Goal: Task Accomplishment & Management: Use online tool/utility

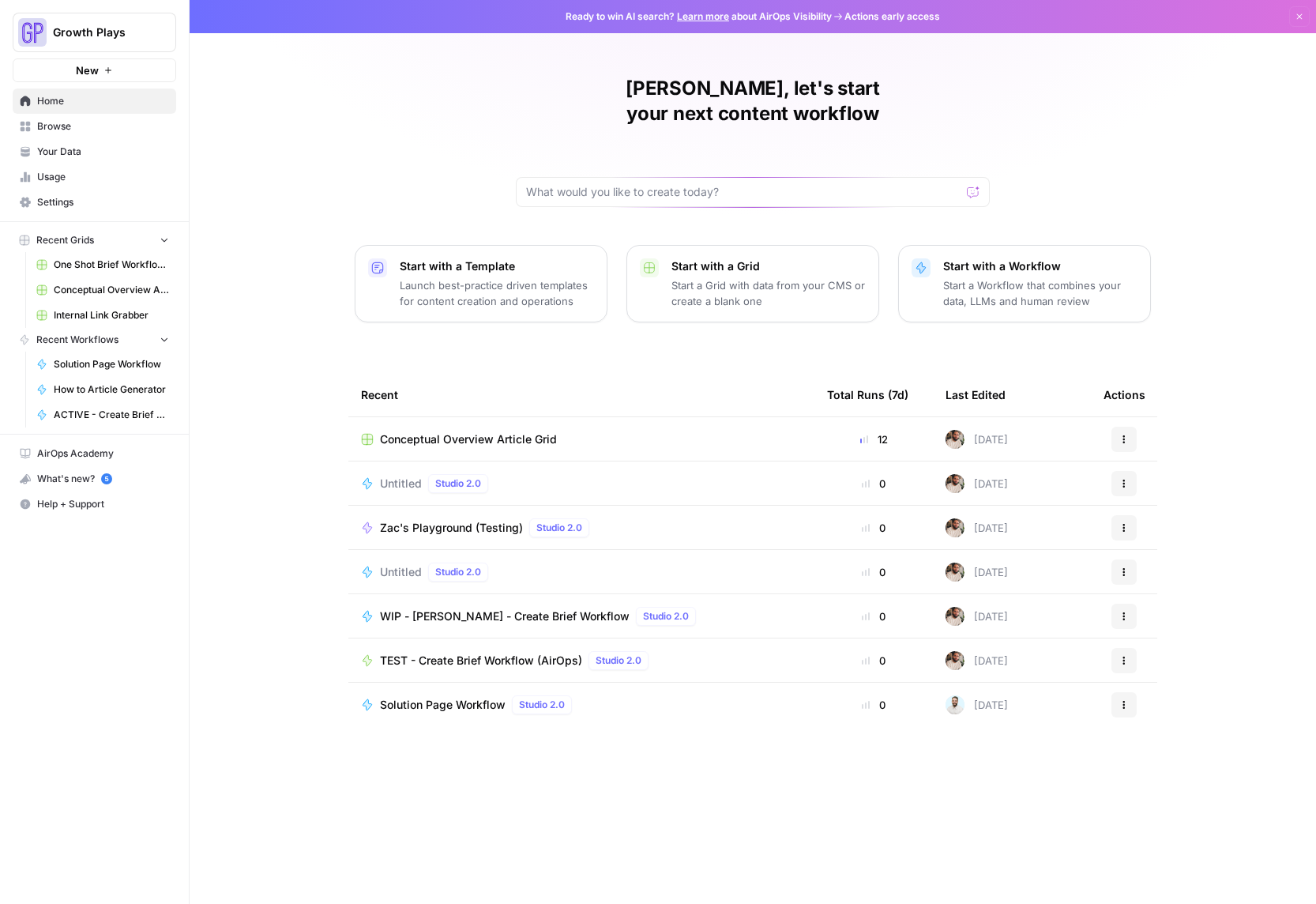
click at [64, 130] on span "Browse" at bounding box center [103, 126] width 132 height 14
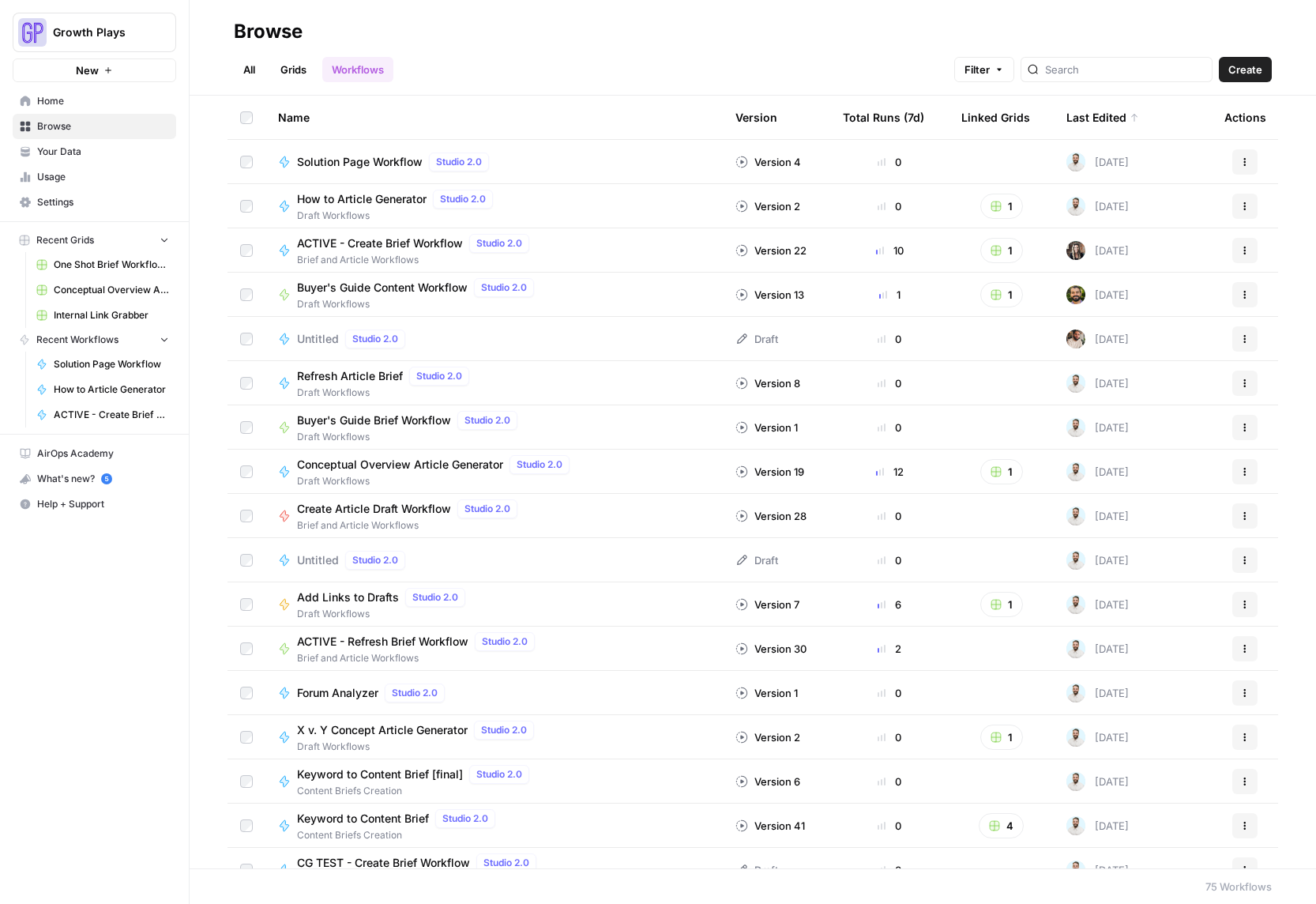
click at [345, 164] on span "Solution Page Workflow" at bounding box center [360, 162] width 126 height 16
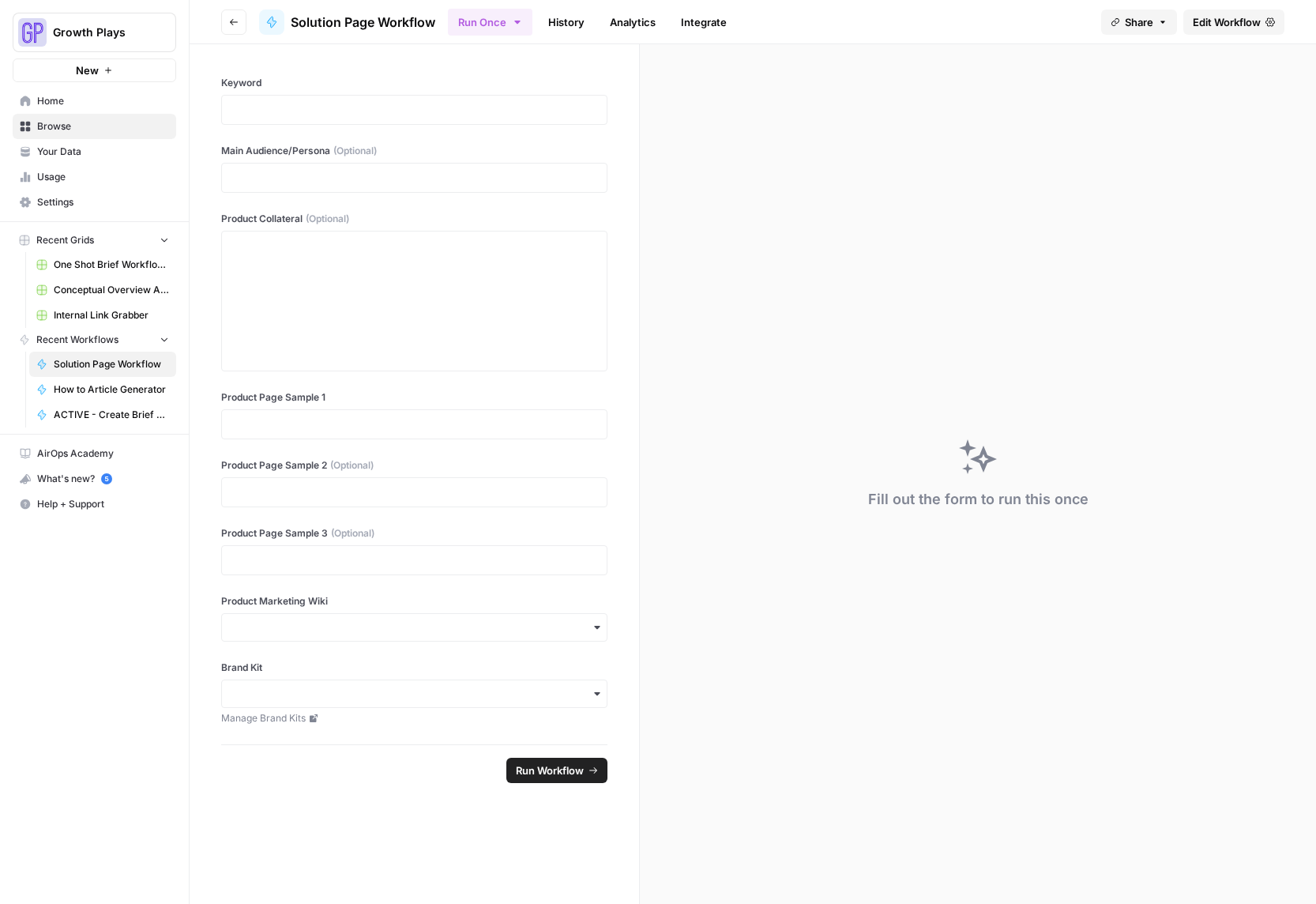
click at [1252, 19] on span "Edit Workflow" at bounding box center [1227, 22] width 68 height 16
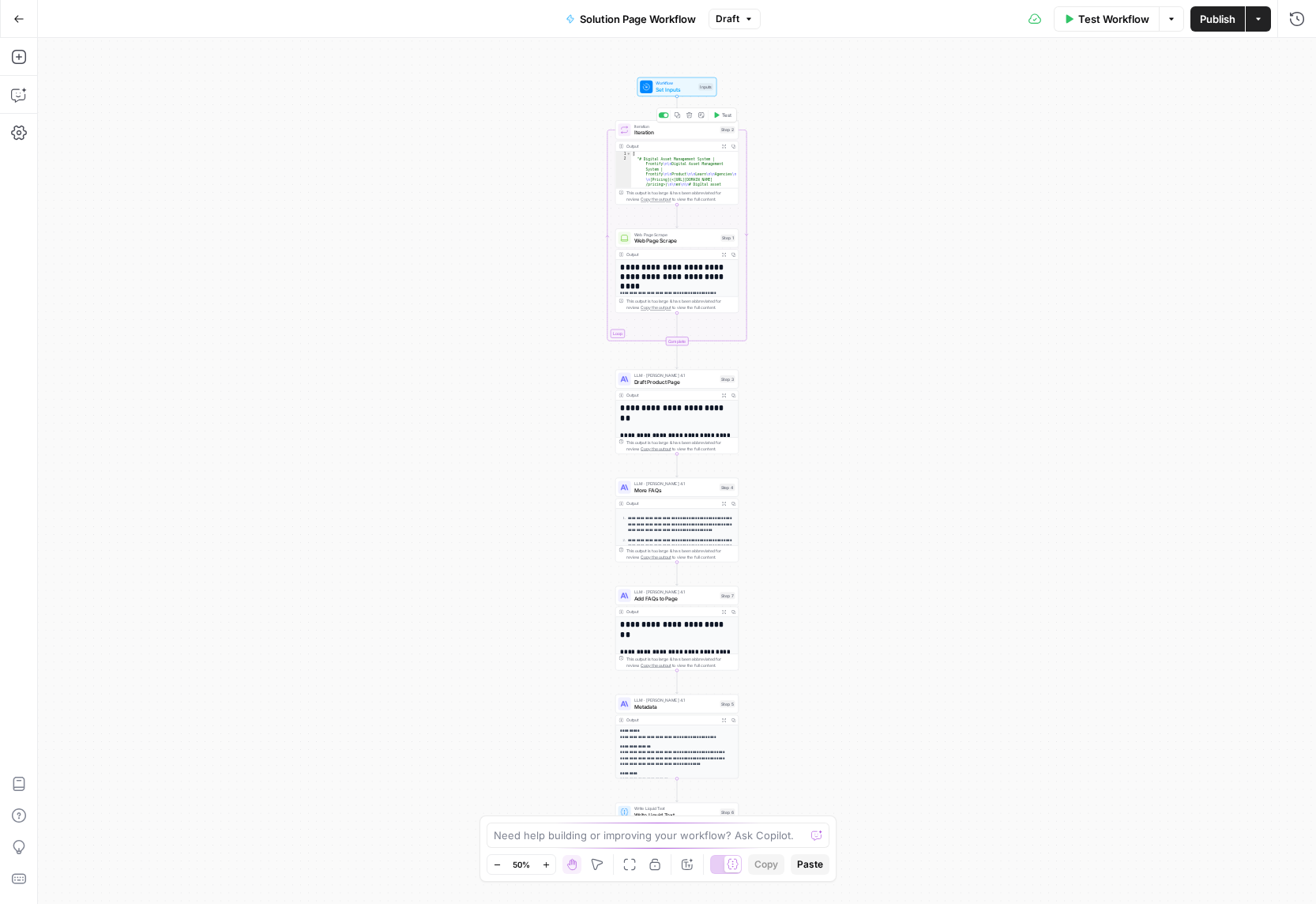
click at [660, 134] on span "Iteration" at bounding box center [675, 133] width 83 height 8
click at [648, 244] on span "Web Page Scrape" at bounding box center [676, 241] width 84 height 8
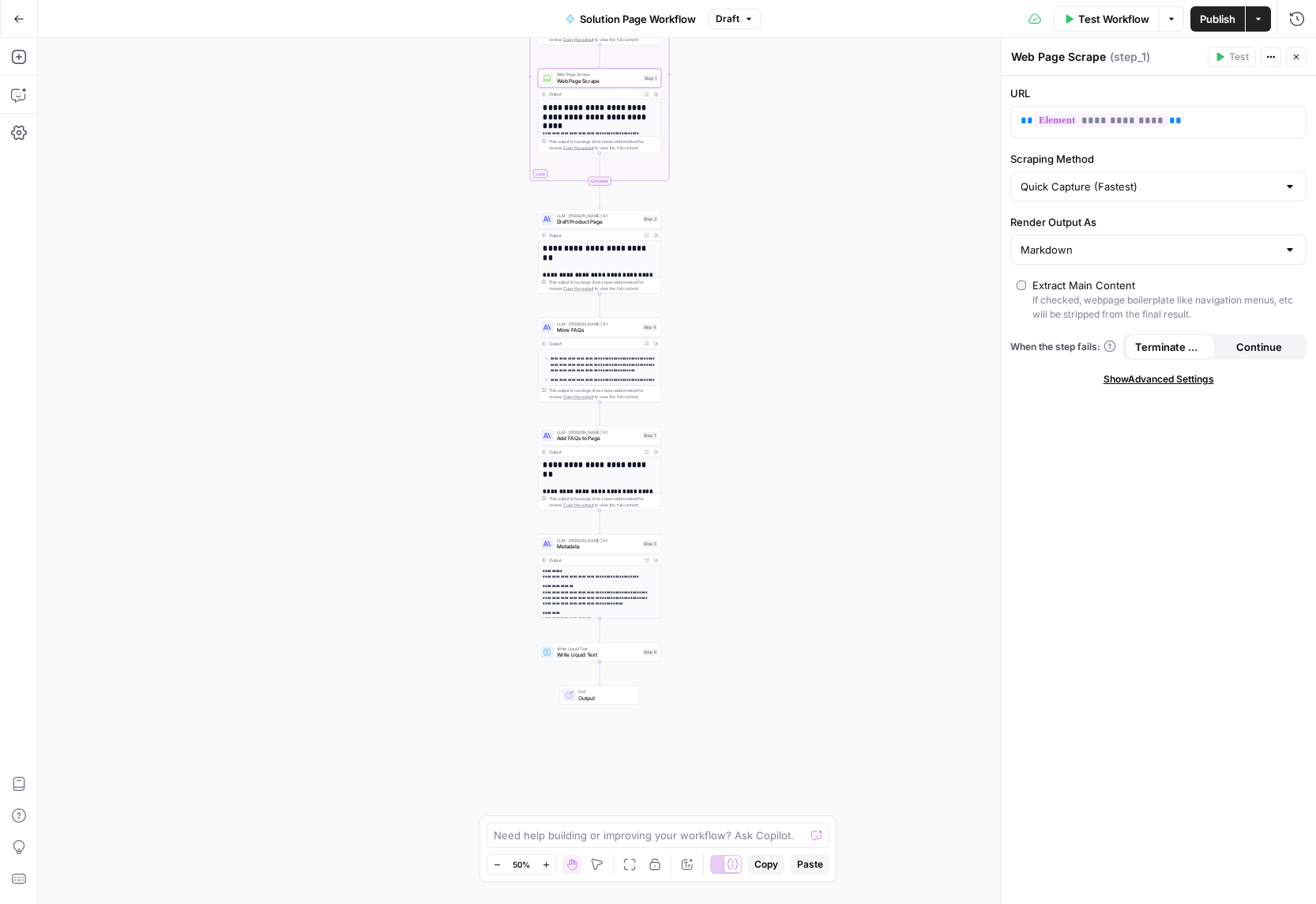
scroll to position [13, 0]
click at [1175, 21] on button "Options" at bounding box center [1171, 18] width 25 height 25
click at [1081, 17] on span "Test Workflow" at bounding box center [1113, 19] width 71 height 16
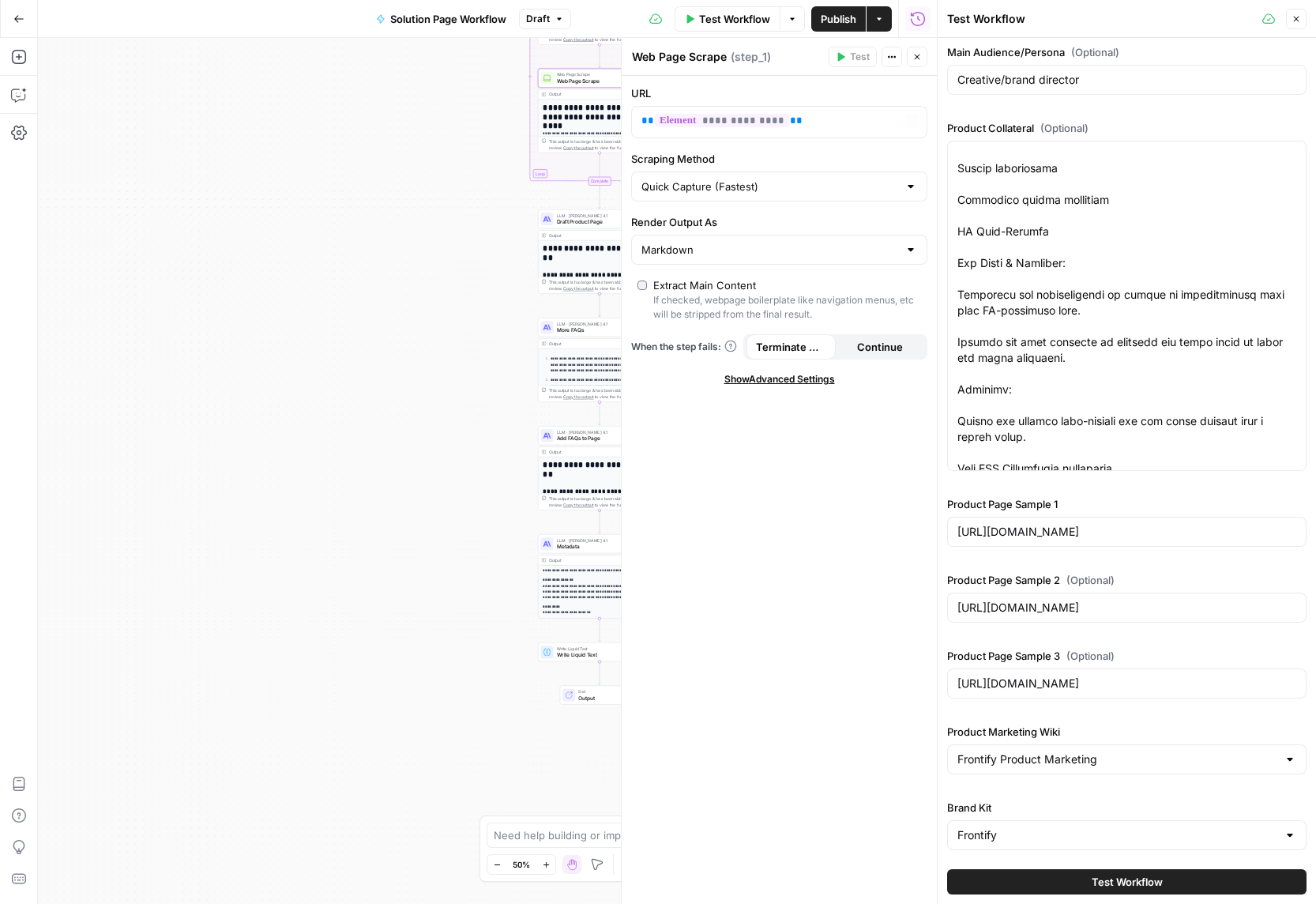
scroll to position [447, 0]
click at [1295, 21] on icon "button" at bounding box center [1297, 20] width 6 height 6
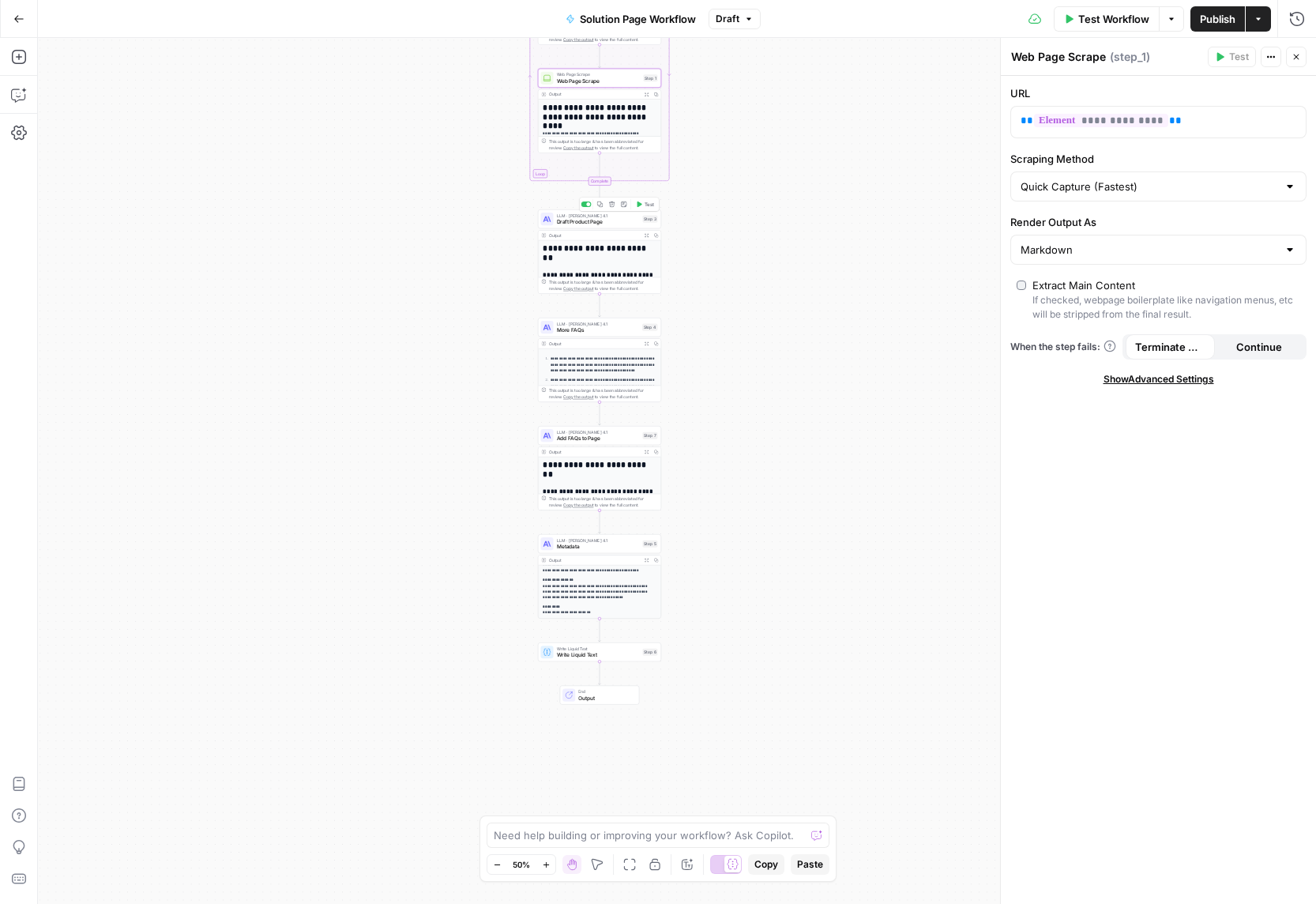
click at [597, 224] on span "Draft Product Page" at bounding box center [598, 222] width 83 height 8
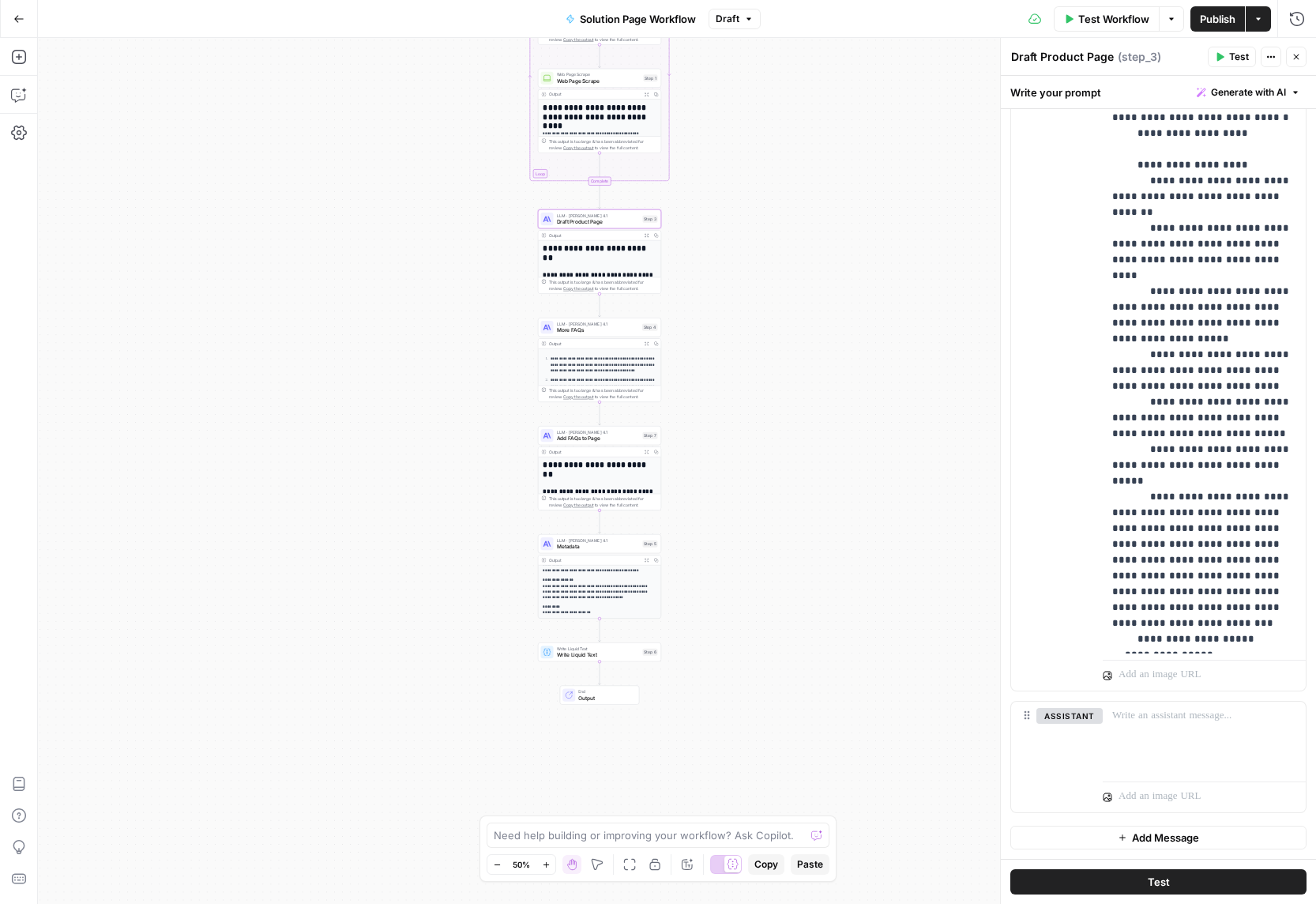
scroll to position [1217, 0]
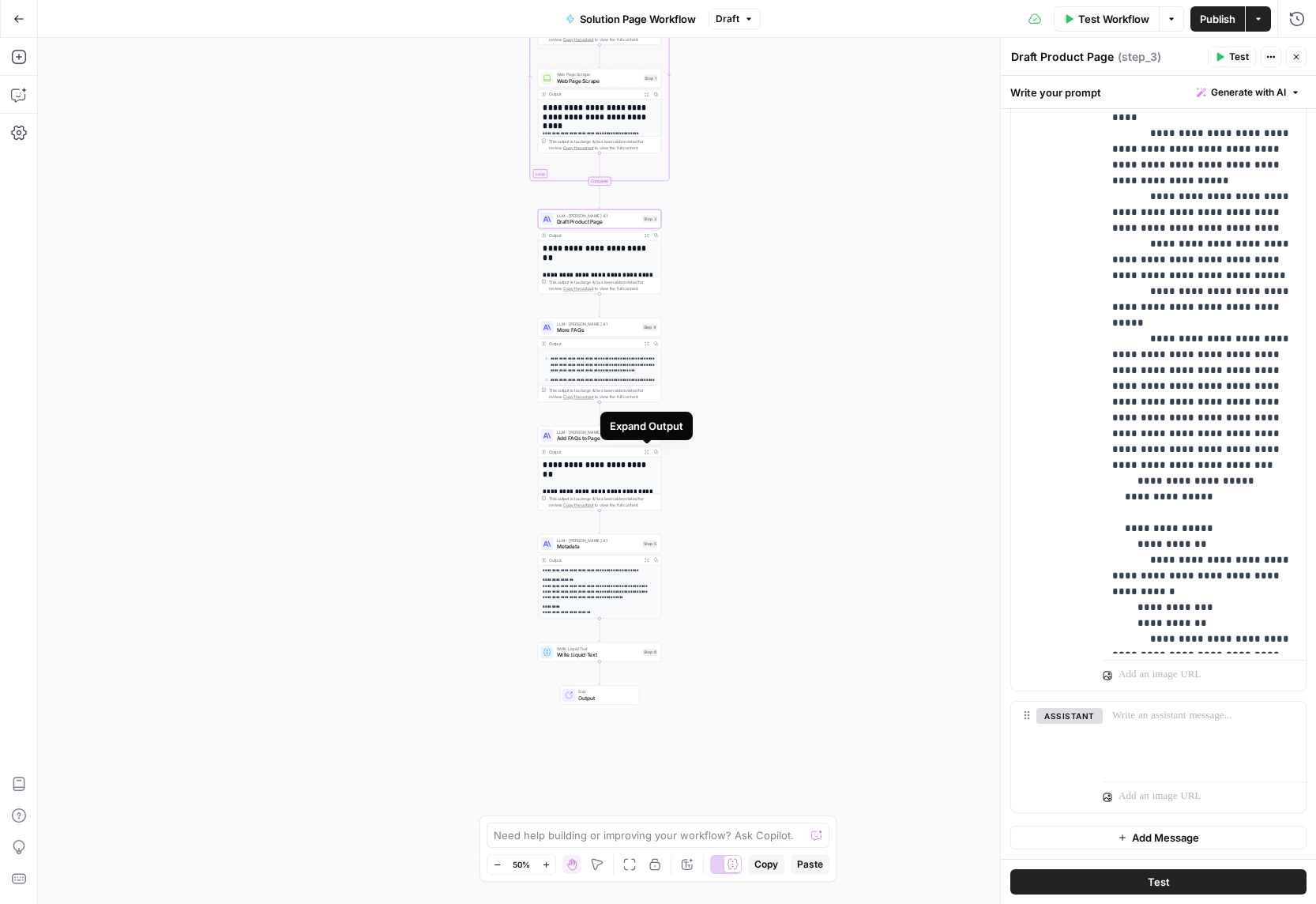
click at [645, 452] on icon "button" at bounding box center [647, 451] width 5 height 5
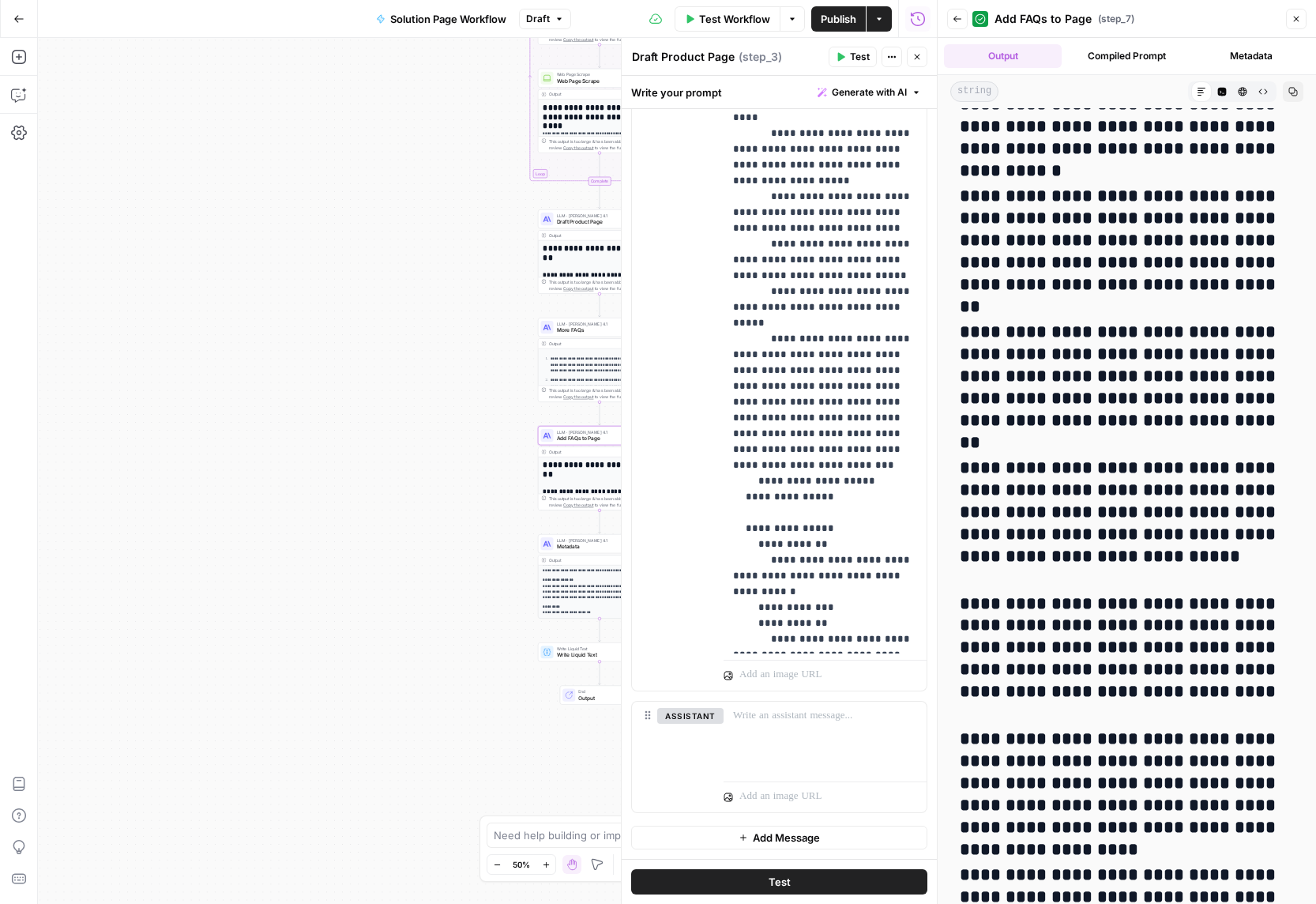
scroll to position [9034, 0]
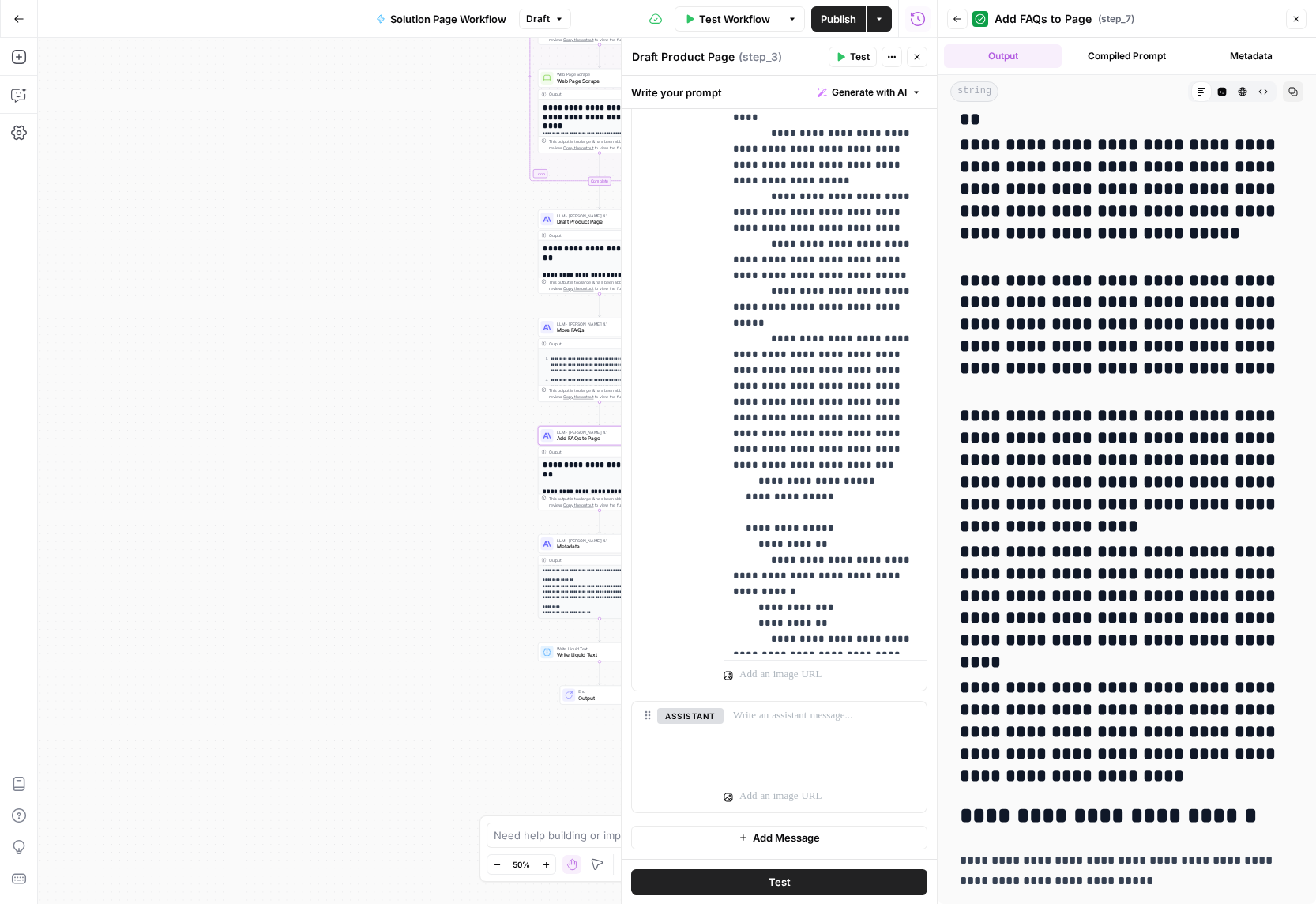
click at [1293, 17] on icon "button" at bounding box center [1295, 18] width 9 height 9
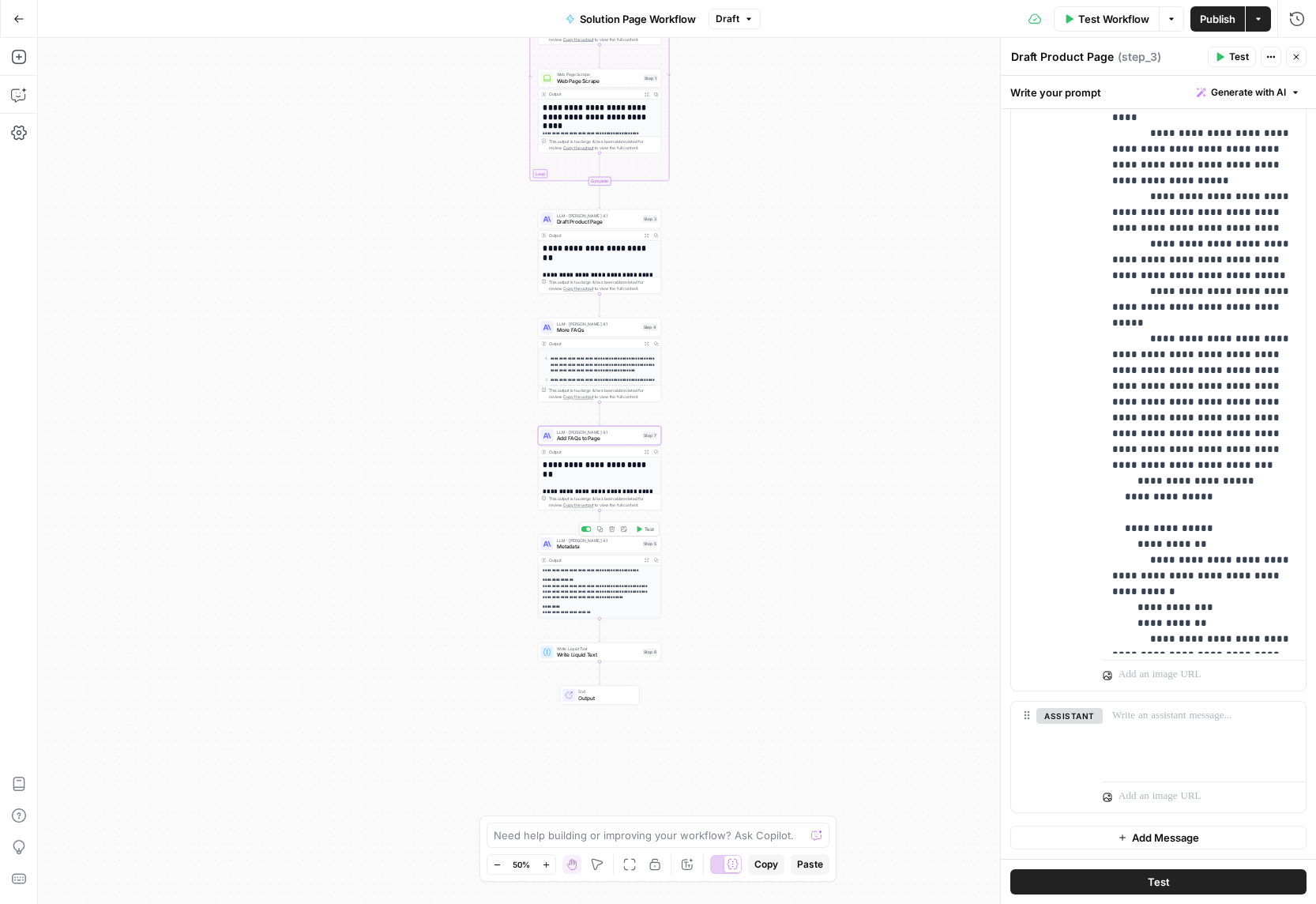
click at [593, 551] on div "LLM · Claude Opus 4.1 Metadata Step 5 Copy step Delete step Add Note Test" at bounding box center [599, 543] width 123 height 19
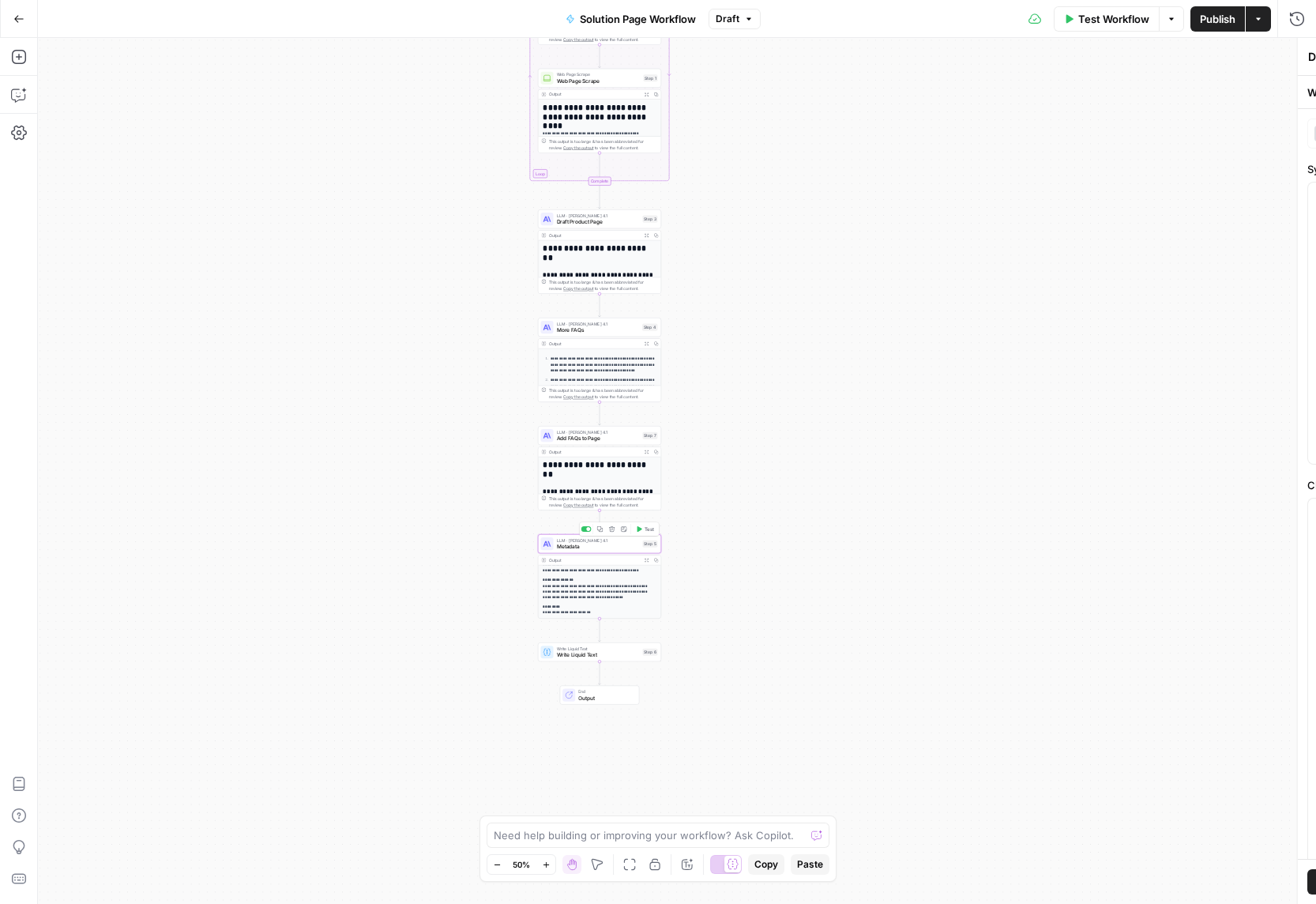
type textarea "Metadata"
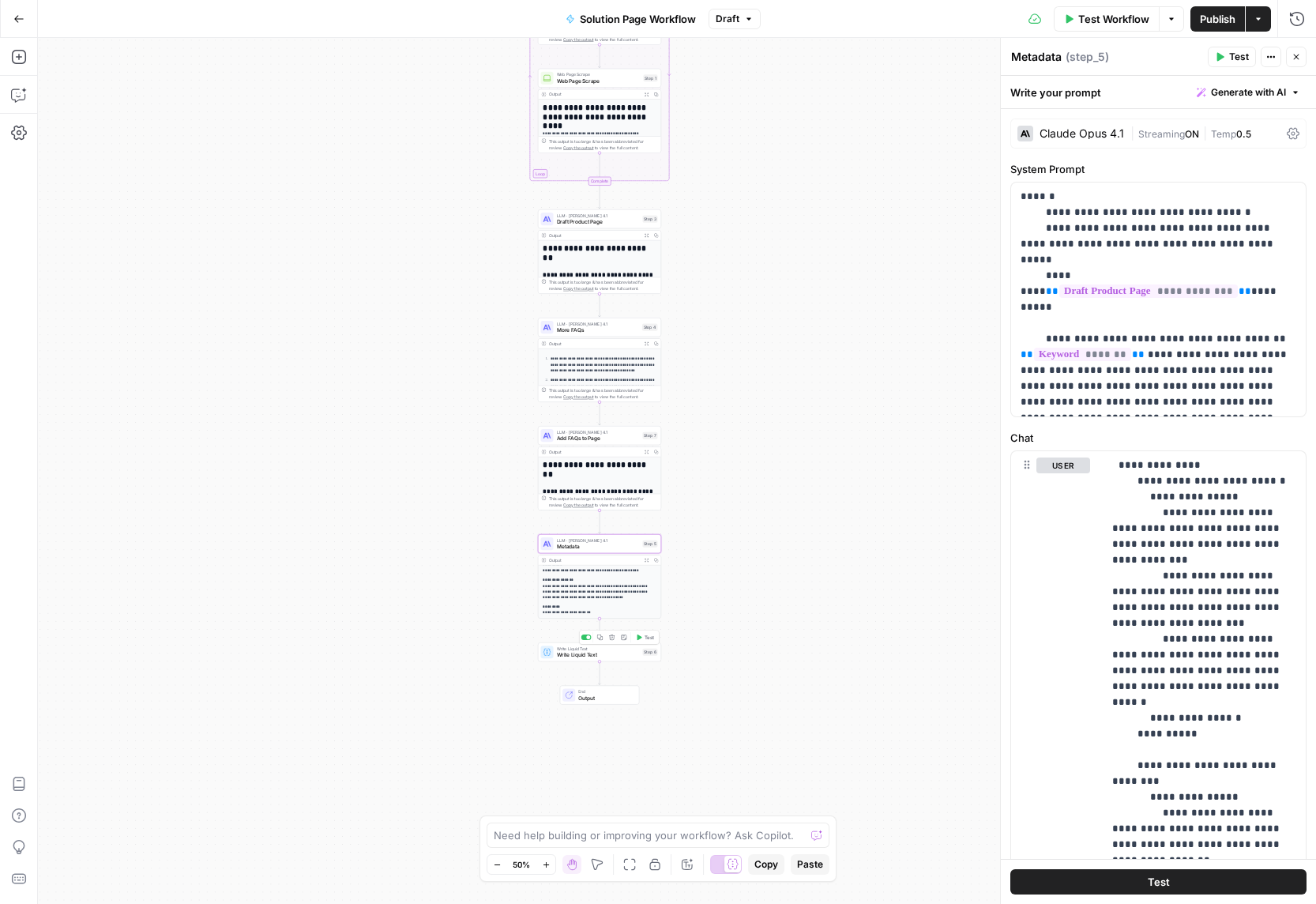
click at [573, 655] on span "Write Liquid Text" at bounding box center [598, 655] width 83 height 8
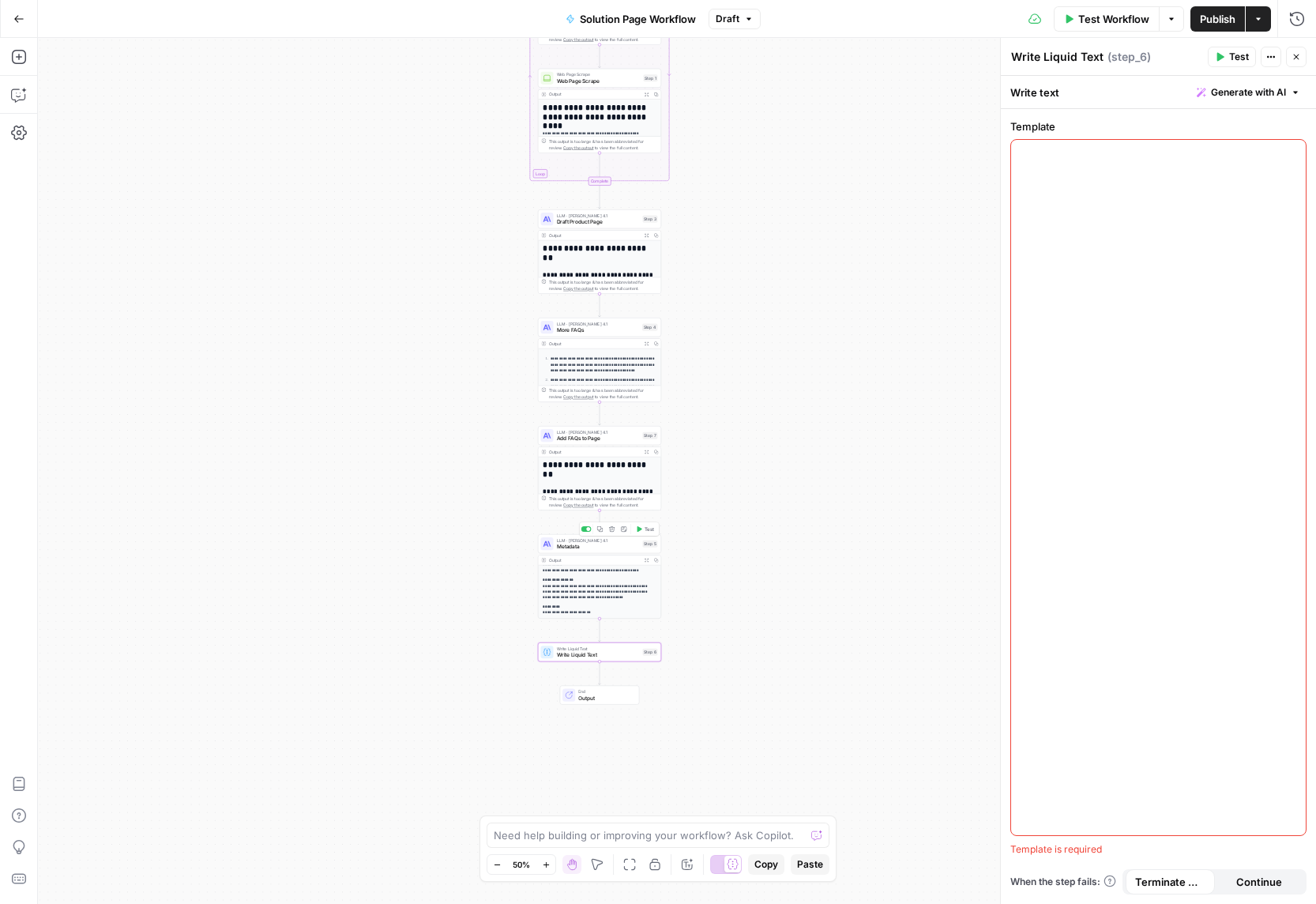
click at [559, 547] on span "Metadata" at bounding box center [598, 547] width 83 height 8
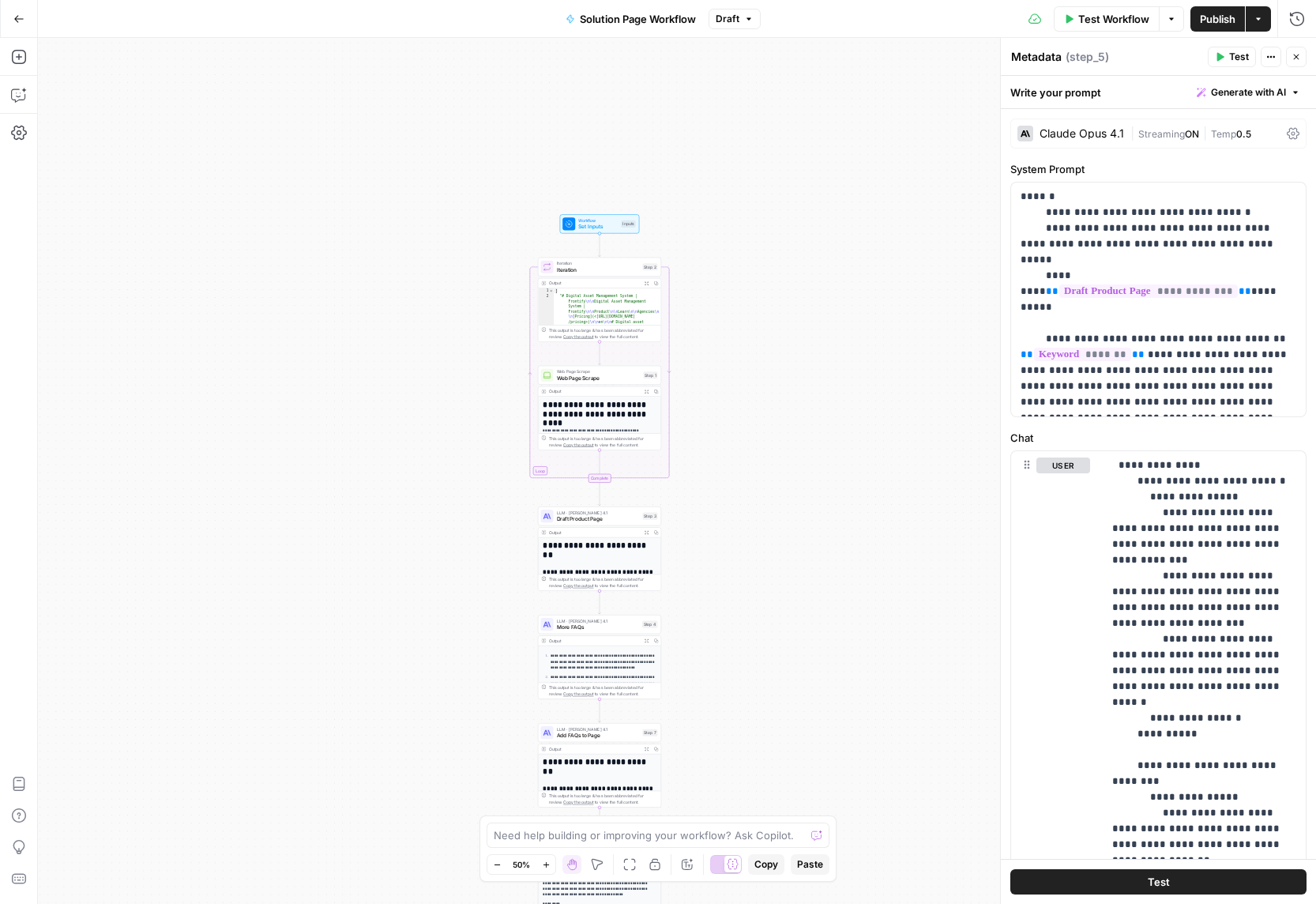
click at [16, 23] on icon "button" at bounding box center [18, 18] width 11 height 11
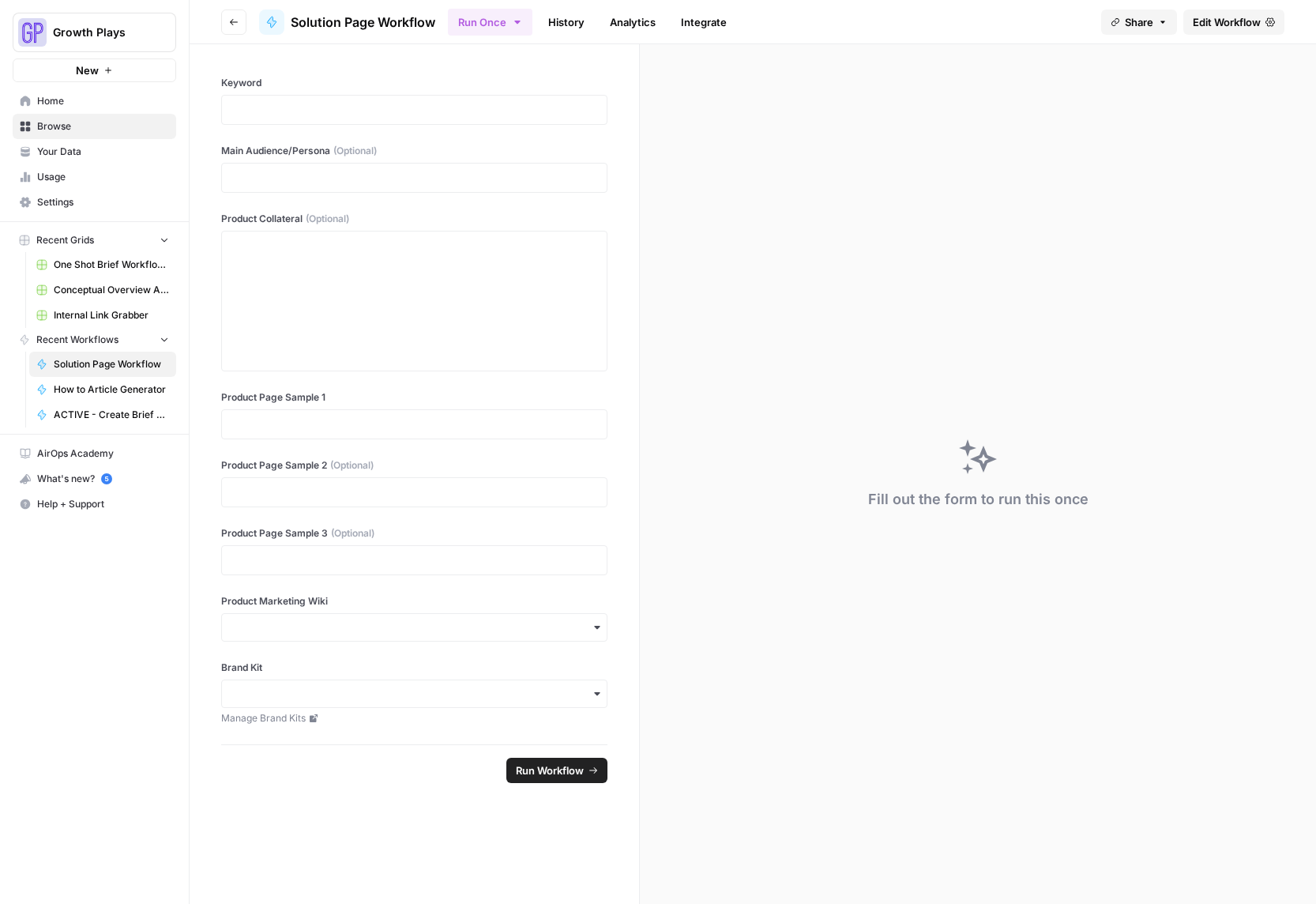
click at [54, 153] on span "Your Data" at bounding box center [103, 152] width 132 height 14
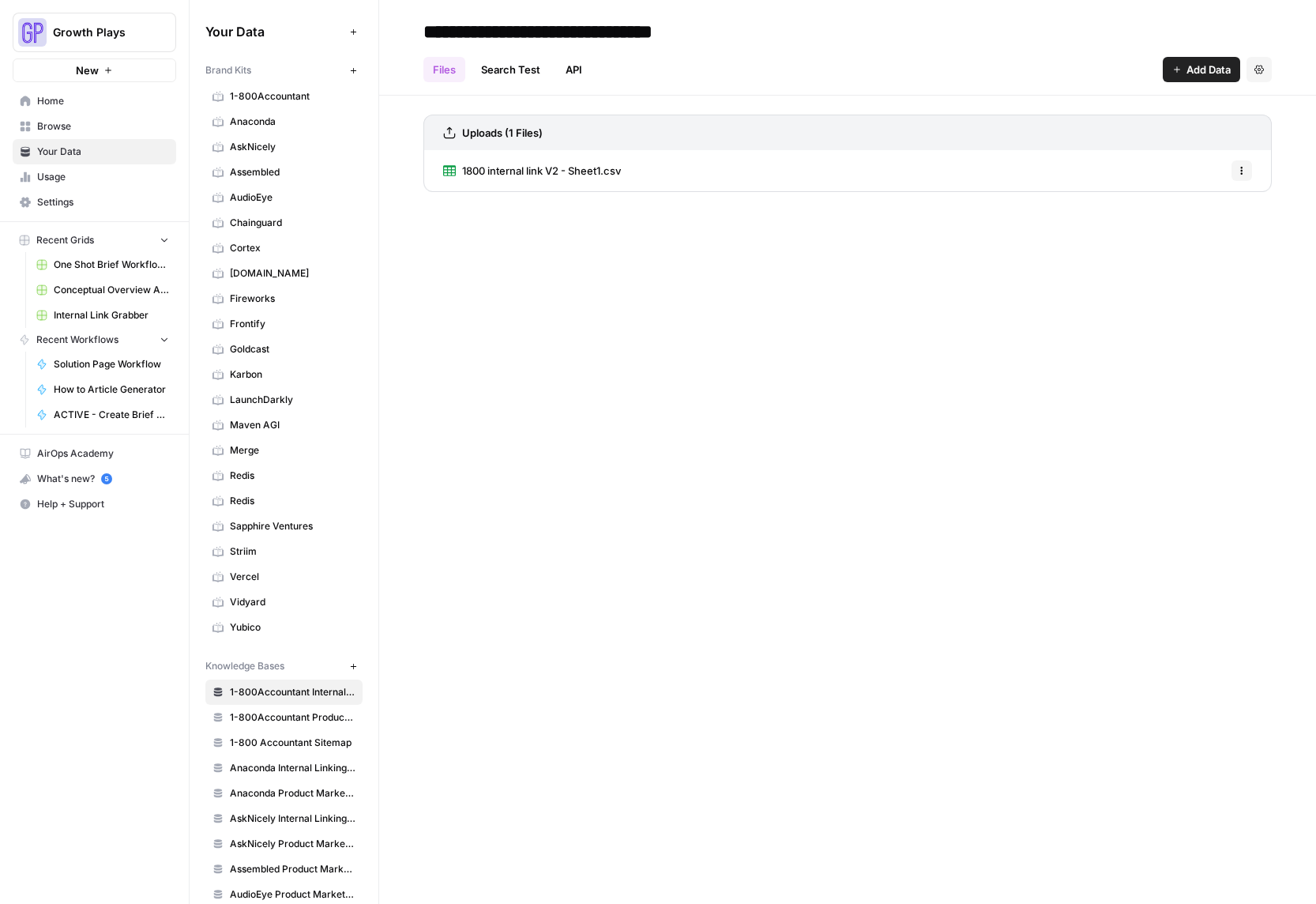
click at [50, 108] on link "Home" at bounding box center [95, 100] width 164 height 25
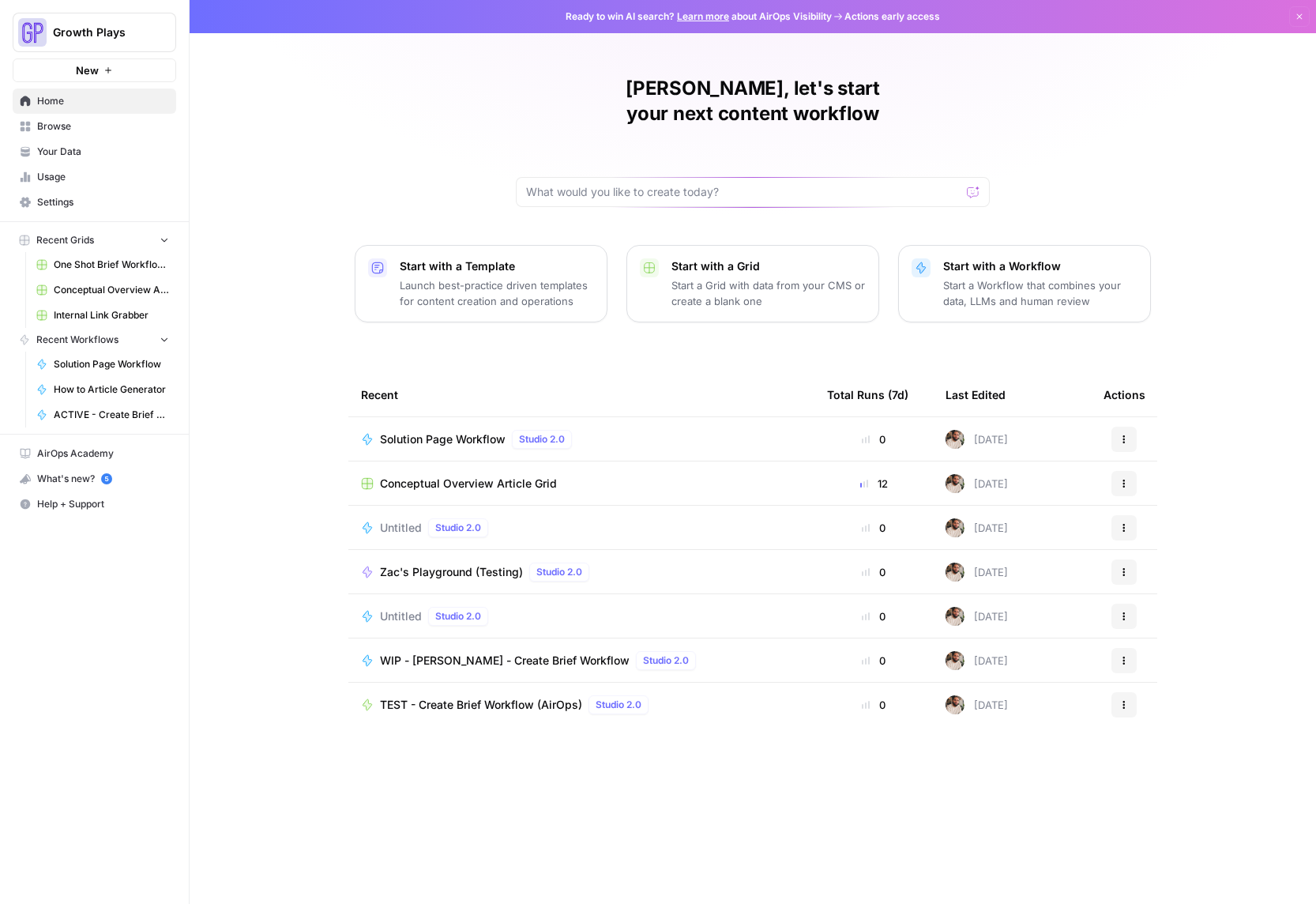
click at [754, 277] on p "Start a Grid with data from your CMS or create a blank one" at bounding box center [768, 293] width 194 height 32
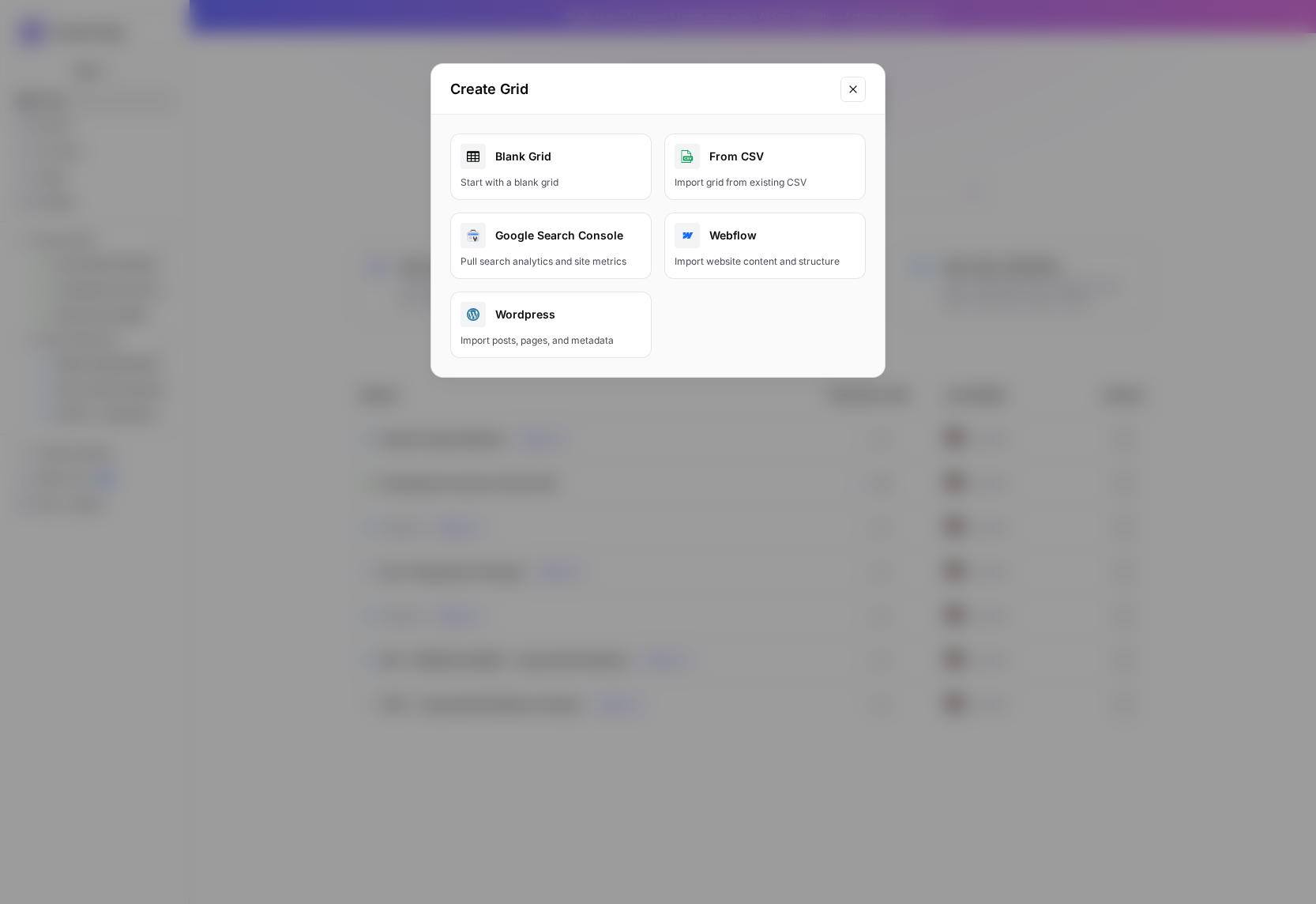
click at [750, 178] on div "Import grid from existing CSV" at bounding box center [765, 182] width 181 height 14
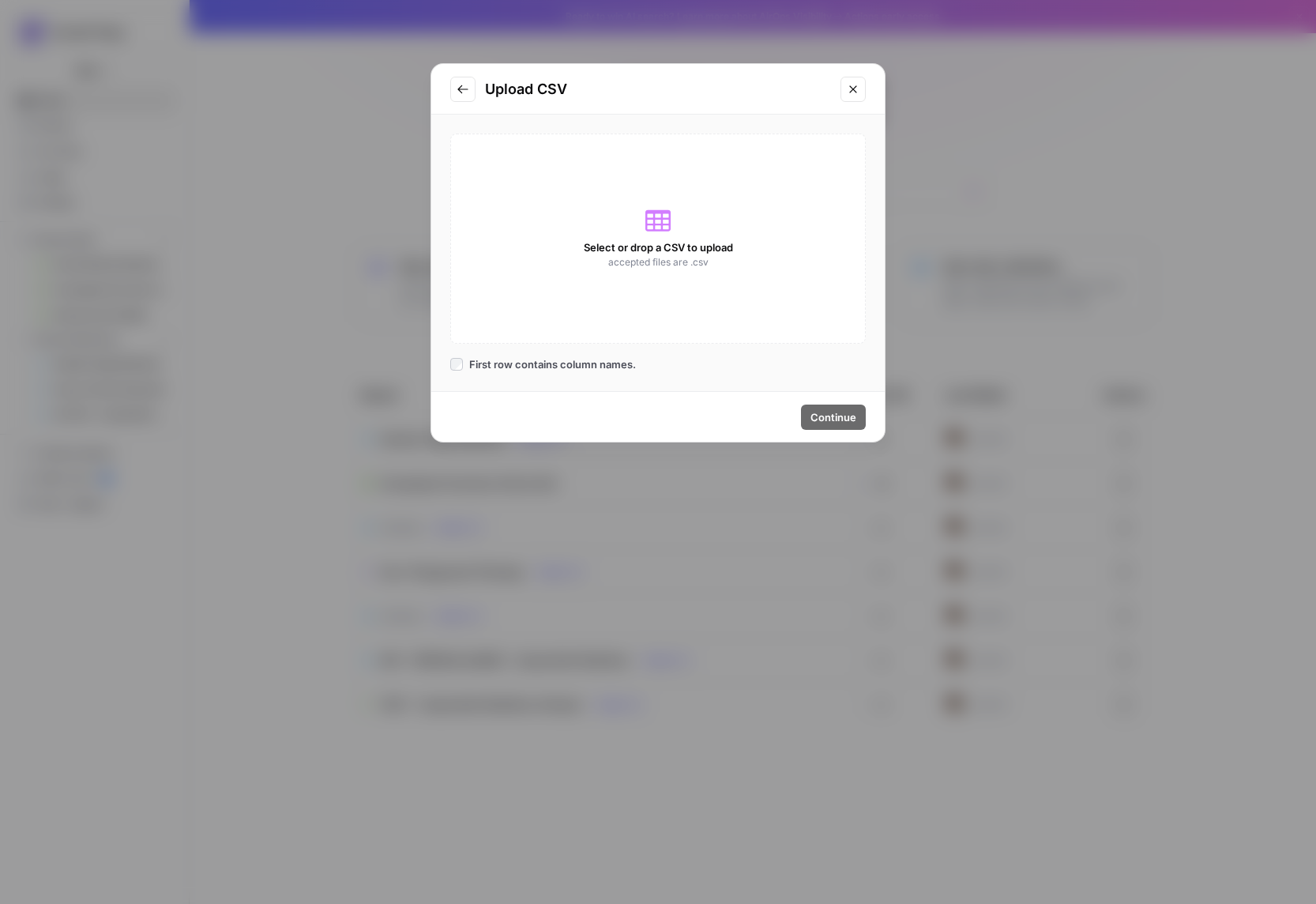
click at [690, 220] on div "Select or drop a CSV to upload accepted files are .csv" at bounding box center [657, 238] width 415 height 210
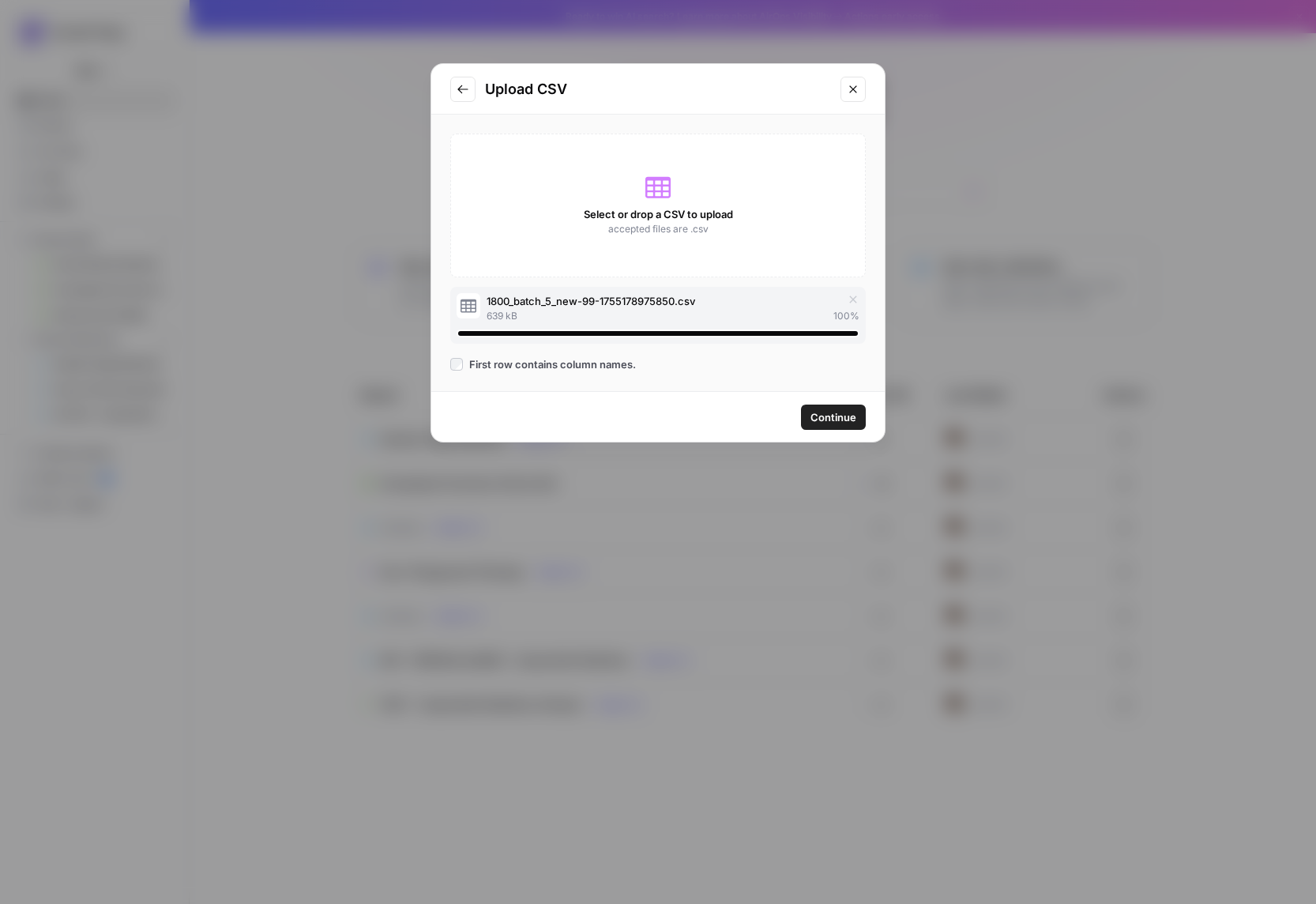
click at [843, 423] on span "Continue" at bounding box center [833, 417] width 46 height 16
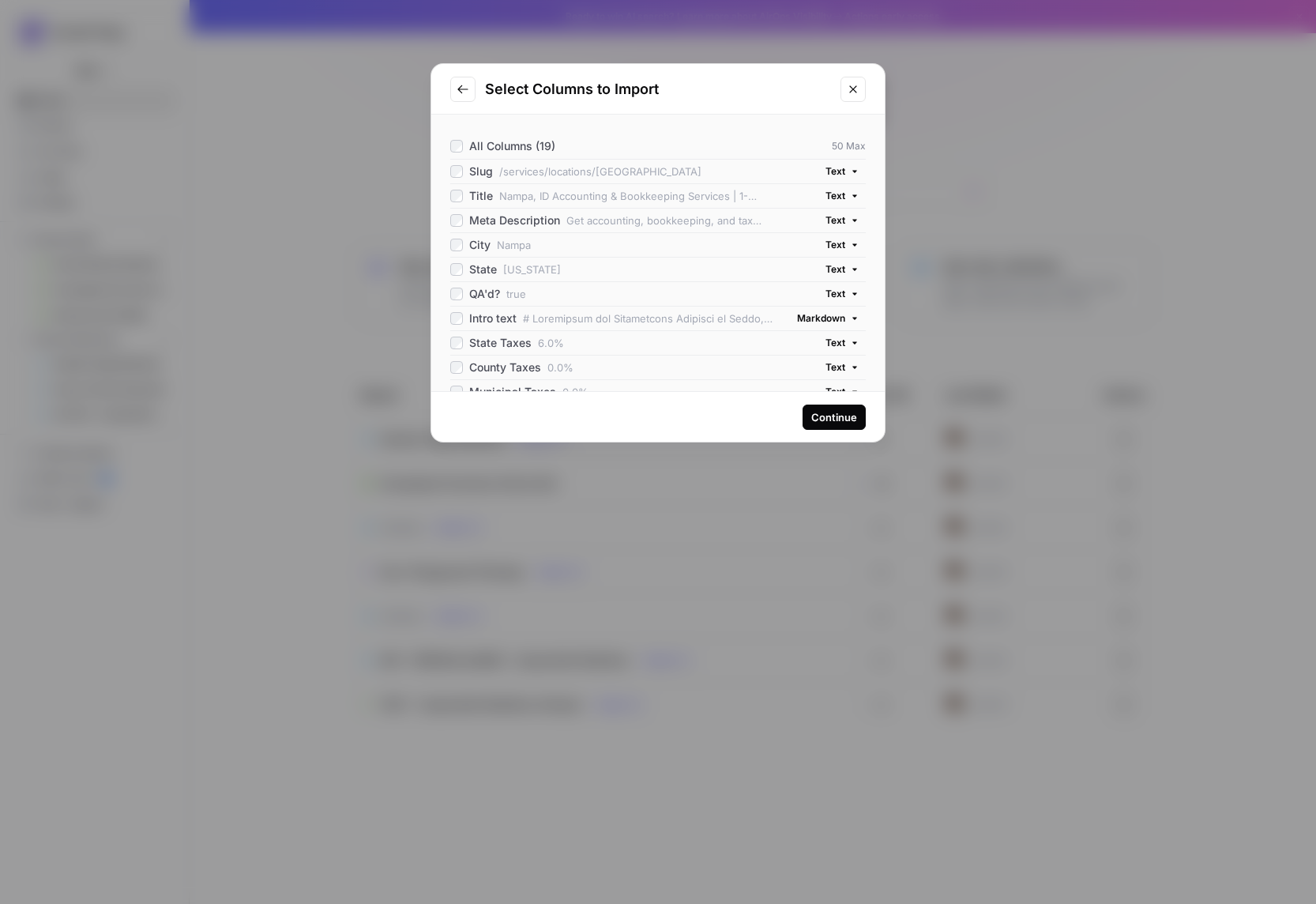
click at [827, 419] on div "Continue" at bounding box center [834, 417] width 46 height 16
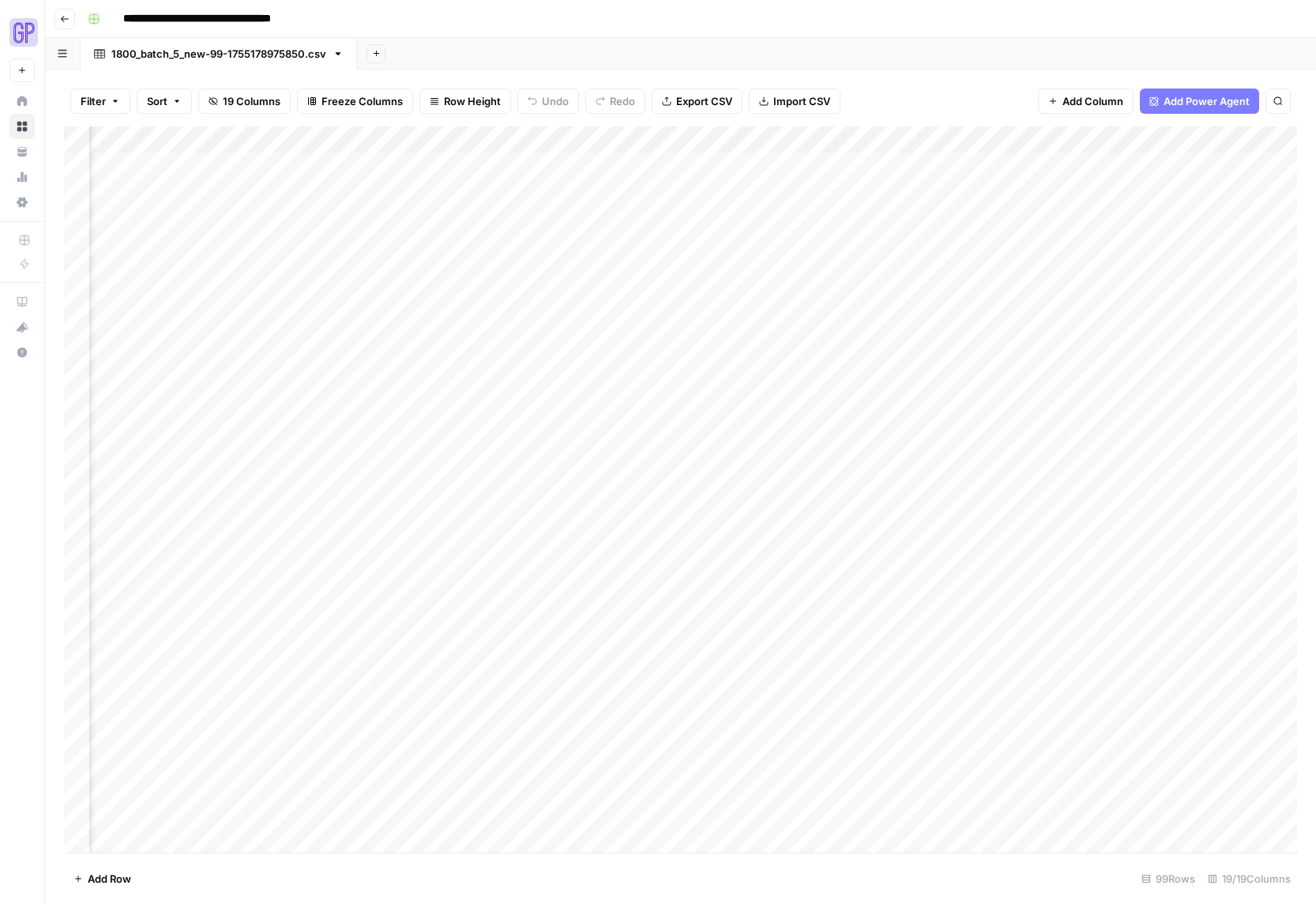
scroll to position [0, 290]
click at [243, 17] on input "**********" at bounding box center [239, 18] width 246 height 25
click at [248, 10] on input "**********" at bounding box center [239, 18] width 246 height 25
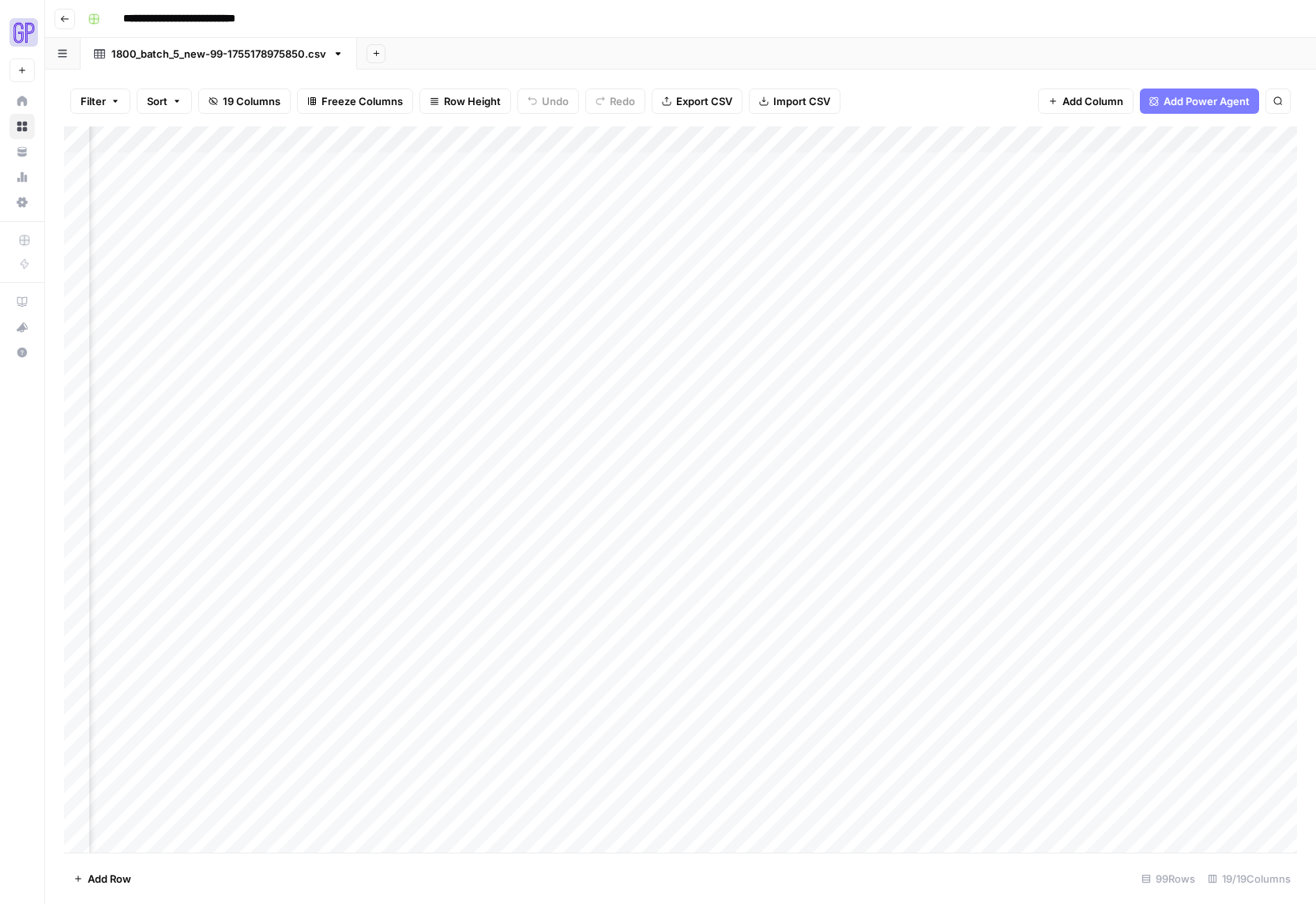
type input "**********"
click at [517, 9] on div "**********" at bounding box center [690, 18] width 1219 height 25
click at [269, 58] on div "1800_batch_5_new-99-1755178975850.csv" at bounding box center [218, 54] width 215 height 16
drag, startPoint x: 306, startPoint y: 52, endPoint x: 189, endPoint y: 51, distance: 117.7
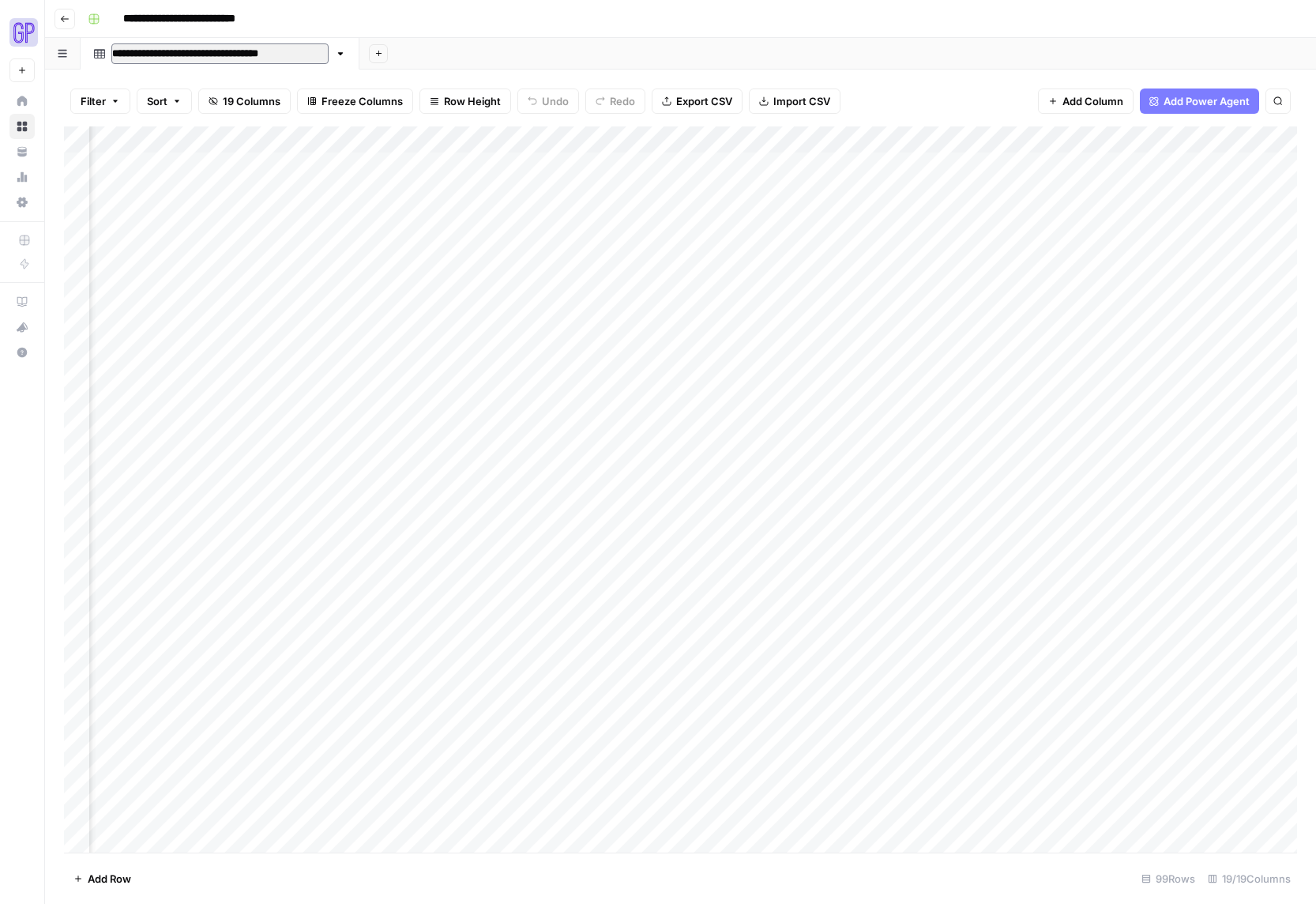
click at [188, 51] on input "**********" at bounding box center [219, 53] width 217 height 21
type input "**********"
click at [528, 57] on div "Add Sheet" at bounding box center [774, 54] width 1083 height 32
click at [1160, 105] on button "Add Power Agent" at bounding box center [1199, 100] width 119 height 25
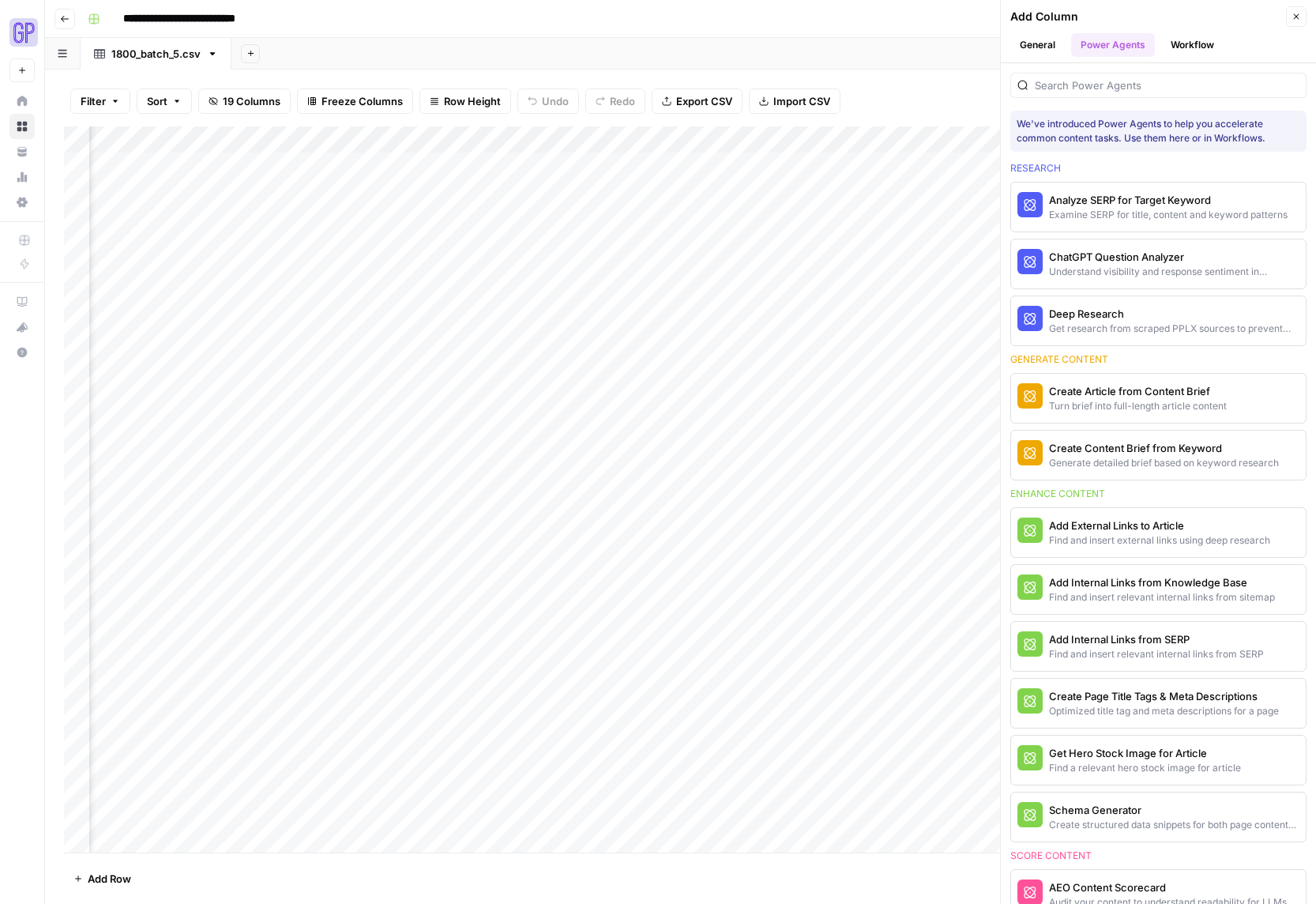
click at [1181, 43] on button "Workflow" at bounding box center [1192, 45] width 62 height 24
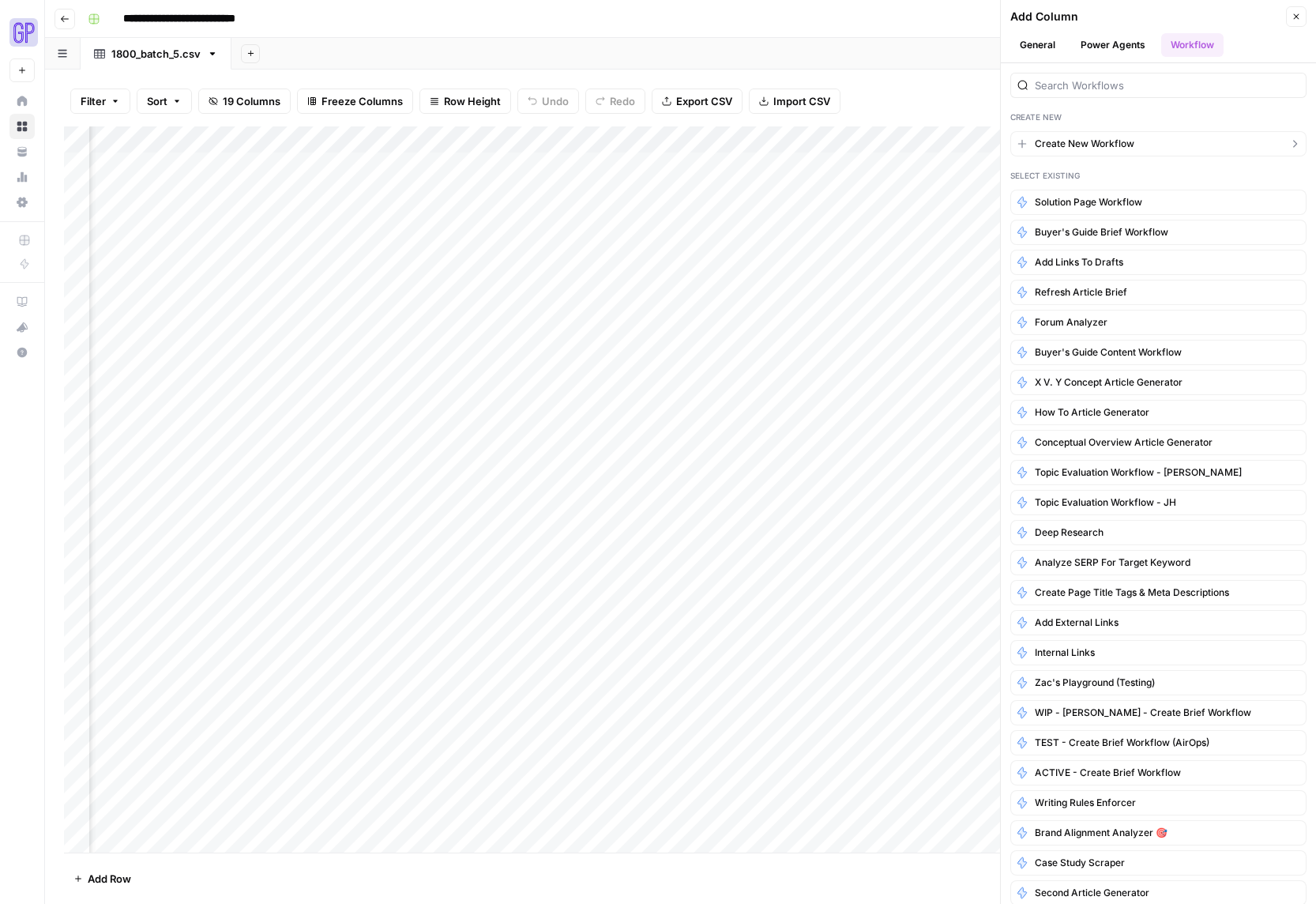
click at [1097, 140] on span "Create New Workflow" at bounding box center [1085, 144] width 100 height 14
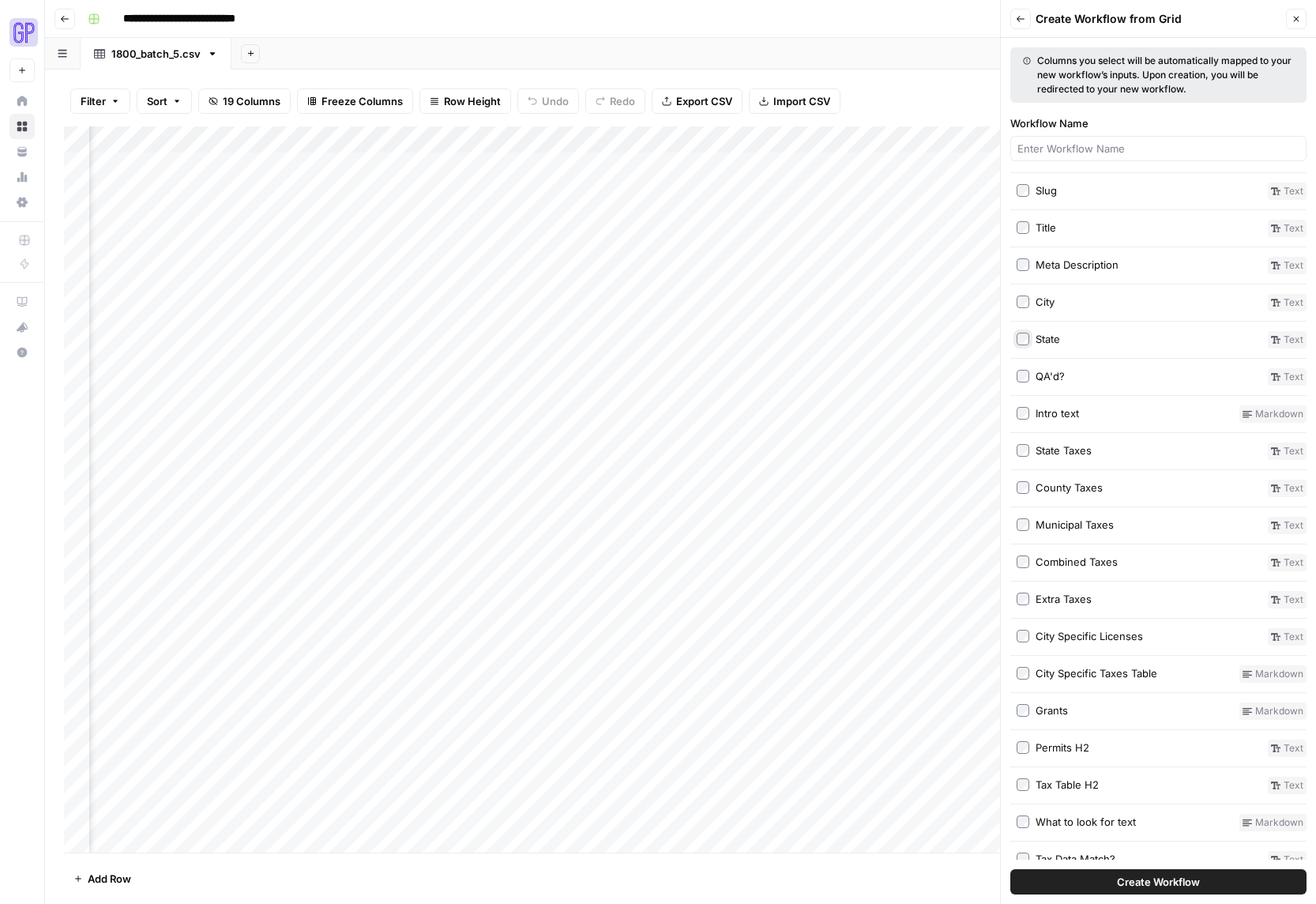
scroll to position [73, 0]
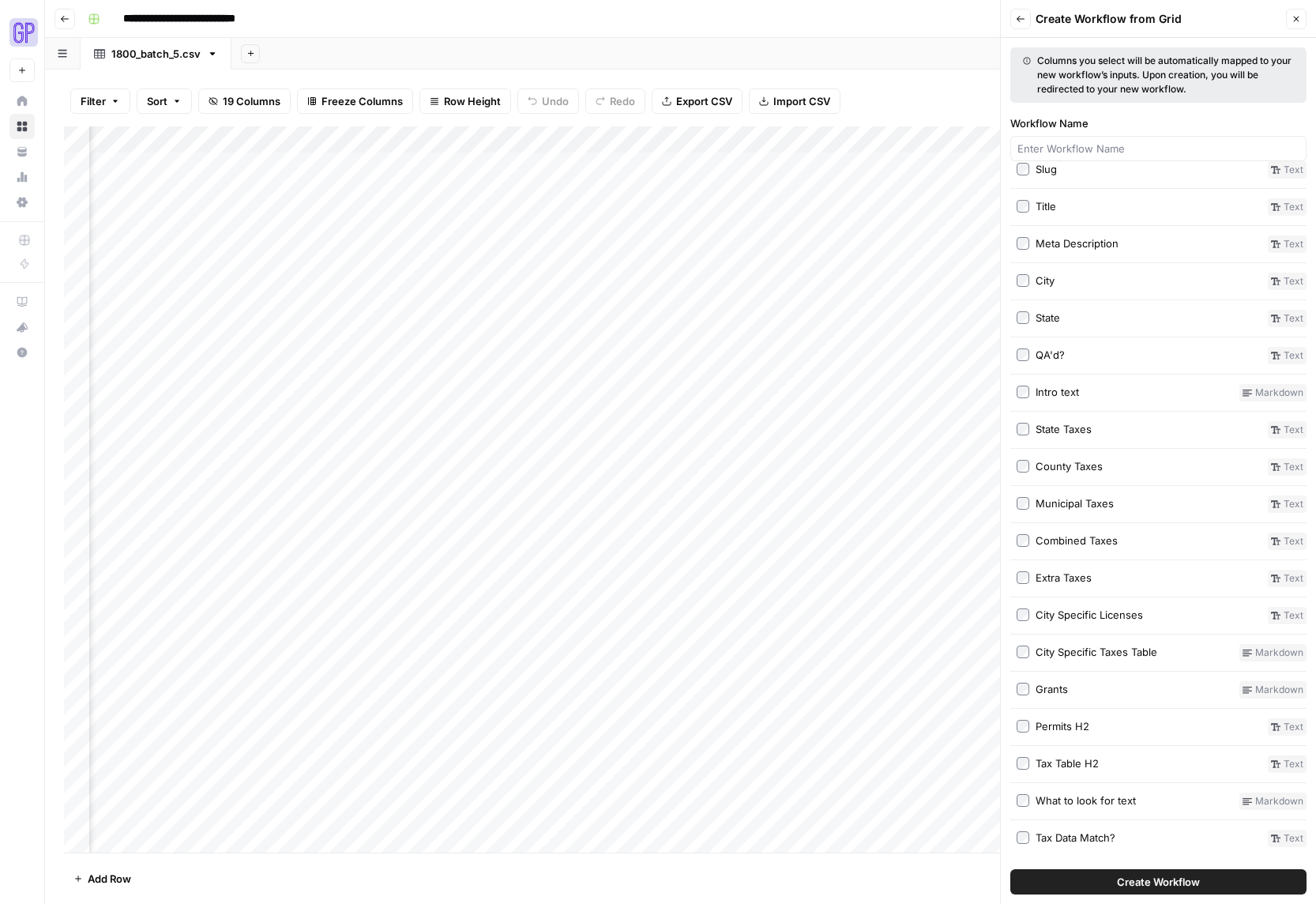
click at [1024, 472] on label "County Taxes" at bounding box center [1139, 466] width 245 height 17
click at [1026, 567] on div "Select Input Columns All Columns Type Slug Text Title Text Meta Description Tex…" at bounding box center [1158, 473] width 296 height 746
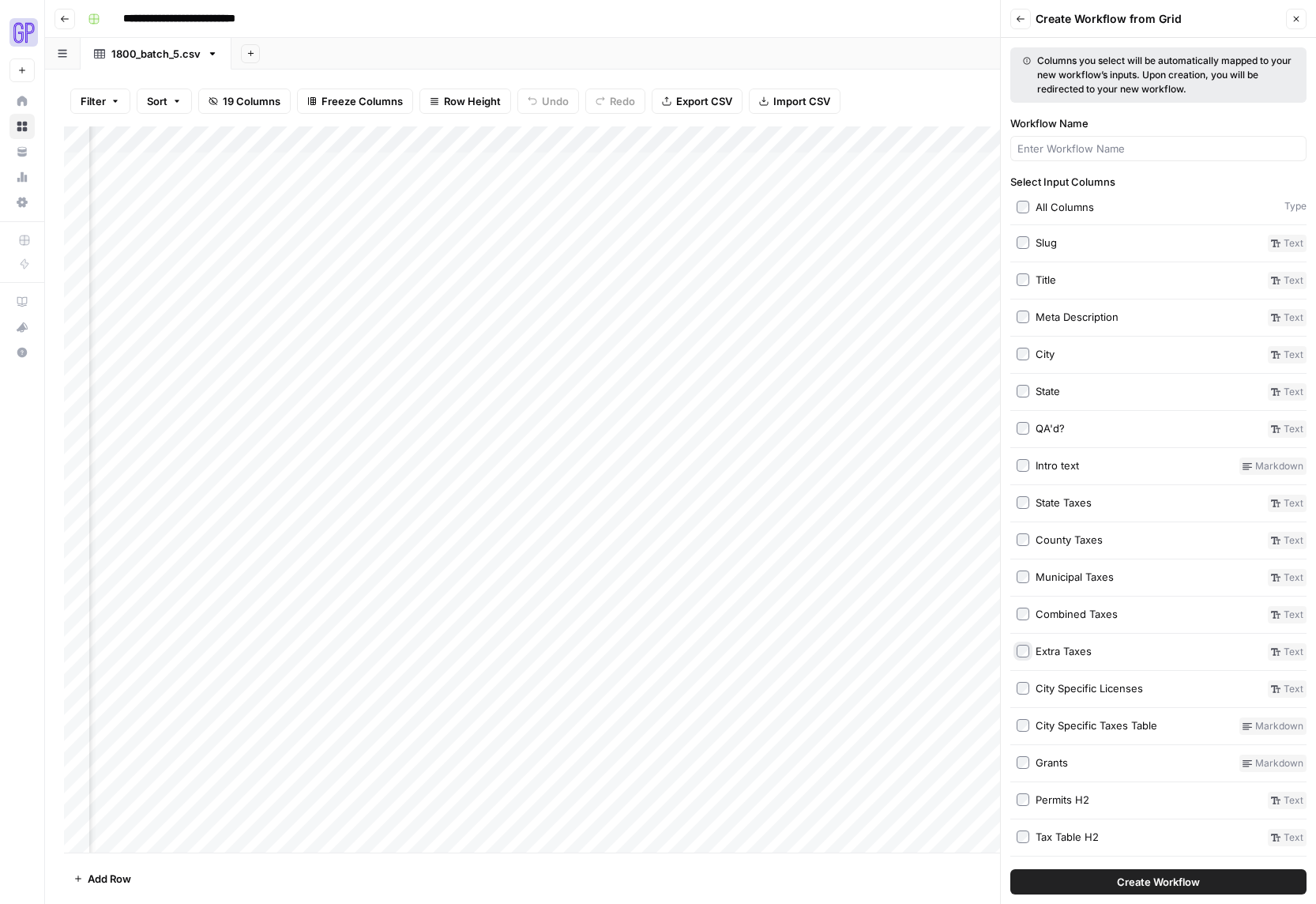
scroll to position [0, 1436]
click at [1145, 144] on input "Workflow Name" at bounding box center [1158, 149] width 282 height 16
type input "Q&A 1-800 Test"
click at [1153, 882] on span "Create Workflow" at bounding box center [1158, 882] width 83 height 16
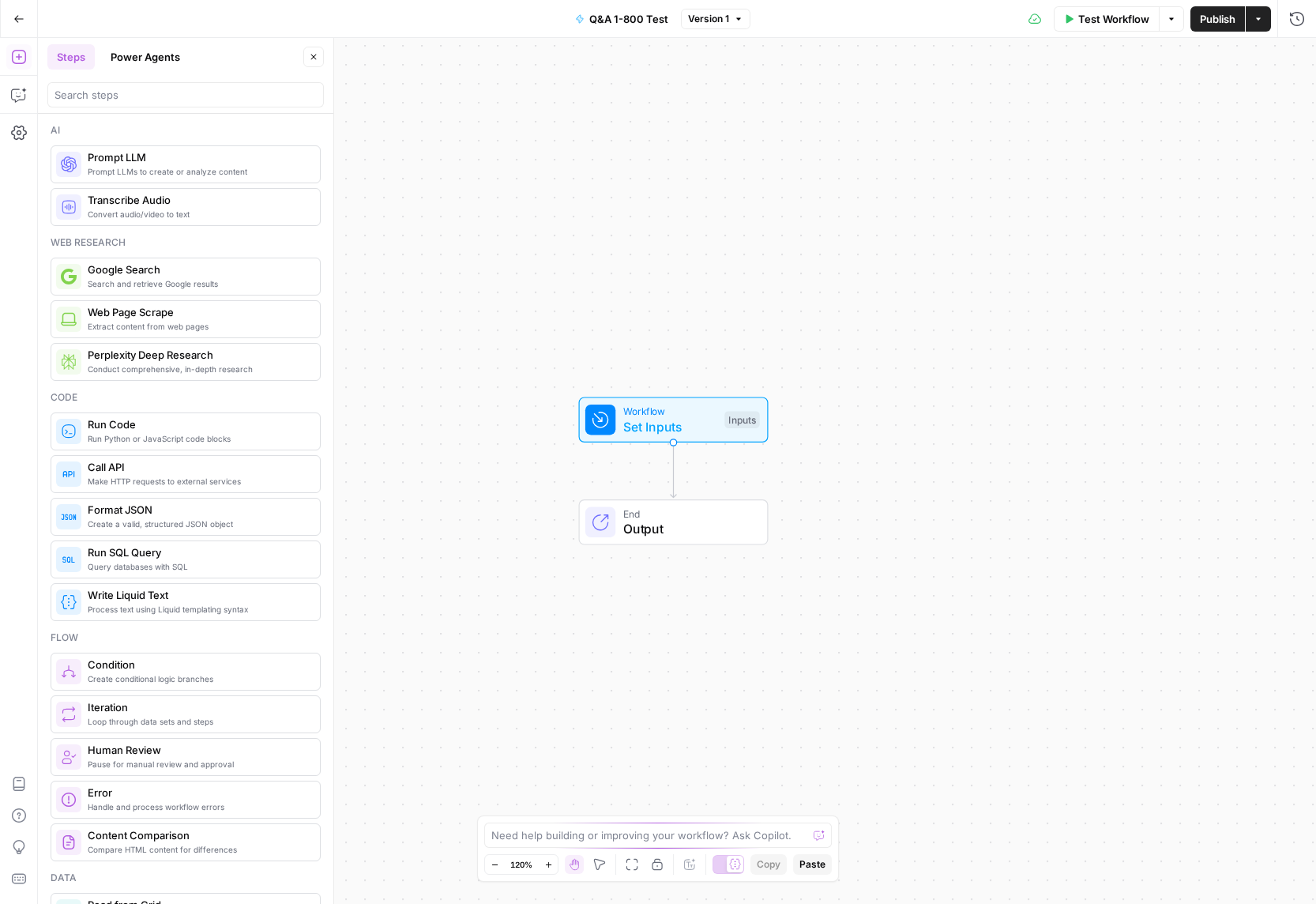
click at [682, 420] on span "Set Inputs" at bounding box center [670, 426] width 94 height 19
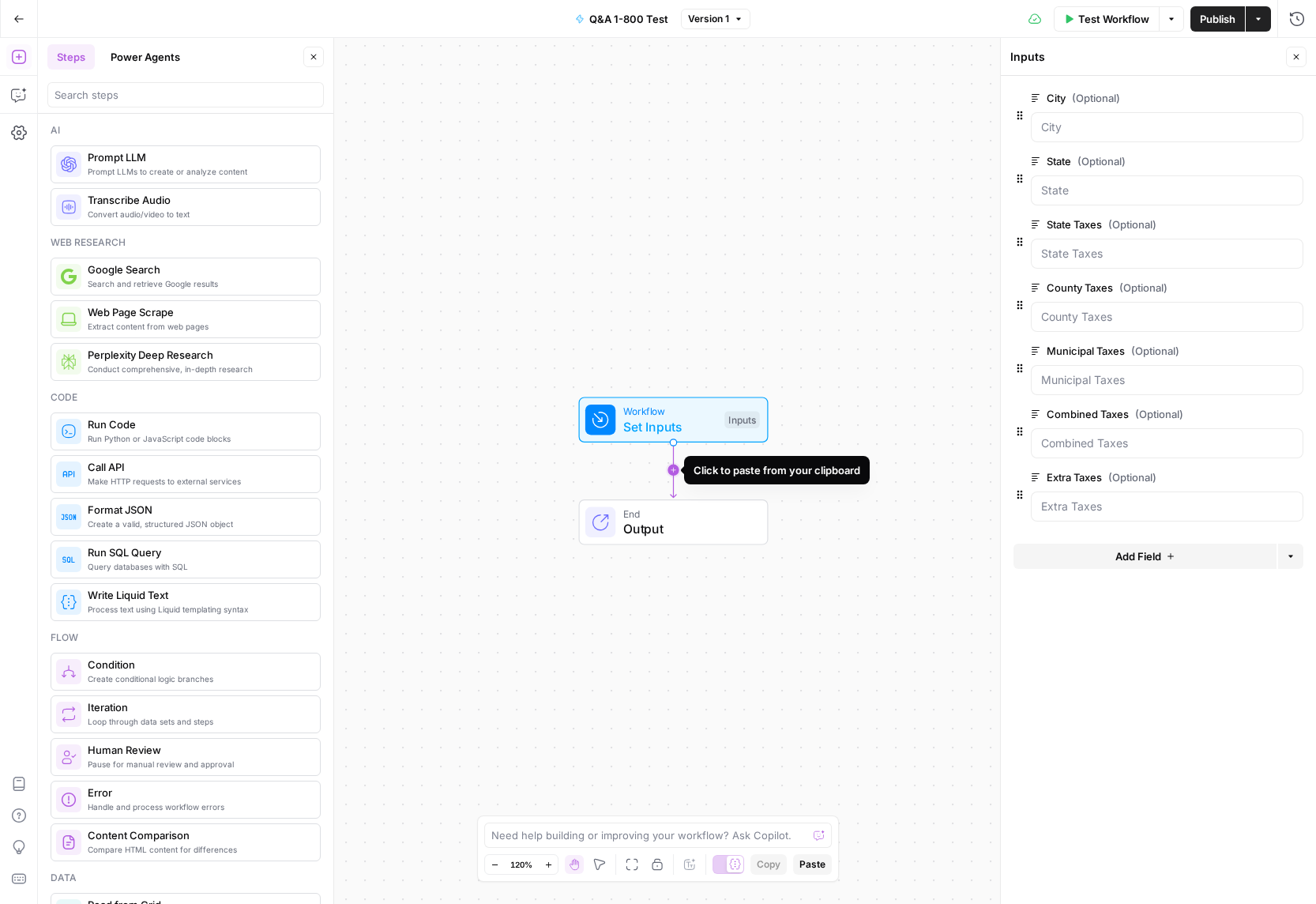
click at [675, 472] on icon "Edge from start to end" at bounding box center [674, 469] width 6 height 55
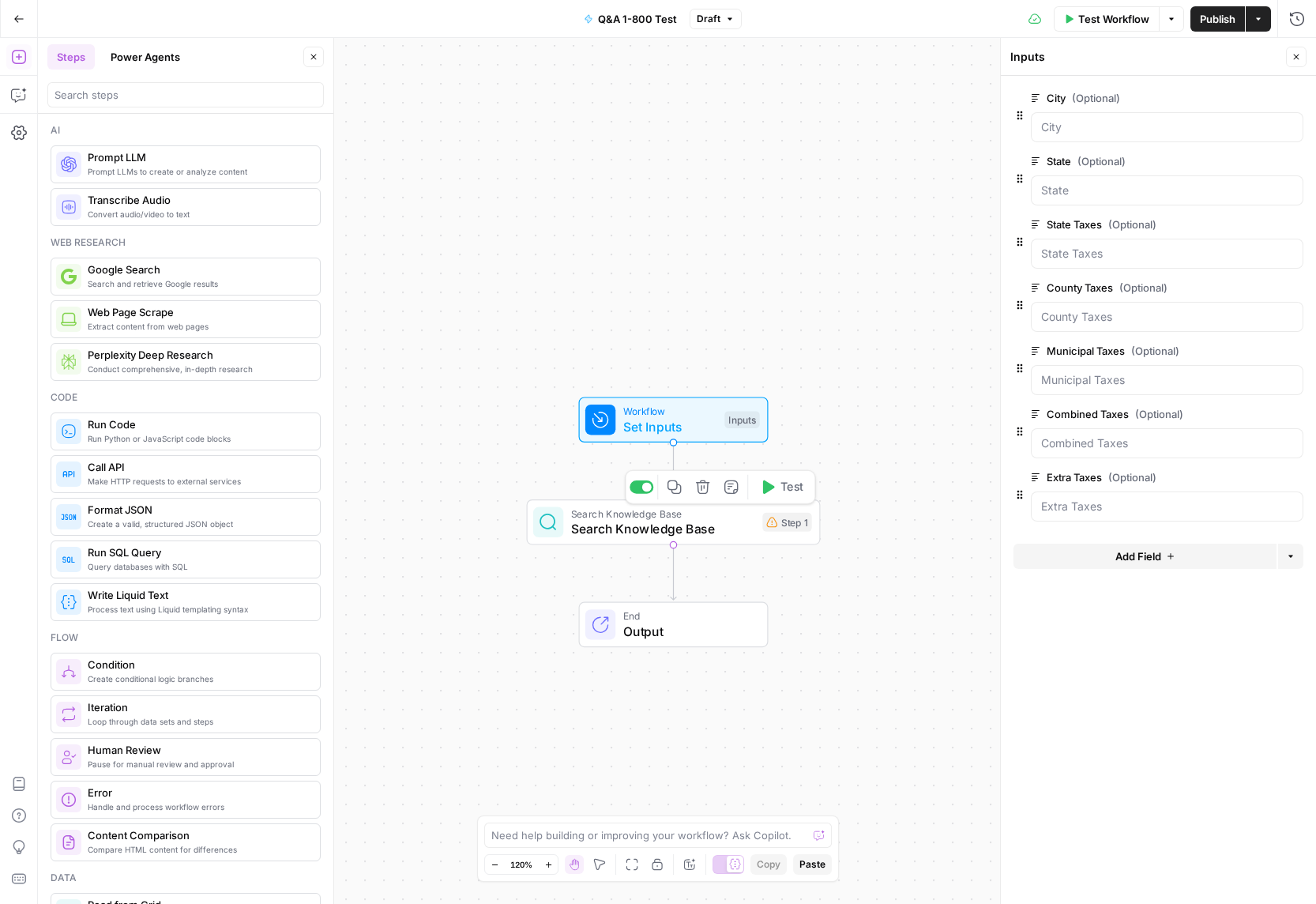
click at [649, 531] on span "Search Knowledge Base" at bounding box center [663, 528] width 184 height 19
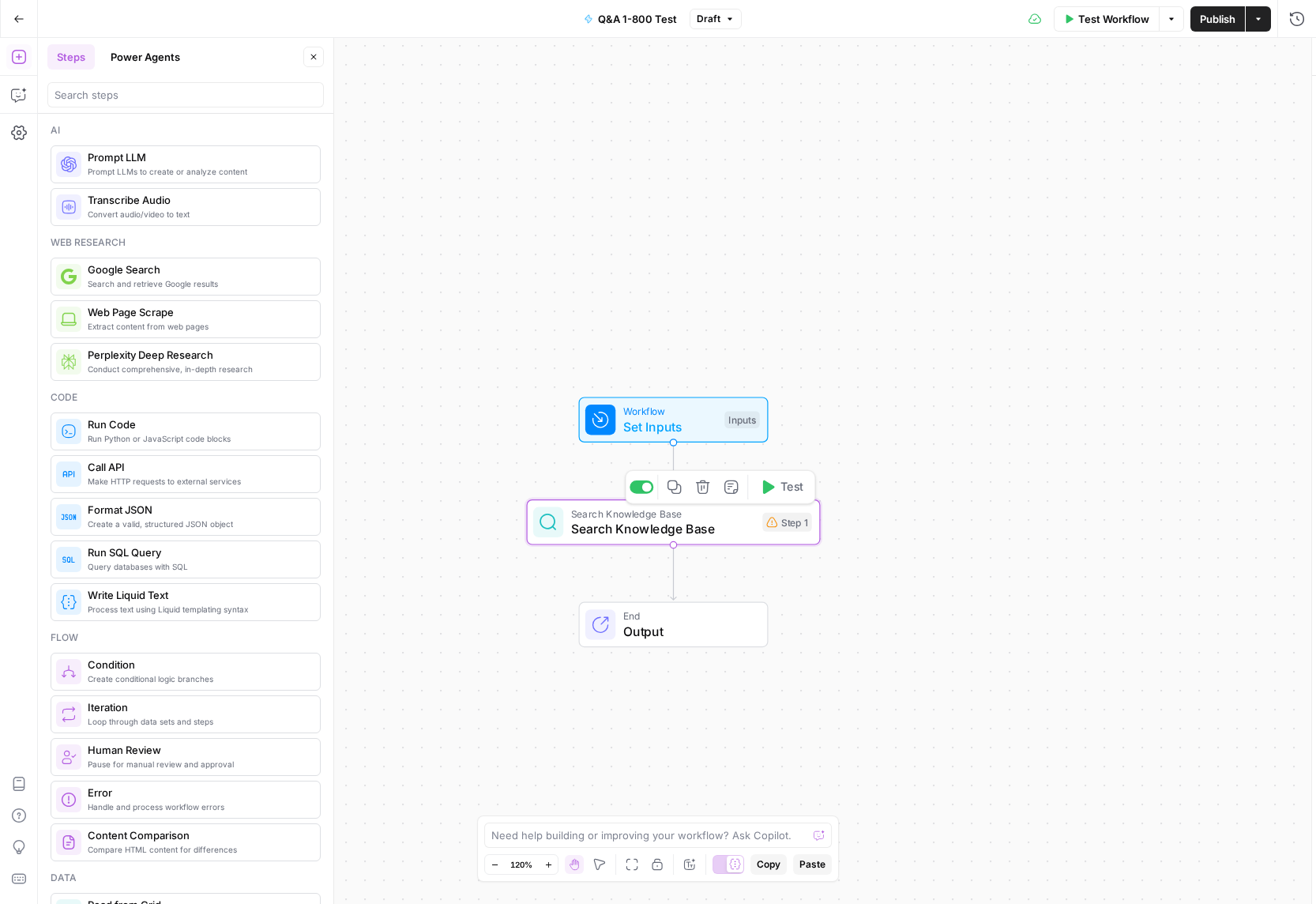
type textarea "Search Knowledge Base"
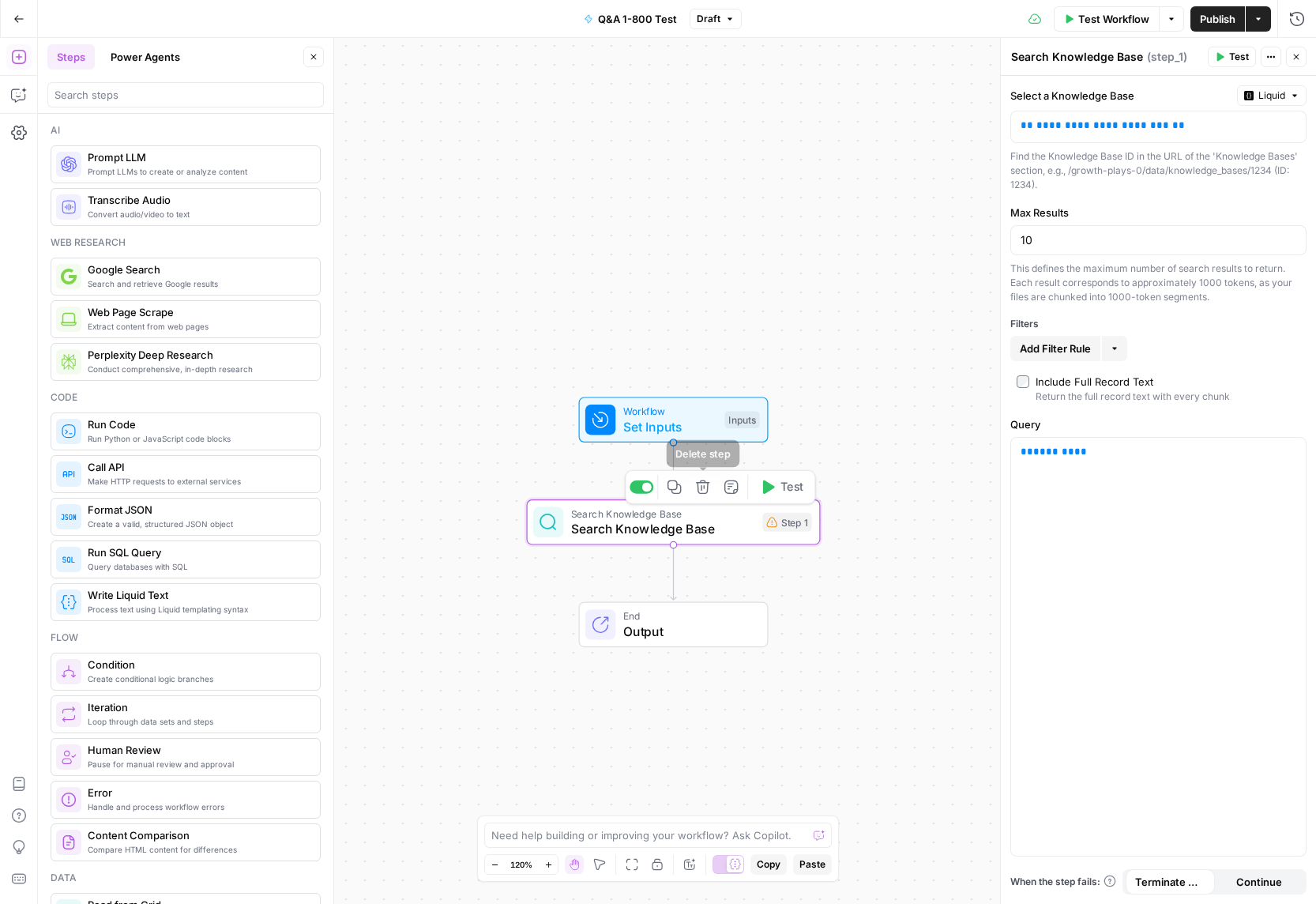
click at [699, 487] on icon "button" at bounding box center [702, 486] width 15 height 15
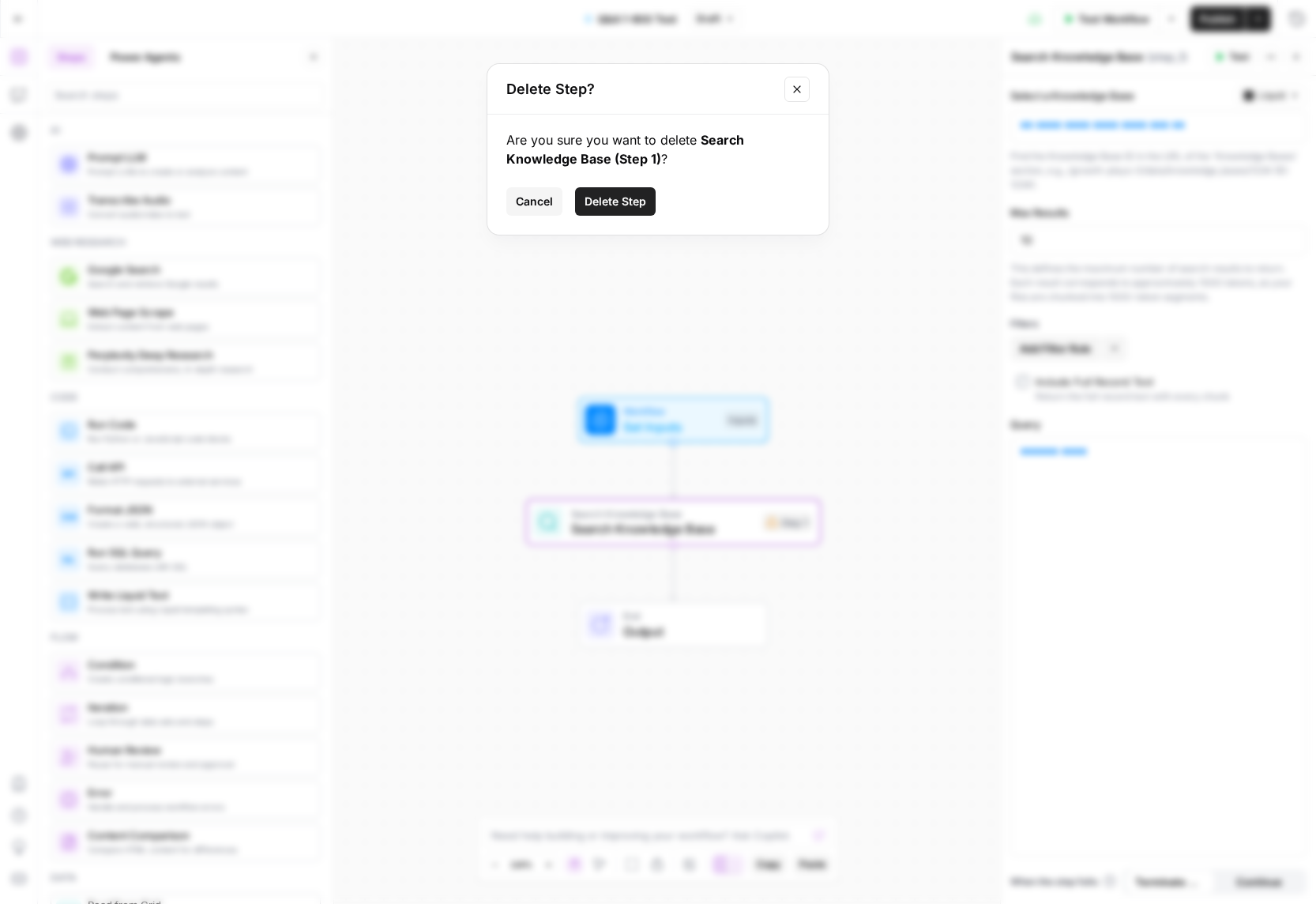
click at [596, 204] on span "Delete Step" at bounding box center [616, 202] width 62 height 16
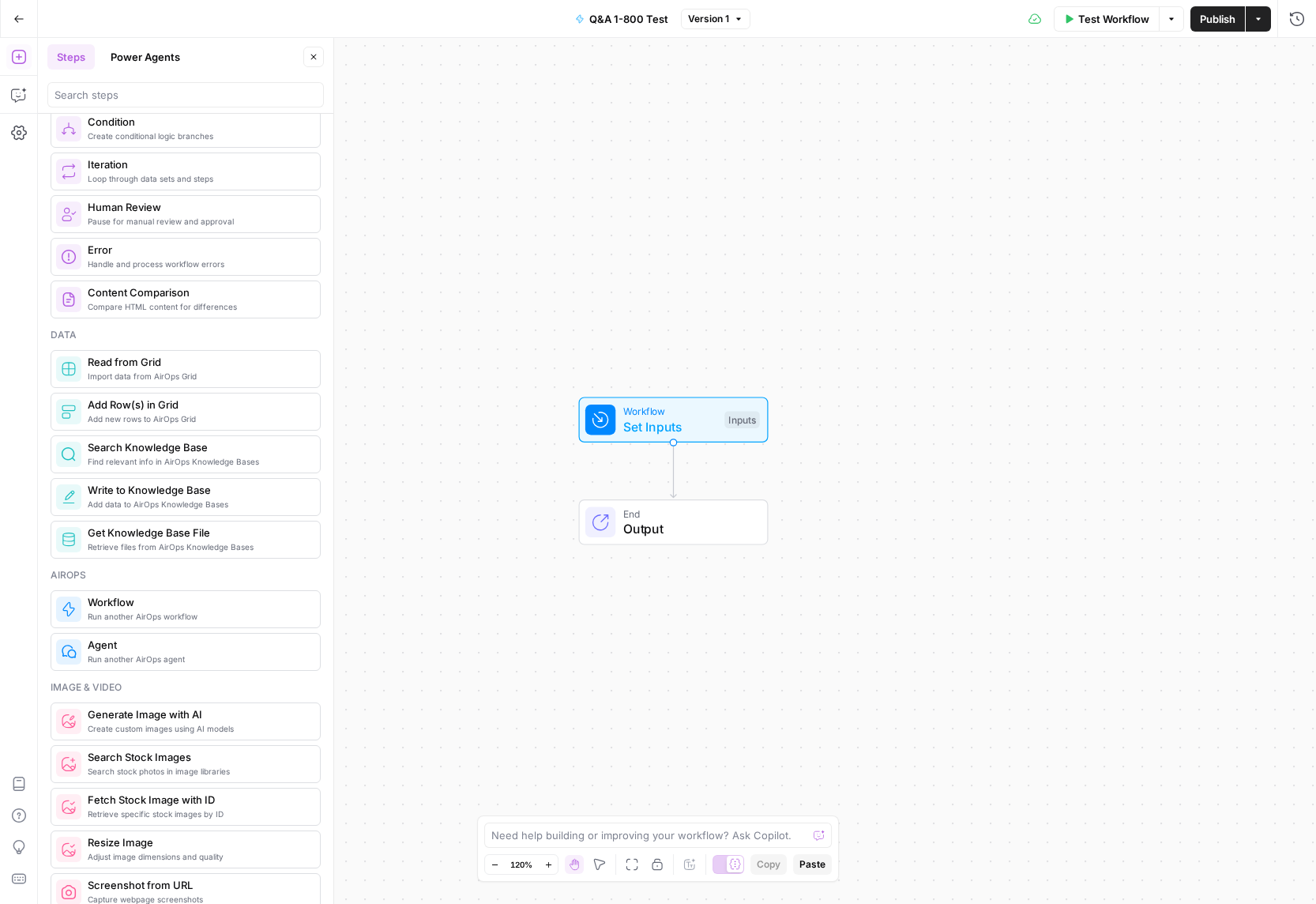
scroll to position [547, 0]
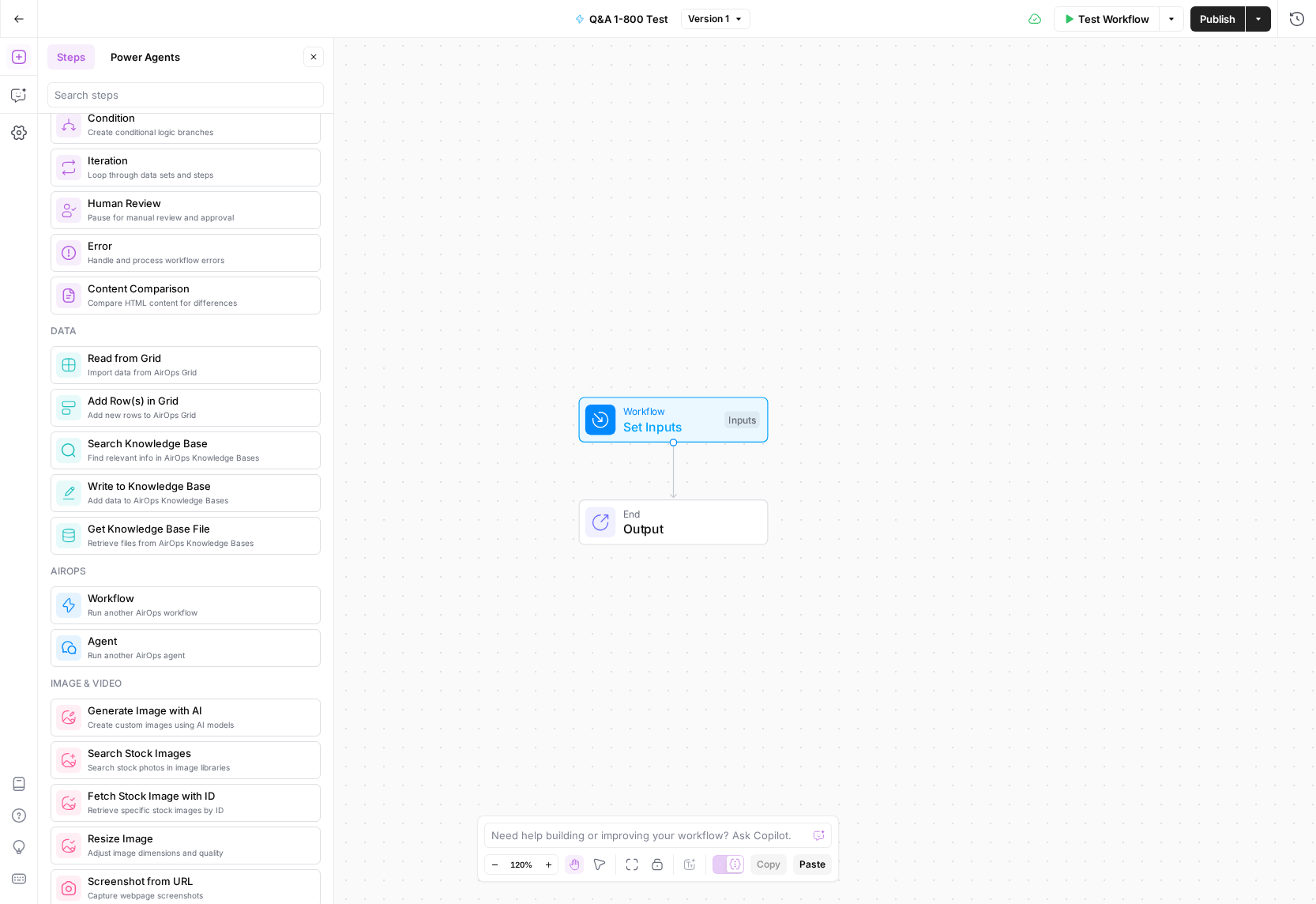
click at [126, 376] on span "Import data from AirOps Grid" at bounding box center [198, 372] width 220 height 13
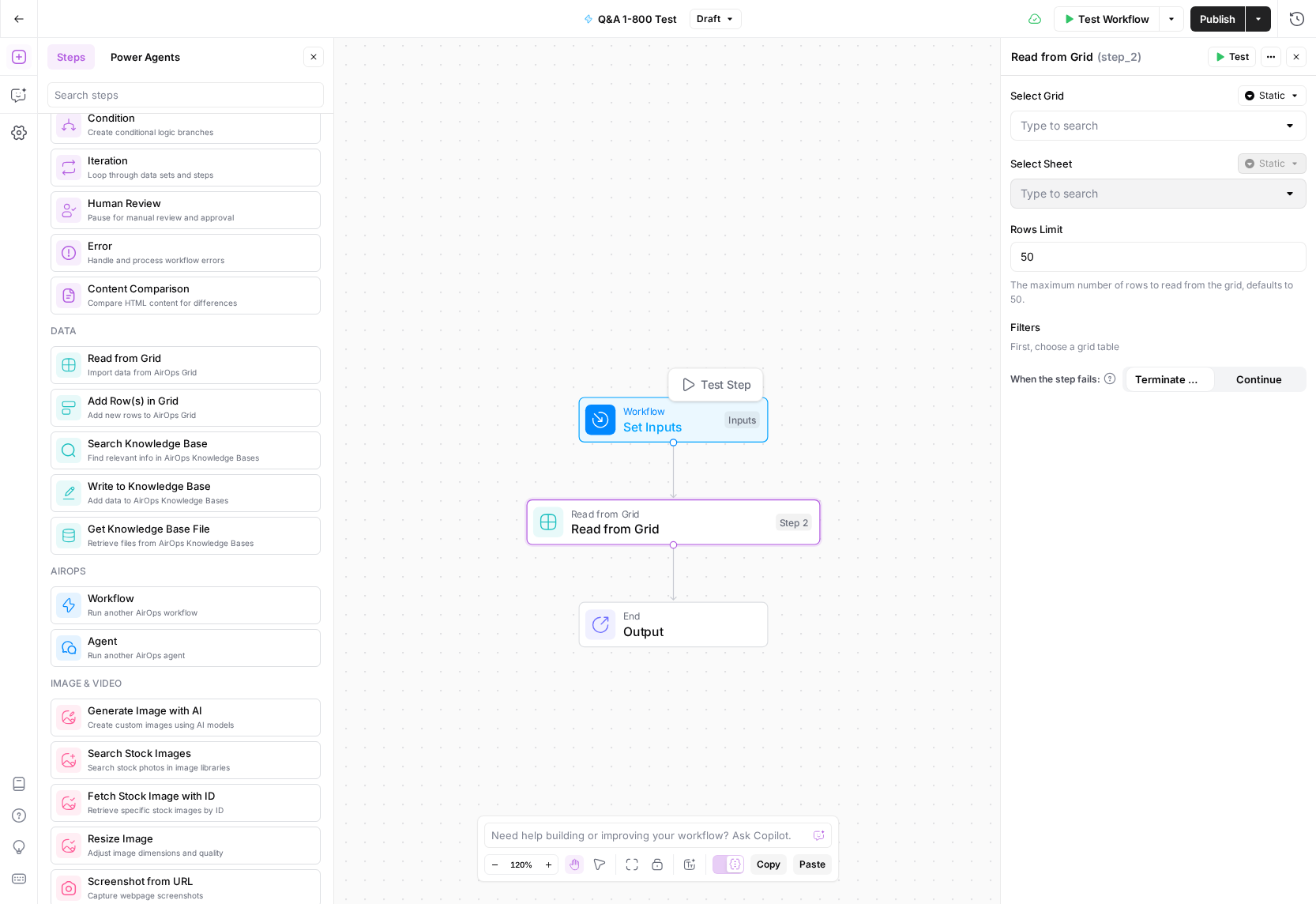
click at [645, 419] on span "Set Inputs" at bounding box center [670, 426] width 94 height 19
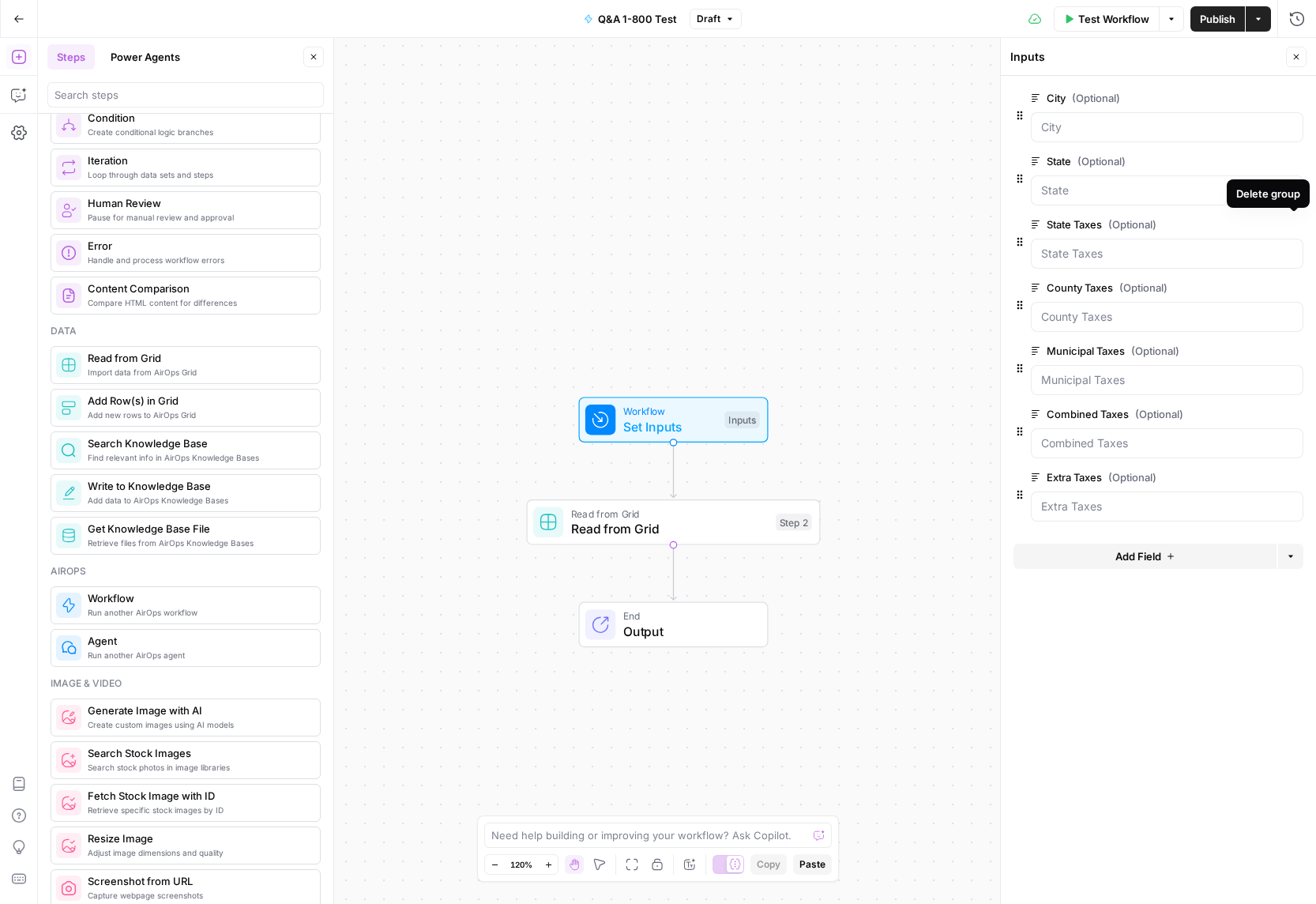
click at [1293, 225] on icon "button" at bounding box center [1294, 224] width 9 height 9
click at [1293, 225] on icon "button" at bounding box center [1294, 224] width 8 height 8
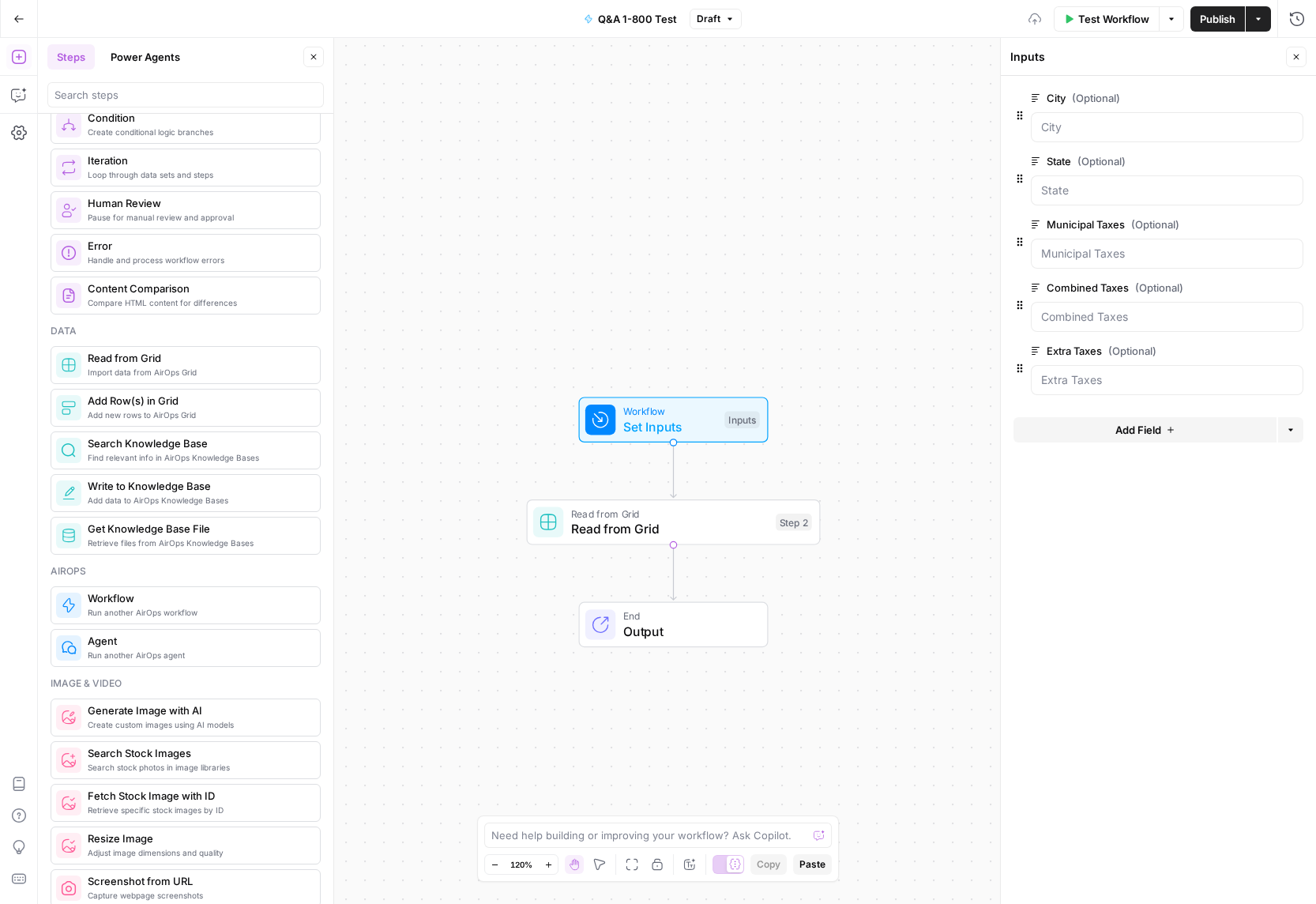
click at [1293, 225] on icon "button" at bounding box center [1294, 224] width 8 height 8
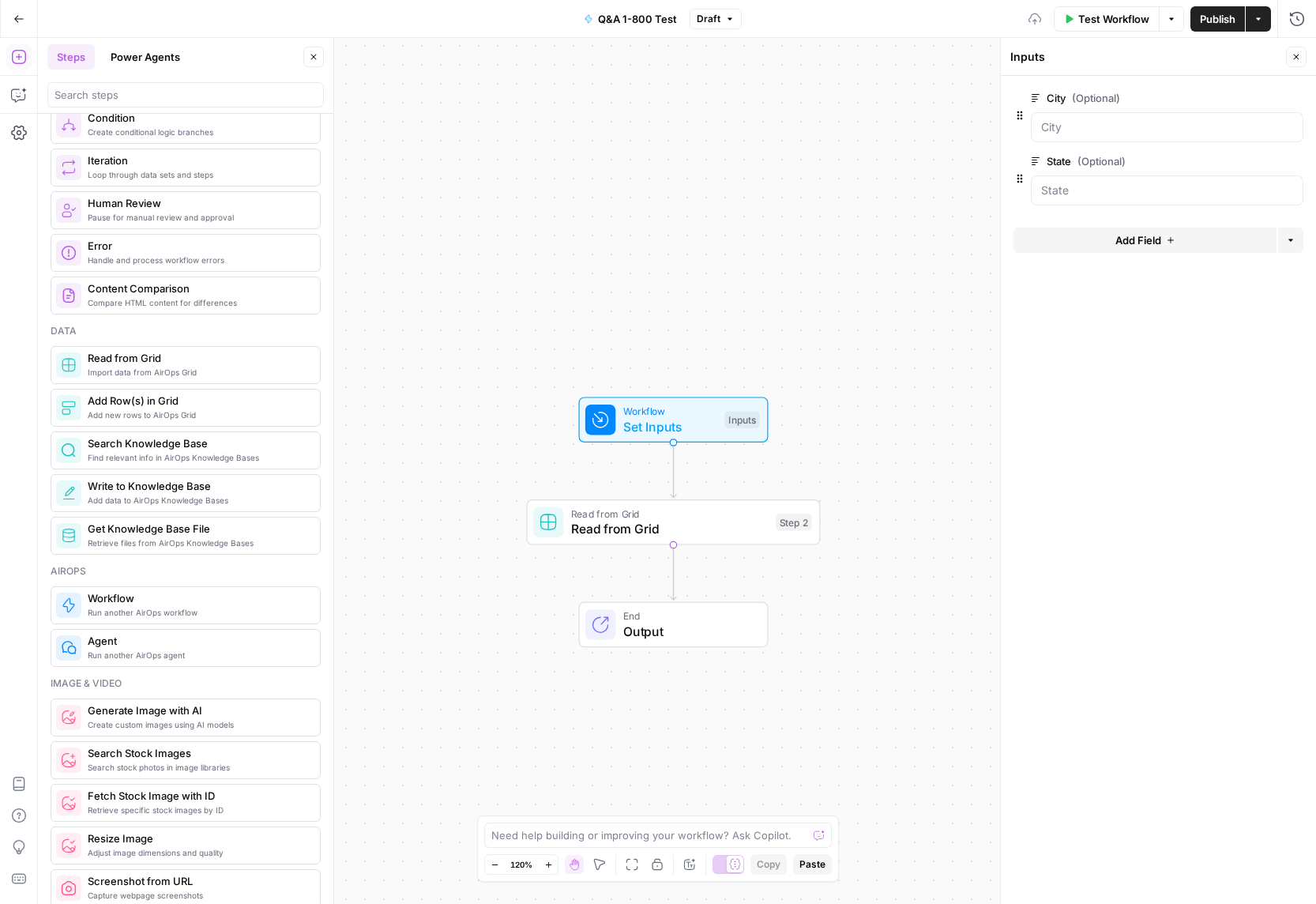
click at [617, 532] on span "Read from Grid" at bounding box center [669, 528] width 197 height 19
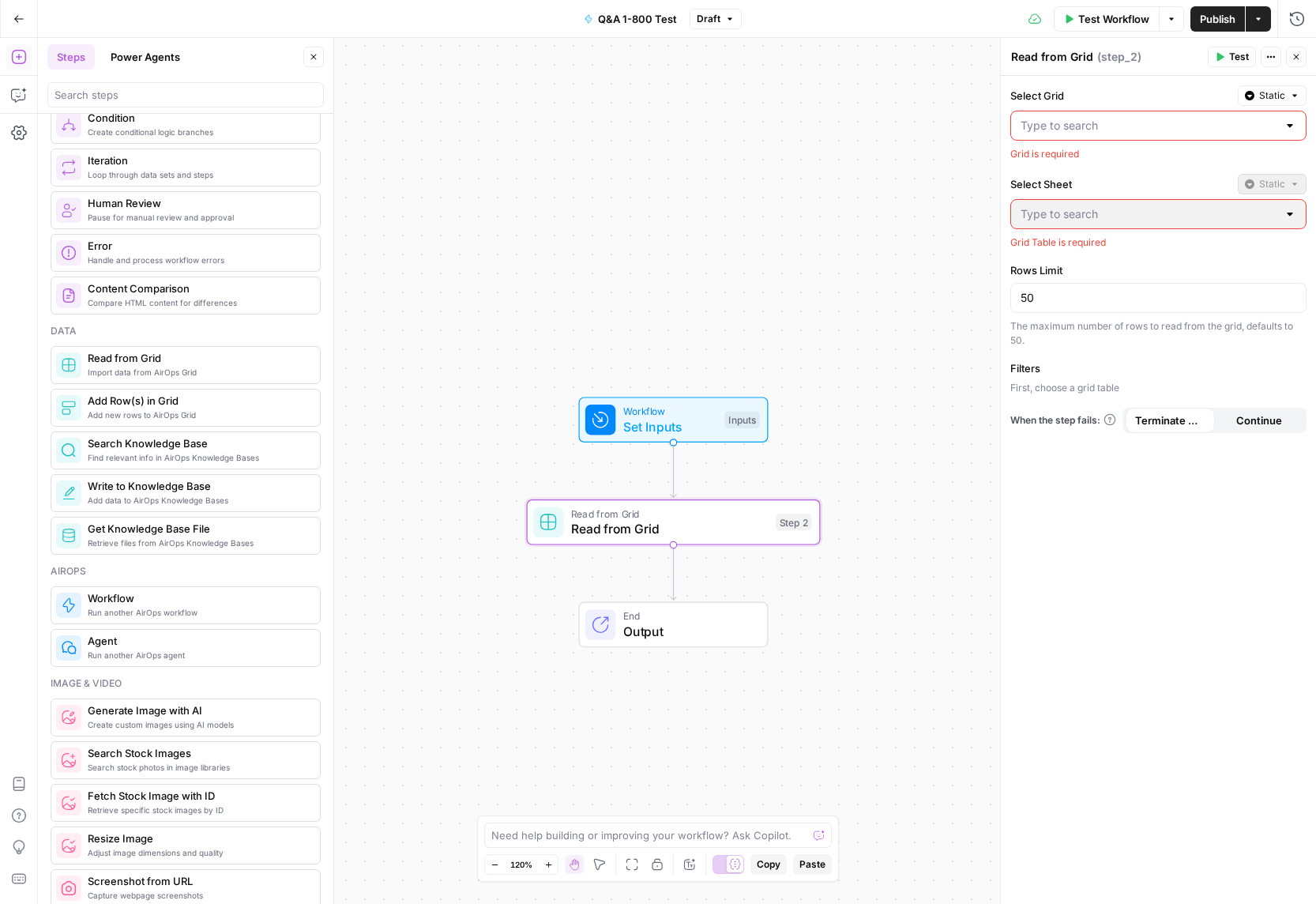
click at [1054, 134] on div at bounding box center [1158, 126] width 296 height 30
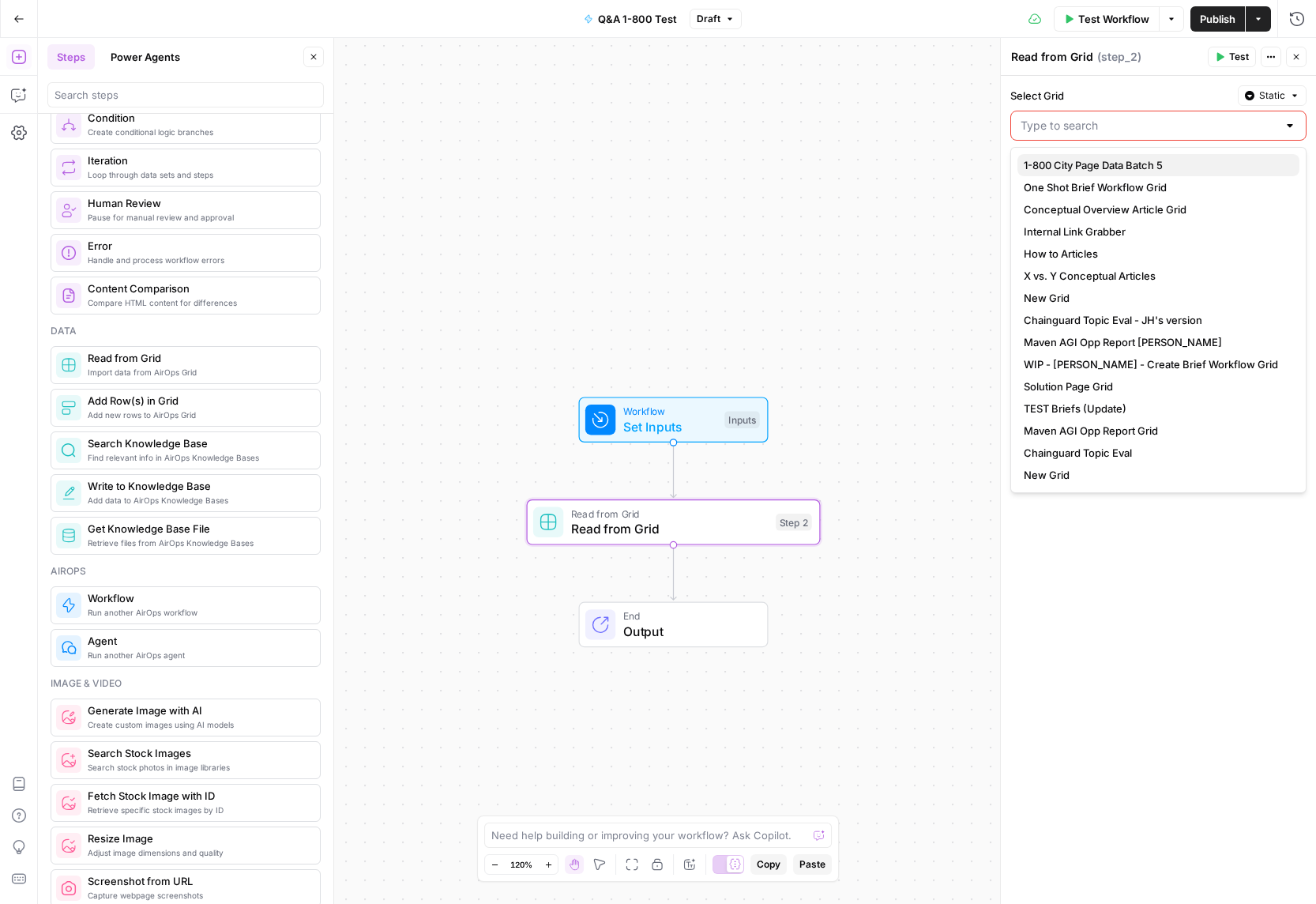
click at [1063, 162] on span "1-800 City Page Data Batch 5" at bounding box center [1155, 165] width 263 height 16
type input "1-800 City Page Data Batch 5"
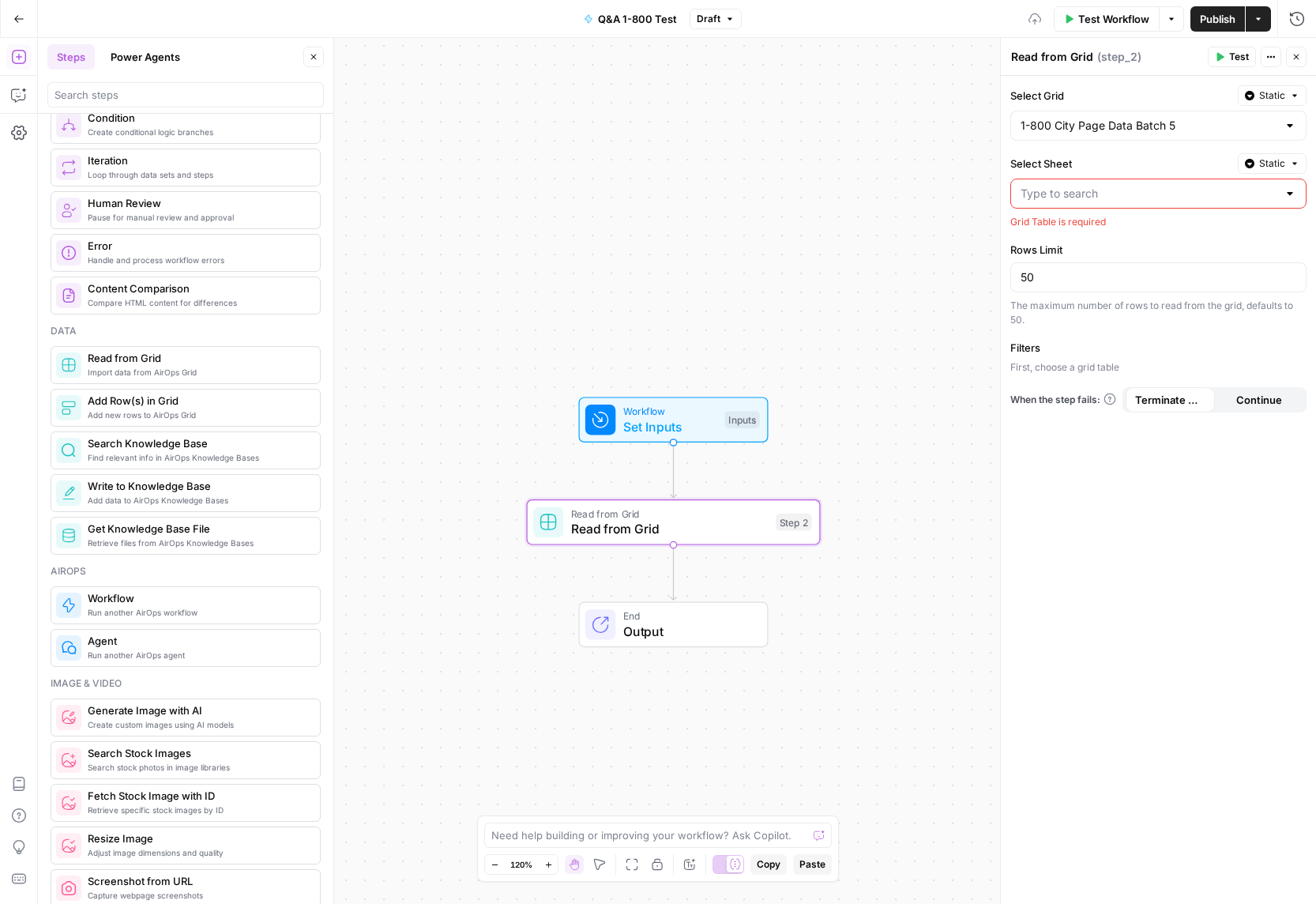
click at [1066, 197] on input "Select Sheet" at bounding box center [1149, 194] width 257 height 16
click at [1089, 229] on span "1800_batch_5.csv" at bounding box center [1155, 233] width 263 height 16
type input "1800_batch_5.csv"
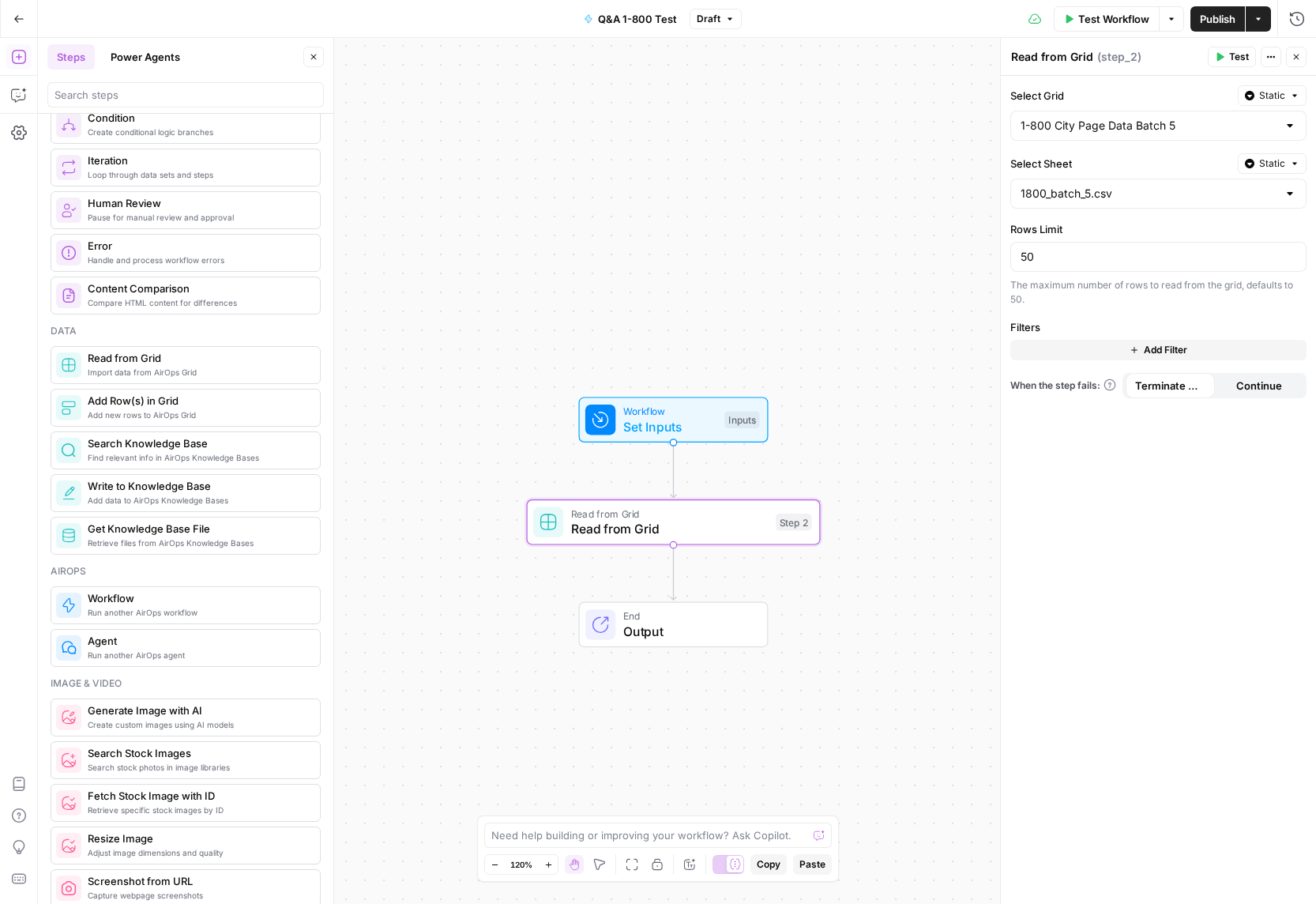
click at [1078, 342] on button "Add Filter" at bounding box center [1158, 350] width 296 height 21
click at [1066, 356] on input "text" at bounding box center [1044, 355] width 47 height 16
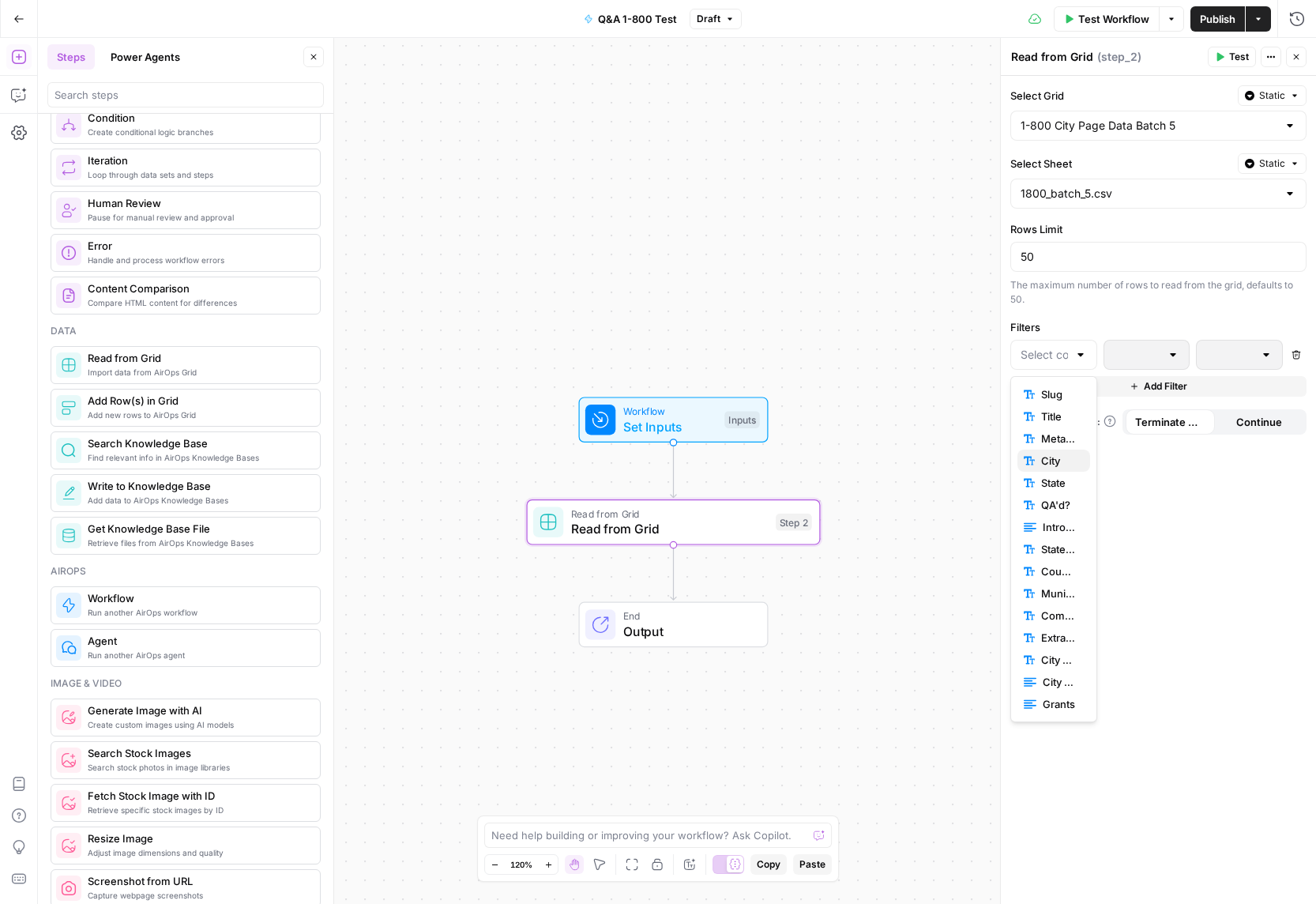
click at [1056, 465] on span "City" at bounding box center [1059, 461] width 36 height 16
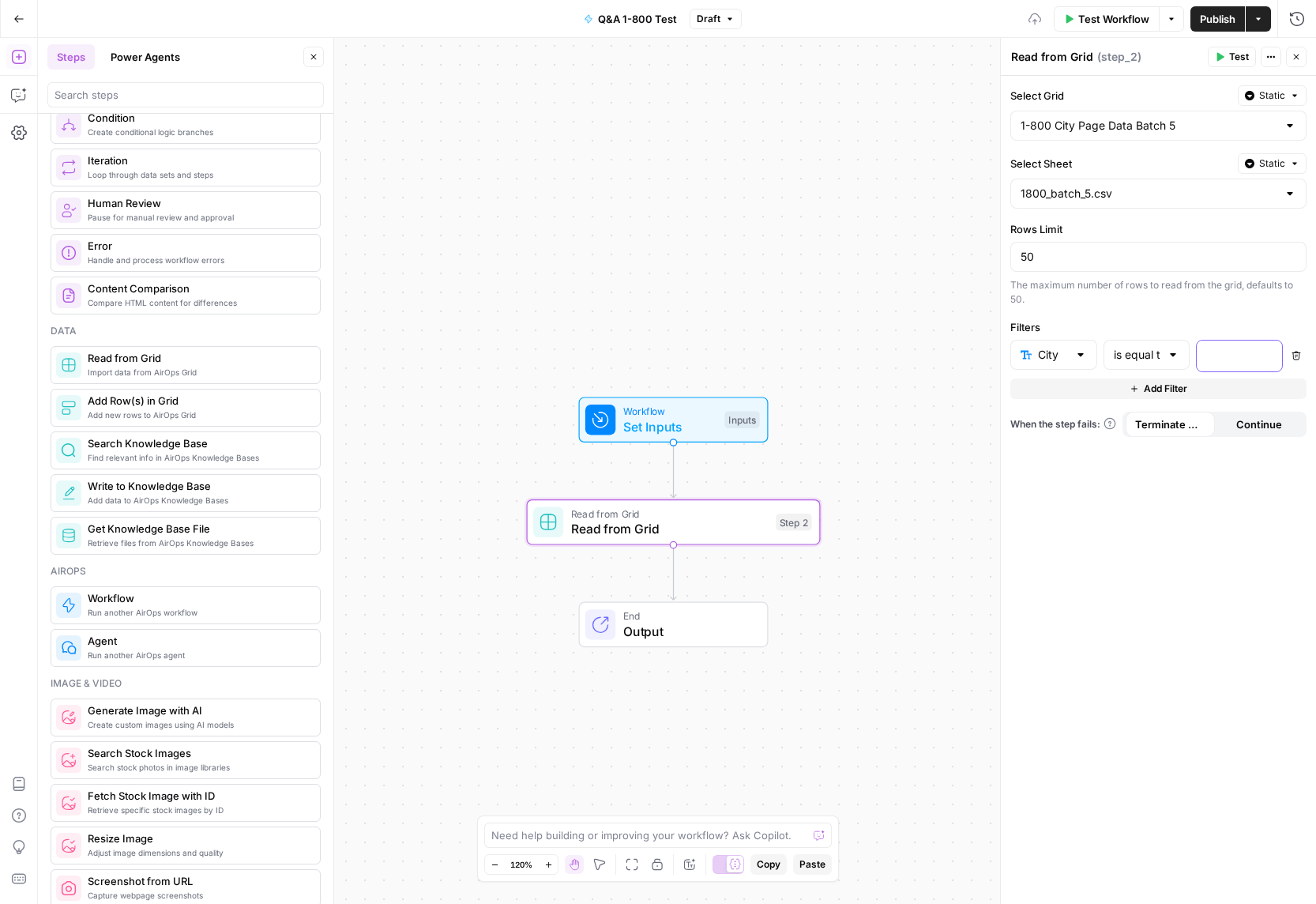
click at [1231, 354] on p at bounding box center [1226, 355] width 41 height 16
click at [1269, 355] on icon "button" at bounding box center [1268, 355] width 8 height 8
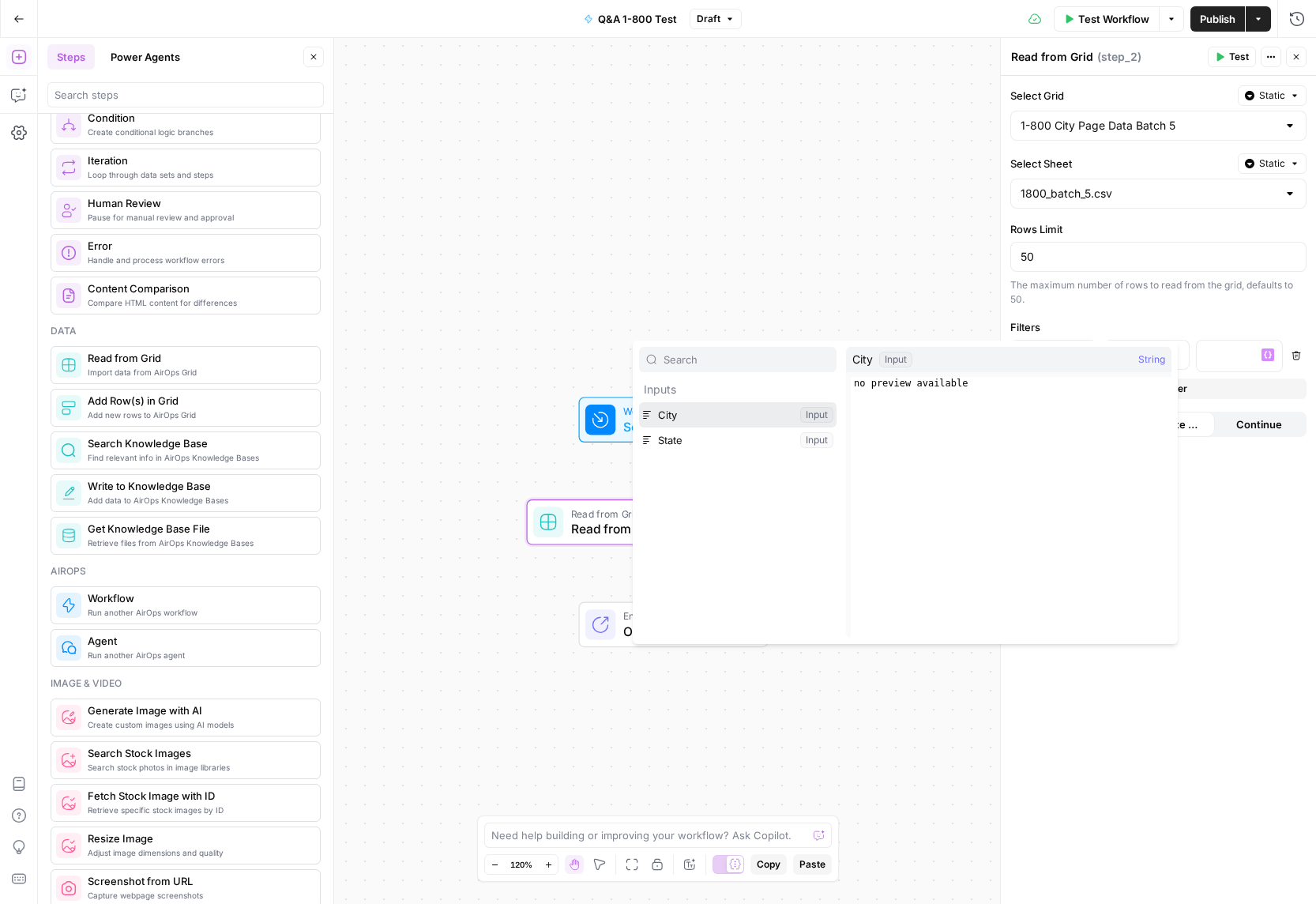
click at [731, 416] on button "Select variable City" at bounding box center [737, 414] width 197 height 25
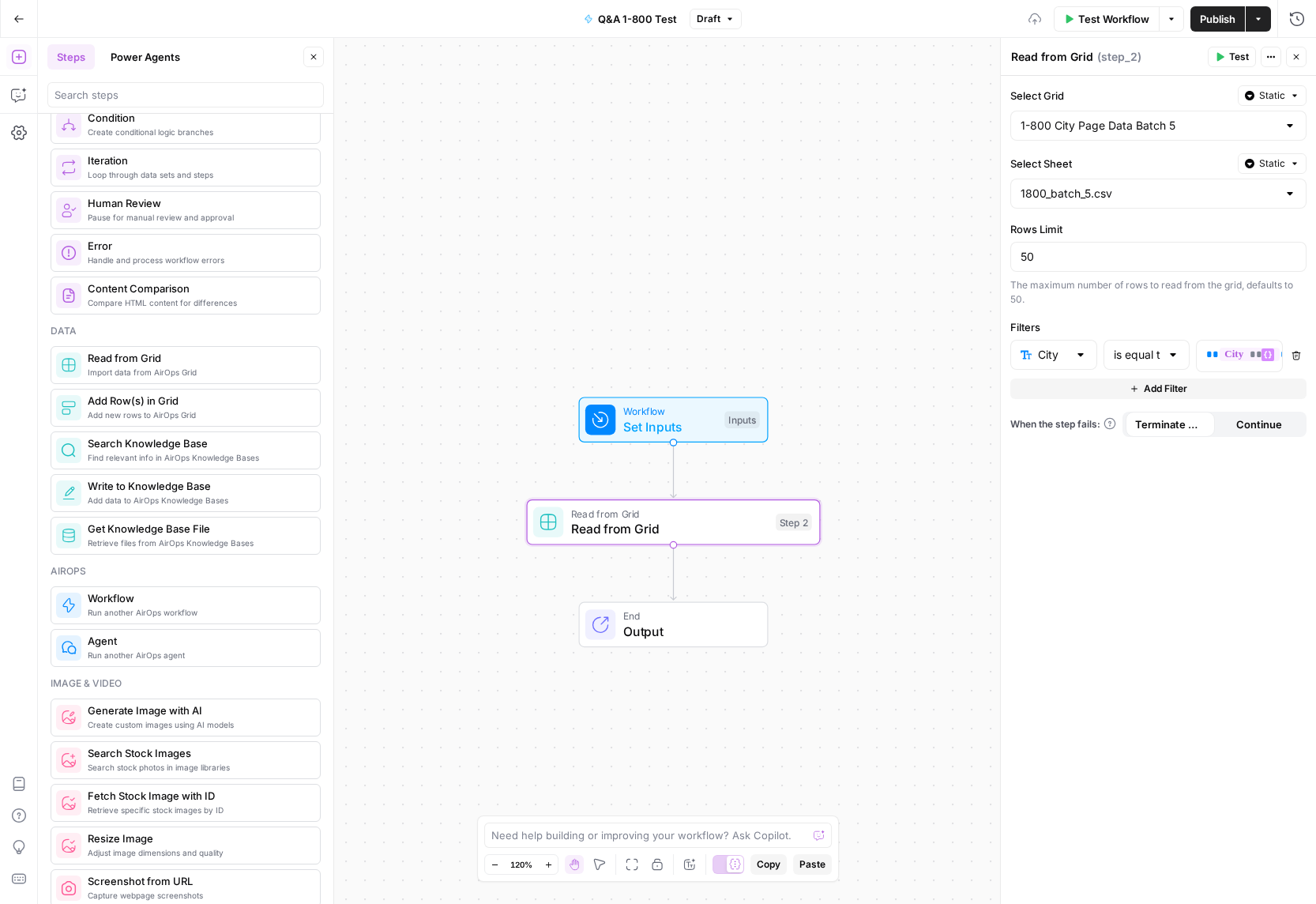
click at [1119, 393] on button "Add Filter" at bounding box center [1158, 388] width 296 height 21
click at [1055, 397] on input "text" at bounding box center [1044, 393] width 47 height 16
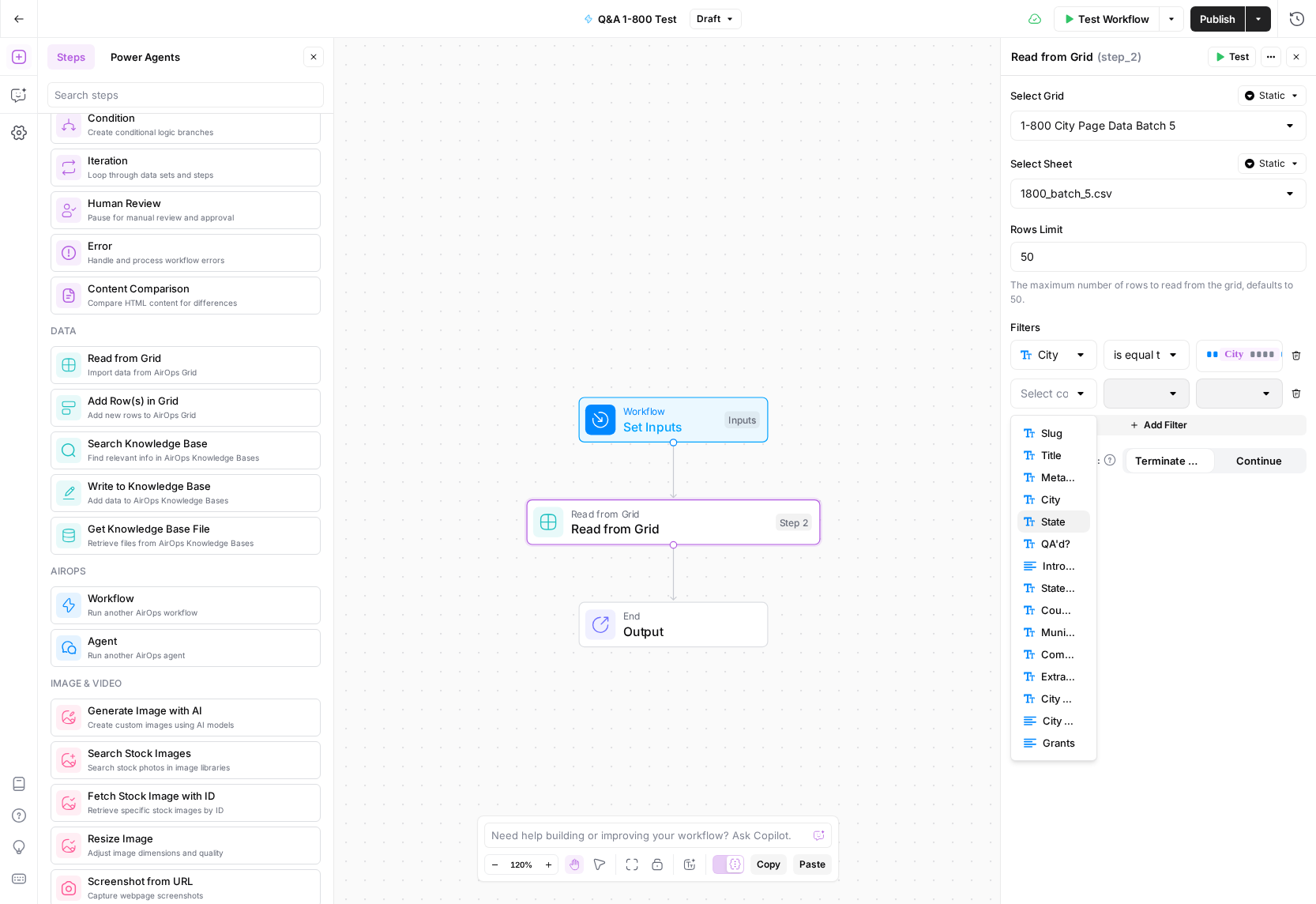
click at [1054, 522] on span "State" at bounding box center [1059, 521] width 36 height 16
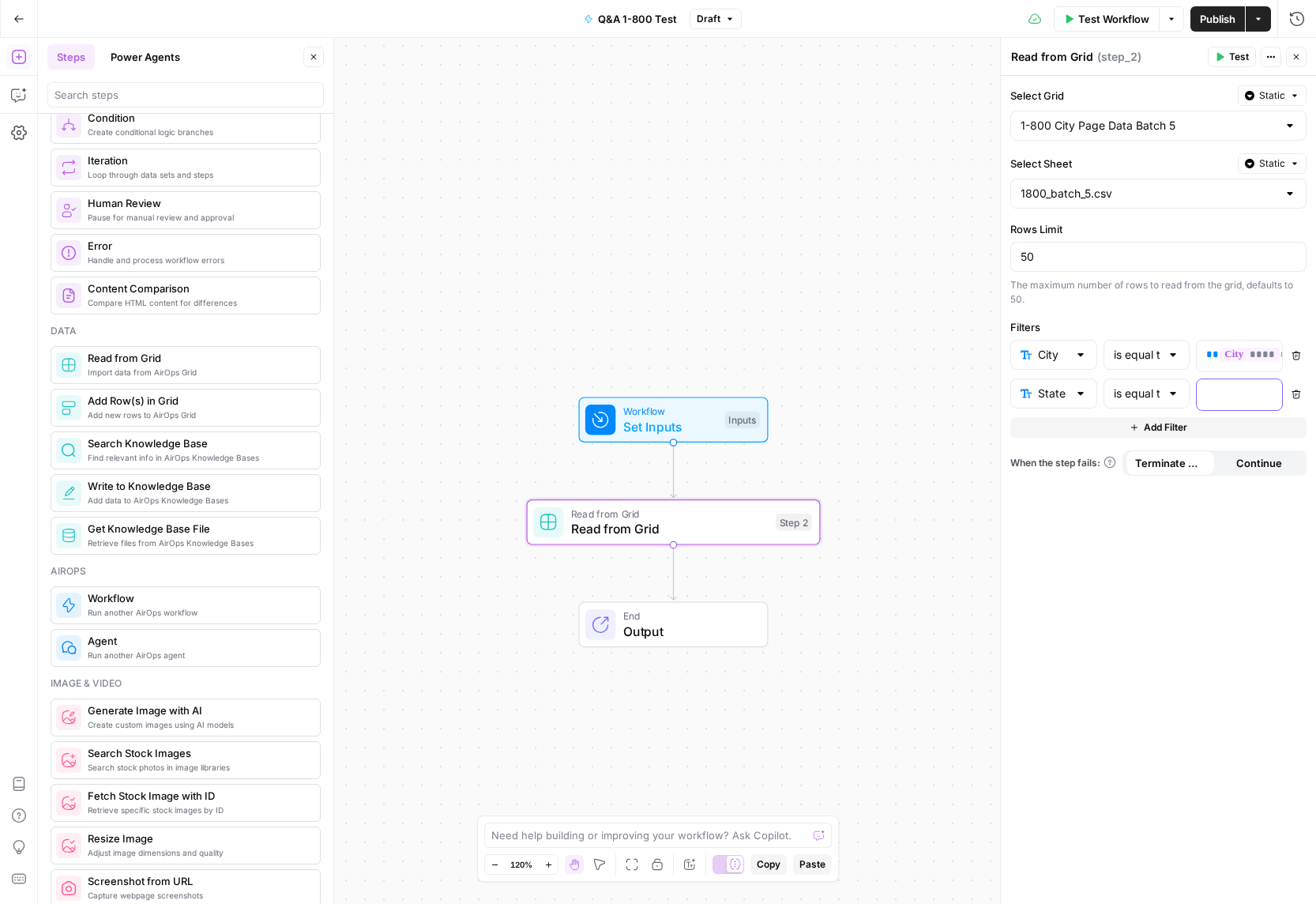
click at [1230, 391] on p at bounding box center [1226, 393] width 41 height 16
click at [1269, 394] on icon "button" at bounding box center [1268, 393] width 8 height 8
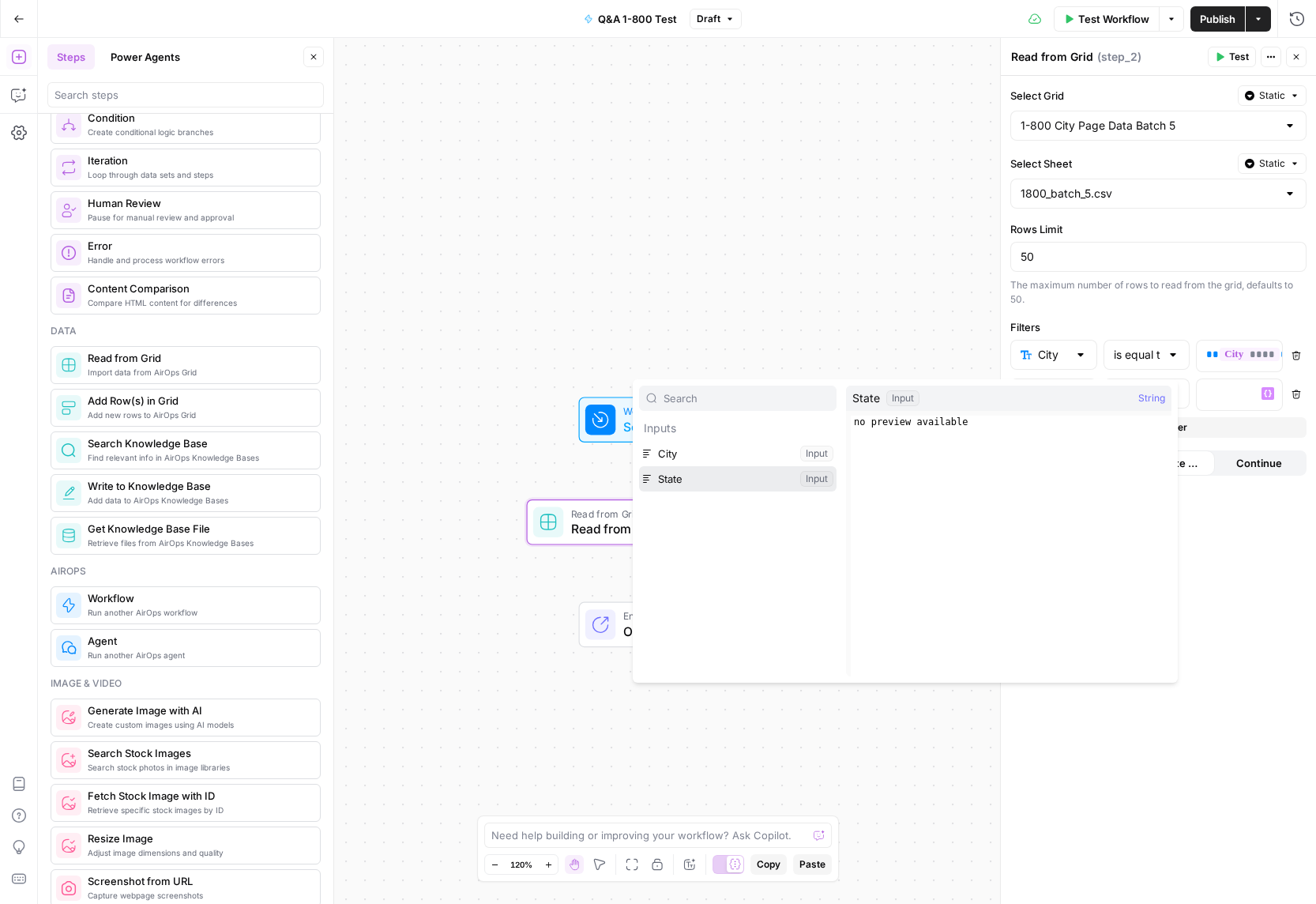
drag, startPoint x: 686, startPoint y: 483, endPoint x: 850, endPoint y: 517, distance: 167.0
click at [686, 483] on button "Select variable State" at bounding box center [737, 478] width 197 height 25
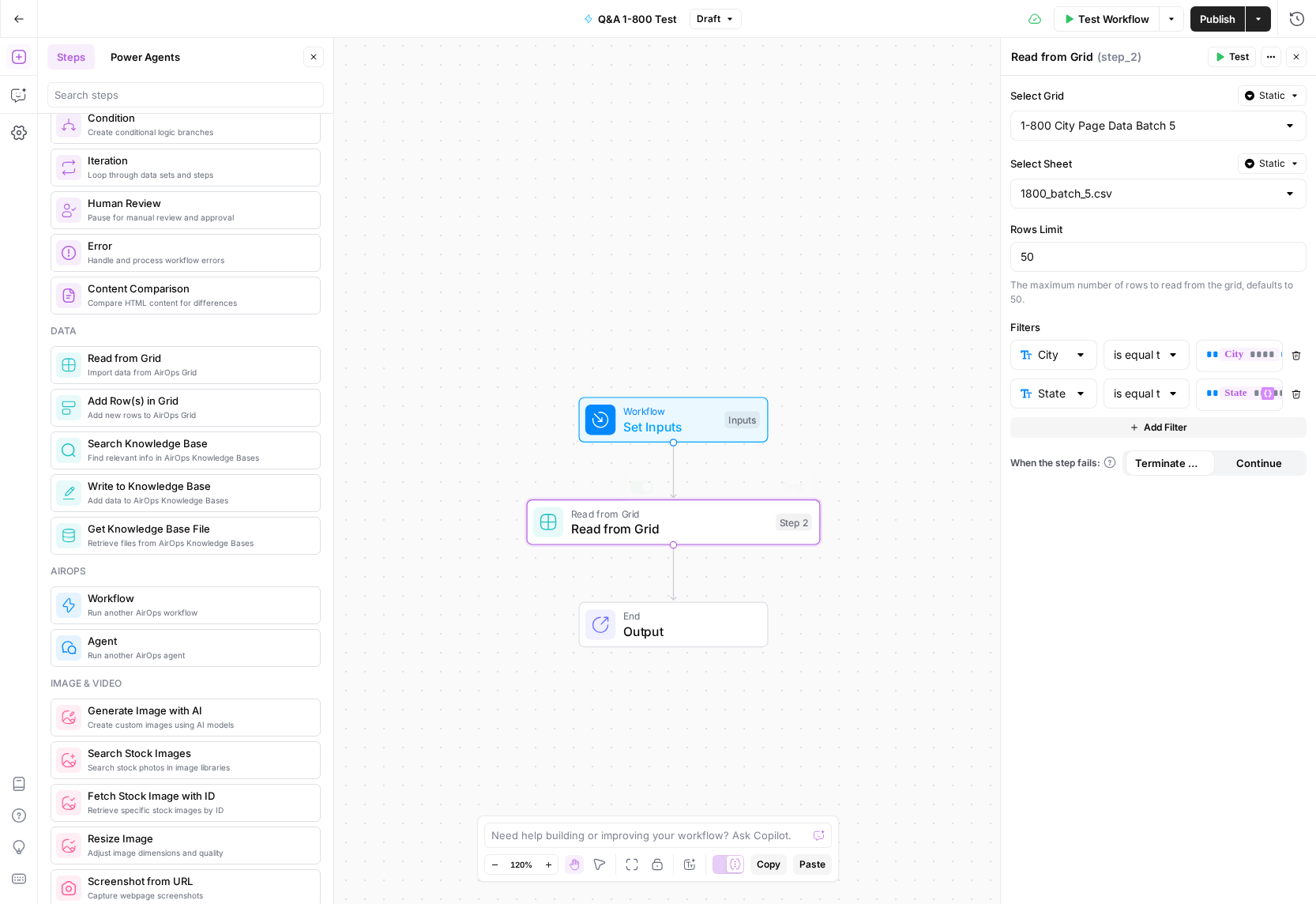
click at [1116, 607] on div "Select Grid Static 1-800 City Page Data Batch 5 Select Sheet Static 1800_batch_…" at bounding box center [1158, 490] width 315 height 828
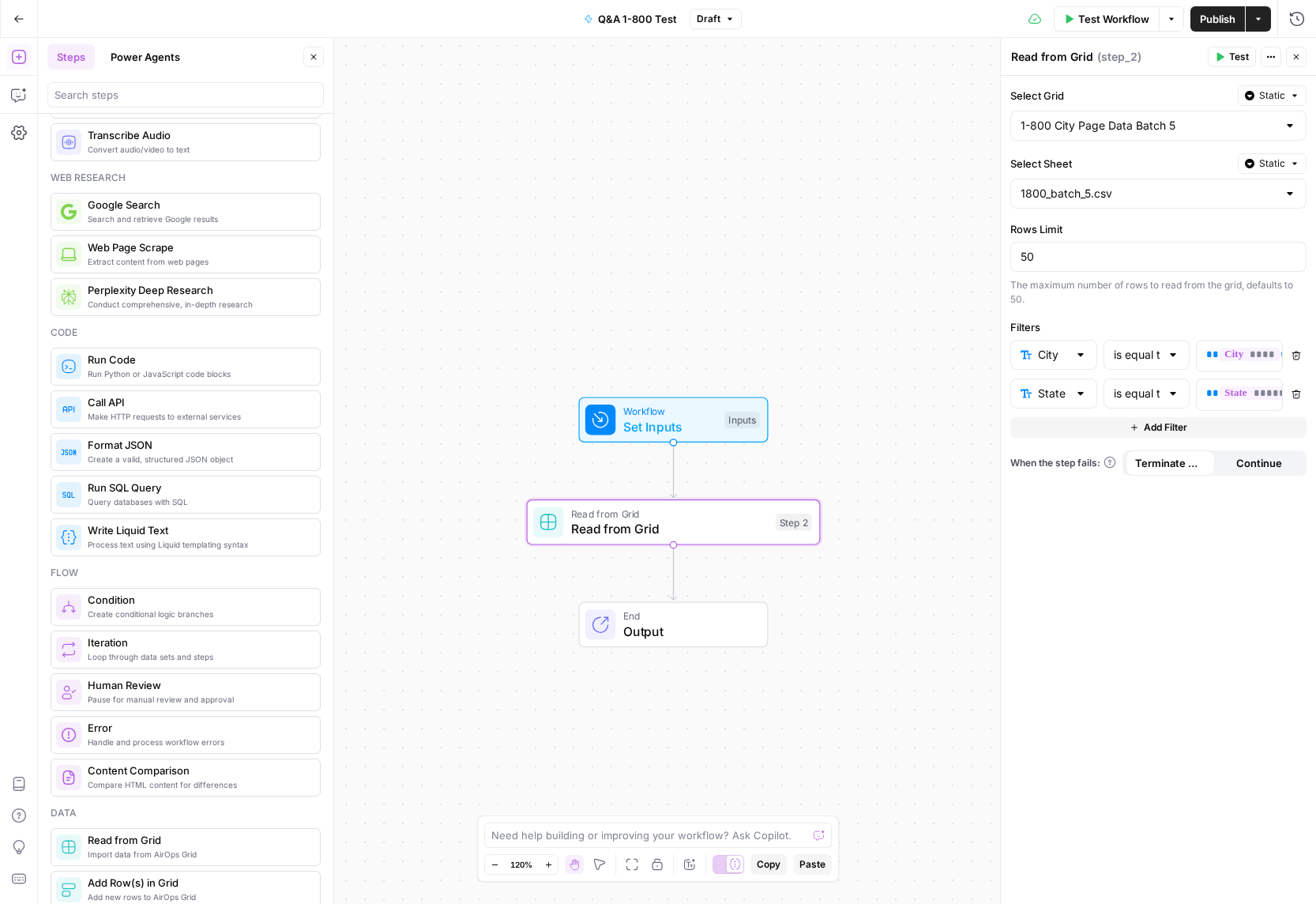
scroll to position [0, 0]
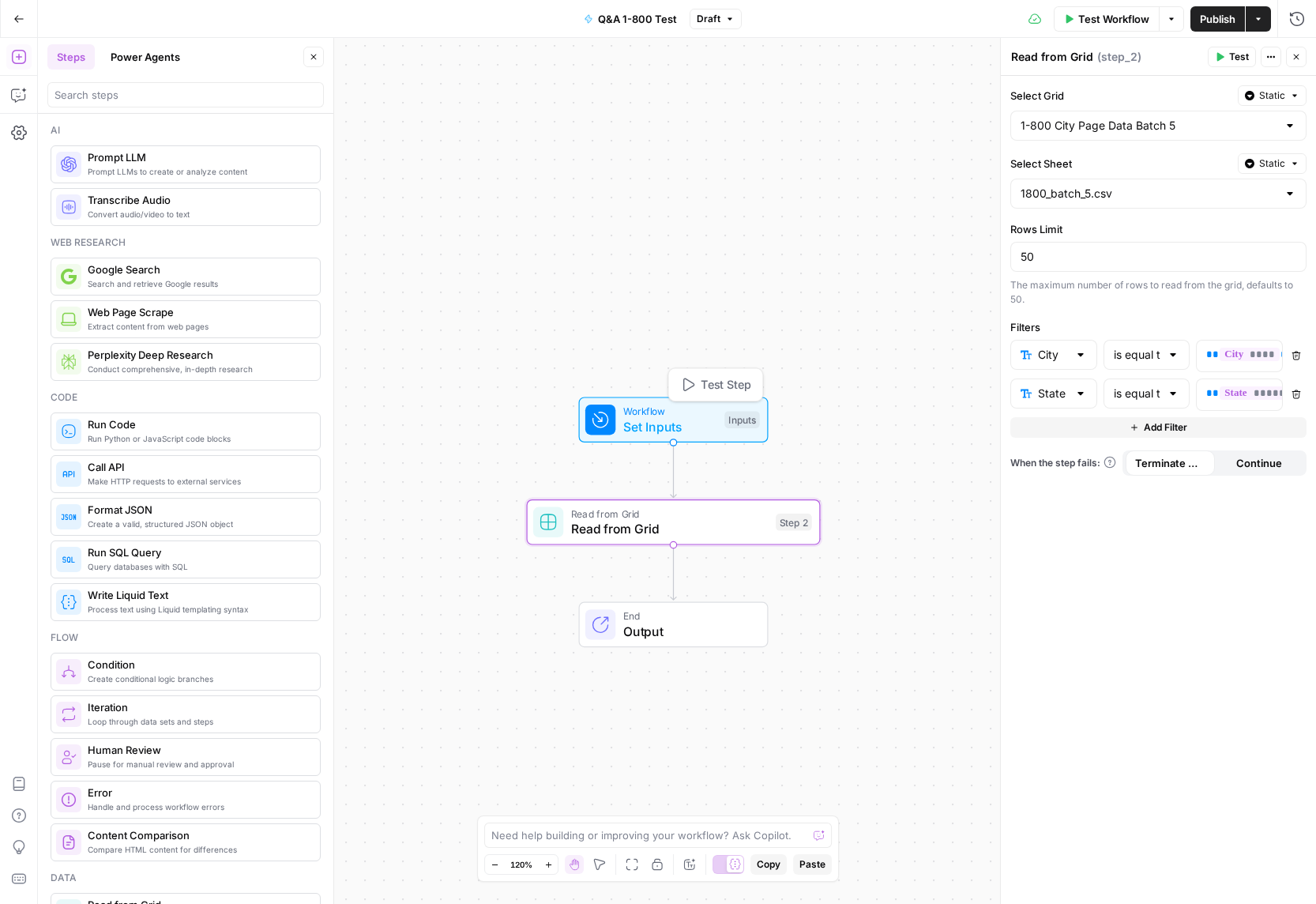
click at [641, 414] on span "Workflow" at bounding box center [670, 411] width 94 height 15
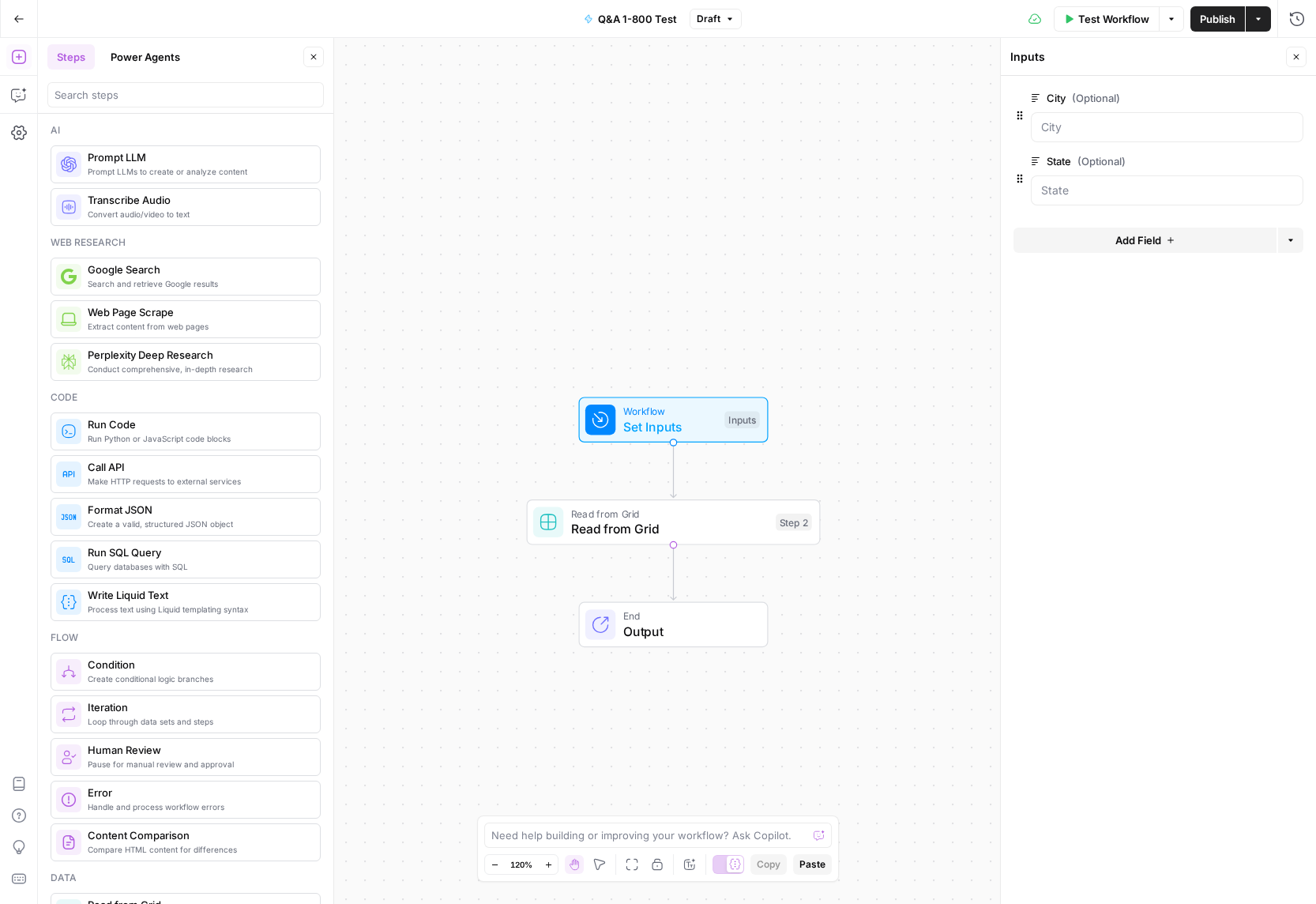
click at [1136, 239] on span "Add Field" at bounding box center [1138, 240] width 46 height 16
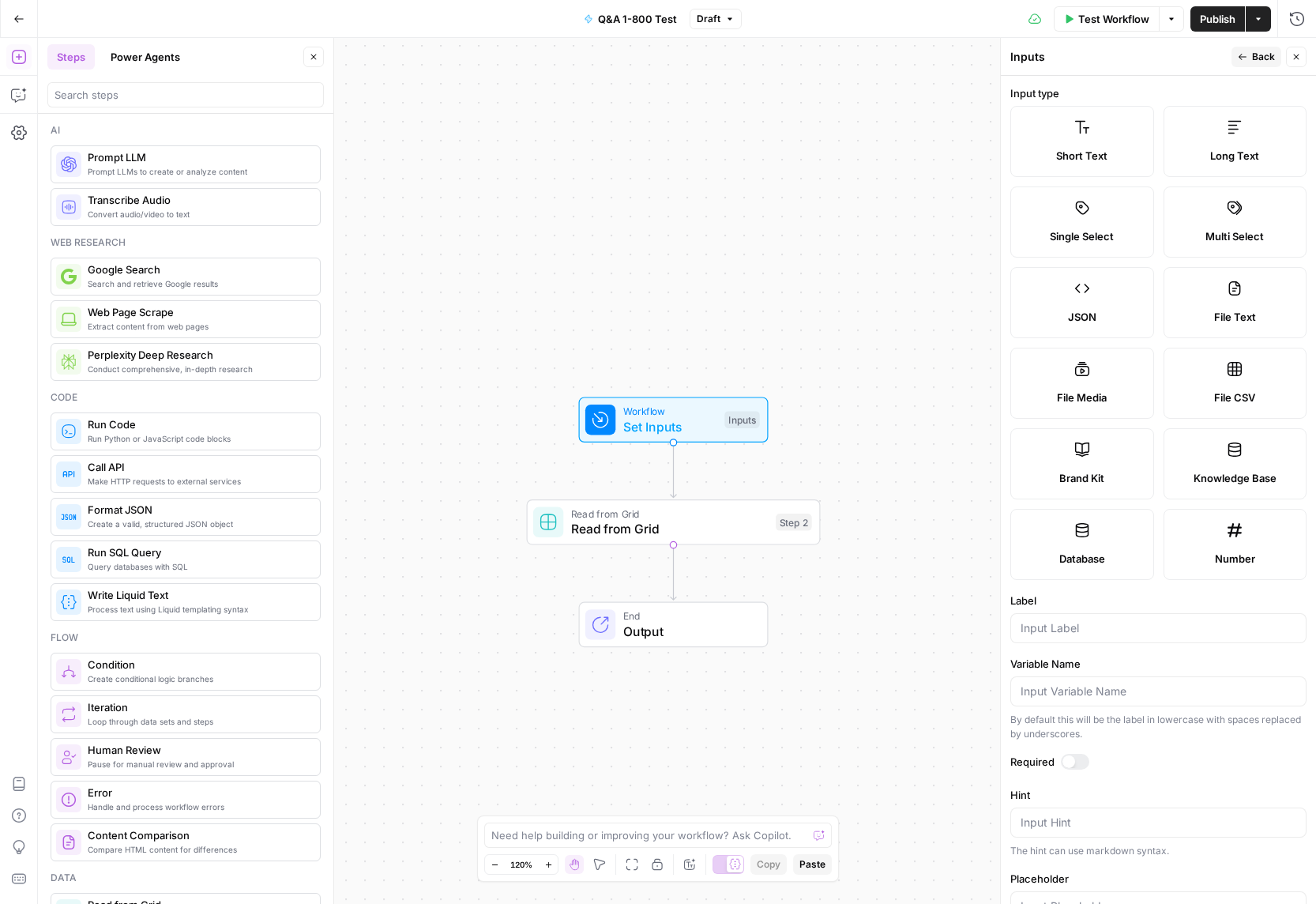
click at [1076, 143] on label "Short Text" at bounding box center [1082, 141] width 144 height 71
click at [1255, 137] on label "Long Text" at bounding box center [1235, 141] width 144 height 71
click at [1164, 625] on input "Label" at bounding box center [1159, 628] width 276 height 16
type input "1800 Business Information"
click at [1248, 54] on button "Back" at bounding box center [1256, 57] width 50 height 21
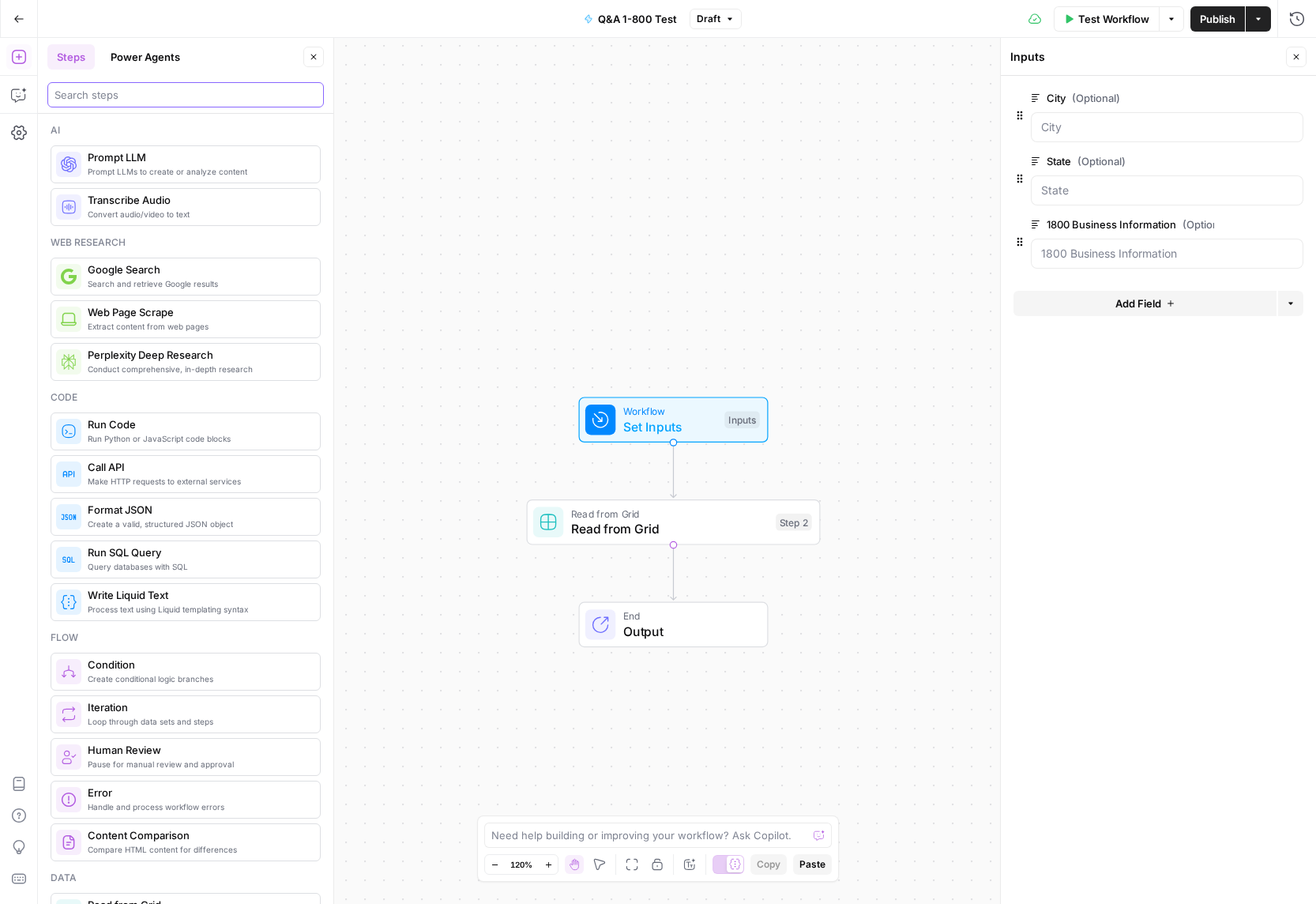
click at [146, 95] on input "search" at bounding box center [186, 95] width 262 height 16
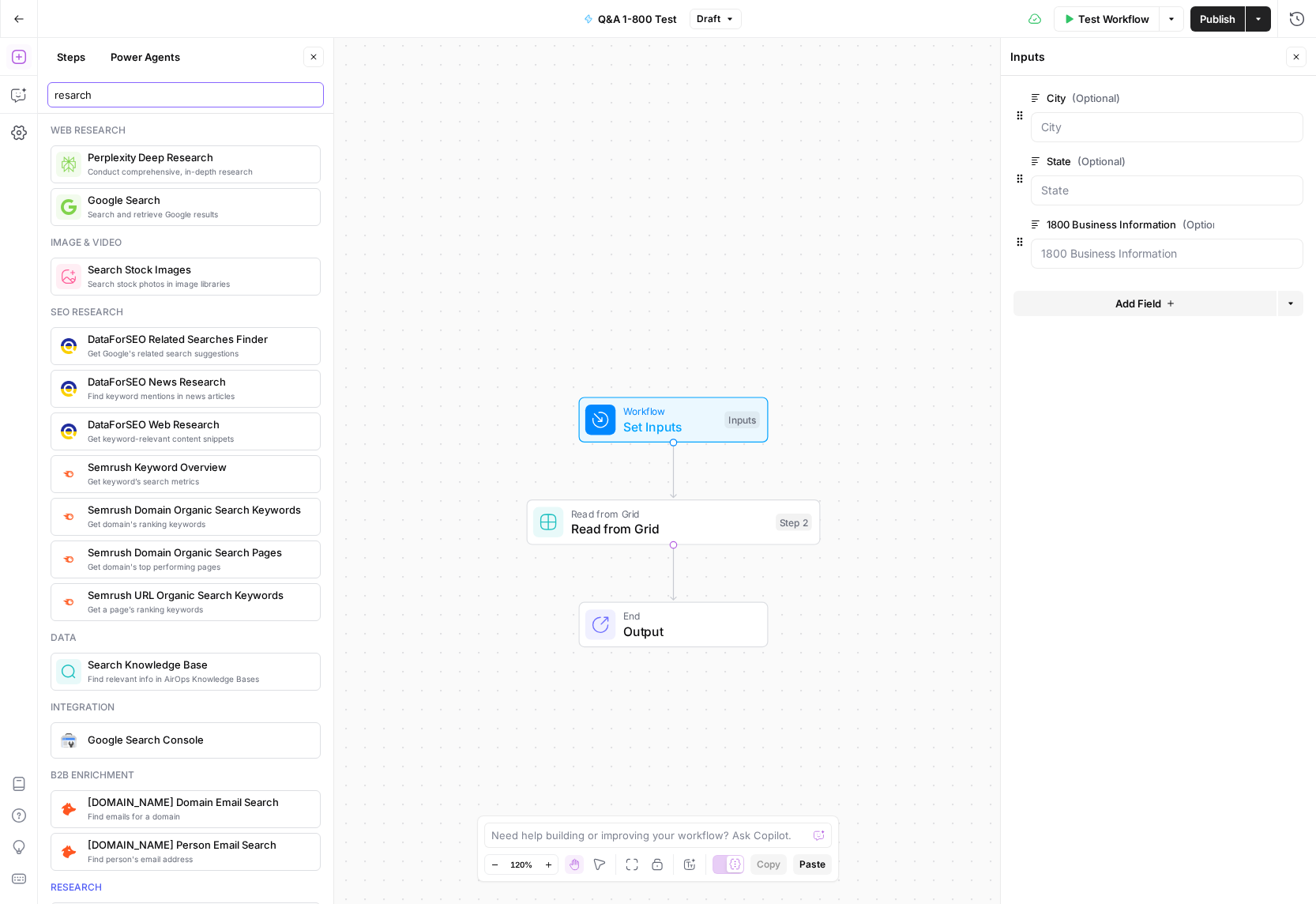
type input "resarch"
click at [154, 61] on button "Power Agents" at bounding box center [145, 56] width 88 height 25
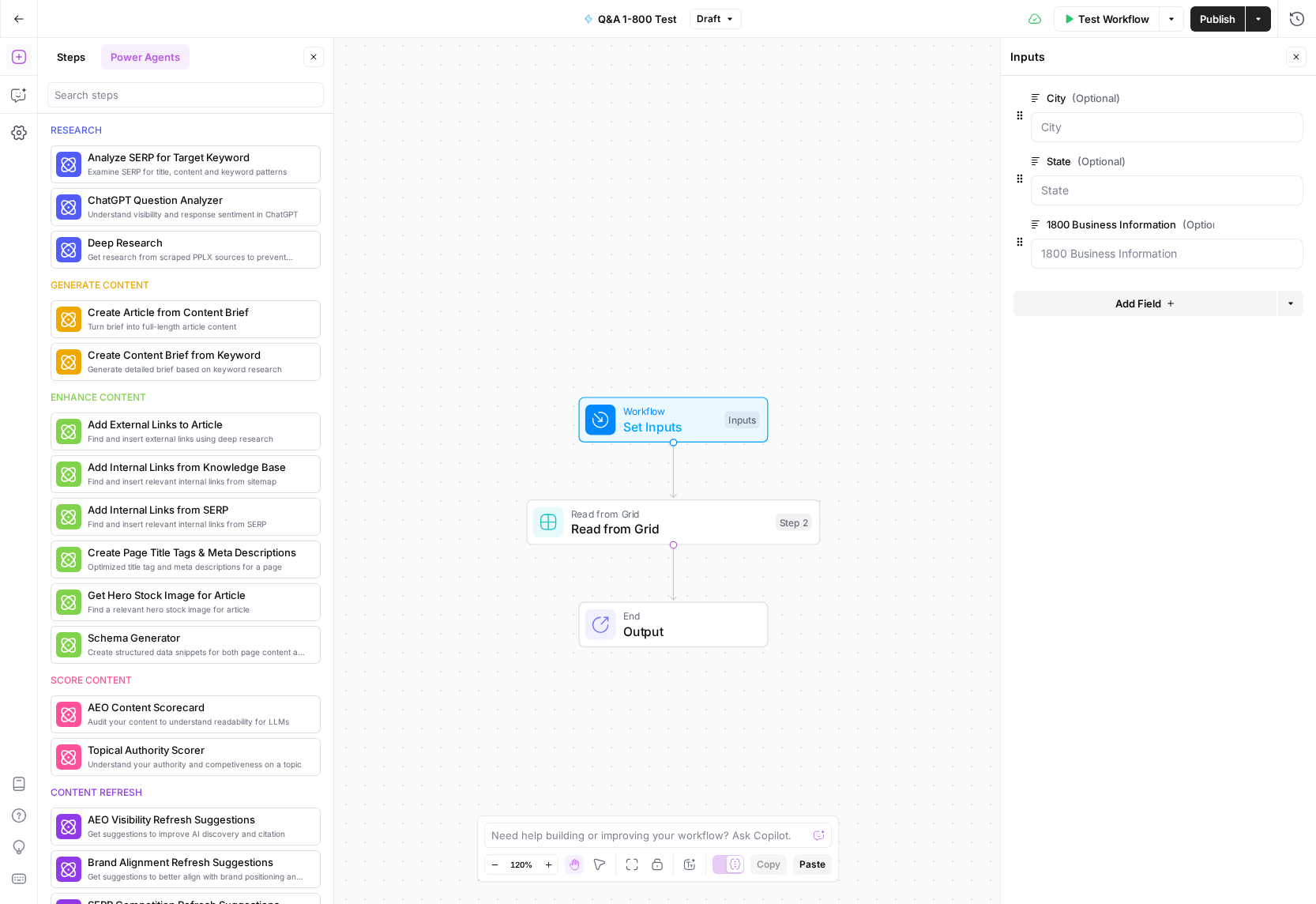
click at [149, 104] on div at bounding box center [185, 94] width 276 height 25
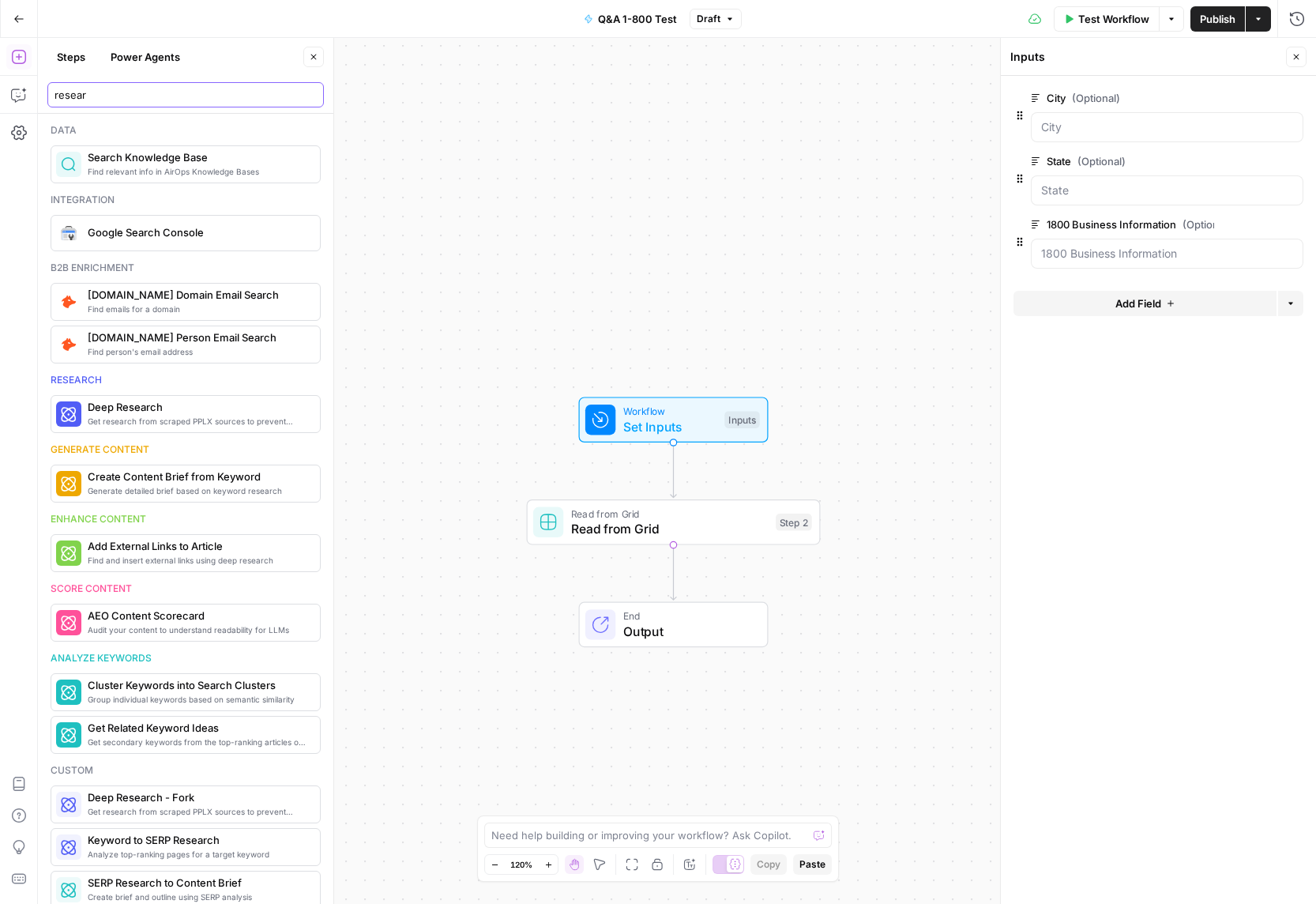
scroll to position [564, 0]
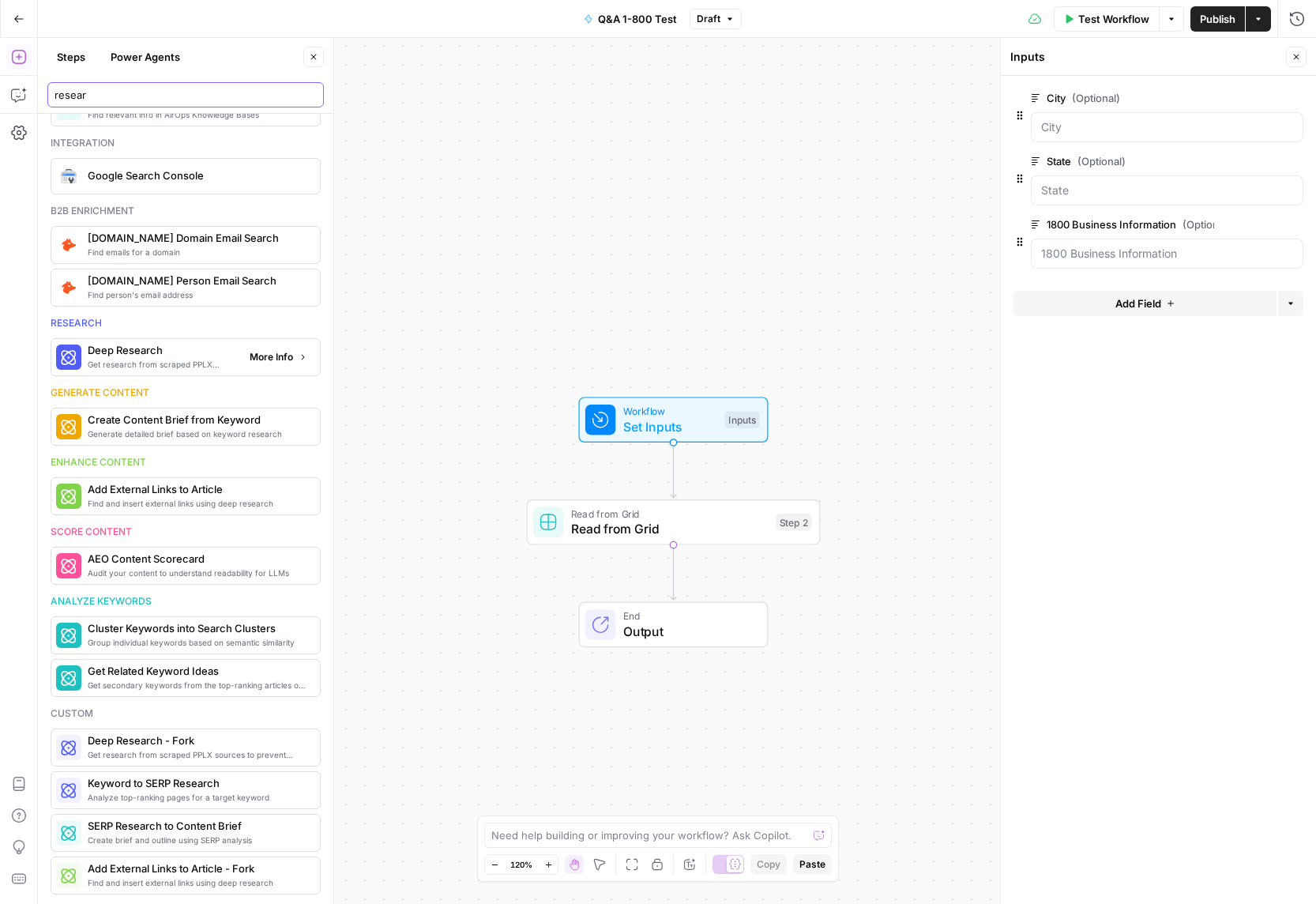
type input "resear"
click at [170, 368] on span "Get research from scraped PPLX sources to prevent source [MEDICAL_DATA]" at bounding box center [162, 364] width 149 height 13
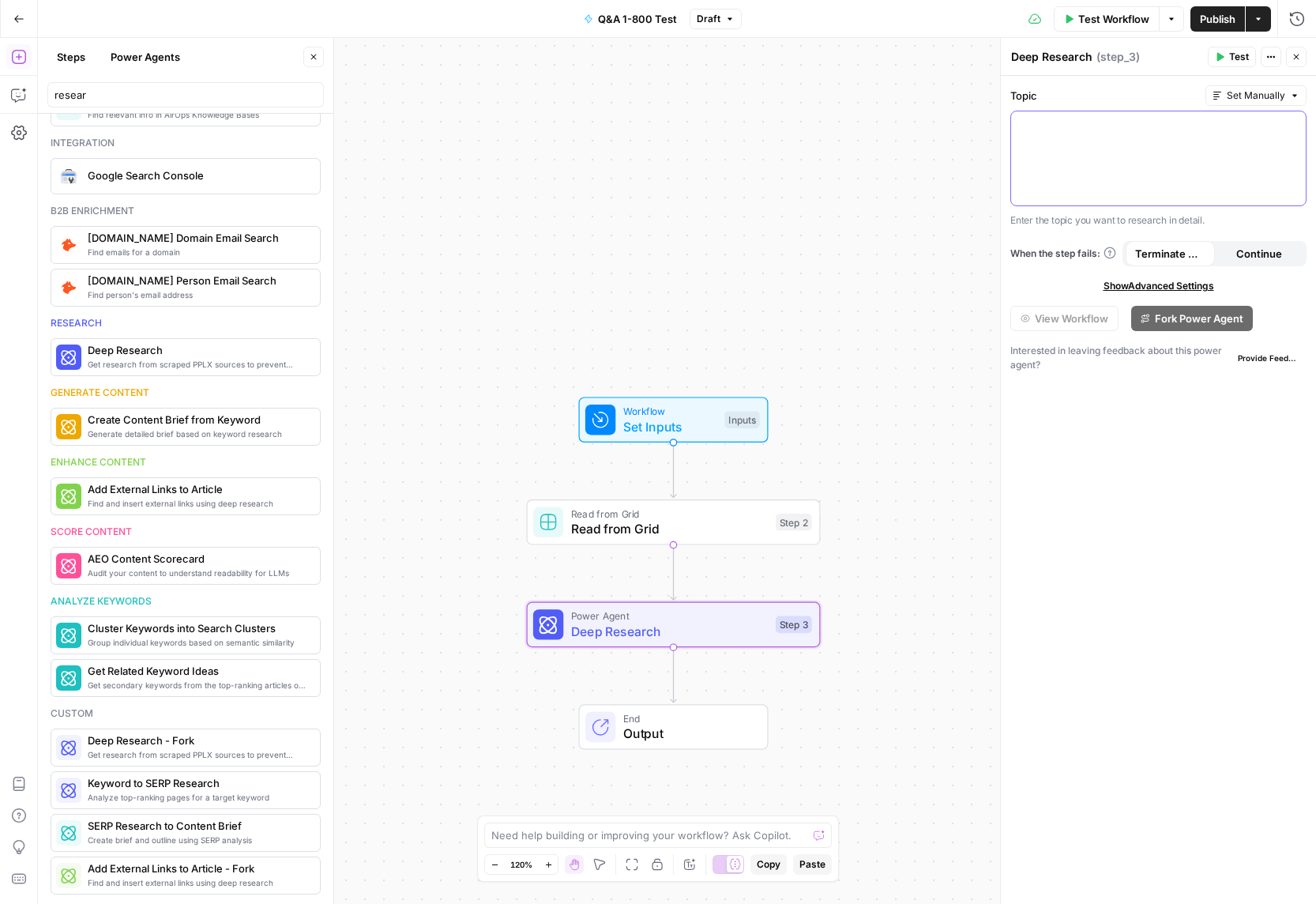
click at [1148, 141] on div at bounding box center [1158, 158] width 295 height 94
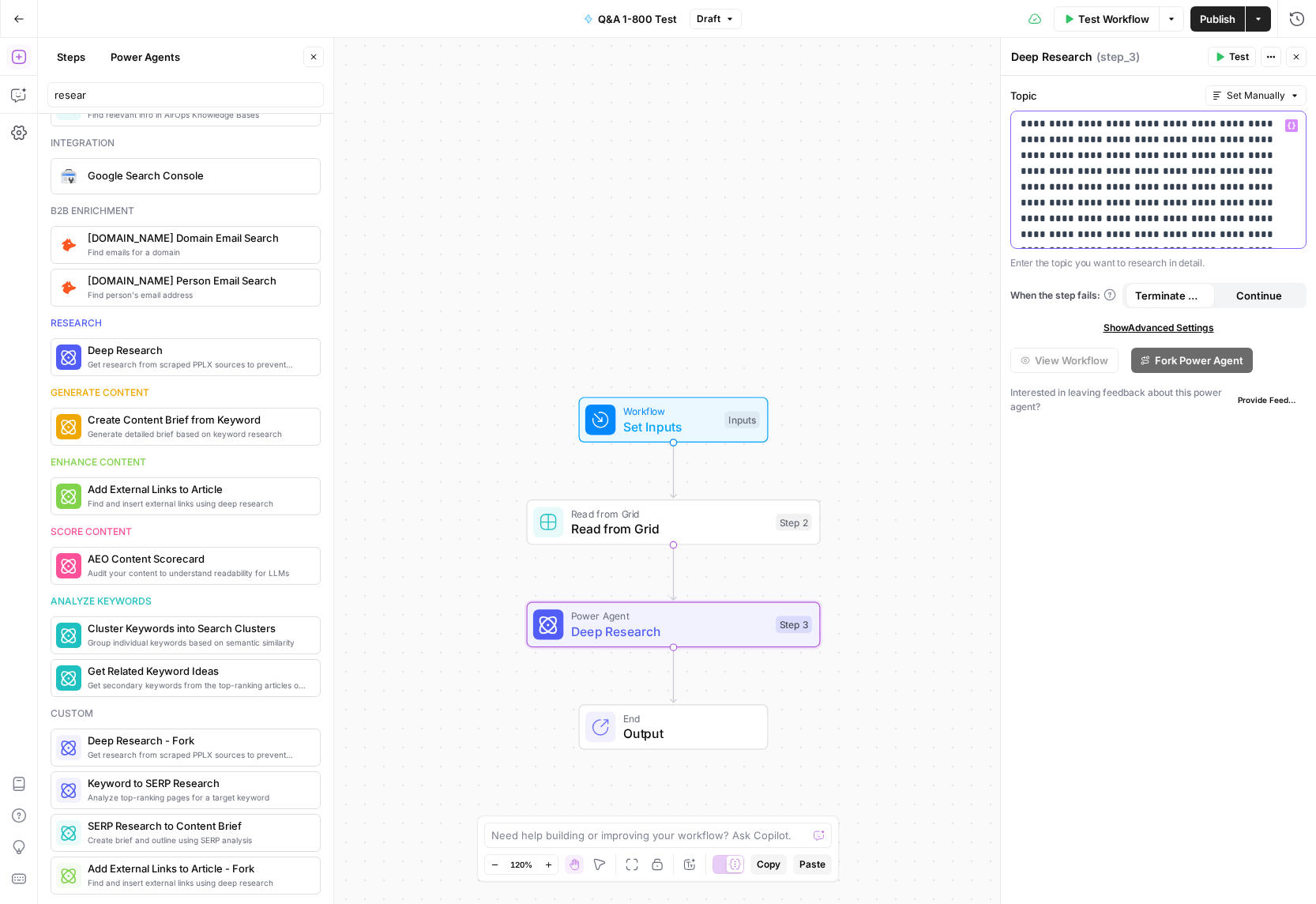
scroll to position [666, 0]
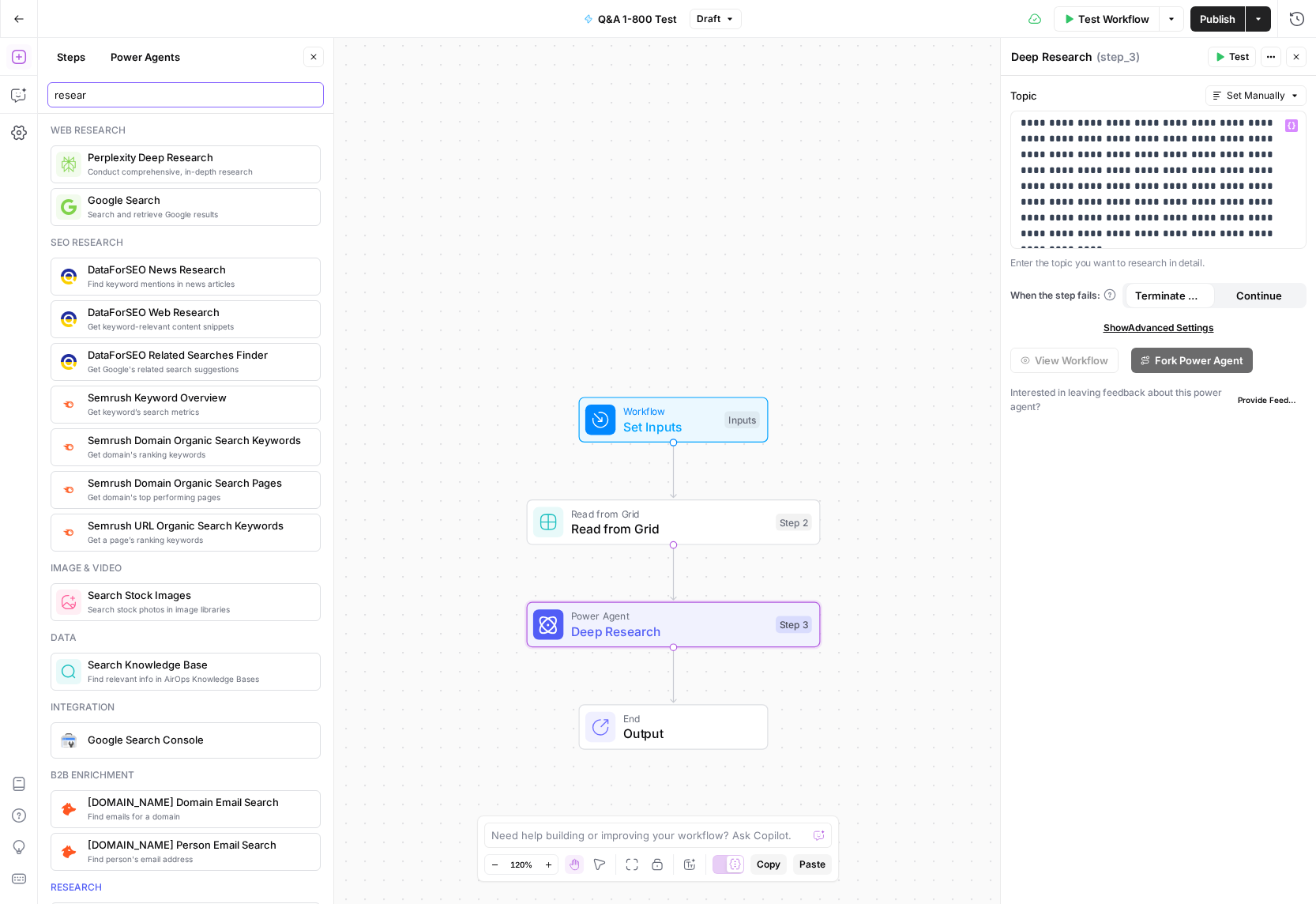
click at [262, 93] on input "resear" at bounding box center [186, 95] width 262 height 16
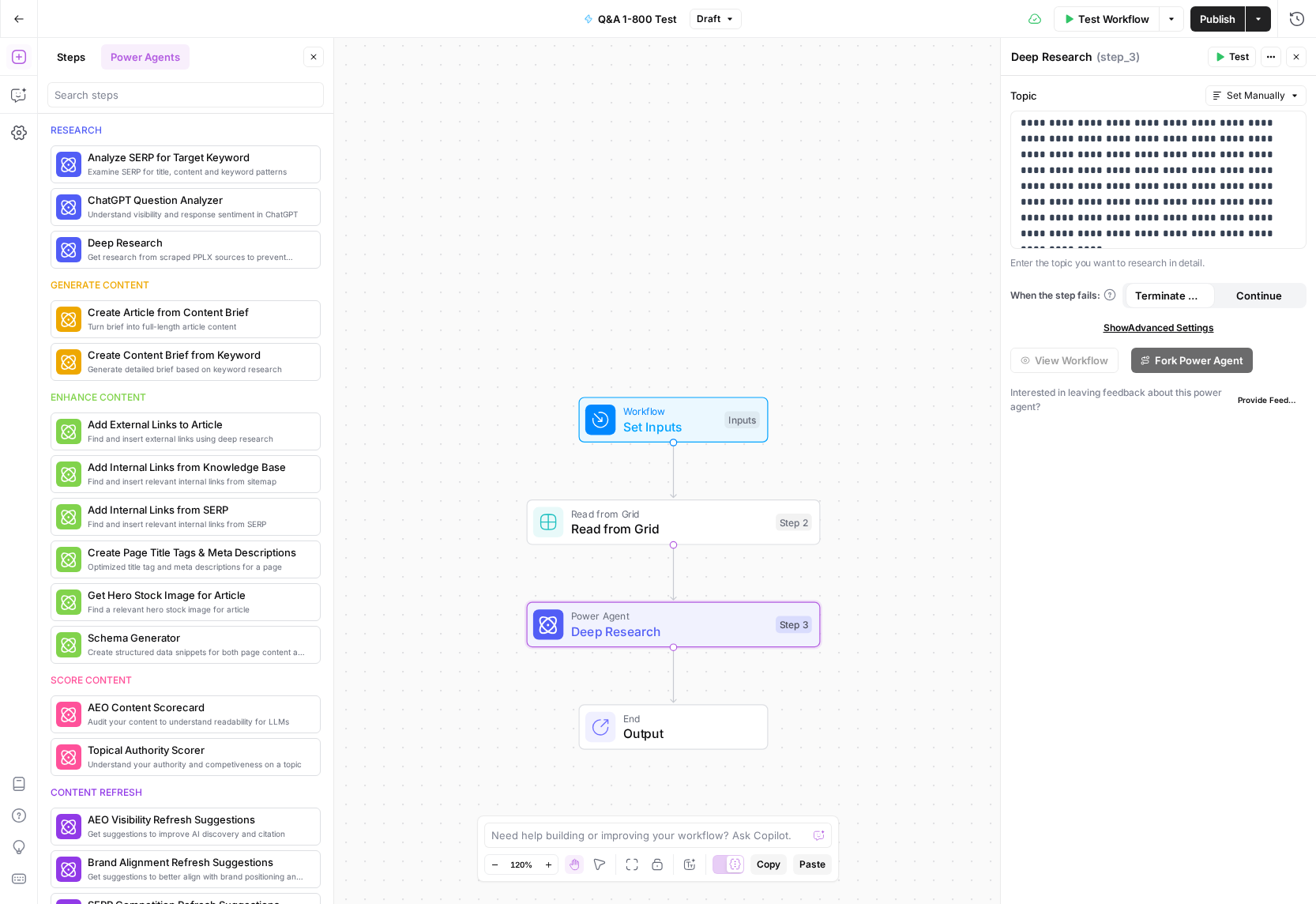
click at [67, 66] on button "Steps" at bounding box center [70, 56] width 47 height 25
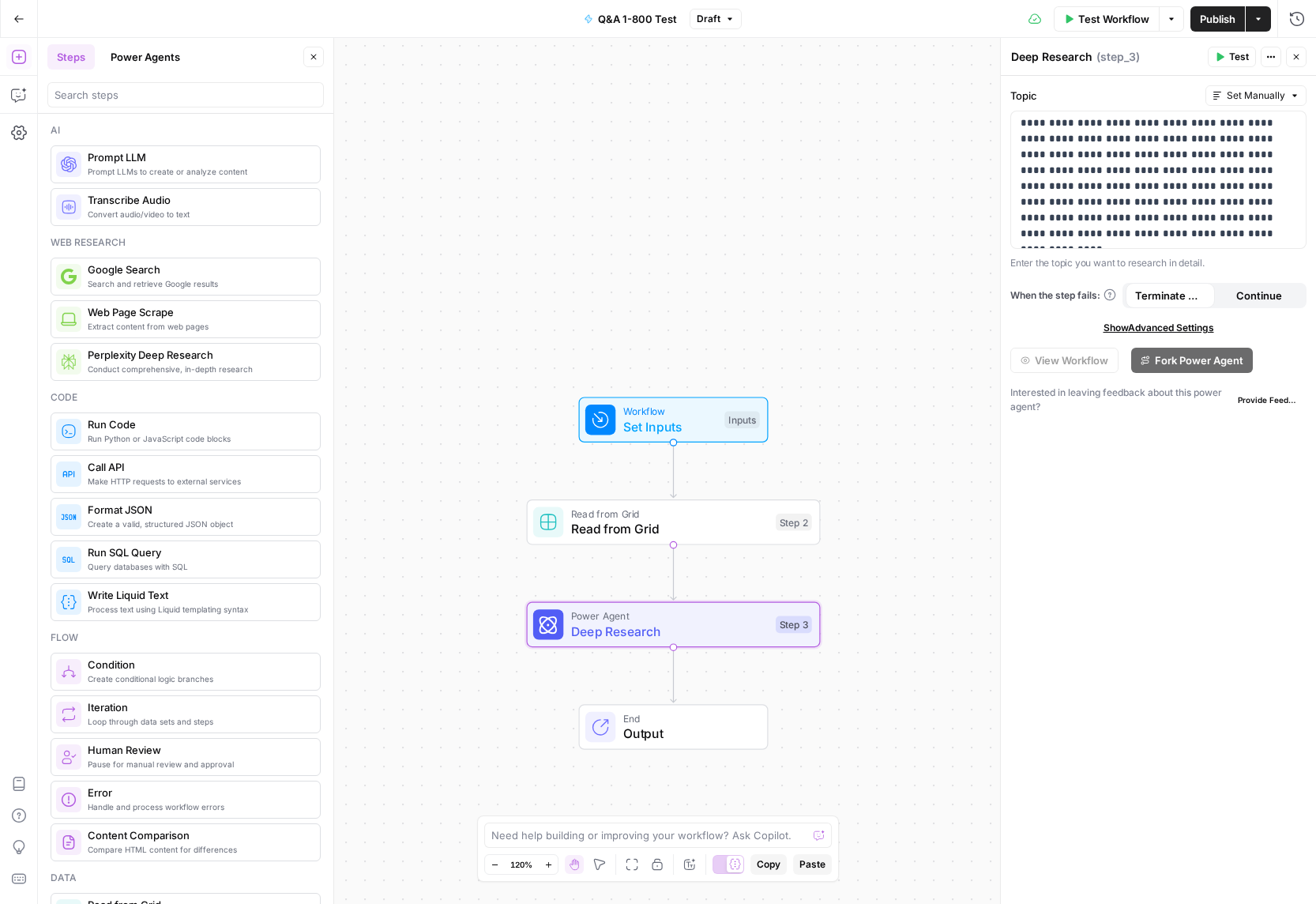
click at [156, 173] on span "Prompt LLMs to create or analyze content" at bounding box center [198, 171] width 220 height 13
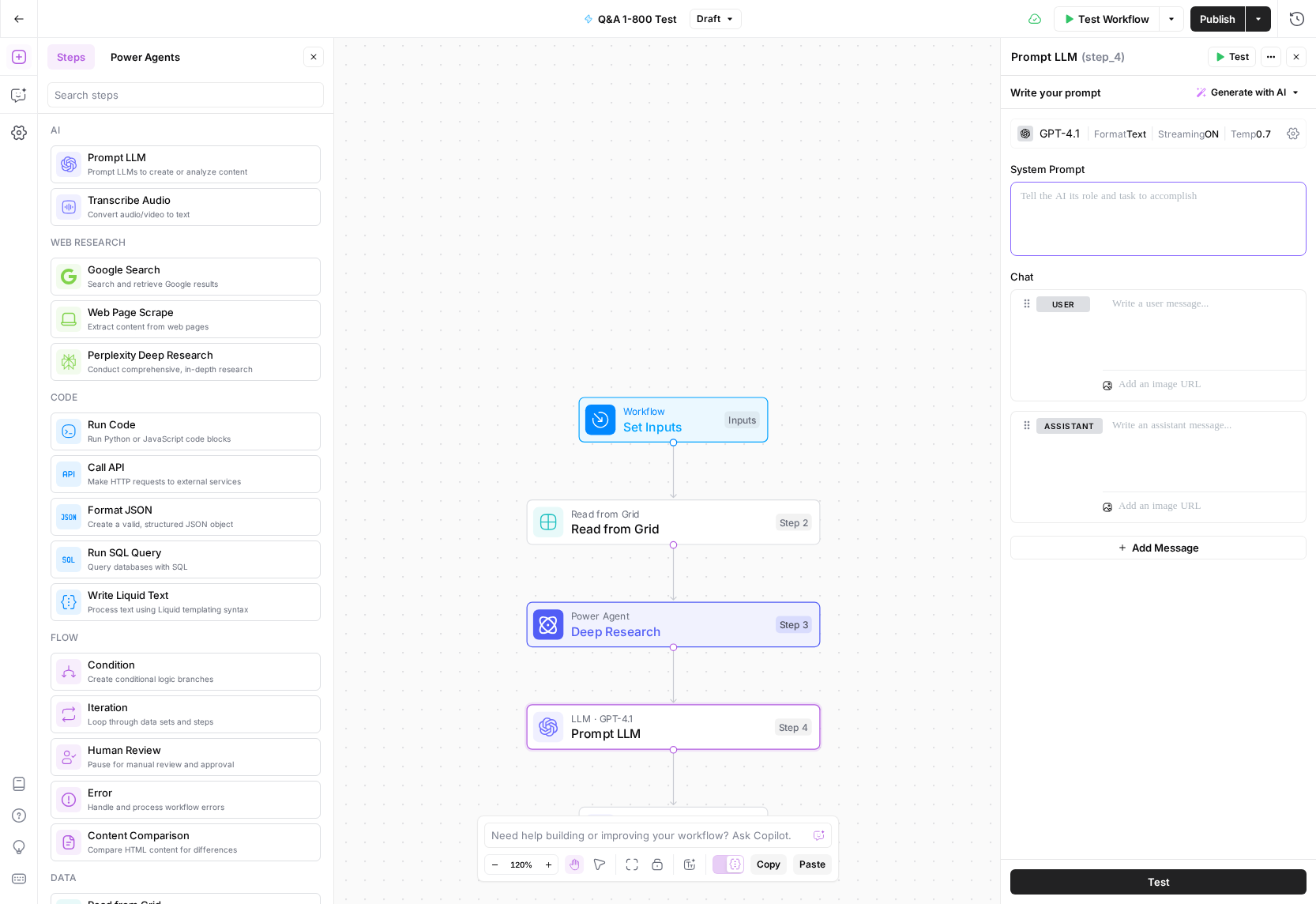
click at [1159, 220] on div at bounding box center [1158, 218] width 295 height 73
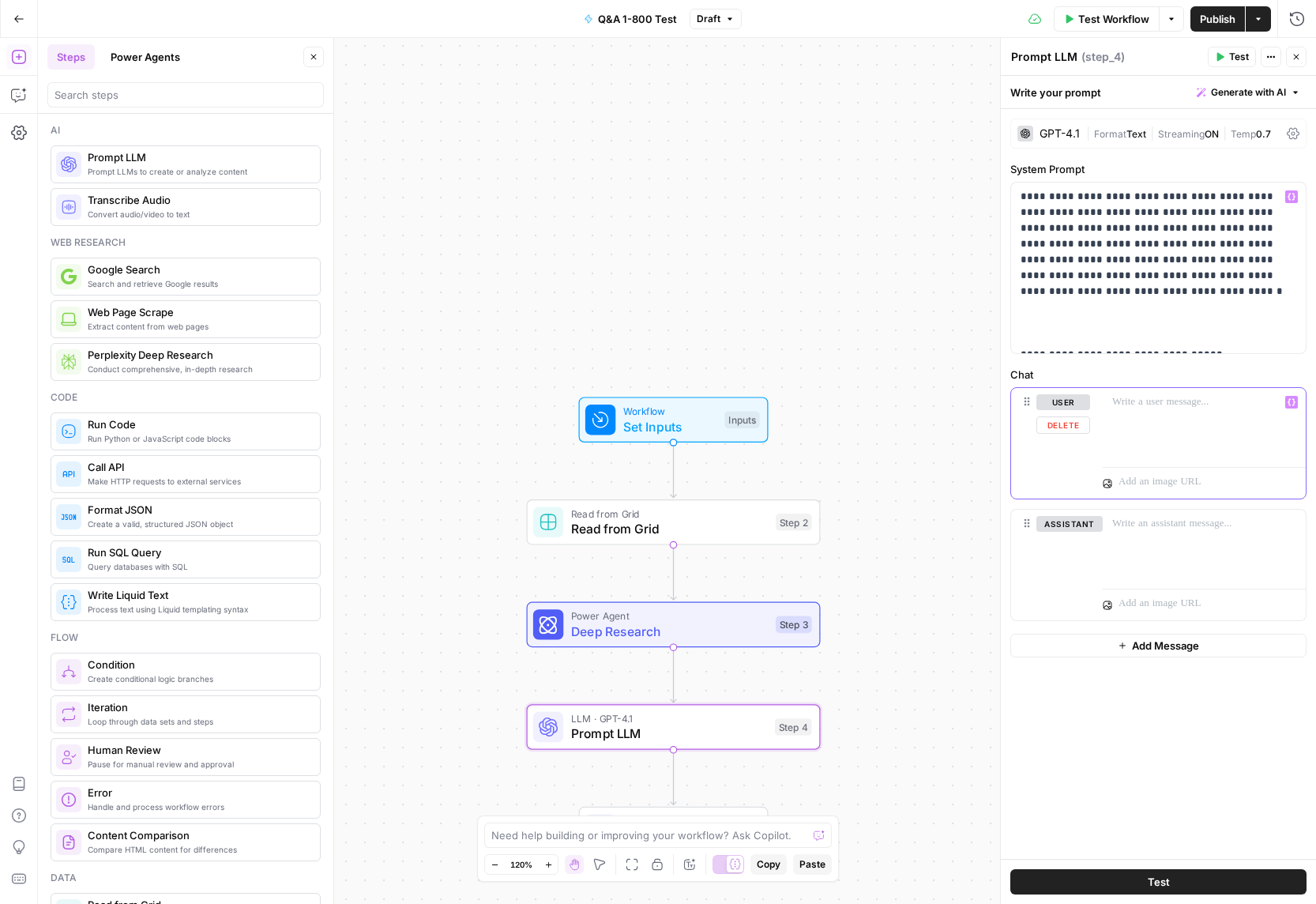
click at [1159, 419] on div at bounding box center [1204, 424] width 203 height 73
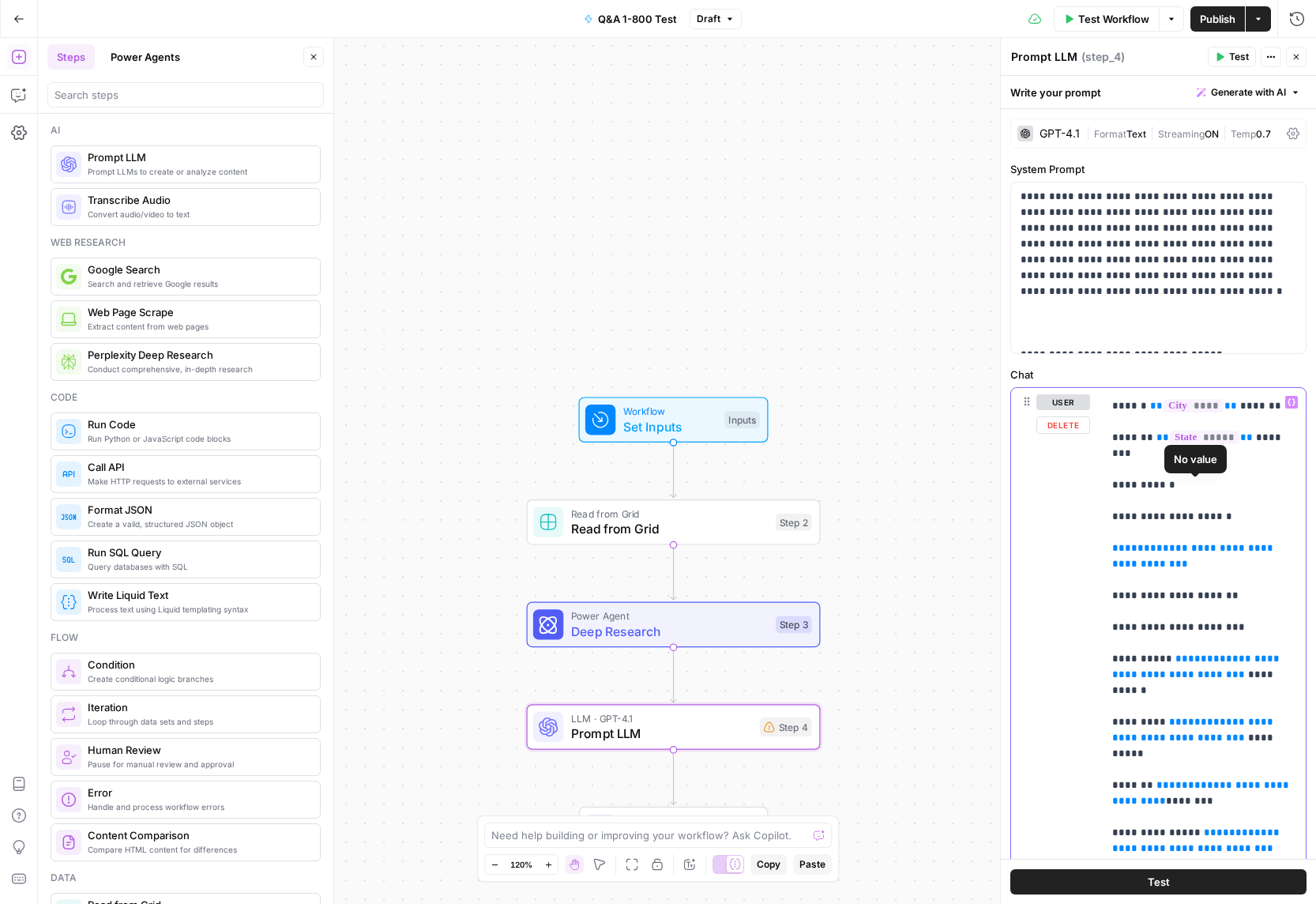
scroll to position [74, 0]
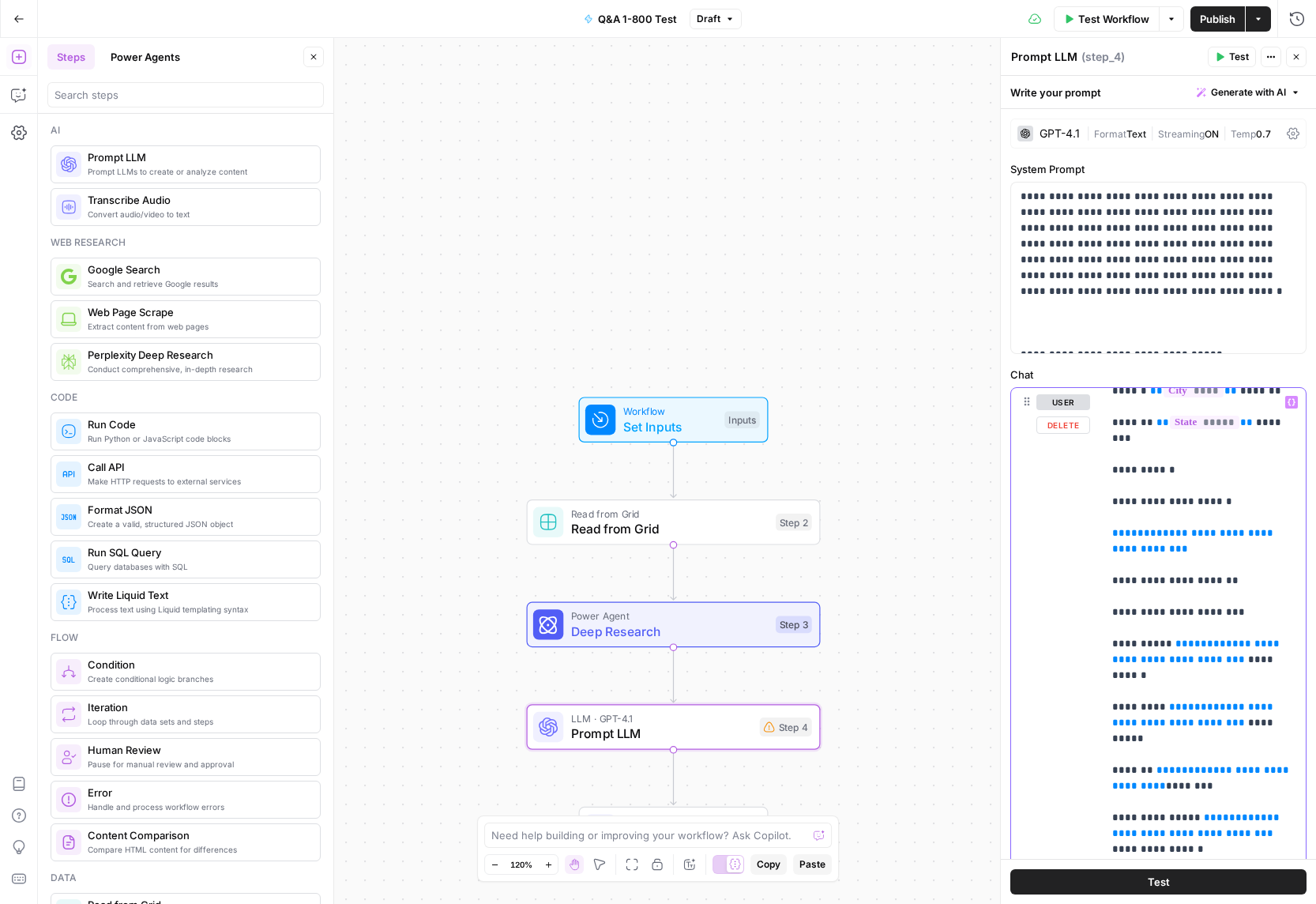
drag, startPoint x: 1205, startPoint y: 528, endPoint x: 1109, endPoint y: 514, distance: 96.6
click at [1109, 514] on div "**********" at bounding box center [1204, 710] width 203 height 644
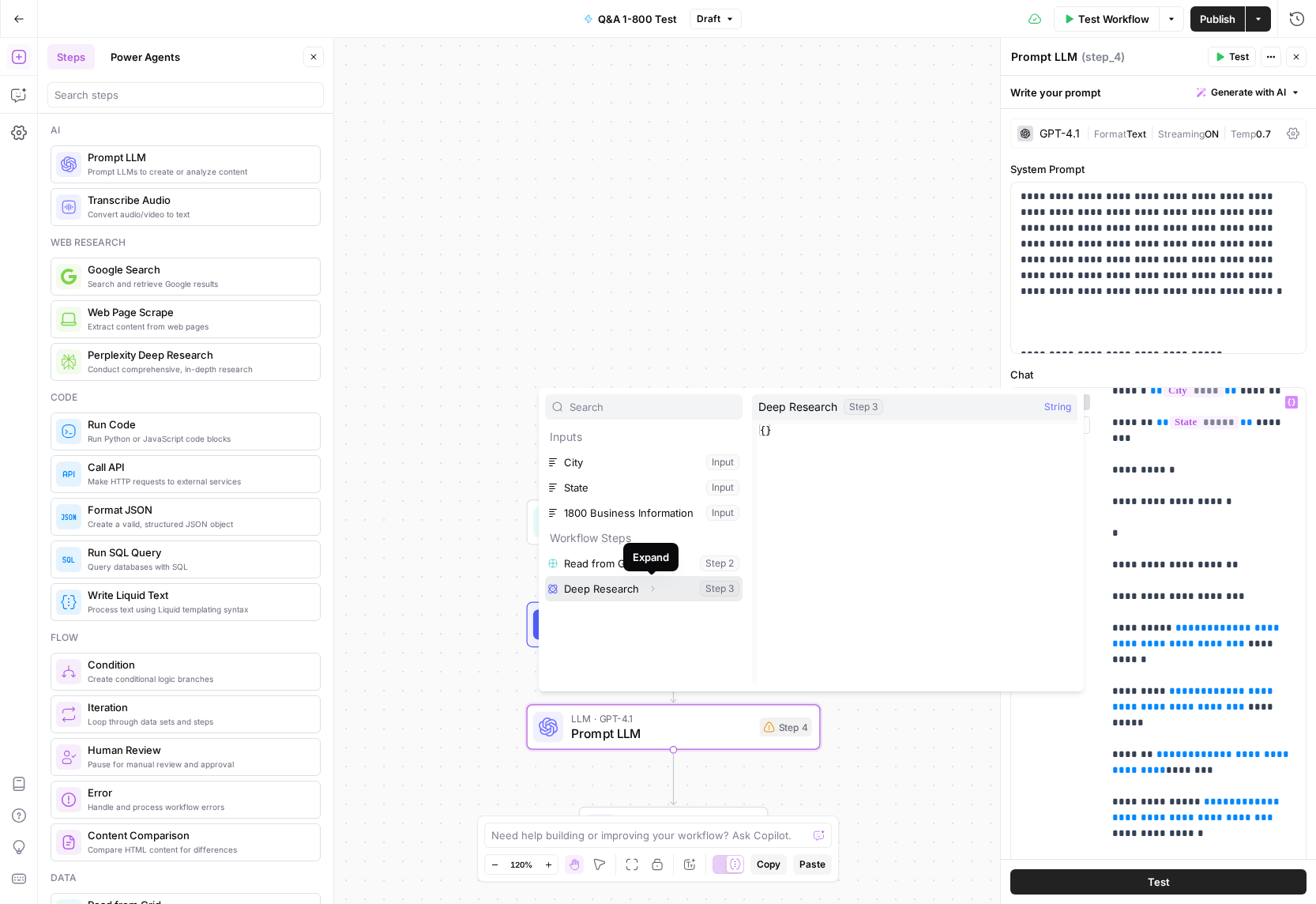
click at [648, 586] on icon "button" at bounding box center [652, 588] width 9 height 9
click at [608, 608] on button "Select variable Output" at bounding box center [652, 613] width 182 height 25
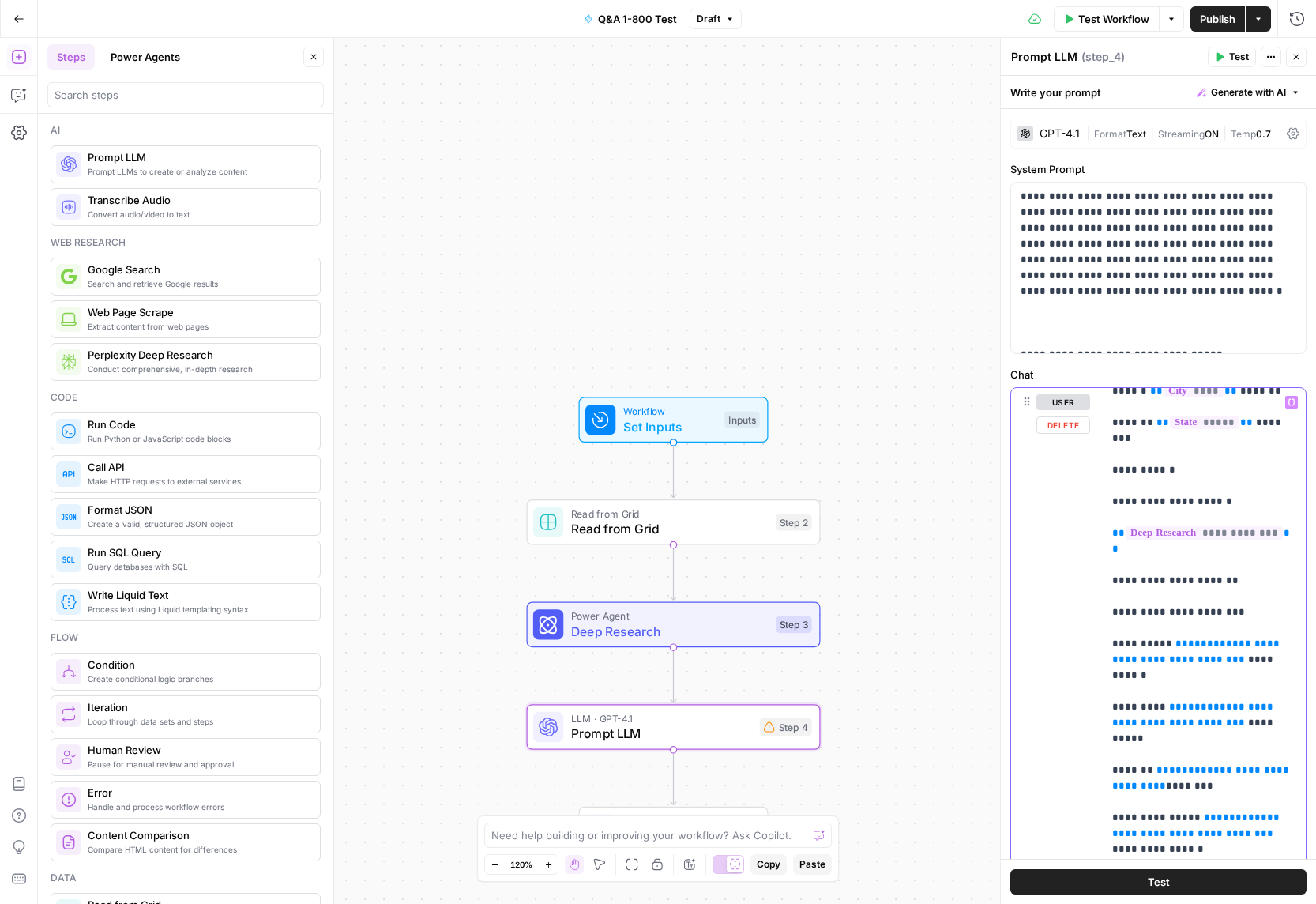
drag, startPoint x: 1289, startPoint y: 627, endPoint x: 1171, endPoint y: 610, distance: 119.0
drag, startPoint x: 1284, startPoint y: 691, endPoint x: 1164, endPoint y: 672, distance: 121.5
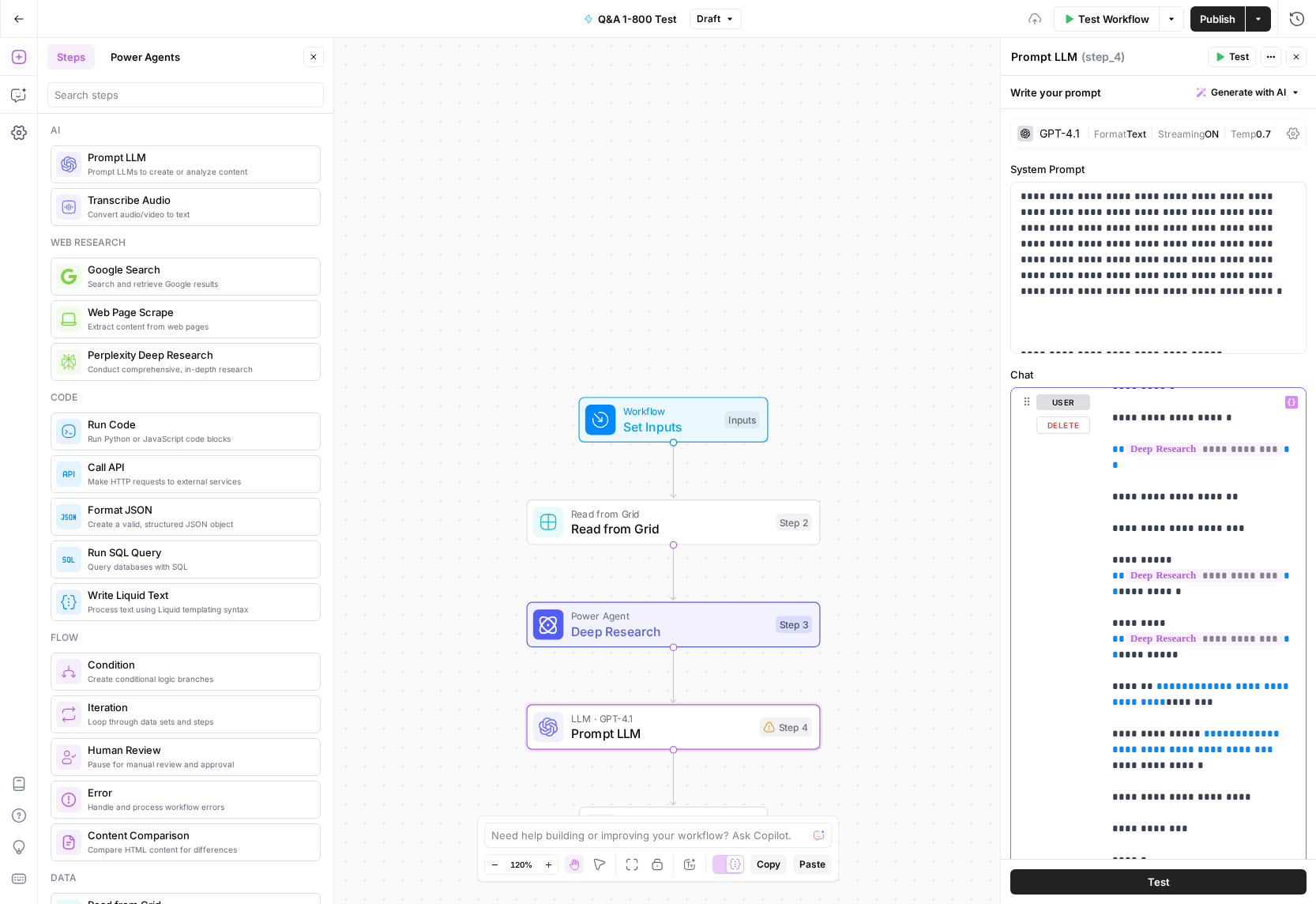
scroll to position [159, 0]
drag, startPoint x: 1179, startPoint y: 662, endPoint x: 1156, endPoint y: 650, distance: 26.5
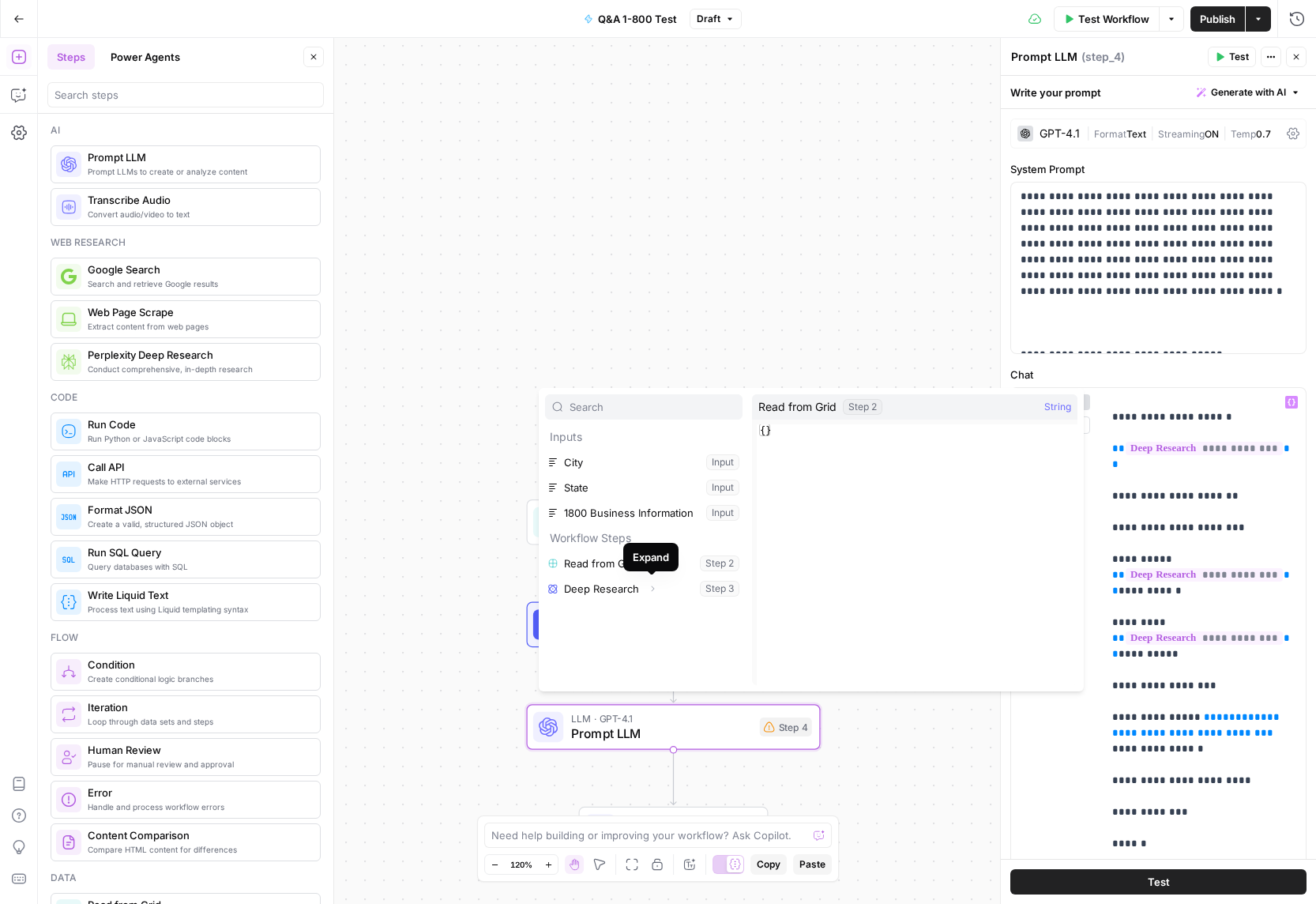
click at [656, 564] on div "Expand" at bounding box center [651, 557] width 36 height 16
click at [647, 563] on icon "button" at bounding box center [651, 562] width 9 height 9
click at [618, 588] on button "Select variable Output" at bounding box center [652, 588] width 182 height 25
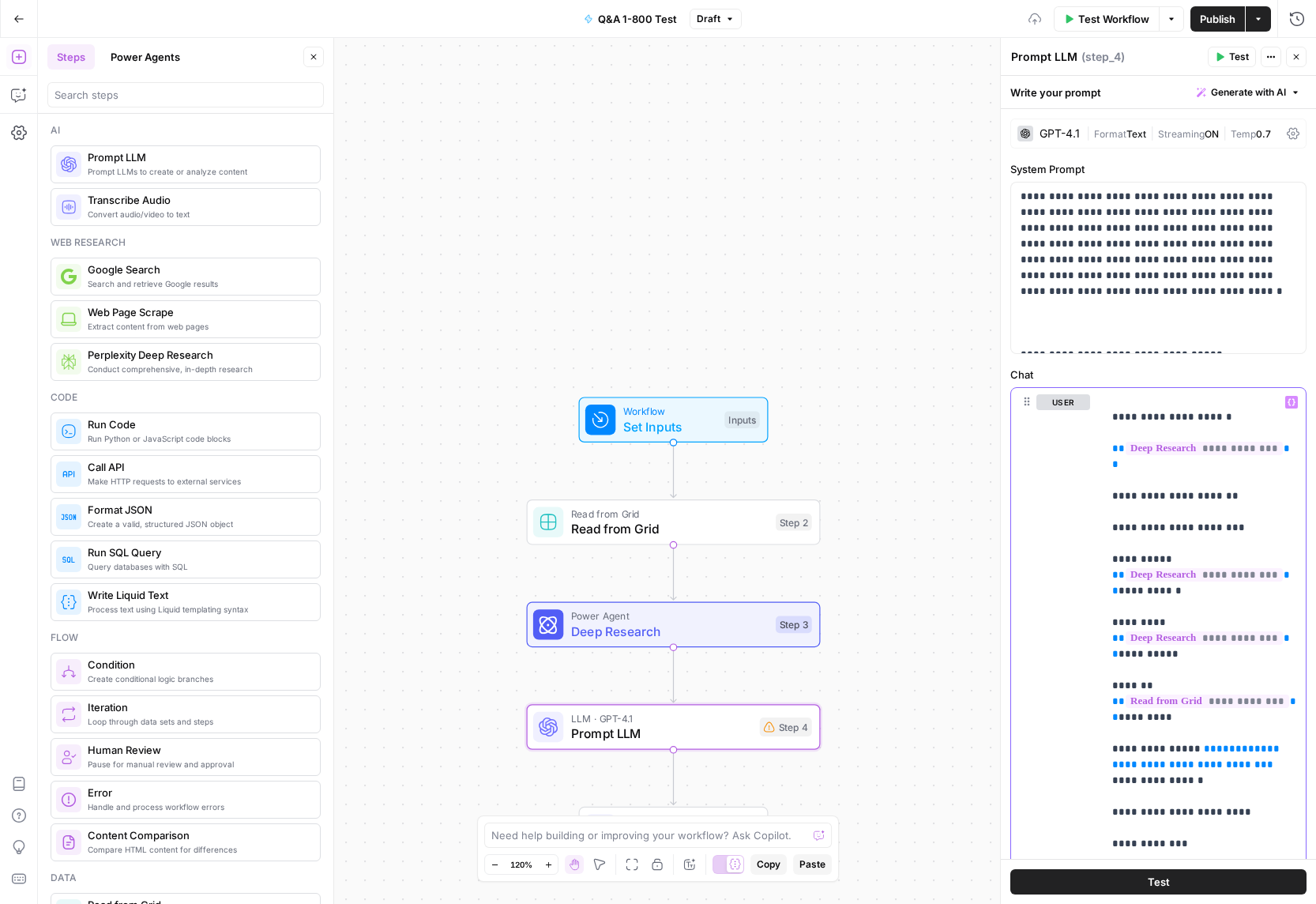
scroll to position [253, 0]
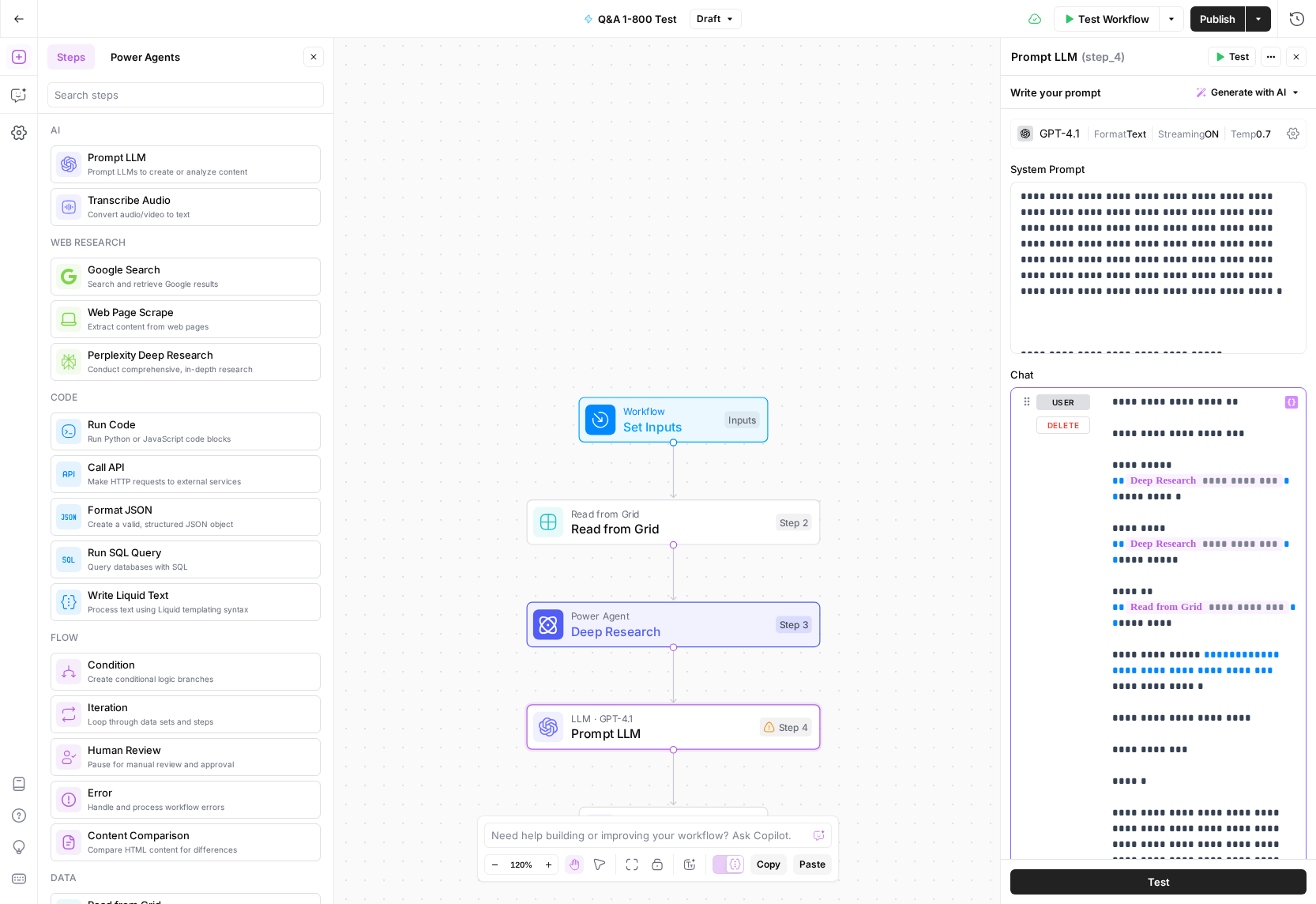
drag, startPoint x: 1279, startPoint y: 639, endPoint x: 1193, endPoint y: 621, distance: 88.0
drag, startPoint x: 1190, startPoint y: 622, endPoint x: 1287, endPoint y: 639, distance: 98.7
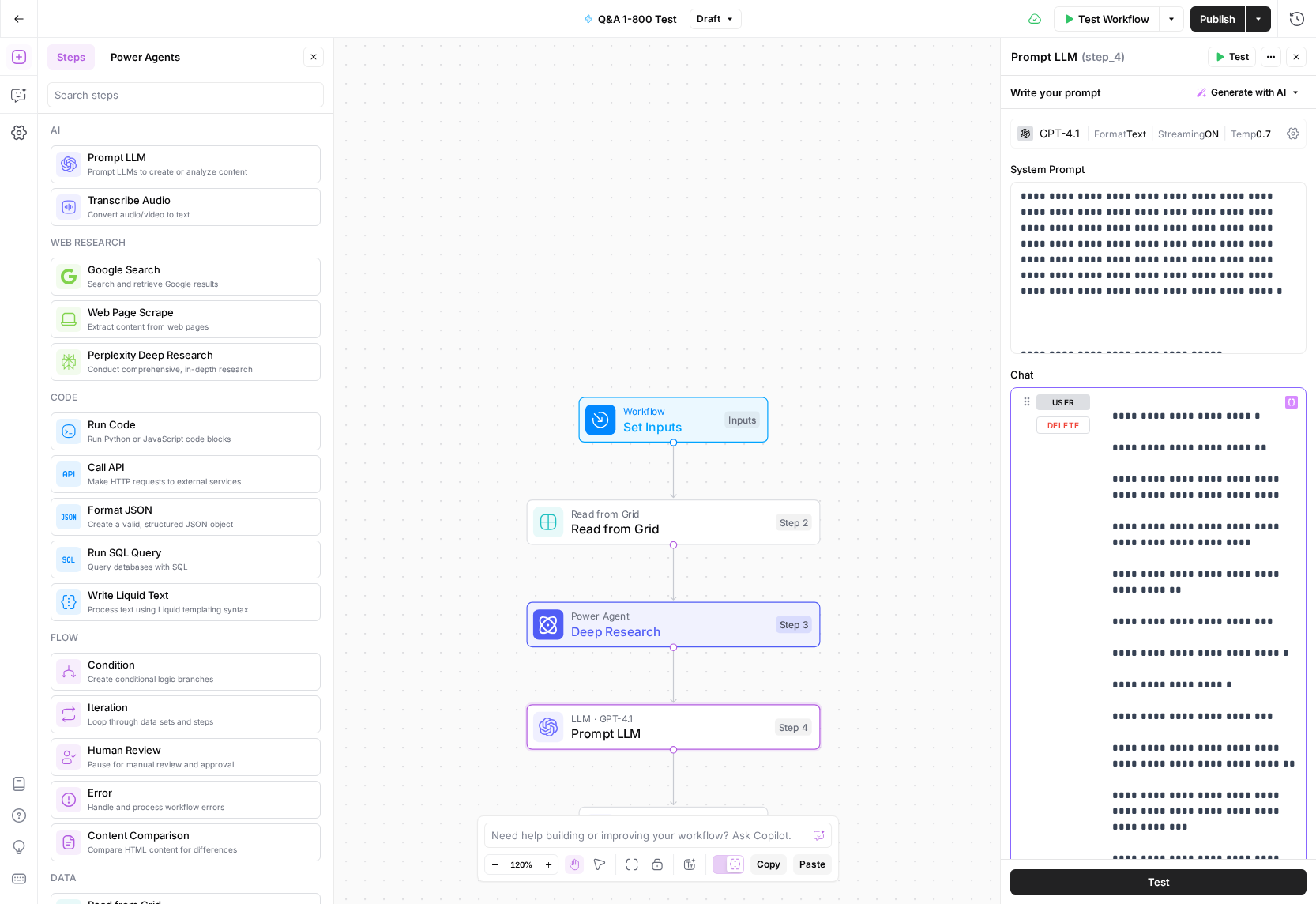
scroll to position [3381, 0]
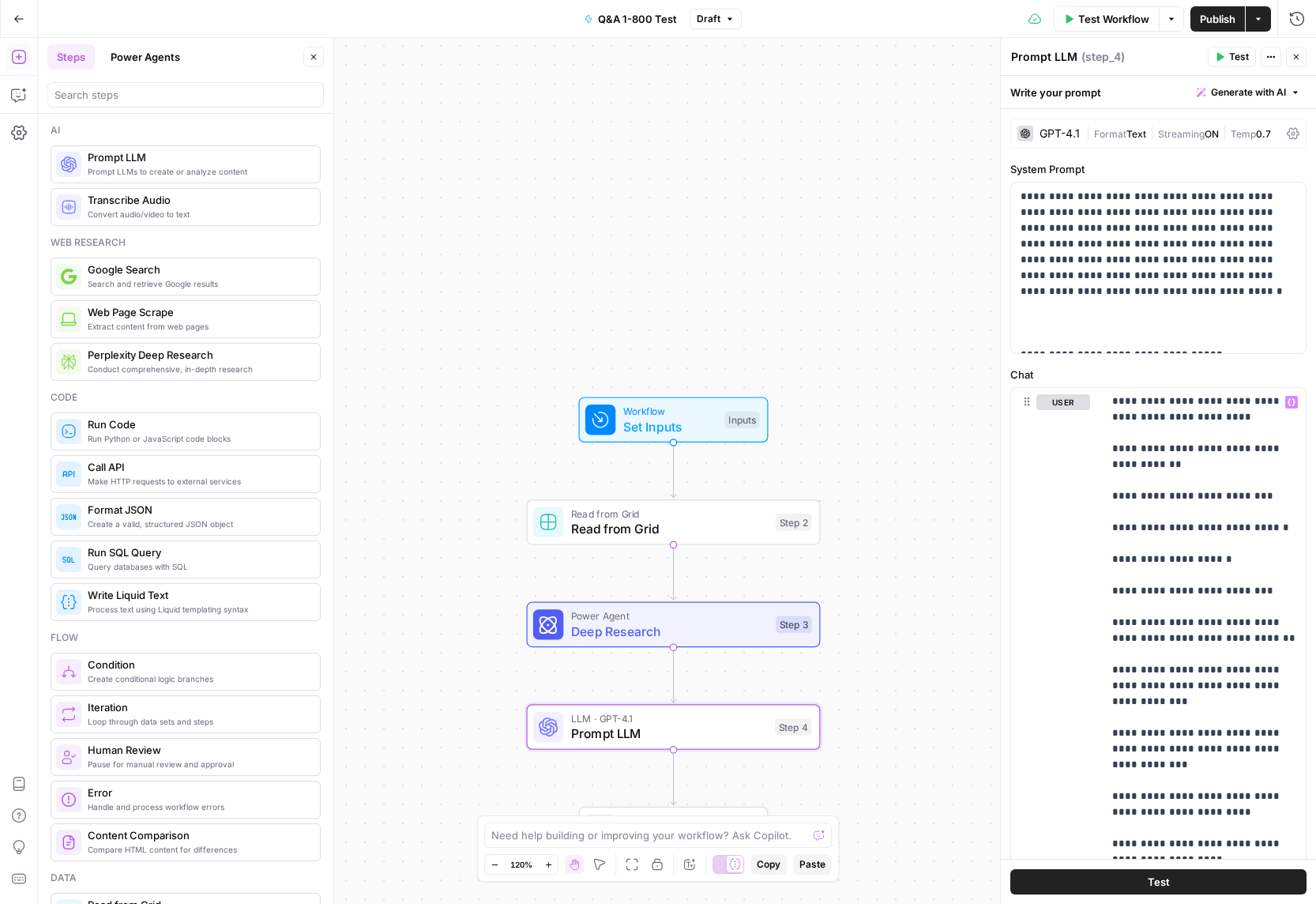
click at [1116, 137] on span "Format" at bounding box center [1110, 134] width 32 height 12
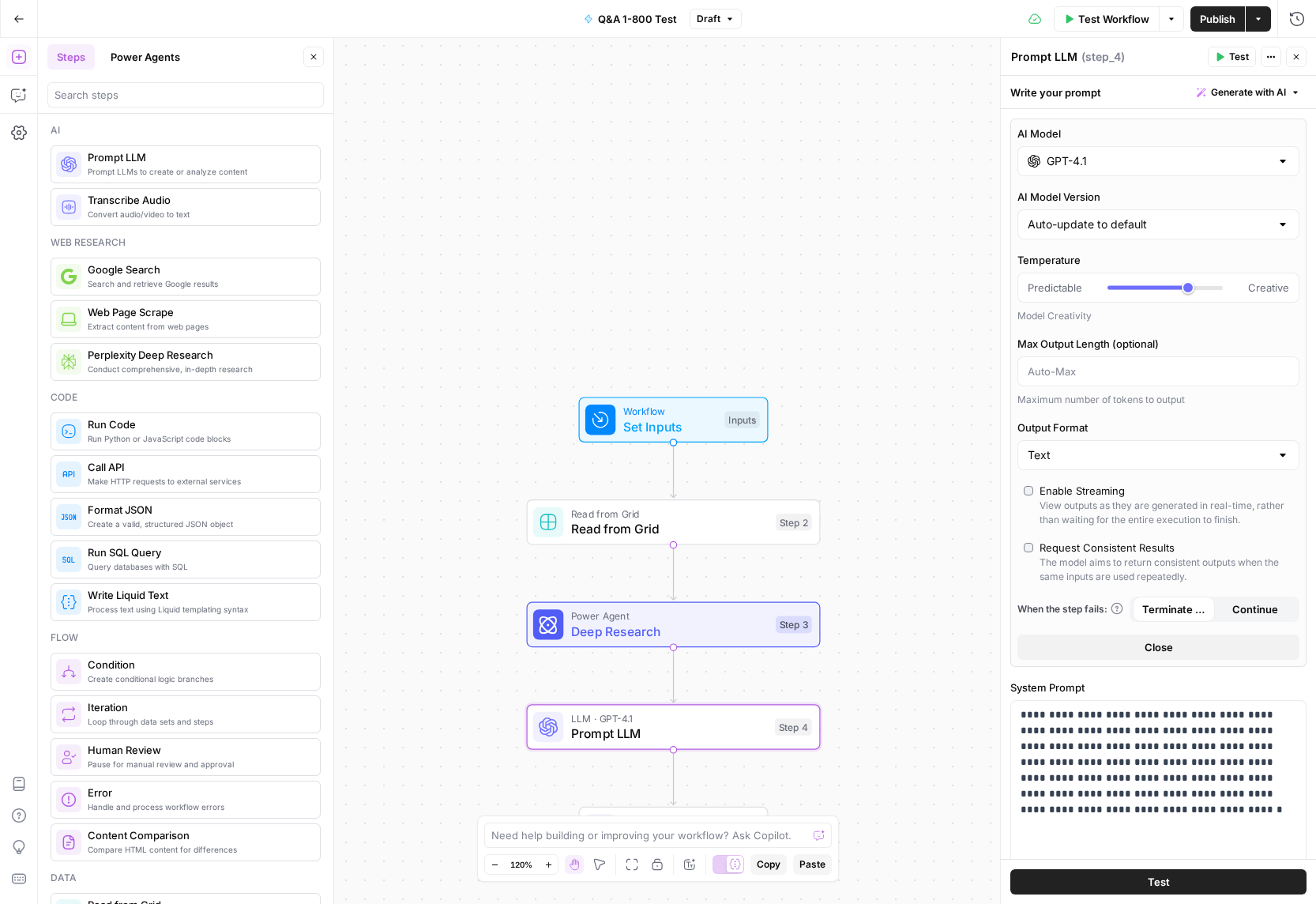
click at [1097, 150] on div "GPT-4.1" at bounding box center [1158, 161] width 282 height 30
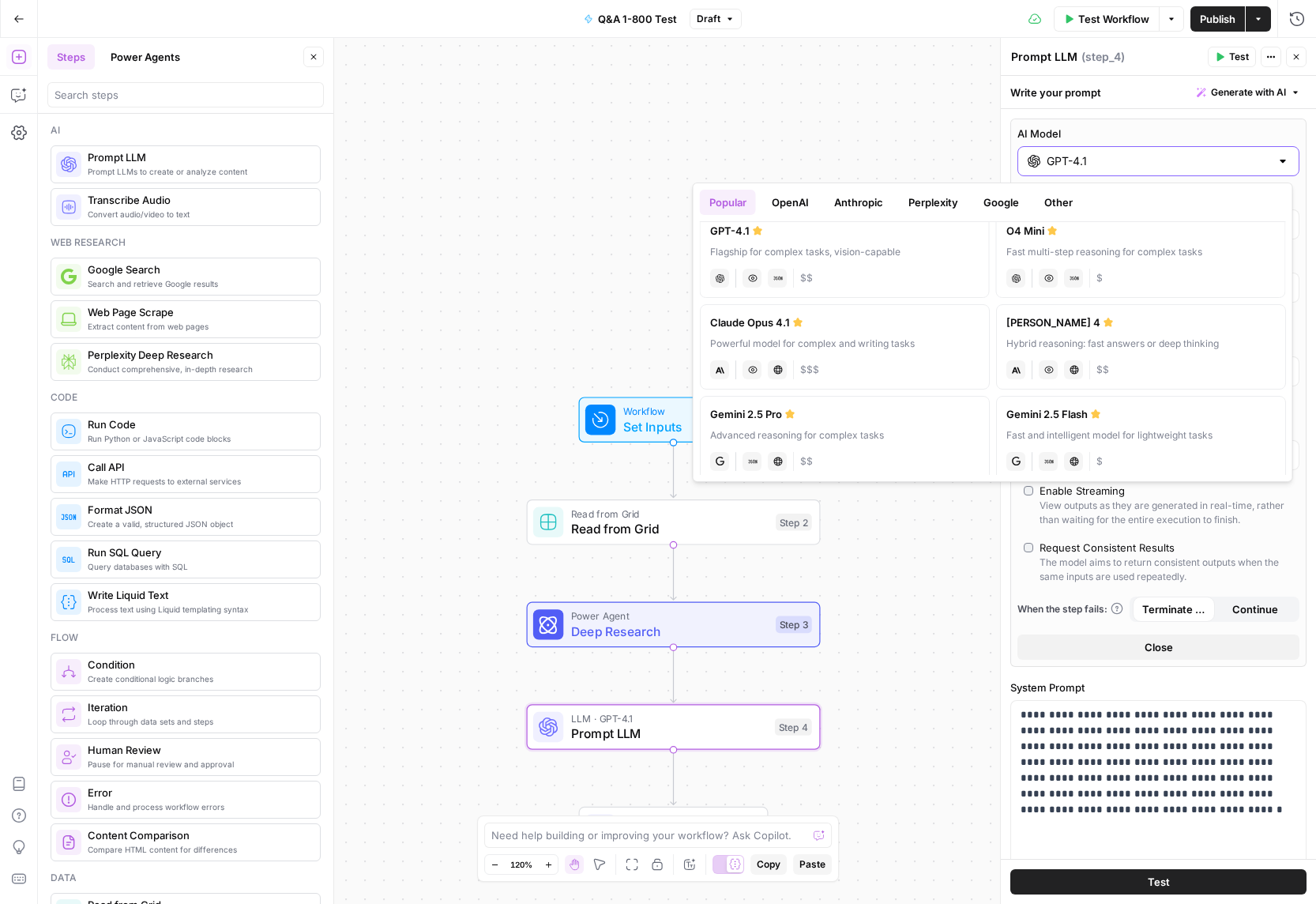
scroll to position [0, 0]
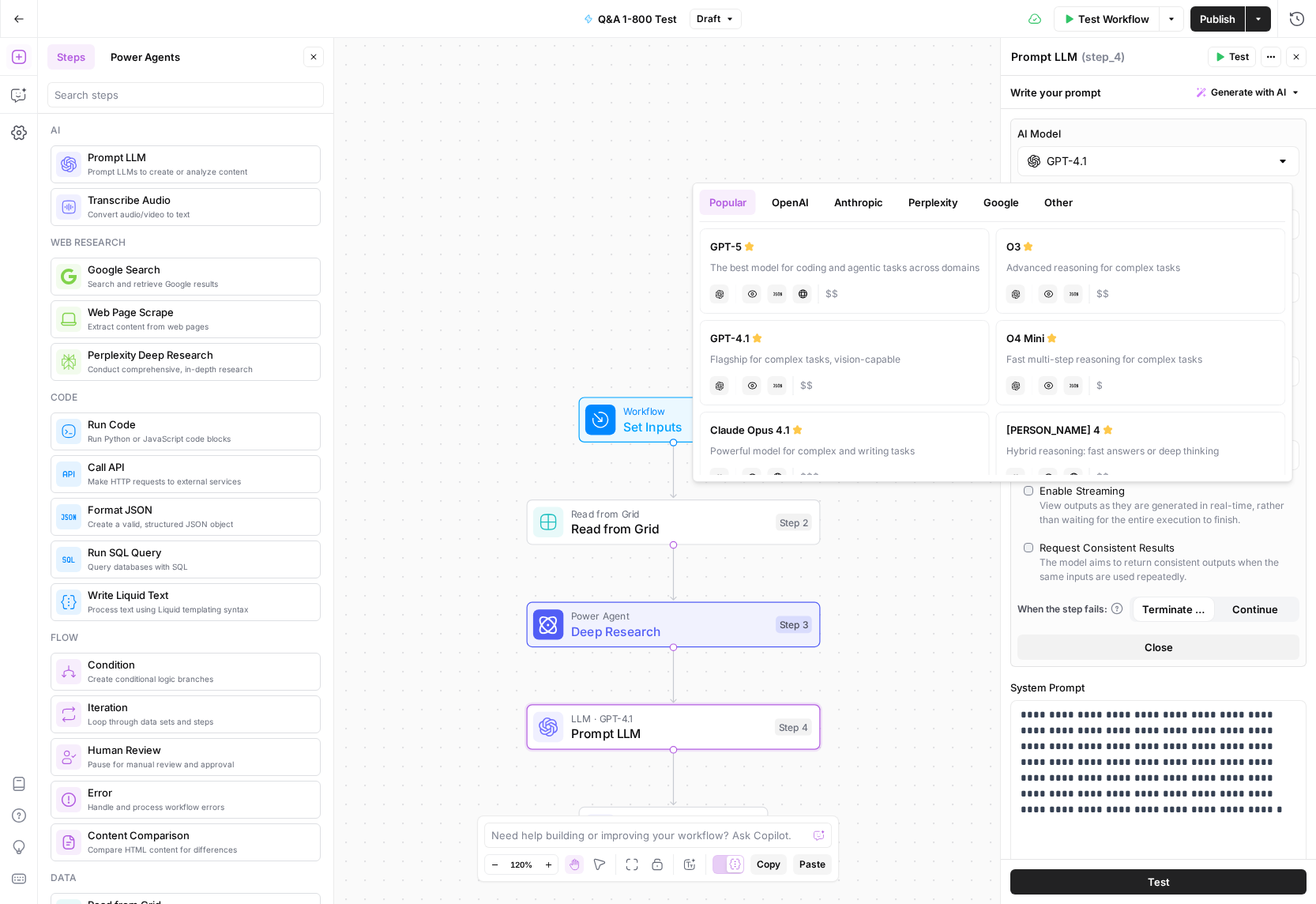
click at [855, 204] on button "Anthropic" at bounding box center [859, 202] width 68 height 25
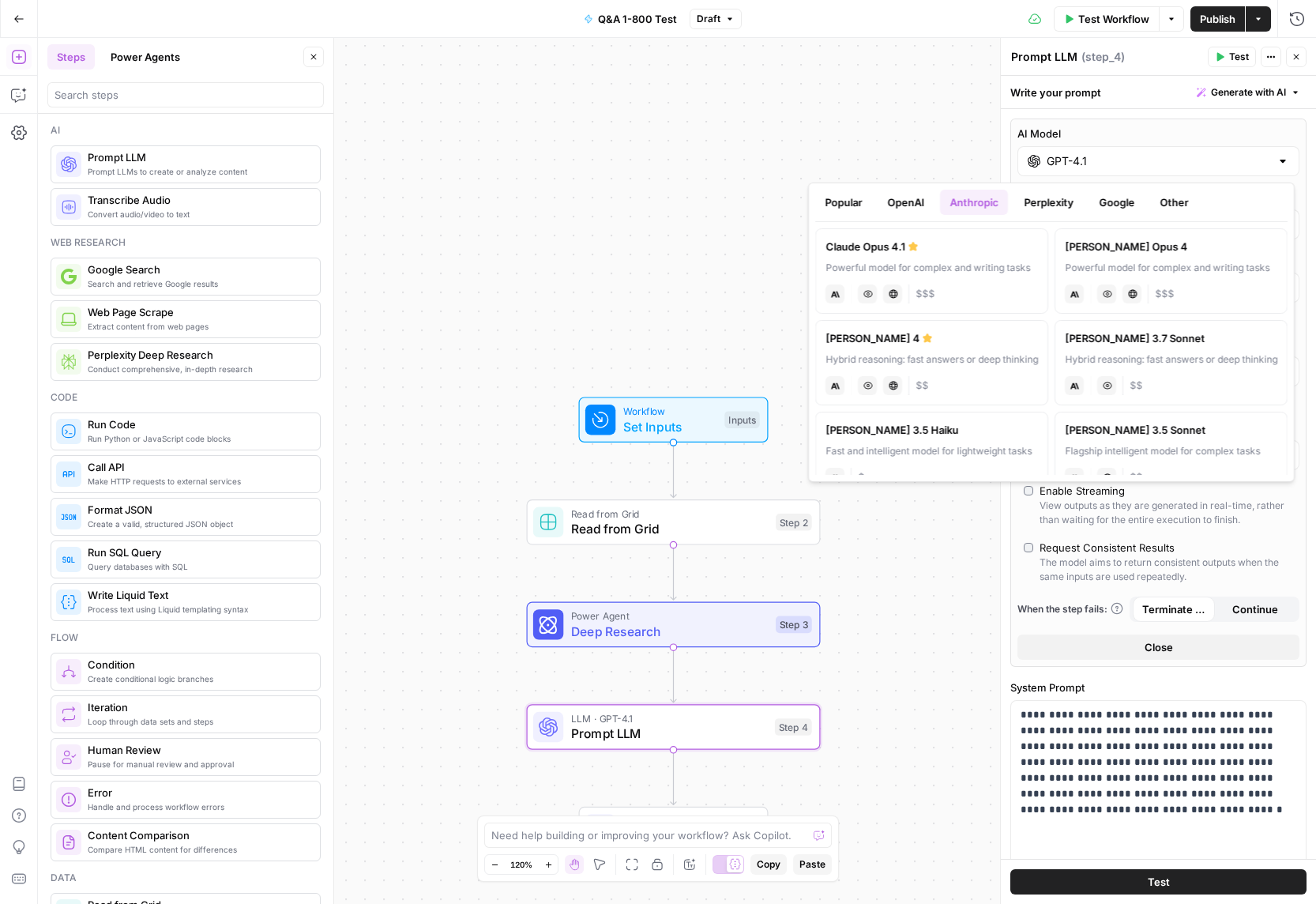
click at [980, 267] on div "Powerful model for complex and writing tasks" at bounding box center [931, 268] width 212 height 14
type input "Claude Opus 4.1"
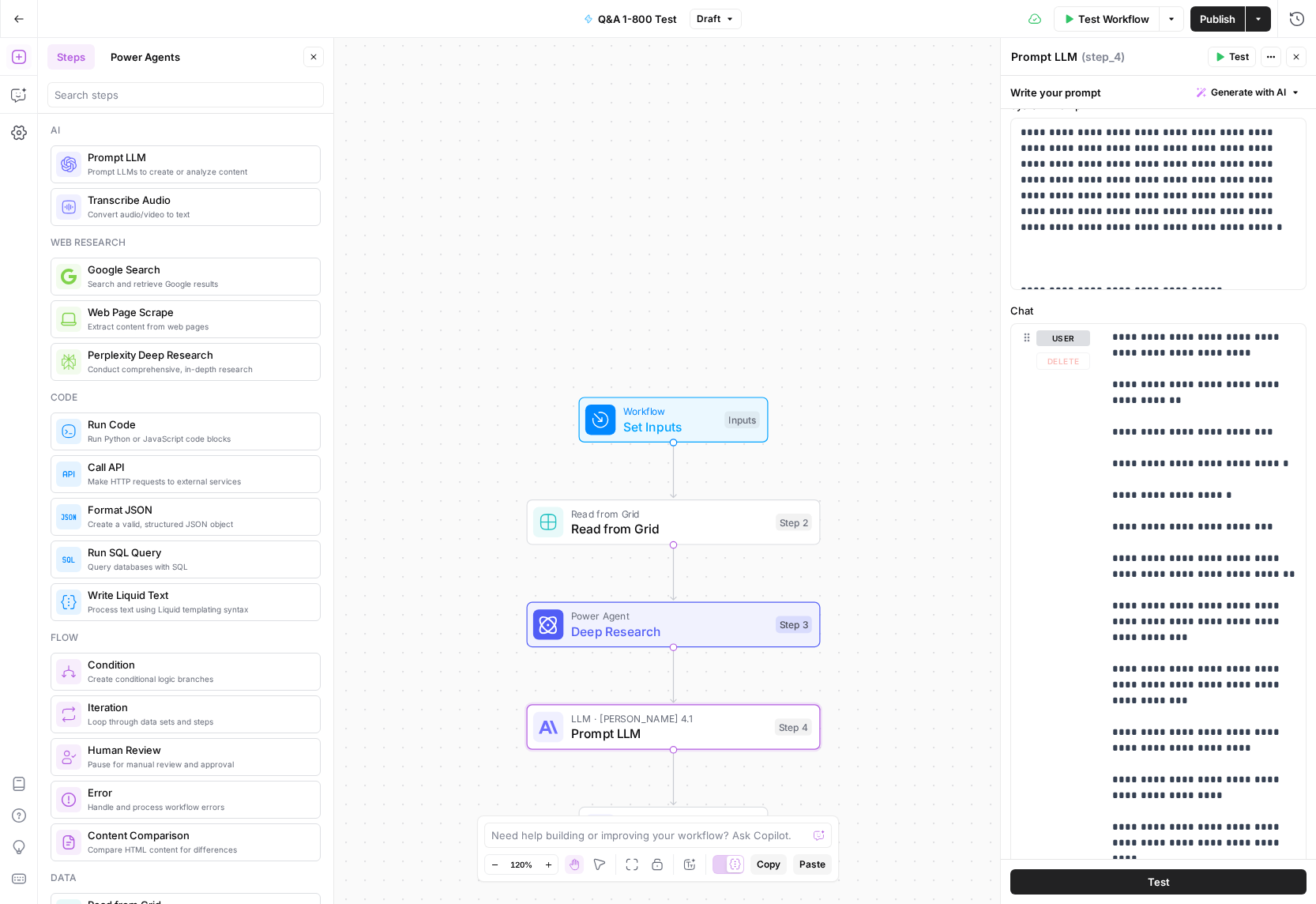
scroll to position [522, 0]
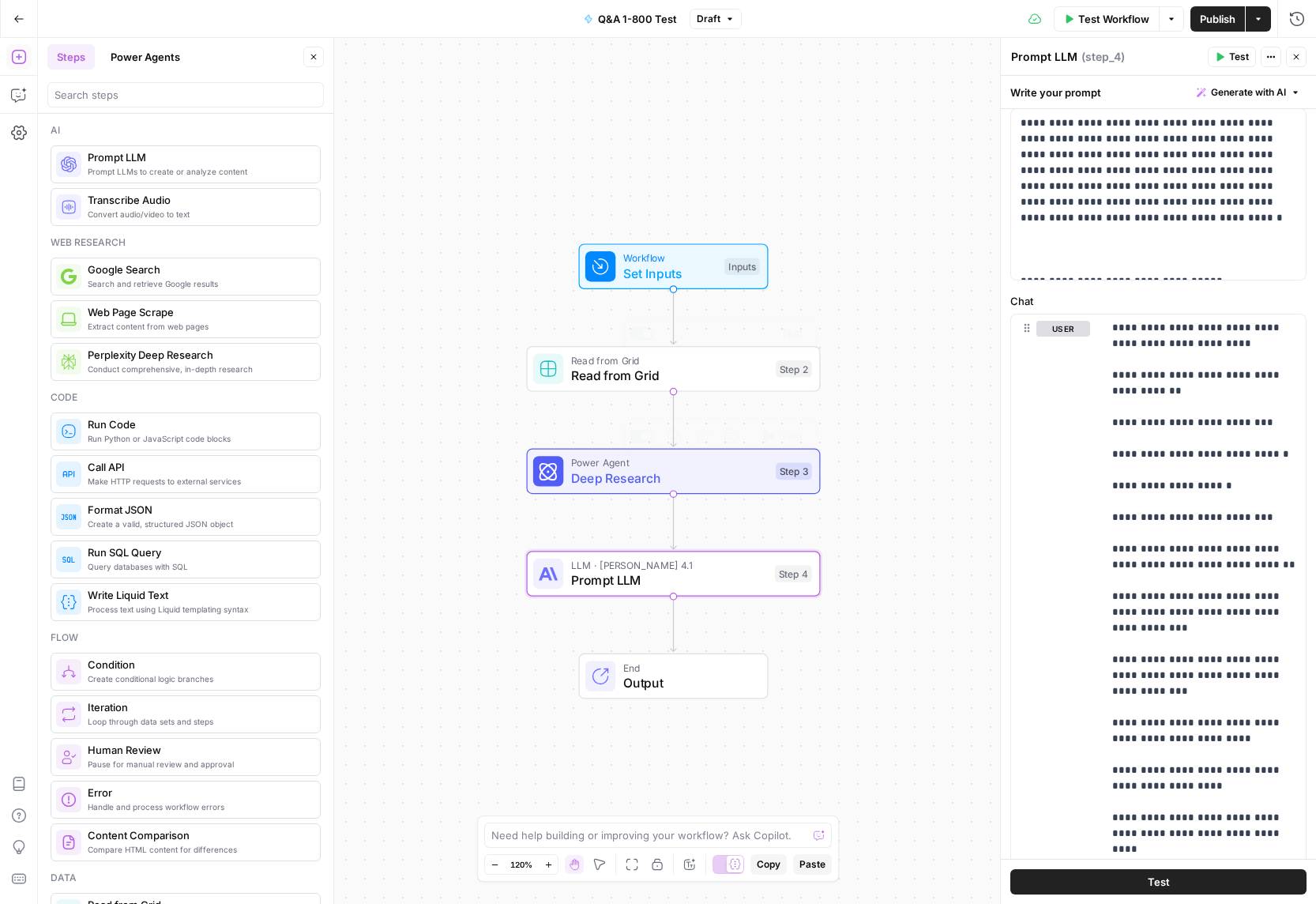
click at [650, 274] on span "Set Inputs" at bounding box center [670, 273] width 94 height 19
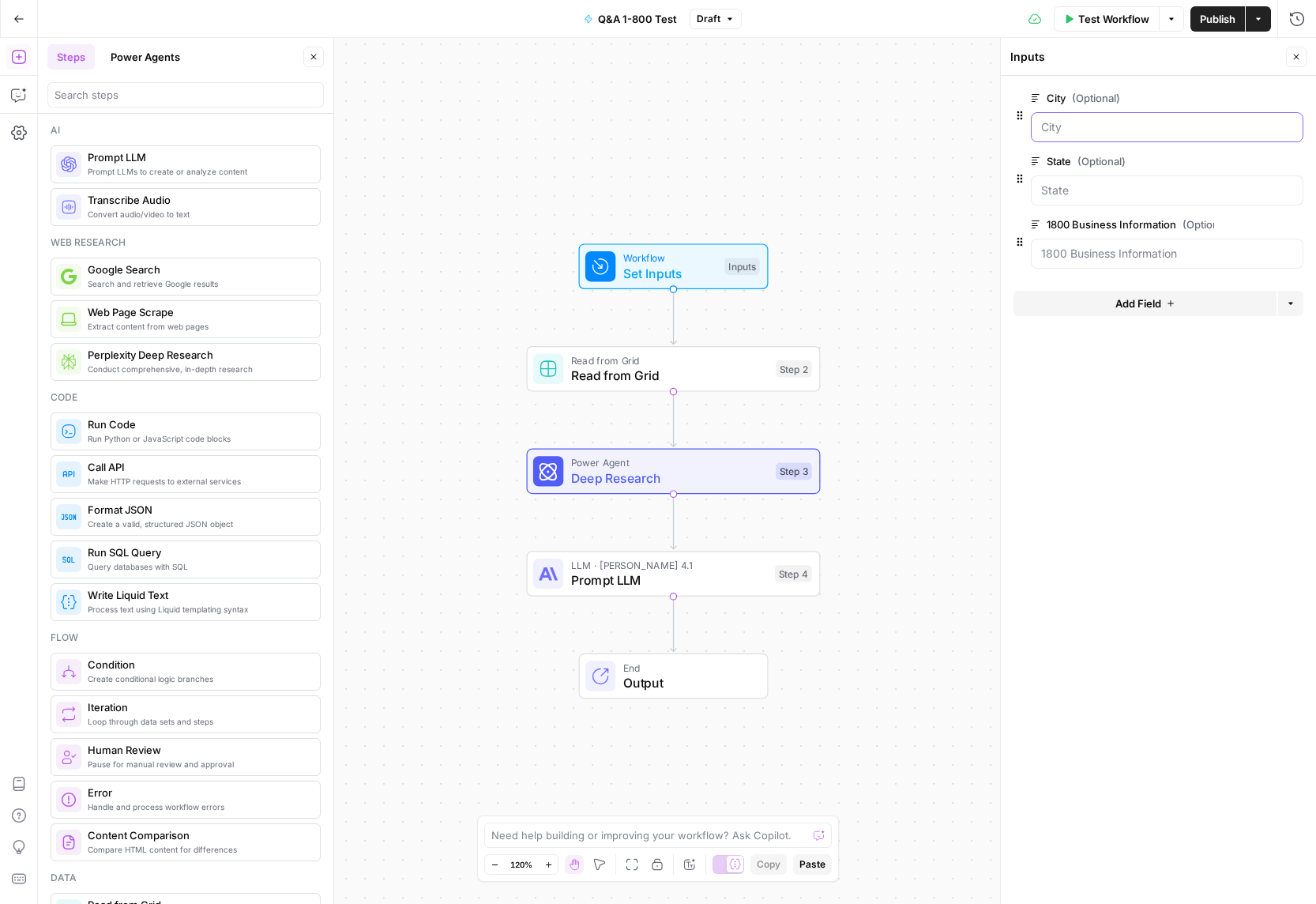
click at [1080, 126] on input "City (Optional)" at bounding box center [1167, 127] width 252 height 16
click at [1106, 19] on span "Test Workflow" at bounding box center [1113, 19] width 71 height 16
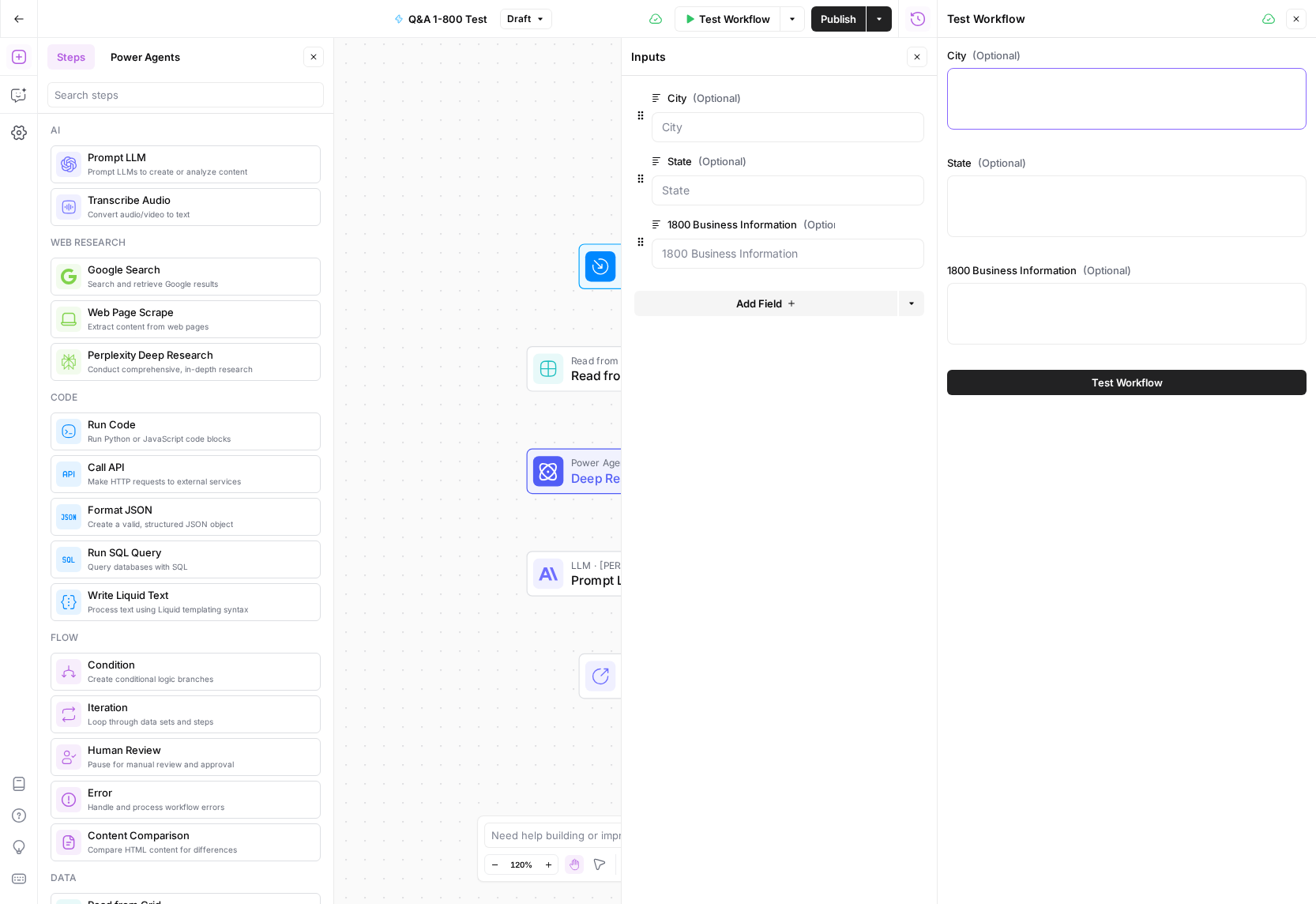
click at [1008, 90] on textarea "City (Optional)" at bounding box center [1126, 83] width 339 height 16
type textarea "Peoria"
type textarea "[US_STATE]"
paste textarea "1-800Accountant provides online accounting services tailored for small business…"
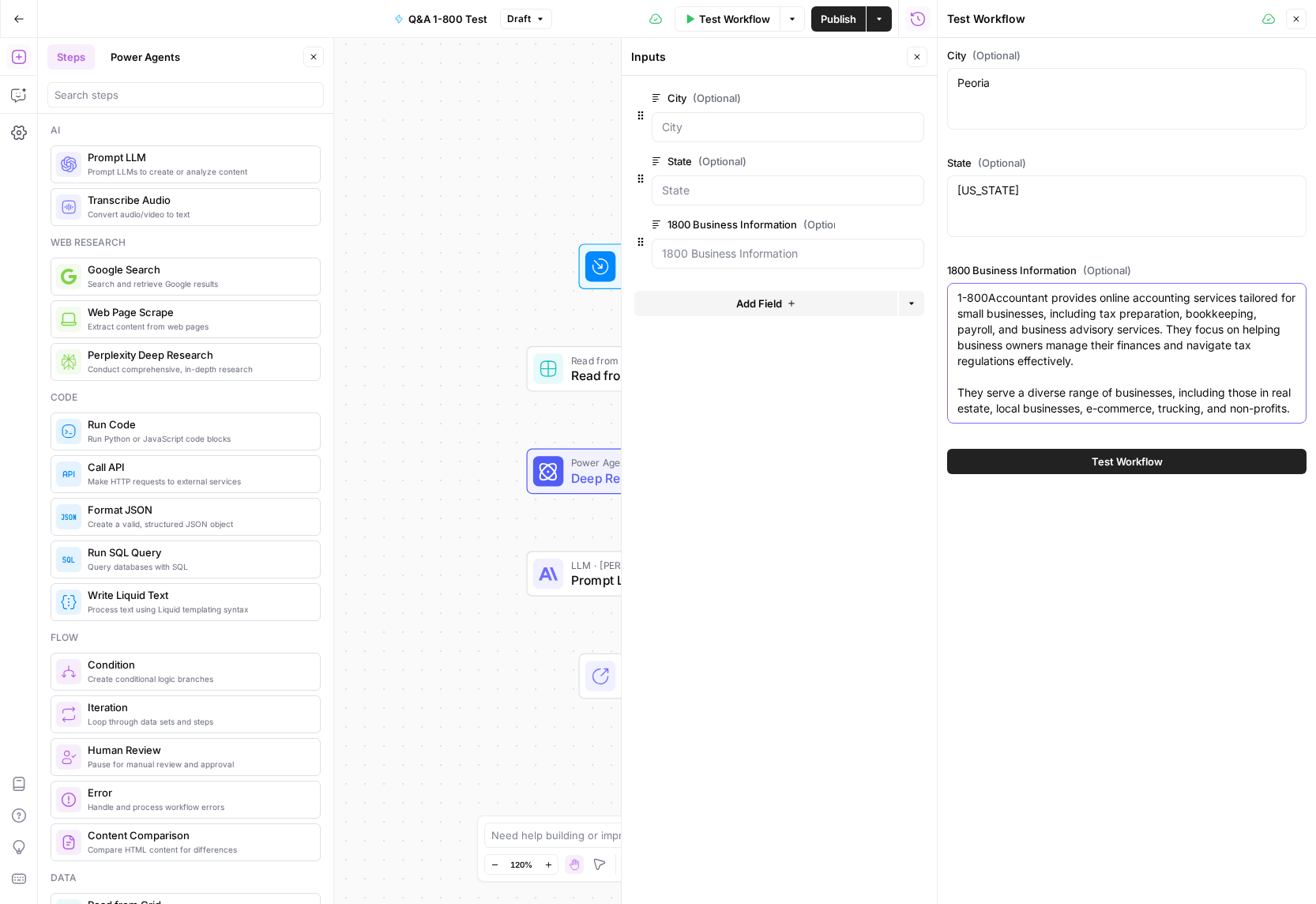
type textarea "1-800Accountant provides online accounting services tailored for small business…"
click at [1035, 465] on button "Test Workflow" at bounding box center [1126, 461] width 359 height 25
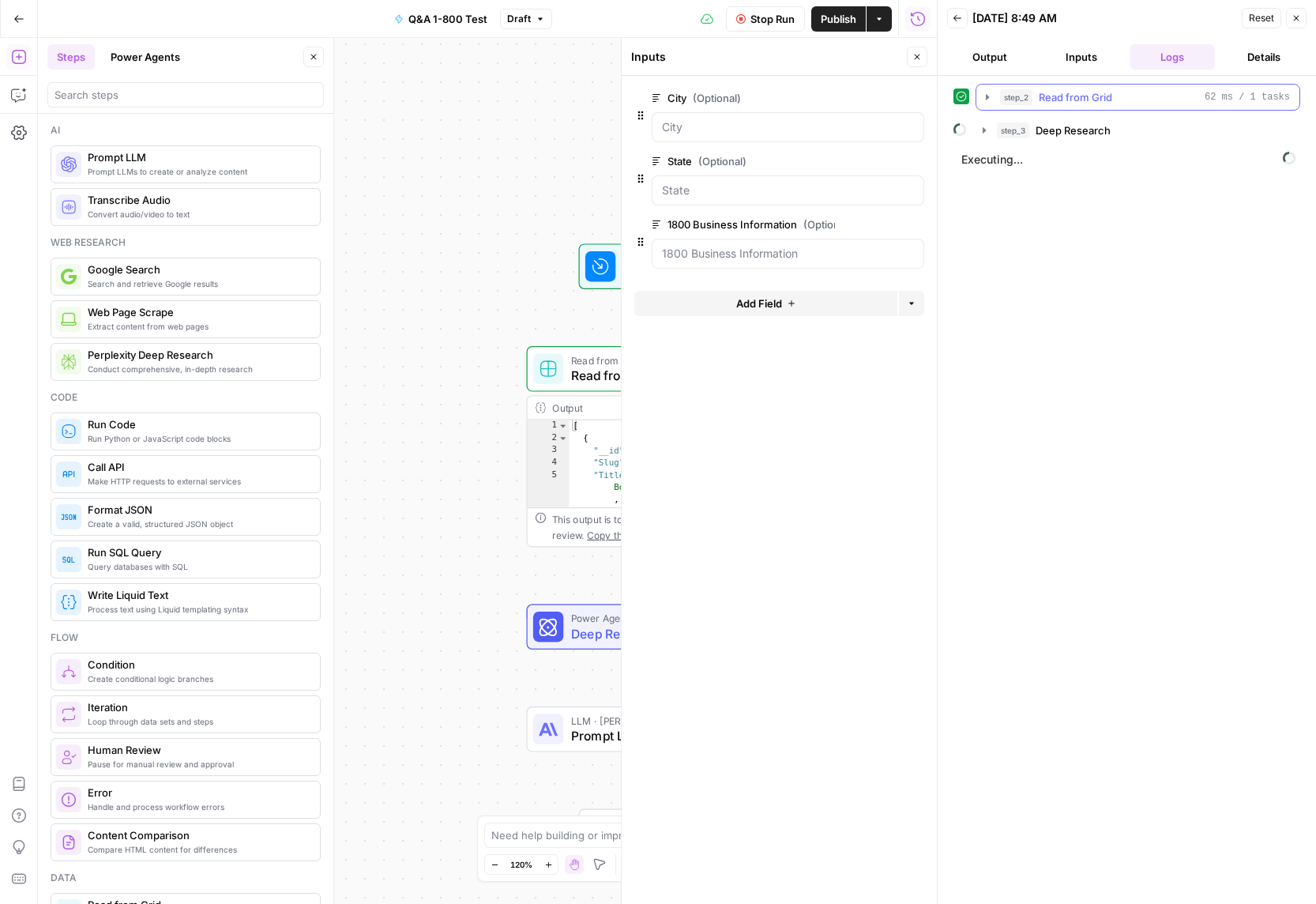
click at [988, 95] on icon "button" at bounding box center [987, 97] width 13 height 13
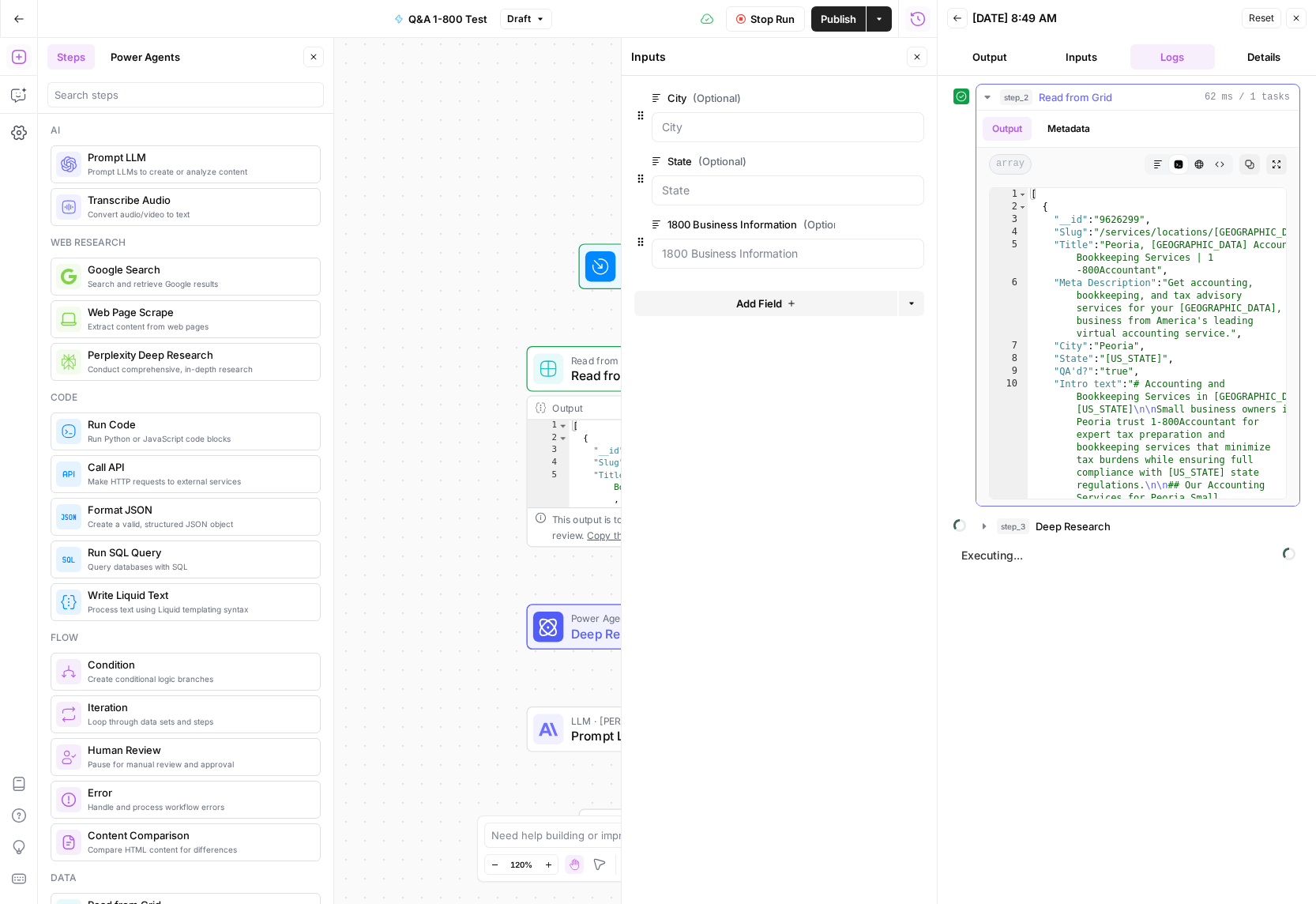
click at [988, 95] on icon "button" at bounding box center [987, 97] width 13 height 13
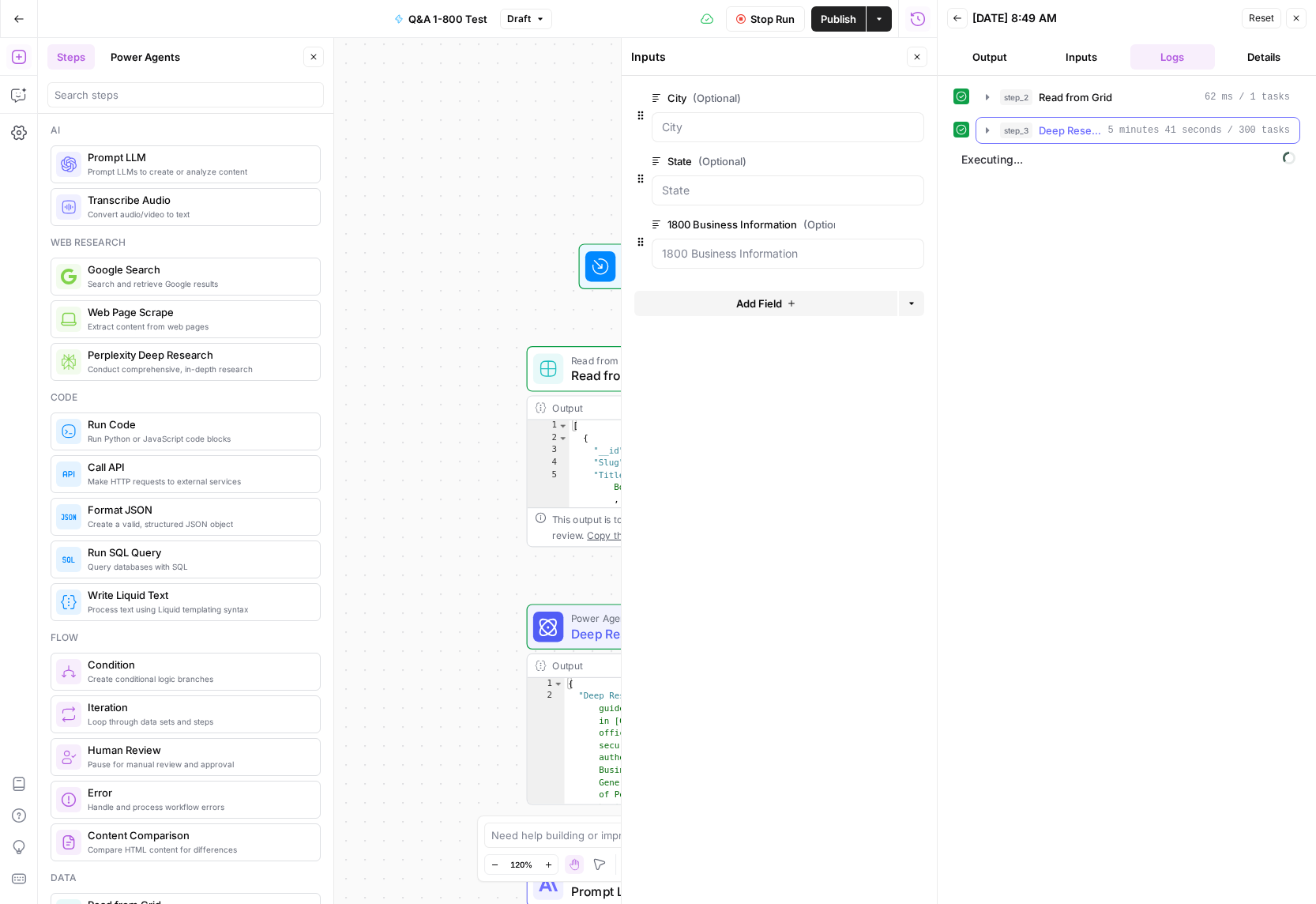
click at [982, 131] on icon "button" at bounding box center [987, 130] width 13 height 13
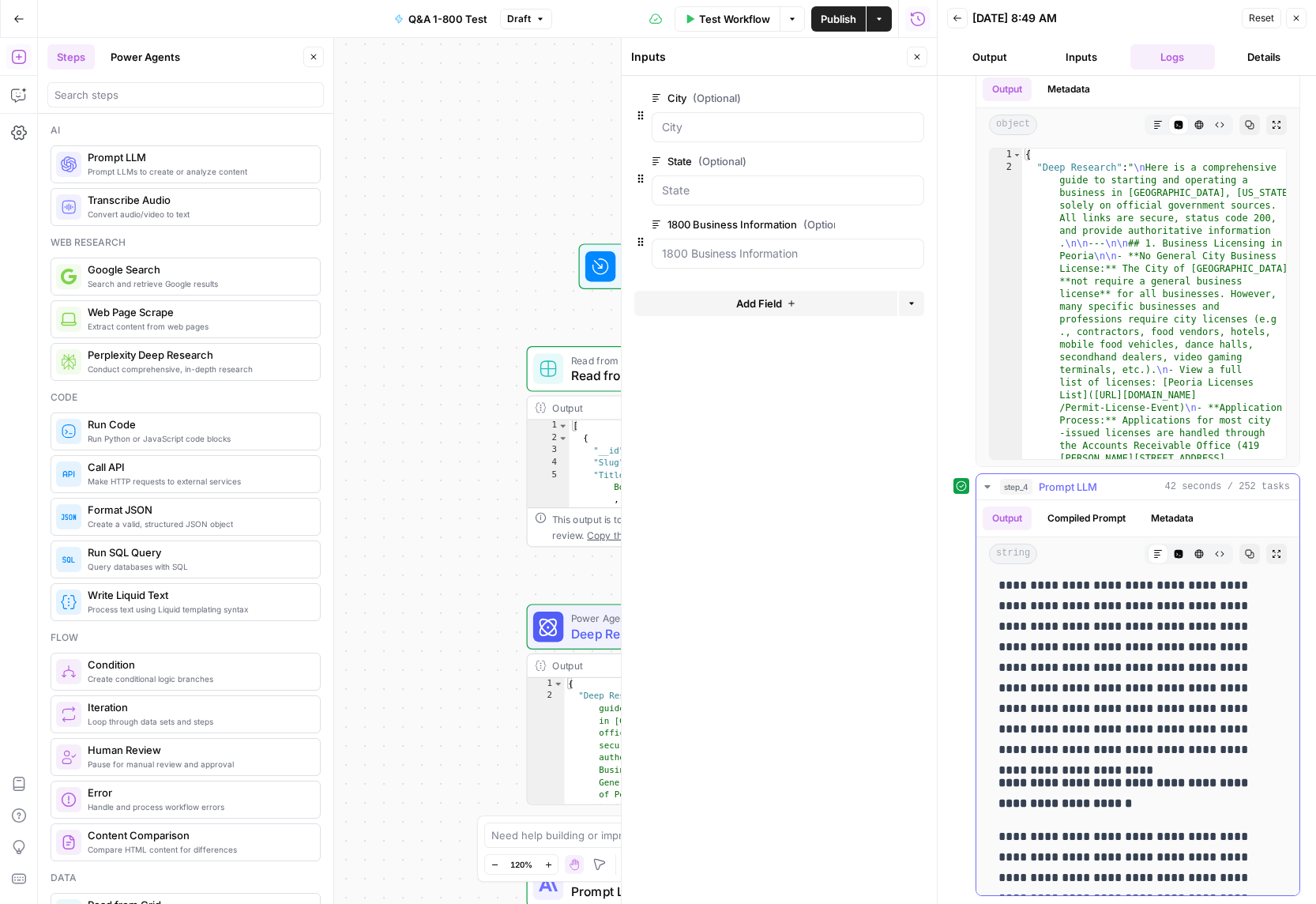
scroll to position [2275, 0]
click at [909, 59] on button "Close" at bounding box center [917, 57] width 21 height 21
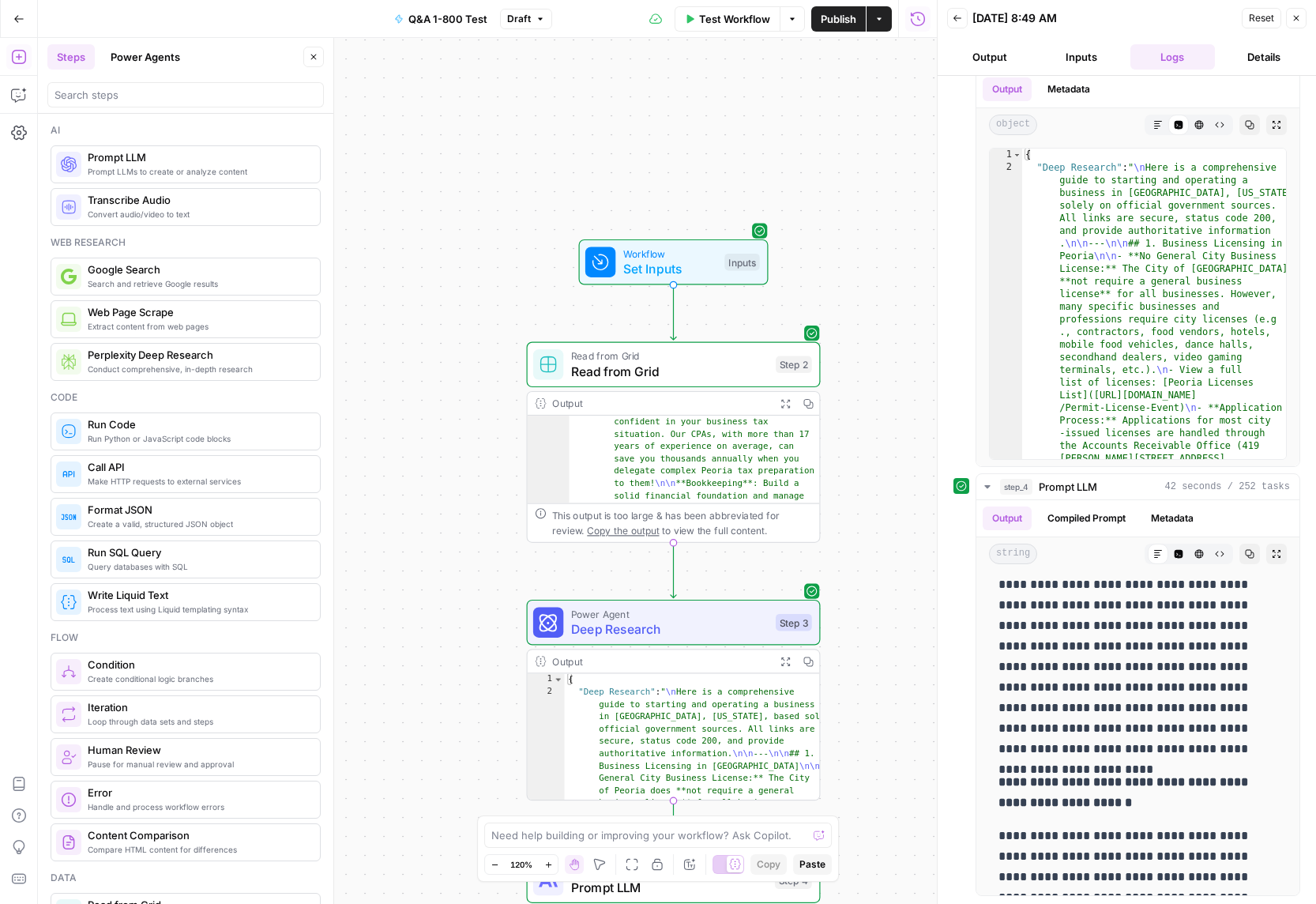
scroll to position [287, 0]
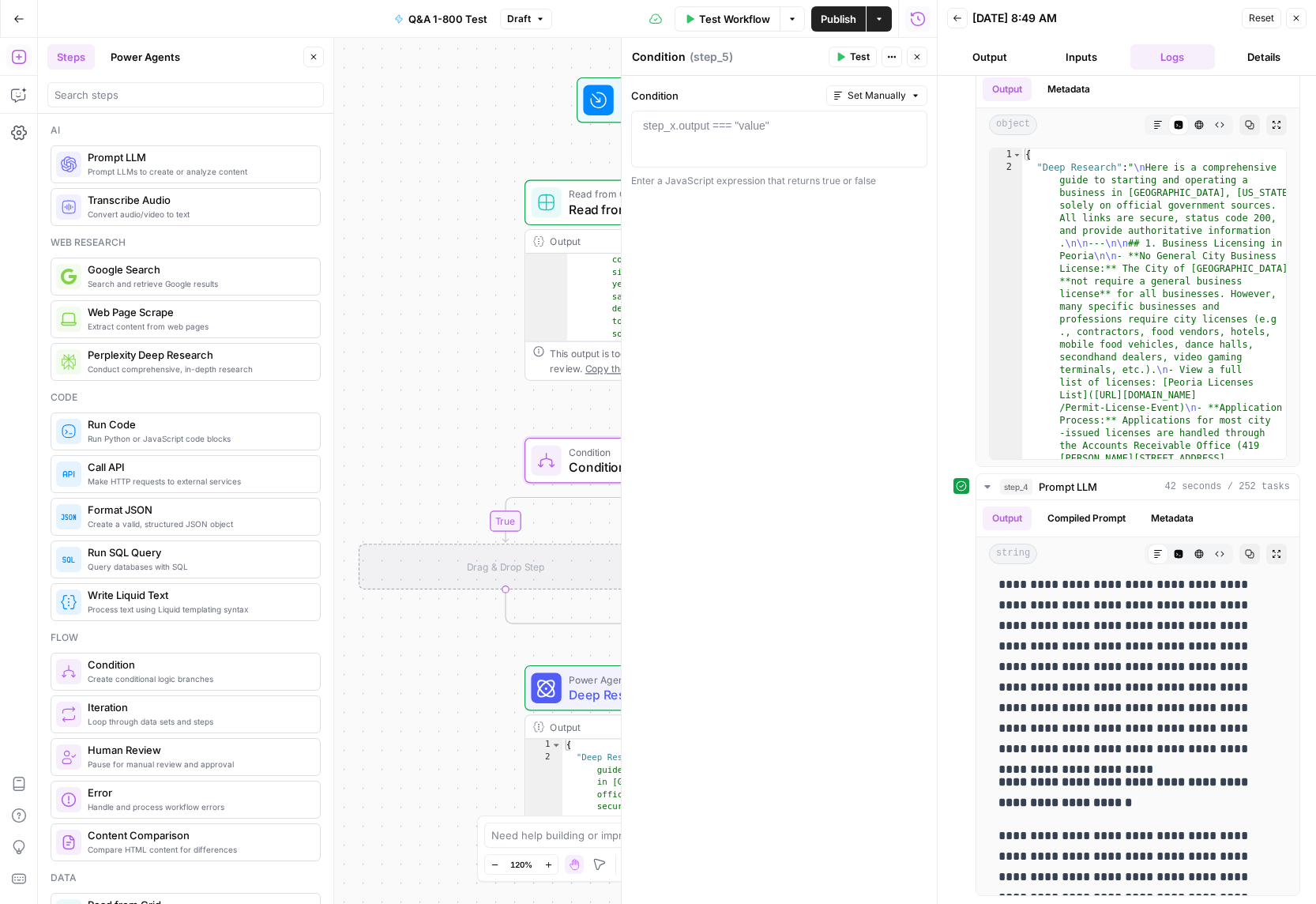
click at [731, 132] on div "step_x.output === "value"" at bounding box center [706, 126] width 126 height 16
click at [912, 125] on icon "button" at bounding box center [911, 126] width 8 height 8
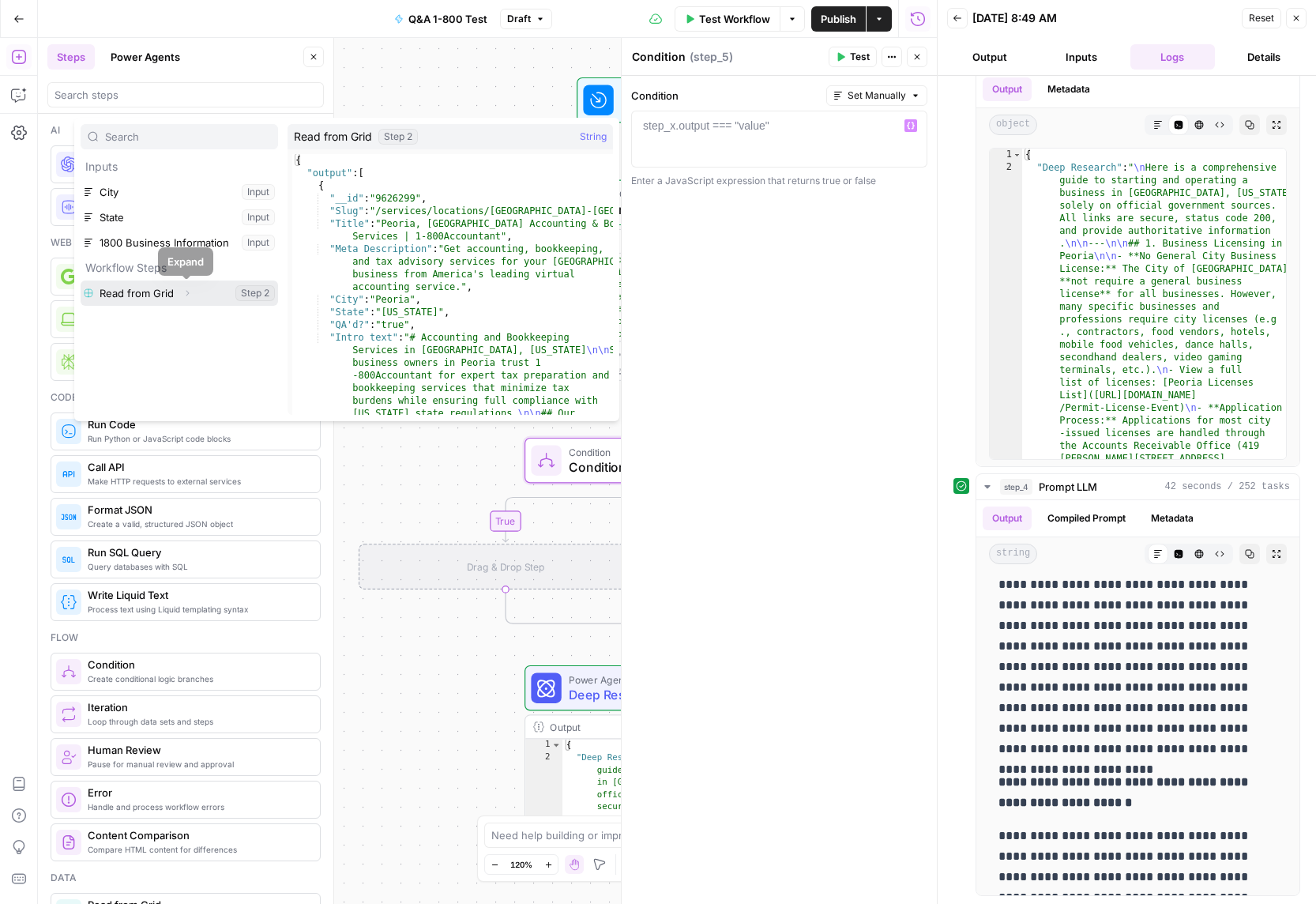
click at [205, 292] on button "Select variable Read from Grid" at bounding box center [179, 292] width 197 height 25
type textarea "**********"
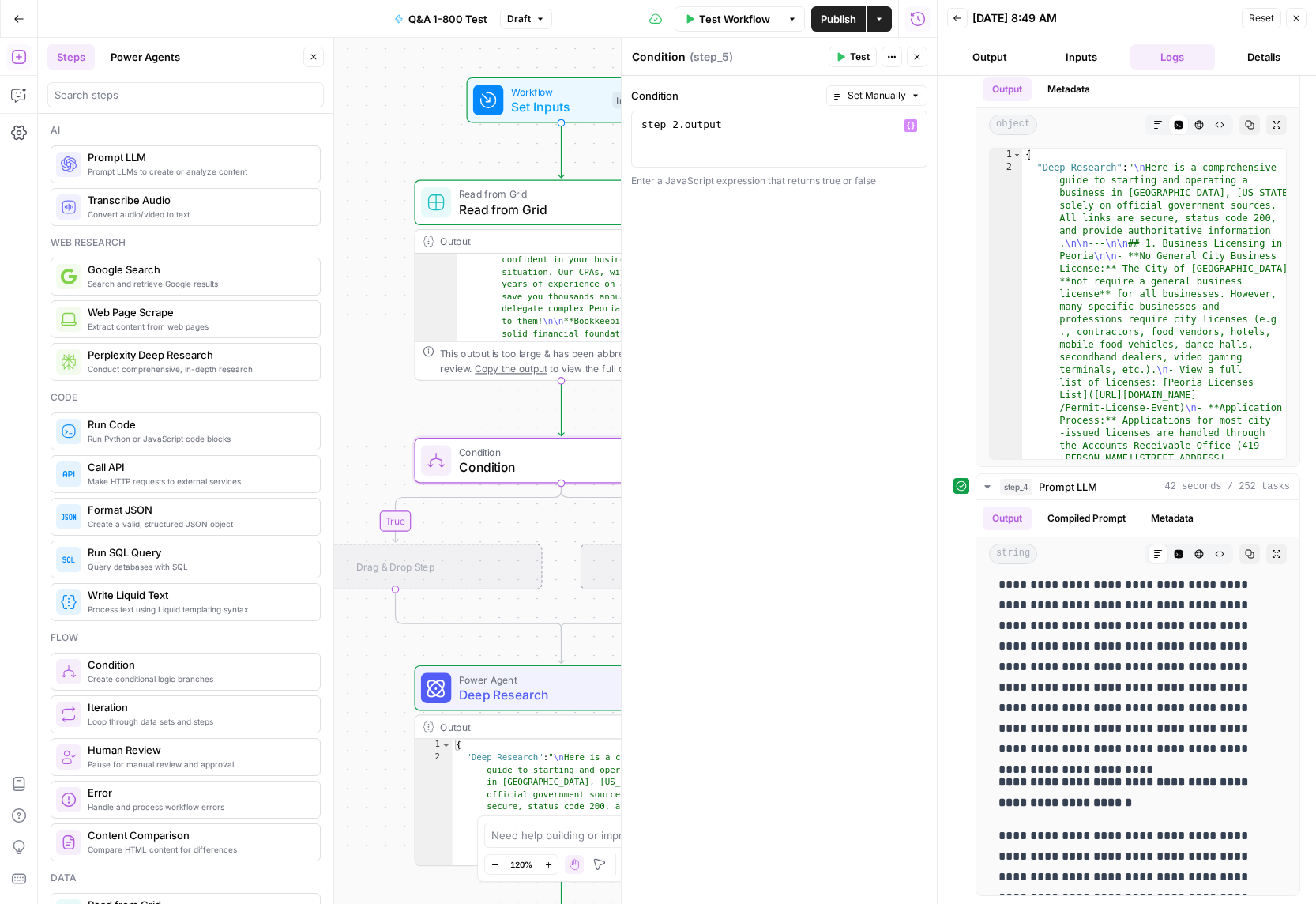
click at [913, 57] on icon "button" at bounding box center [916, 56] width 9 height 9
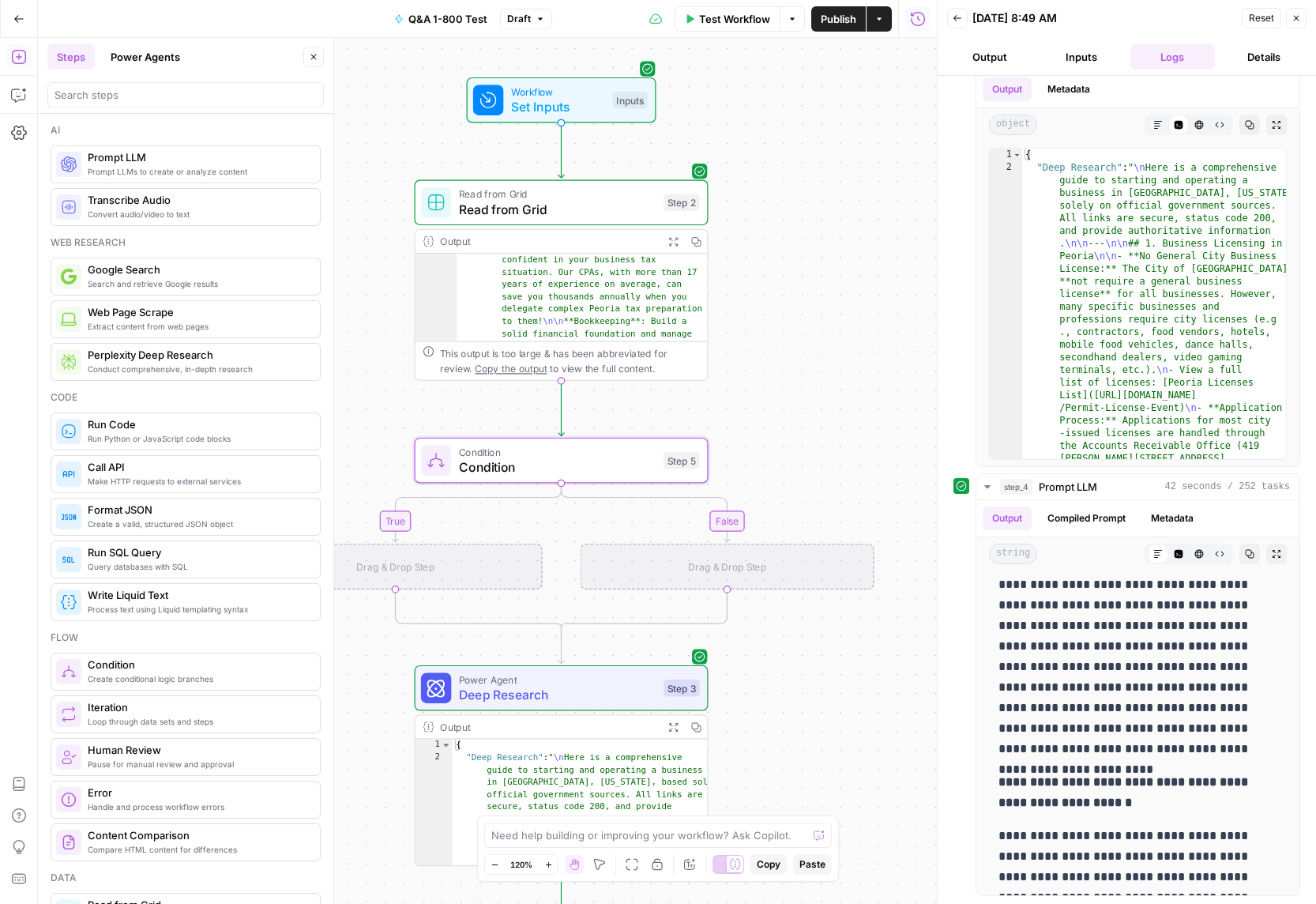
click at [606, 475] on span "Condition" at bounding box center [557, 466] width 197 height 19
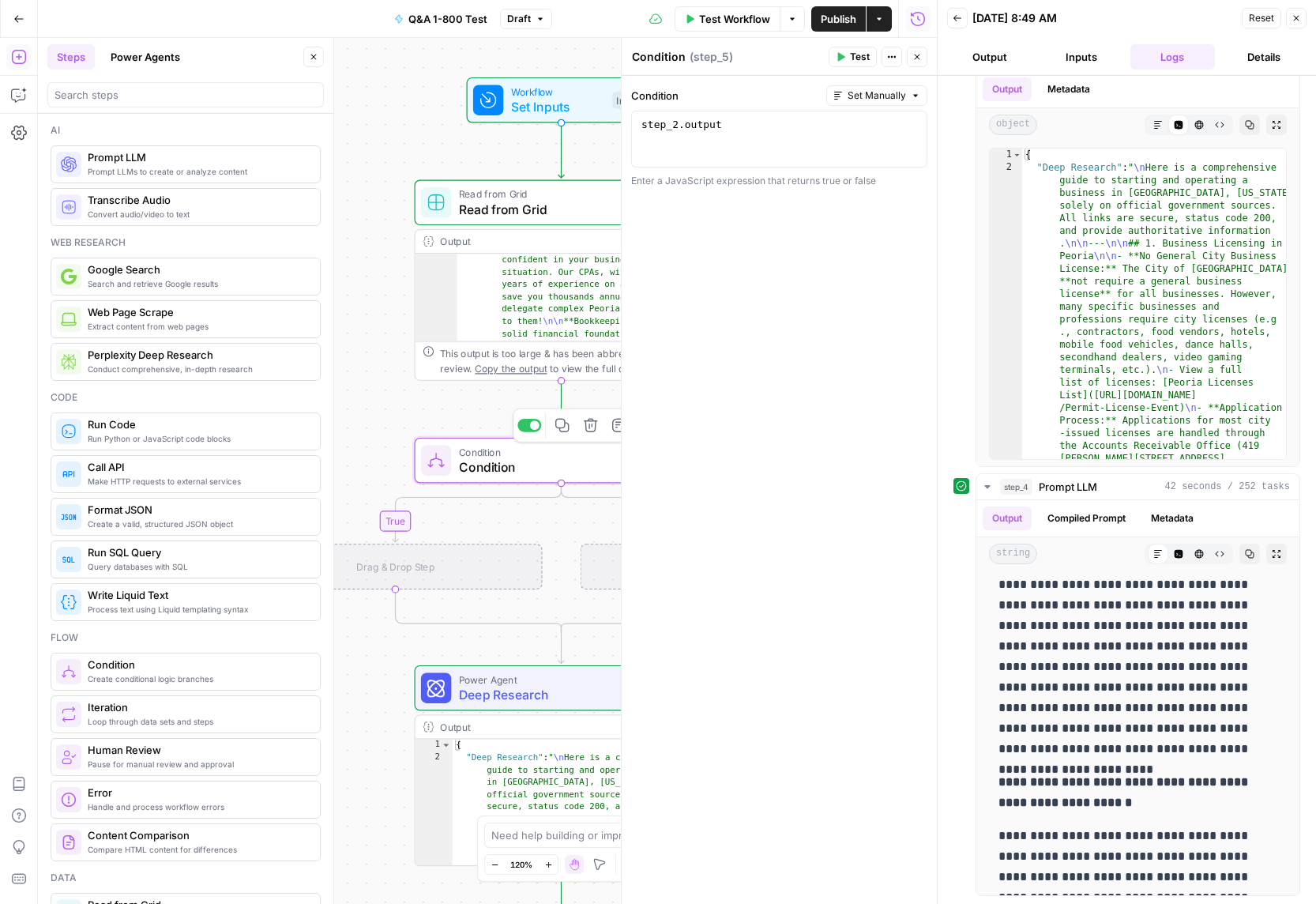
click at [591, 427] on icon "button" at bounding box center [590, 425] width 15 height 15
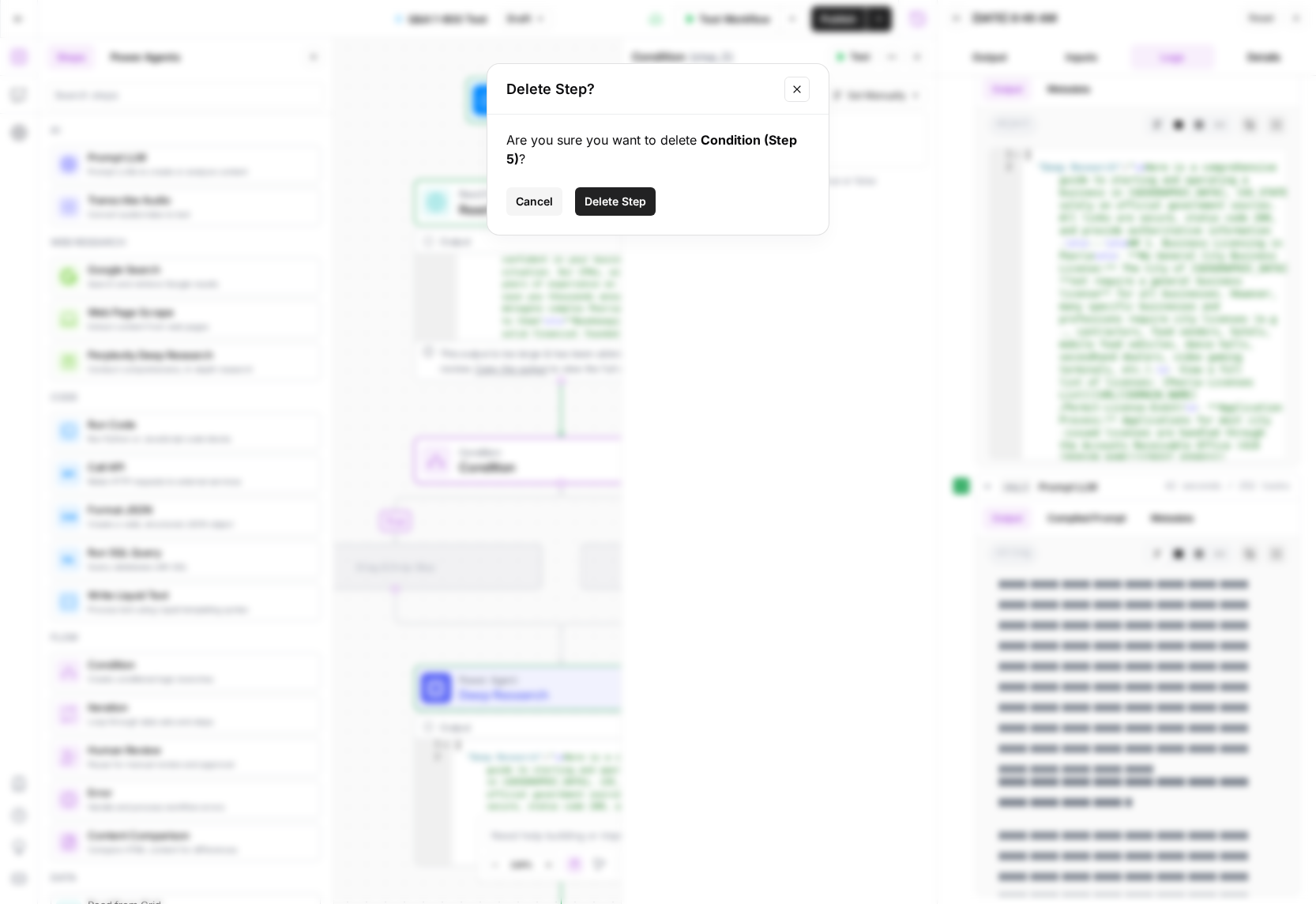
click at [611, 205] on span "Delete Step" at bounding box center [616, 202] width 62 height 16
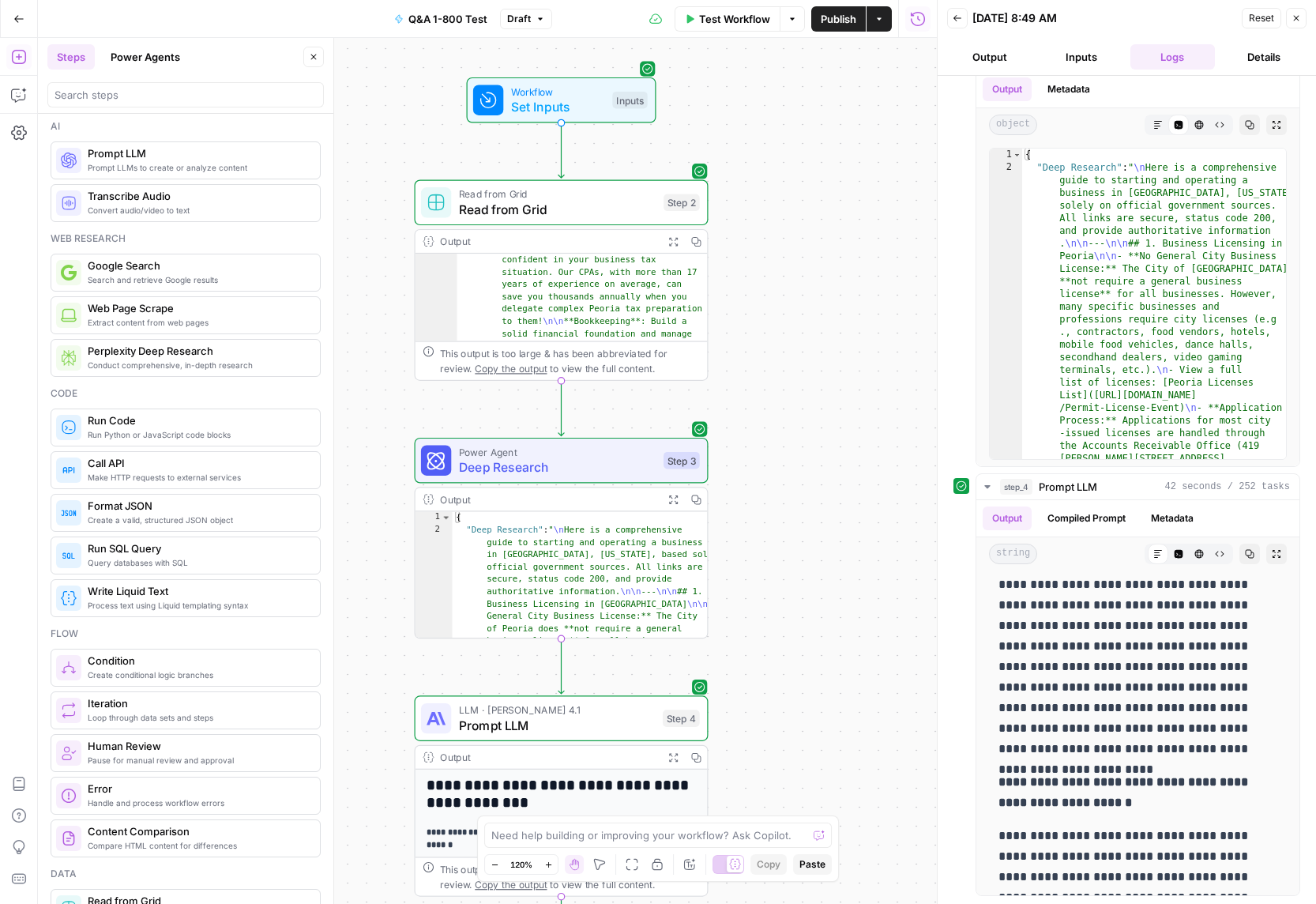
scroll to position [0, 0]
click at [547, 213] on span "Read from Grid" at bounding box center [557, 209] width 197 height 19
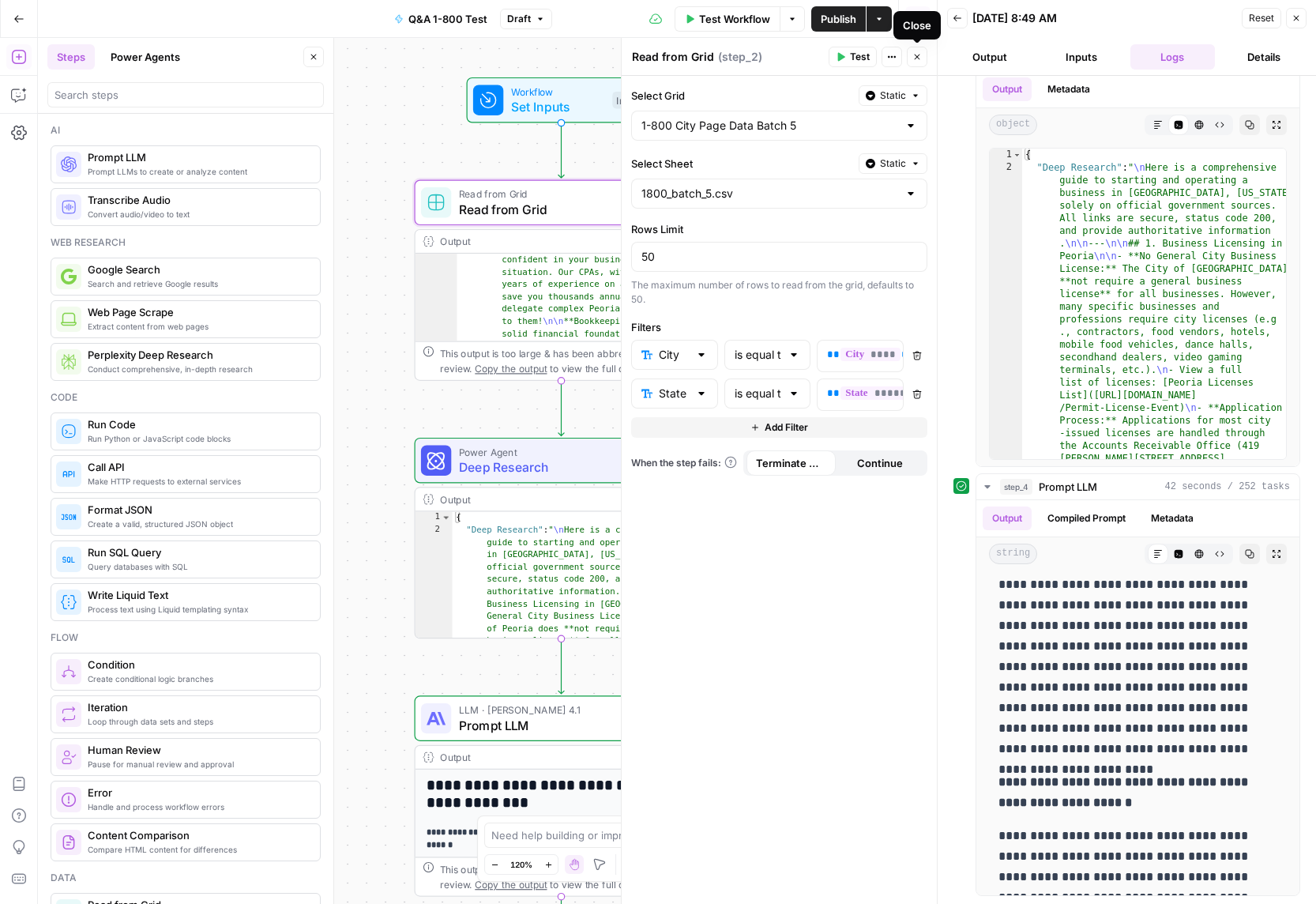
click at [911, 62] on button "Close" at bounding box center [917, 57] width 21 height 21
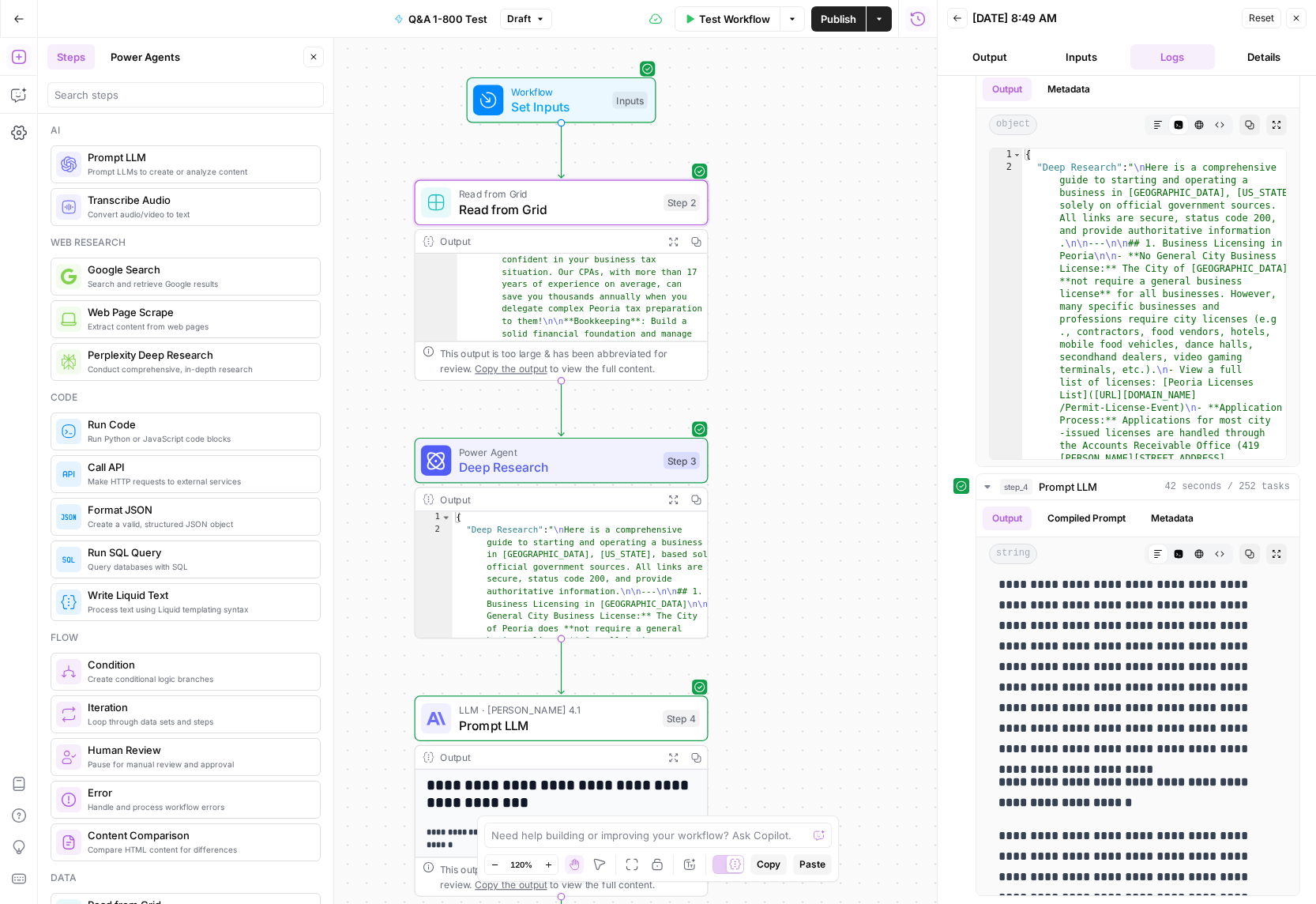
click at [524, 196] on span "Read from Grid" at bounding box center [557, 193] width 197 height 15
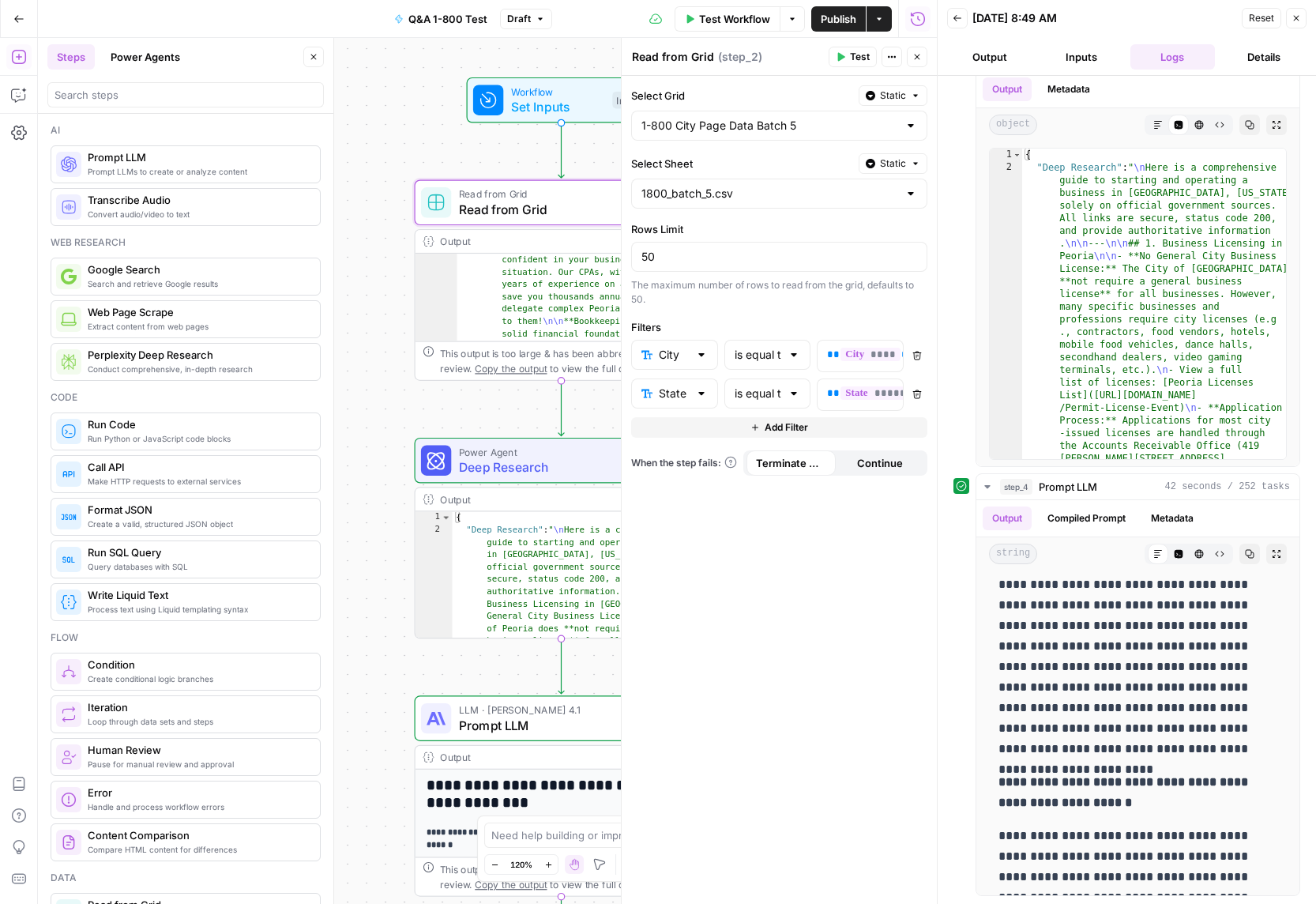
click at [889, 58] on icon "button" at bounding box center [891, 56] width 9 height 9
click at [815, 102] on label "Select Grid" at bounding box center [741, 96] width 221 height 16
click at [815, 118] on input "1-800 City Page Data Batch 5" at bounding box center [769, 126] width 257 height 16
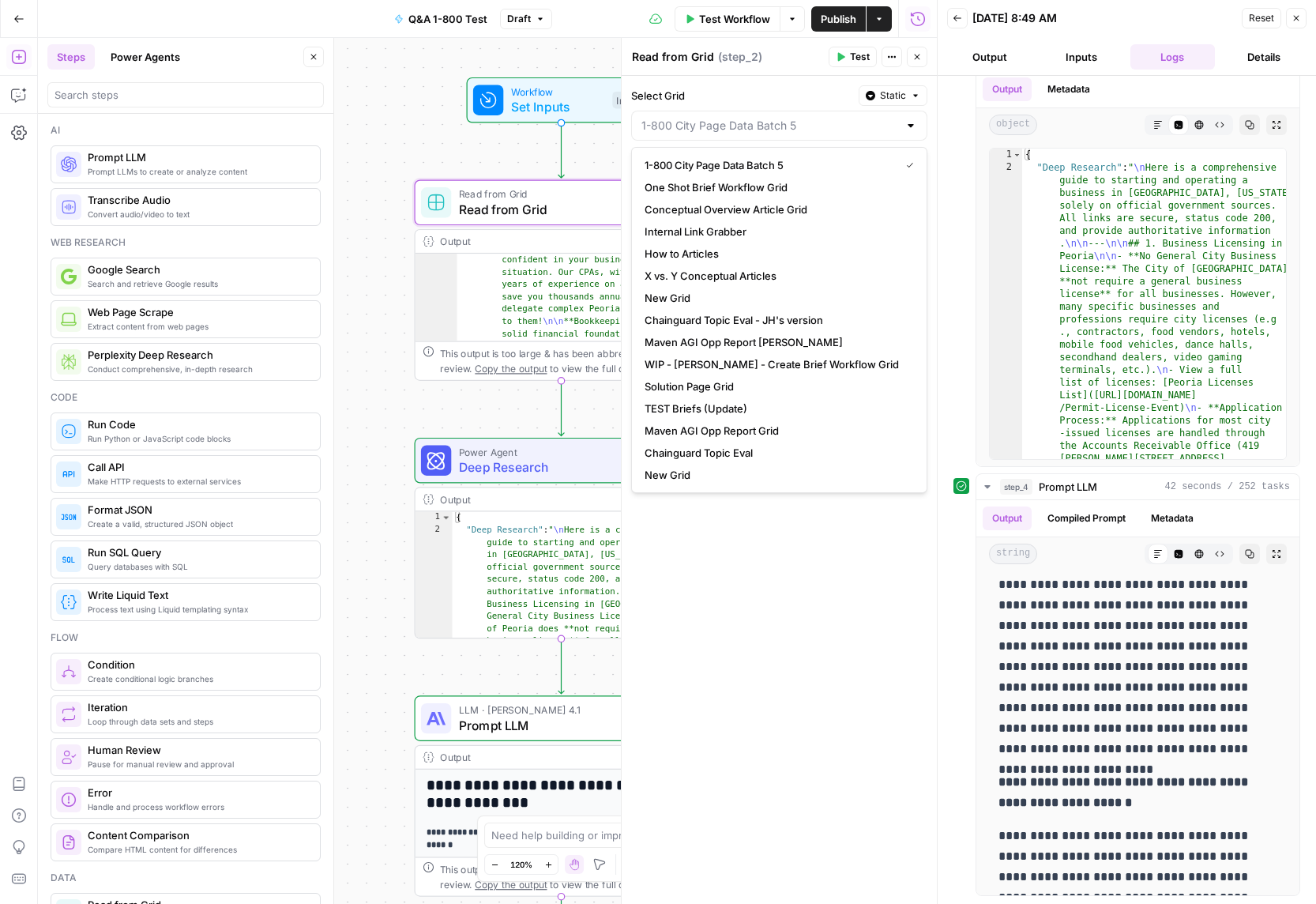
type input "1-800 City Page Data Batch 5"
click at [885, 100] on span "Static" at bounding box center [893, 95] width 26 height 14
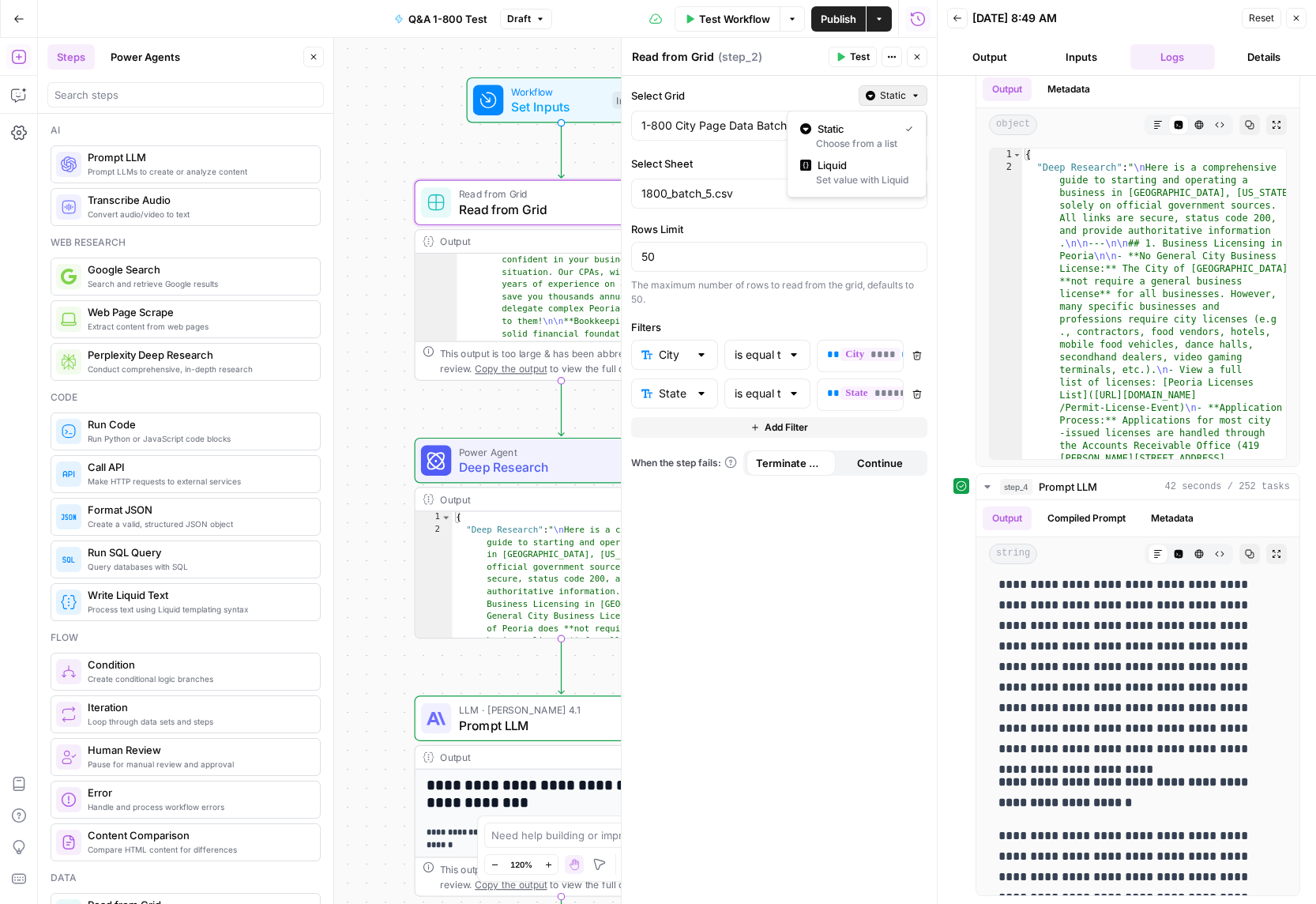
click at [755, 88] on label "Select Grid" at bounding box center [741, 96] width 221 height 16
click at [755, 118] on input "1-800 City Page Data Batch 5" at bounding box center [769, 126] width 257 height 16
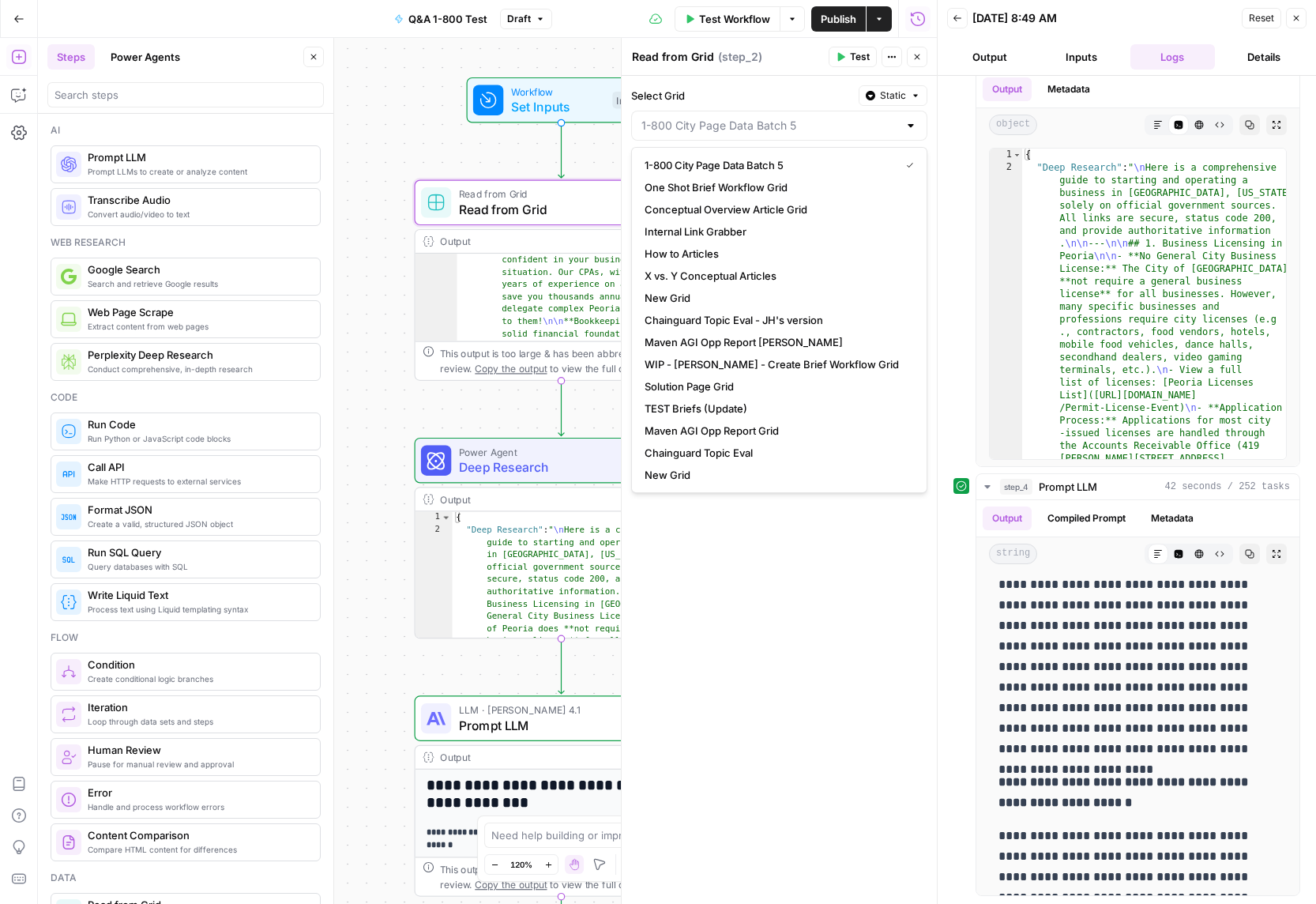
type input "1-800 City Page Data Batch 5"
click at [792, 714] on div "Select Grid Static 1-800 City Page Data Batch 5 Select Sheet Static 1800_batch_…" at bounding box center [779, 490] width 315 height 828
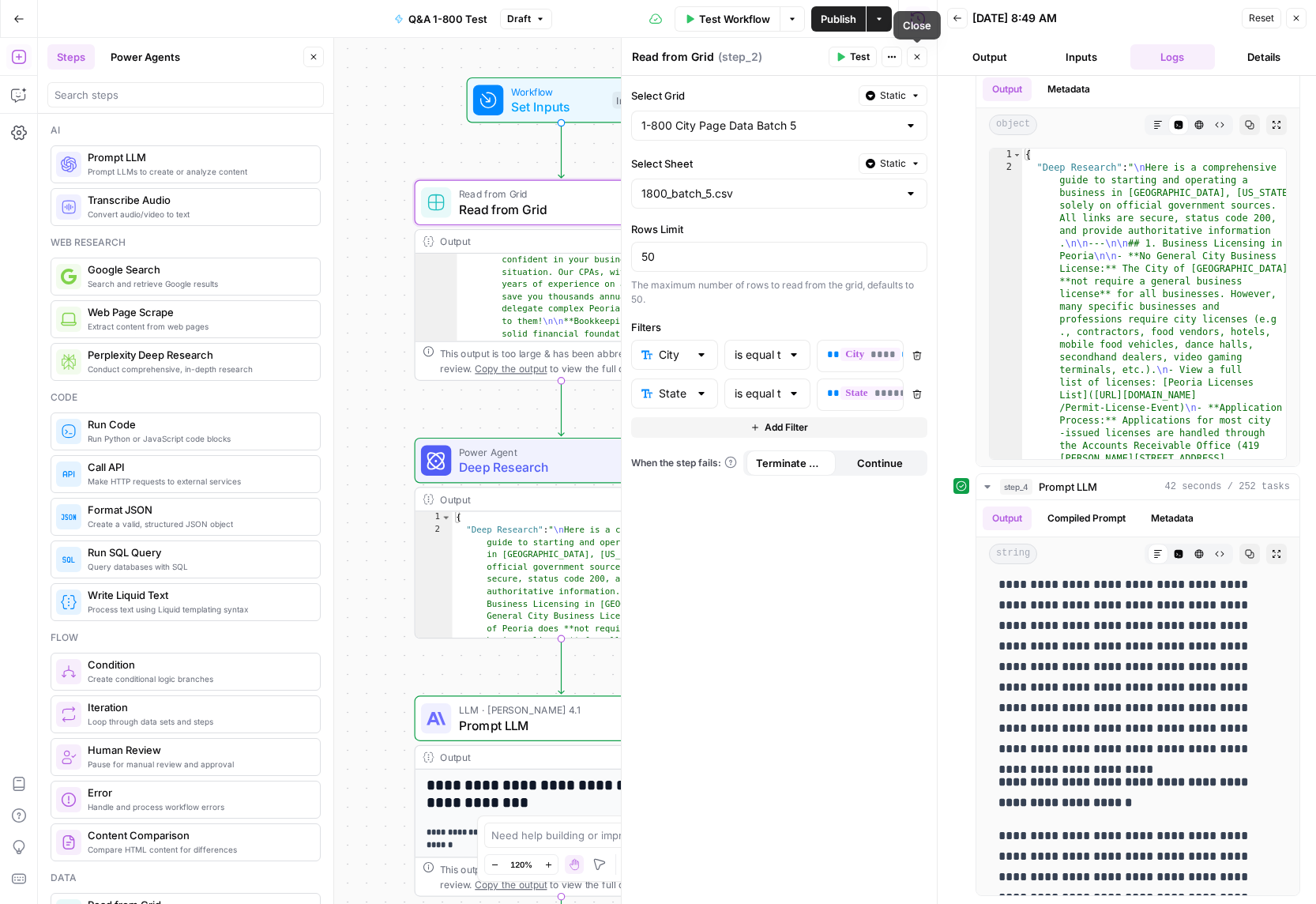
click at [919, 55] on icon "button" at bounding box center [918, 58] width 6 height 6
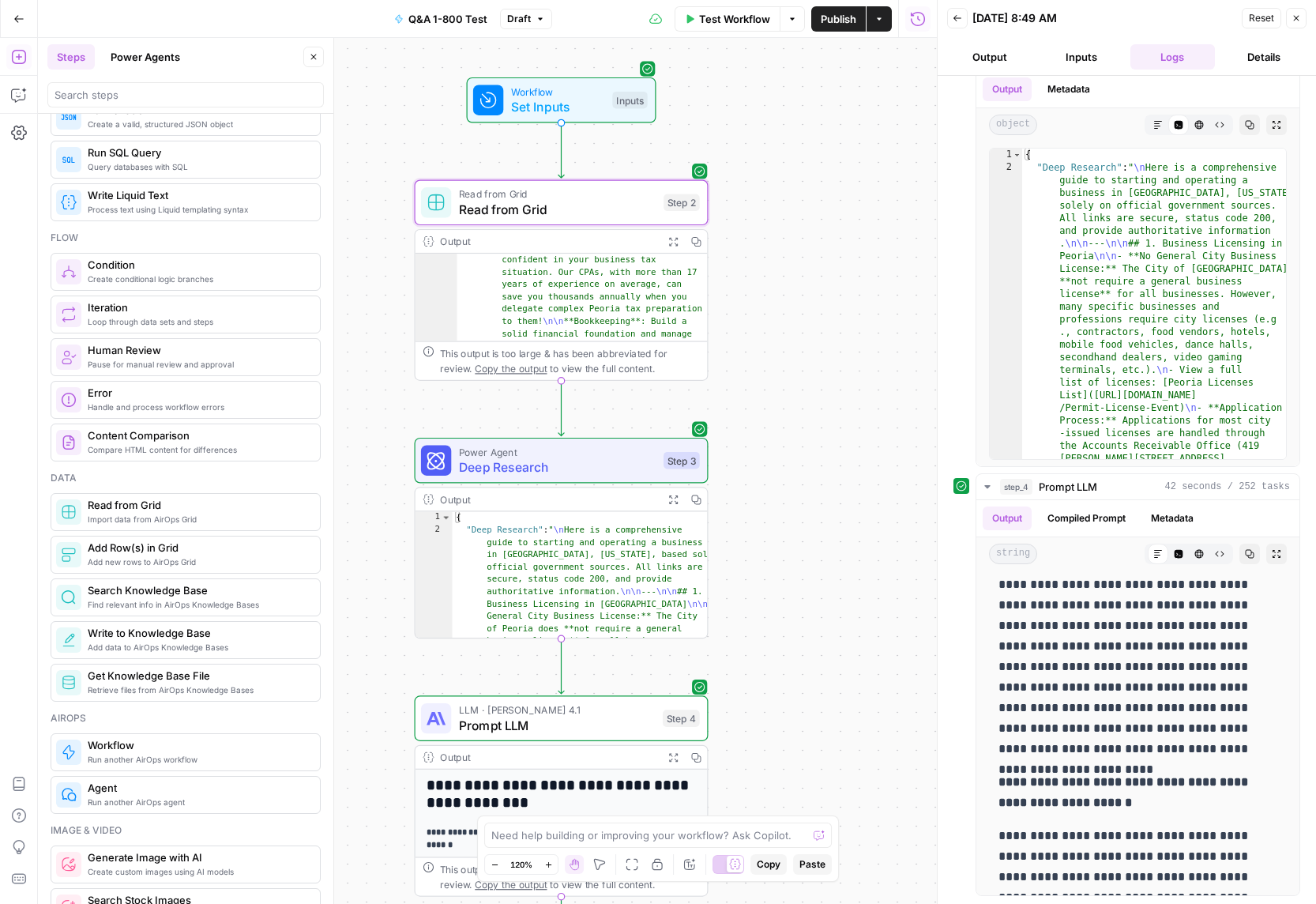
scroll to position [406, 0]
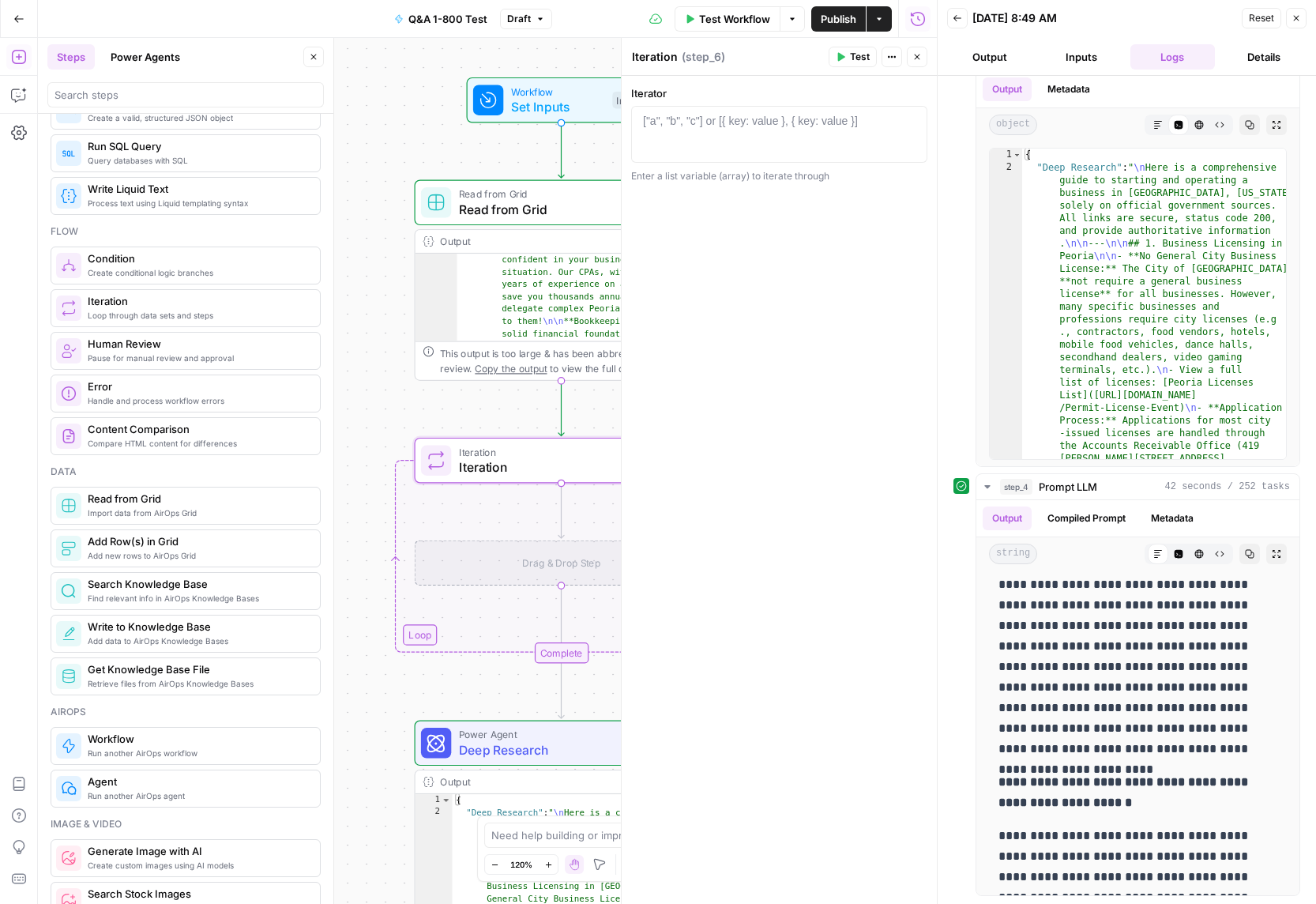
click at [911, 56] on button "Close" at bounding box center [917, 57] width 21 height 21
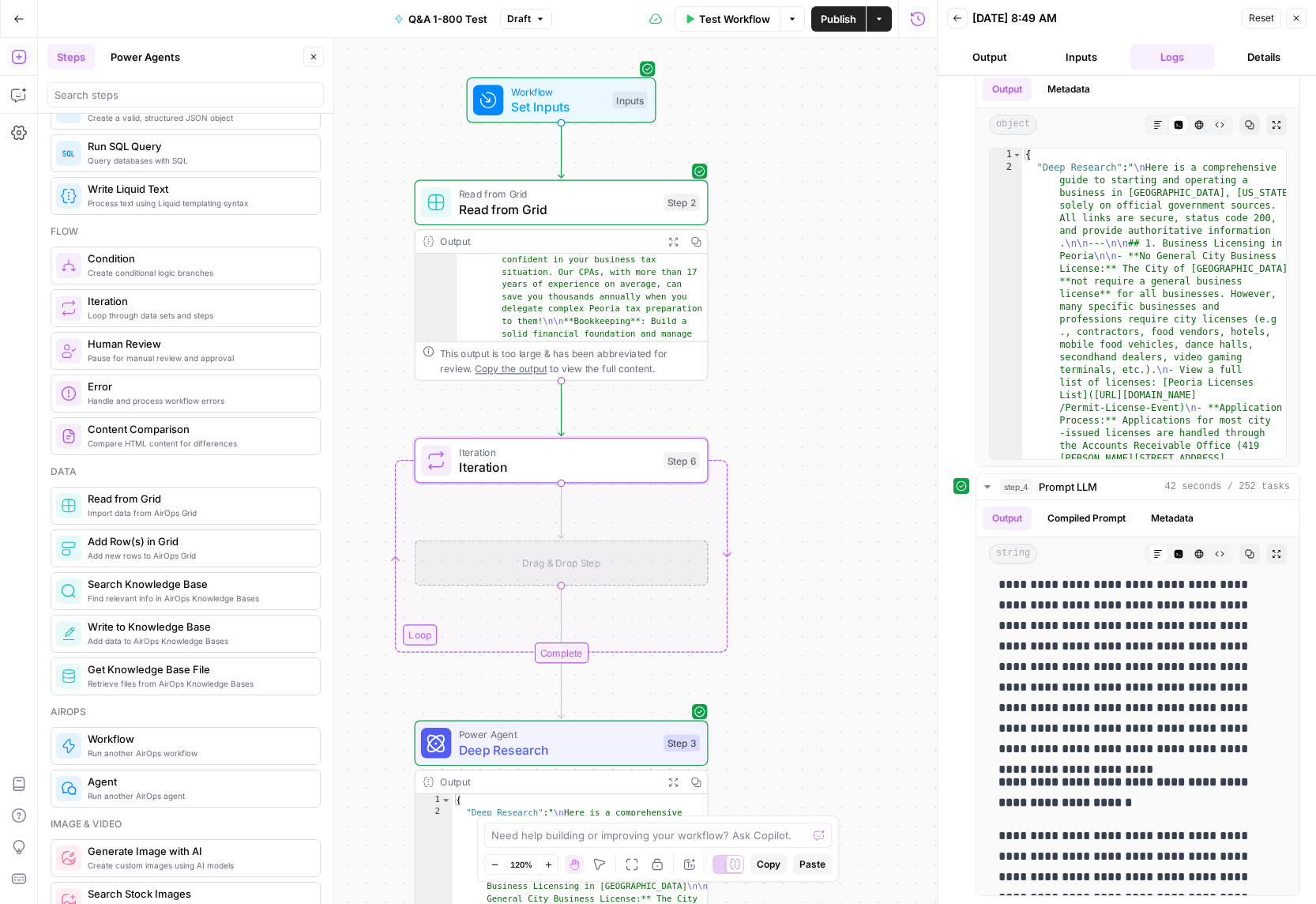
click at [574, 457] on span "Iteration" at bounding box center [557, 451] width 197 height 15
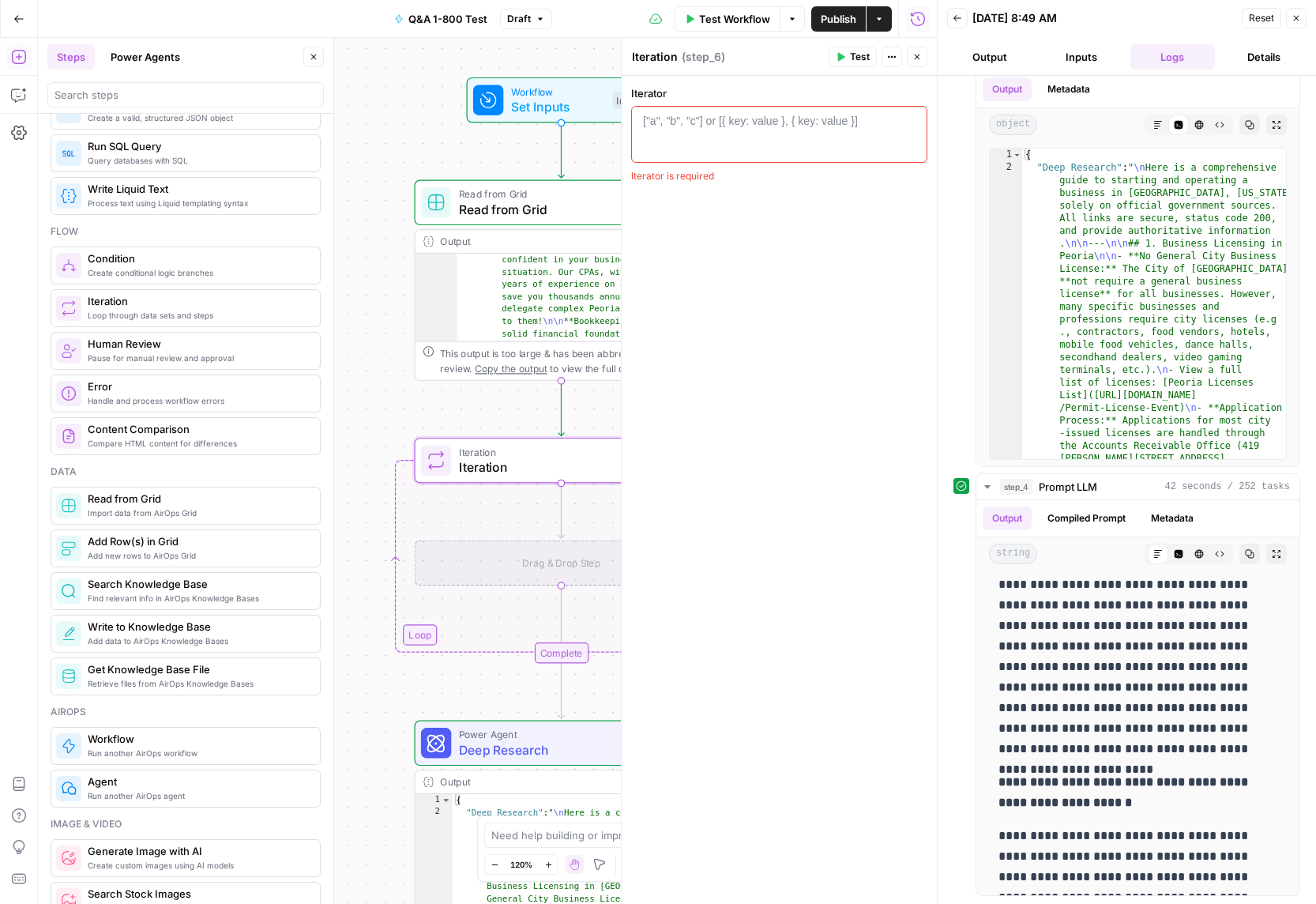
drag, startPoint x: 539, startPoint y: 460, endPoint x: 569, endPoint y: 449, distance: 31.7
click at [539, 460] on span "Iteration" at bounding box center [557, 466] width 197 height 19
click at [587, 427] on icon "button" at bounding box center [590, 425] width 15 height 15
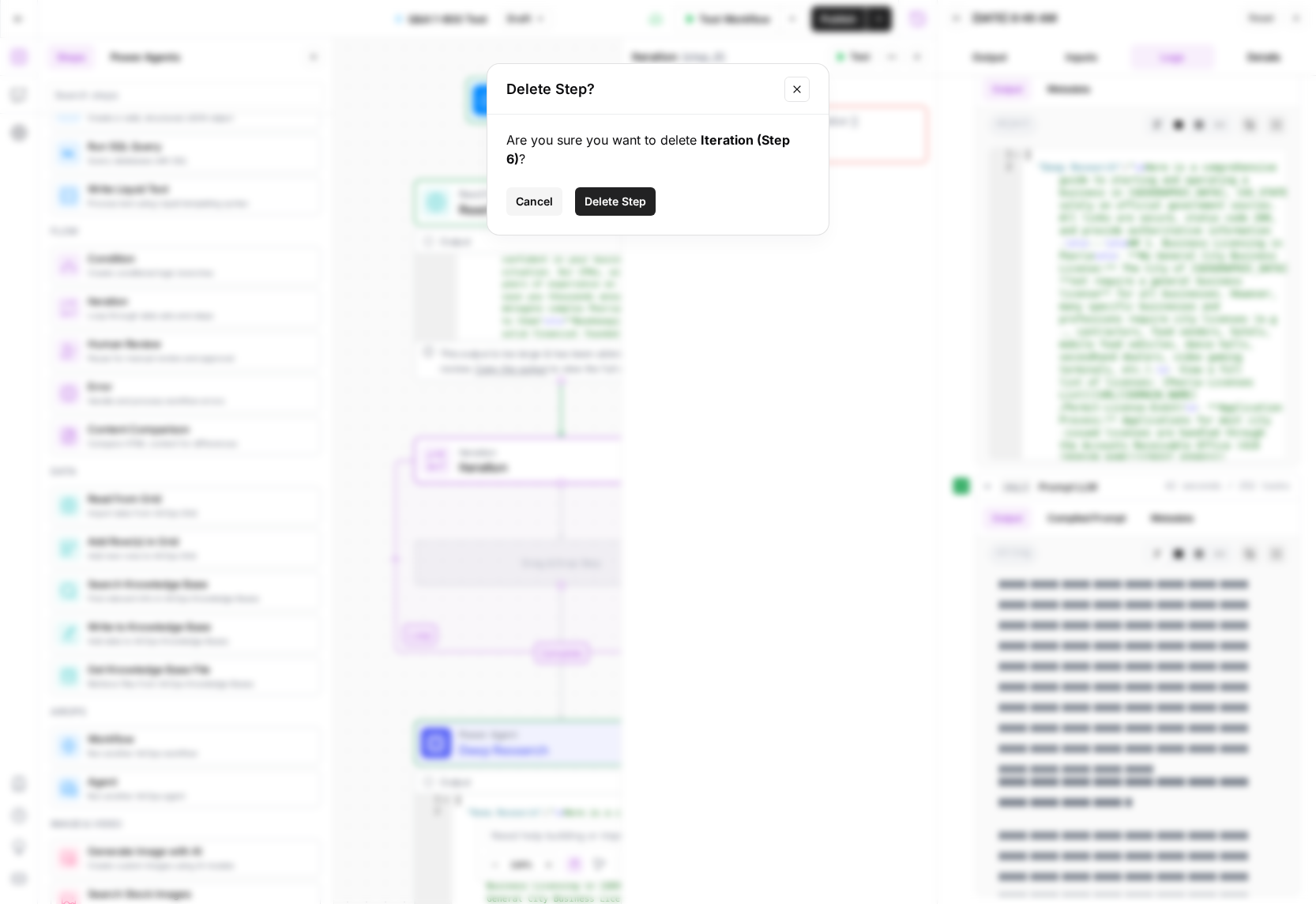
click at [611, 194] on span "Delete Step" at bounding box center [616, 202] width 62 height 16
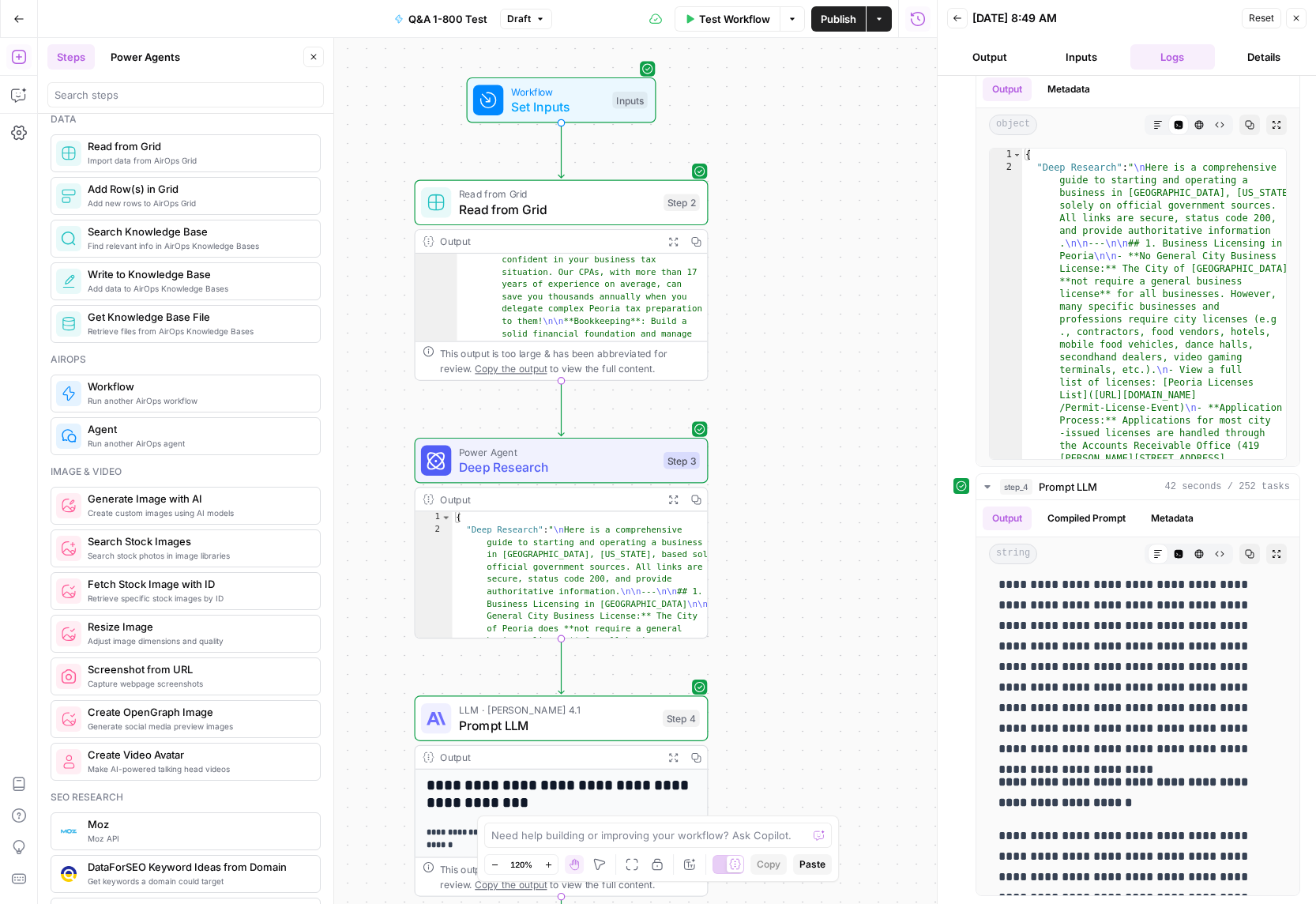
scroll to position [596, 0]
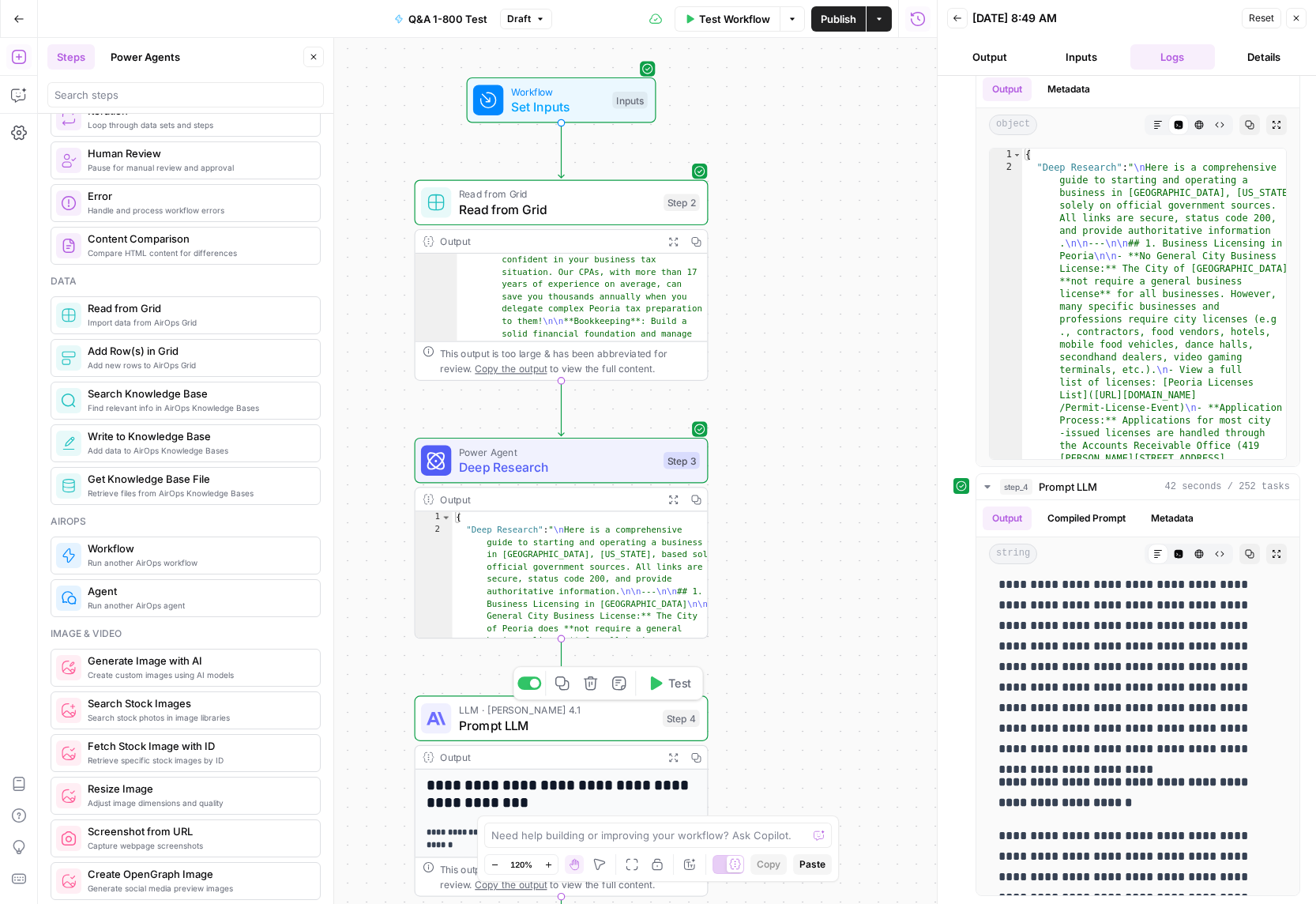
click at [502, 727] on span "Prompt LLM" at bounding box center [557, 725] width 196 height 19
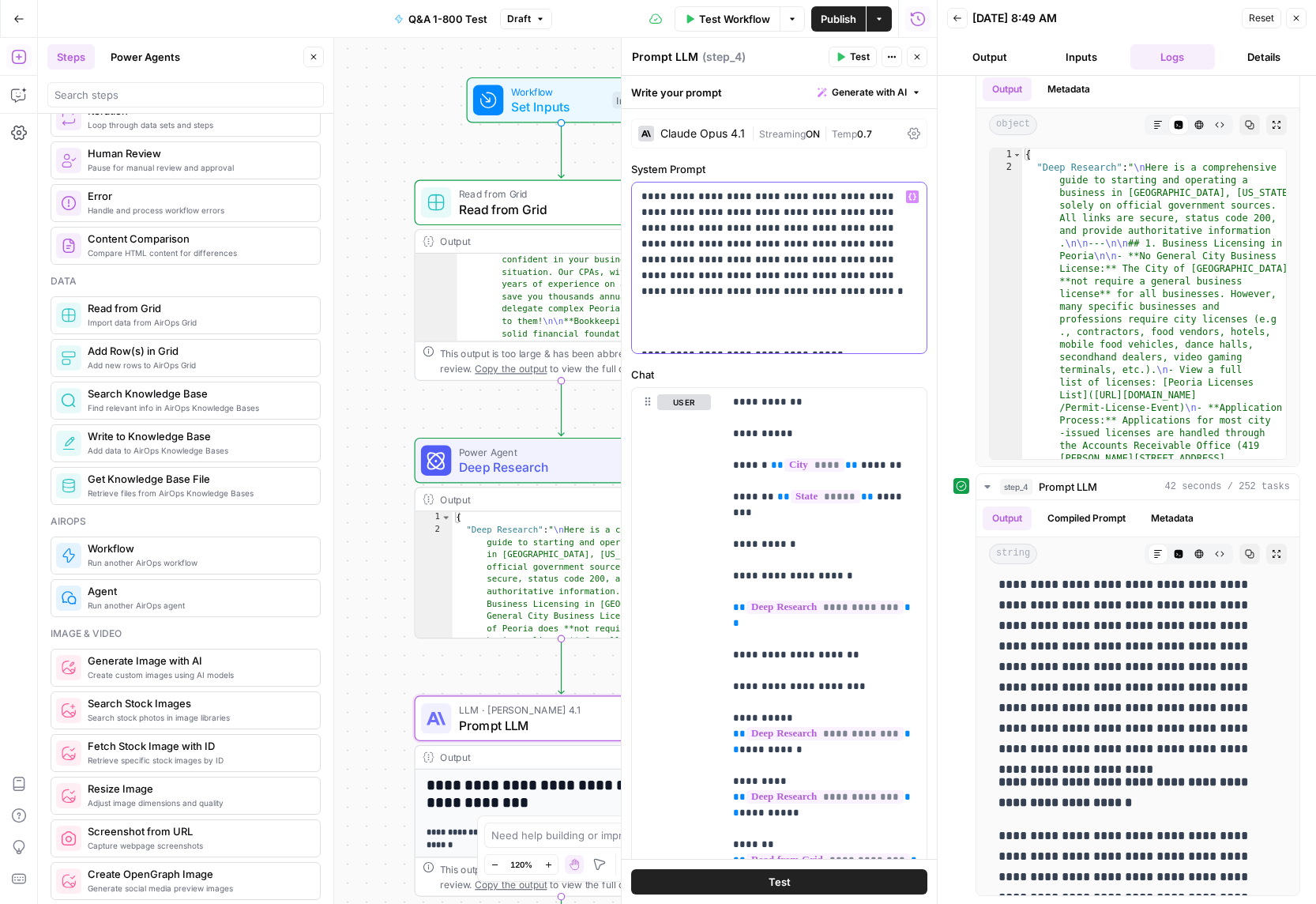
drag, startPoint x: 821, startPoint y: 258, endPoint x: 825, endPoint y: 277, distance: 20.1
click at [821, 258] on p "**********" at bounding box center [779, 268] width 276 height 158
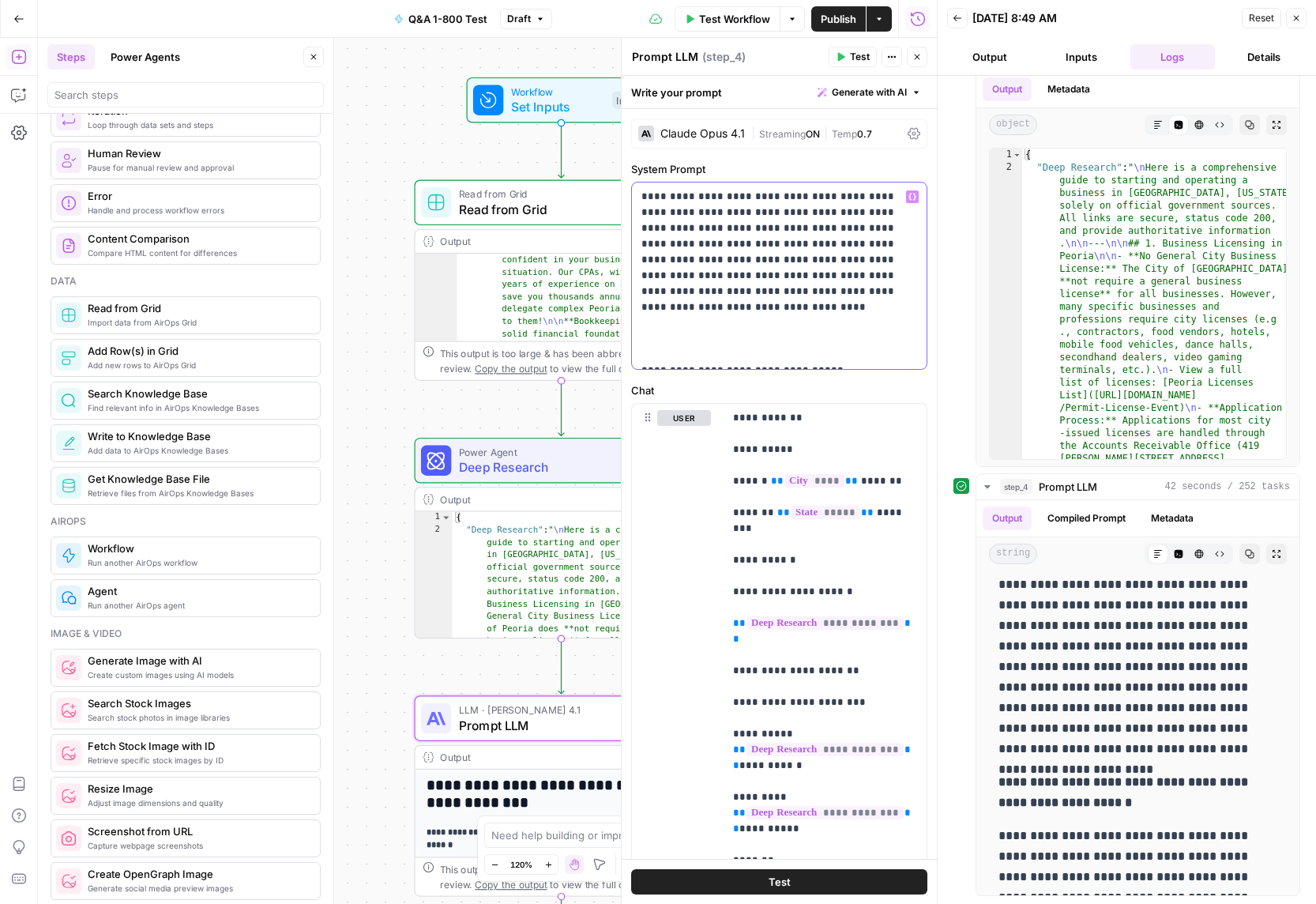
click at [852, 293] on p "**********" at bounding box center [779, 276] width 276 height 174
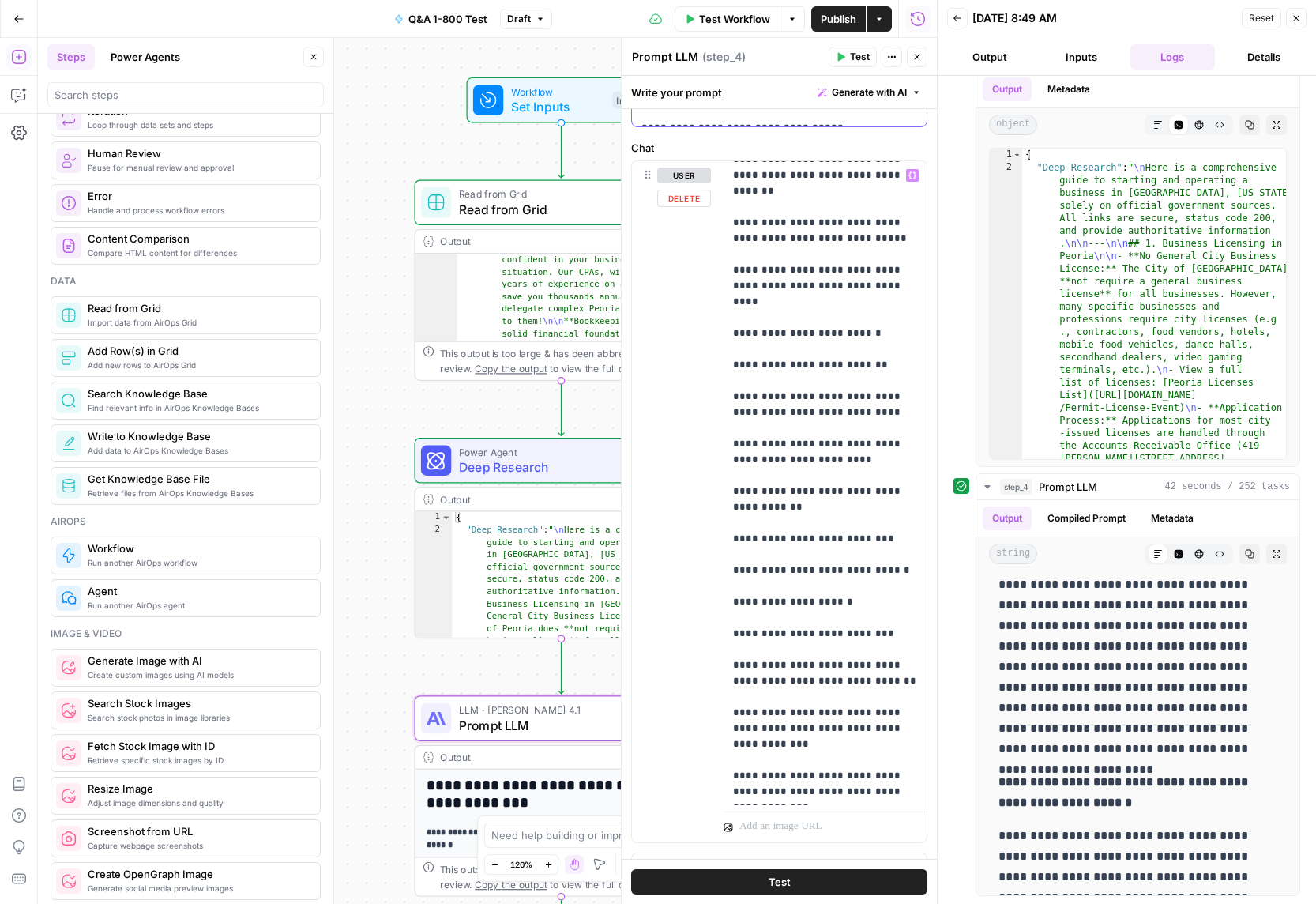
scroll to position [3381, 0]
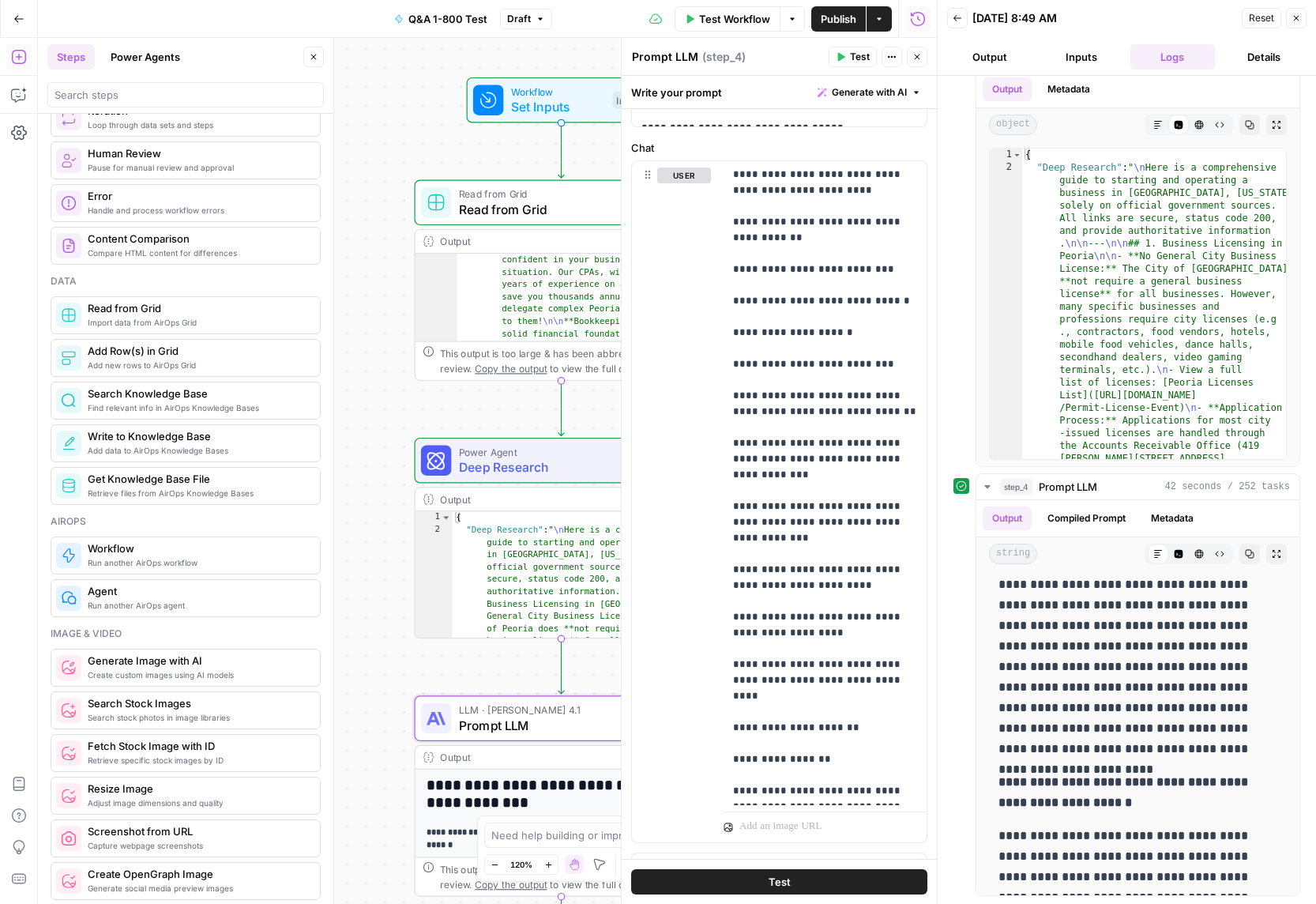
click at [506, 463] on span "Deep Research" at bounding box center [557, 466] width 197 height 19
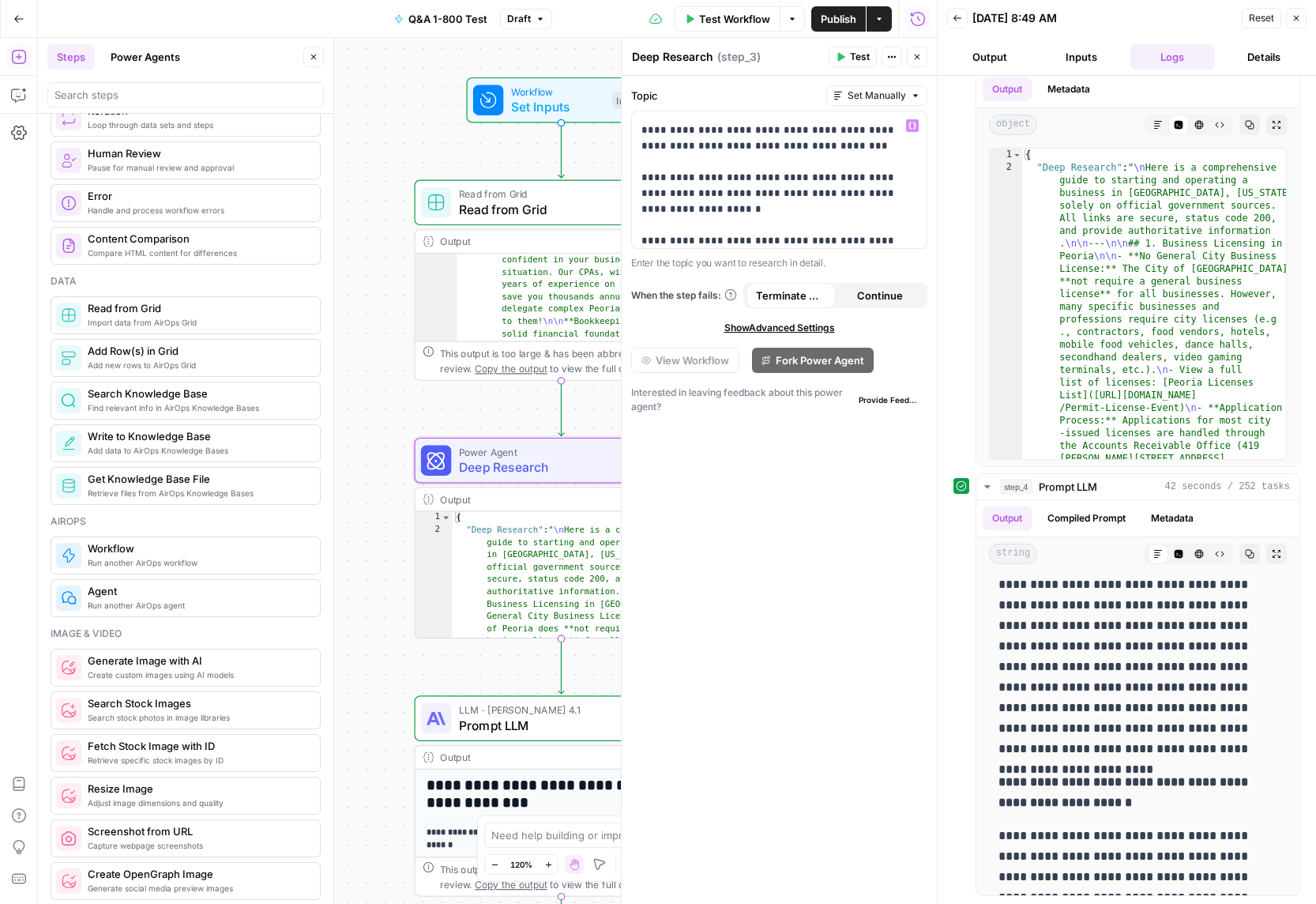
scroll to position [427, 0]
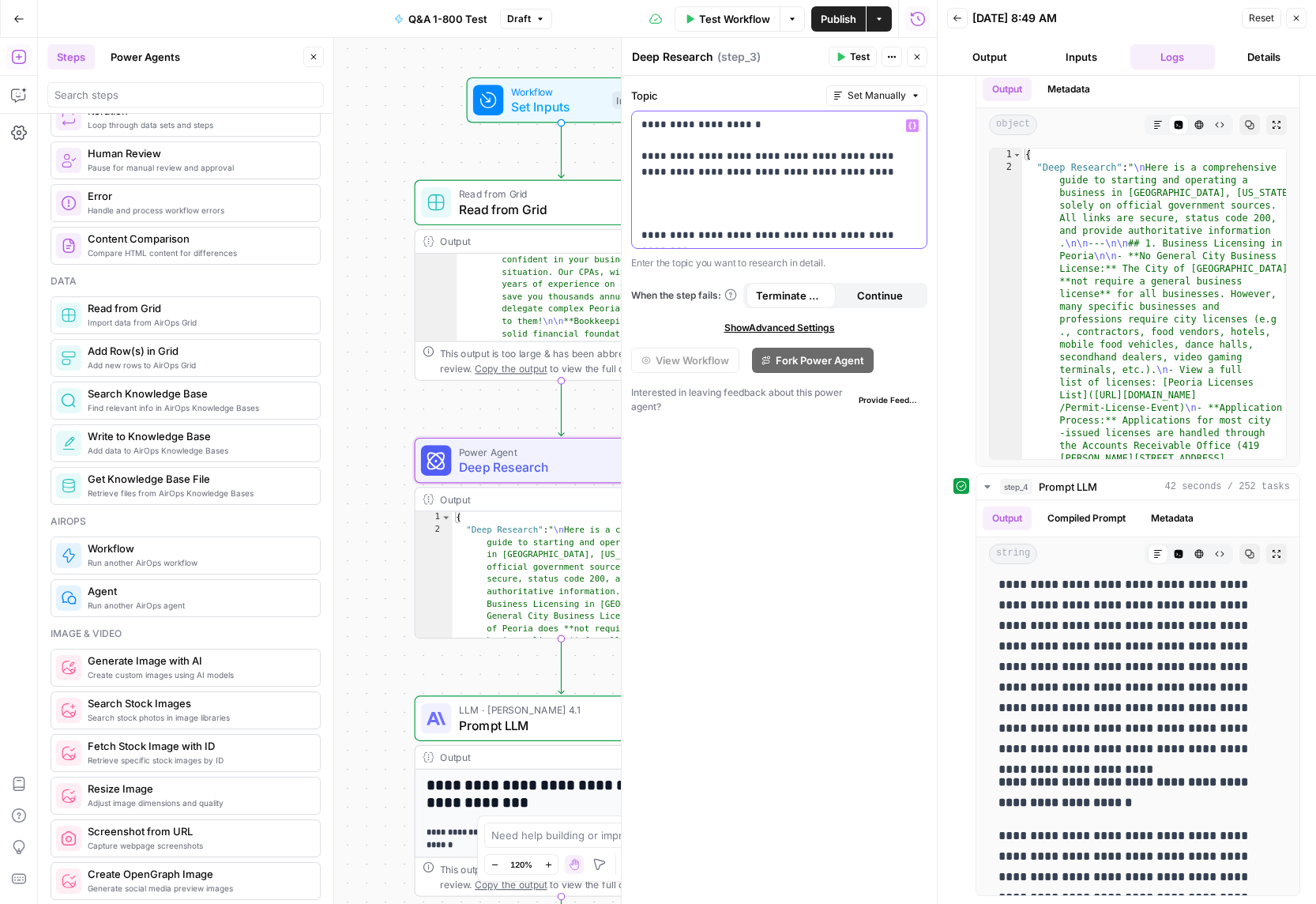
click at [855, 201] on p "**********" at bounding box center [779, 77] width 276 height 774
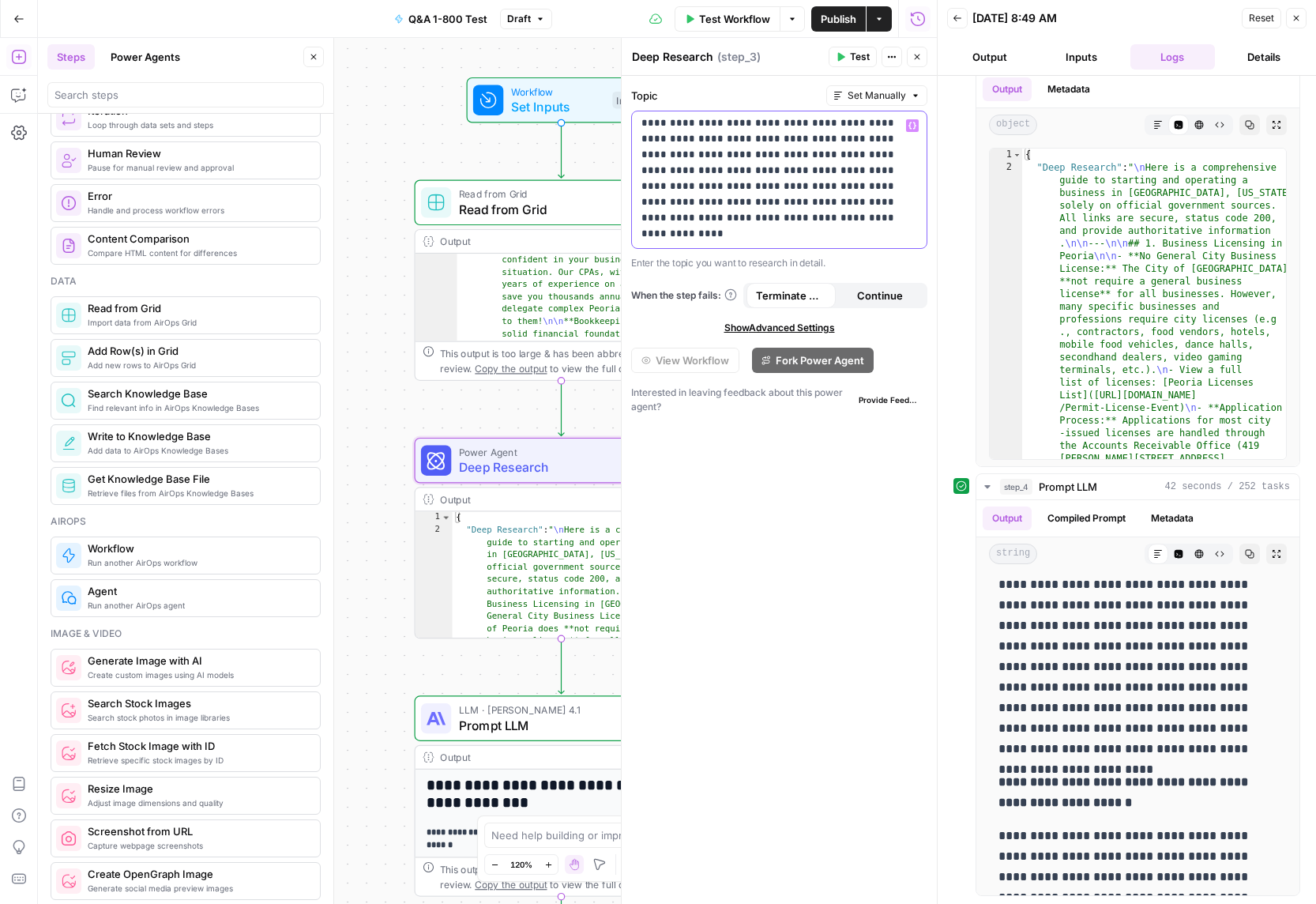
scroll to position [640, 0]
drag, startPoint x: 789, startPoint y: 163, endPoint x: 820, endPoint y: 202, distance: 50.1
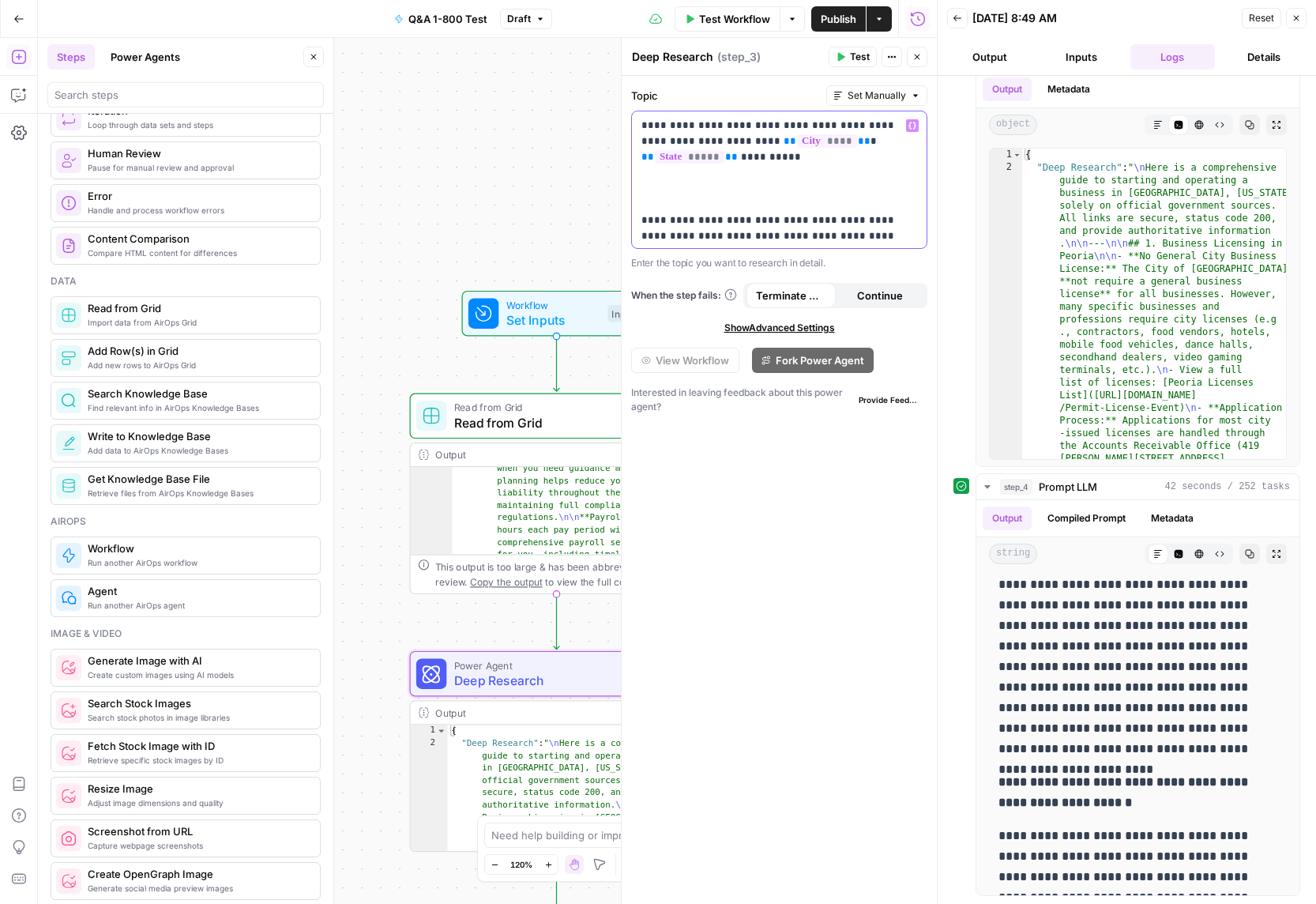
scroll to position [519, 0]
click at [524, 511] on div ""Intro text" : "# Accounting and Bookkeeping Services in Peoria, Illinois \n\n …" at bounding box center [578, 787] width 251 height 1518
click at [923, 55] on button "Close" at bounding box center [917, 57] width 21 height 21
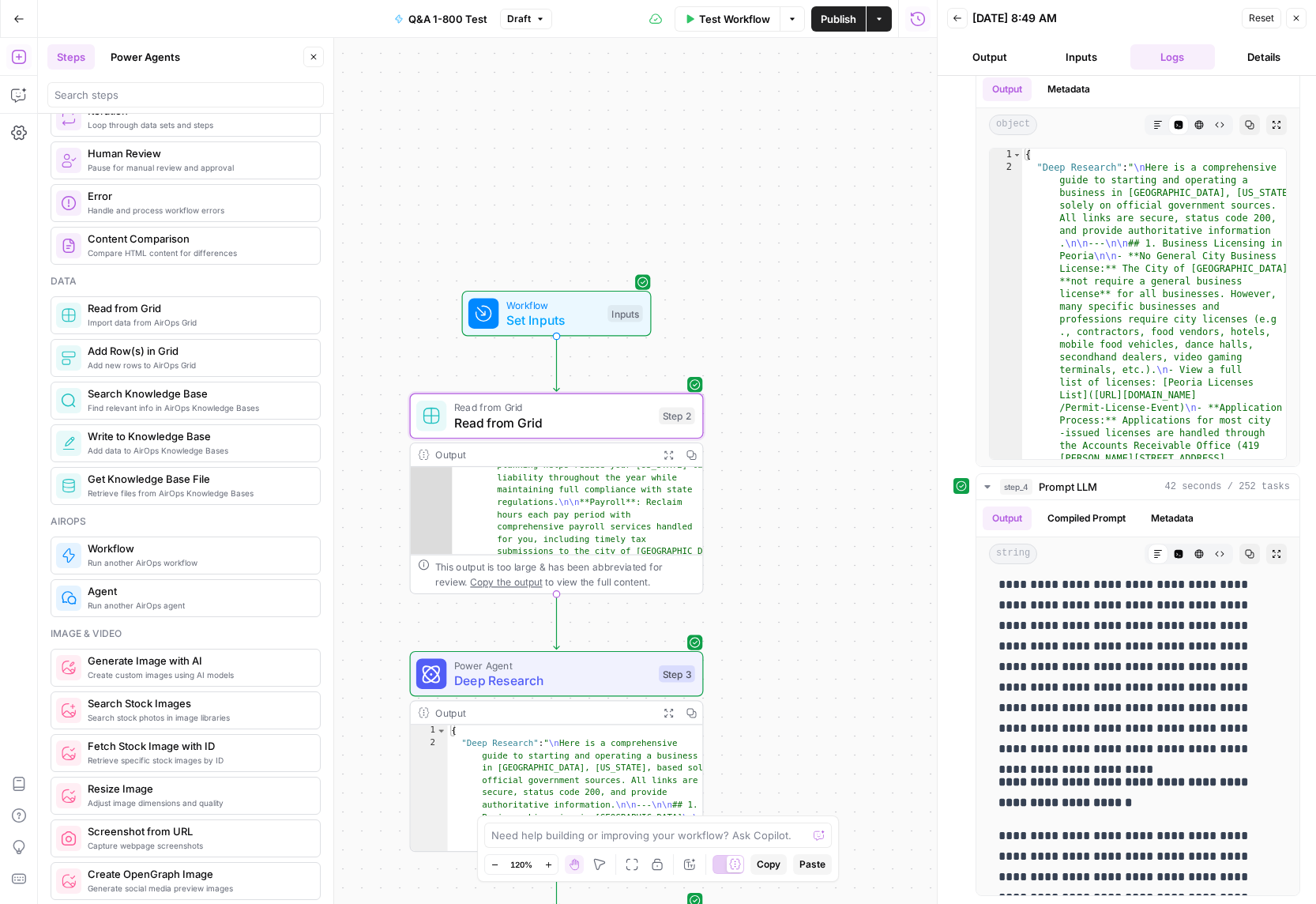
click at [670, 451] on icon "button" at bounding box center [668, 454] width 10 height 10
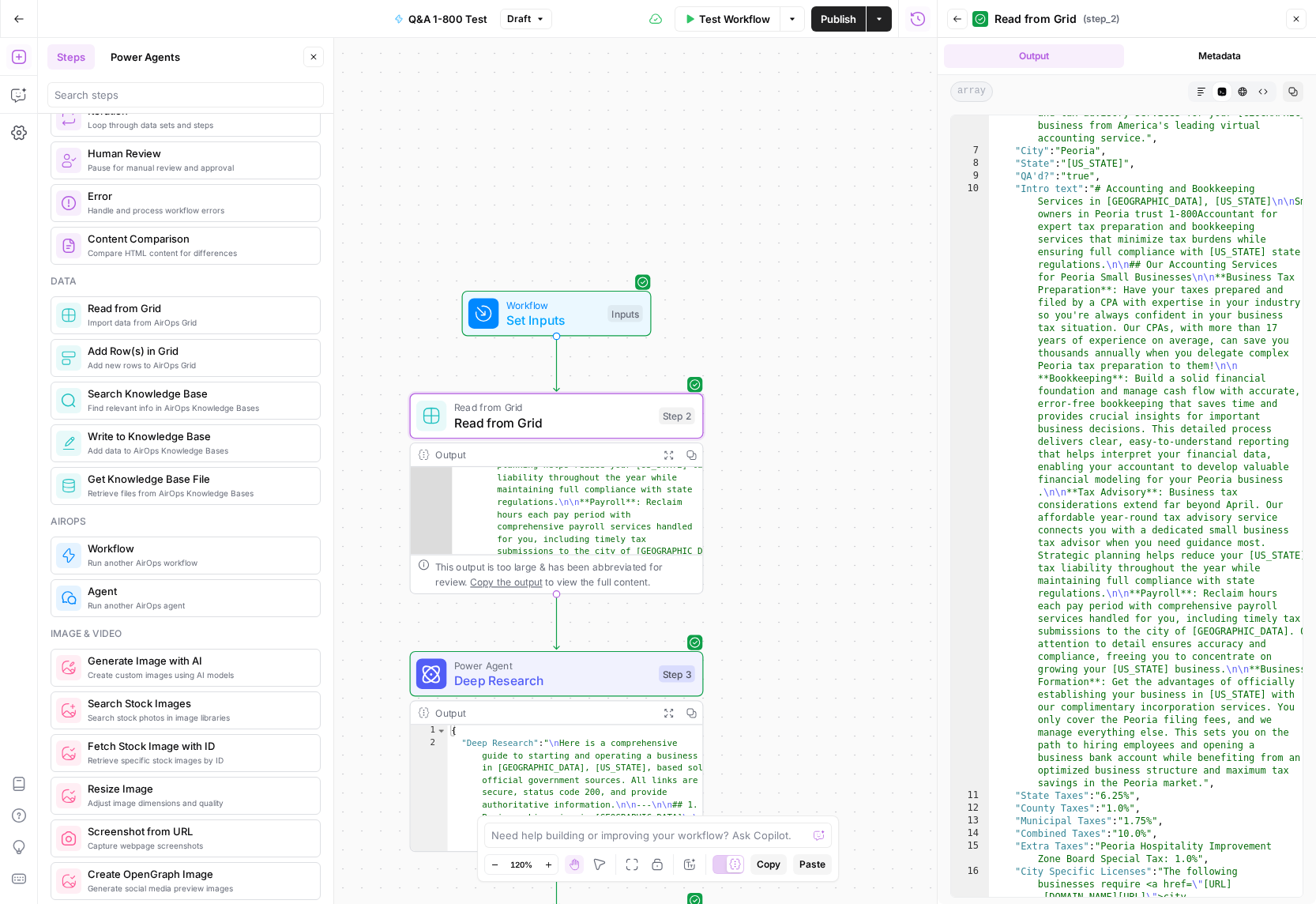
scroll to position [179, 0]
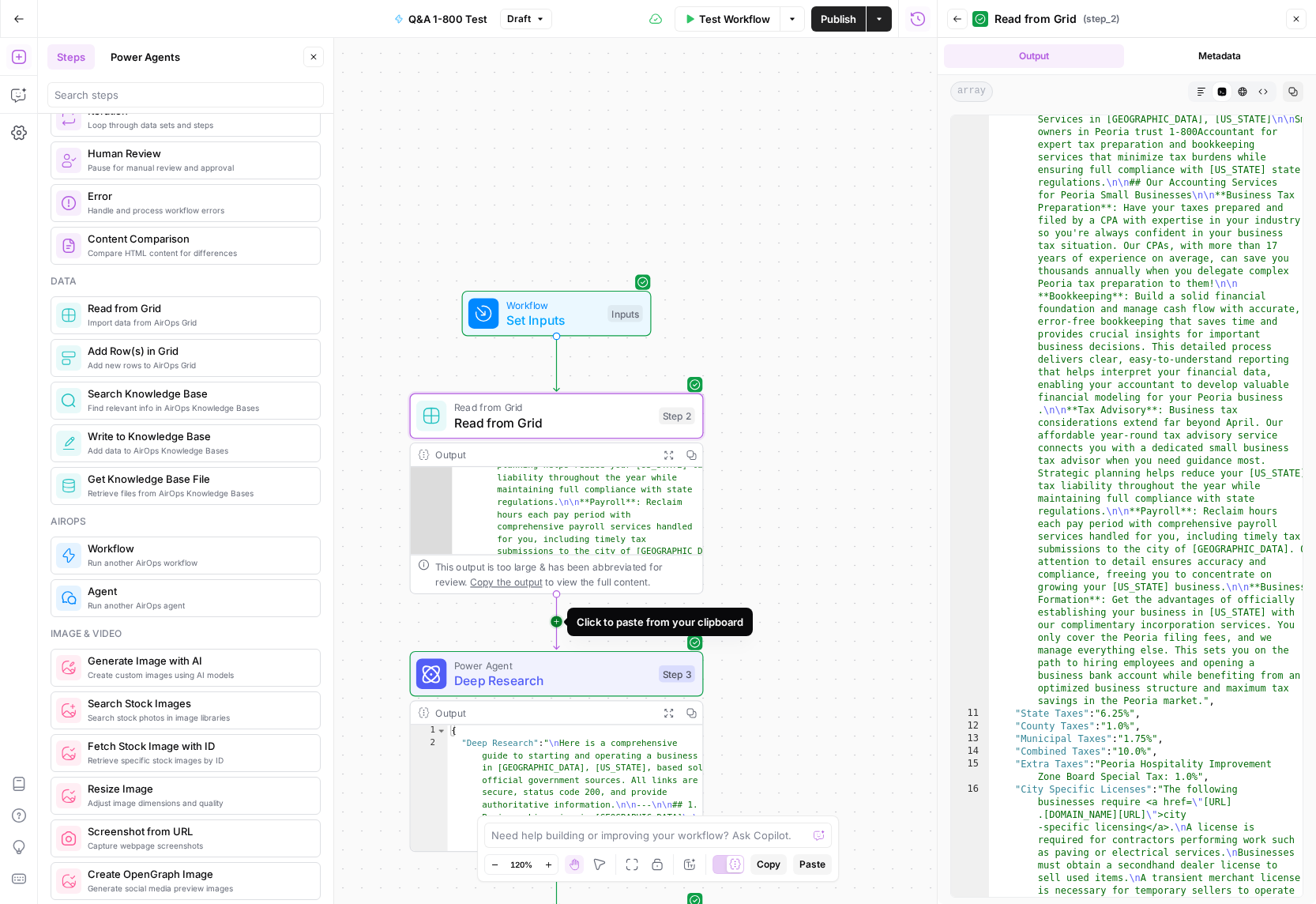
click at [554, 619] on icon "Edge from step_2 to step_3" at bounding box center [557, 621] width 6 height 55
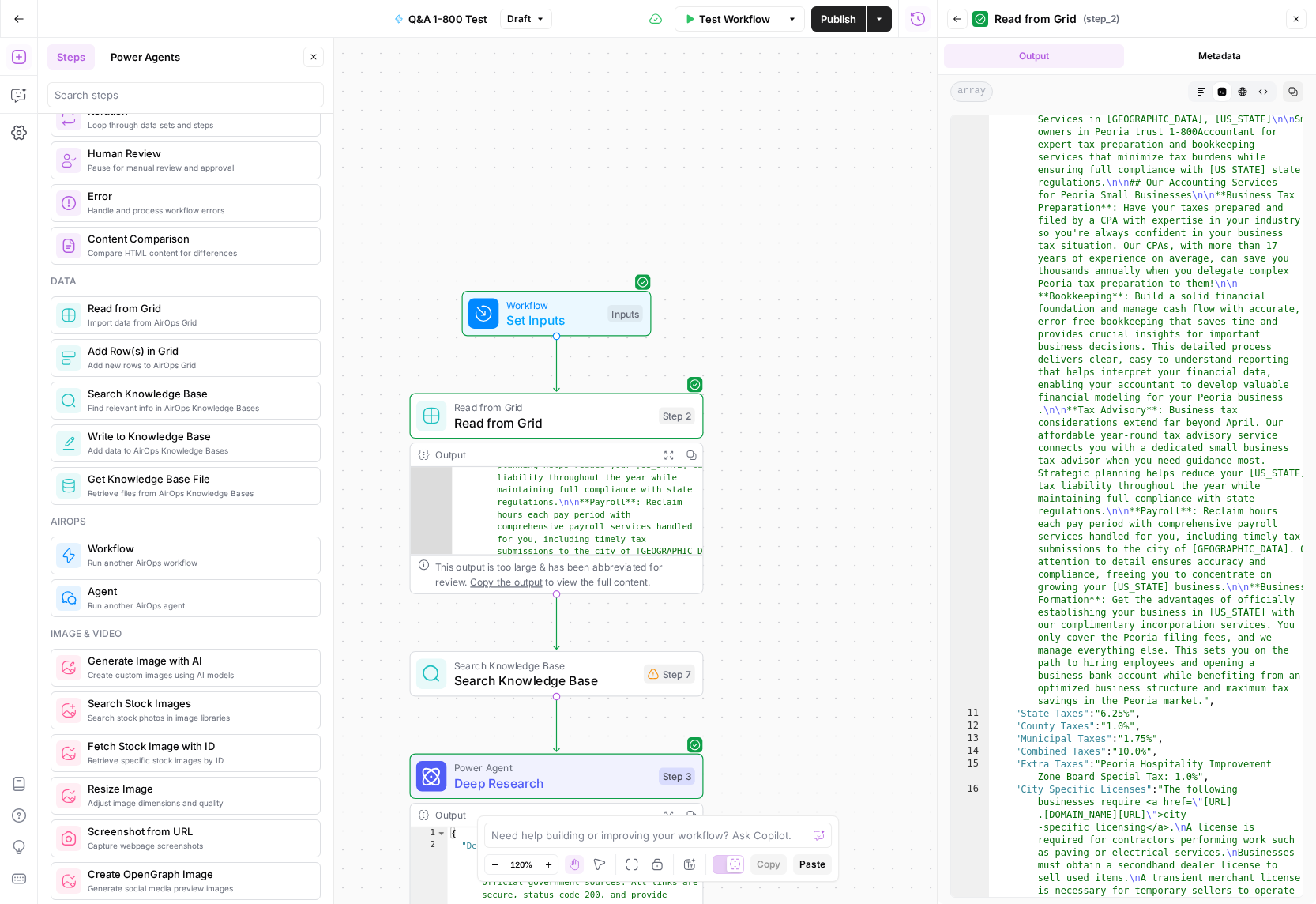
click at [580, 676] on span "Search Knowledge Base" at bounding box center [545, 680] width 182 height 19
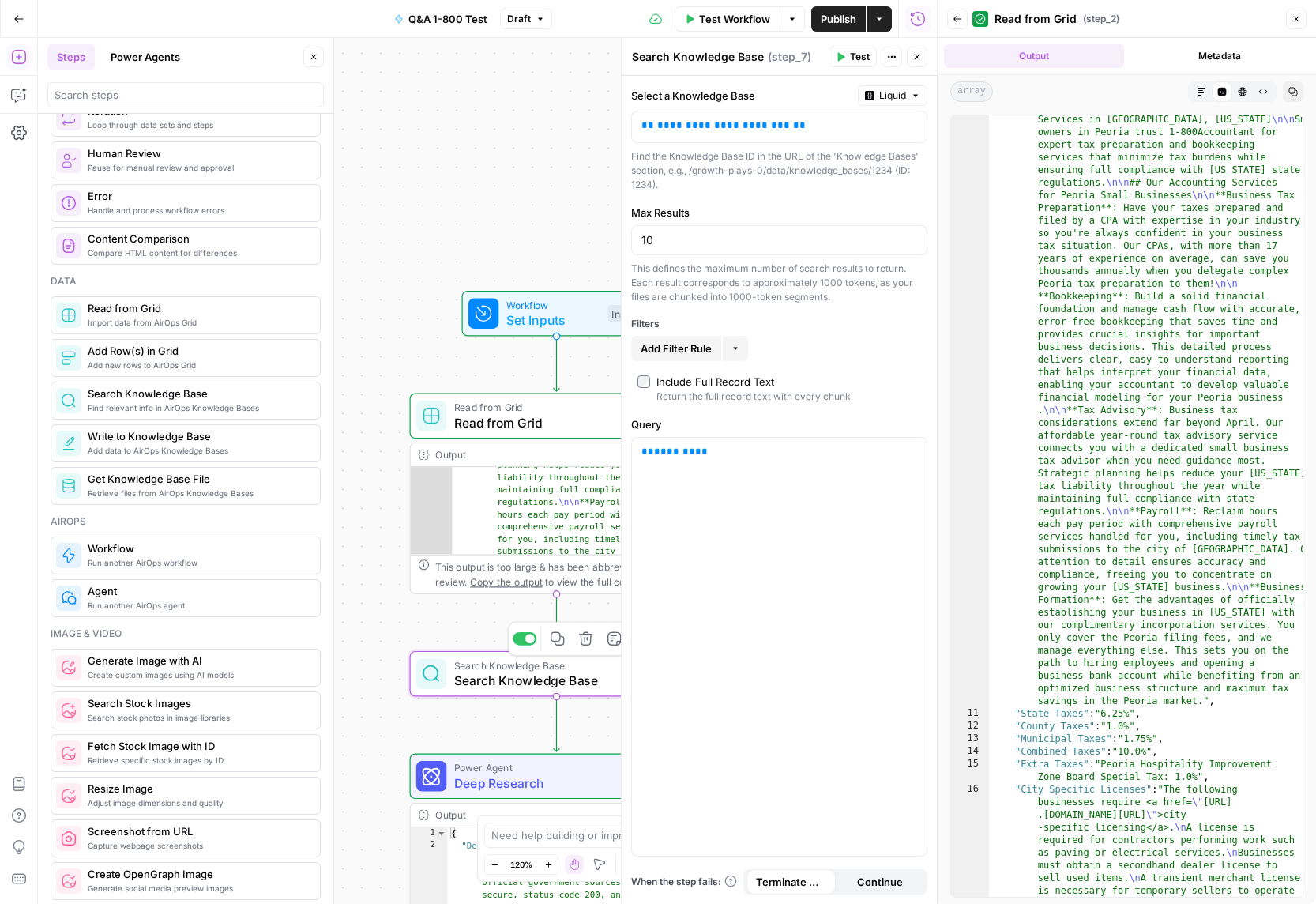
click at [584, 642] on icon "button" at bounding box center [585, 638] width 15 height 15
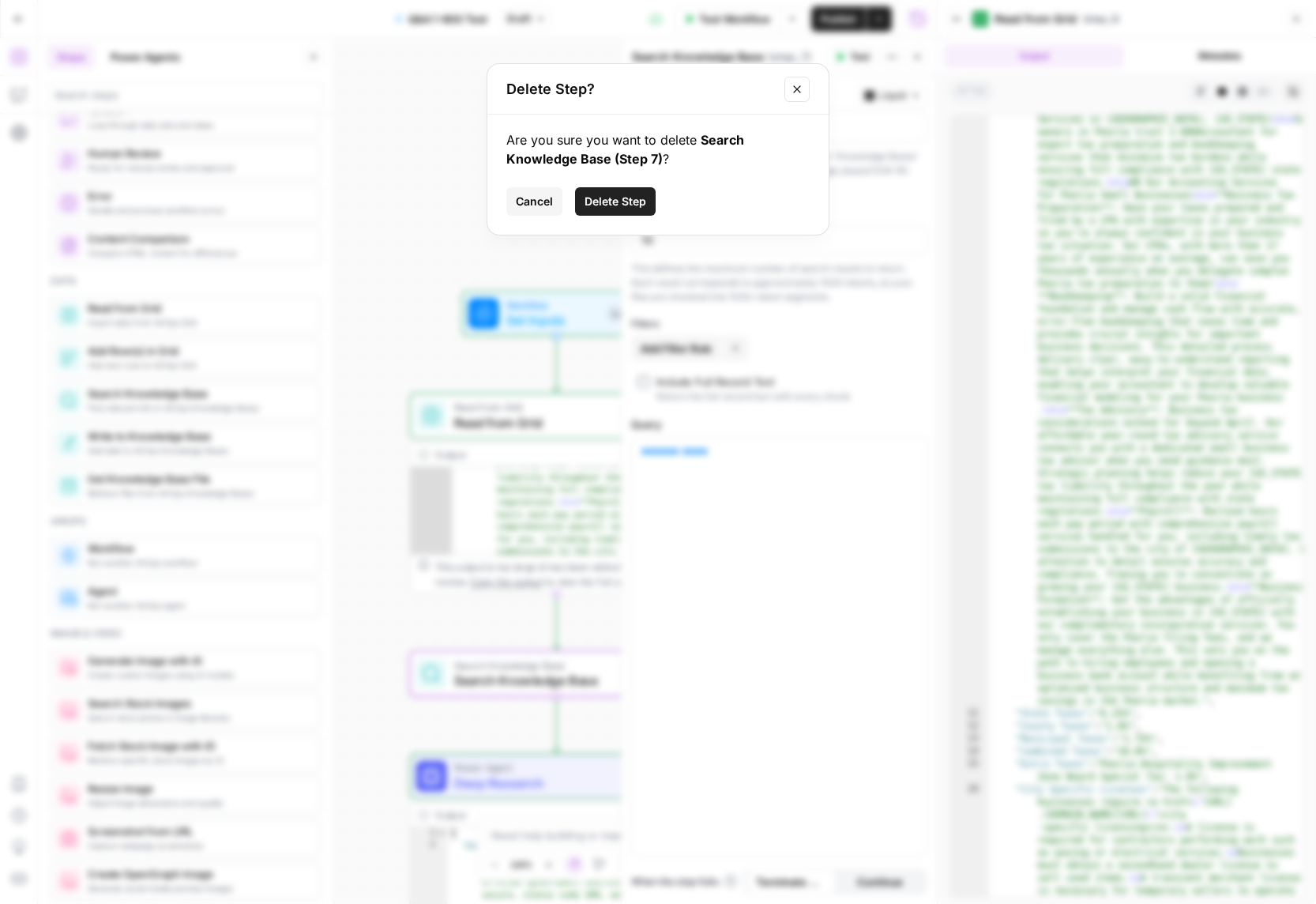
click at [617, 201] on span "Delete Step" at bounding box center [616, 202] width 62 height 16
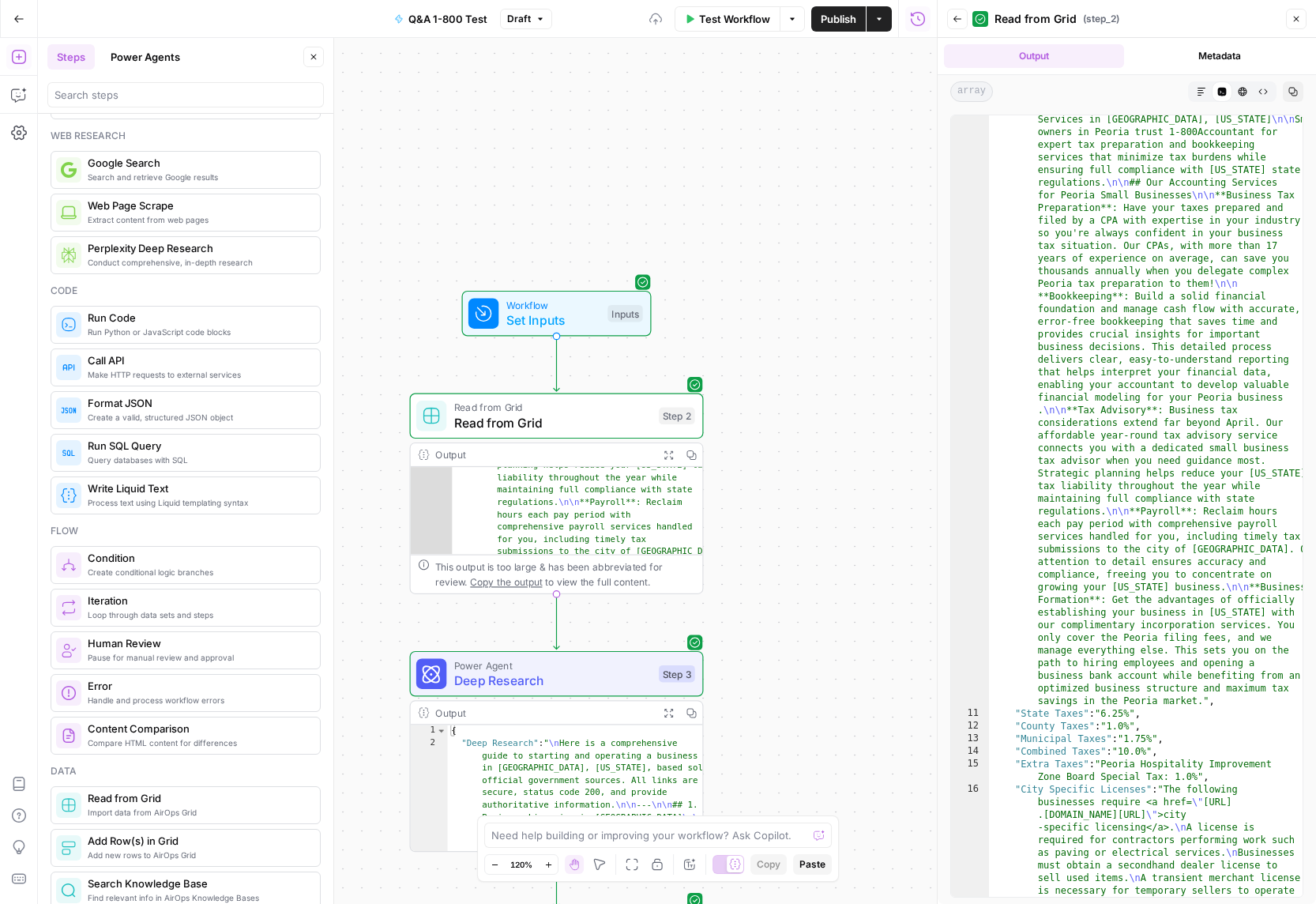
scroll to position [0, 0]
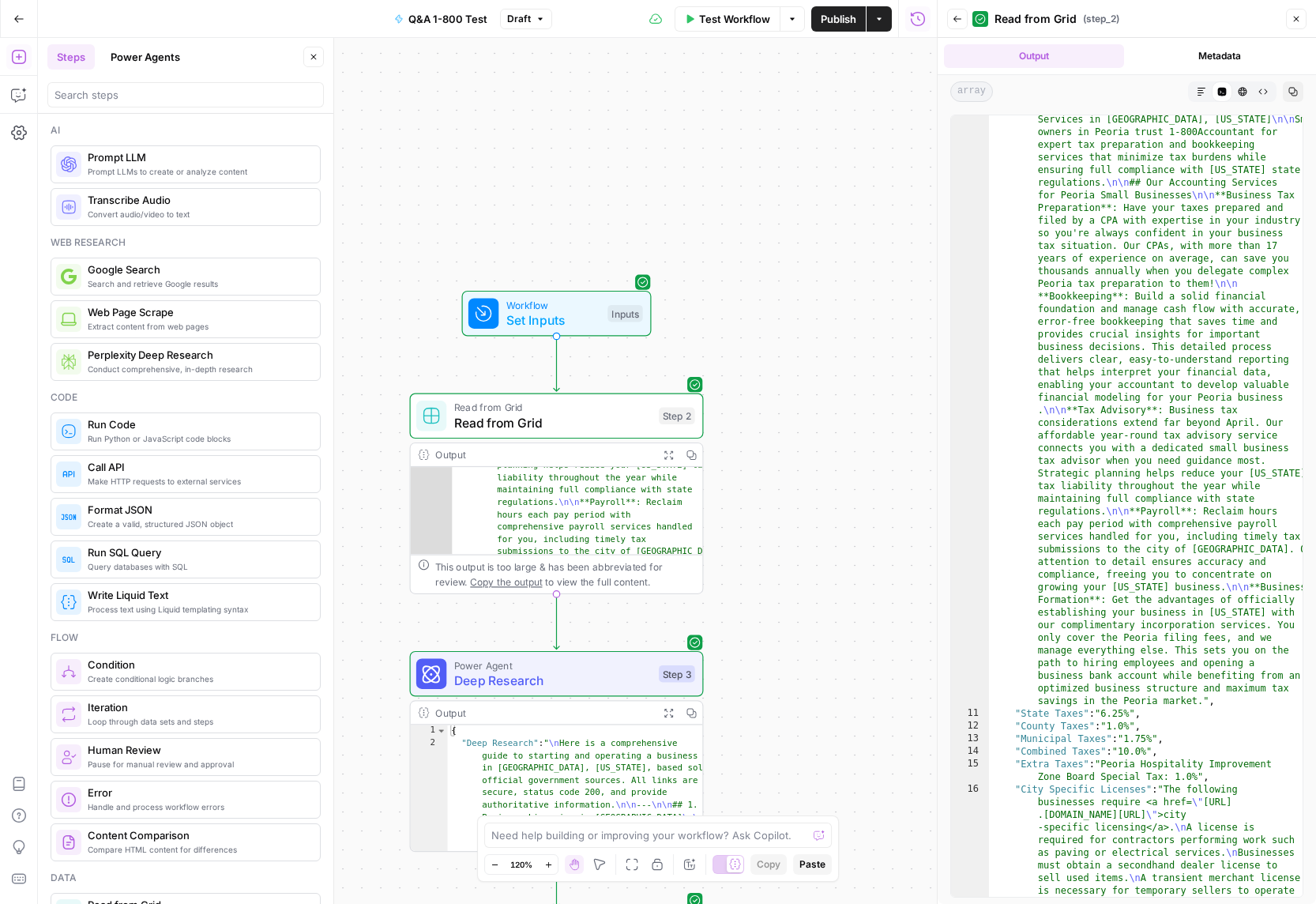
click at [175, 172] on span "Prompt LLMs to create or analyze content" at bounding box center [198, 171] width 220 height 13
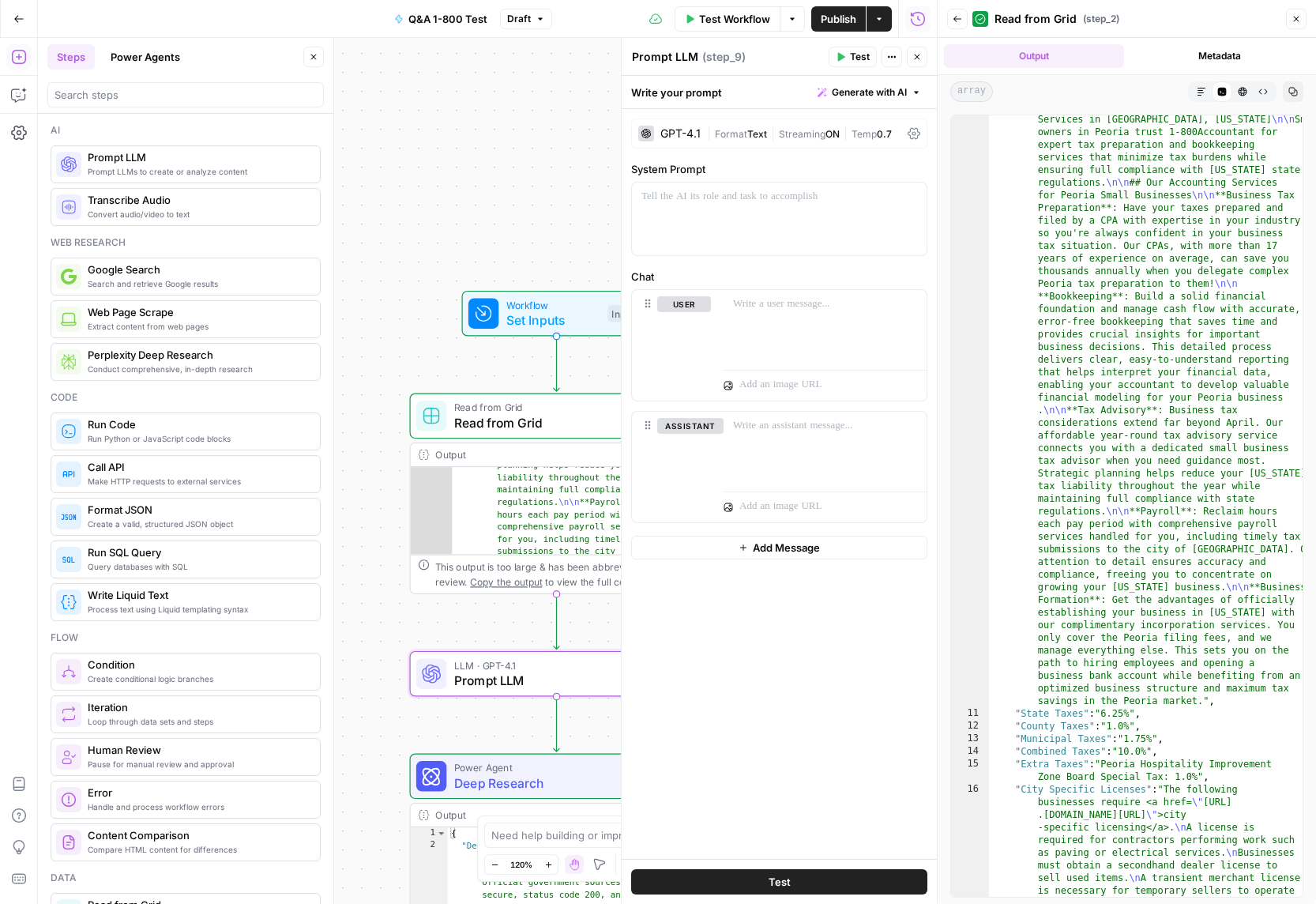
click at [689, 133] on div "GPT-4.1" at bounding box center [680, 133] width 40 height 11
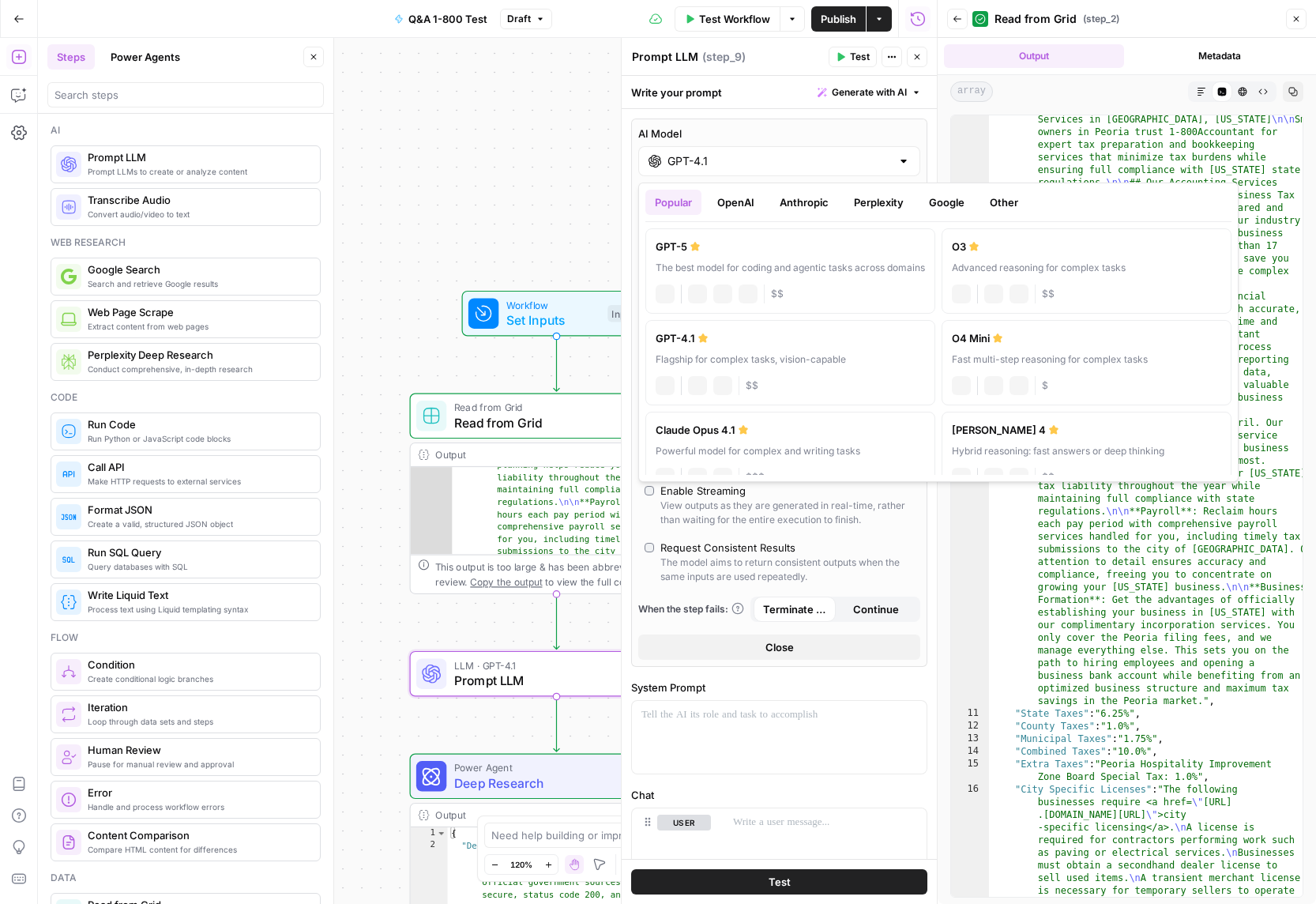
click at [702, 152] on div "GPT-4.1" at bounding box center [779, 161] width 282 height 30
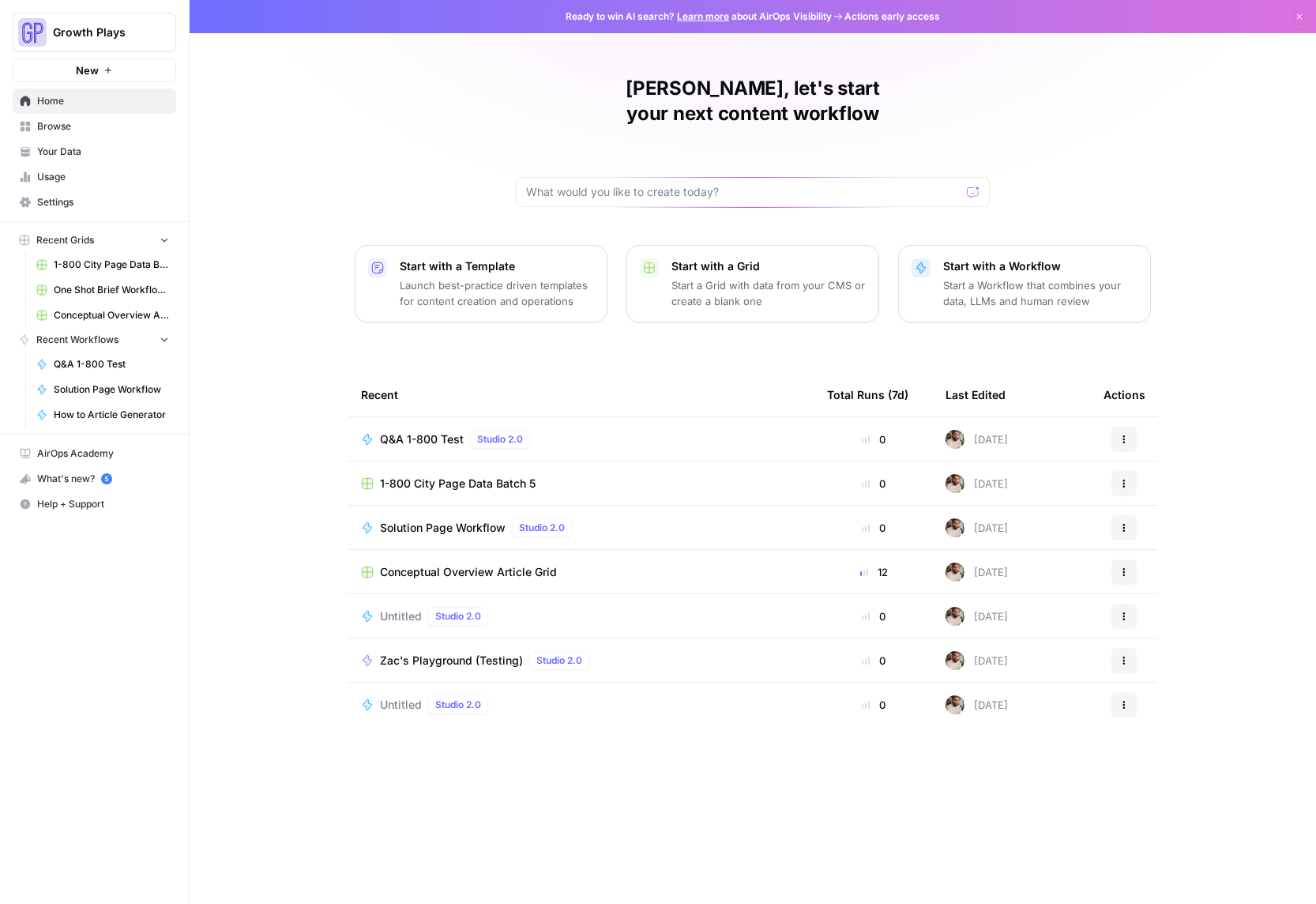
click at [88, 130] on span "Browse" at bounding box center [103, 126] width 132 height 14
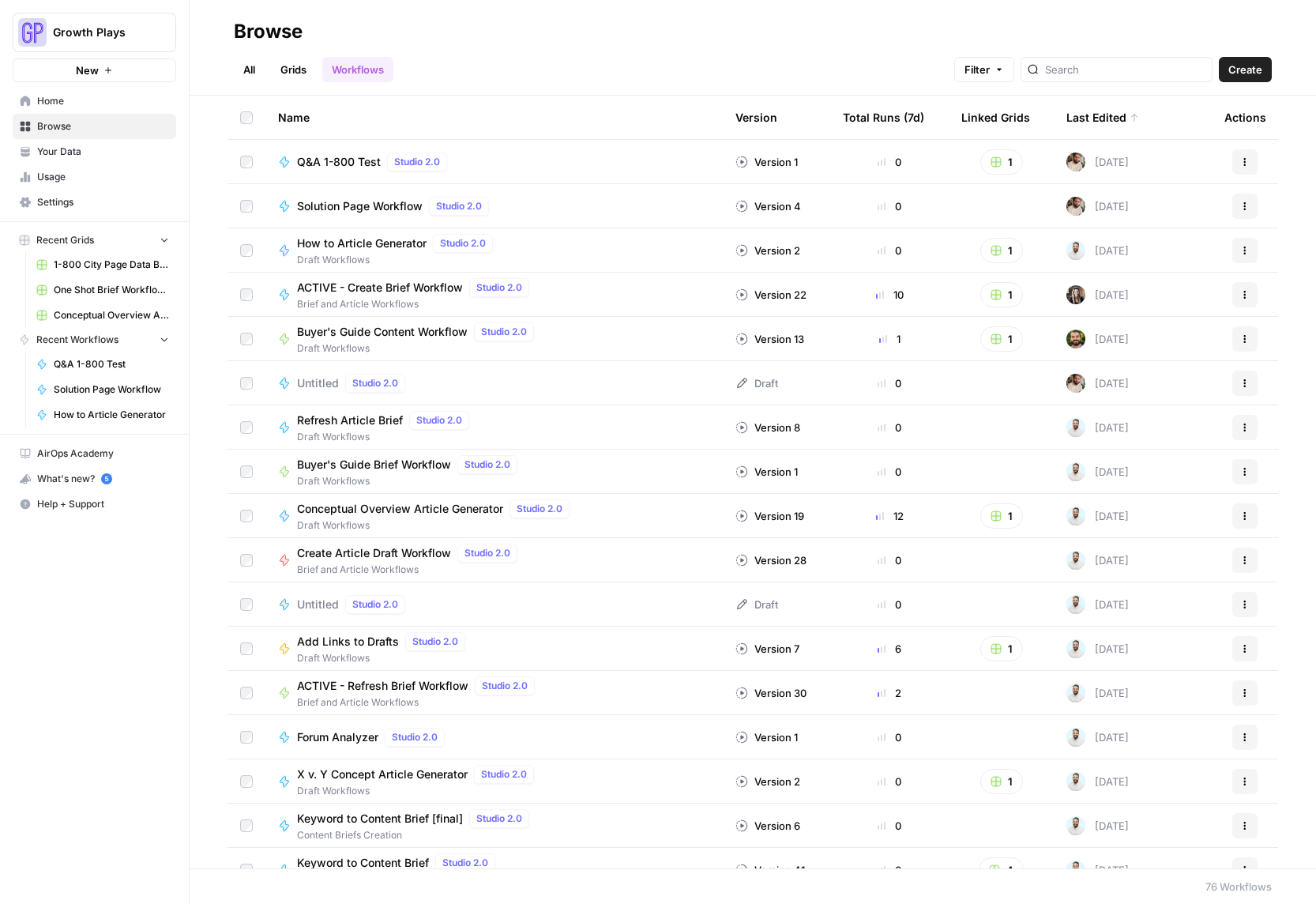
click at [55, 153] on span "Your Data" at bounding box center [103, 152] width 132 height 14
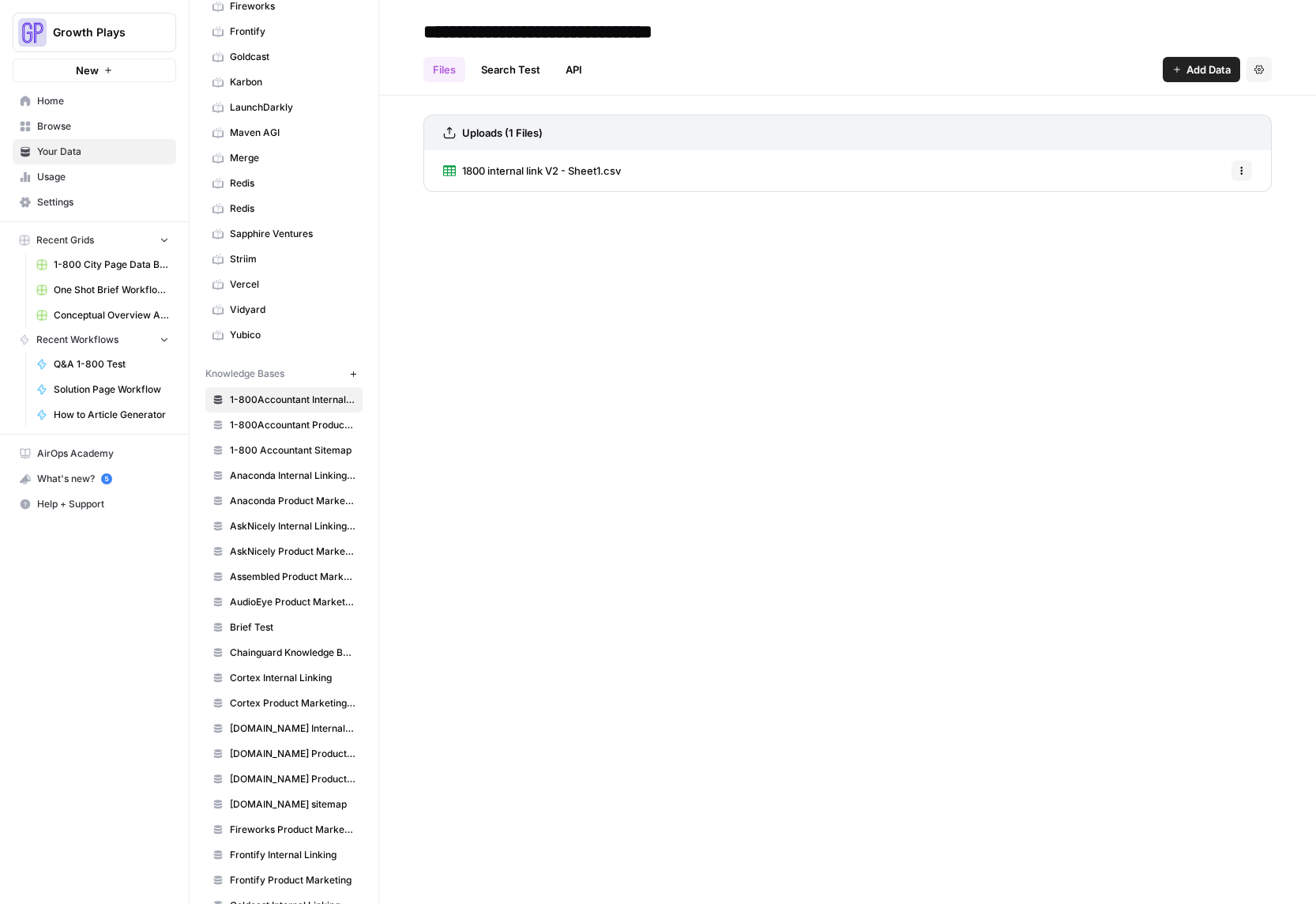
scroll to position [398, 0]
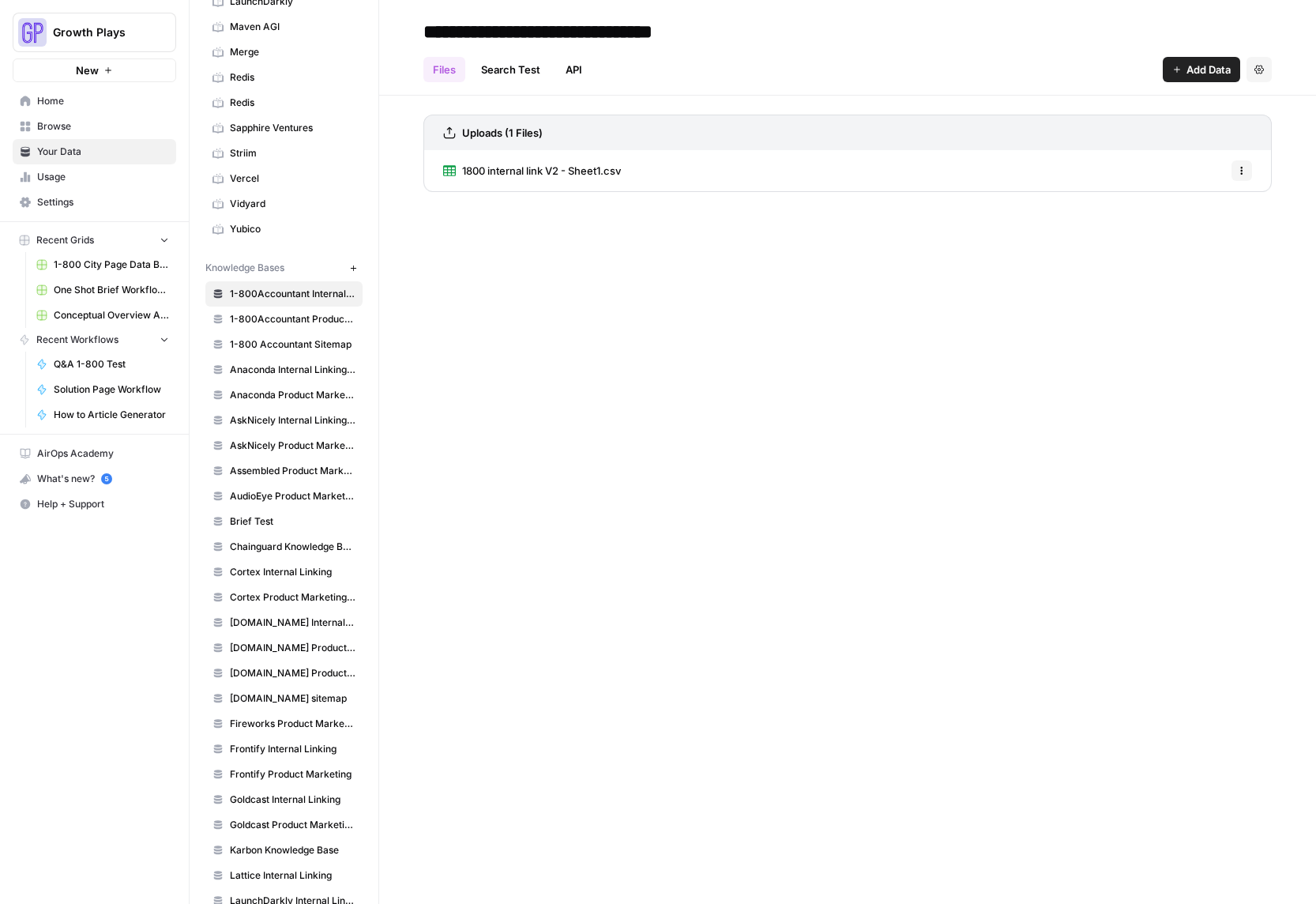
click at [577, 175] on span "1800 internal link V2 - Sheet1.csv" at bounding box center [541, 171] width 159 height 16
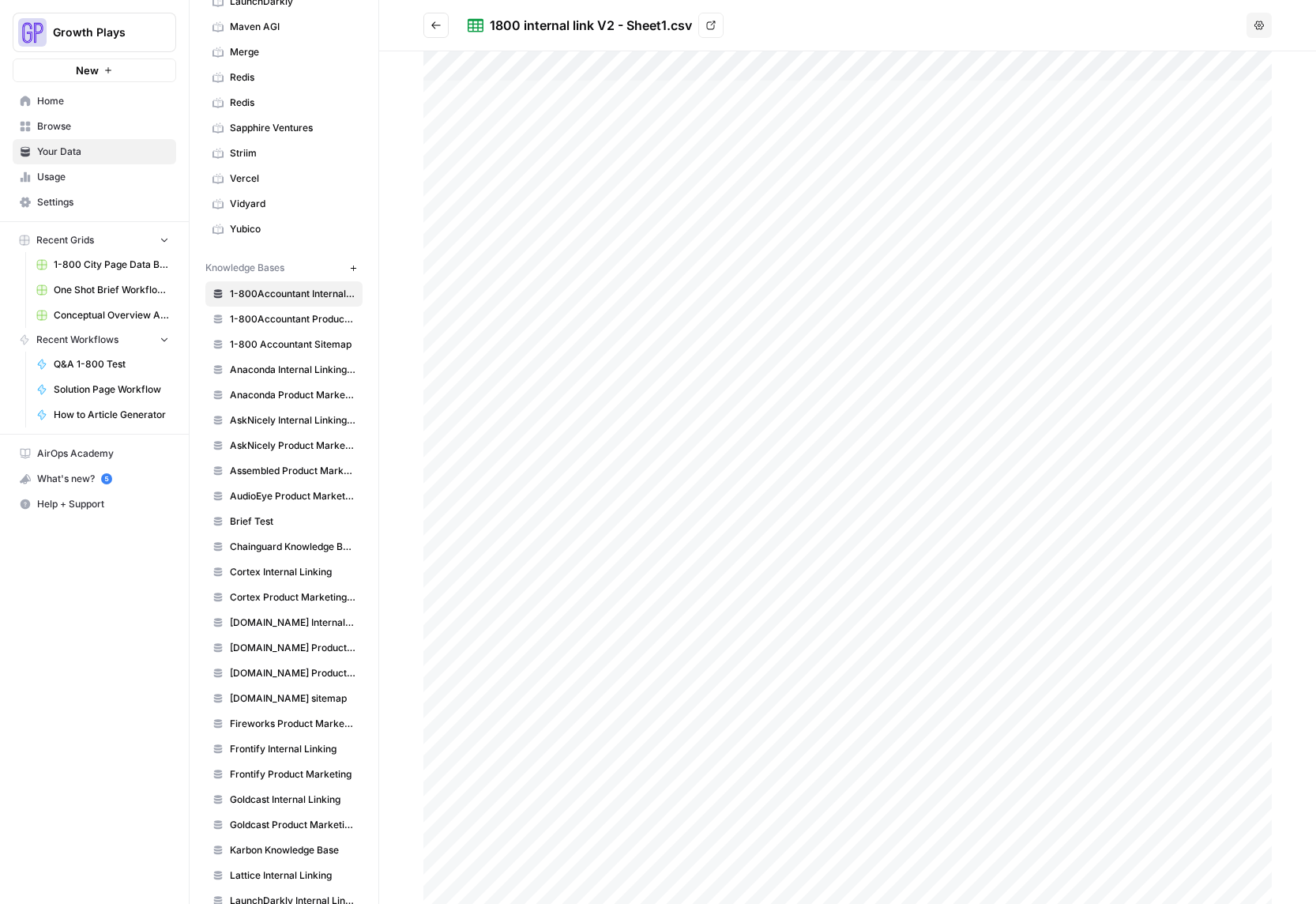
click at [434, 23] on icon "Go back" at bounding box center [435, 24] width 9 height 7
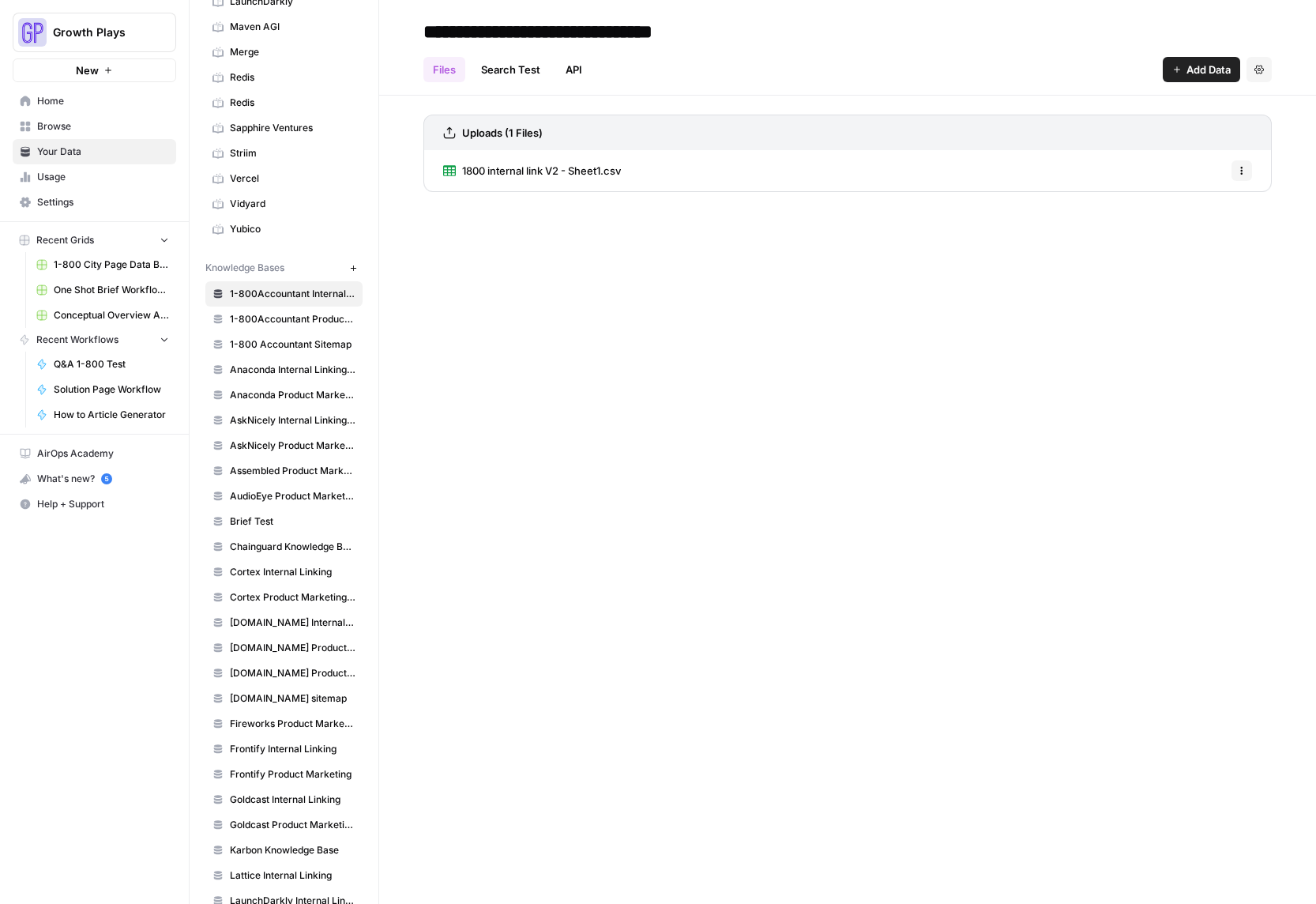
click at [349, 265] on icon "button" at bounding box center [353, 268] width 9 height 9
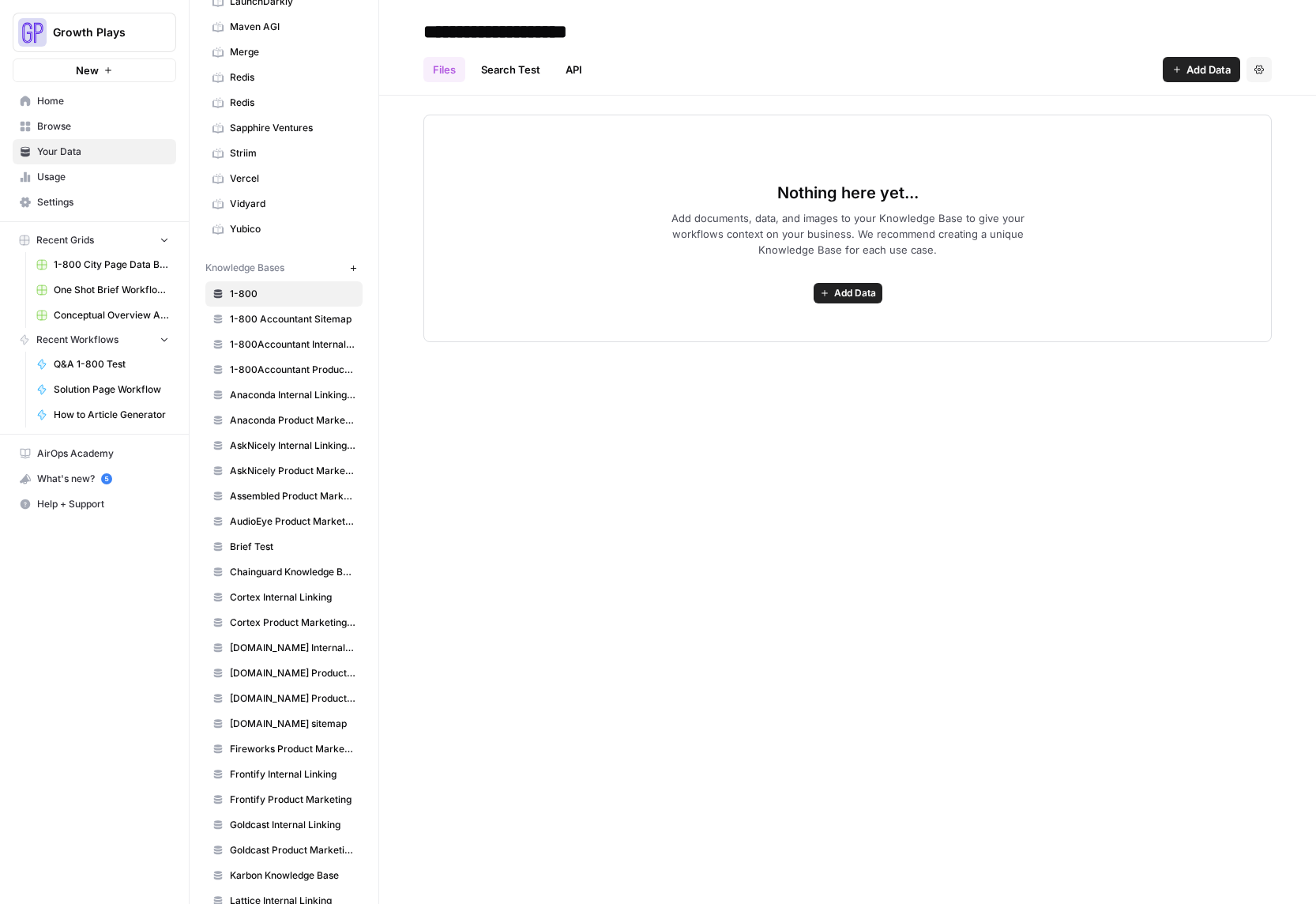
type input "**********"
click at [730, 553] on div "**********" at bounding box center [847, 452] width 937 height 904
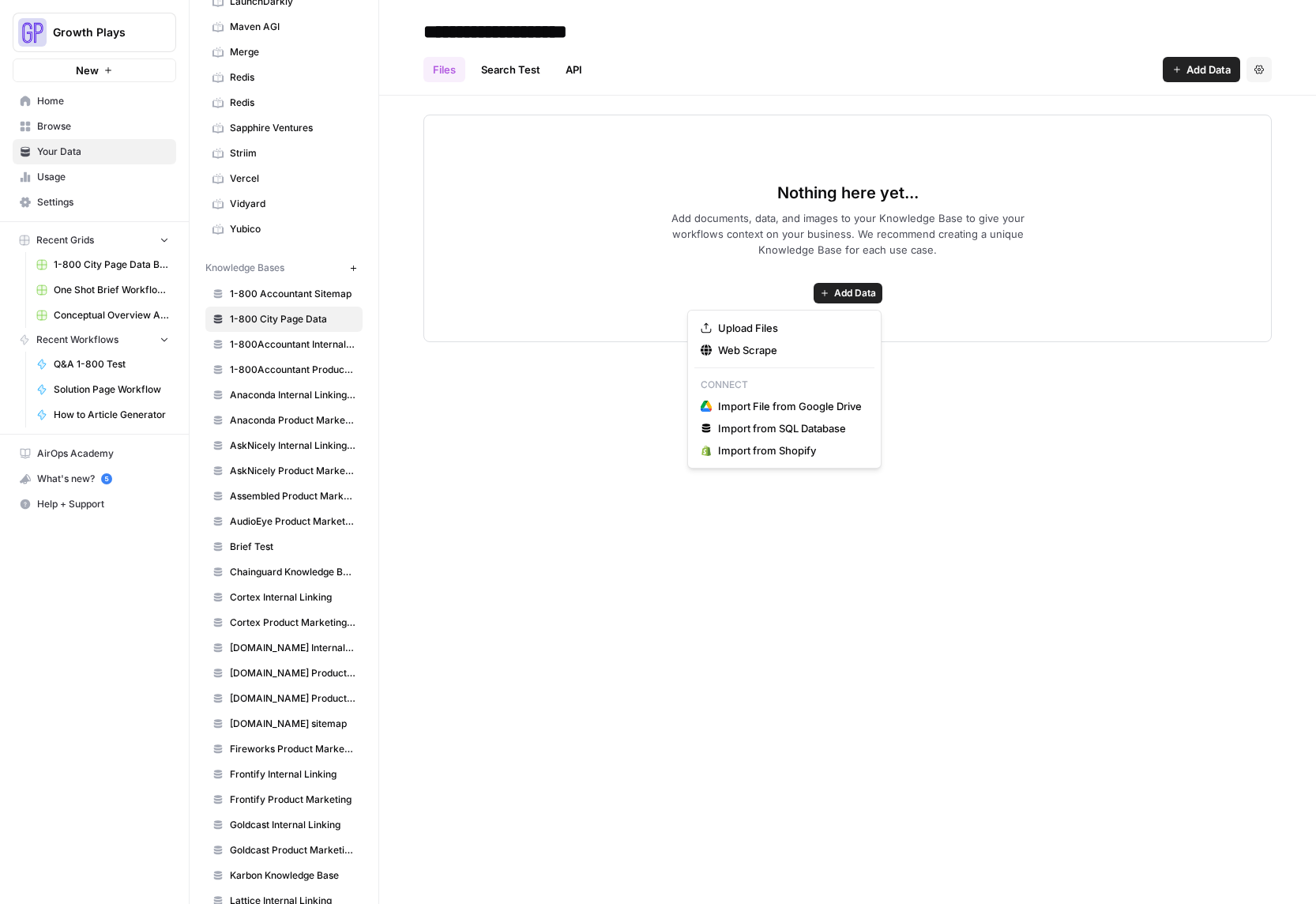
click at [840, 293] on span "Add Data" at bounding box center [855, 293] width 42 height 14
click at [753, 325] on span "Upload Files" at bounding box center [790, 328] width 144 height 16
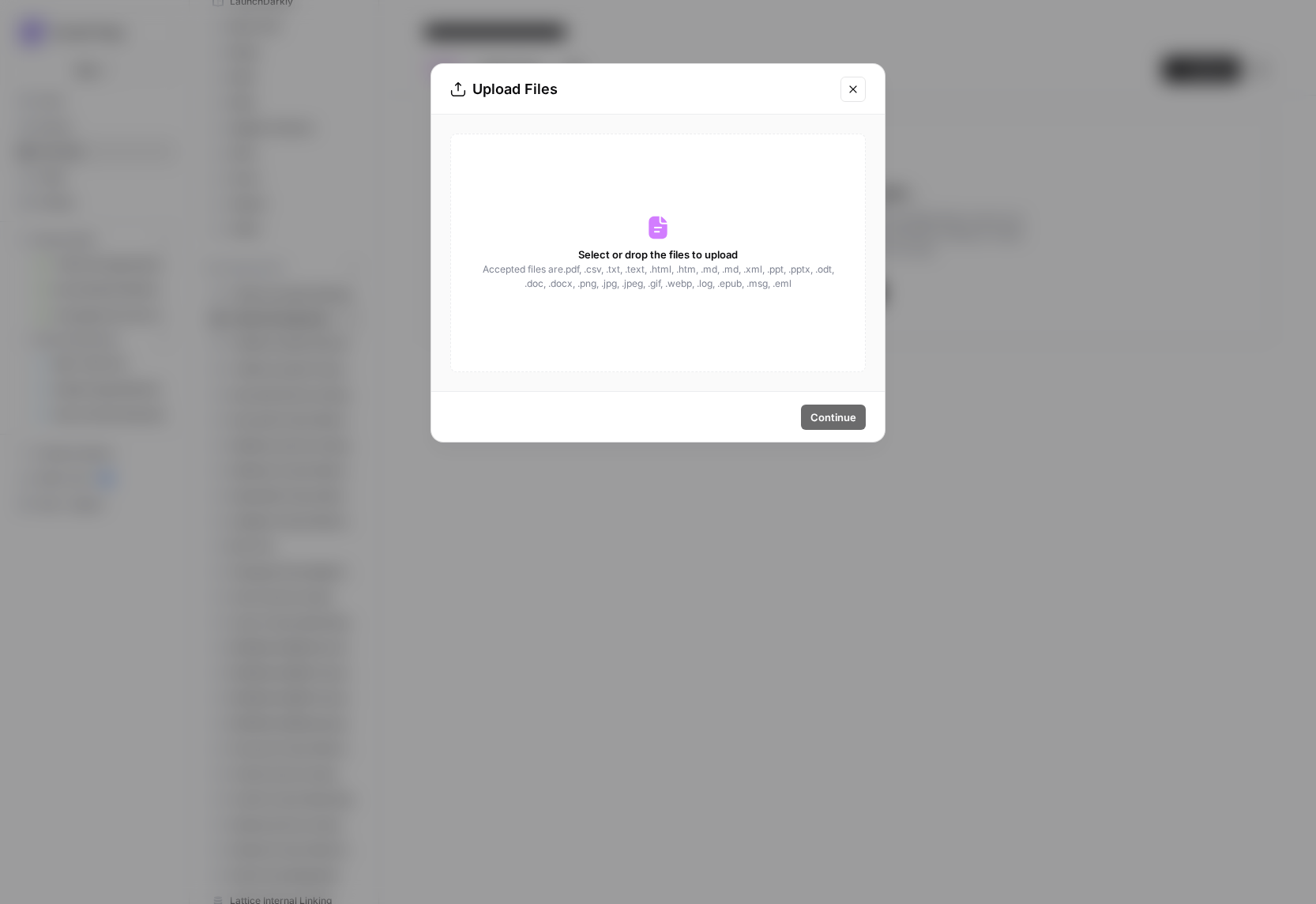
click at [693, 274] on span "Accepted files are .pdf, .csv, .txt, .text, .html, .htm, .md, .md, .xml, .ppt, …" at bounding box center [658, 276] width 354 height 28
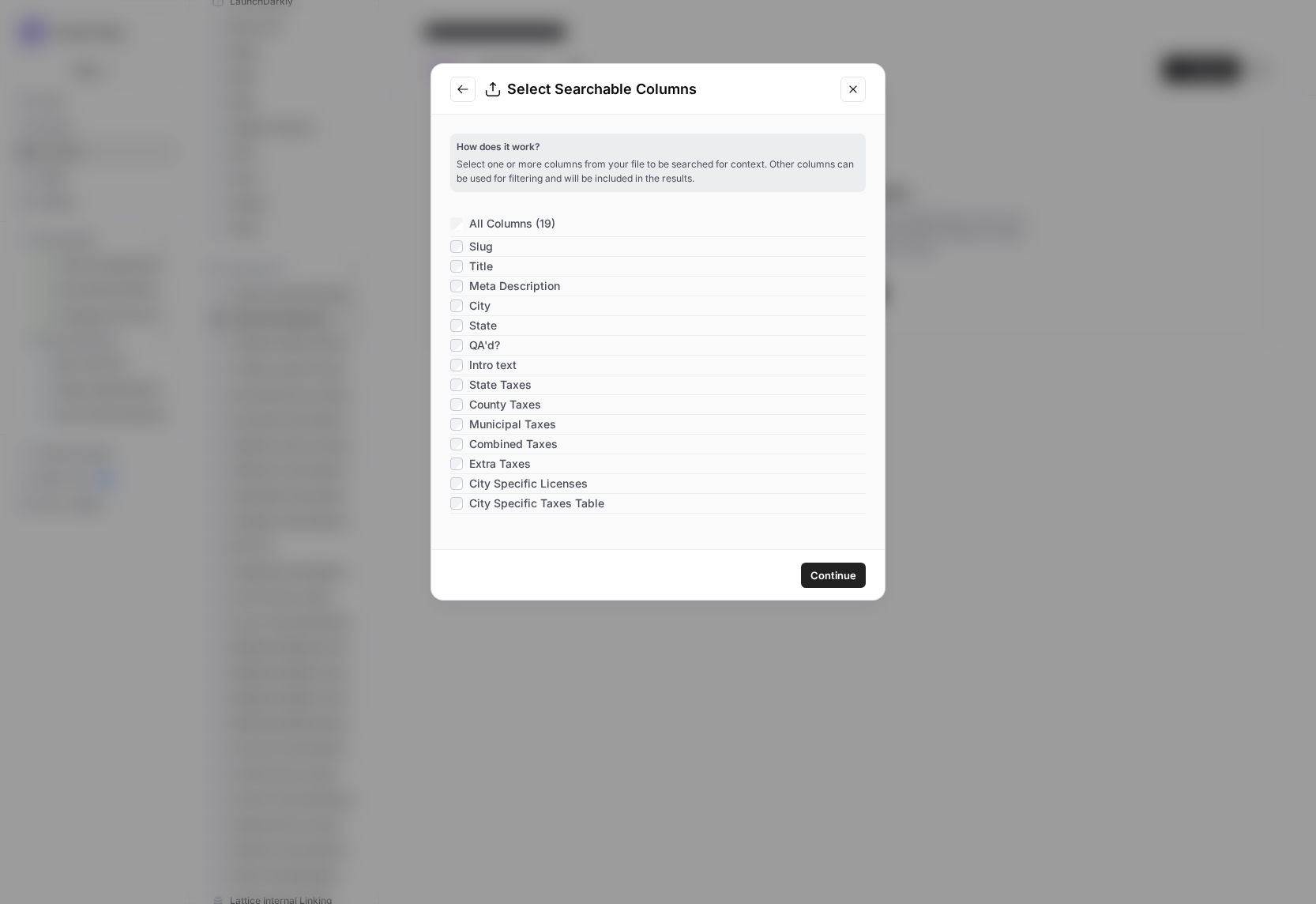
scroll to position [97, 0]
click at [831, 581] on span "Continue" at bounding box center [833, 575] width 46 height 16
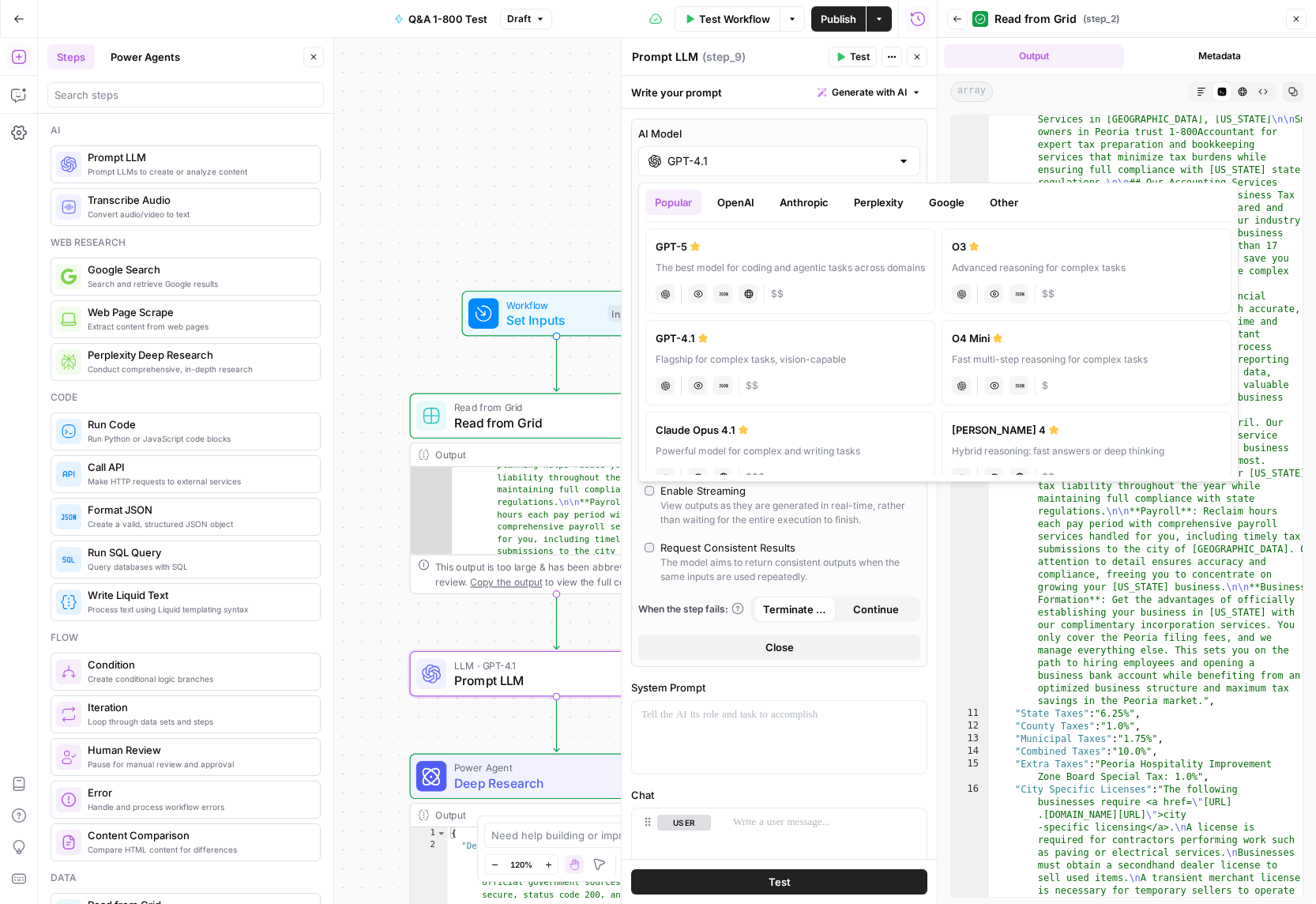
click at [821, 270] on div "The best model for coding and agentic tasks across domains" at bounding box center [790, 268] width 269 height 14
type input "GPT-5"
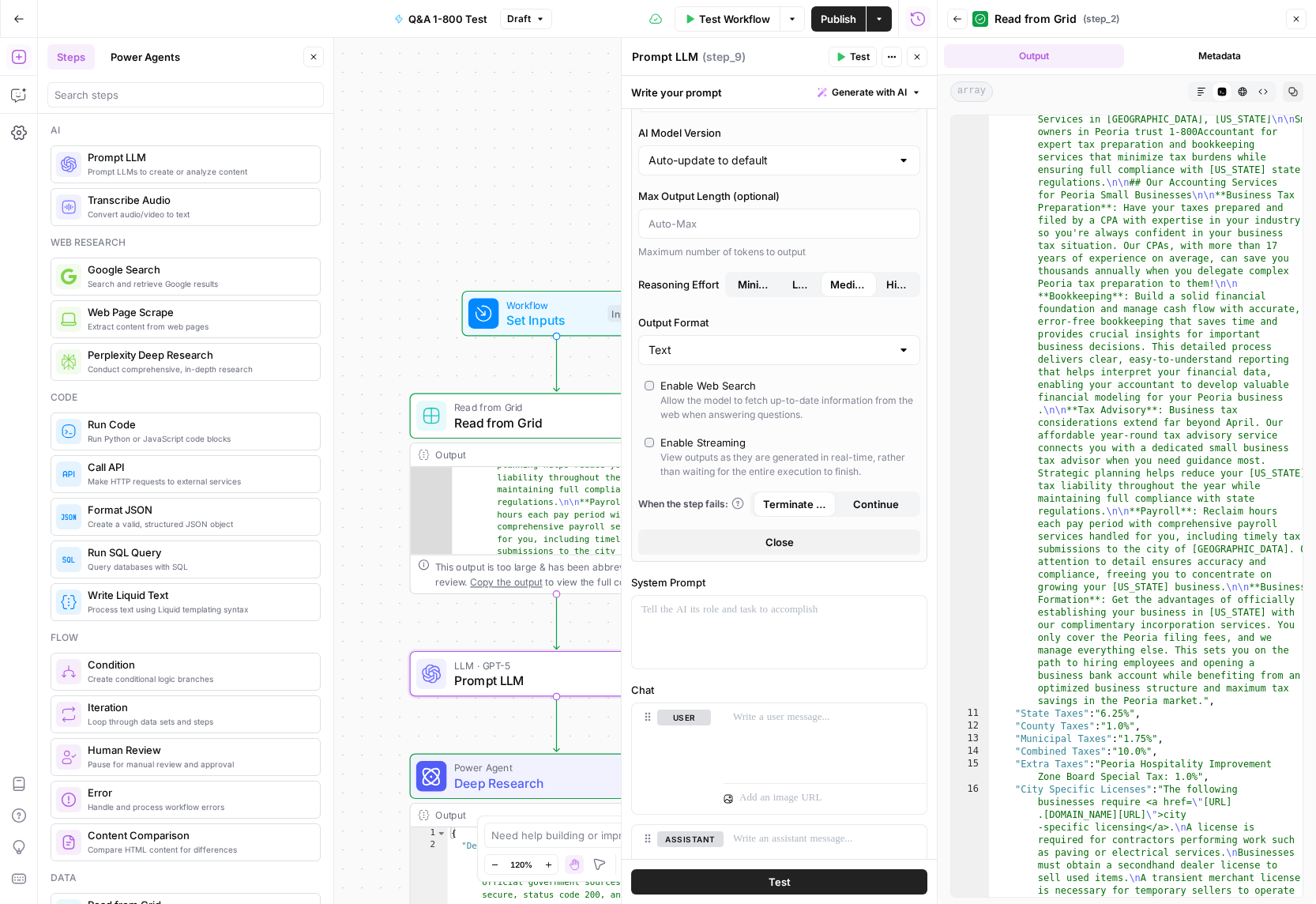
scroll to position [187, 0]
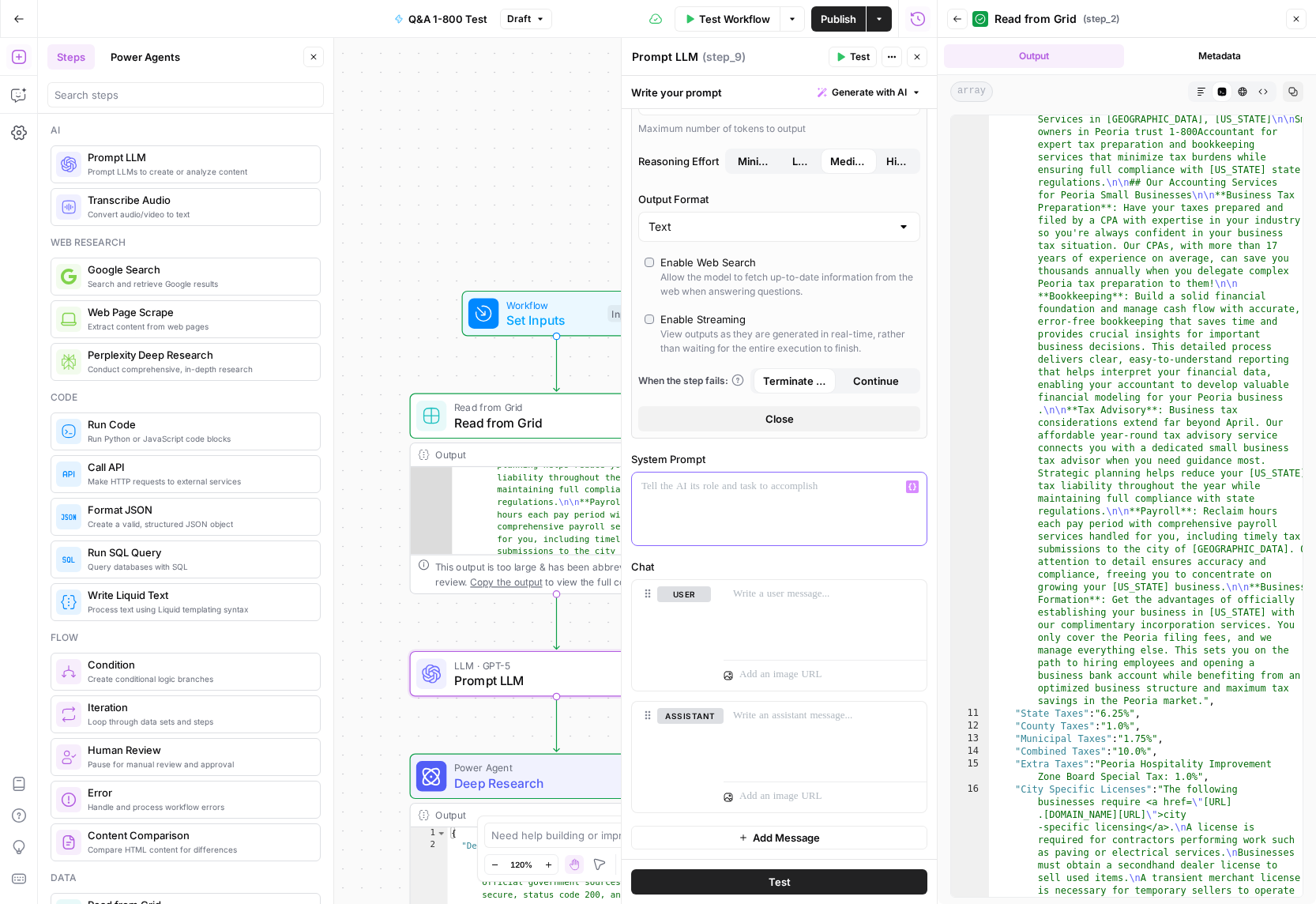
click at [737, 494] on div at bounding box center [779, 508] width 295 height 73
click at [806, 595] on p at bounding box center [825, 594] width 184 height 16
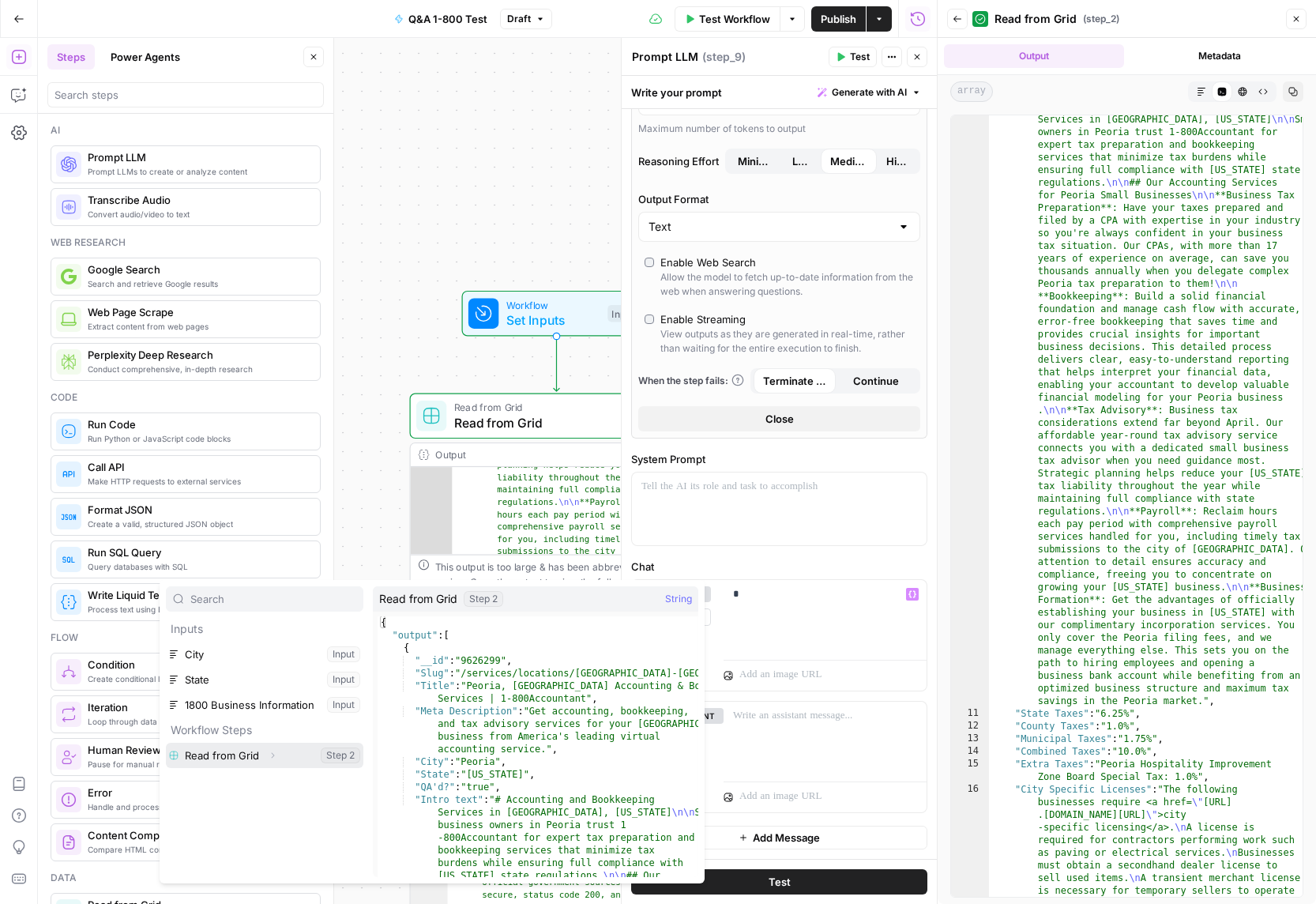
click at [269, 755] on icon "button" at bounding box center [272, 754] width 9 height 9
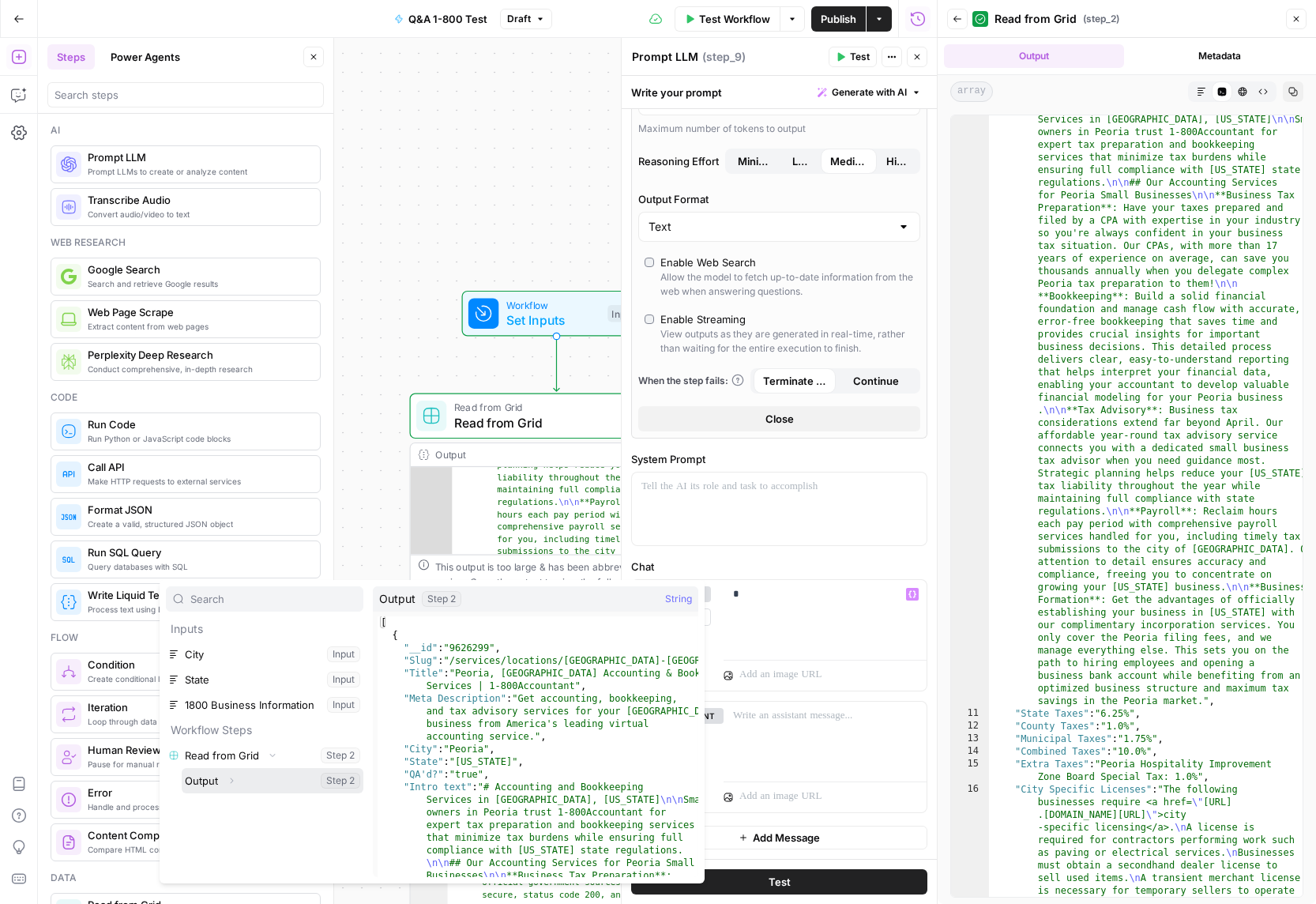
click at [230, 780] on icon "button" at bounding box center [231, 780] width 9 height 9
drag, startPoint x: 226, startPoint y: 806, endPoint x: 230, endPoint y: 799, distance: 8.1
click at [226, 806] on icon "button" at bounding box center [228, 805] width 9 height 9
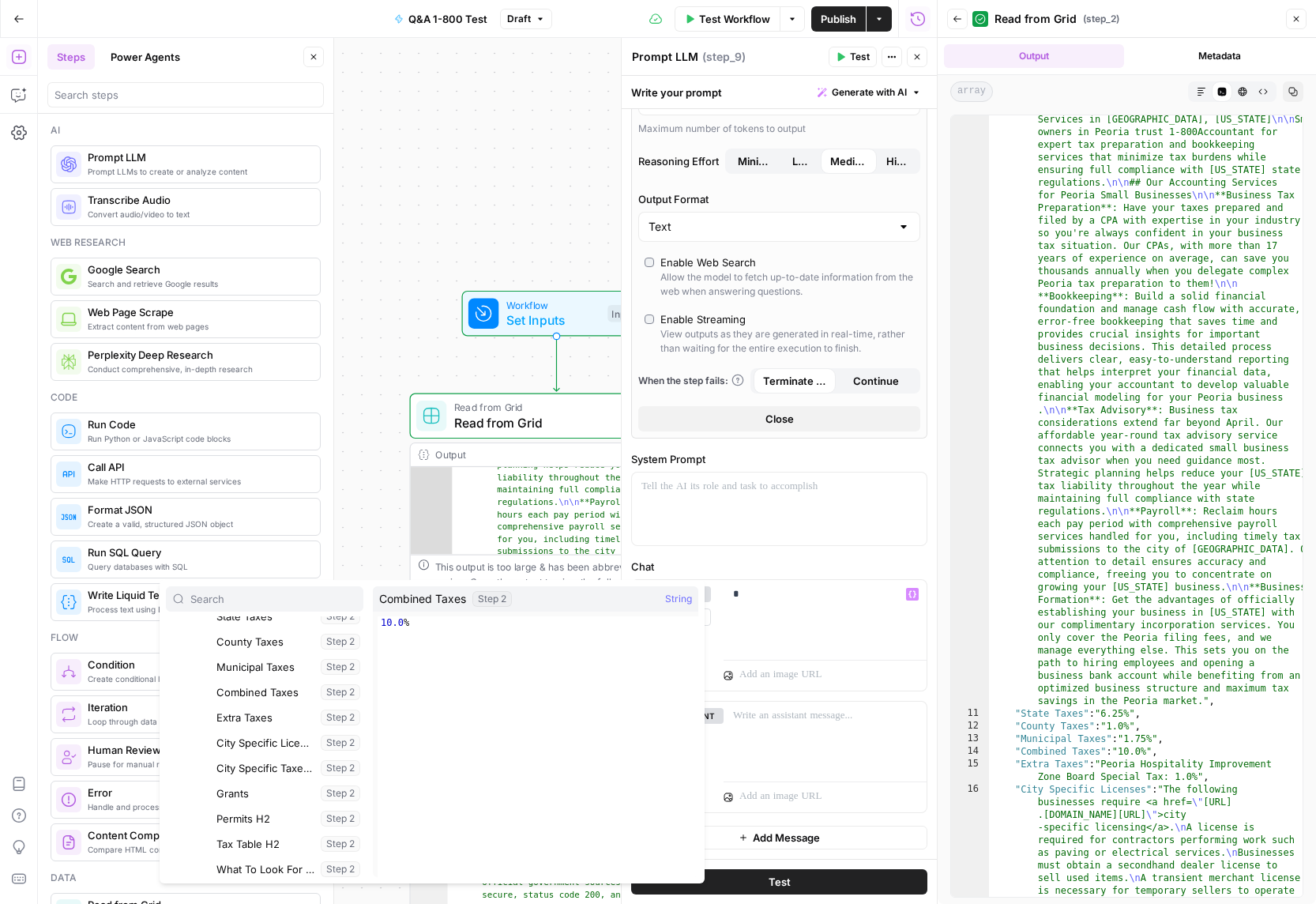
scroll to position [420, 0]
click at [359, 271] on div "Workflow Set Inputs Inputs Read from Grid Read from Grid Step 2 Output Expand O…" at bounding box center [487, 471] width 899 height 866
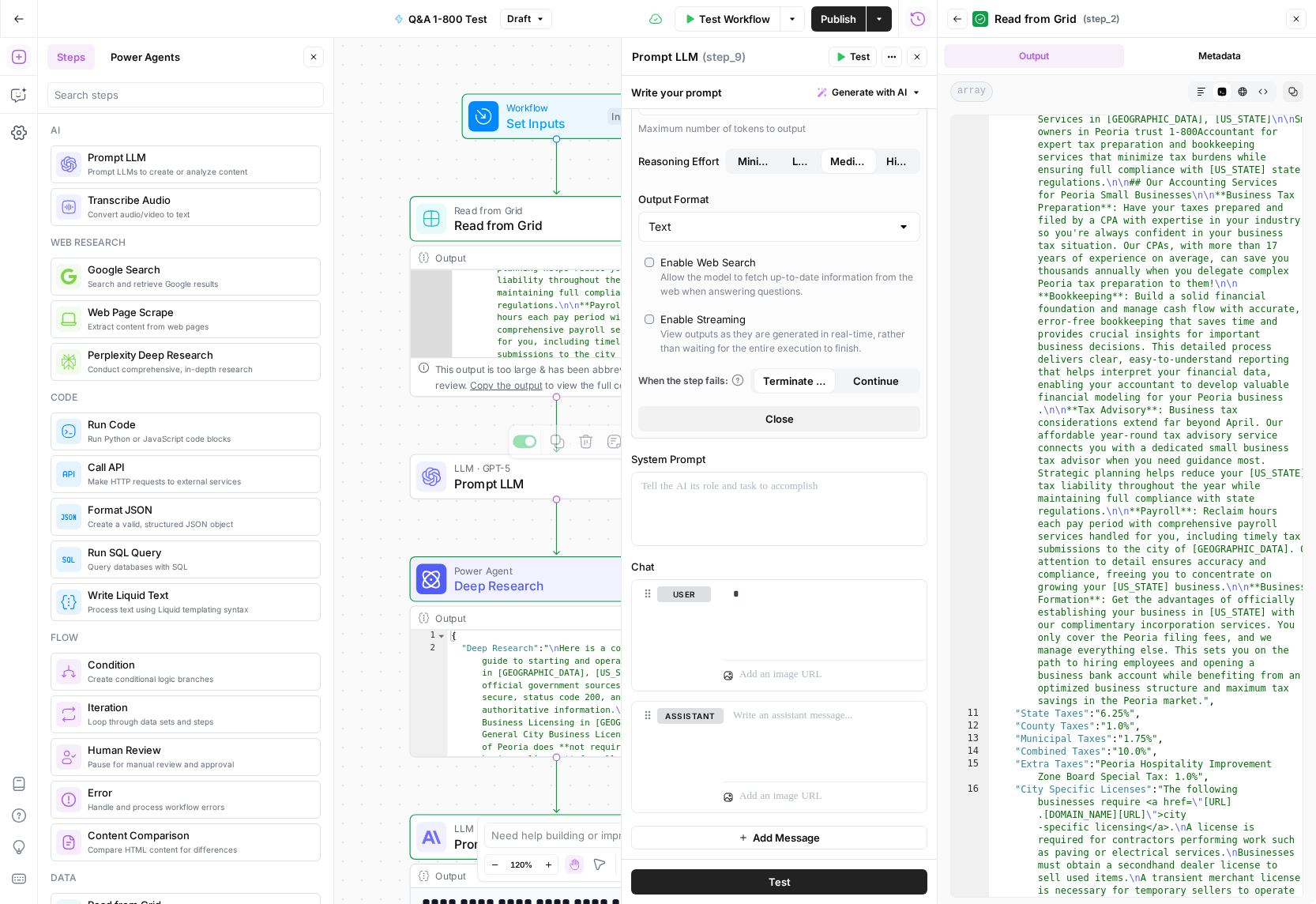
click at [520, 486] on span "Prompt LLM" at bounding box center [552, 483] width 197 height 19
click at [582, 445] on icon "button" at bounding box center [585, 441] width 15 height 15
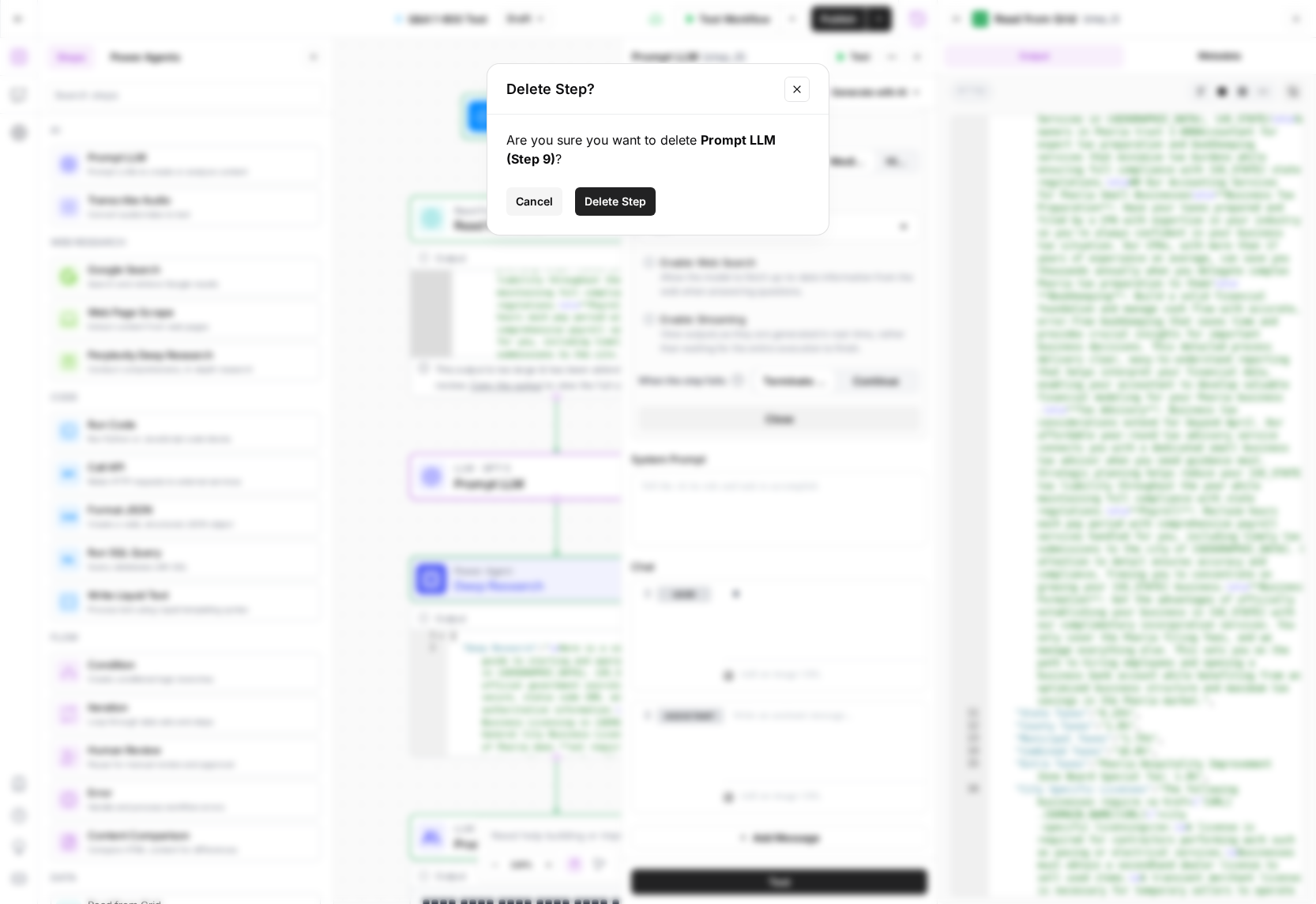
click at [605, 195] on span "Delete Step" at bounding box center [616, 202] width 62 height 16
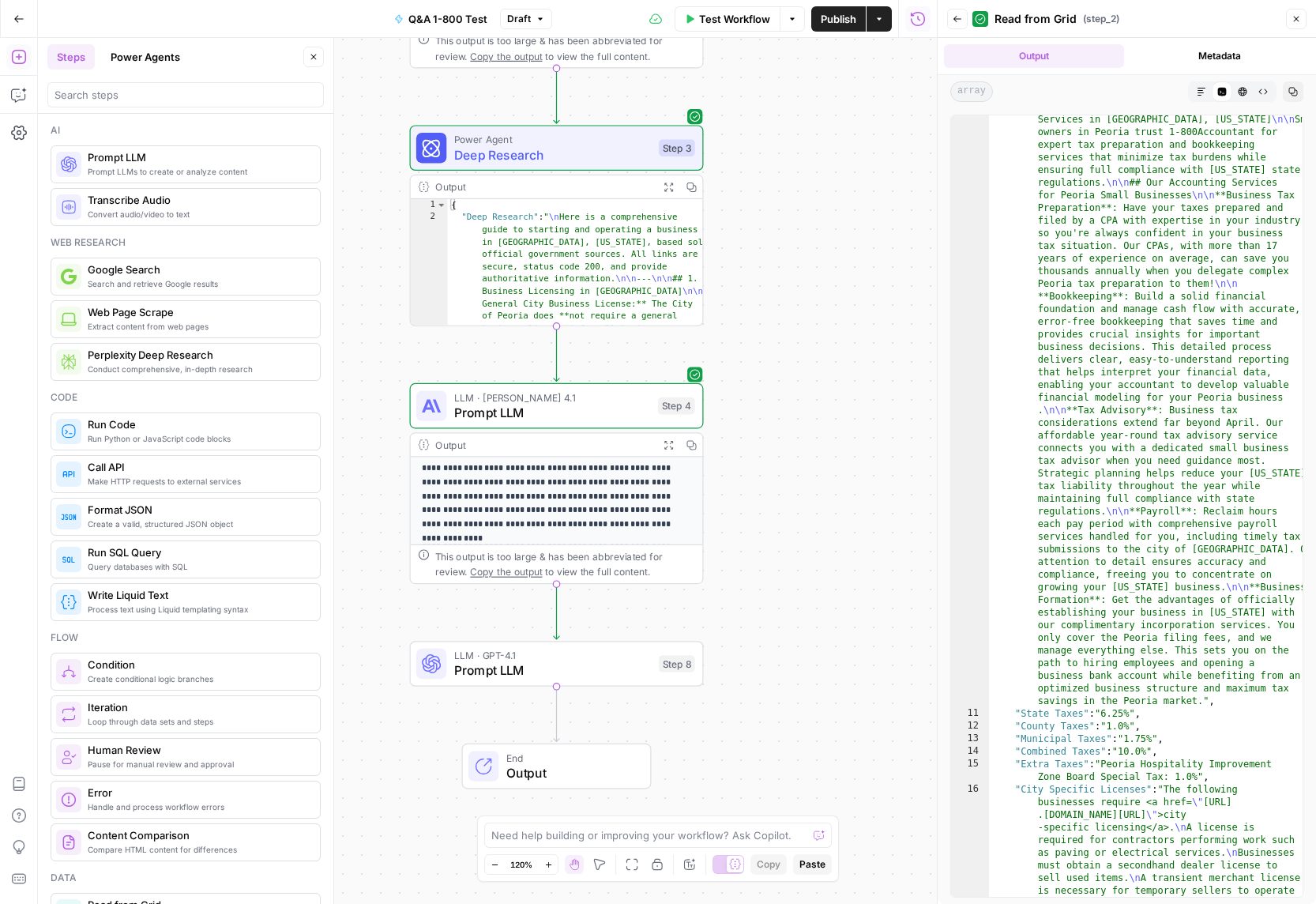
scroll to position [184, 0]
click at [585, 635] on icon "button" at bounding box center [585, 628] width 13 height 13
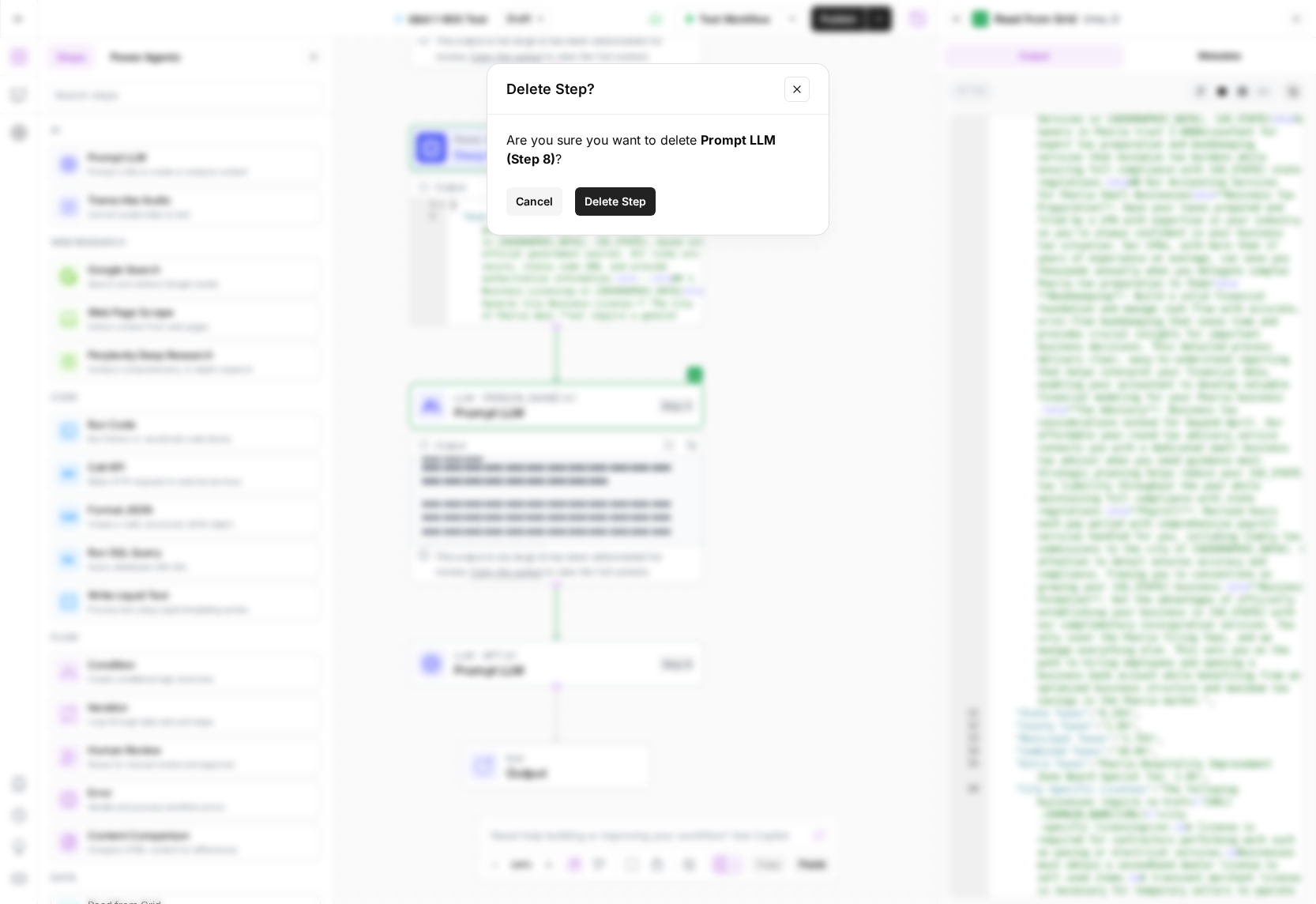
click at [603, 197] on span "Delete Step" at bounding box center [616, 202] width 62 height 16
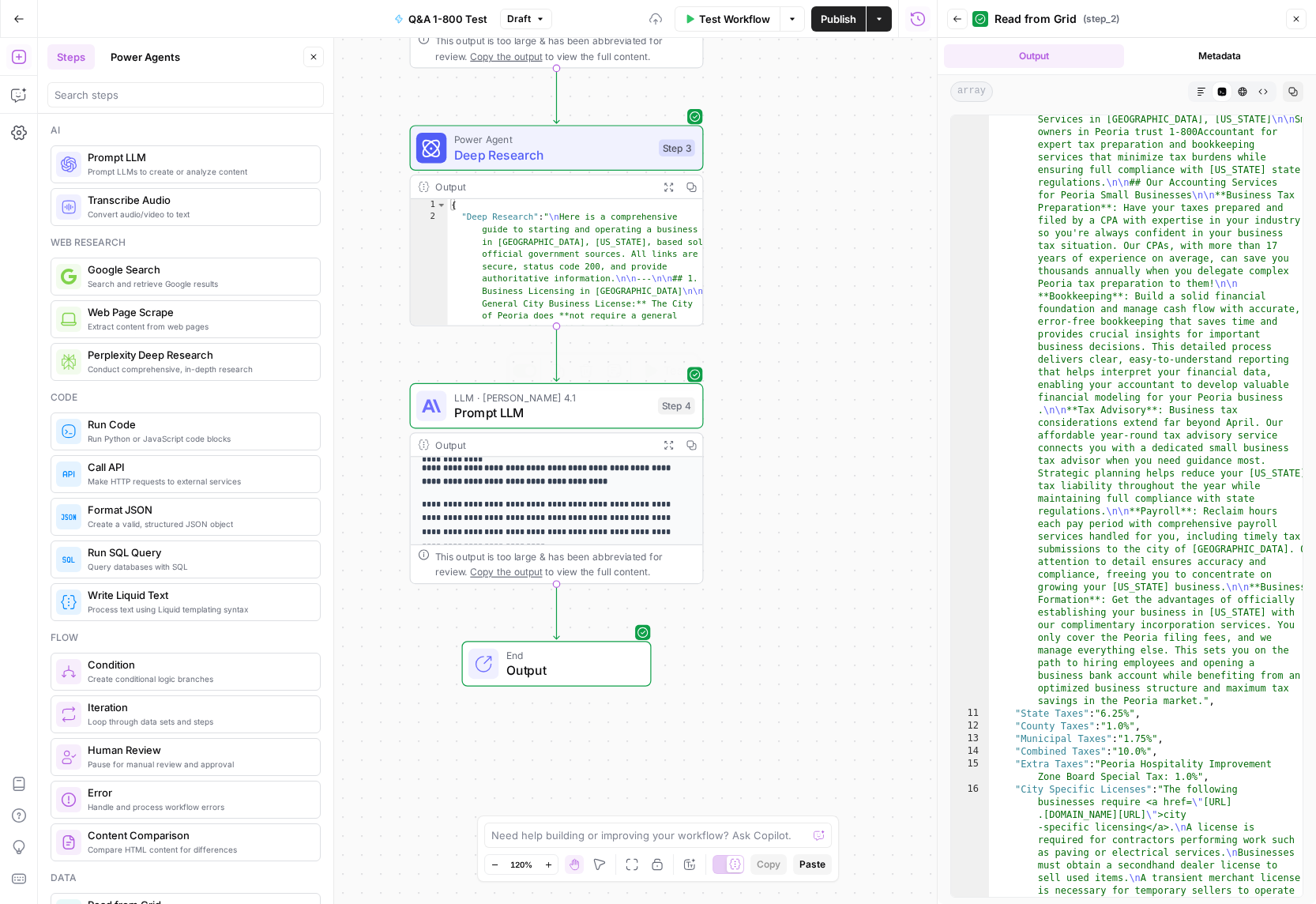
click at [540, 397] on span "LLM · [PERSON_NAME] 4.1" at bounding box center [552, 396] width 196 height 15
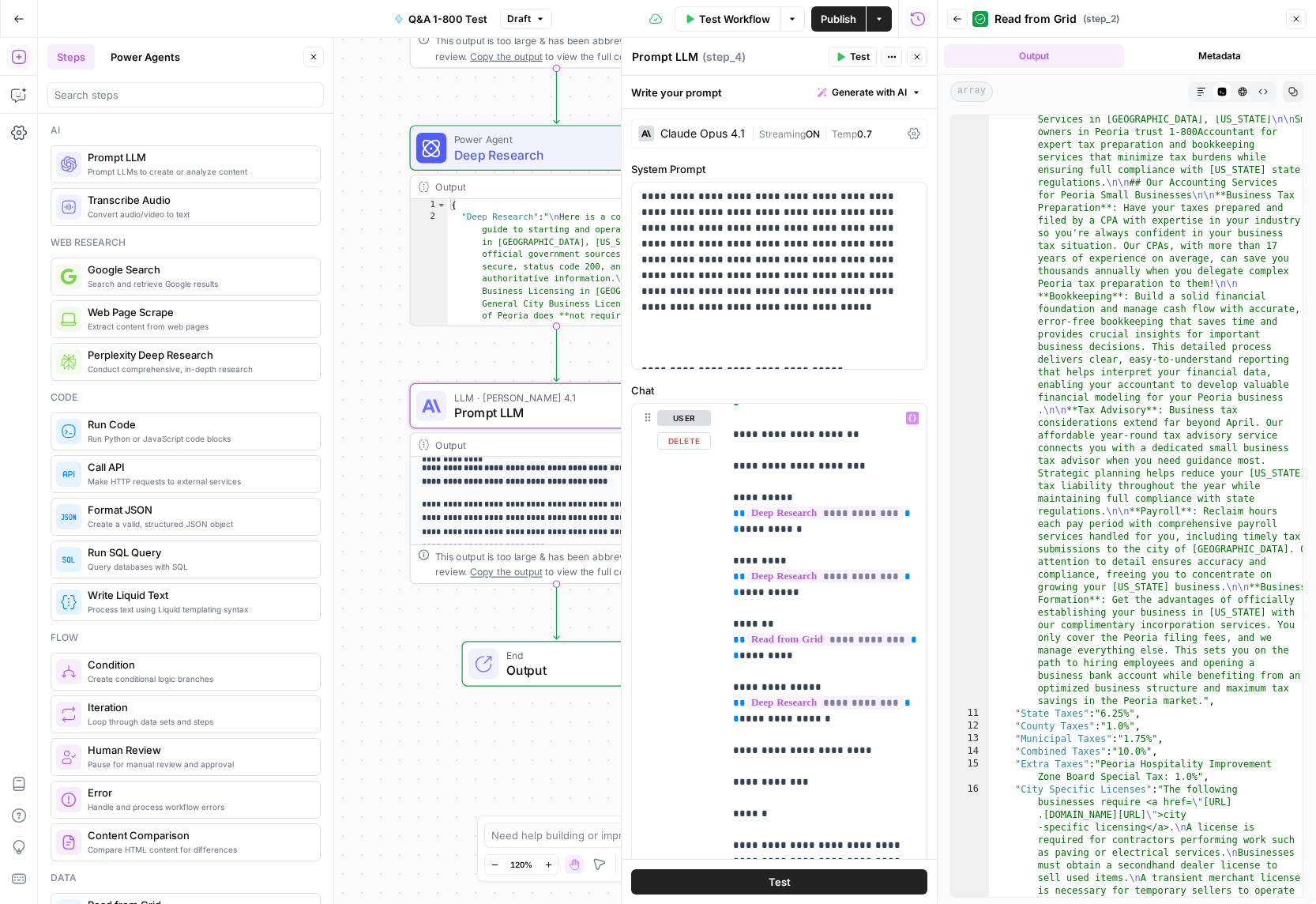
scroll to position [250, 0]
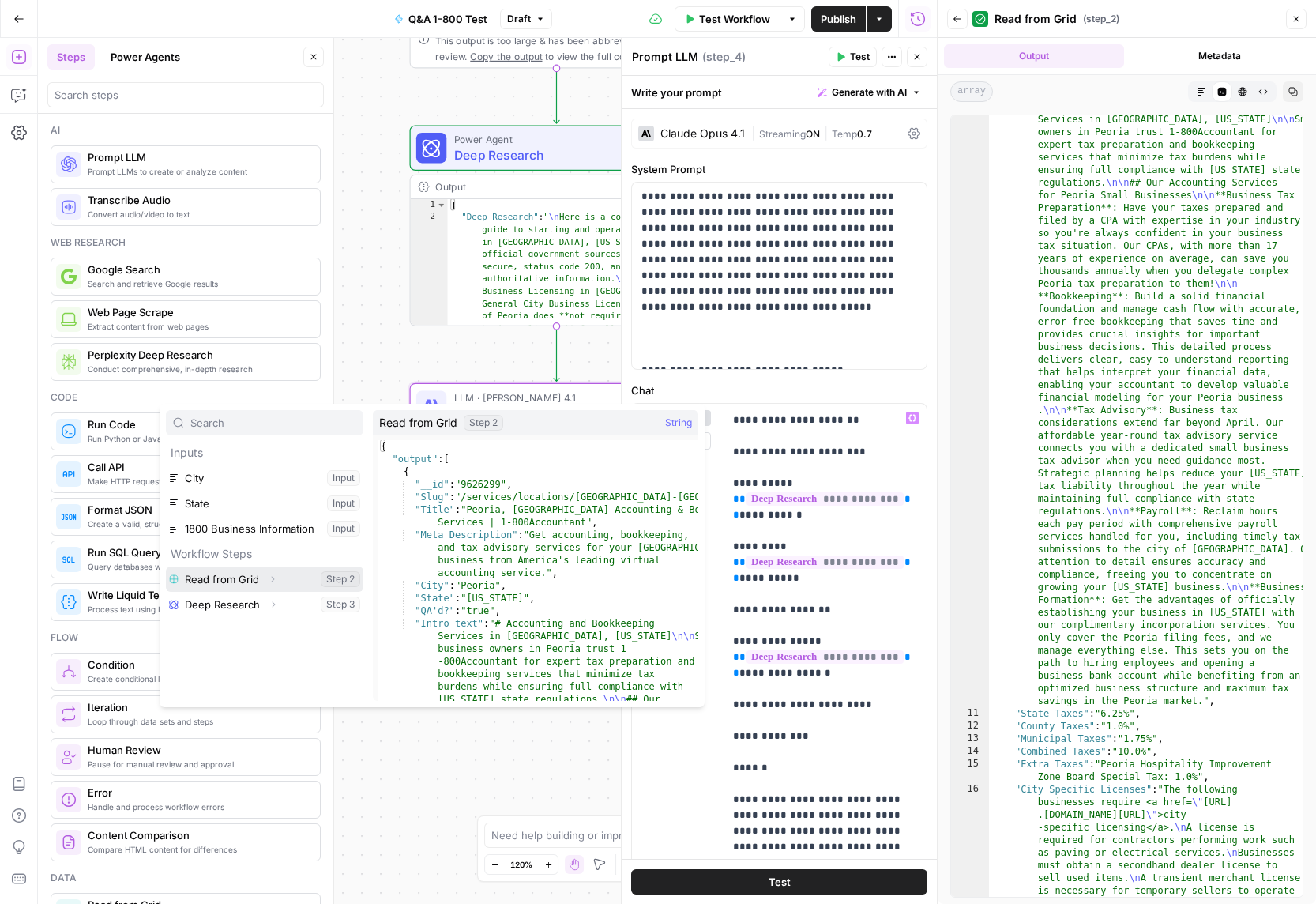
click at [272, 580] on icon "button" at bounding box center [272, 578] width 9 height 9
click at [234, 603] on icon "button" at bounding box center [231, 604] width 9 height 9
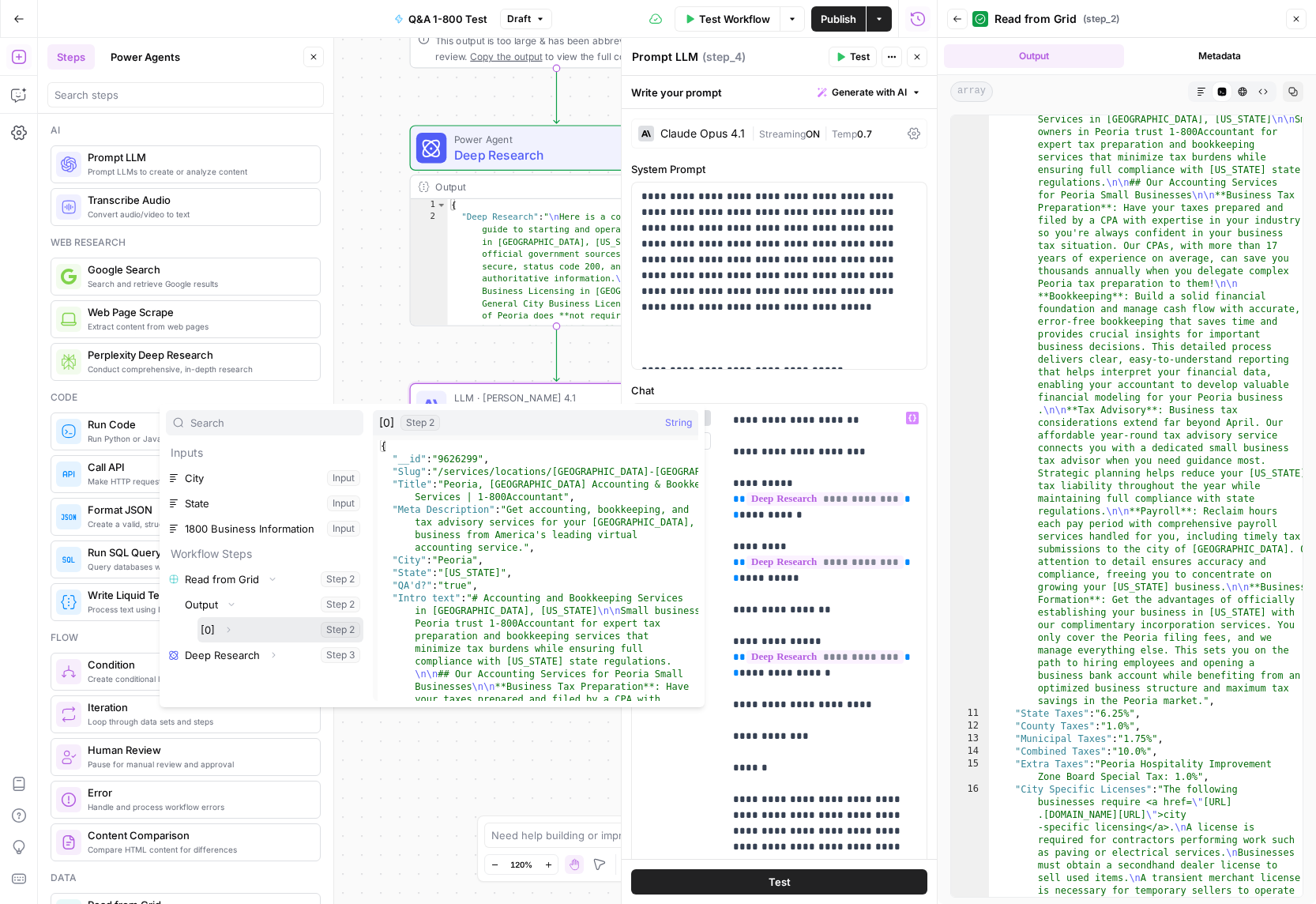
drag, startPoint x: 231, startPoint y: 630, endPoint x: 240, endPoint y: 619, distance: 13.5
click at [232, 630] on span "Expand" at bounding box center [232, 630] width 1 height 1
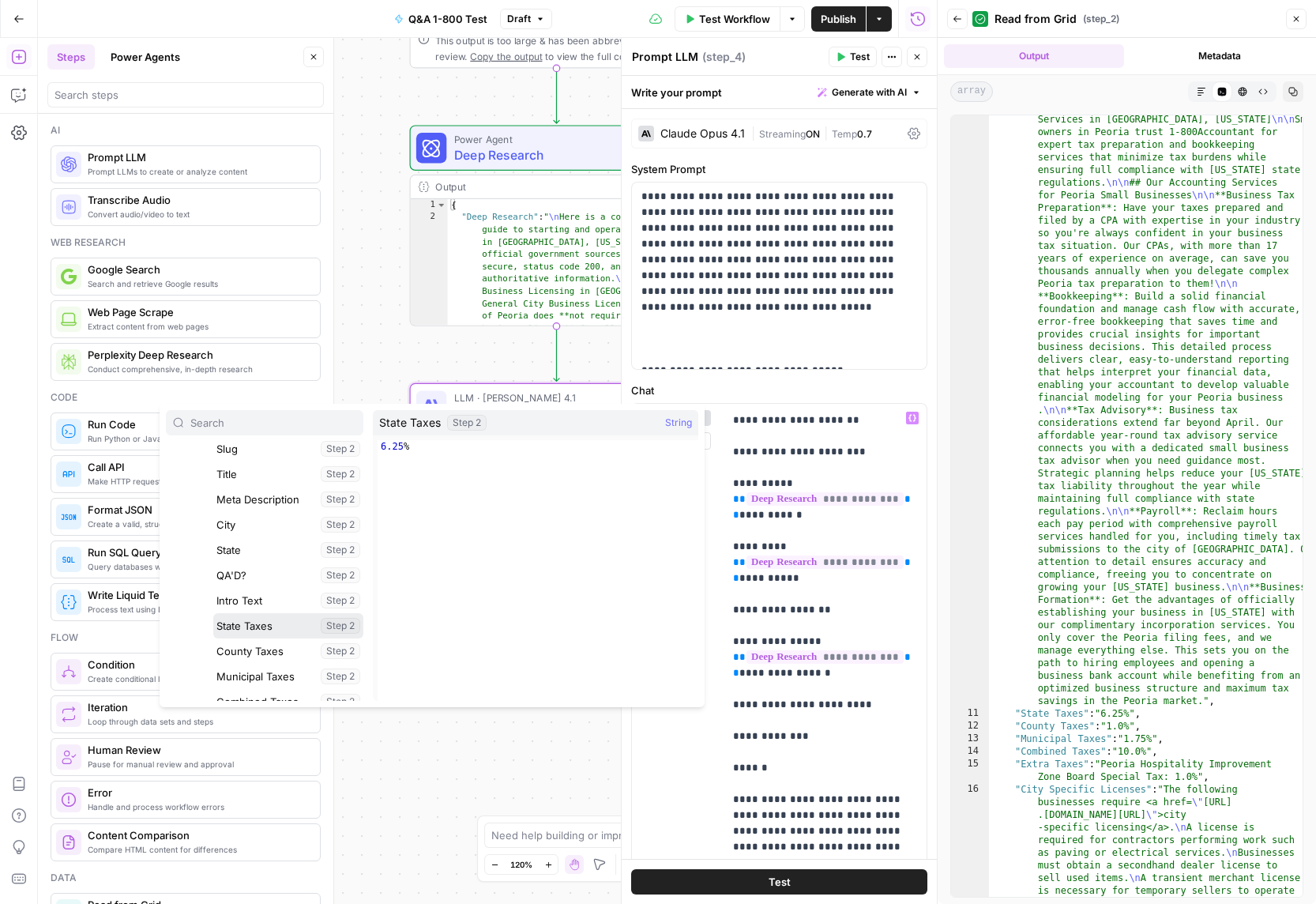
click at [254, 624] on button "Select variable State Taxes" at bounding box center [288, 625] width 150 height 25
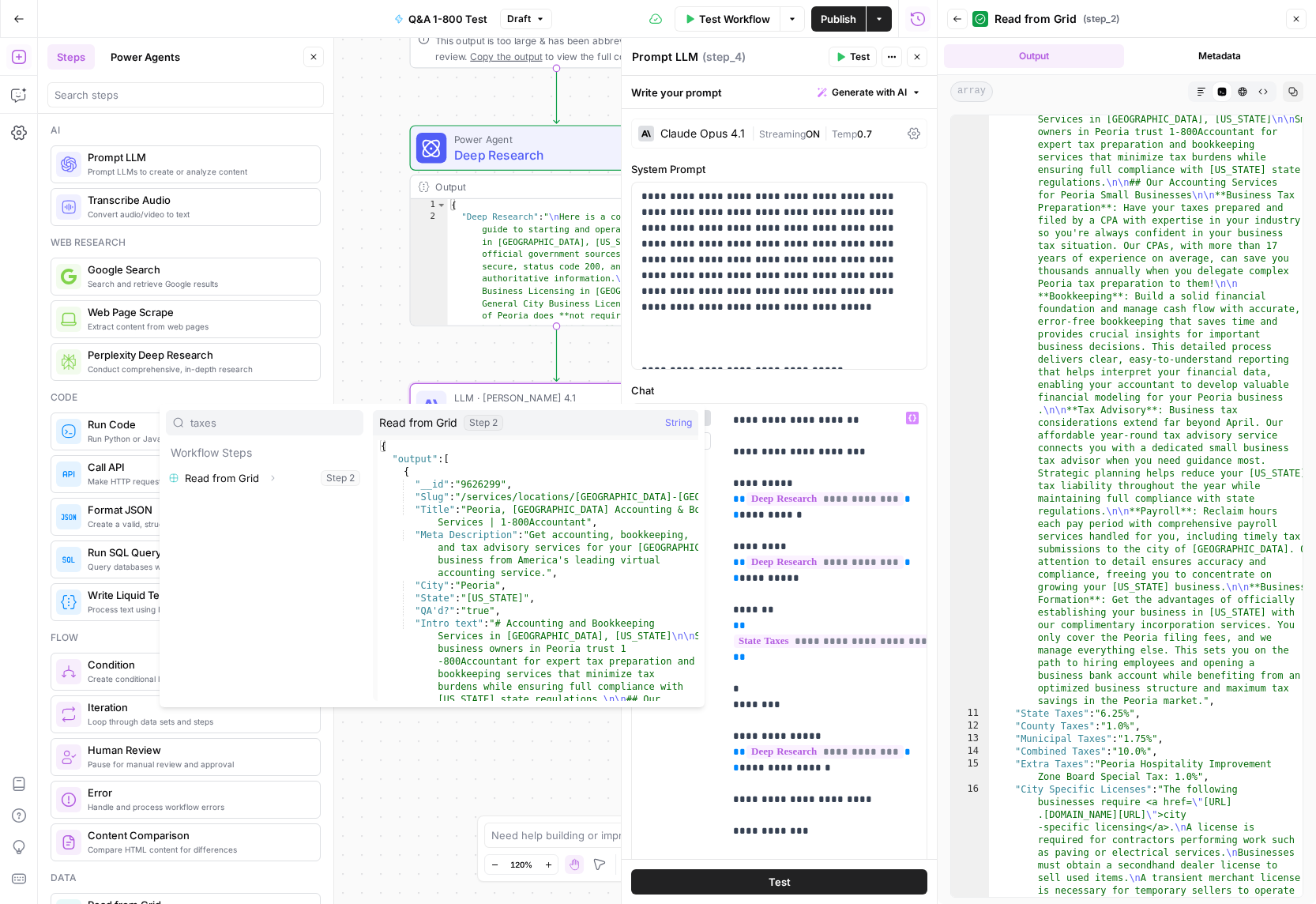
type input "taxes"
click at [271, 479] on icon "button" at bounding box center [272, 477] width 9 height 9
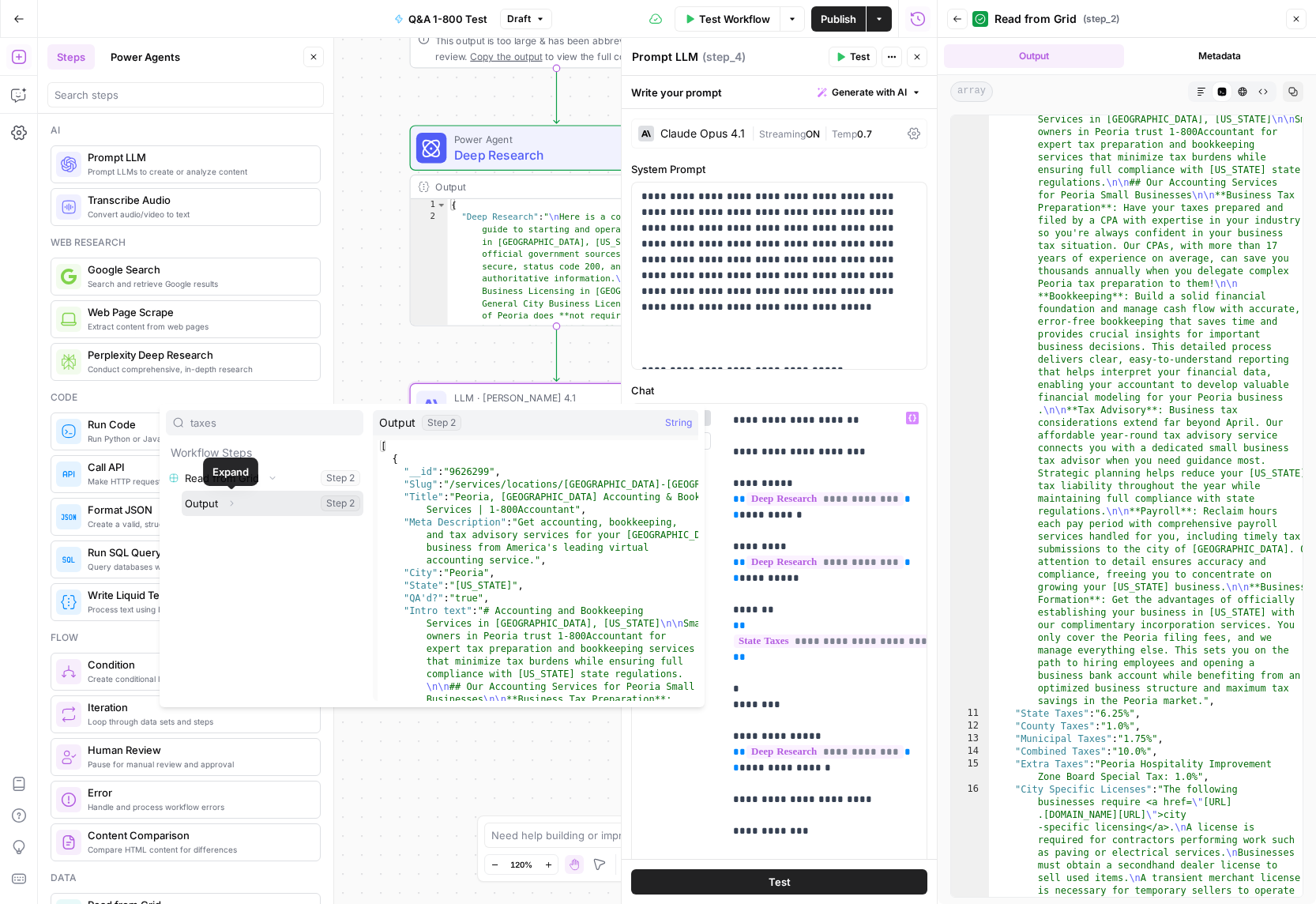
click at [232, 502] on icon "button" at bounding box center [231, 502] width 9 height 9
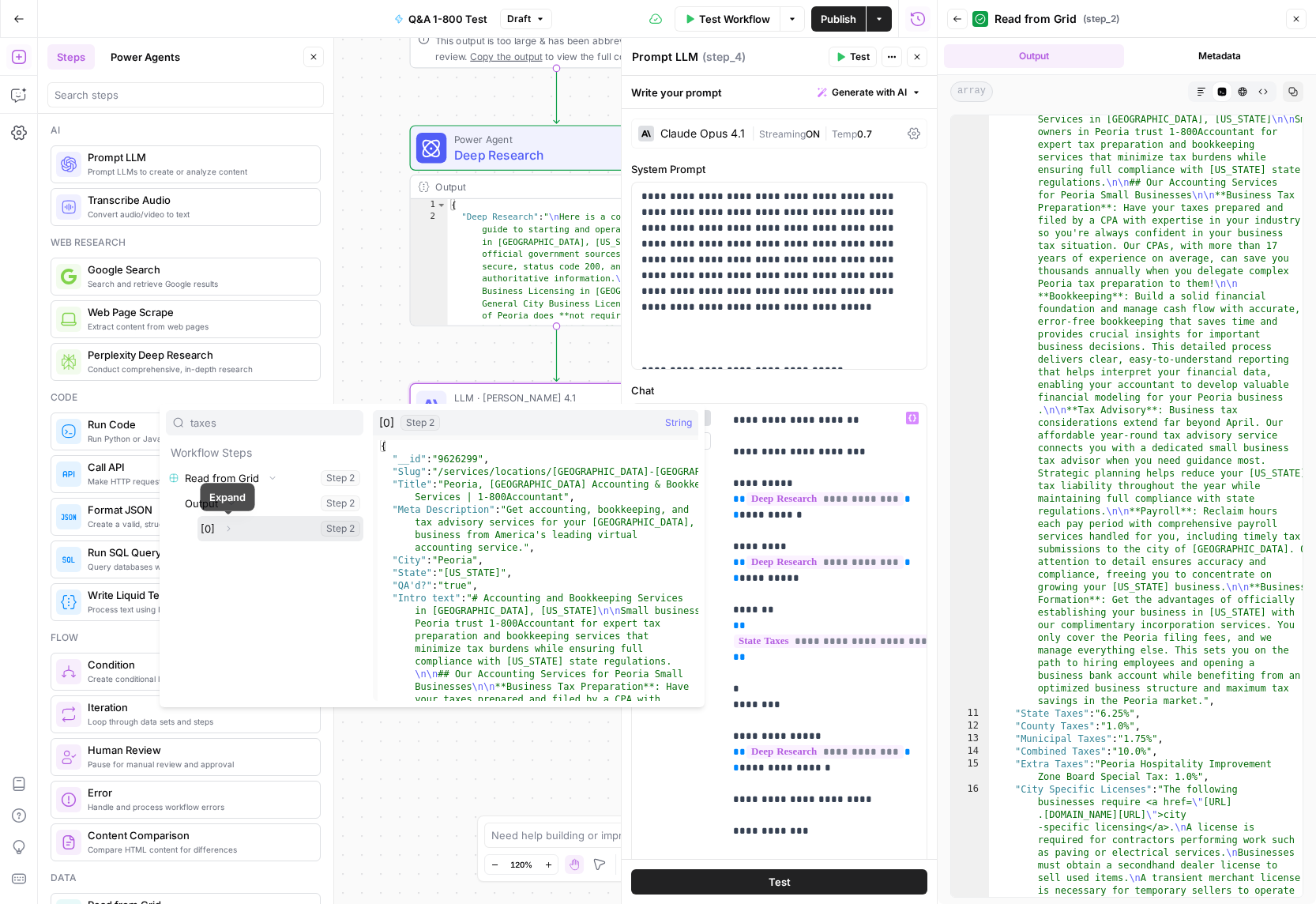
drag, startPoint x: 227, startPoint y: 525, endPoint x: 244, endPoint y: 538, distance: 21.5
click at [229, 526] on icon "button" at bounding box center [228, 528] width 9 height 9
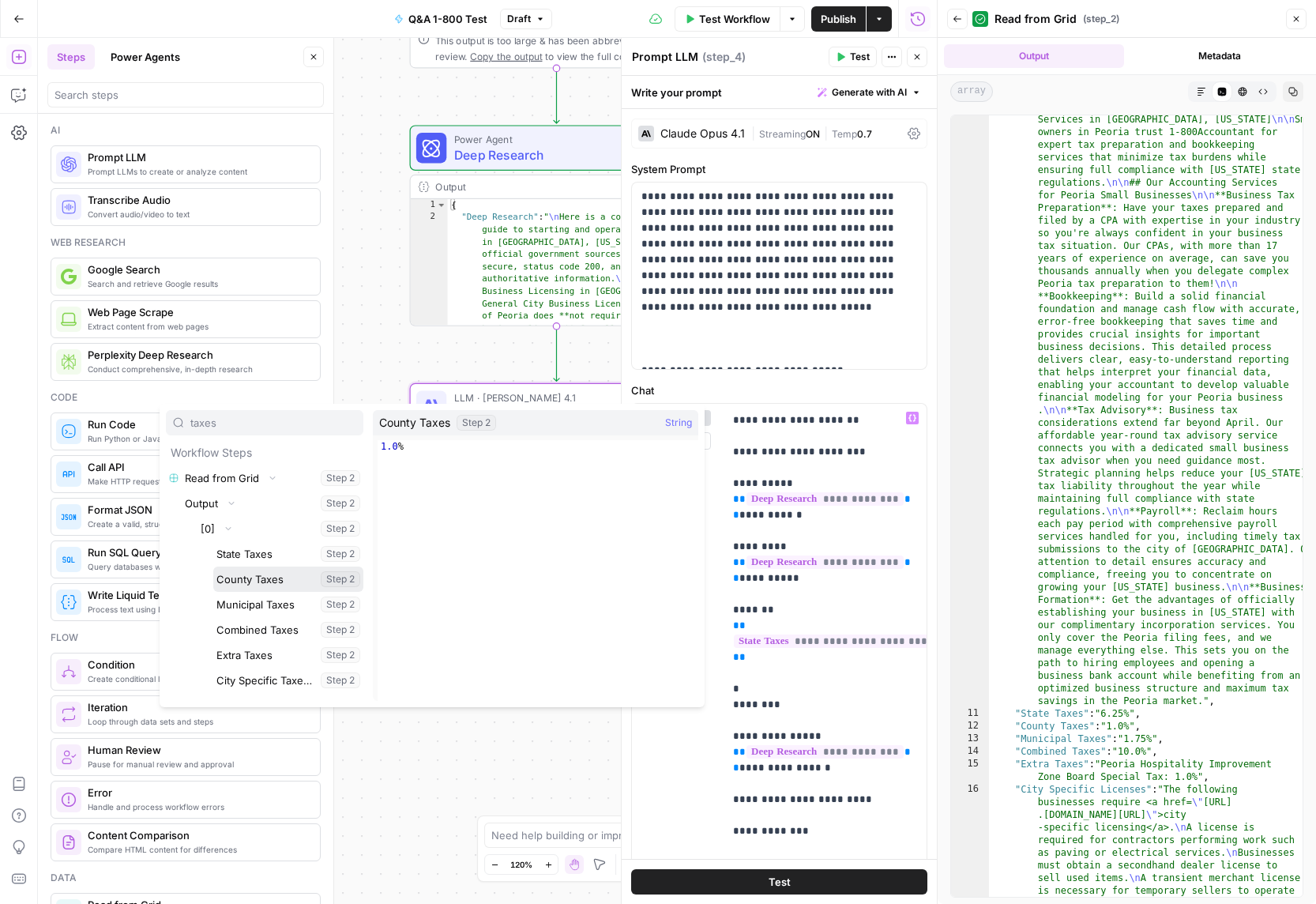
click at [277, 581] on button "Select variable County Taxes" at bounding box center [288, 578] width 150 height 25
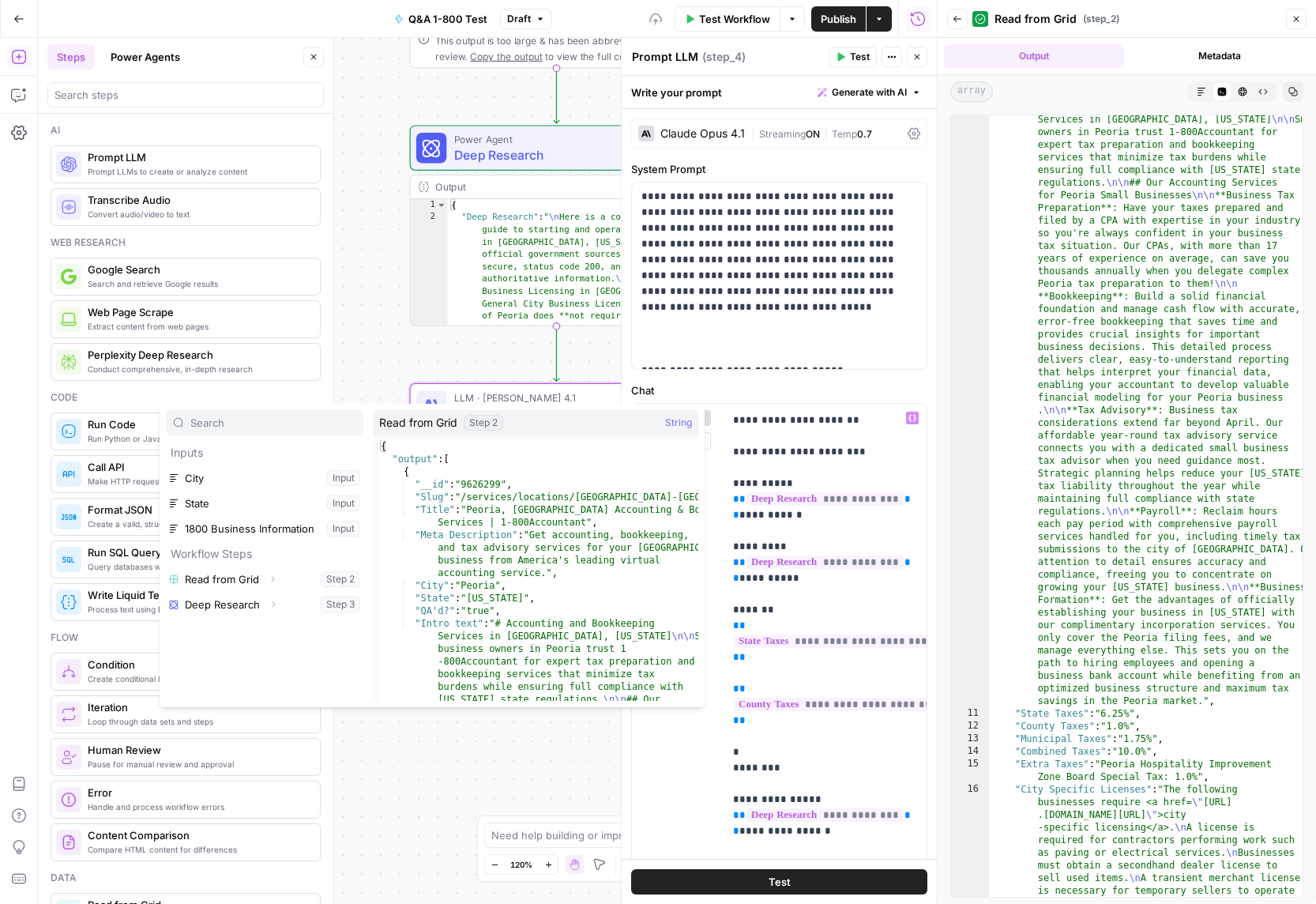
type input "t"
type input "taxes"
click at [270, 483] on button "Expand" at bounding box center [272, 478] width 21 height 21
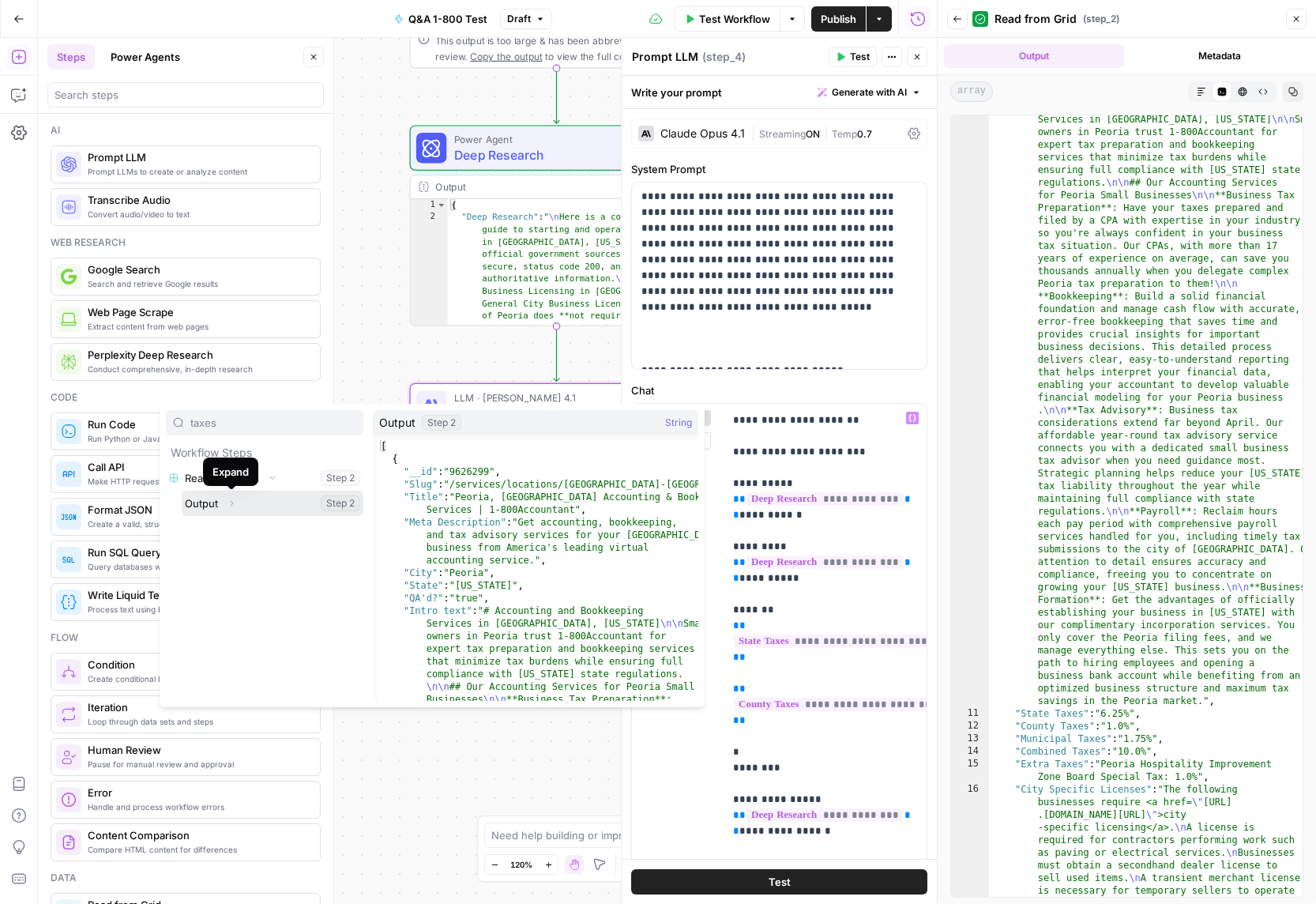
click at [235, 502] on icon "button" at bounding box center [231, 502] width 9 height 9
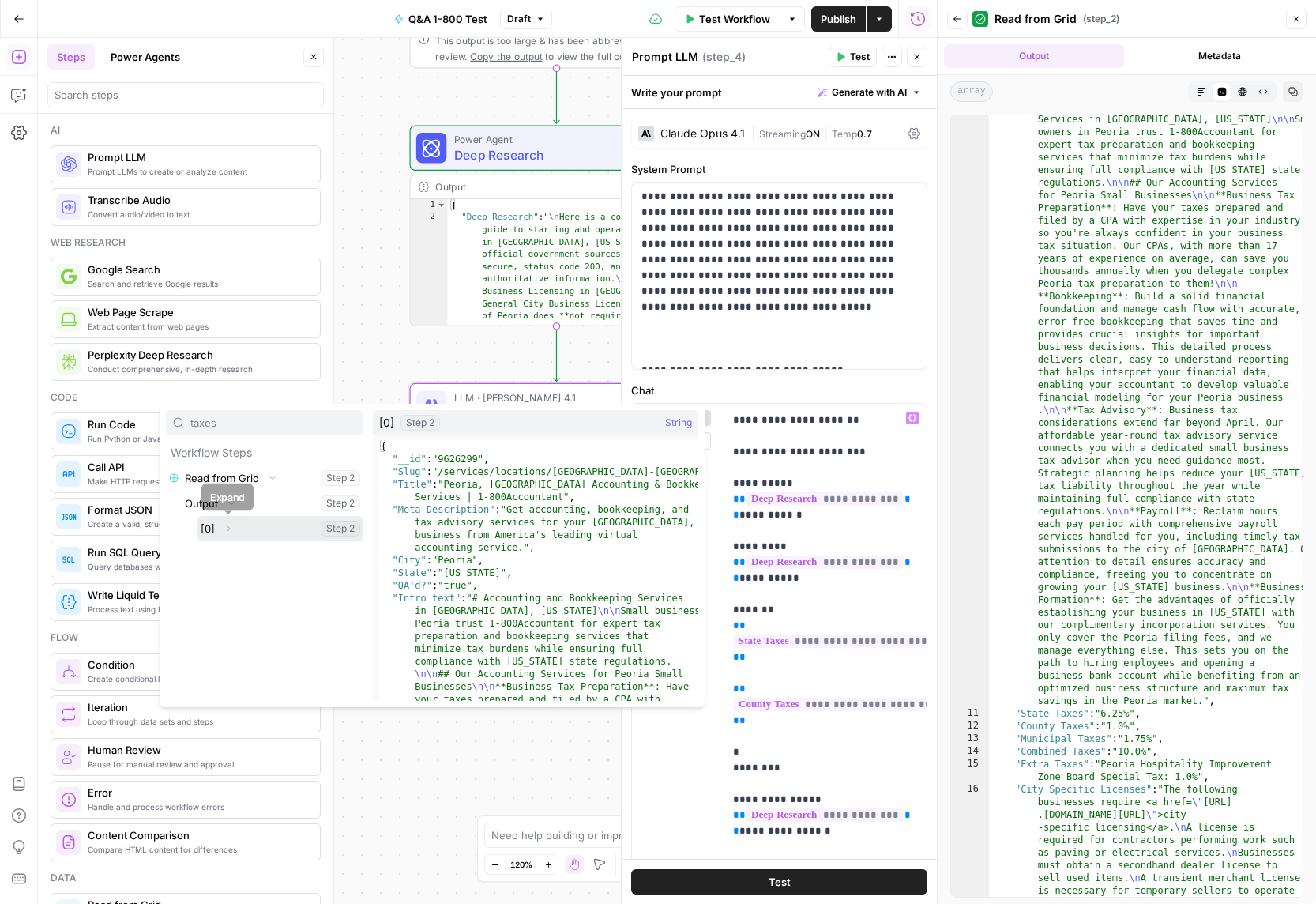
drag, startPoint x: 228, startPoint y: 526, endPoint x: 238, endPoint y: 535, distance: 12.9
click at [229, 526] on icon "button" at bounding box center [228, 528] width 9 height 9
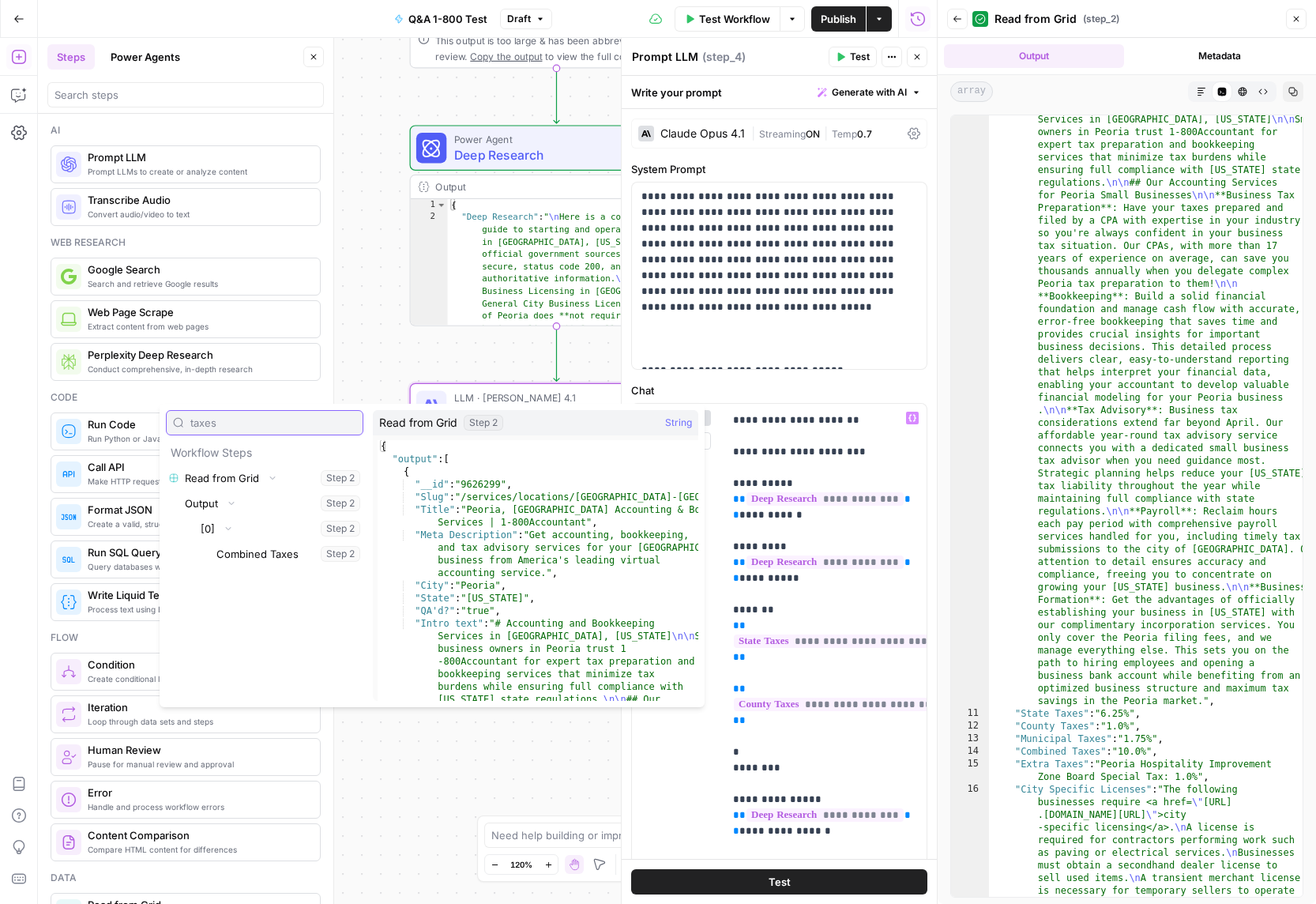
click at [210, 419] on input "taxes" at bounding box center [273, 423] width 166 height 16
click at [211, 419] on input "taxes" at bounding box center [273, 423] width 166 height 16
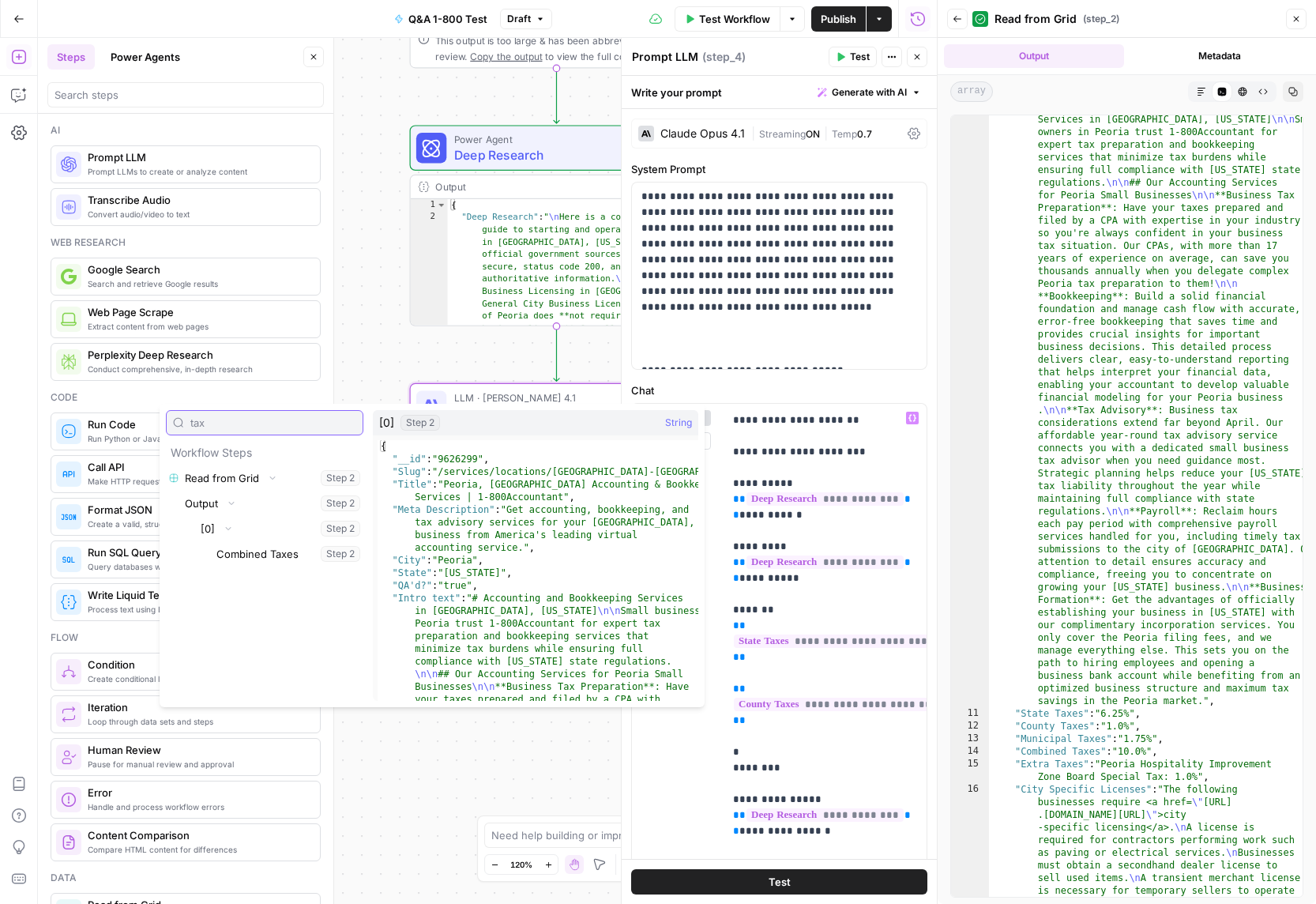
type input "tax"
click at [229, 528] on icon "button" at bounding box center [228, 528] width 9 height 9
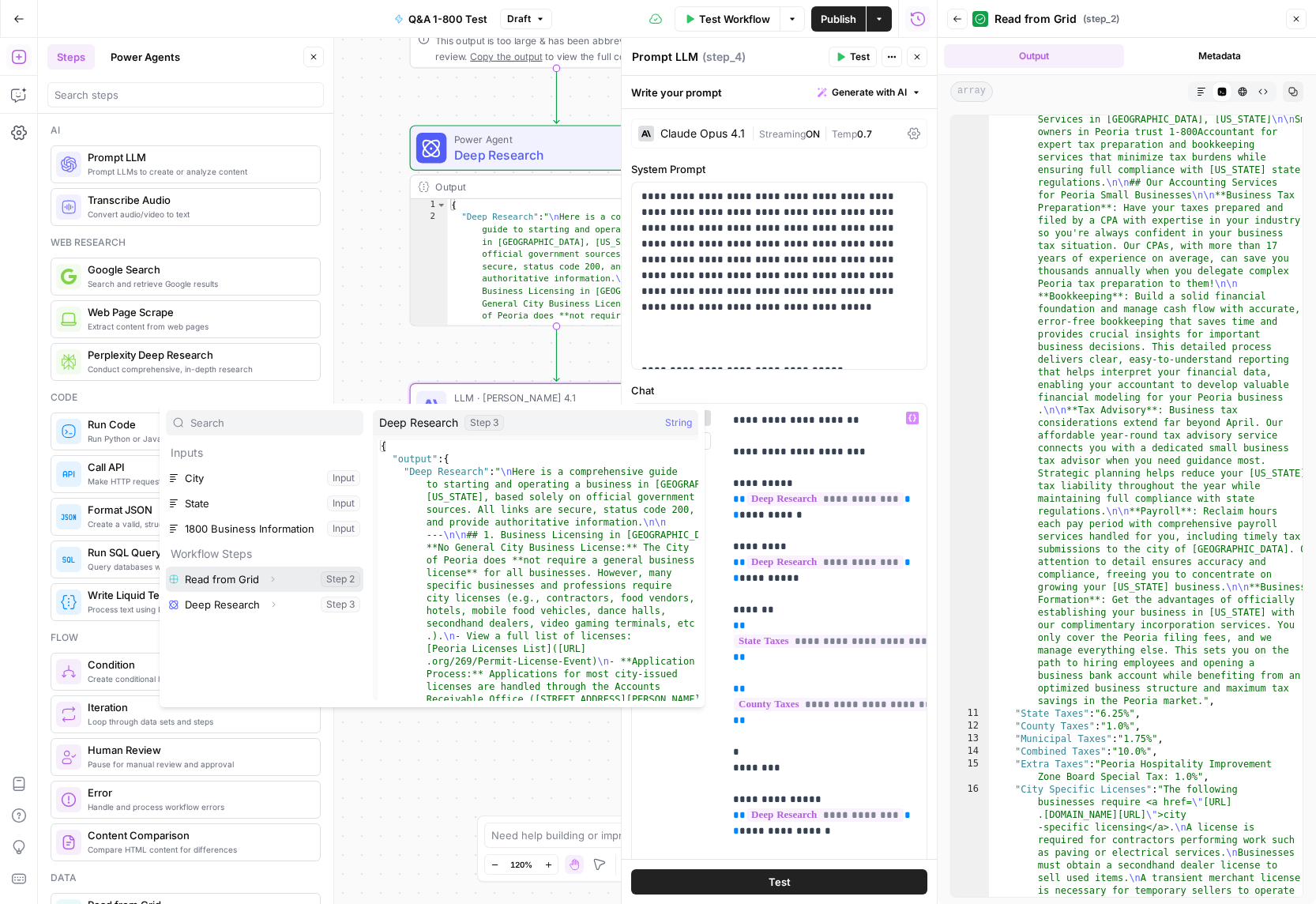
click at [273, 581] on icon "button" at bounding box center [272, 578] width 9 height 9
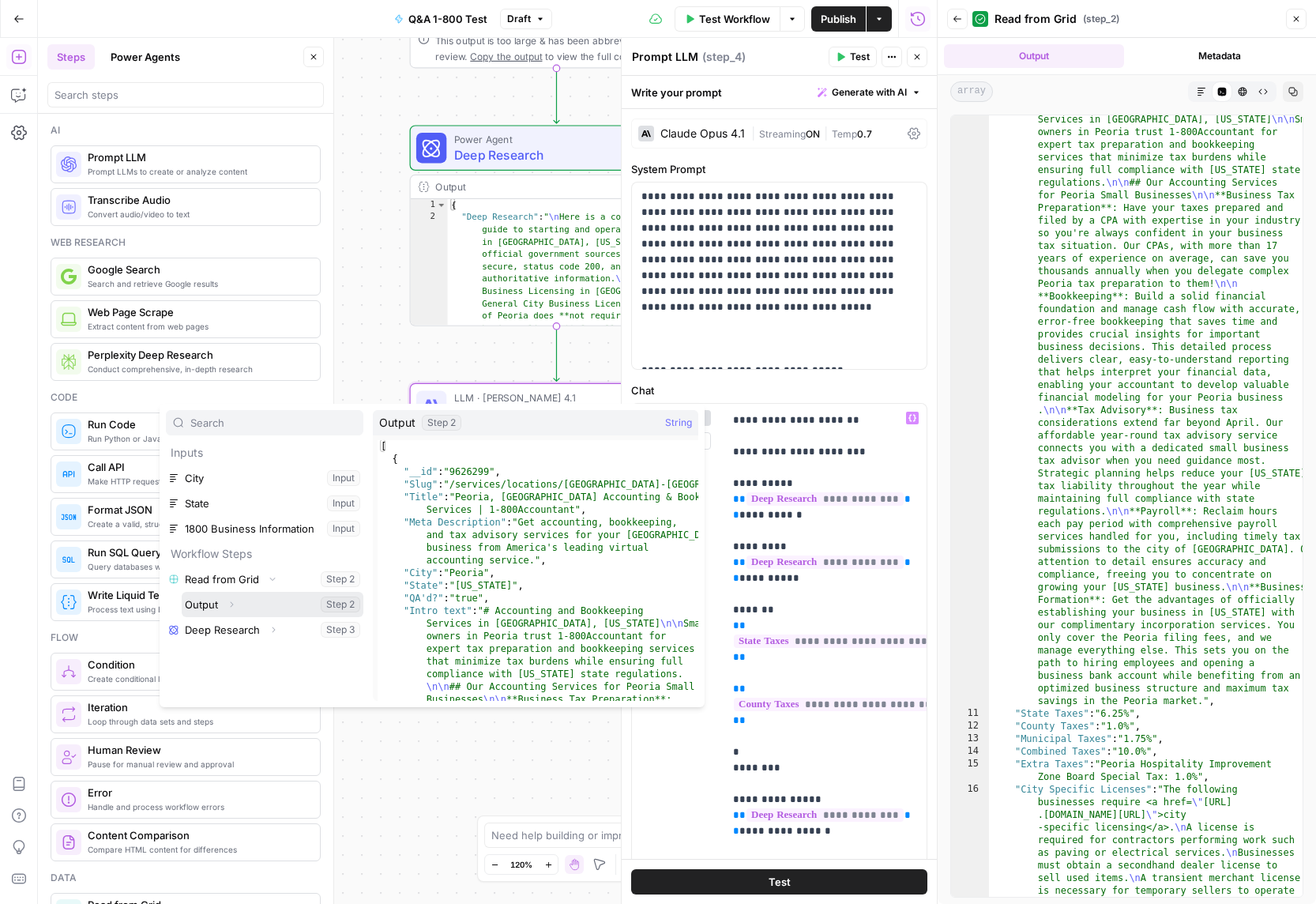
click at [231, 605] on icon "button" at bounding box center [232, 605] width 3 height 6
drag, startPoint x: 228, startPoint y: 628, endPoint x: 249, endPoint y: 594, distance: 39.7
click at [230, 627] on icon "button" at bounding box center [228, 629] width 9 height 9
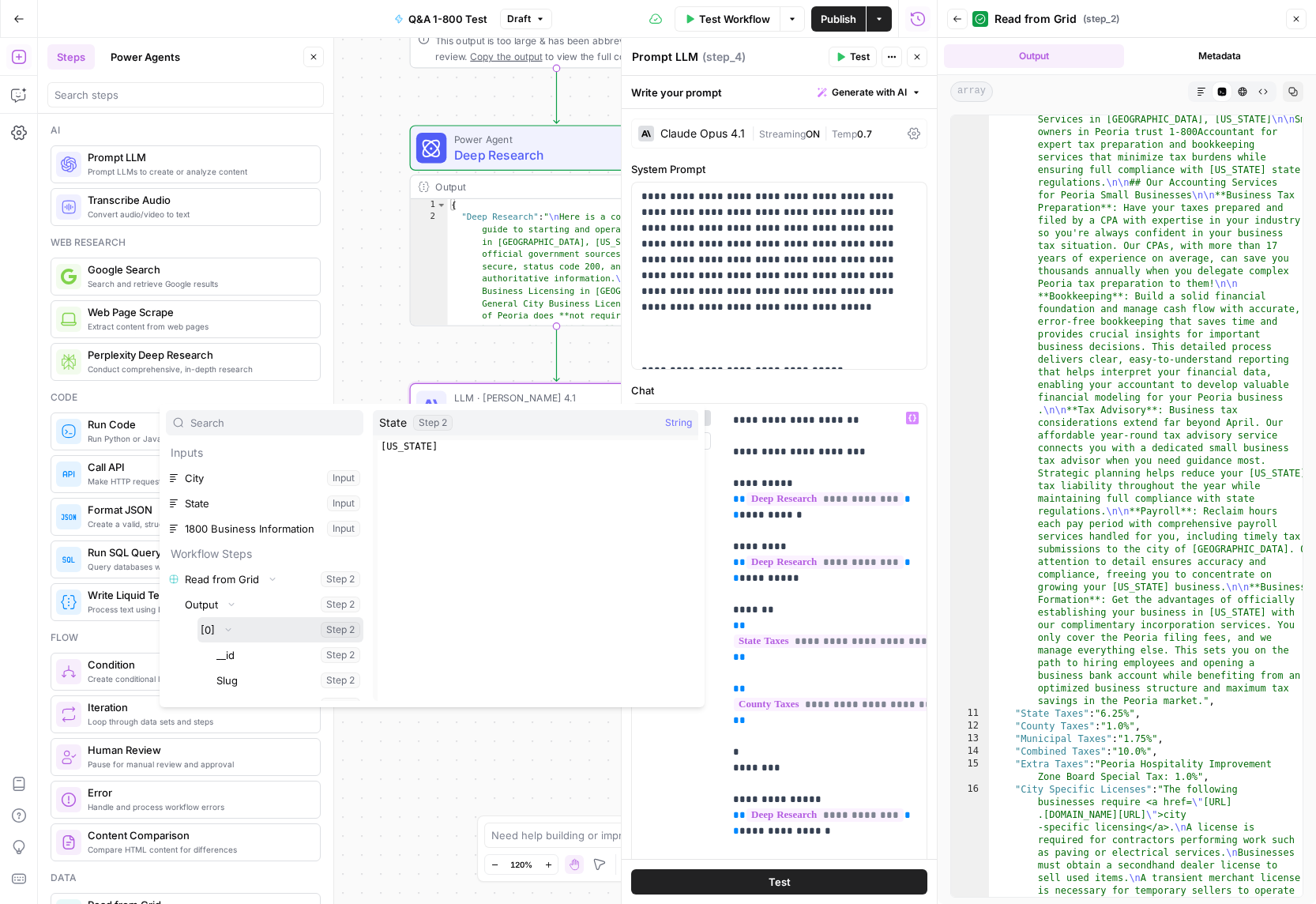
scroll to position [374, 0]
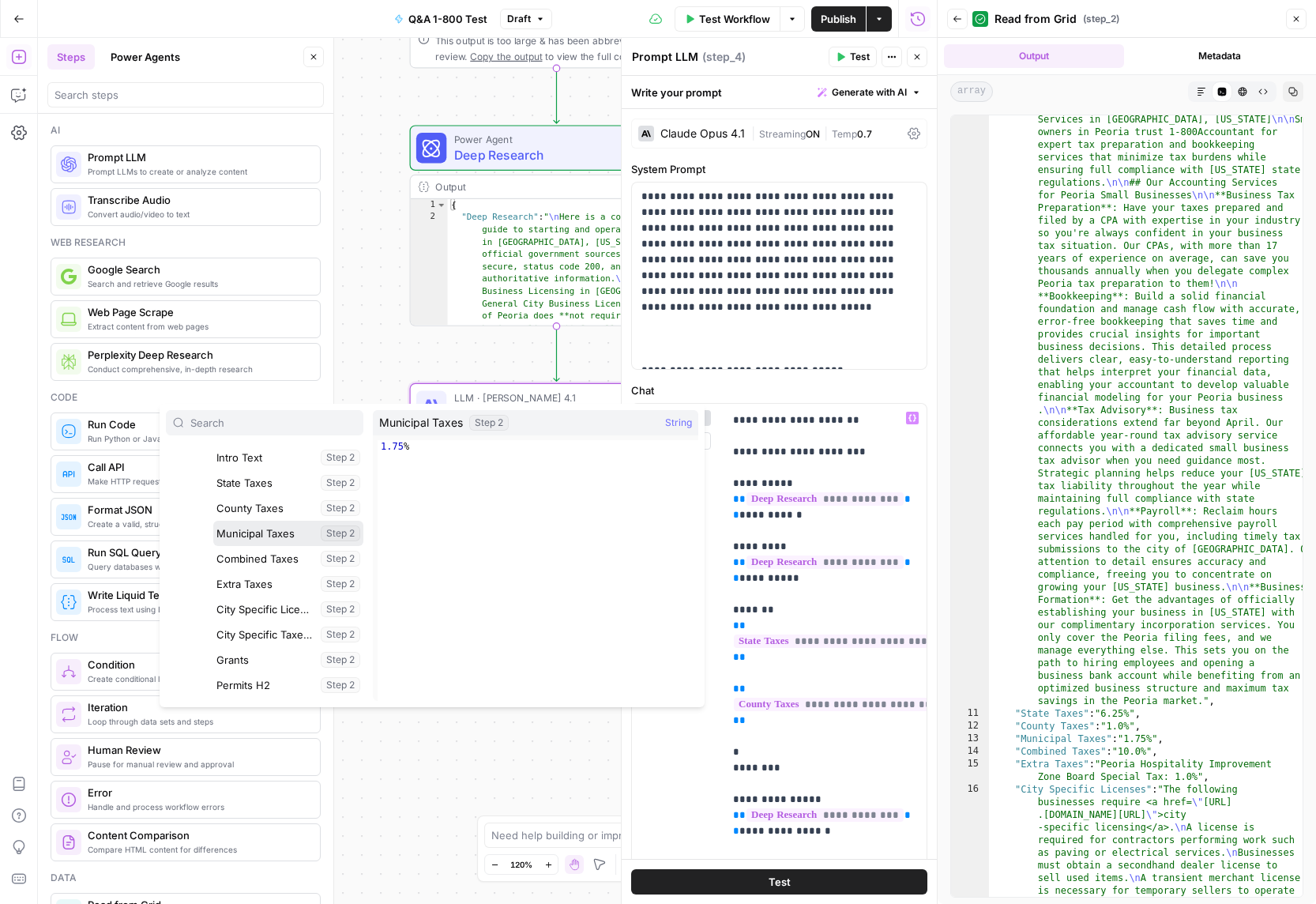
click at [250, 532] on button "Select variable Municipal Taxes" at bounding box center [288, 533] width 150 height 25
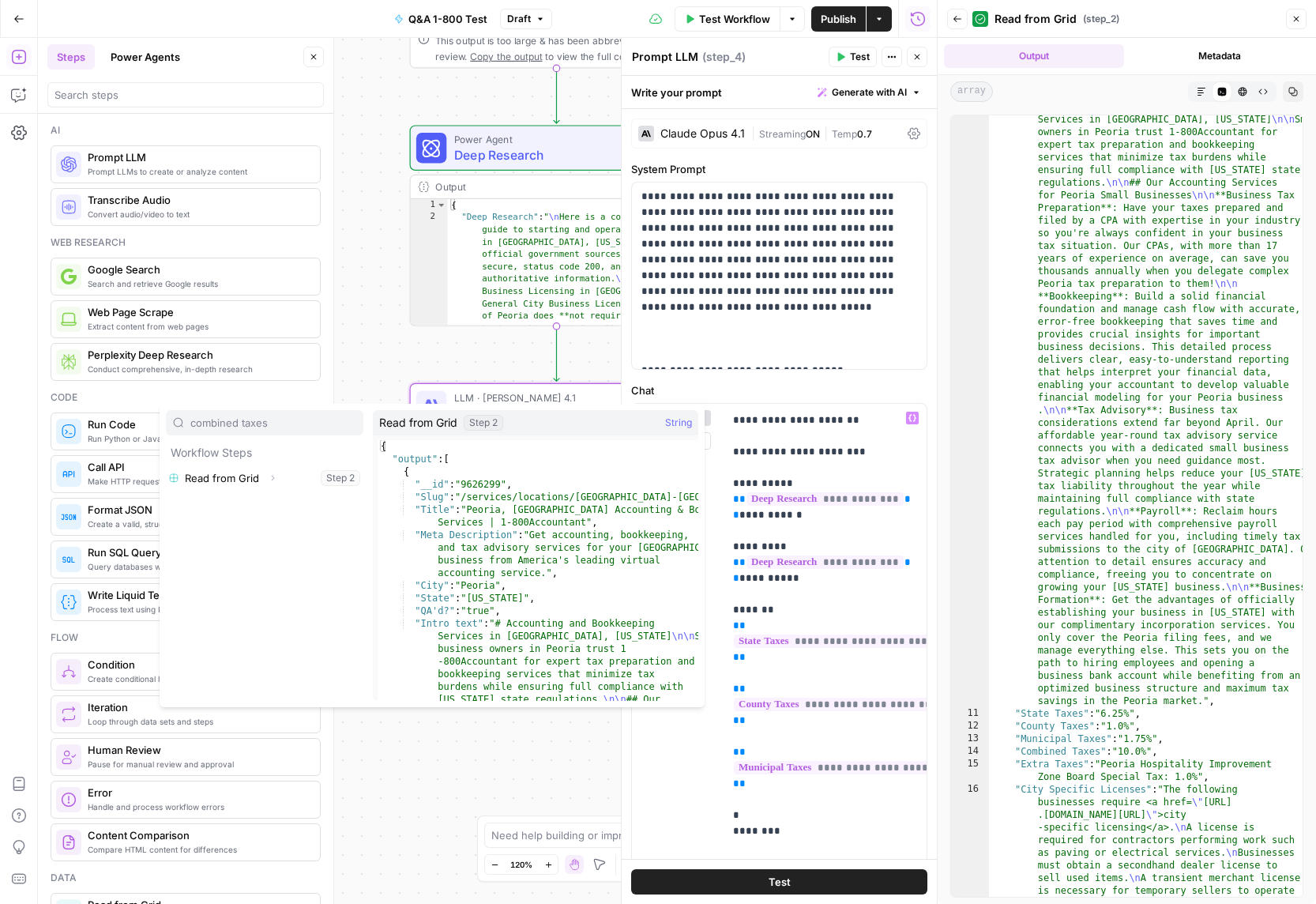
type input "combined taxes"
click at [268, 476] on icon "button" at bounding box center [272, 477] width 9 height 9
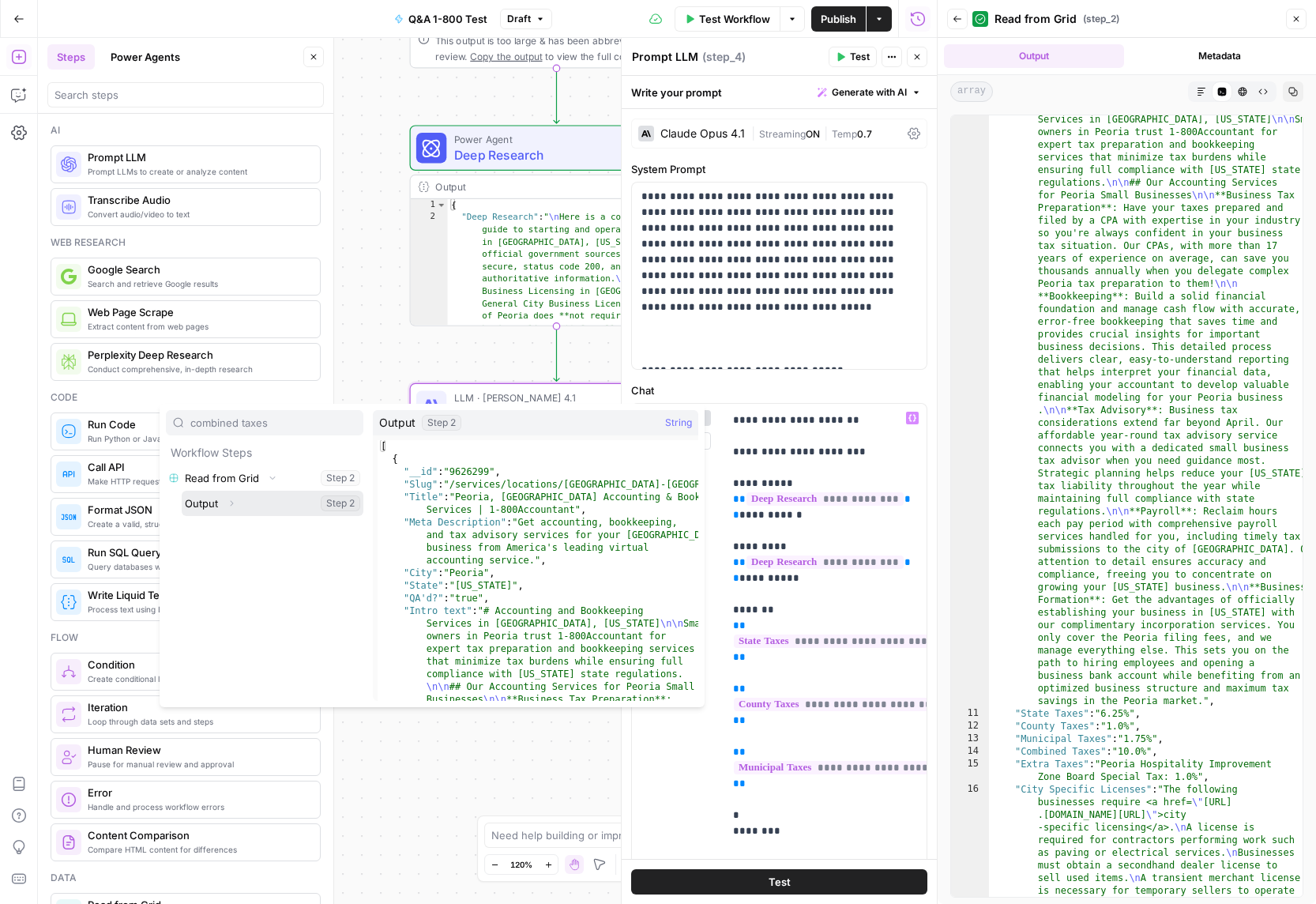
click at [235, 504] on icon "button" at bounding box center [231, 502] width 9 height 9
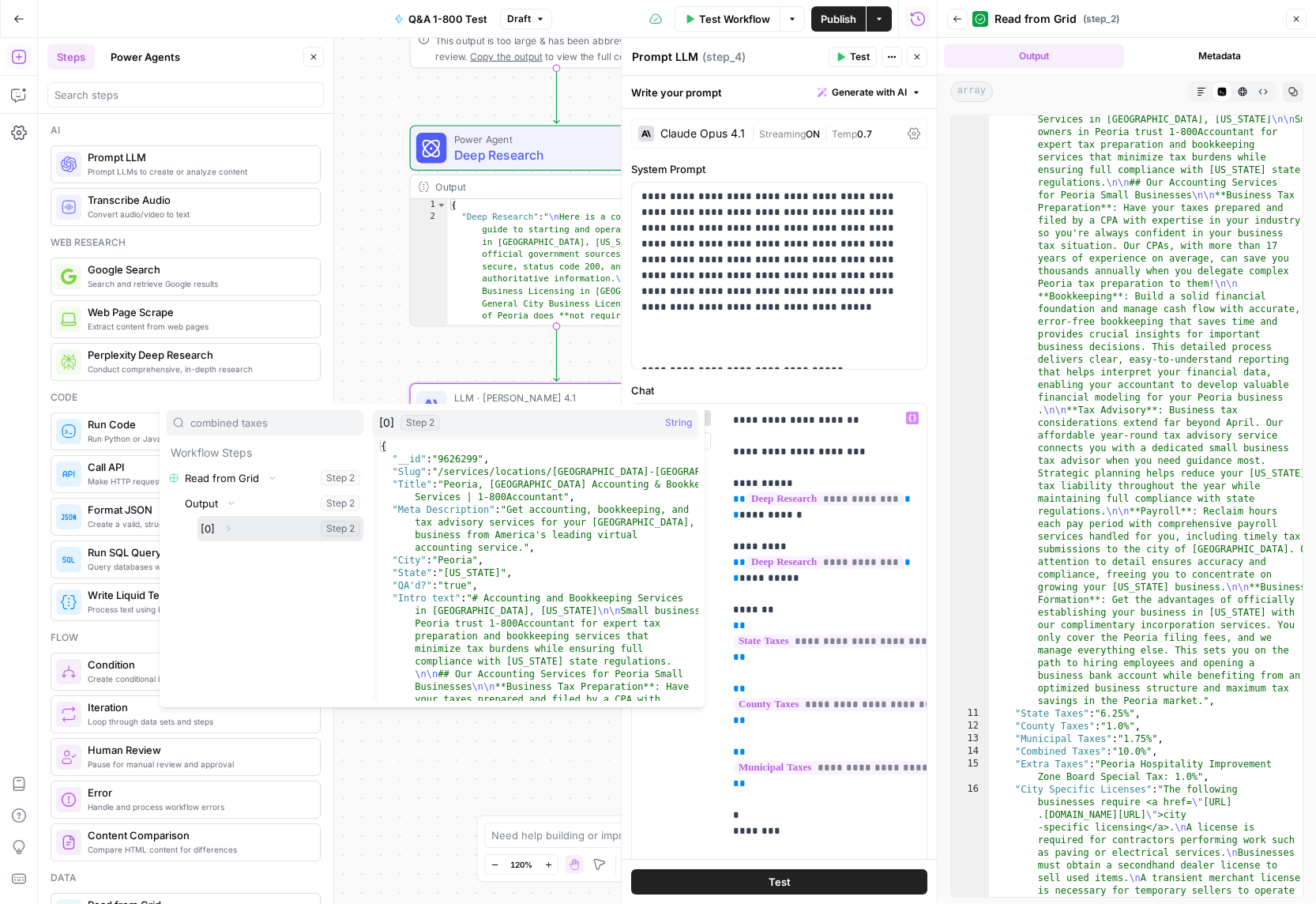
click at [231, 531] on icon "button" at bounding box center [228, 528] width 9 height 9
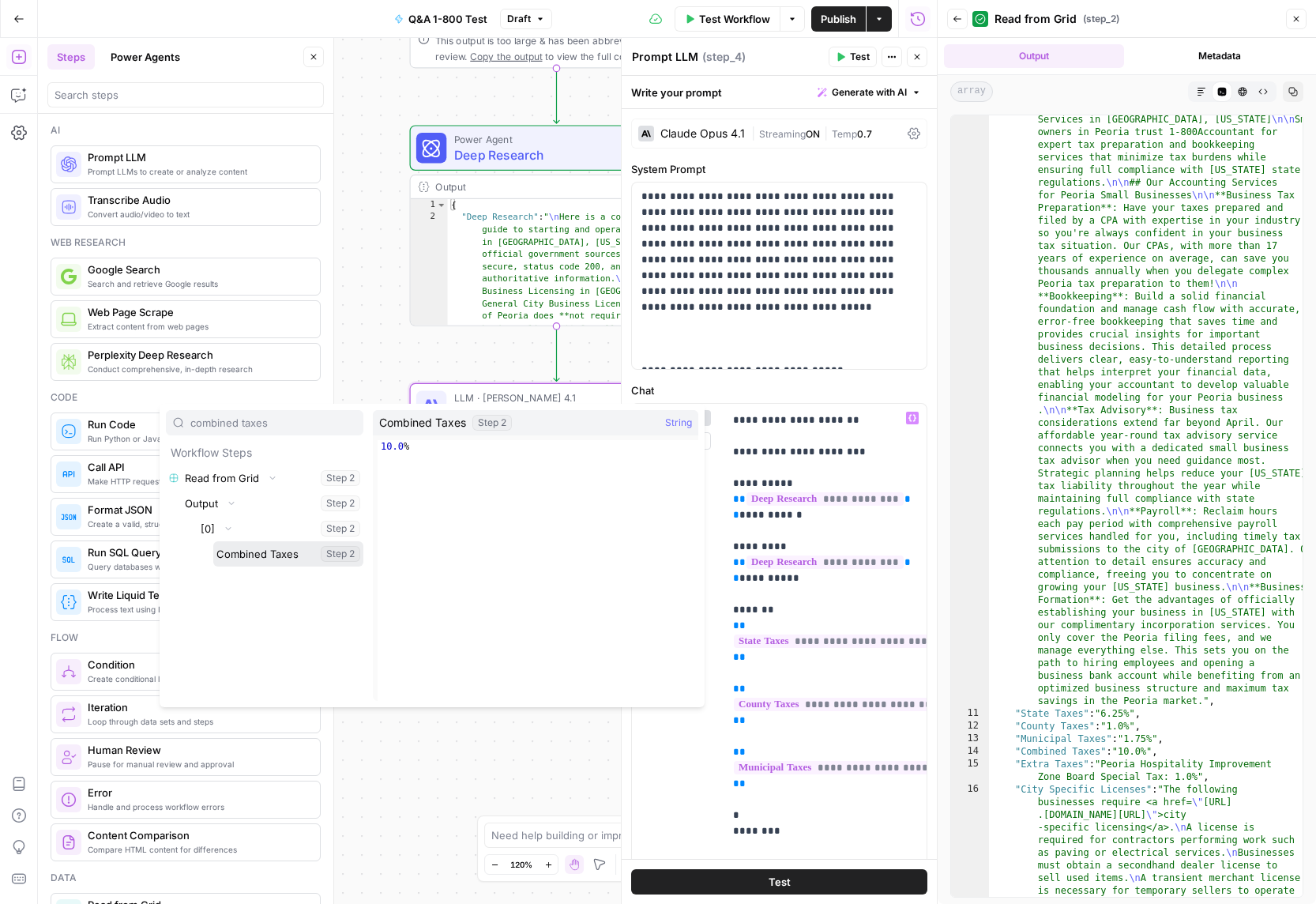
click at [256, 555] on button "Select variable Combined Taxes" at bounding box center [288, 553] width 150 height 25
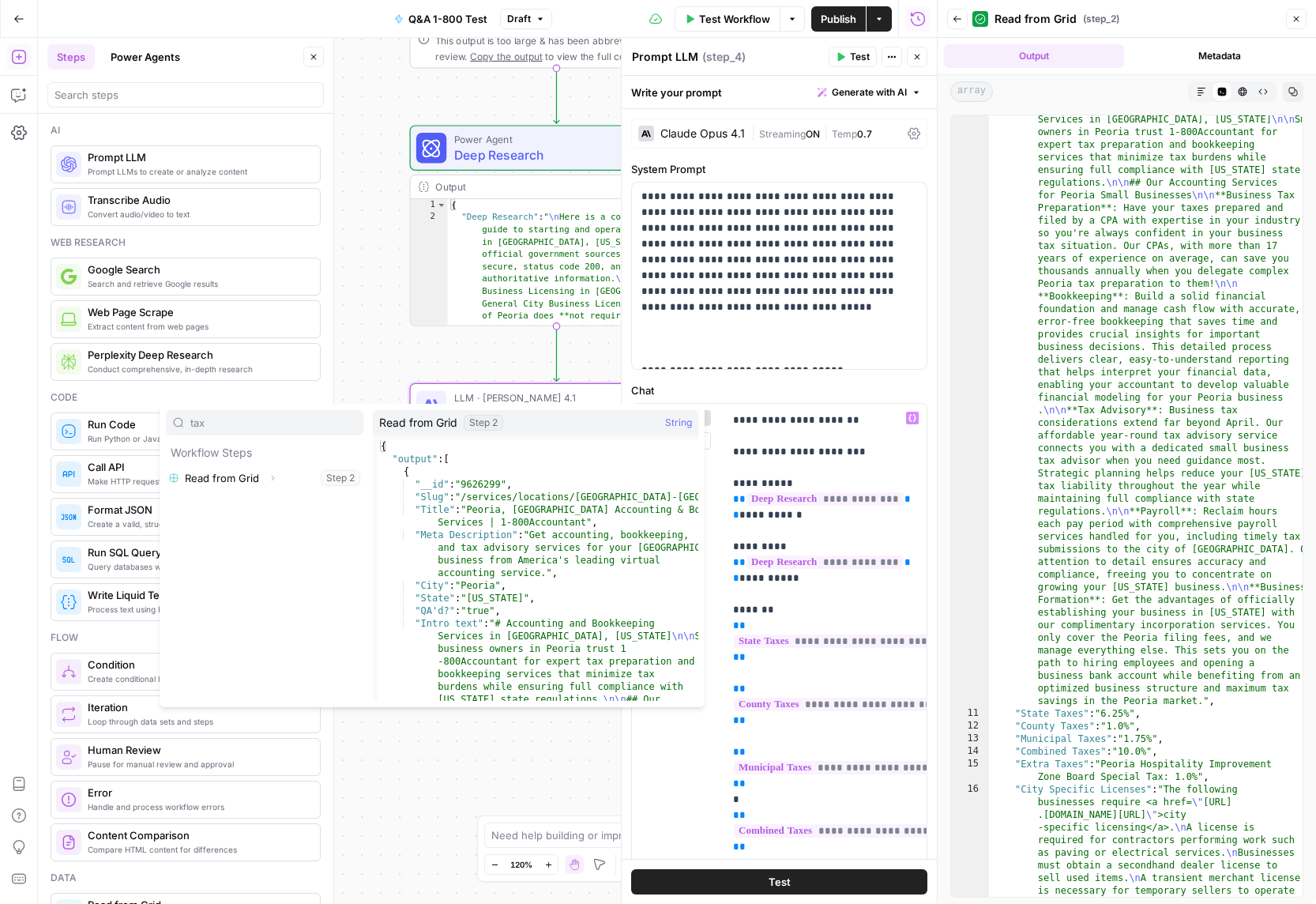
type input "tax"
click at [265, 481] on button "Expand" at bounding box center [272, 478] width 21 height 21
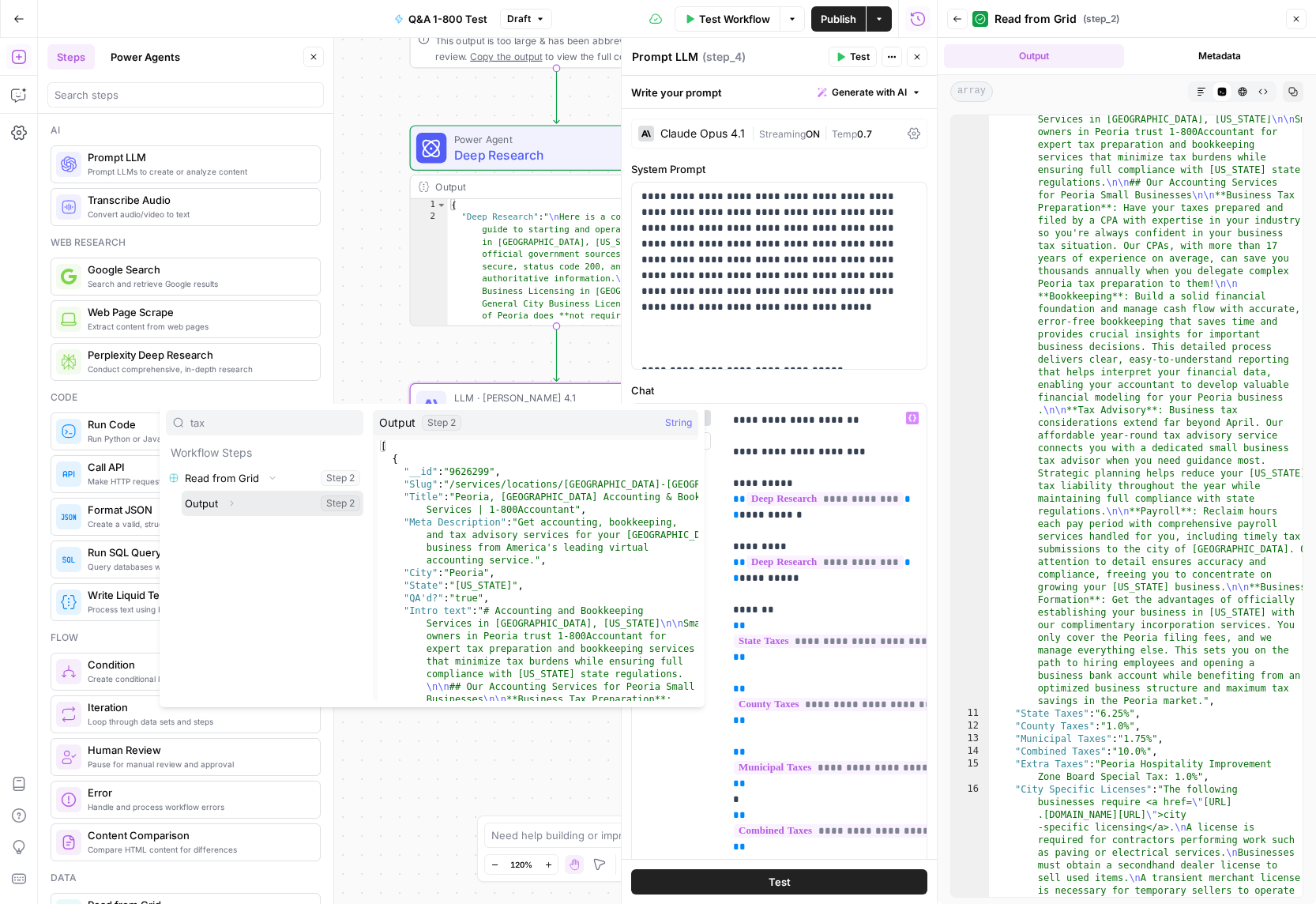
click at [233, 509] on button "Expand" at bounding box center [231, 503] width 21 height 21
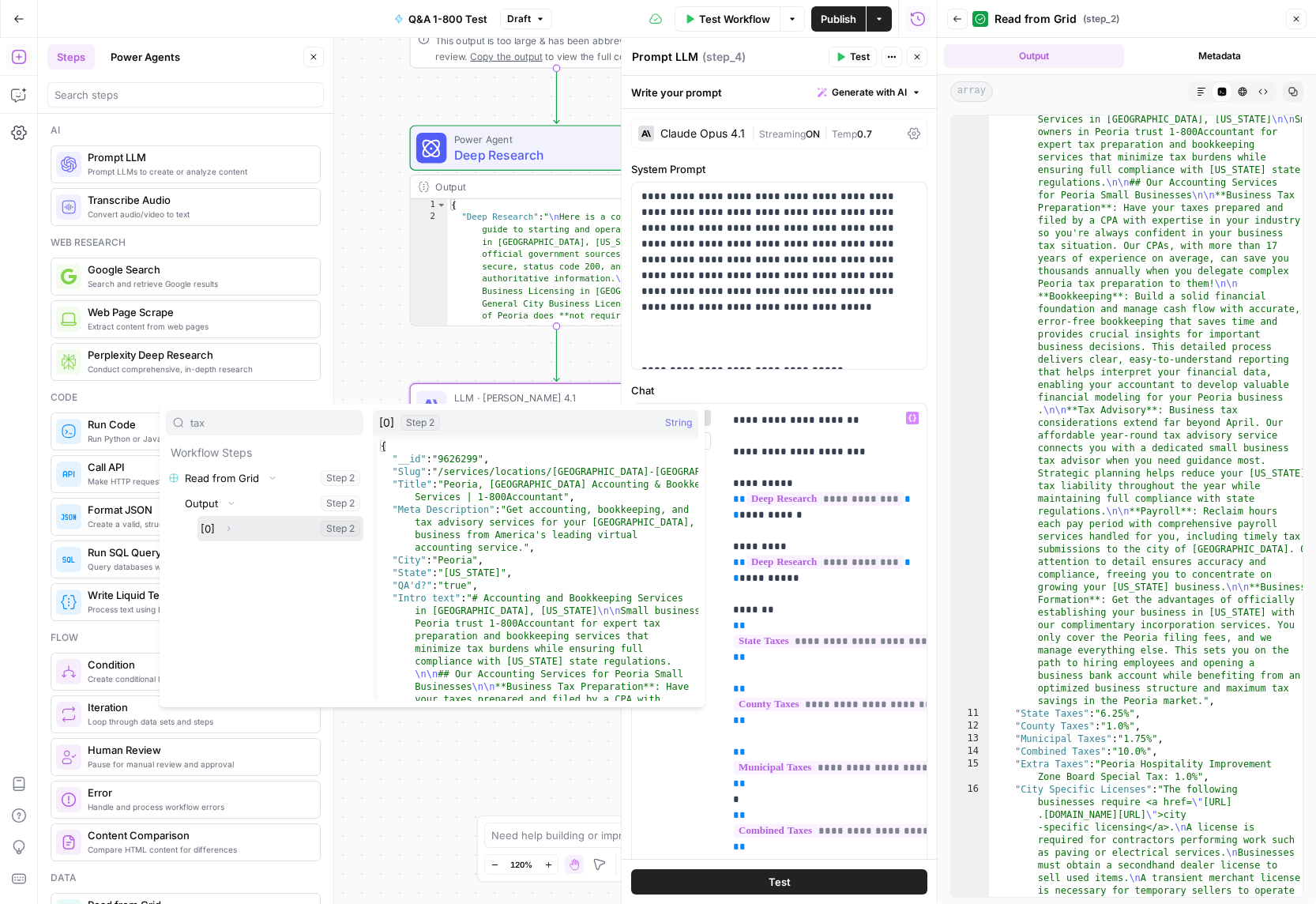
click at [233, 529] on button "Expand" at bounding box center [228, 528] width 21 height 21
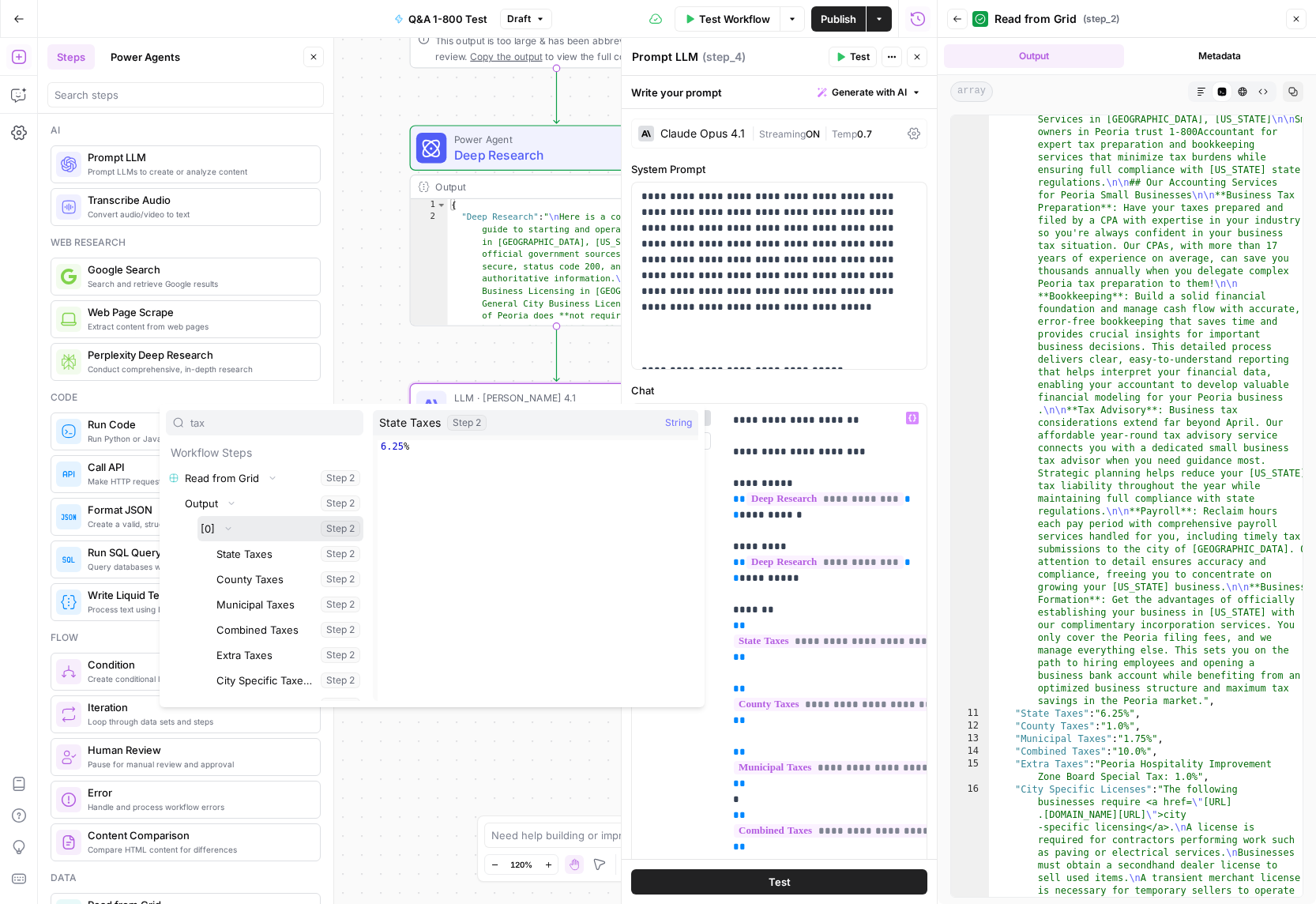
scroll to position [43, 0]
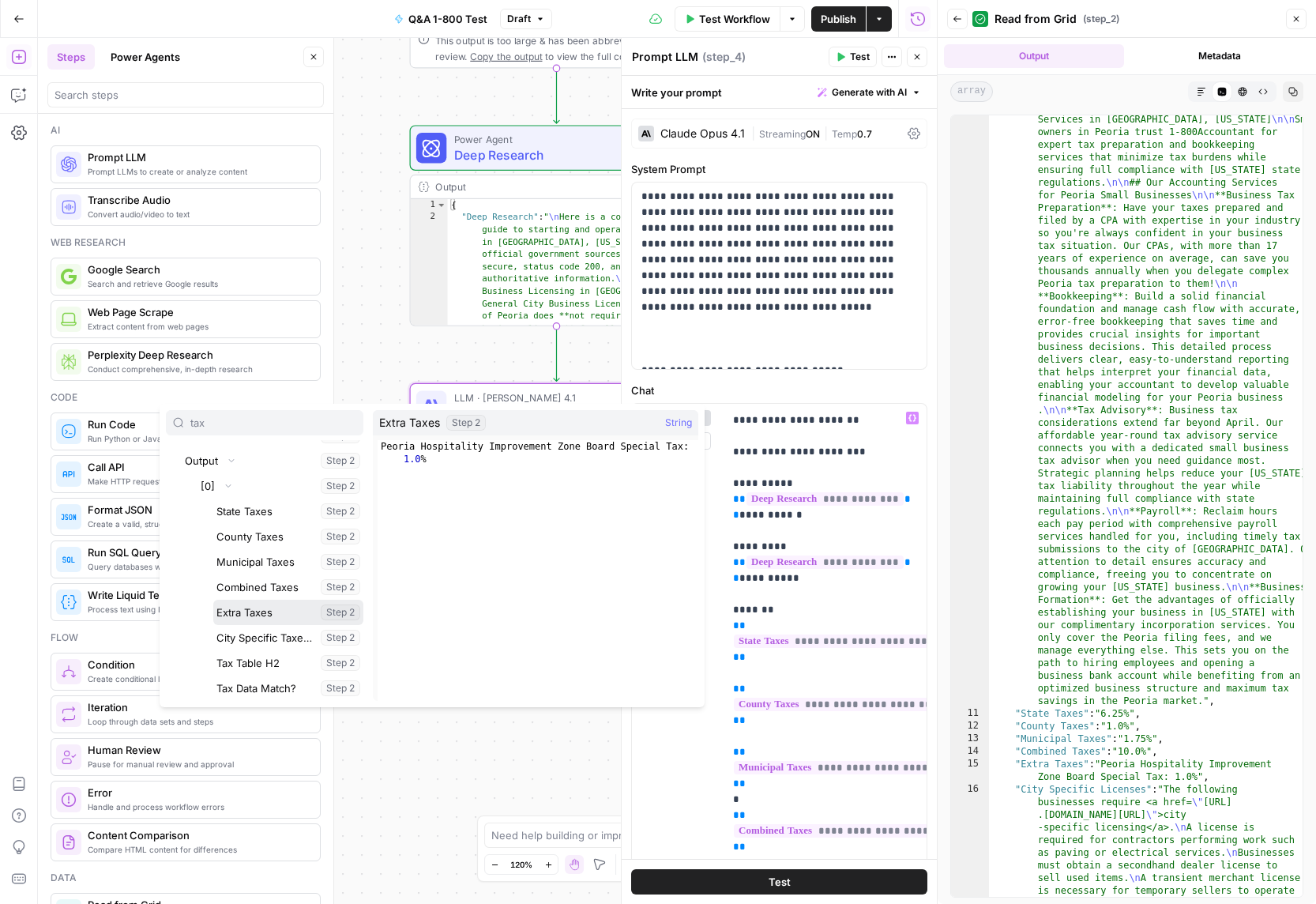
click at [265, 605] on button "Select variable Extra Taxes" at bounding box center [288, 612] width 150 height 25
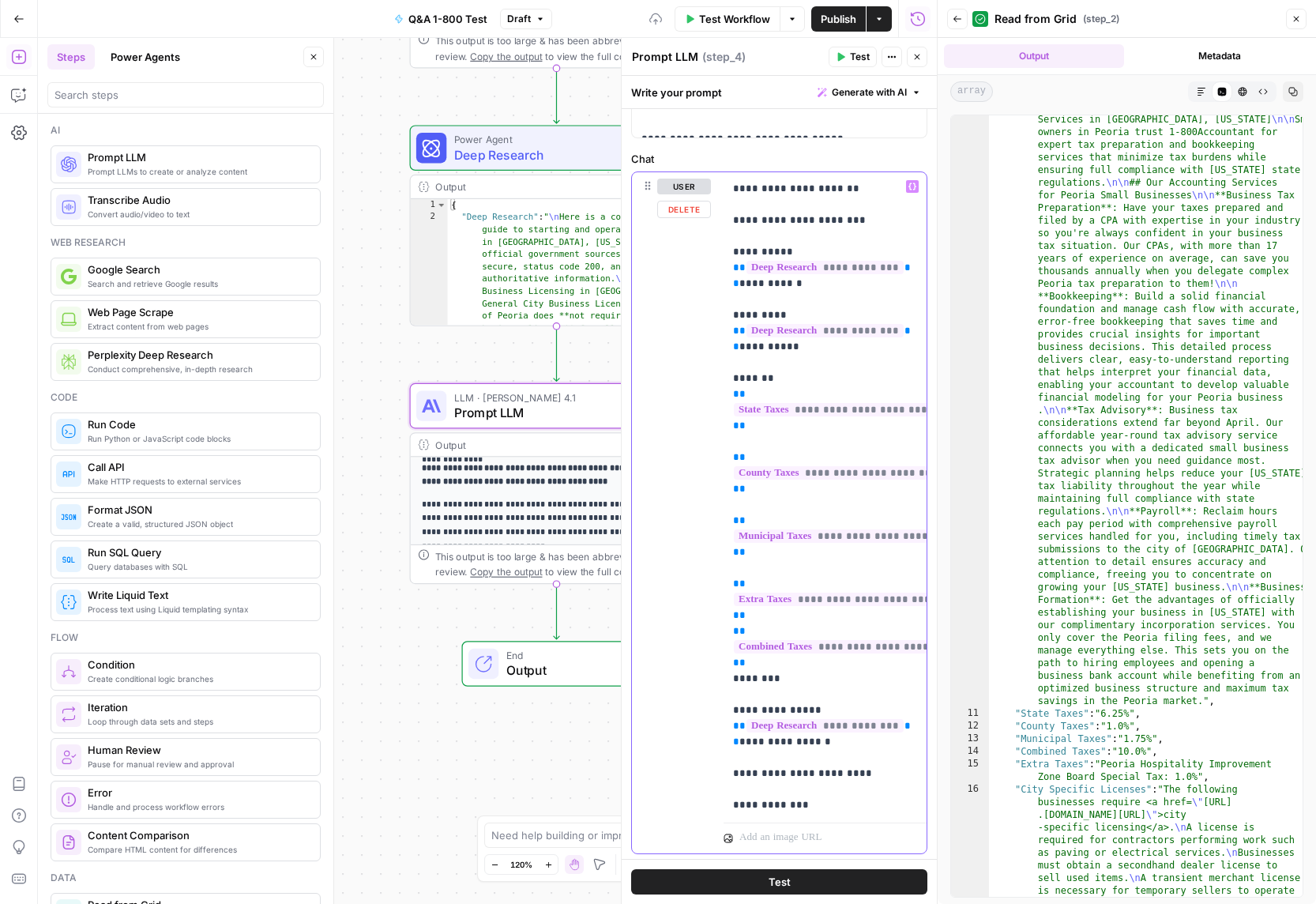
scroll to position [351, 0]
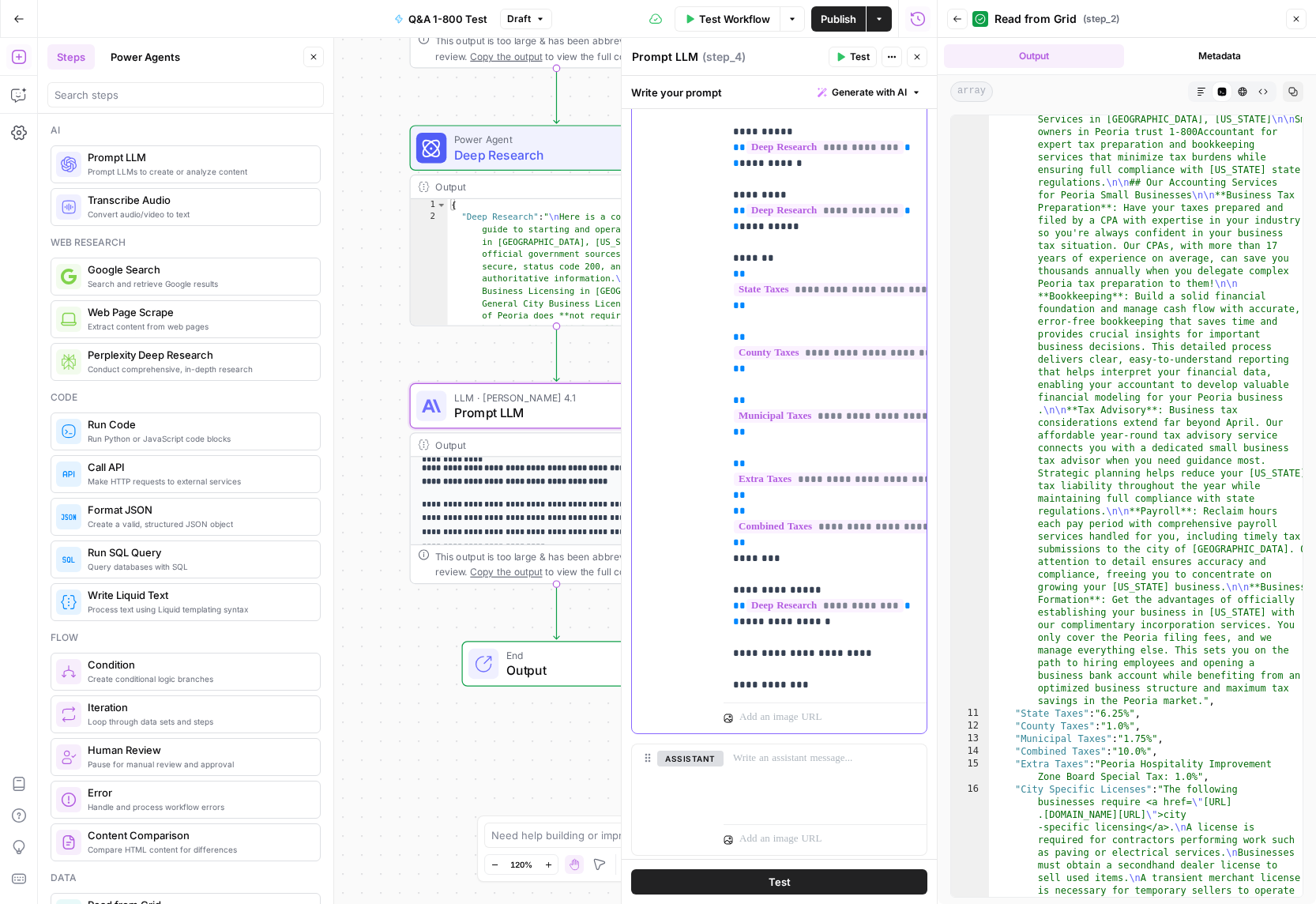
drag, startPoint x: 912, startPoint y: 570, endPoint x: 916, endPoint y: 588, distance: 18.8
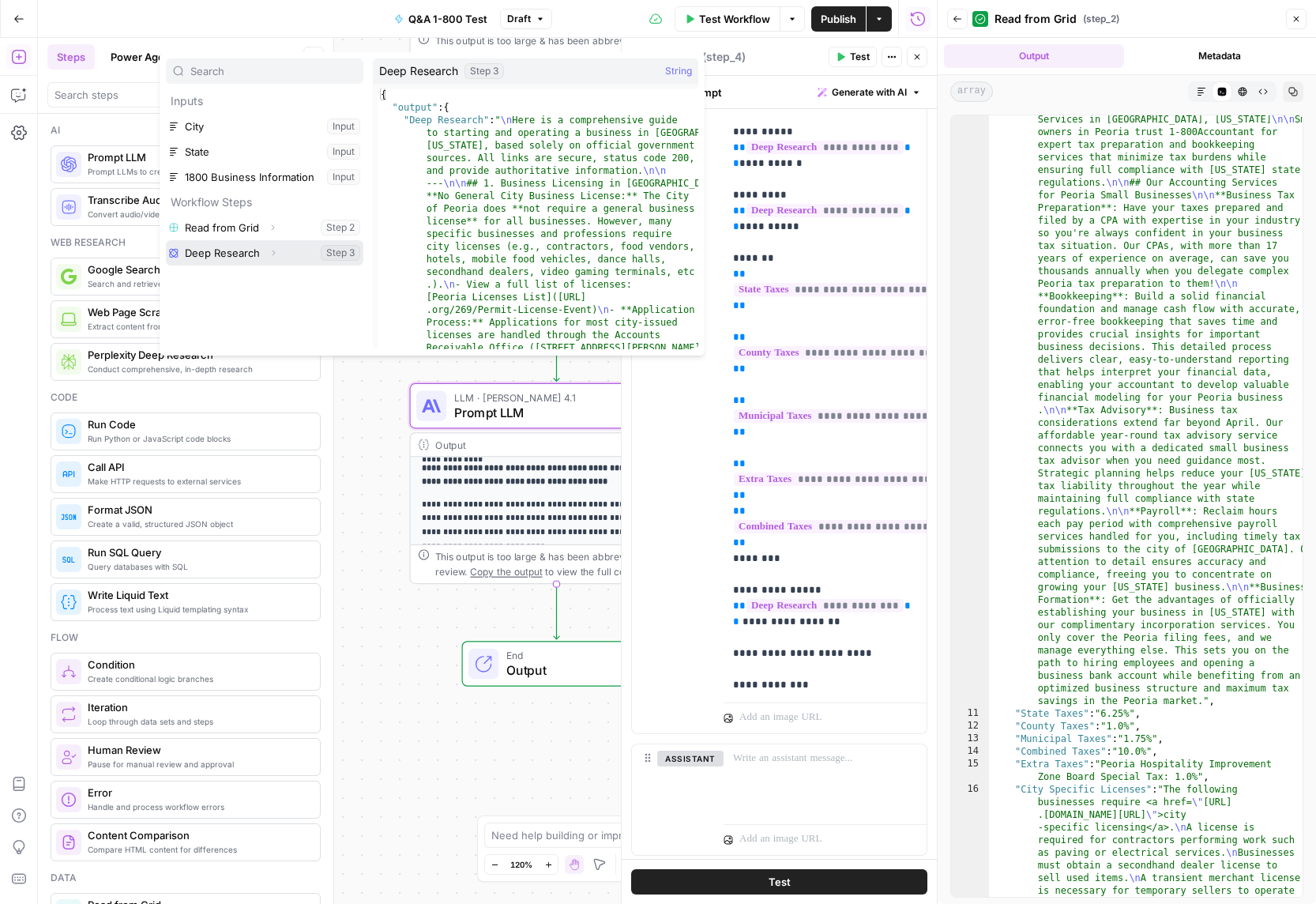
click at [278, 253] on button "Expand" at bounding box center [273, 252] width 21 height 21
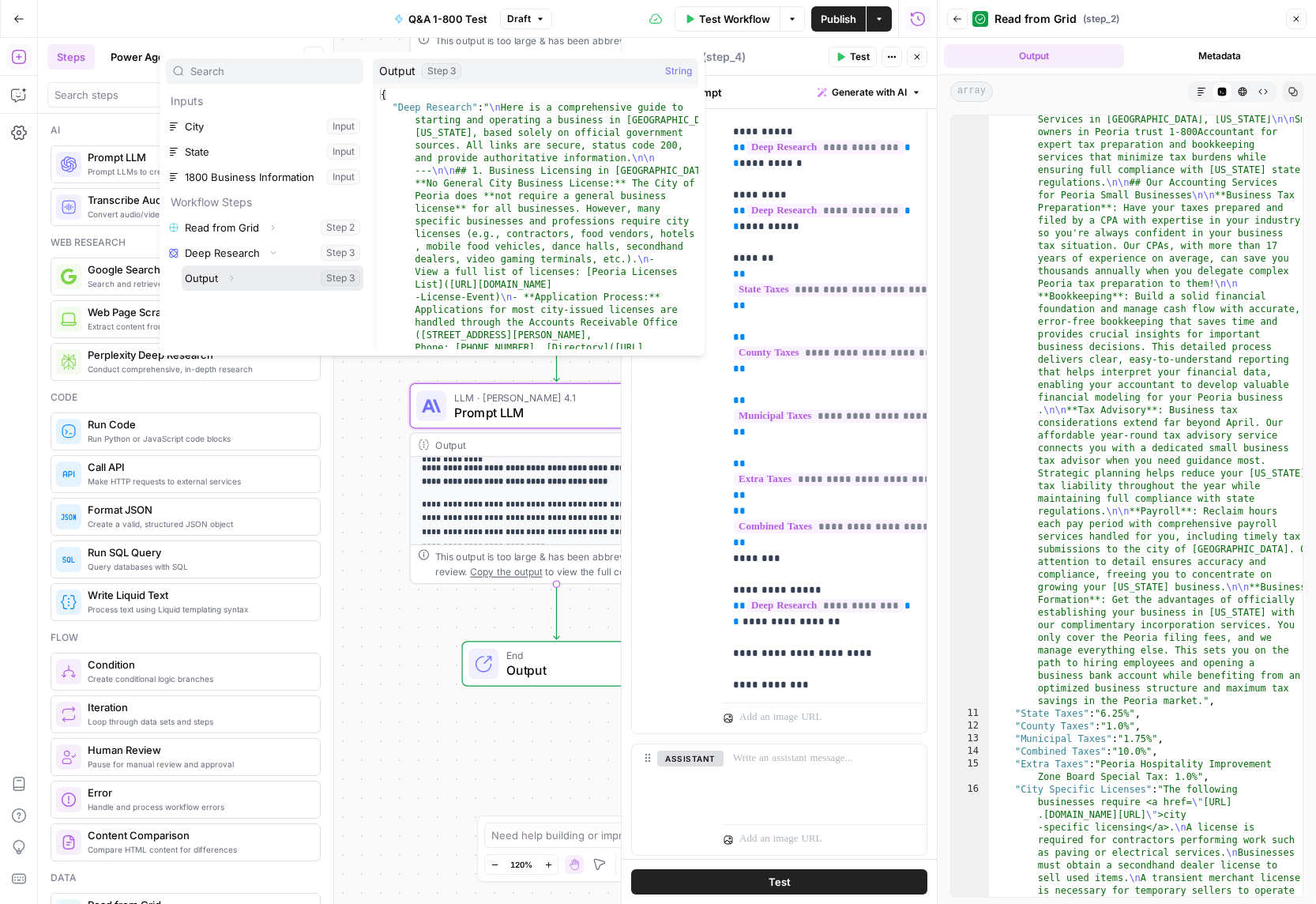
click at [235, 280] on icon "button" at bounding box center [231, 277] width 9 height 9
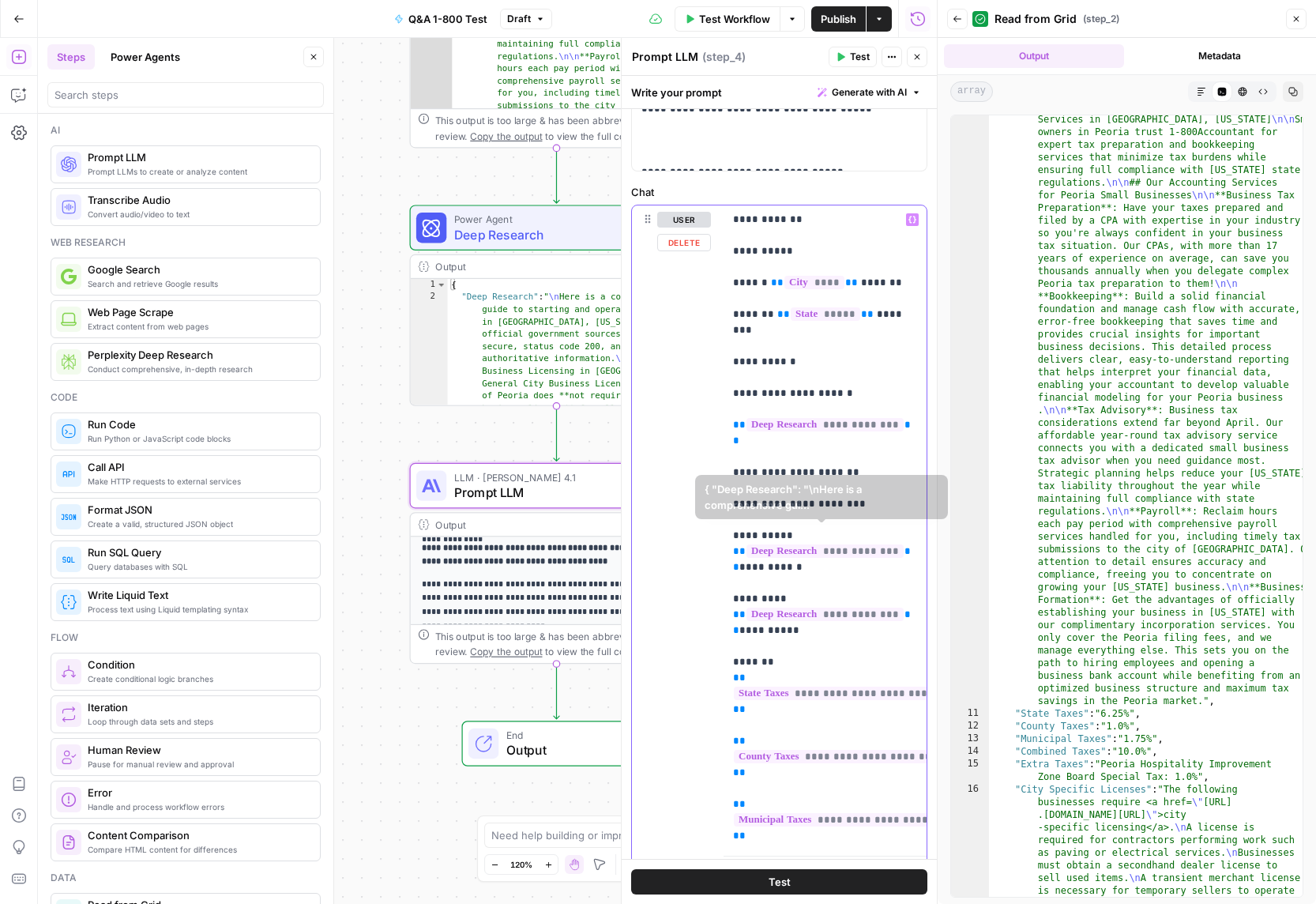
scroll to position [0, 0]
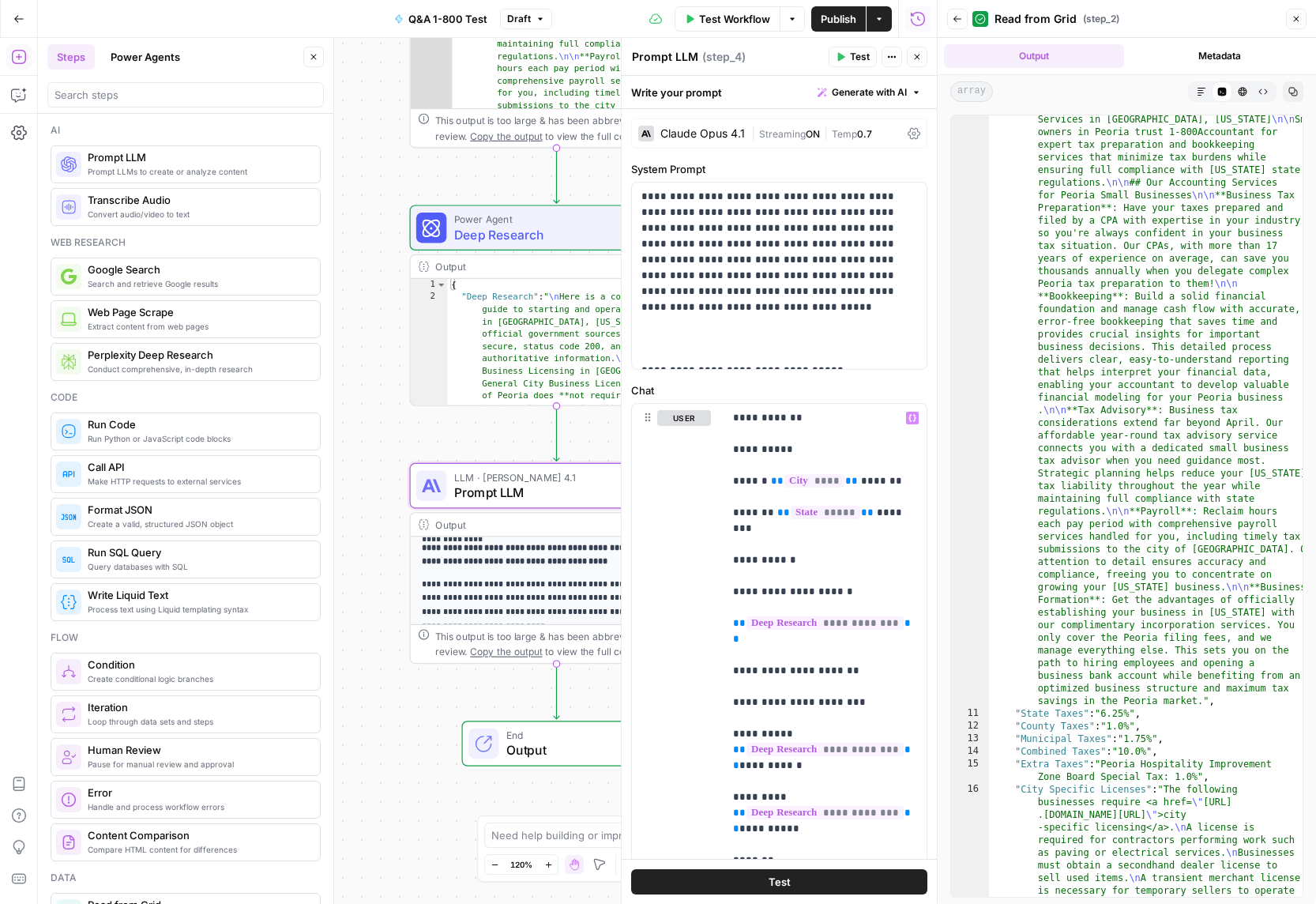
click at [784, 892] on button "Test" at bounding box center [779, 881] width 296 height 25
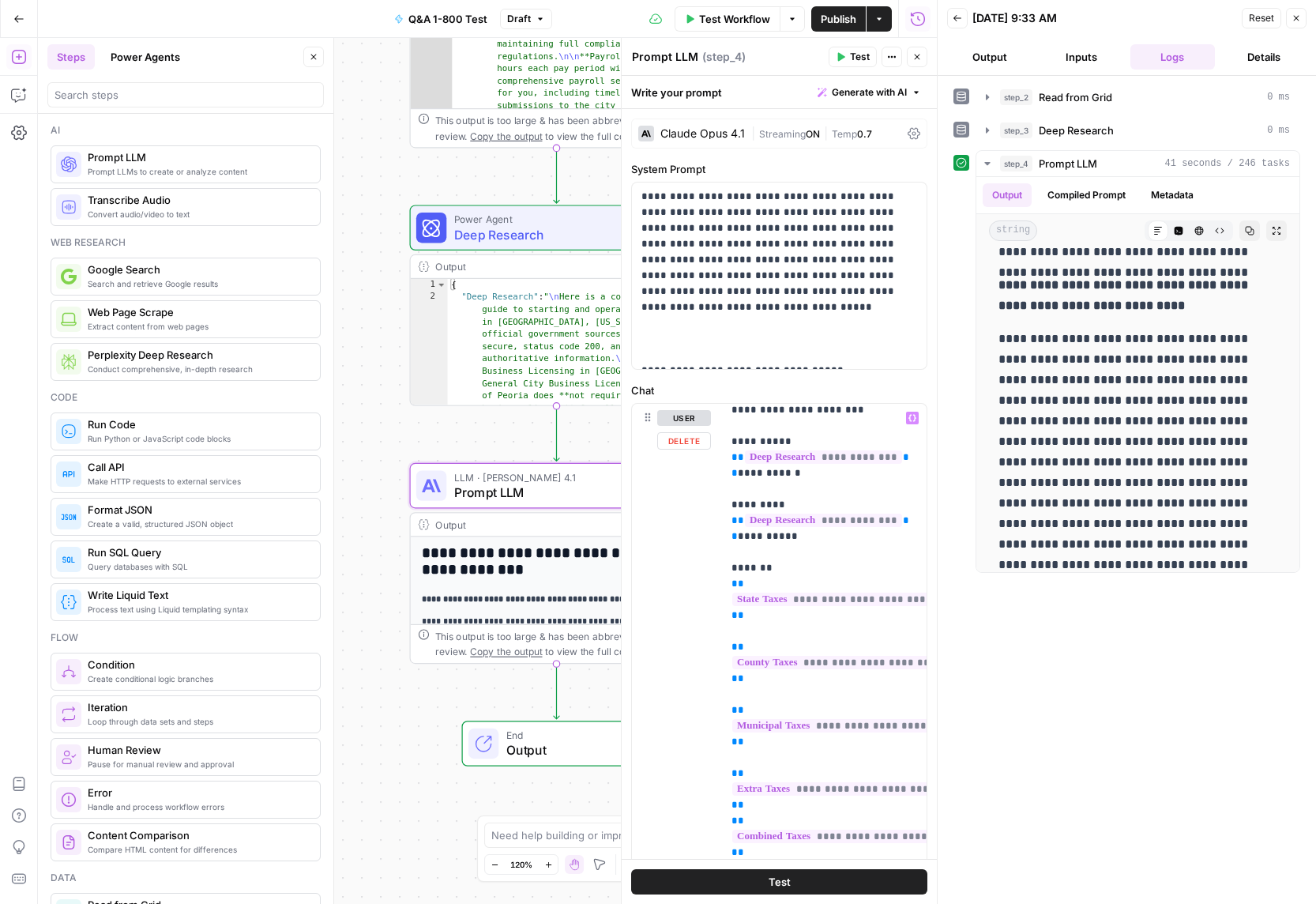
scroll to position [292, 0]
click at [528, 238] on span "Deep Research" at bounding box center [552, 234] width 197 height 19
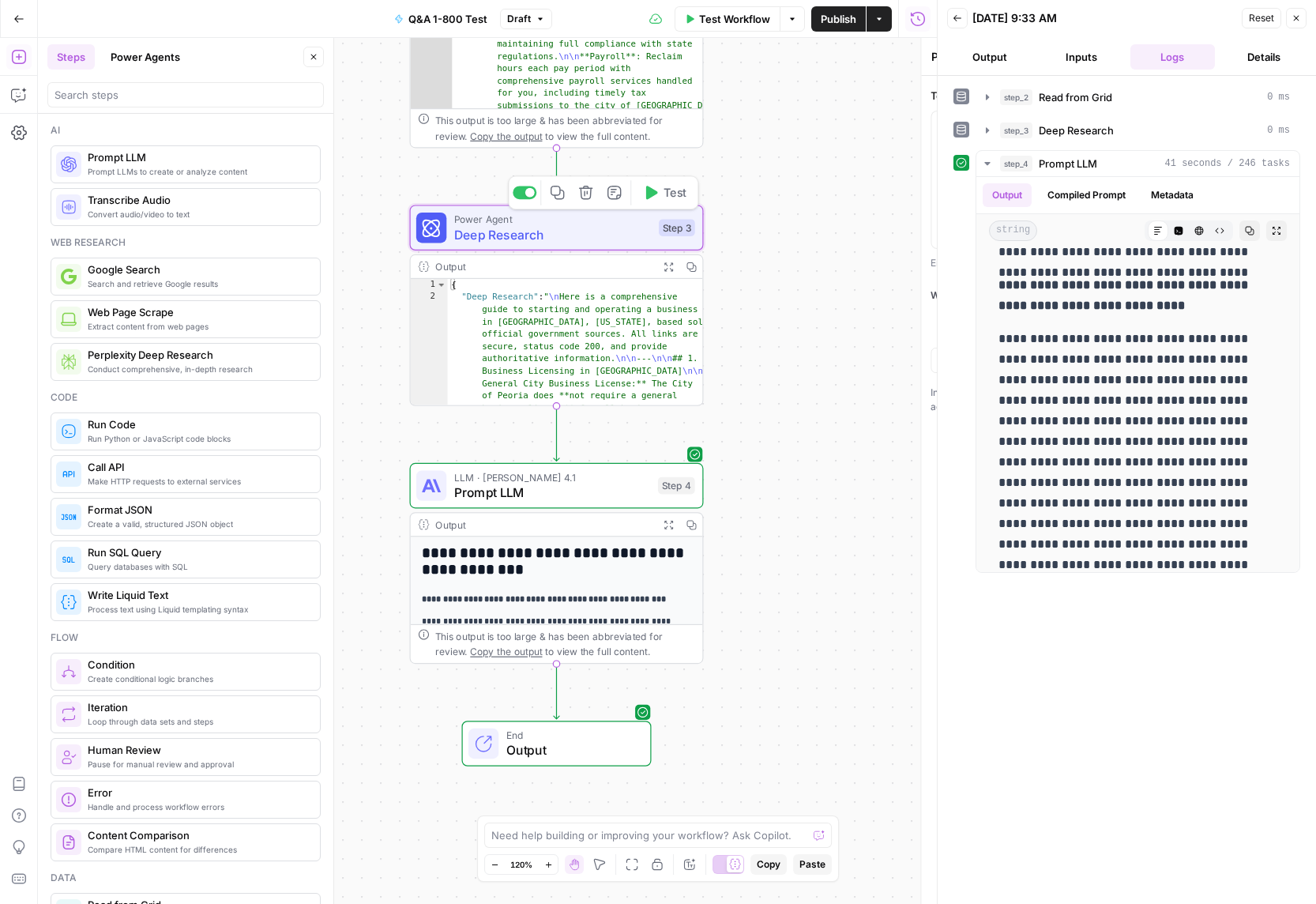
type textarea "Deep Research"
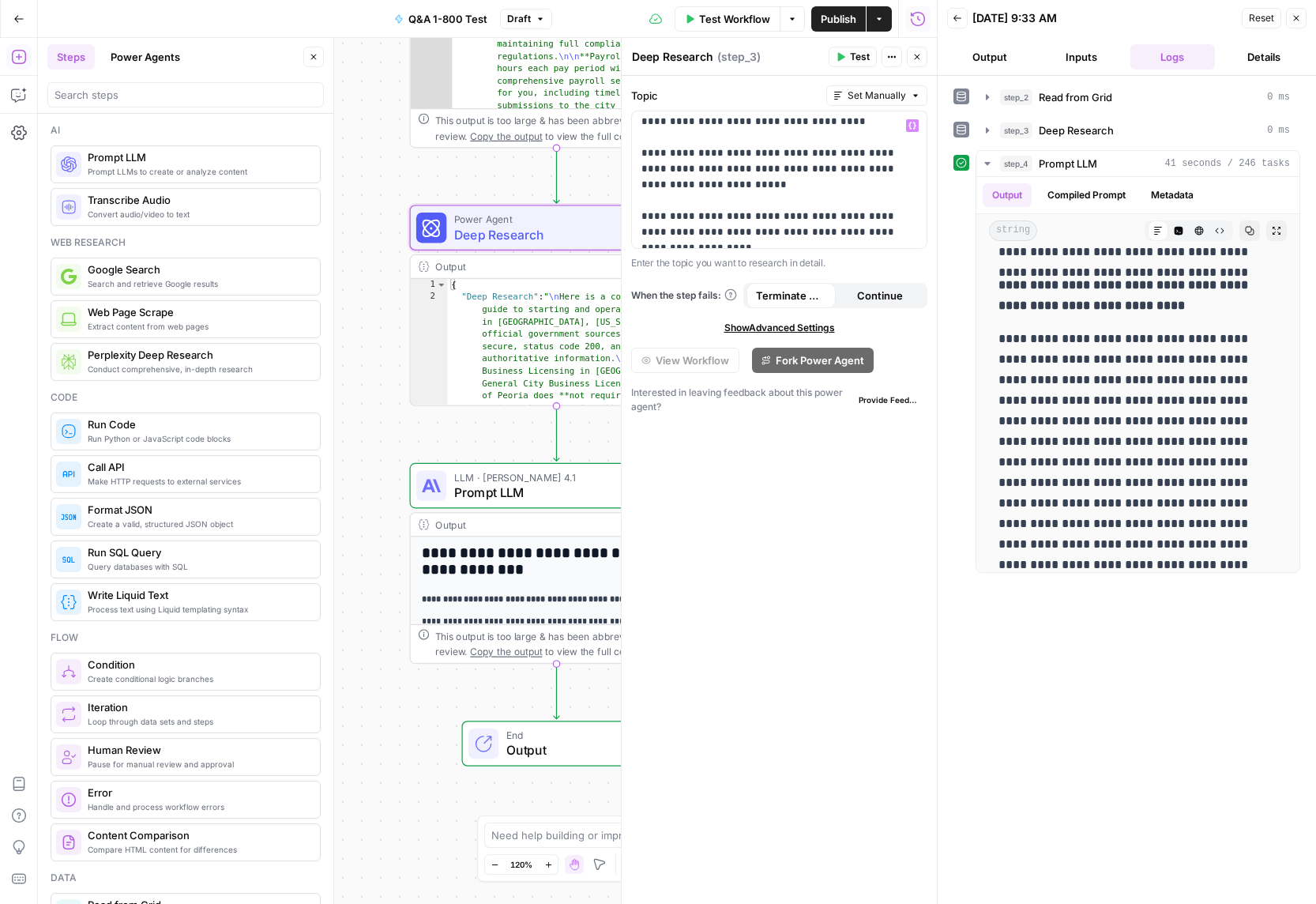
scroll to position [134, 0]
drag, startPoint x: 733, startPoint y: 145, endPoint x: 805, endPoint y: 147, distance: 71.9
click at [805, 146] on p "**********" at bounding box center [779, 362] width 276 height 758
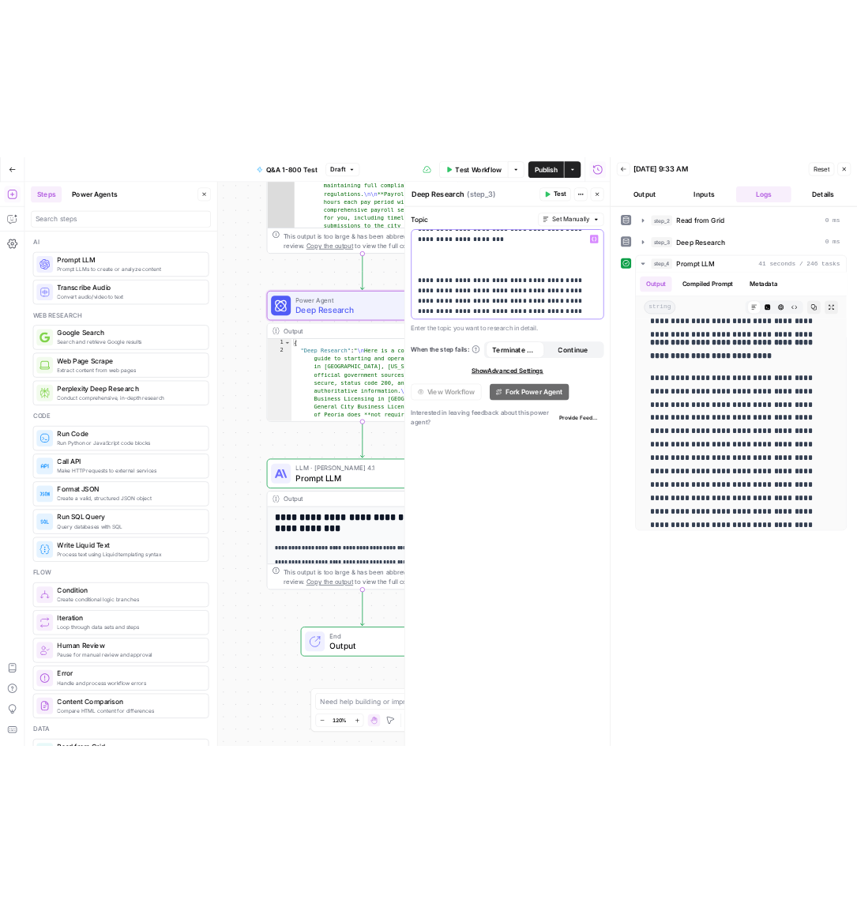
scroll to position [553, 0]
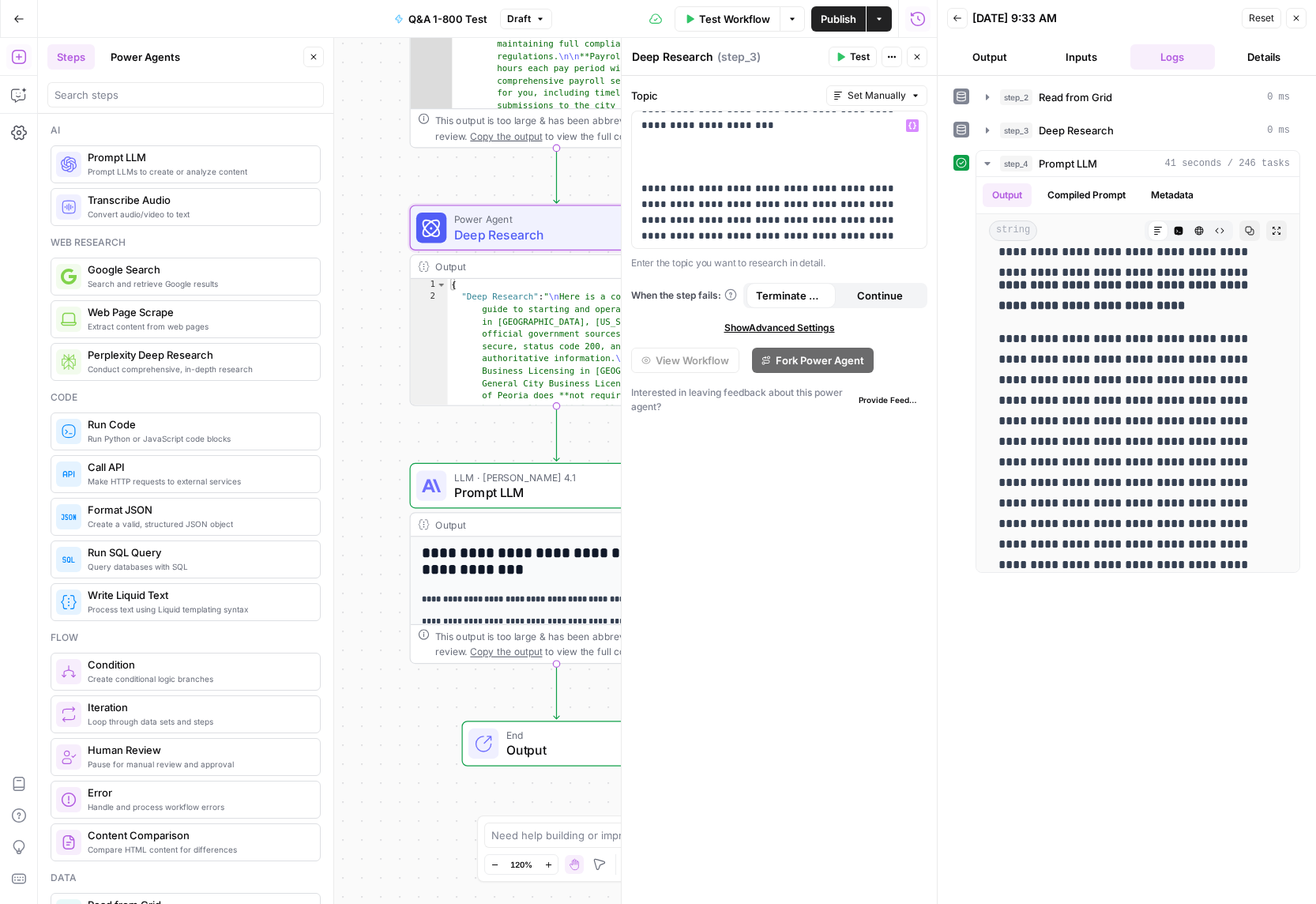
click at [705, 15] on span "Test Workflow" at bounding box center [734, 19] width 71 height 16
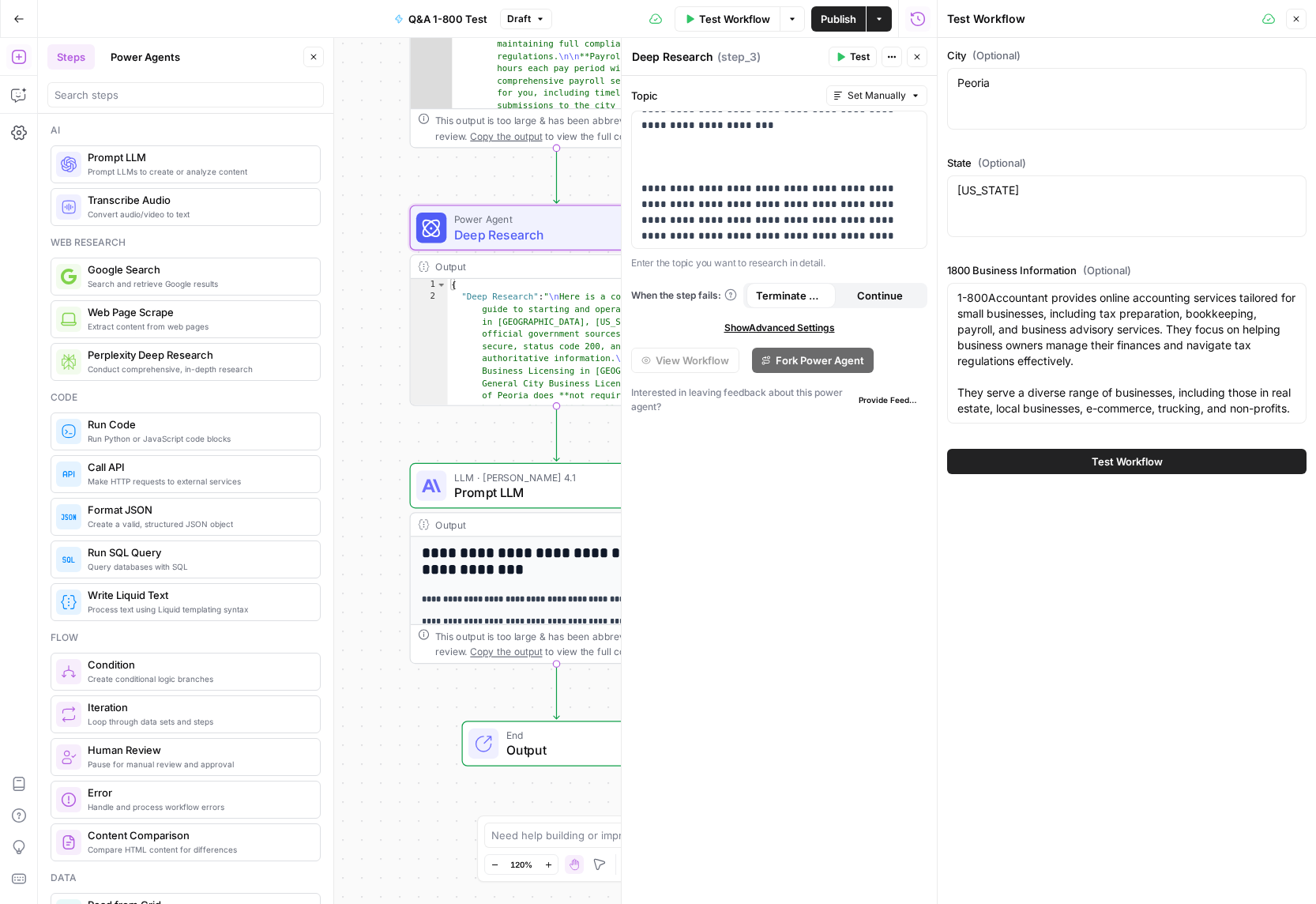
click at [1086, 474] on button "Test Workflow" at bounding box center [1126, 461] width 359 height 25
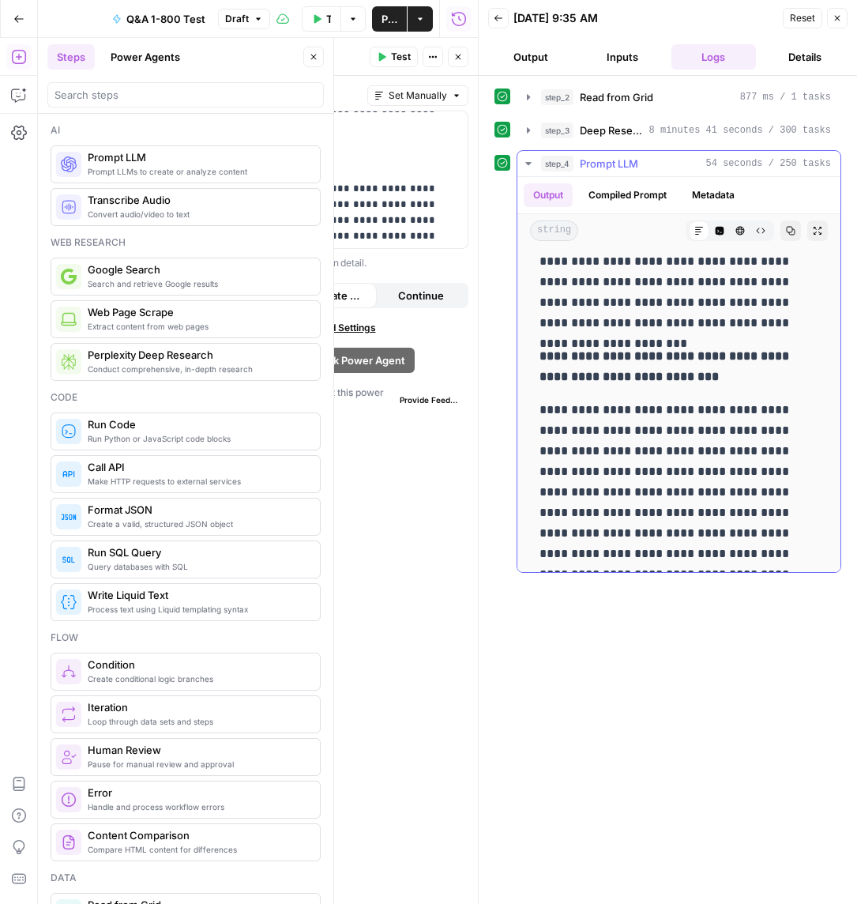
scroll to position [3489, 0]
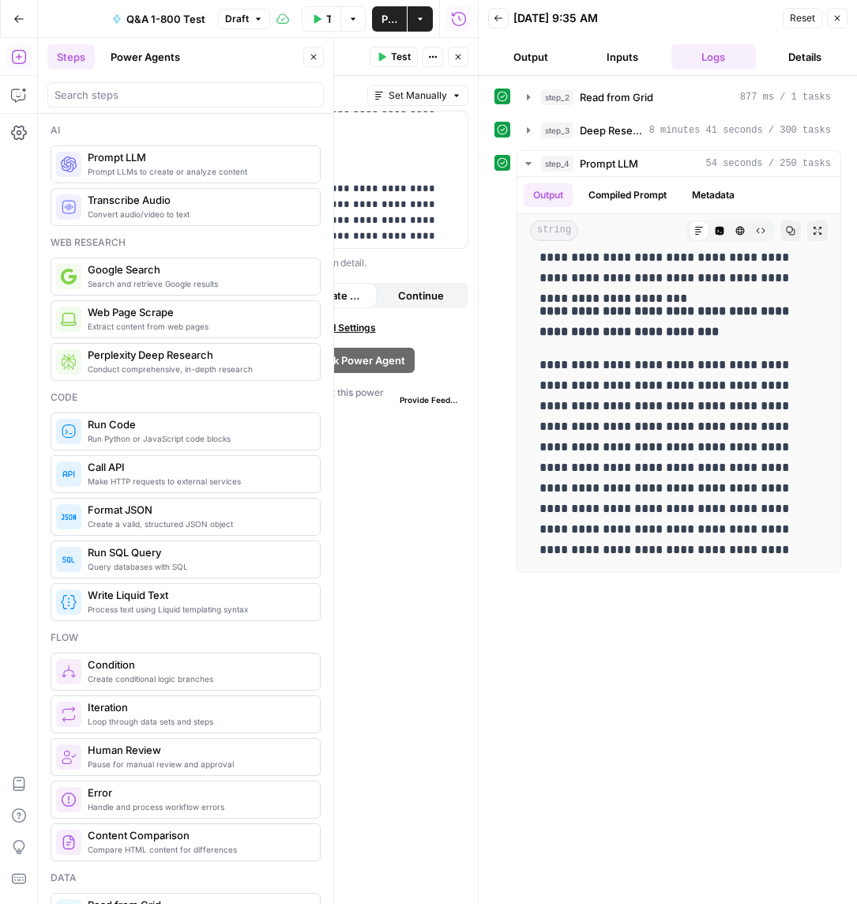
click at [453, 54] on icon "button" at bounding box center [457, 56] width 9 height 9
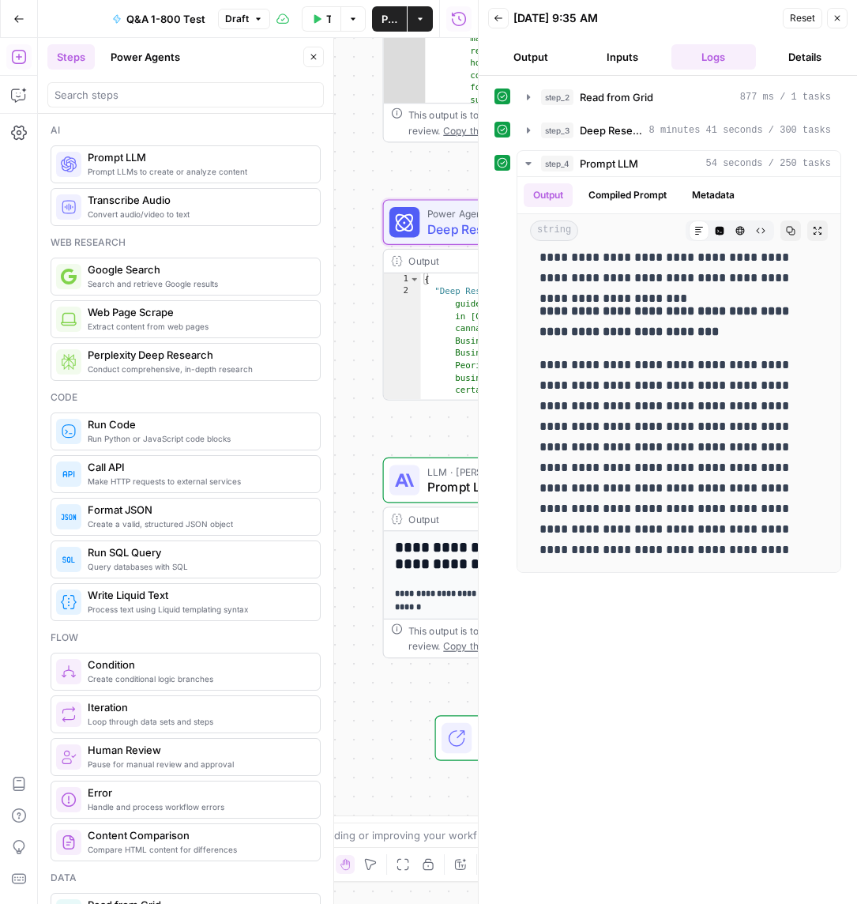
click at [420, 491] on div "LLM · [PERSON_NAME] Opus 4.1 Prompt LLM Step 4 Copy step Delete step Add Note T…" at bounding box center [528, 480] width 279 height 32
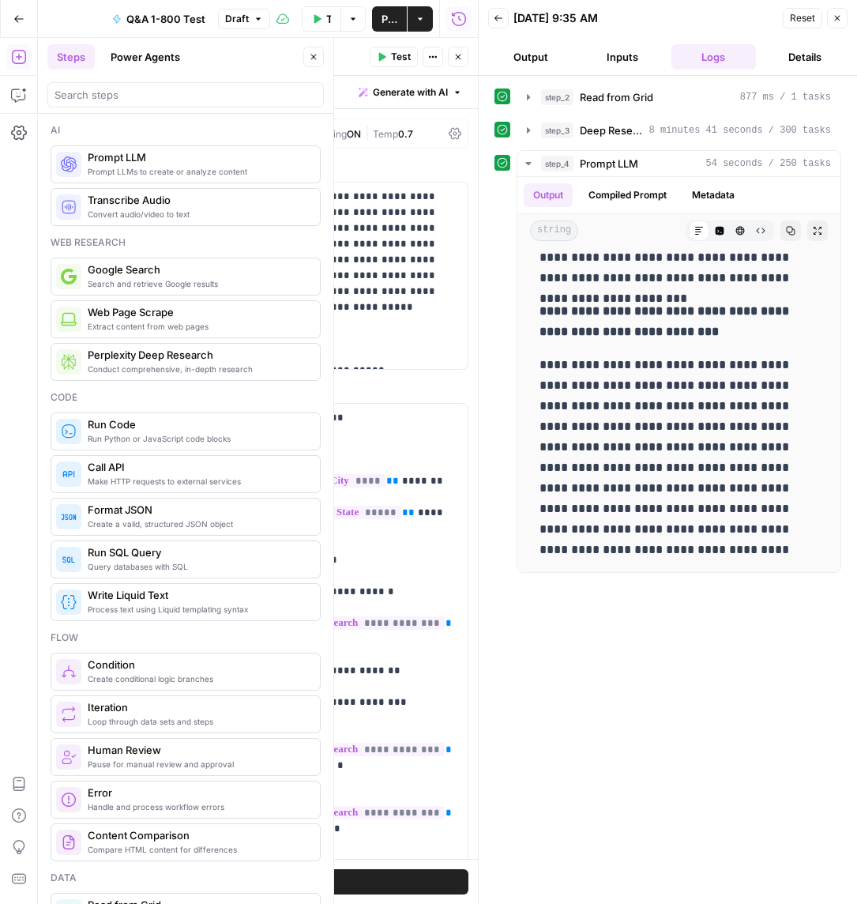
click at [376, 874] on button "Test" at bounding box center [320, 881] width 296 height 25
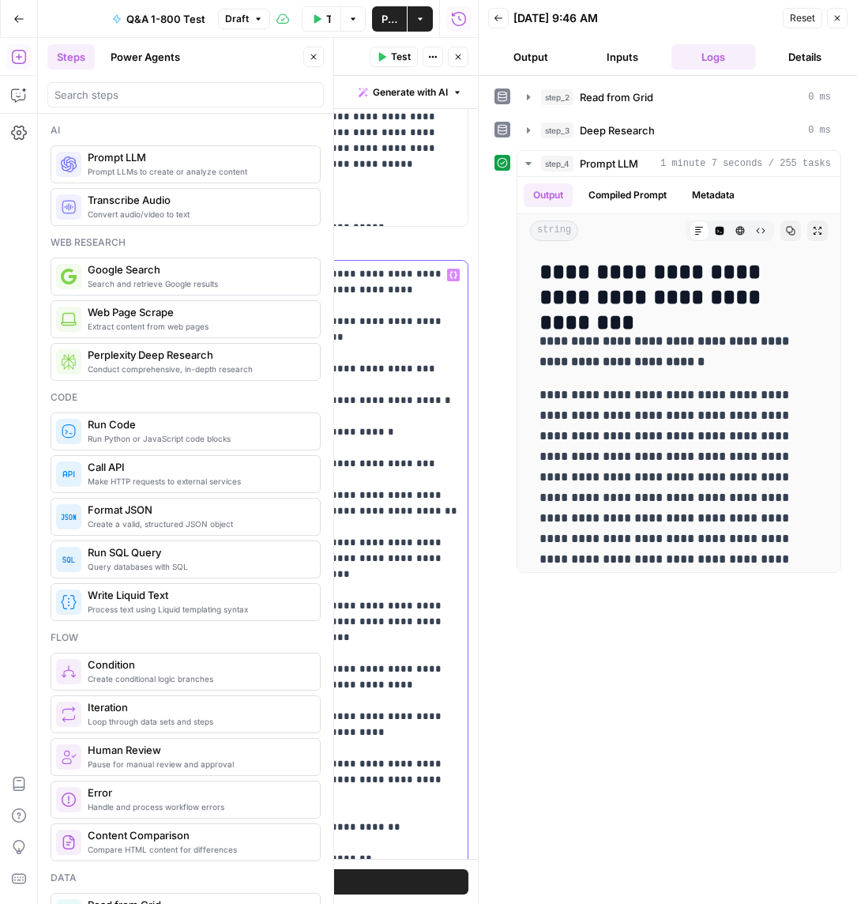
scroll to position [394, 0]
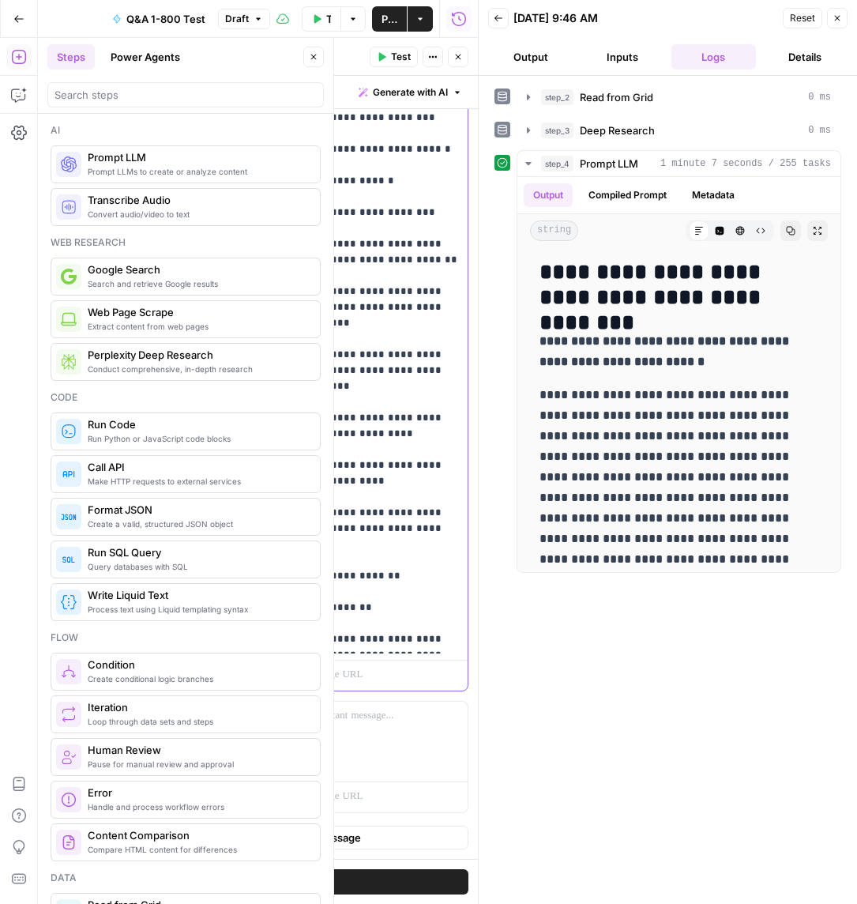
drag, startPoint x: 280, startPoint y: 594, endPoint x: 439, endPoint y: 772, distance: 238.3
click at [444, 903] on html "Growth Plays New Home Browse Your Data Usage Settings Recent Grids 1-800 City P…" at bounding box center [428, 452] width 857 height 904
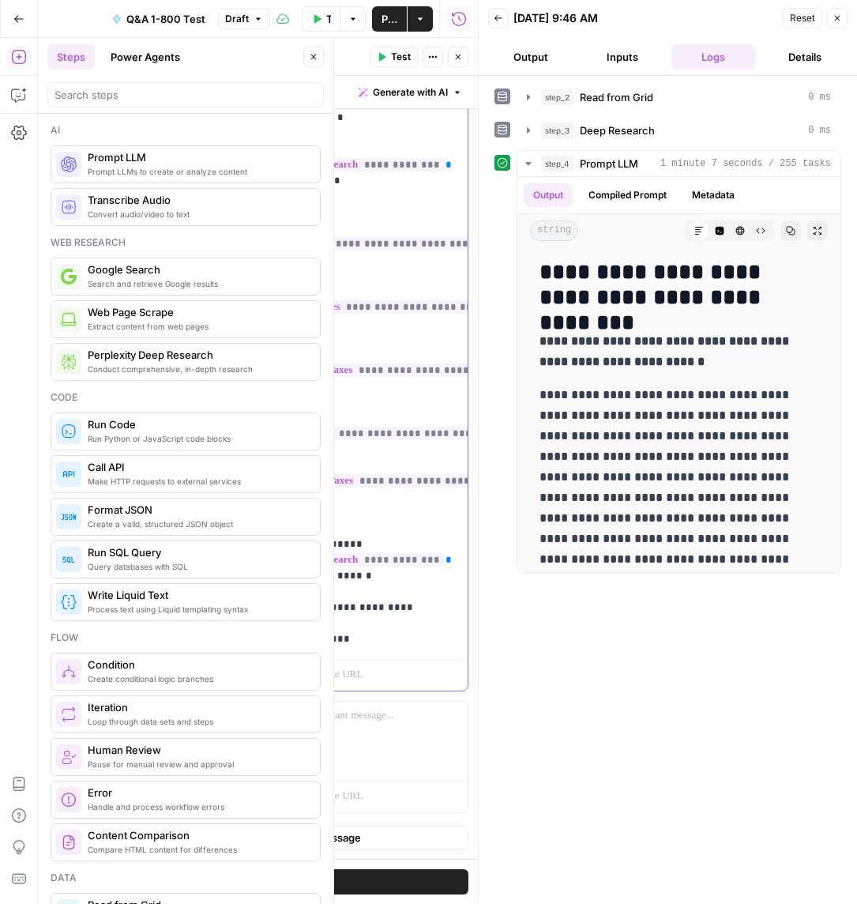
scroll to position [3145, 0]
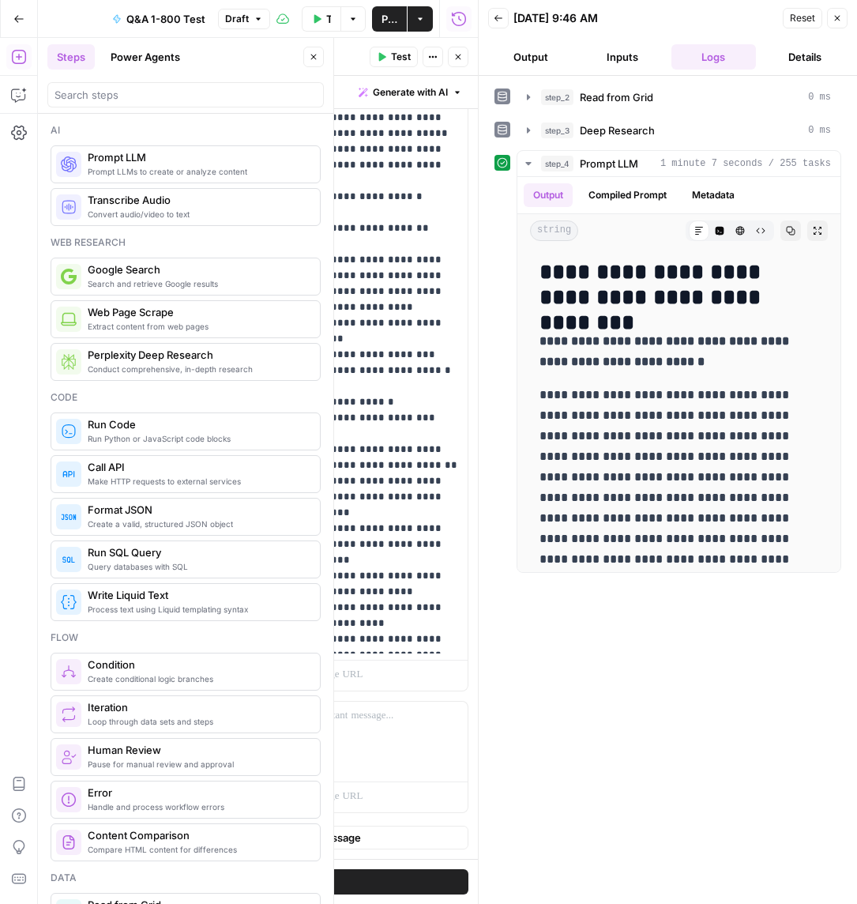
click at [593, 651] on div "**********" at bounding box center [667, 490] width 347 height 812
click at [416, 887] on button "Test" at bounding box center [320, 881] width 296 height 25
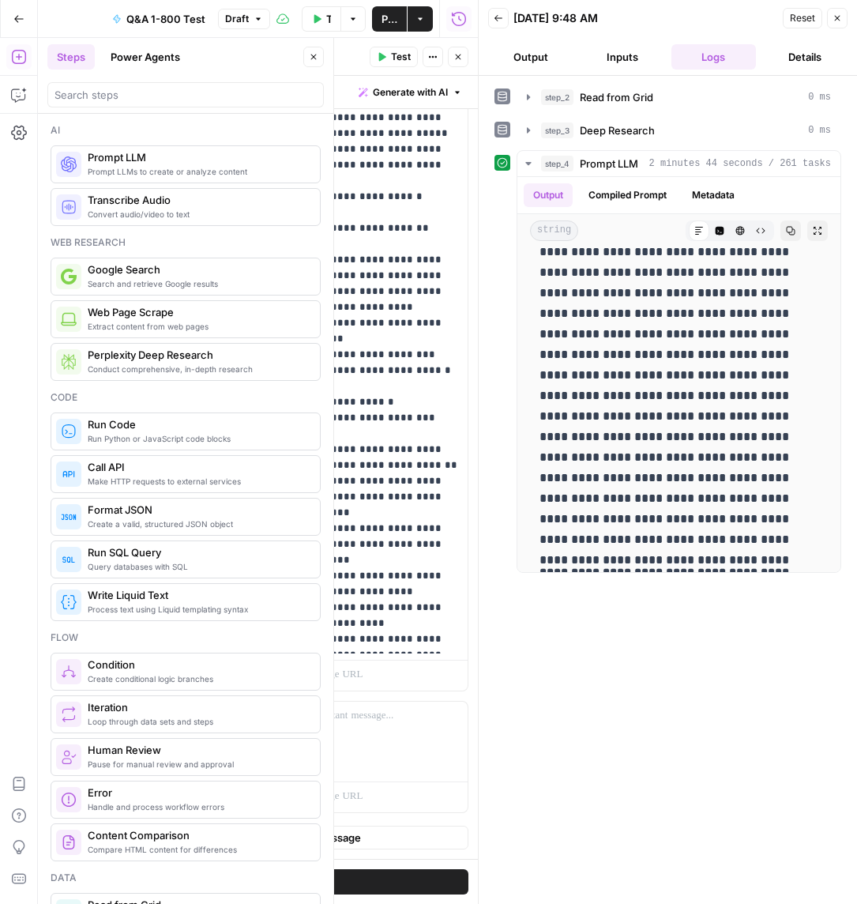
scroll to position [1280, 0]
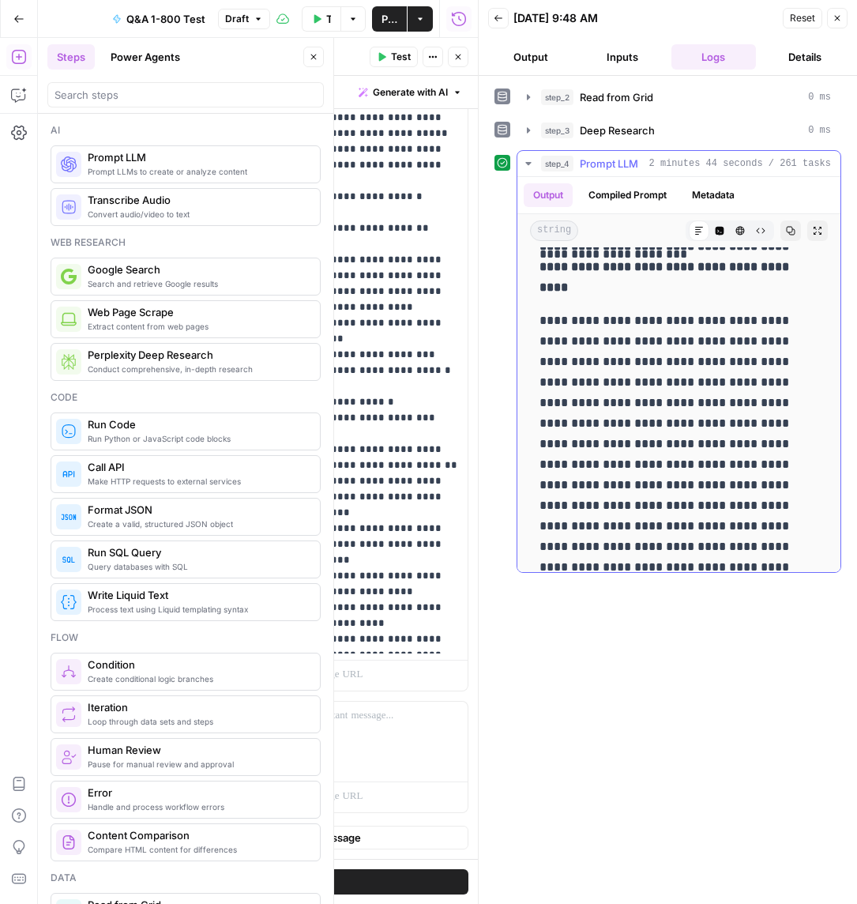
drag, startPoint x: 699, startPoint y: 339, endPoint x: 592, endPoint y: 355, distance: 108.6
click at [590, 355] on p "**********" at bounding box center [678, 474] width 279 height 329
copy p "**********"
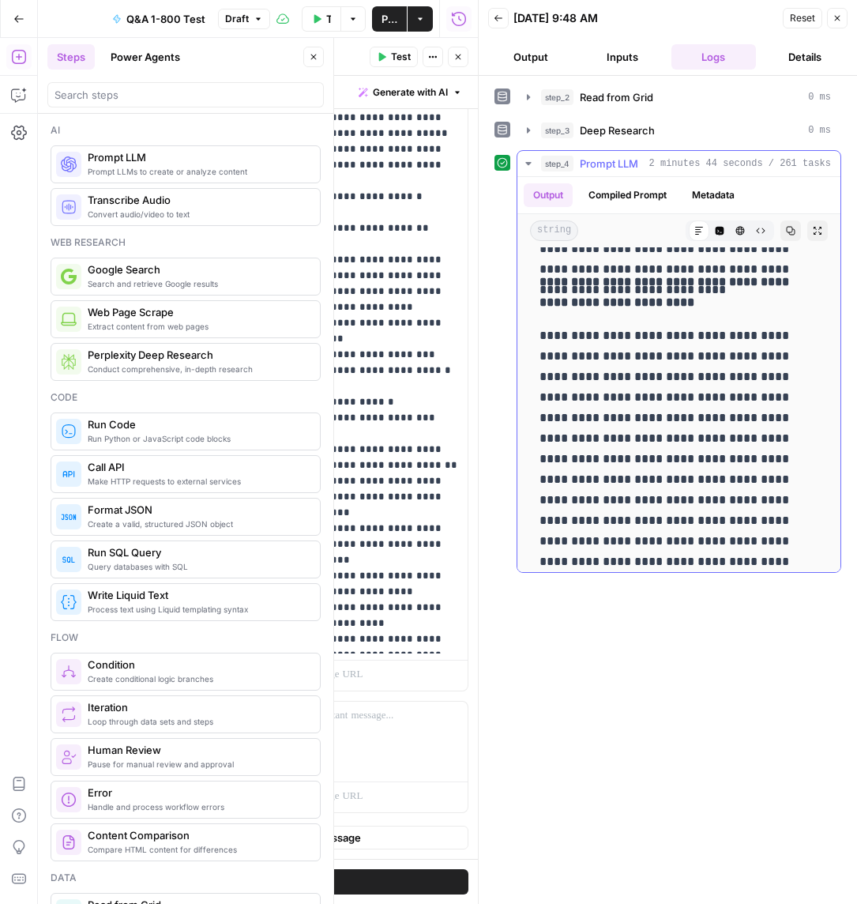
scroll to position [1589, 0]
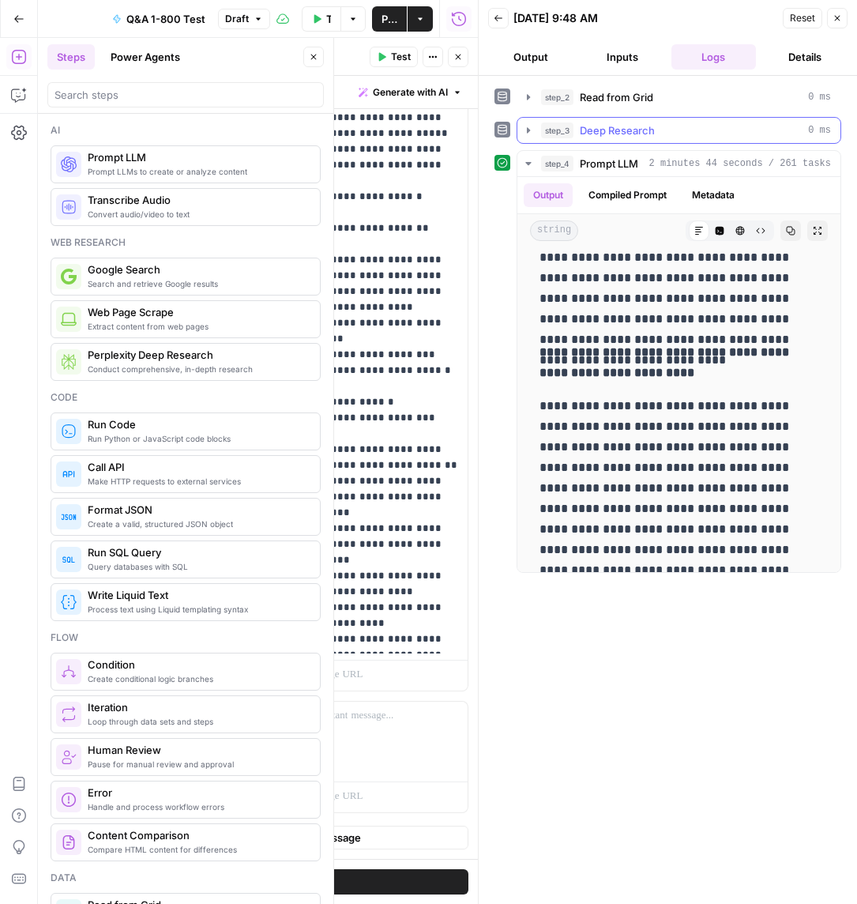
click at [527, 131] on icon "button" at bounding box center [528, 130] width 3 height 6
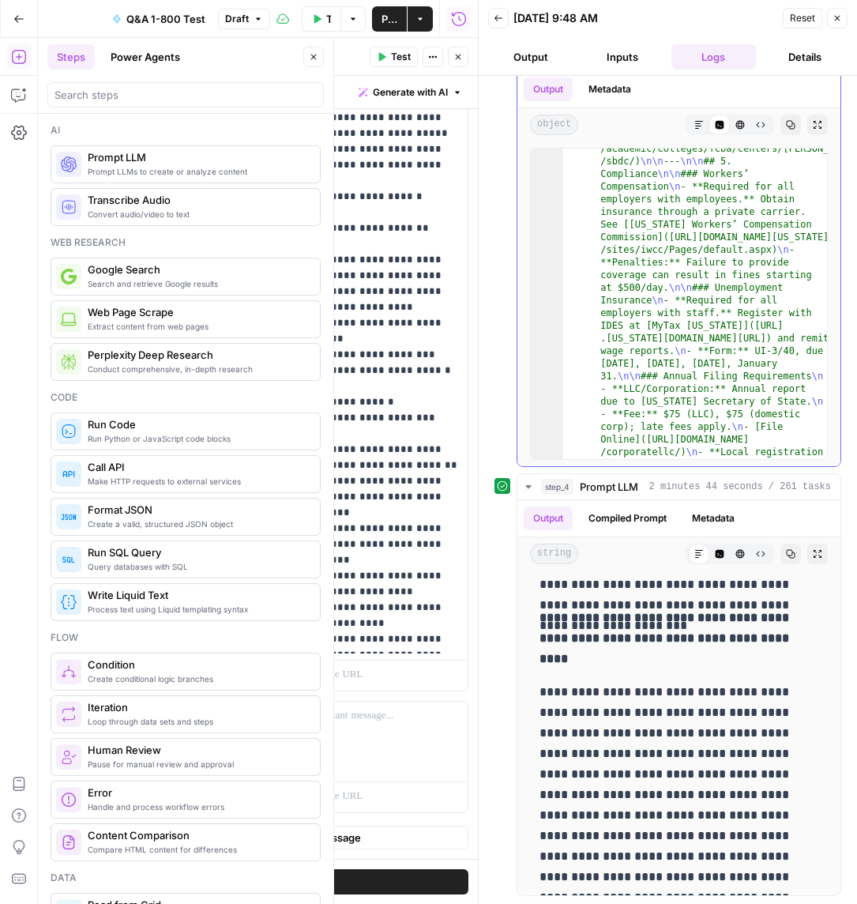
scroll to position [4088, 0]
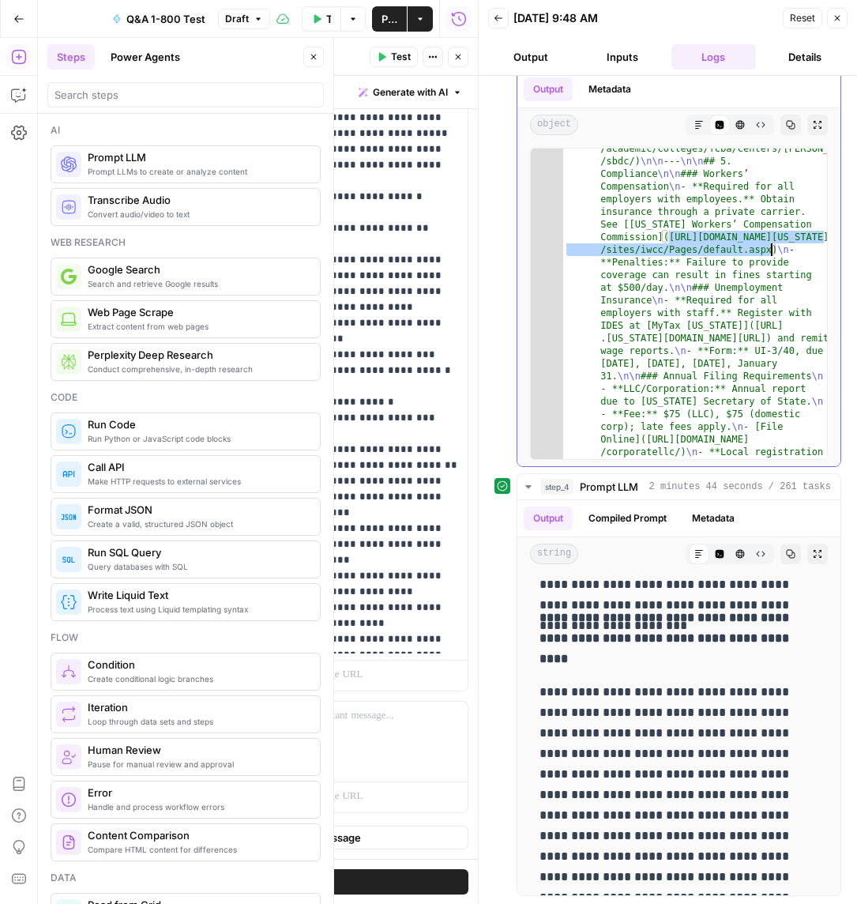
drag, startPoint x: 669, startPoint y: 234, endPoint x: 769, endPoint y: 245, distance: 100.1
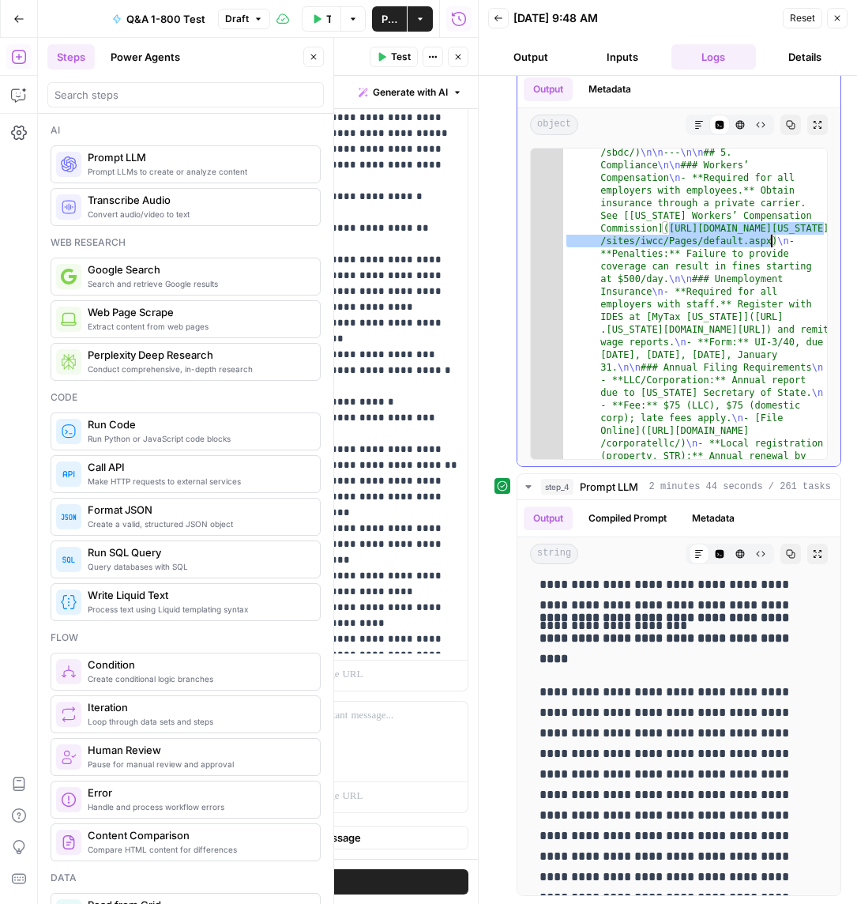
scroll to position [4101, 0]
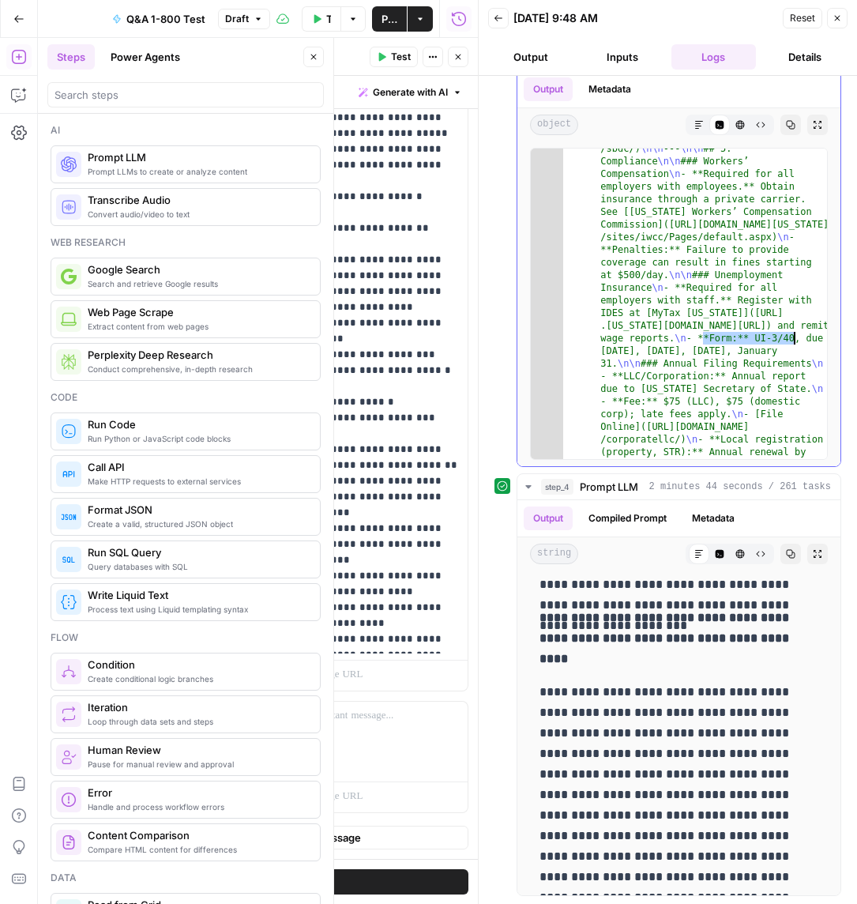
drag, startPoint x: 709, startPoint y: 334, endPoint x: 793, endPoint y: 334, distance: 83.7
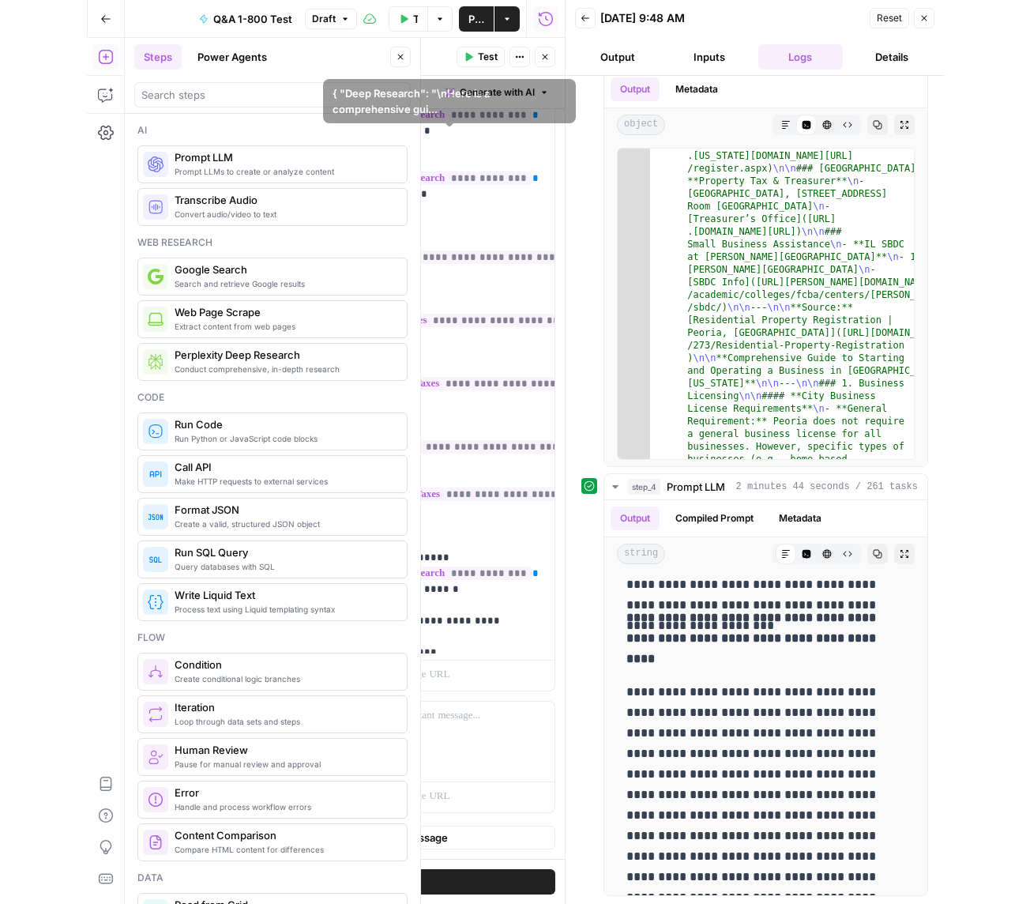
scroll to position [234, 0]
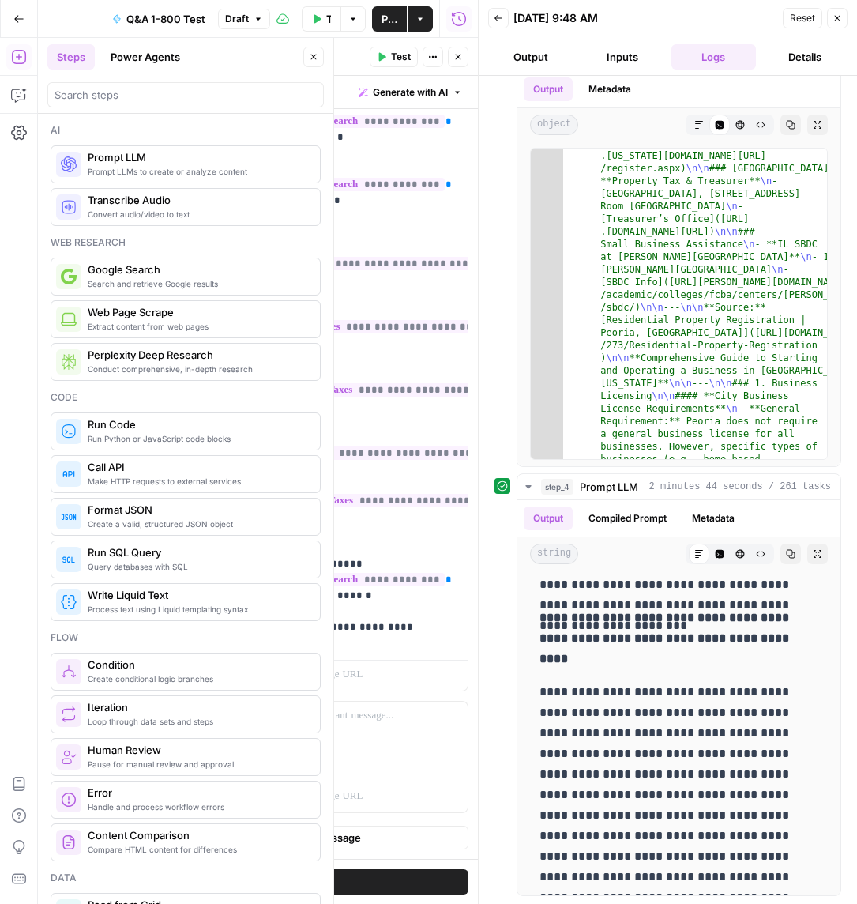
click at [387, 55] on button "Test" at bounding box center [394, 57] width 48 height 21
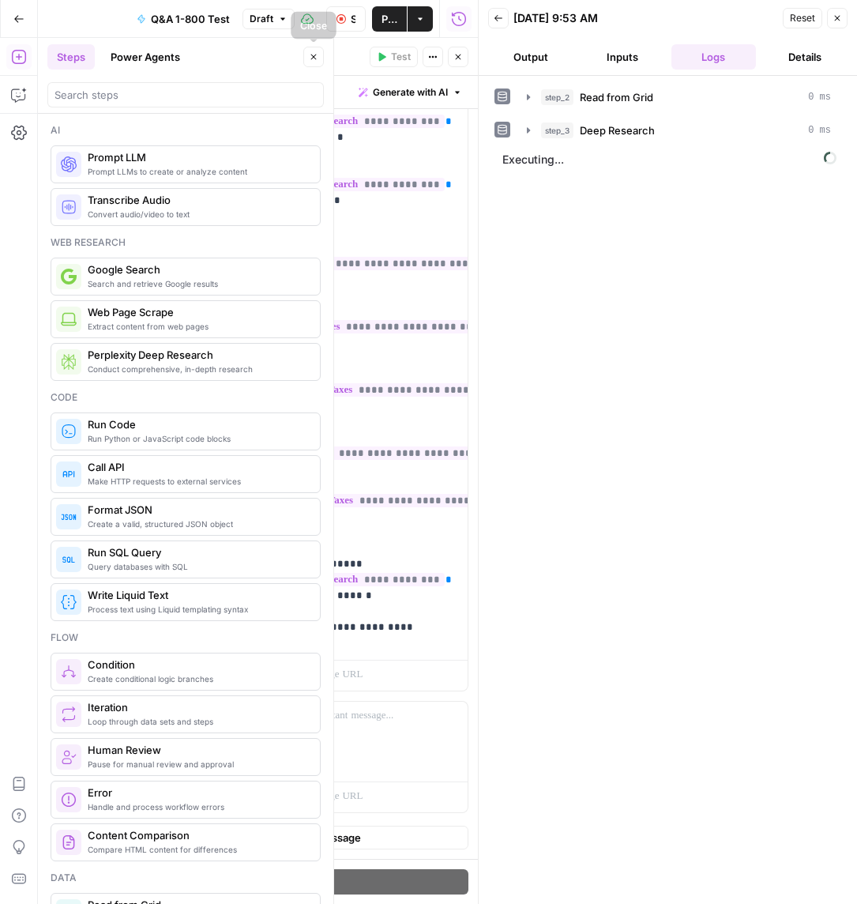
click at [311, 57] on icon "button" at bounding box center [313, 56] width 9 height 9
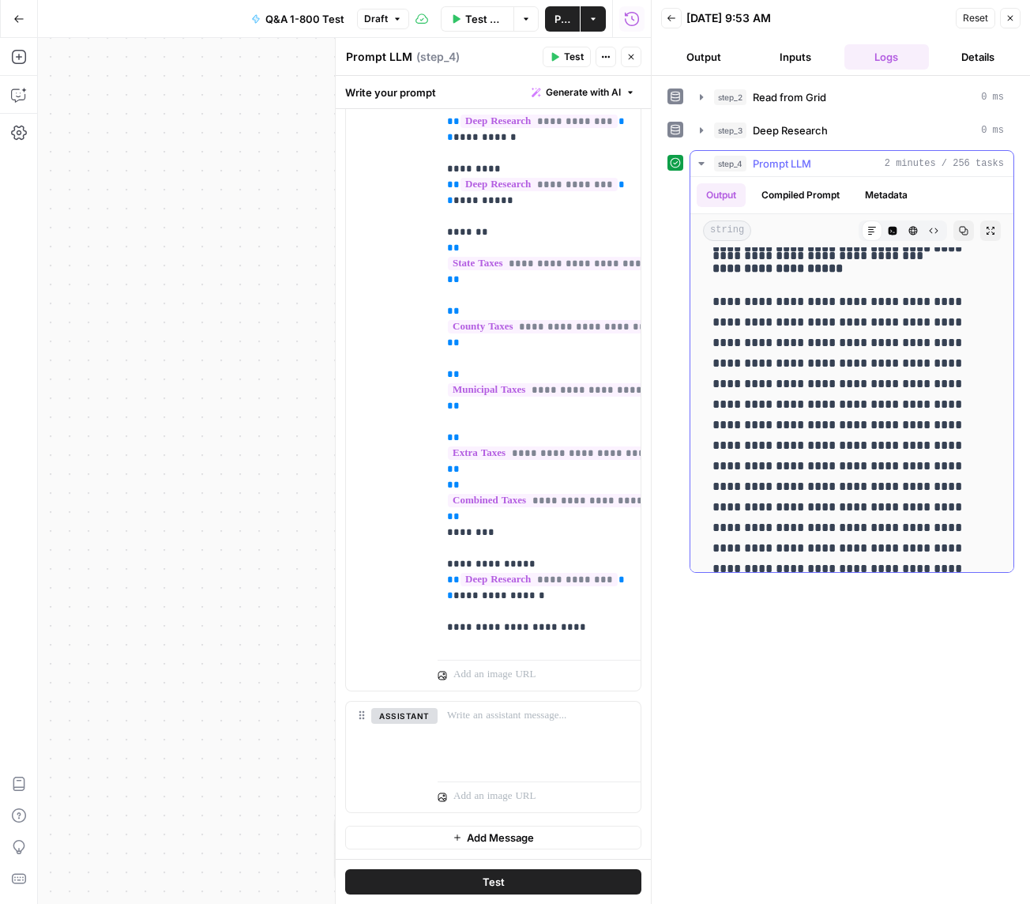
scroll to position [2381, 0]
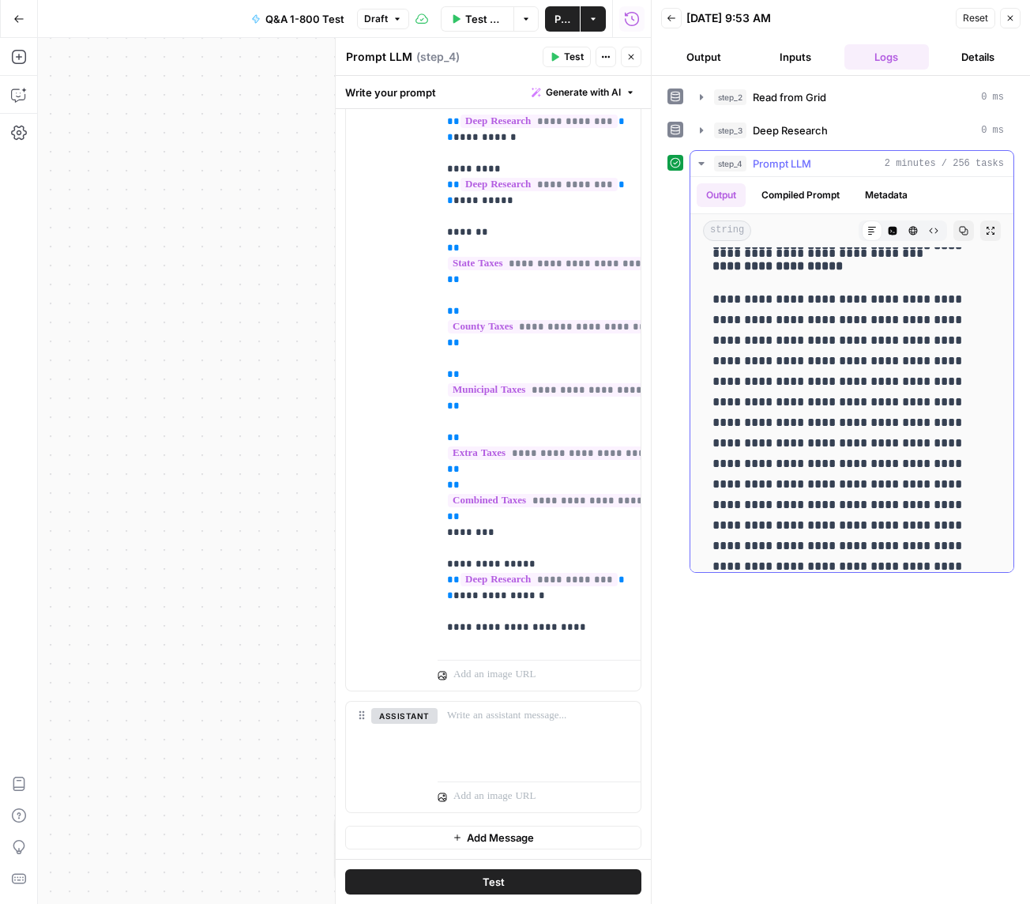
drag, startPoint x: 807, startPoint y: 358, endPoint x: 863, endPoint y: 367, distance: 56.9
click at [856, 367] on p "**********" at bounding box center [851, 443] width 279 height 308
click at [818, 374] on p "**********" at bounding box center [851, 443] width 279 height 308
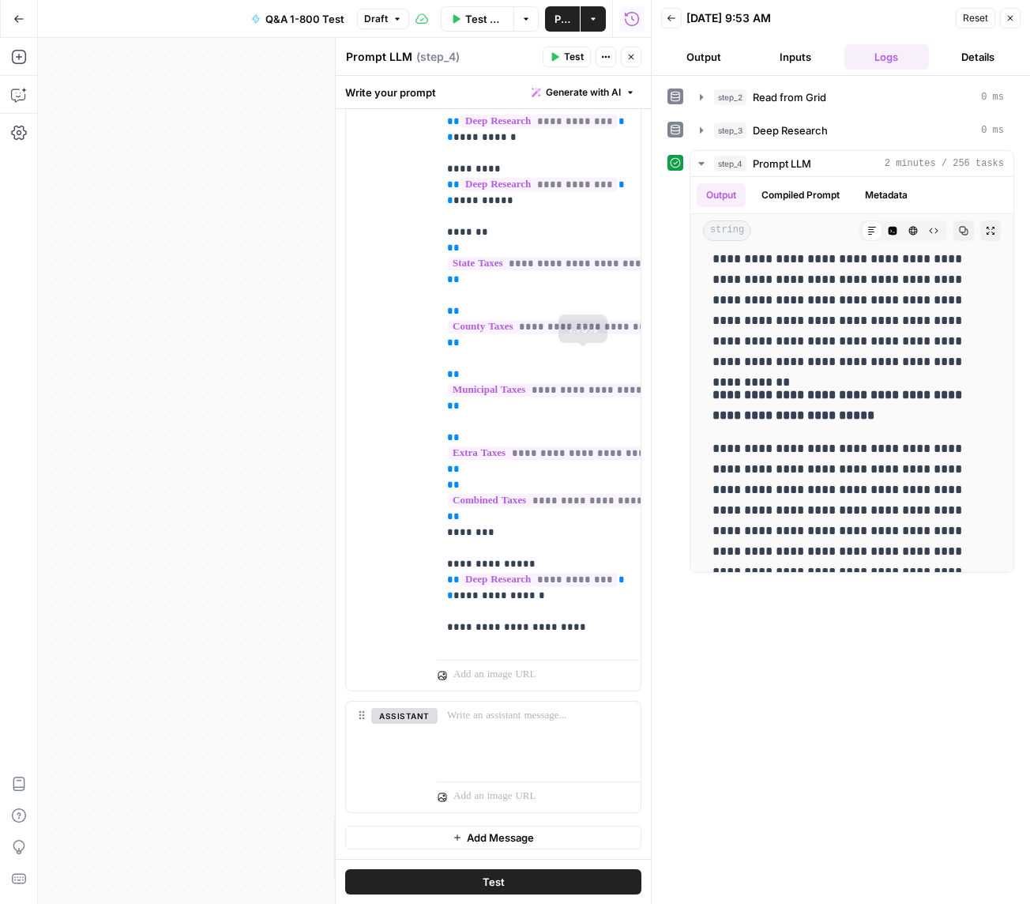
scroll to position [3649, 0]
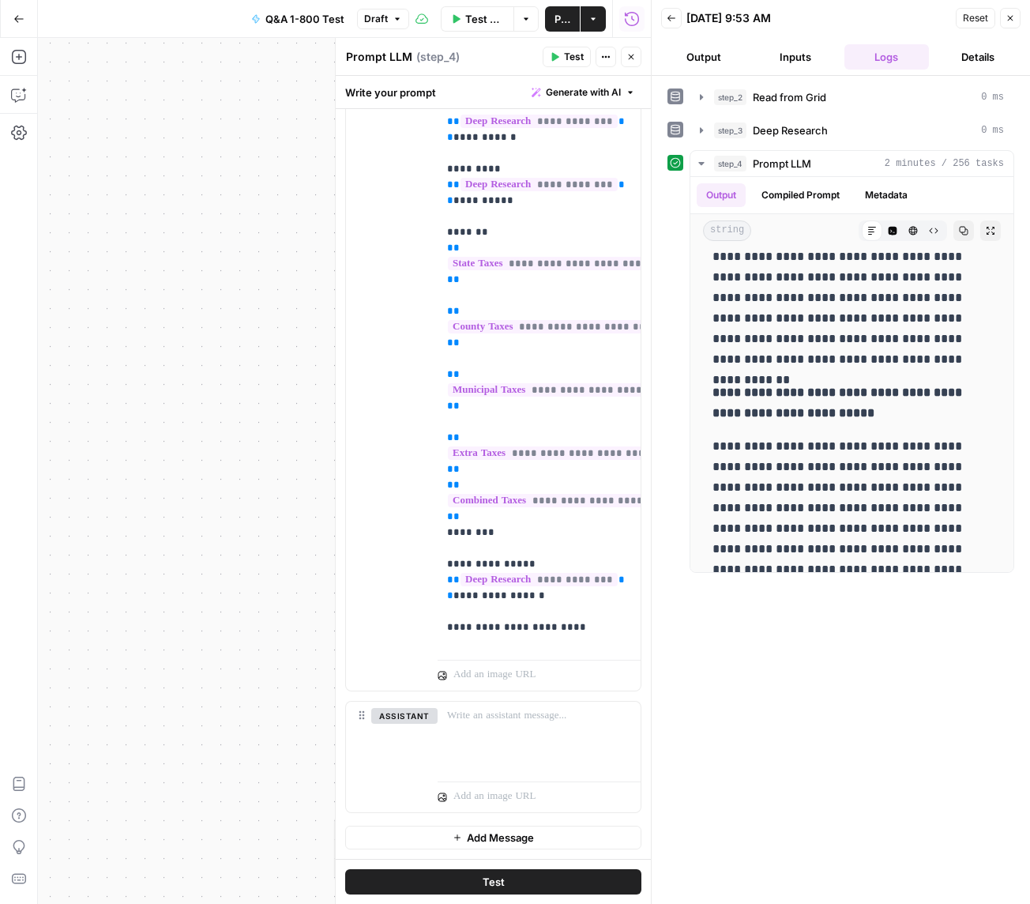
click at [628, 58] on icon "button" at bounding box center [630, 56] width 9 height 9
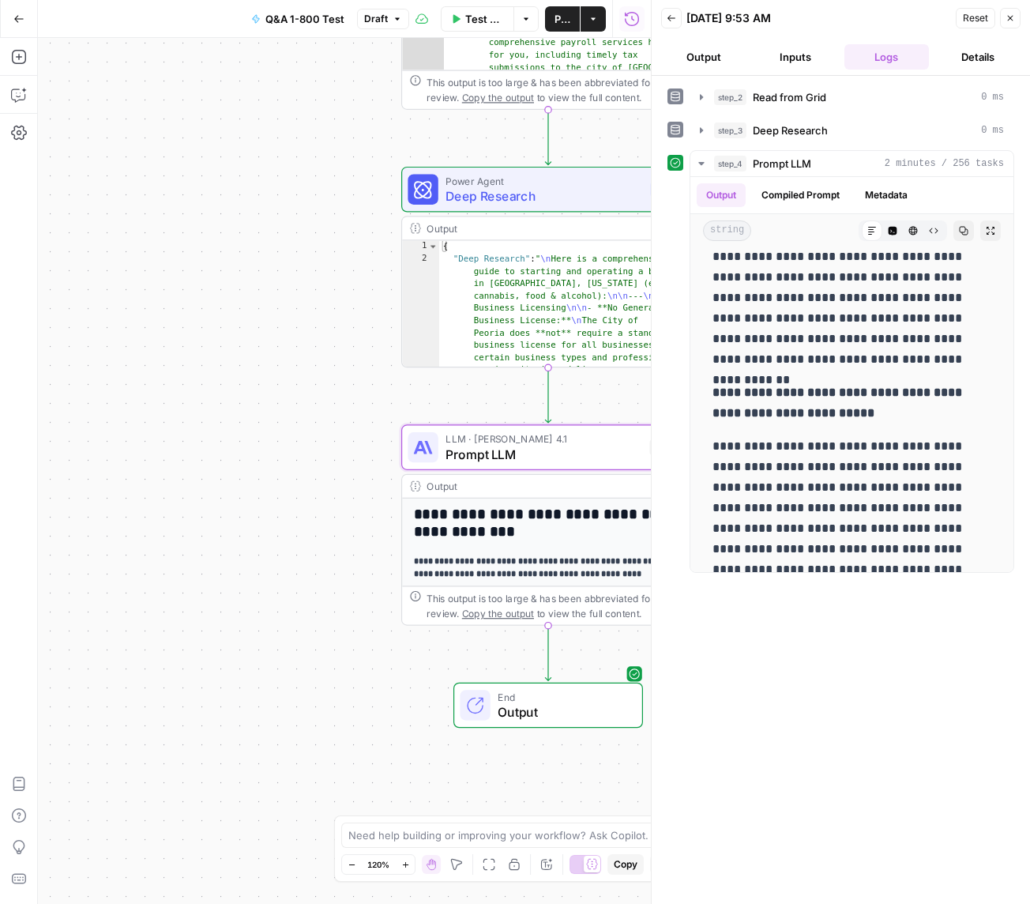
scroll to position [0, 0]
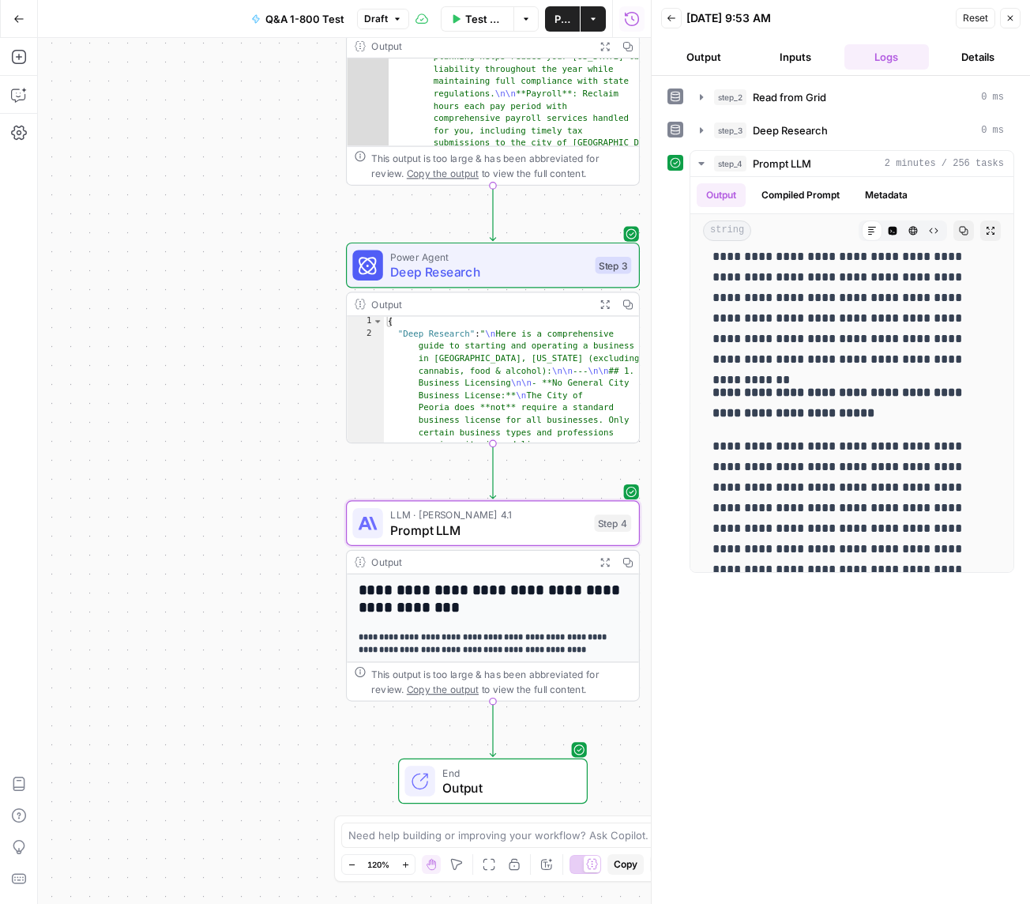
drag, startPoint x: 321, startPoint y: 306, endPoint x: 272, endPoint y: 389, distance: 96.7
click at [272, 389] on div "Workflow Set Inputs Inputs Read from Grid Read from Grid Step 2 Output Expand O…" at bounding box center [344, 471] width 613 height 866
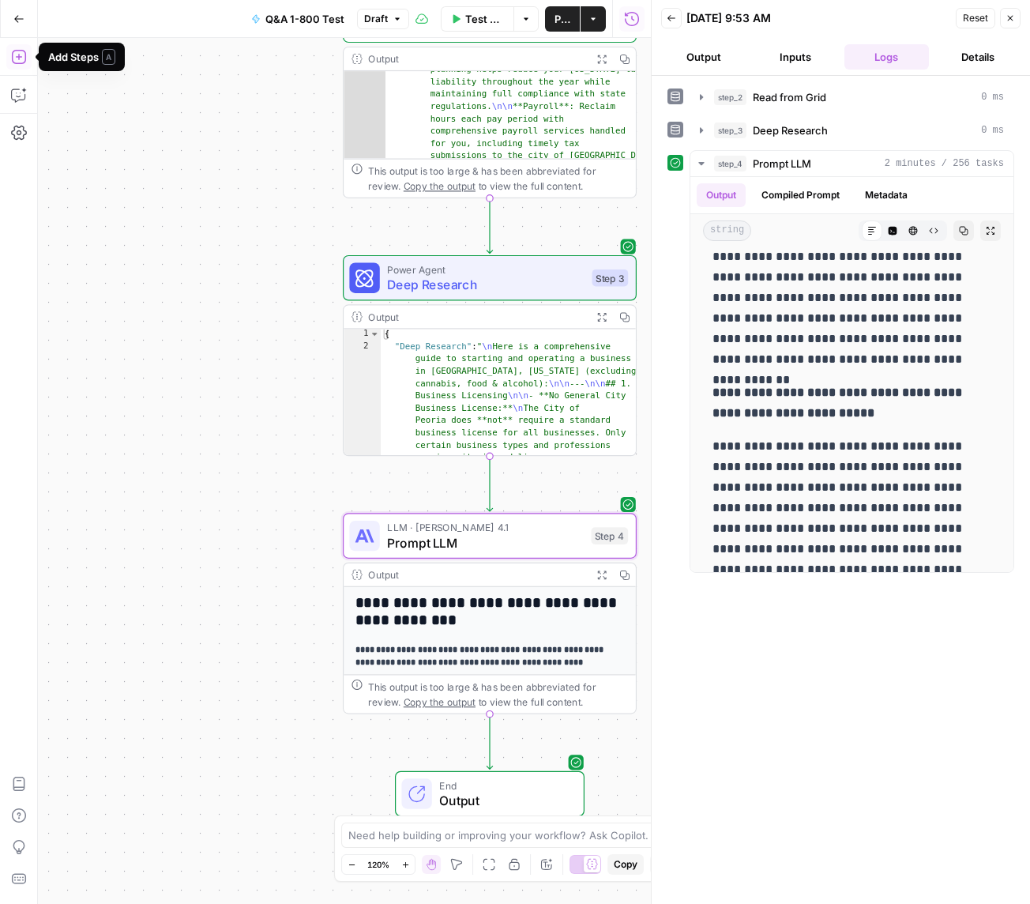
click at [24, 55] on icon "button" at bounding box center [18, 57] width 14 height 14
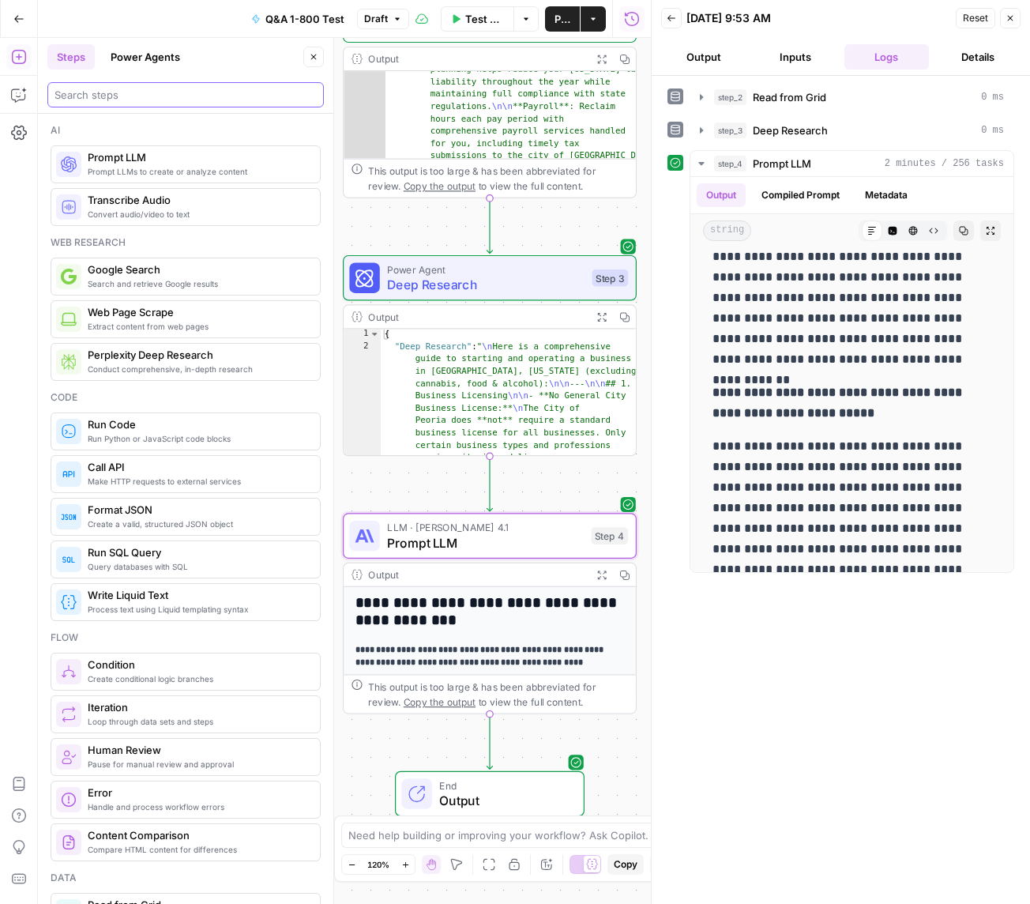
click at [111, 98] on input "search" at bounding box center [186, 95] width 262 height 16
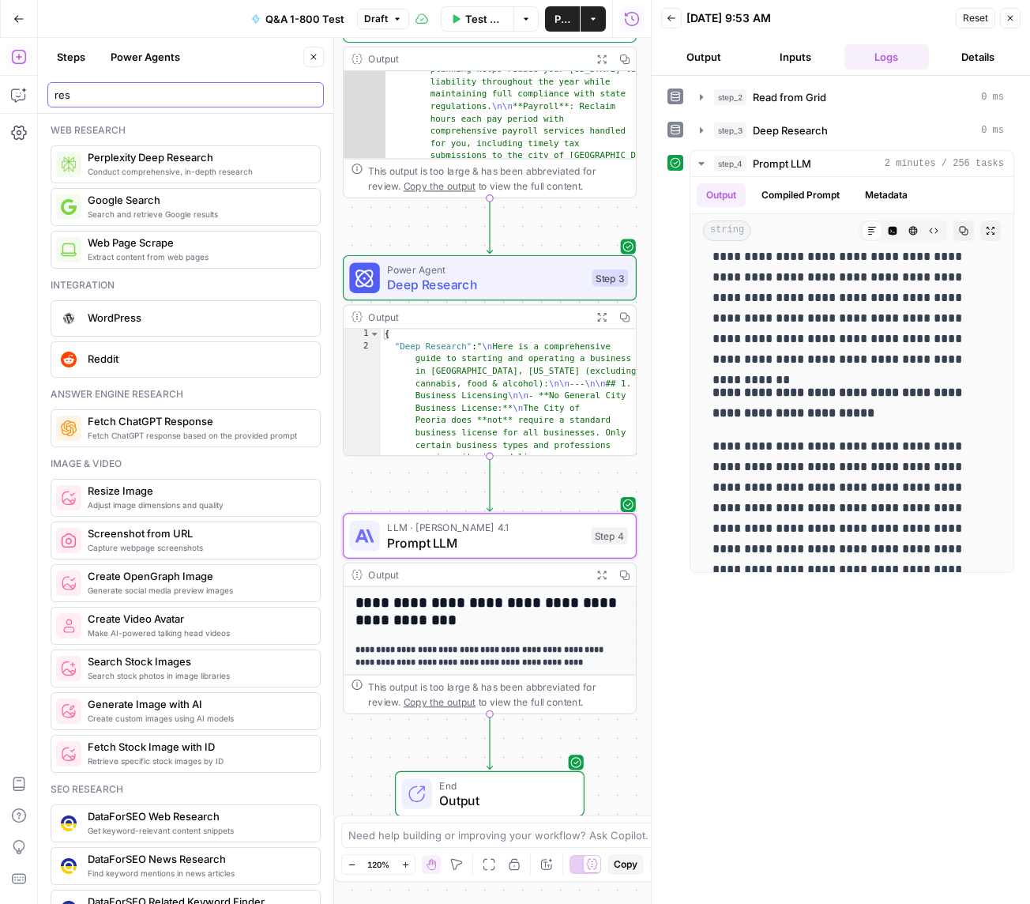
type input "res"
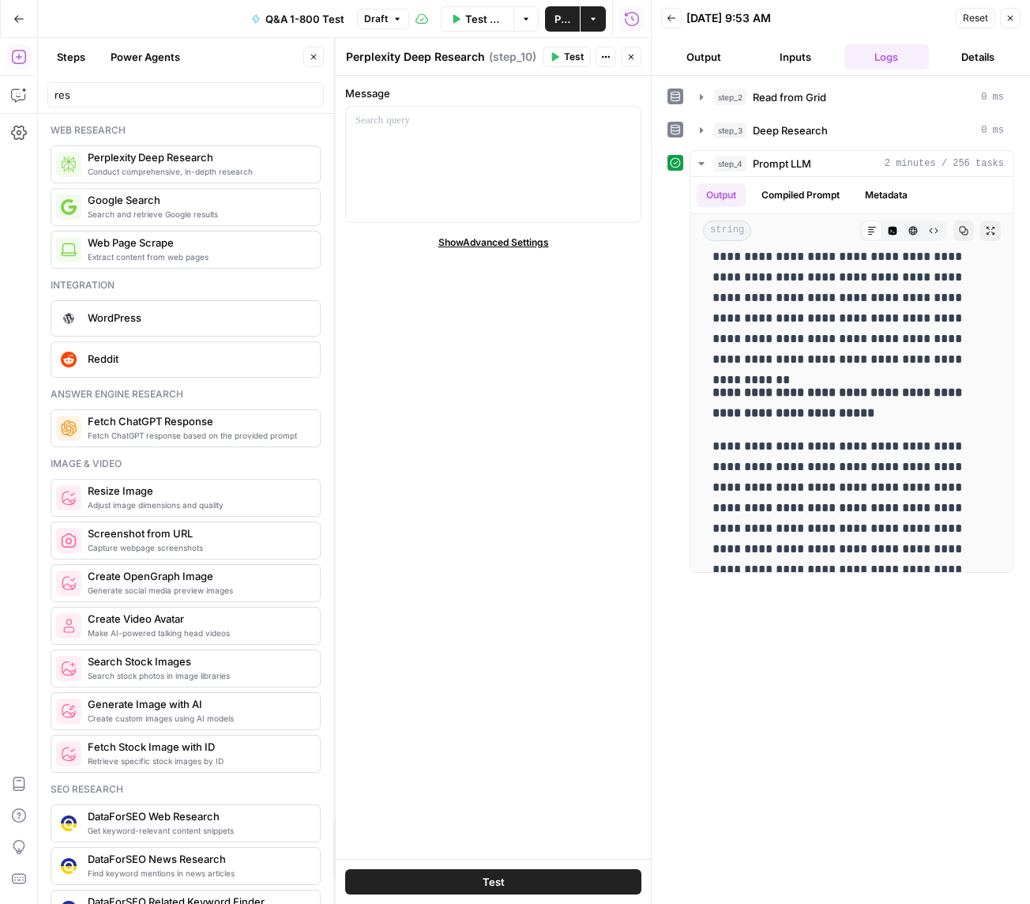
click at [630, 56] on icon "button" at bounding box center [632, 58] width 6 height 6
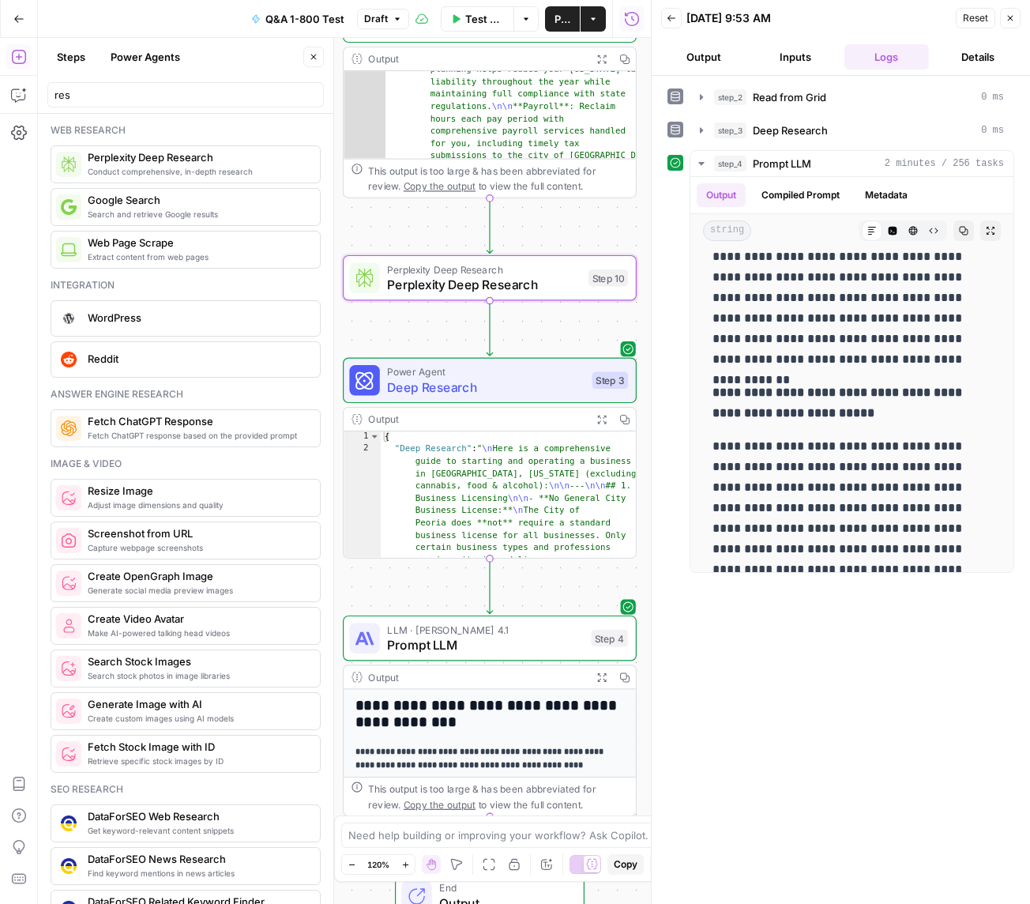
click at [481, 385] on span "Deep Research" at bounding box center [485, 387] width 197 height 19
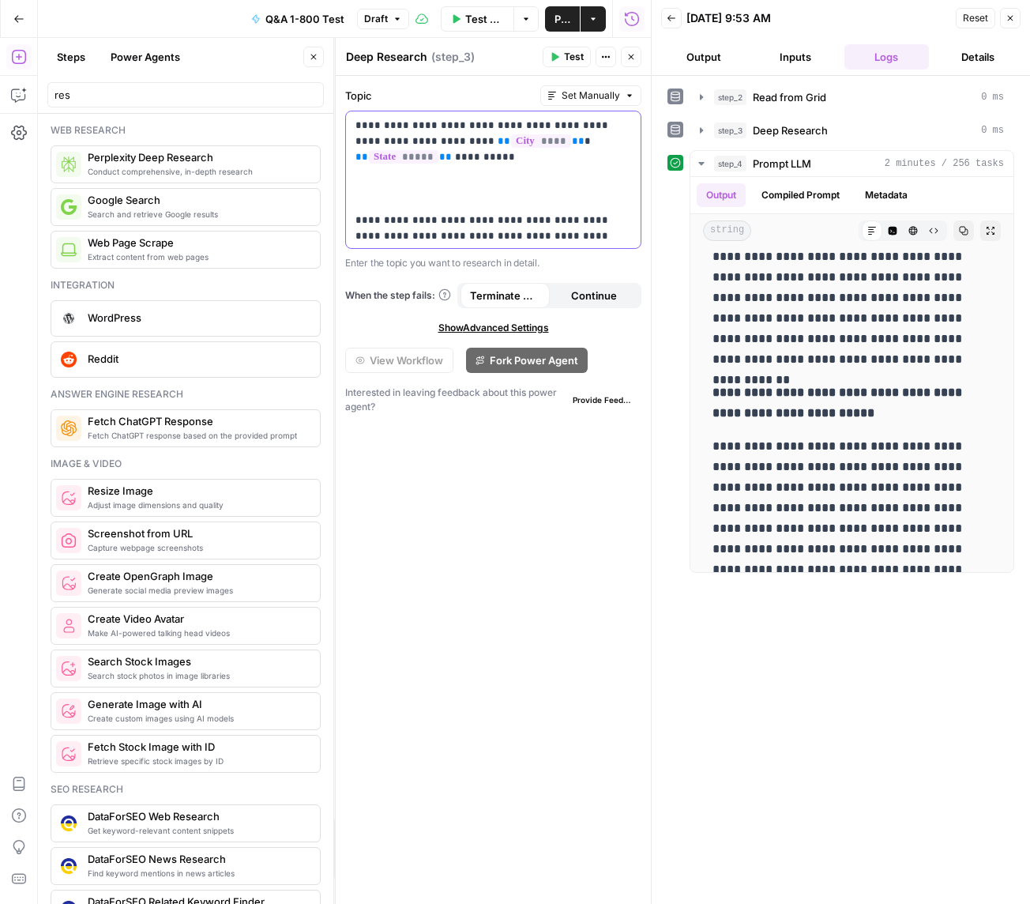
click at [526, 189] on p "**********" at bounding box center [493, 489] width 276 height 742
click at [633, 61] on icon "button" at bounding box center [630, 56] width 9 height 9
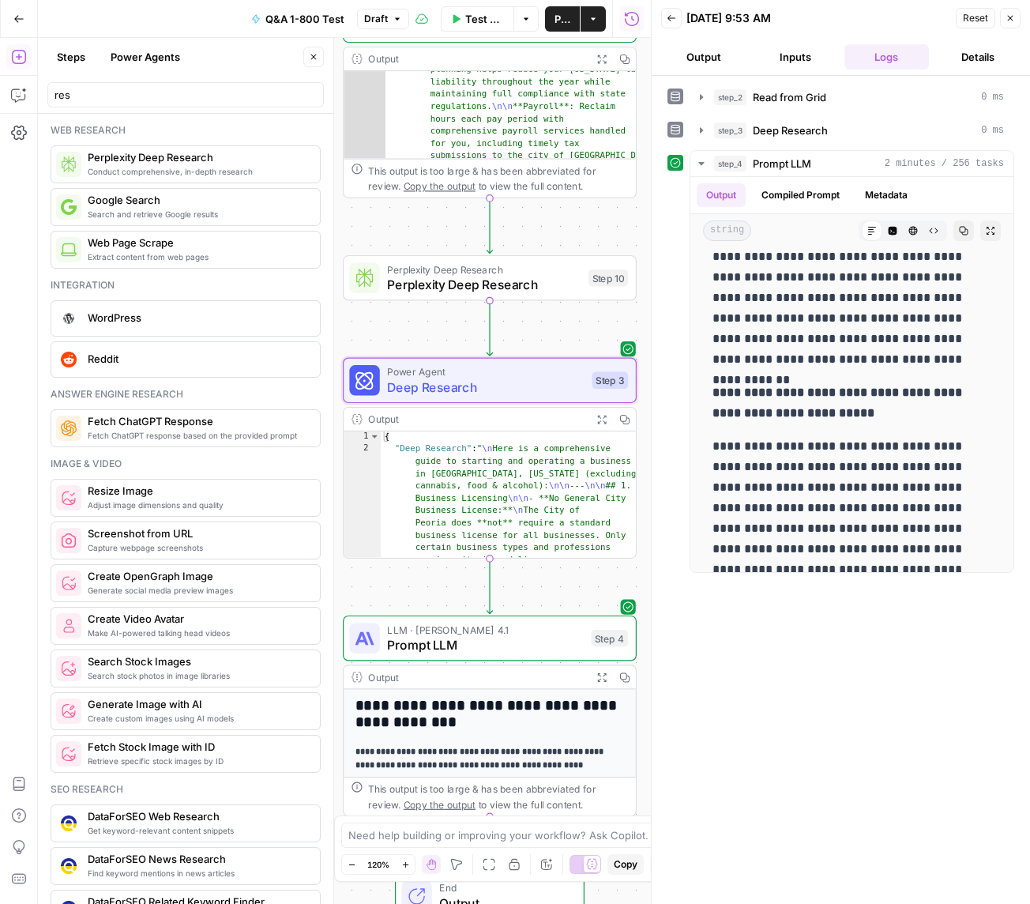
click at [441, 278] on span "Perplexity Deep Research" at bounding box center [484, 284] width 194 height 19
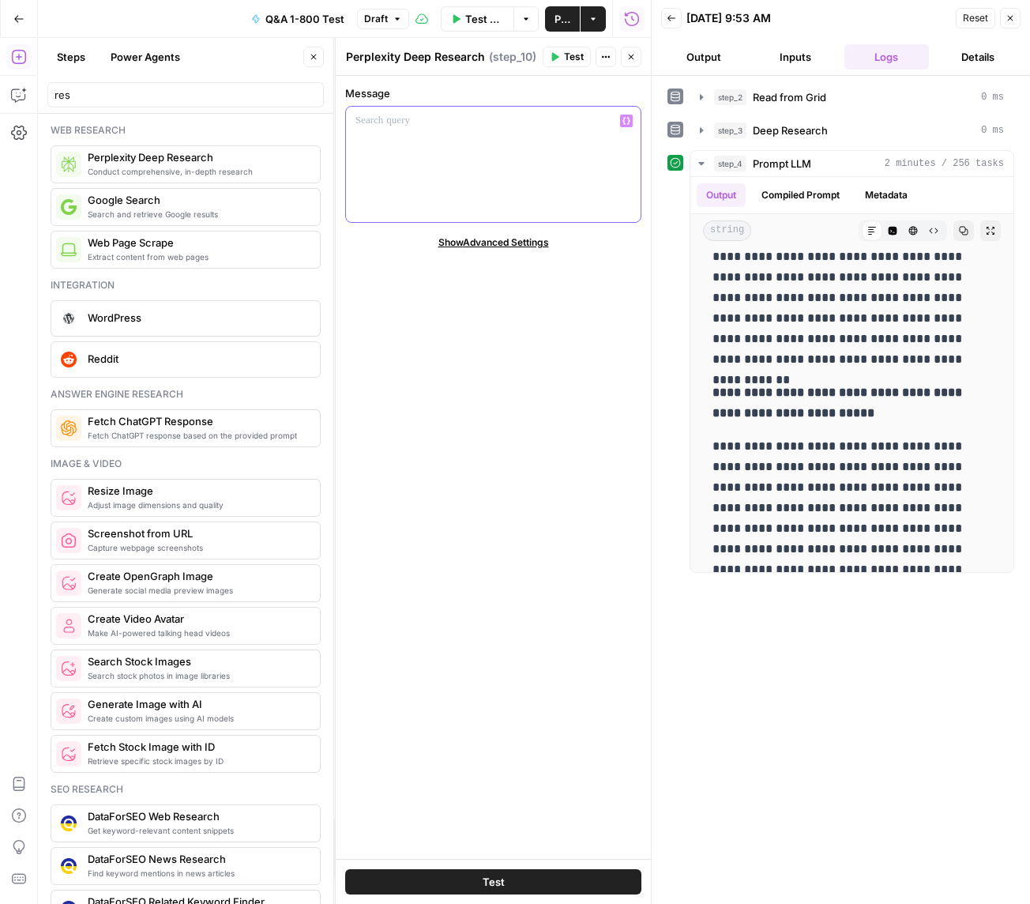
click at [488, 156] on div at bounding box center [493, 164] width 295 height 115
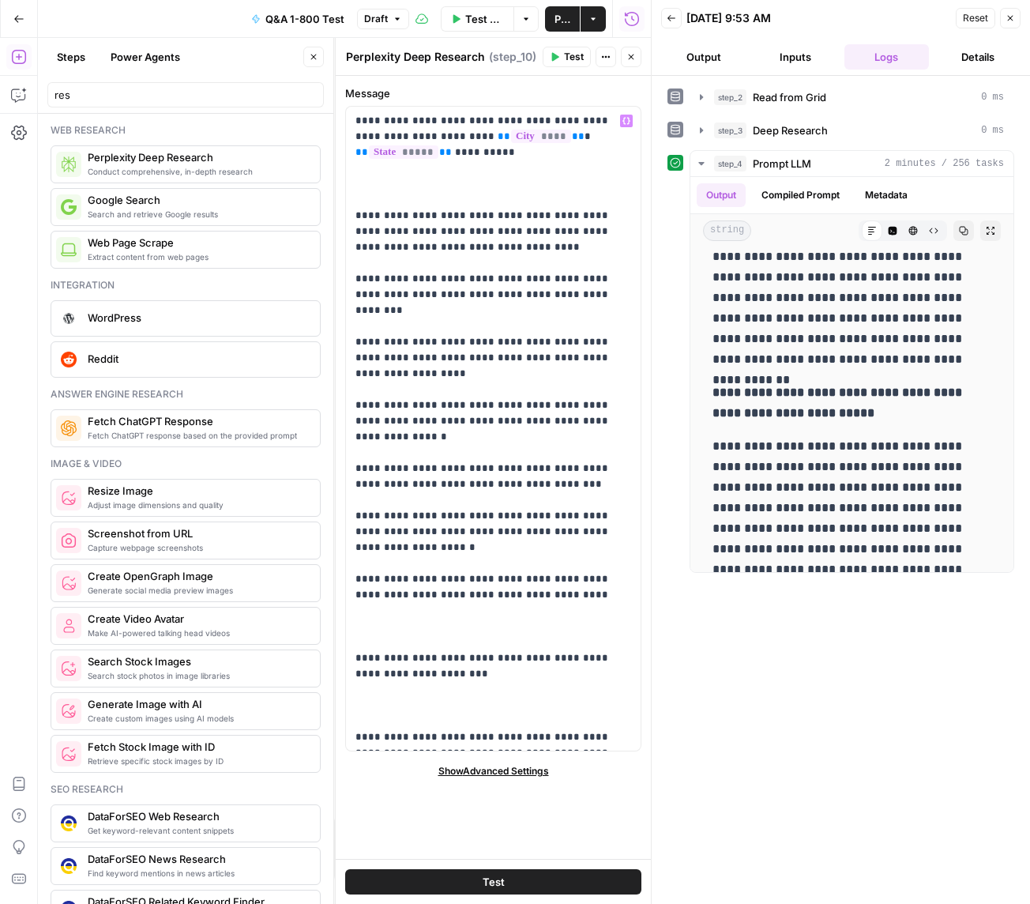
click at [502, 770] on span "Show Advanced Settings" at bounding box center [493, 771] width 111 height 14
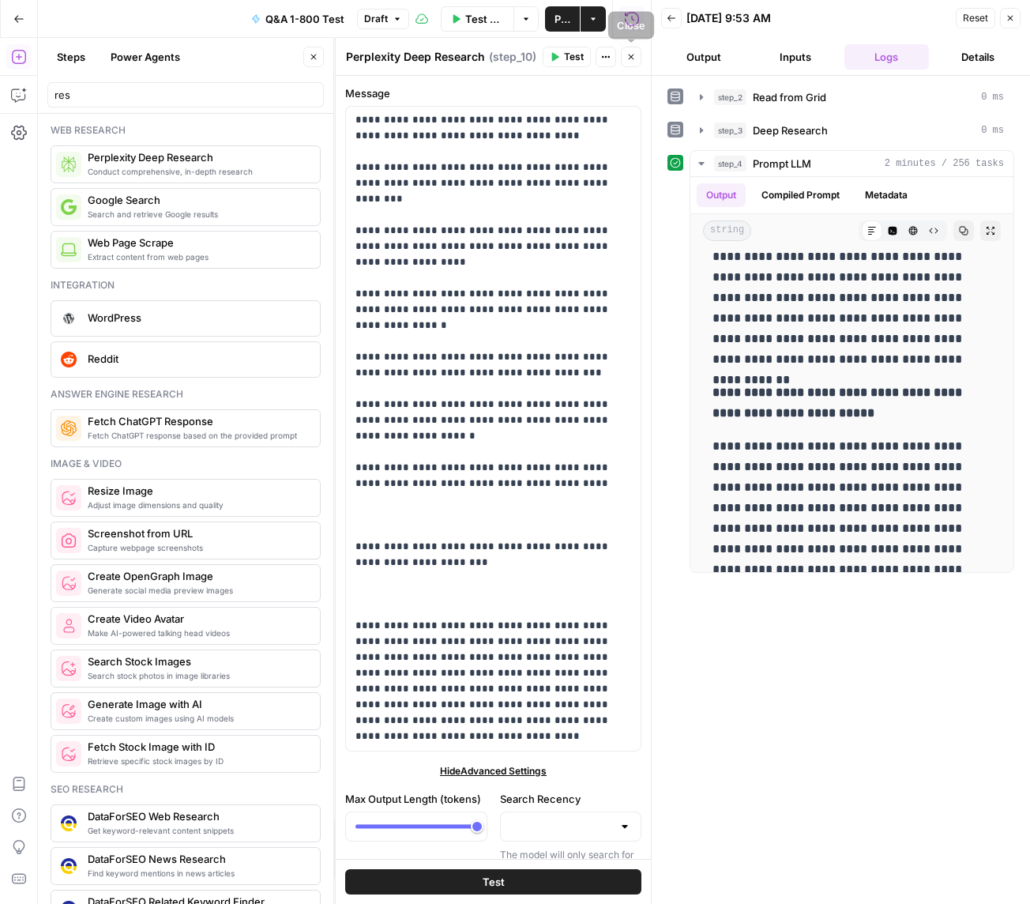
click at [631, 60] on icon "button" at bounding box center [630, 56] width 9 height 9
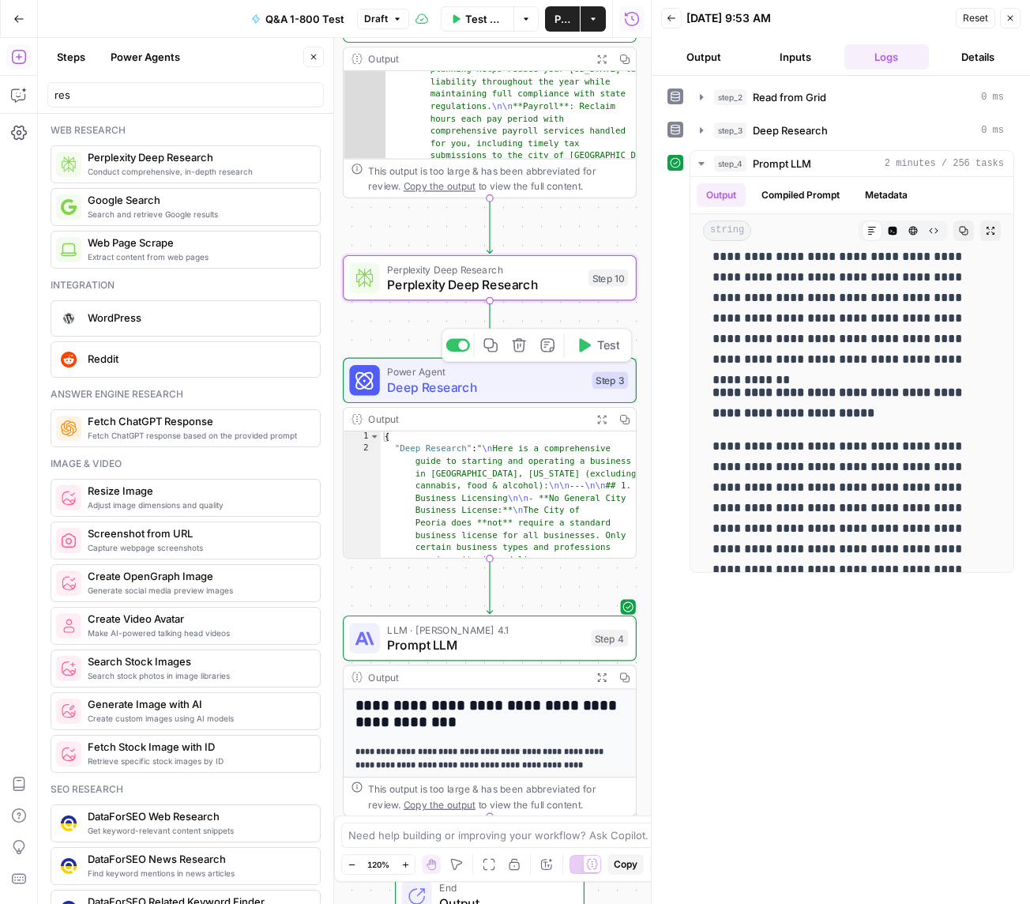
click at [477, 389] on span "Deep Research" at bounding box center [485, 387] width 197 height 19
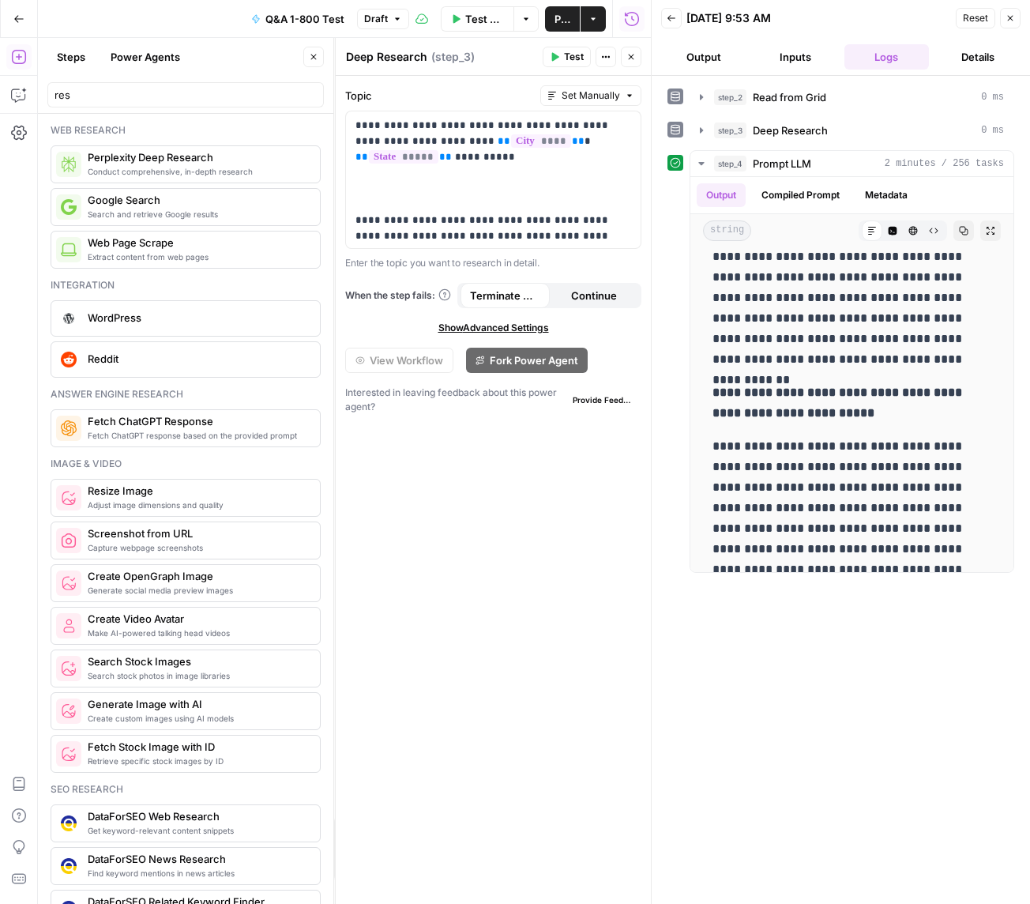
click at [630, 55] on icon "button" at bounding box center [630, 56] width 9 height 9
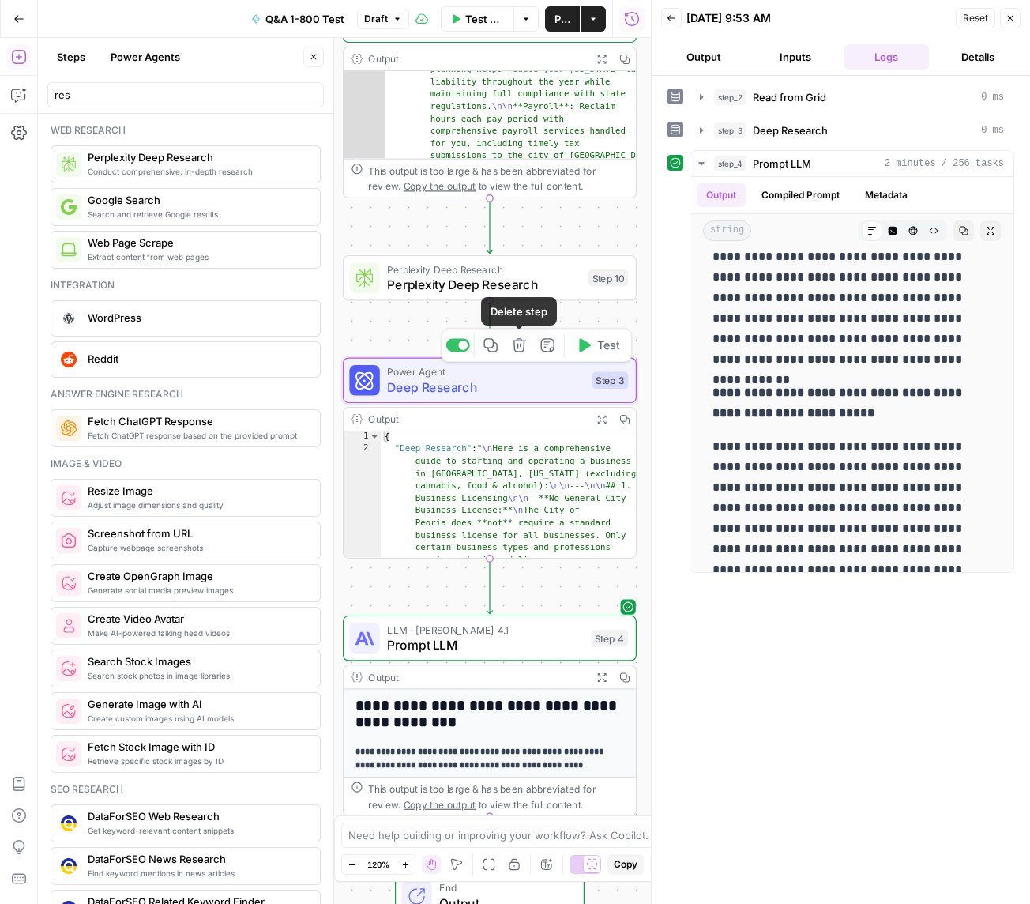
click at [521, 345] on icon "button" at bounding box center [518, 344] width 13 height 13
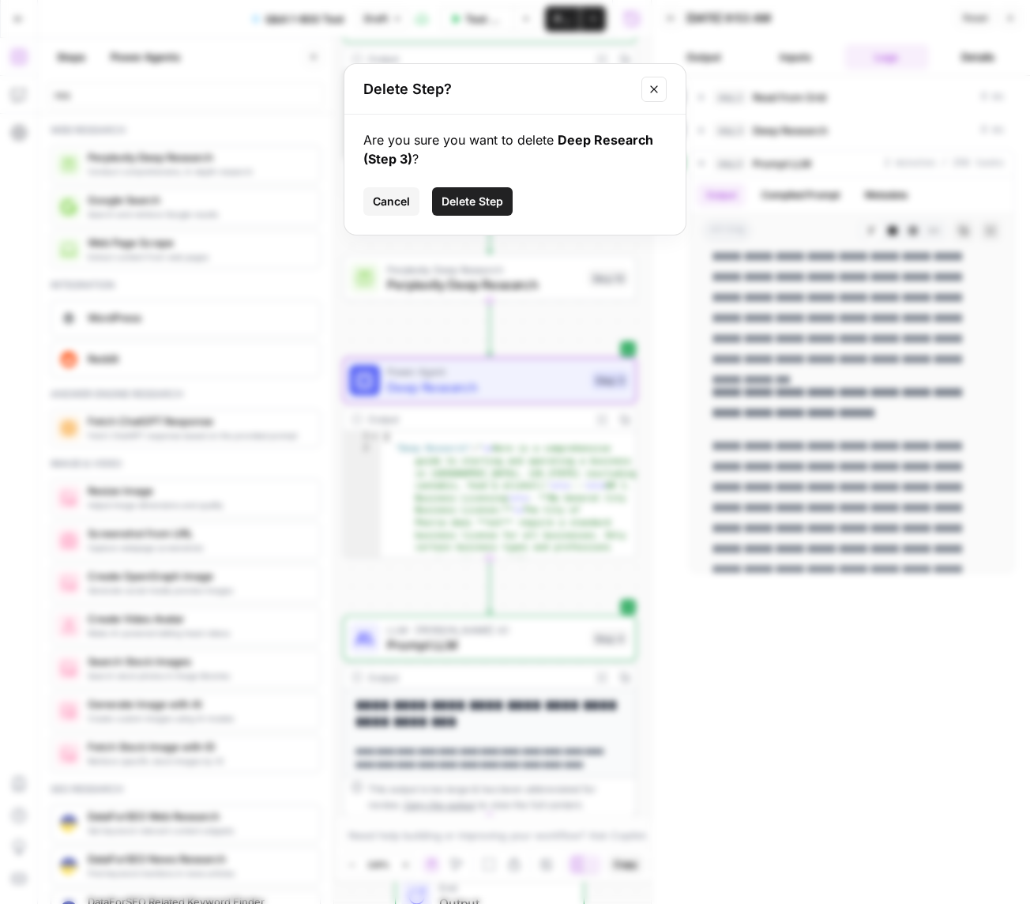
click at [484, 212] on button "Delete Step" at bounding box center [472, 201] width 81 height 28
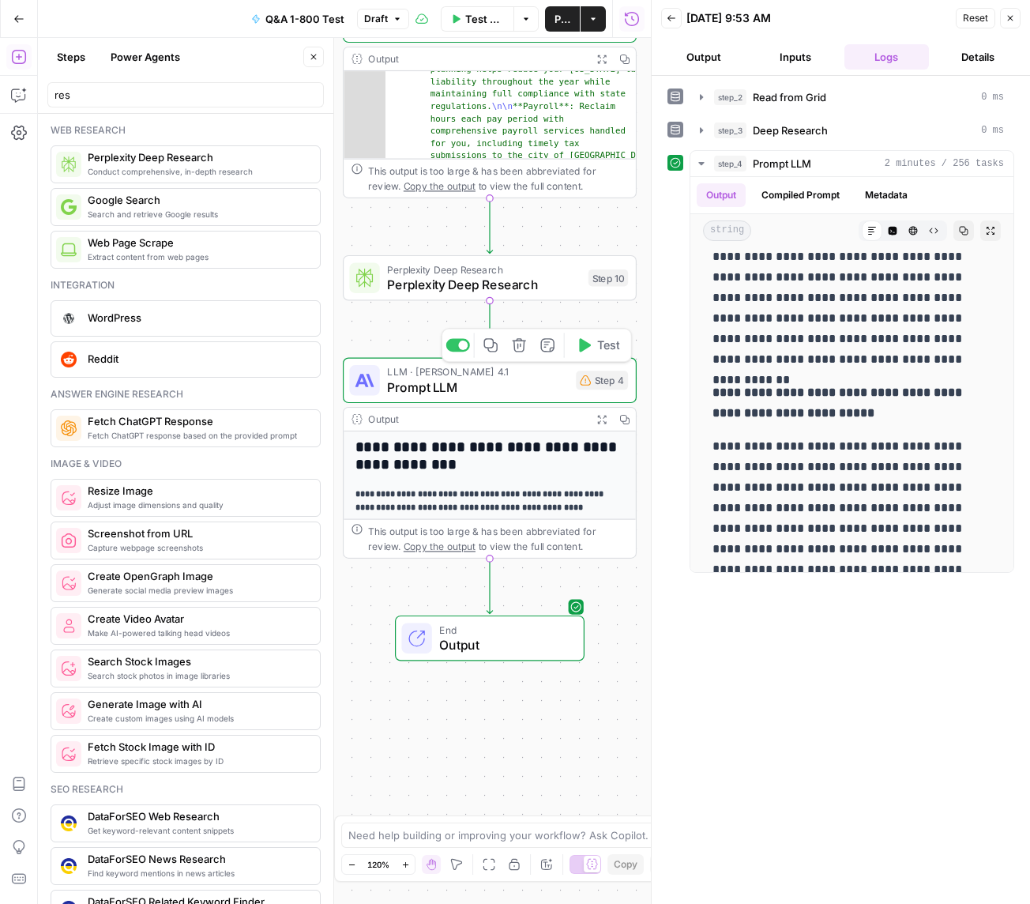
click at [469, 380] on span "Prompt LLM" at bounding box center [477, 387] width 181 height 19
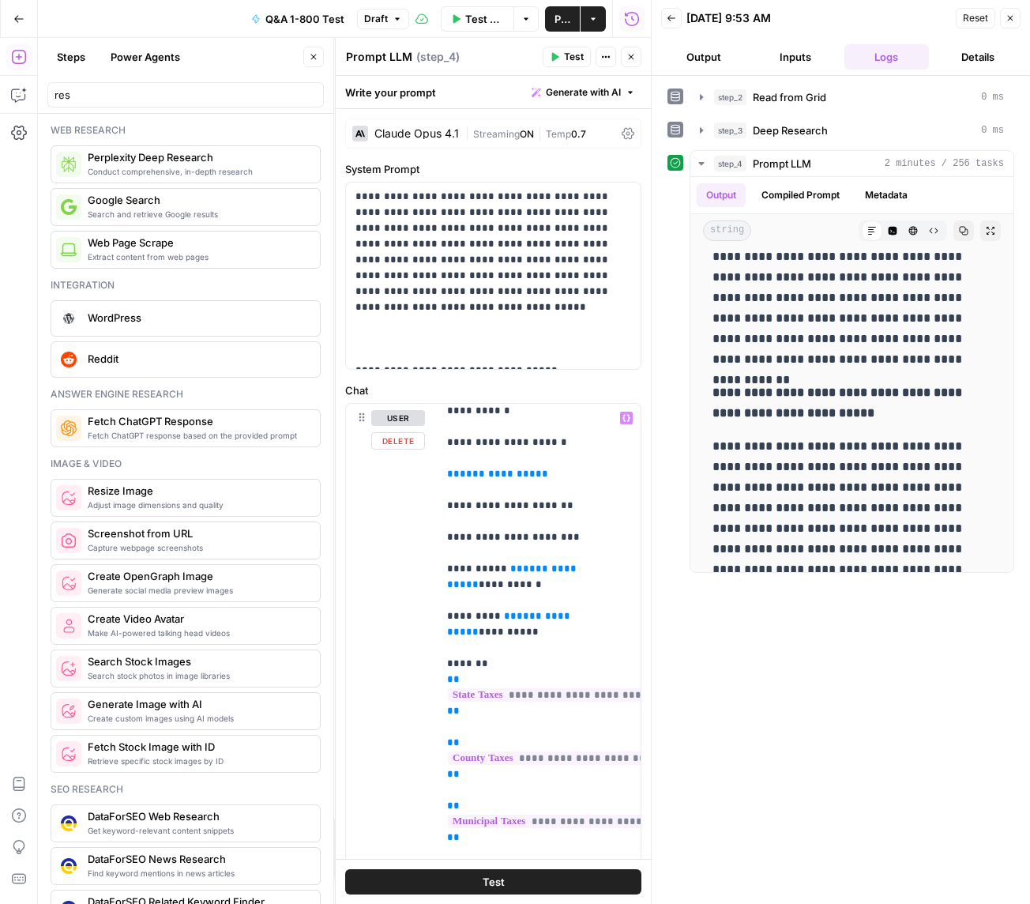
scroll to position [136, 0]
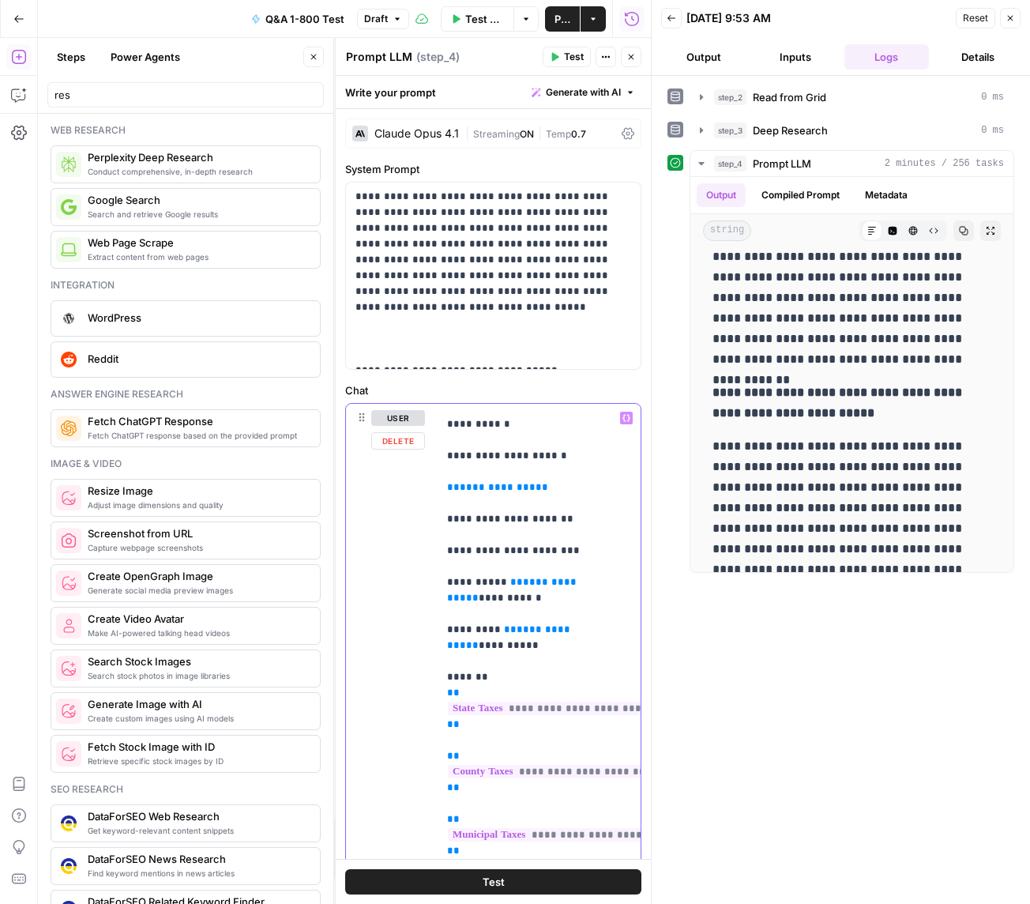
drag, startPoint x: 539, startPoint y: 464, endPoint x: 447, endPoint y: 469, distance: 91.7
click at [445, 468] on div "**********" at bounding box center [539, 726] width 203 height 644
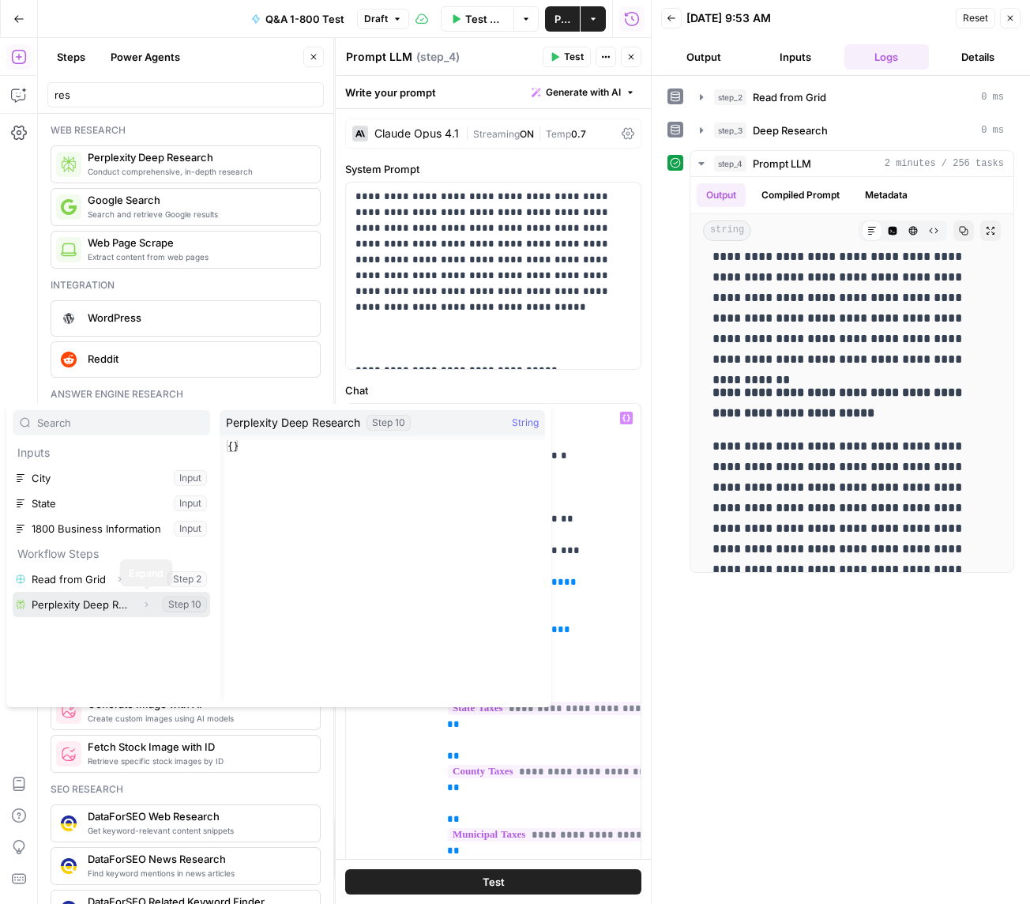
click at [143, 605] on icon "button" at bounding box center [145, 604] width 9 height 9
click at [103, 634] on button "Select variable Output" at bounding box center [119, 629] width 182 height 25
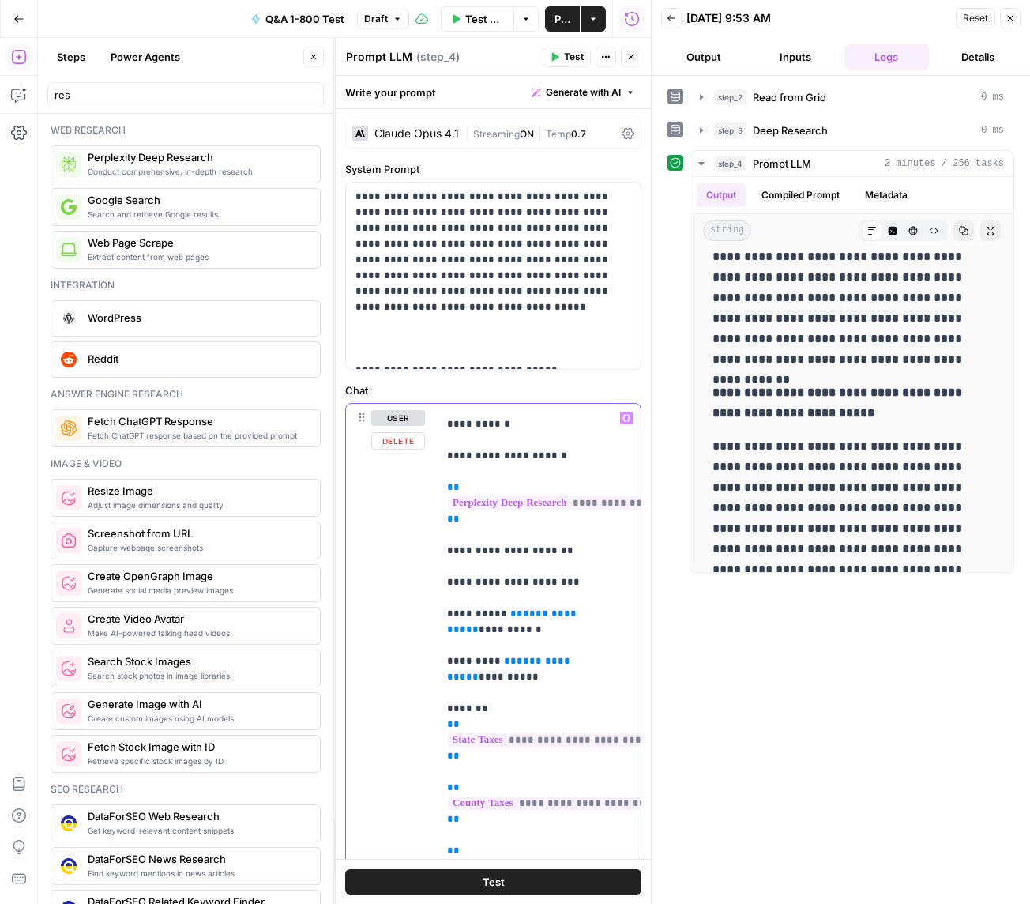
drag, startPoint x: 546, startPoint y: 593, endPoint x: 508, endPoint y: 592, distance: 37.9
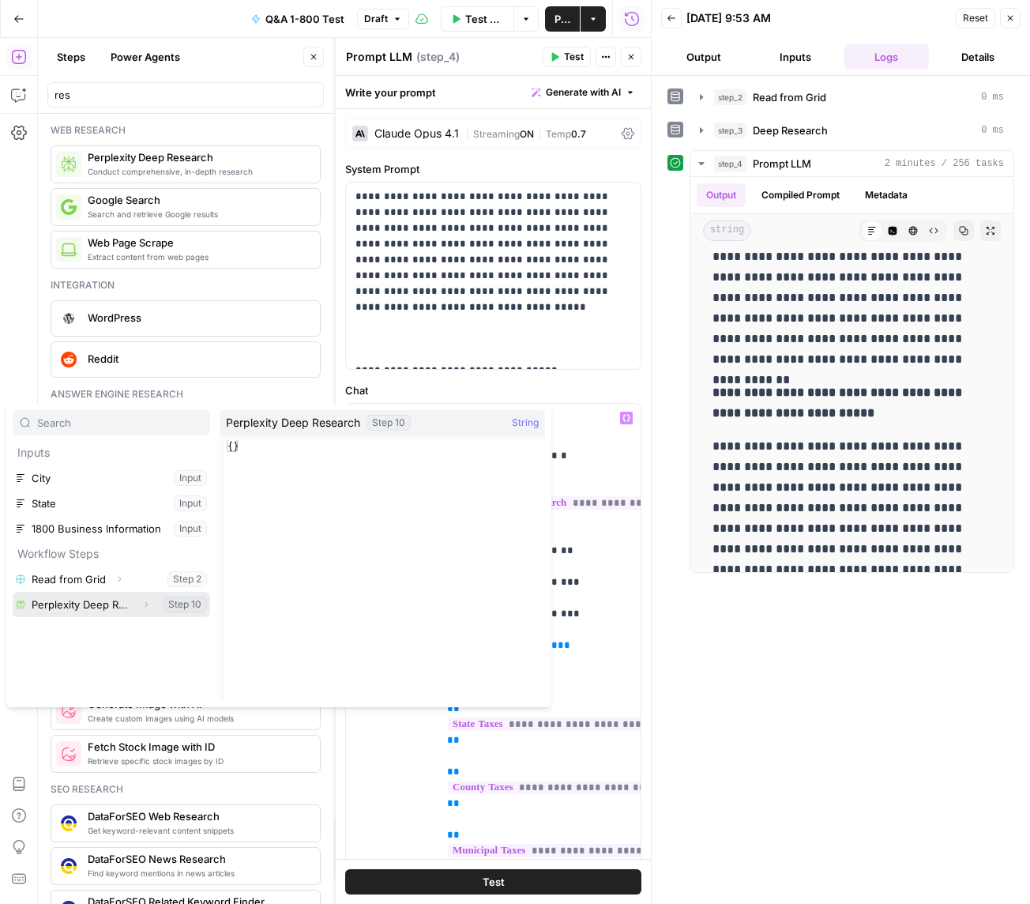
click at [145, 607] on icon "button" at bounding box center [145, 604] width 9 height 9
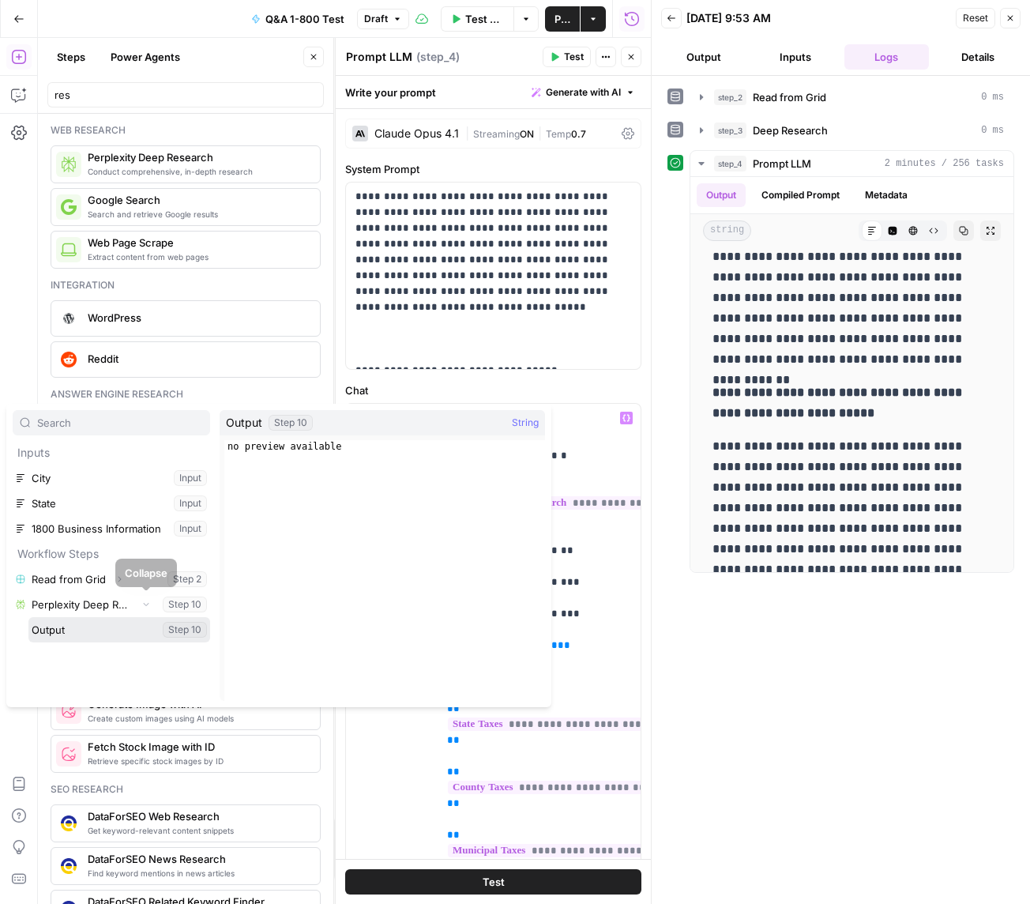
click at [75, 627] on button "Select variable Output" at bounding box center [119, 629] width 182 height 25
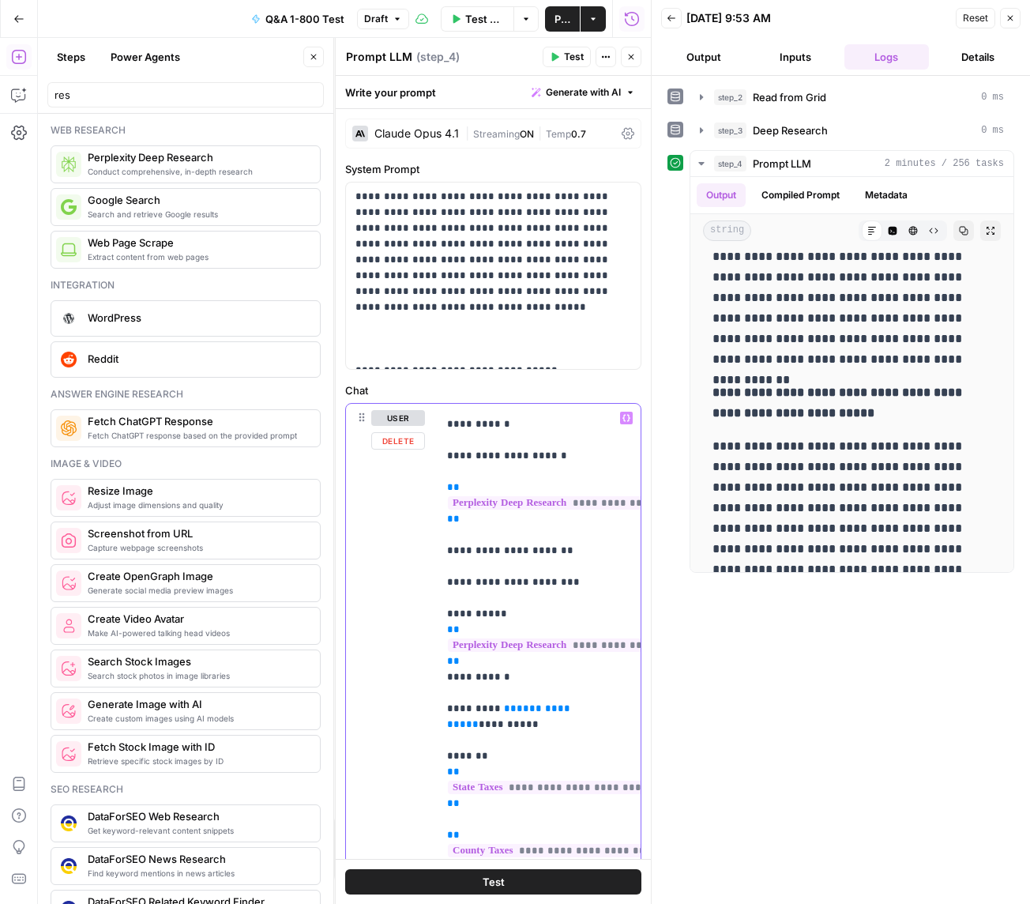
drag, startPoint x: 586, startPoint y: 694, endPoint x: 506, endPoint y: 691, distance: 79.8
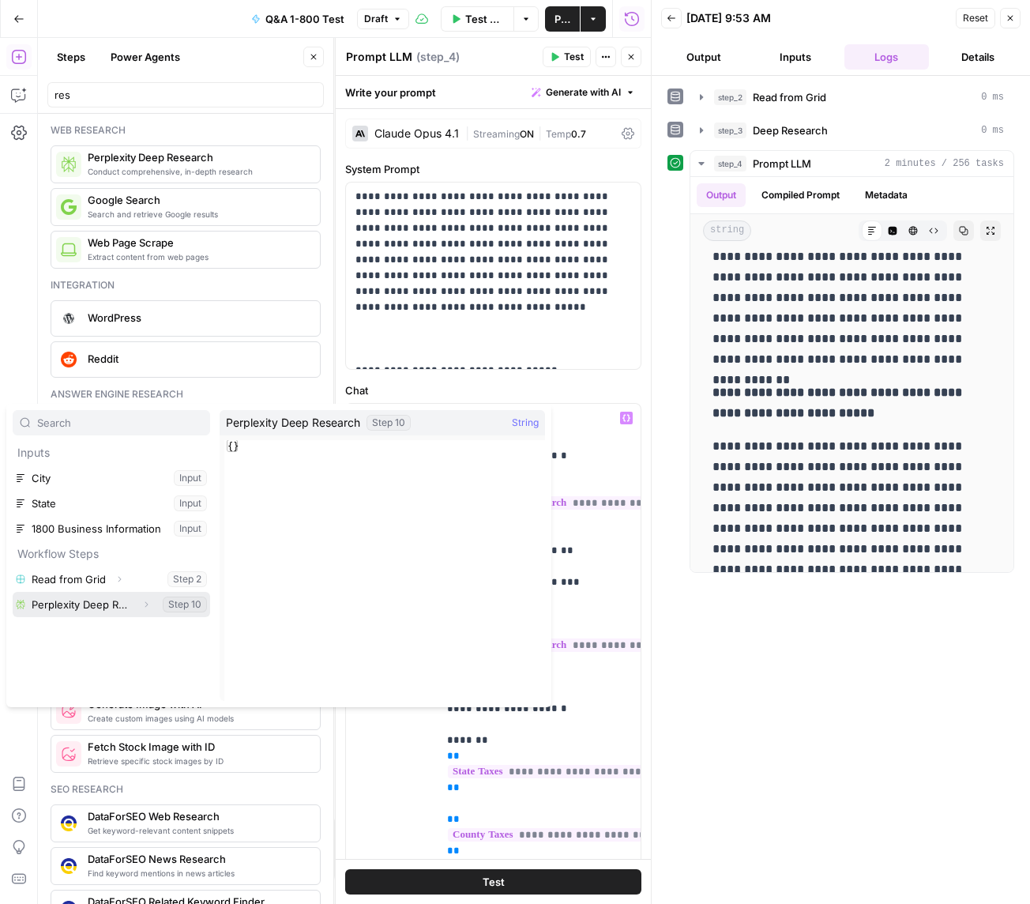
click at [147, 604] on icon "button" at bounding box center [145, 604] width 9 height 9
click at [108, 637] on button "Select variable Output" at bounding box center [119, 629] width 182 height 25
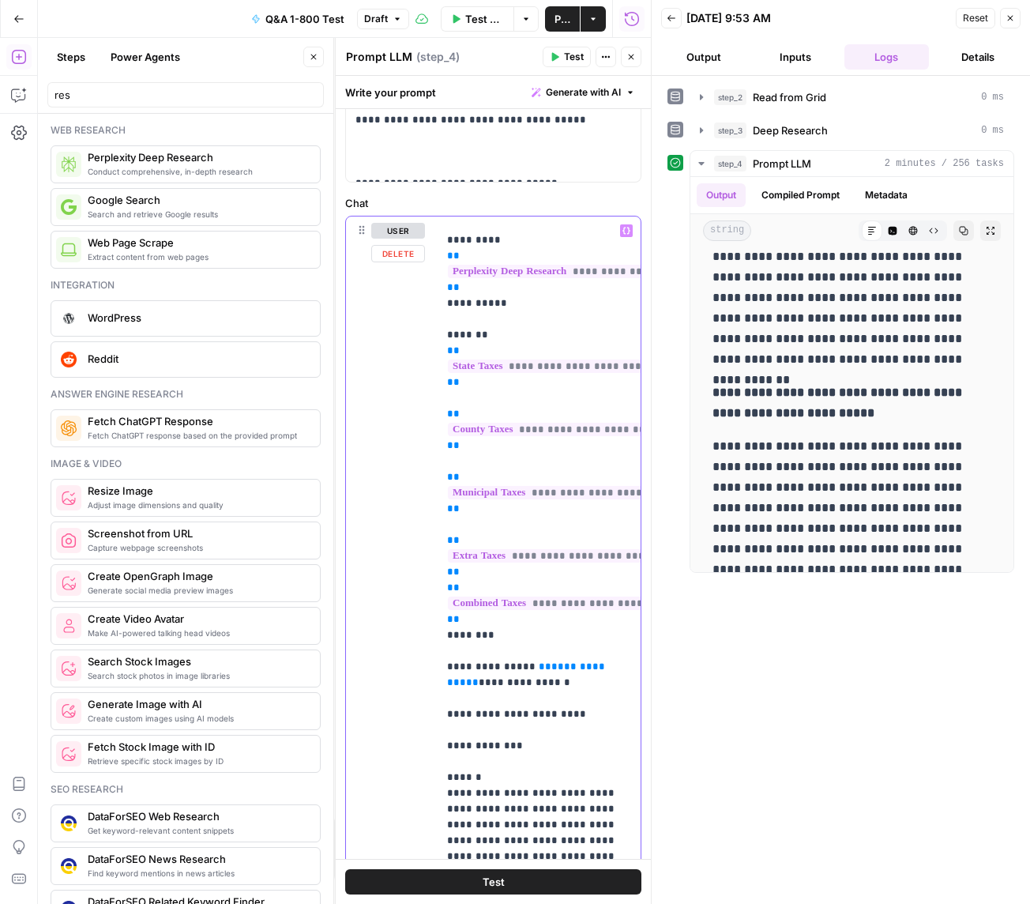
scroll to position [429, 0]
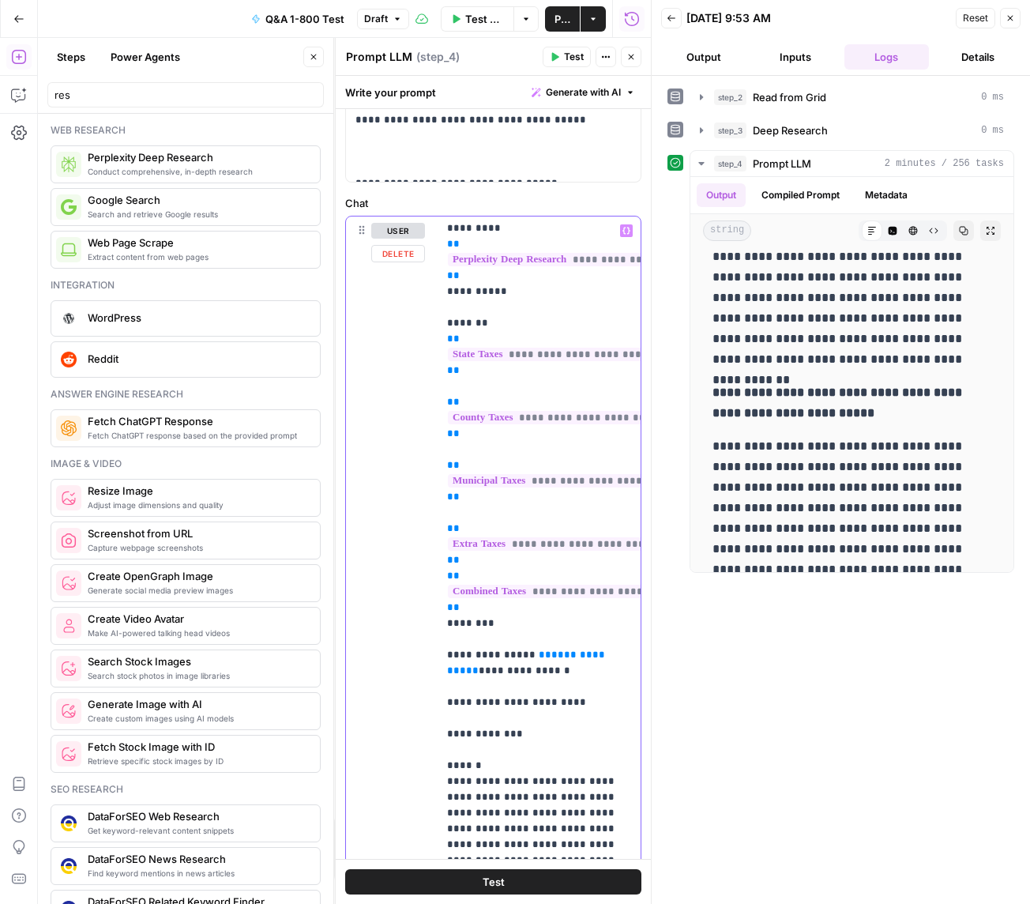
drag, startPoint x: 611, startPoint y: 642, endPoint x: 525, endPoint y: 638, distance: 86.2
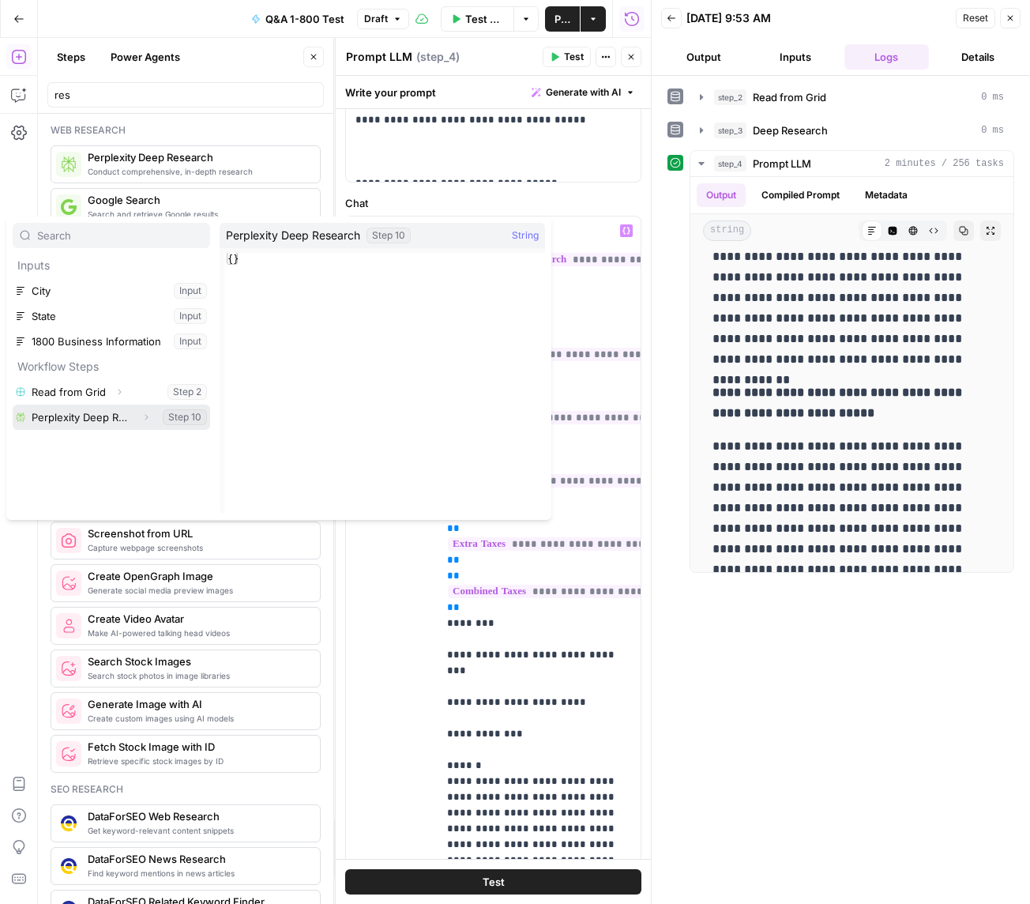
click at [143, 416] on icon "button" at bounding box center [145, 416] width 9 height 9
click at [66, 441] on button "Select variable Output" at bounding box center [119, 442] width 182 height 25
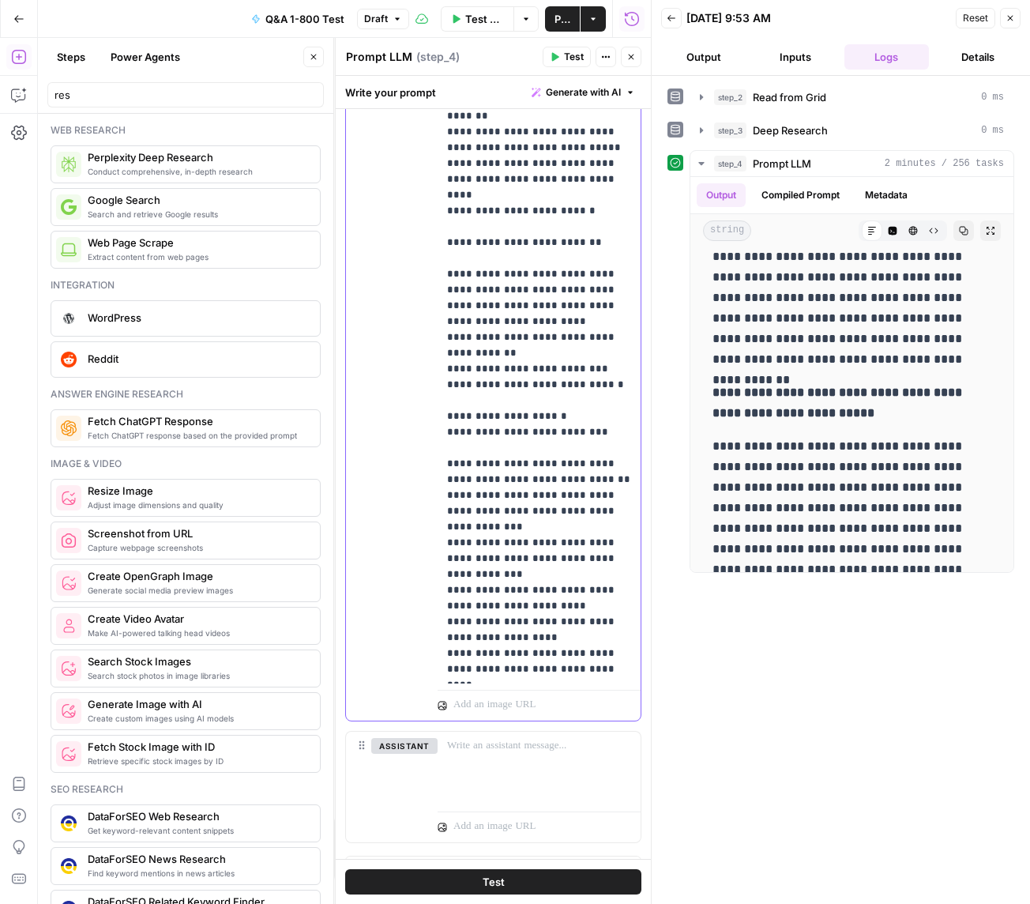
scroll to position [394, 0]
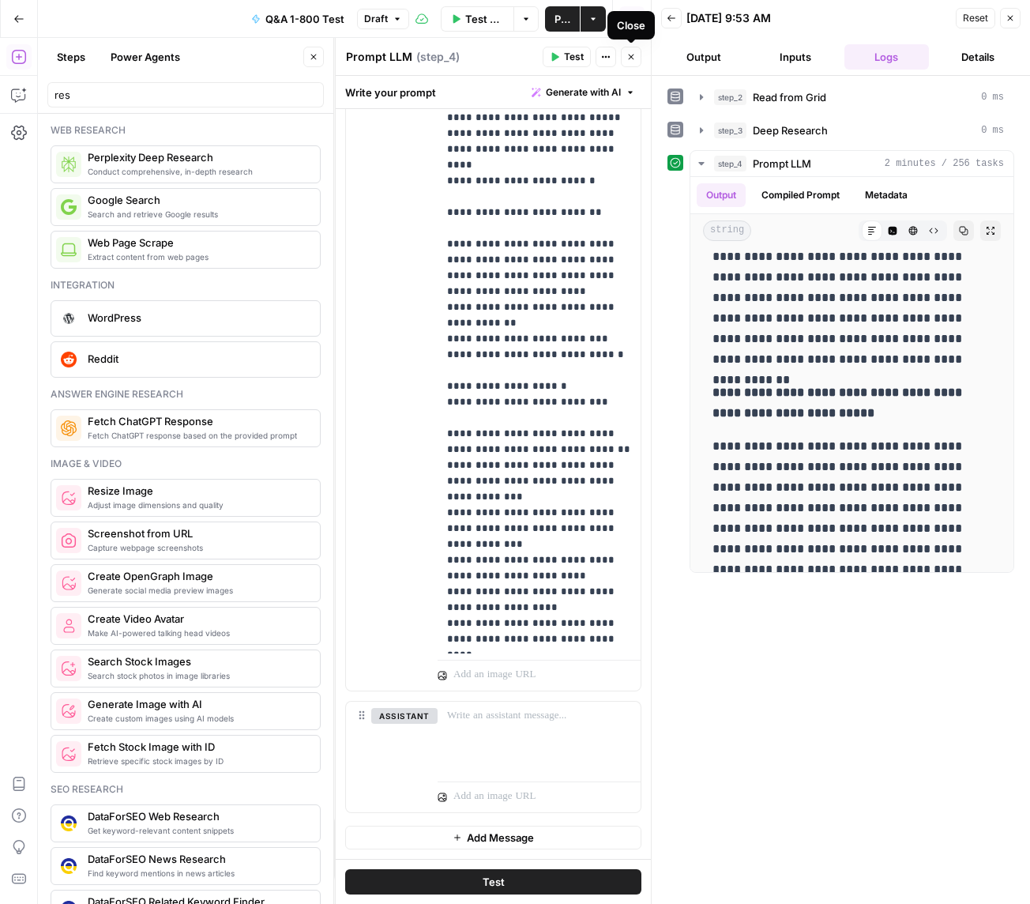
click at [631, 59] on icon "button" at bounding box center [630, 56] width 9 height 9
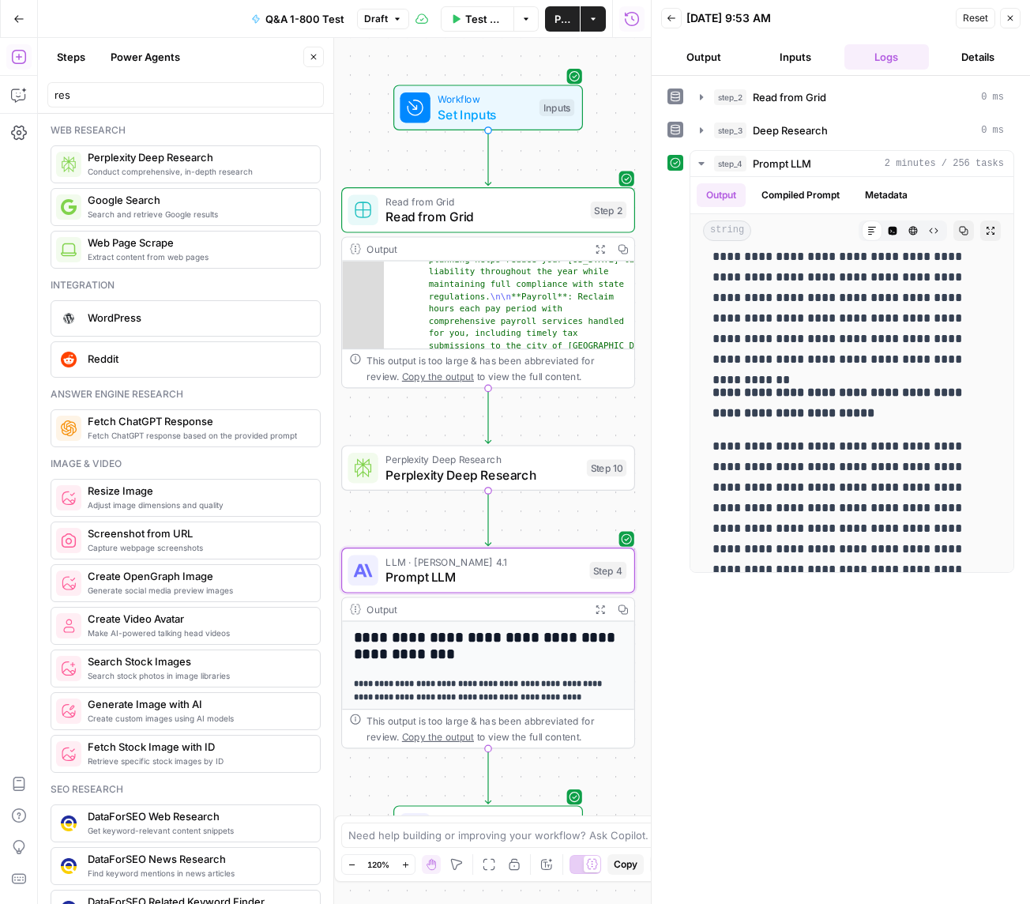
click at [459, 23] on button "Test Workflow" at bounding box center [477, 18] width 73 height 25
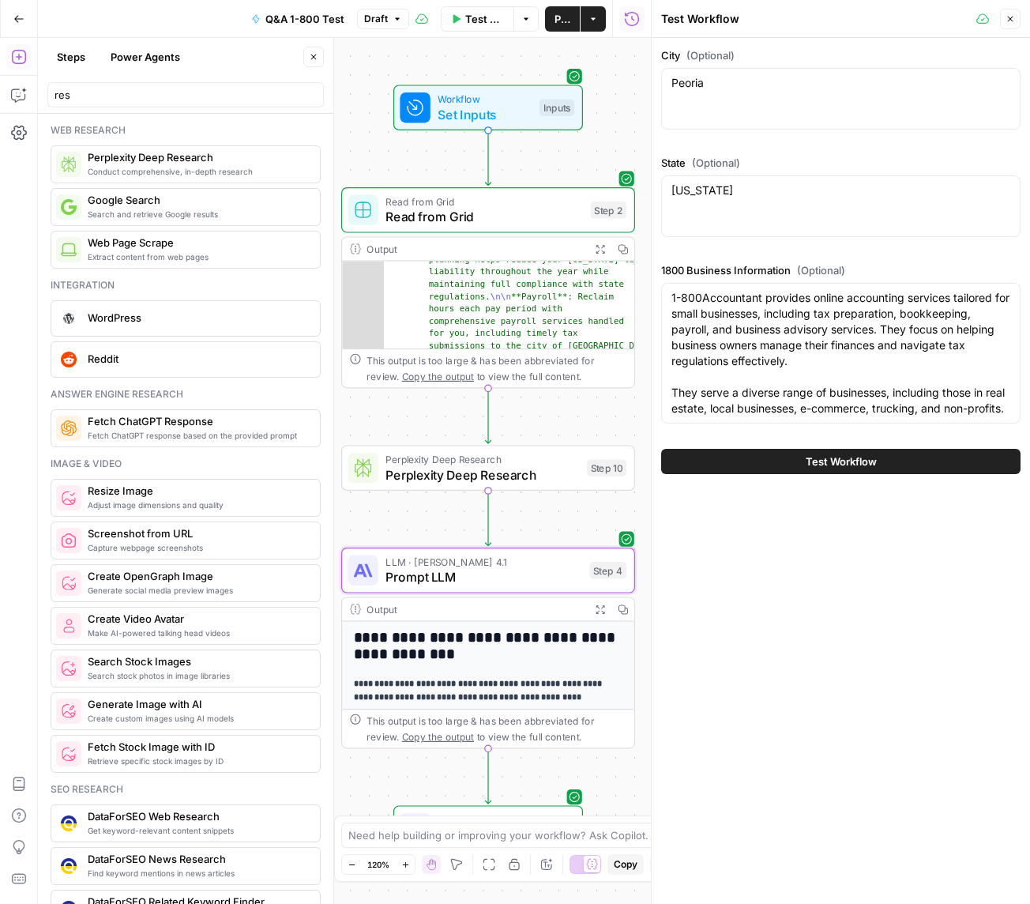
click at [806, 469] on span "Test Workflow" at bounding box center [841, 461] width 71 height 16
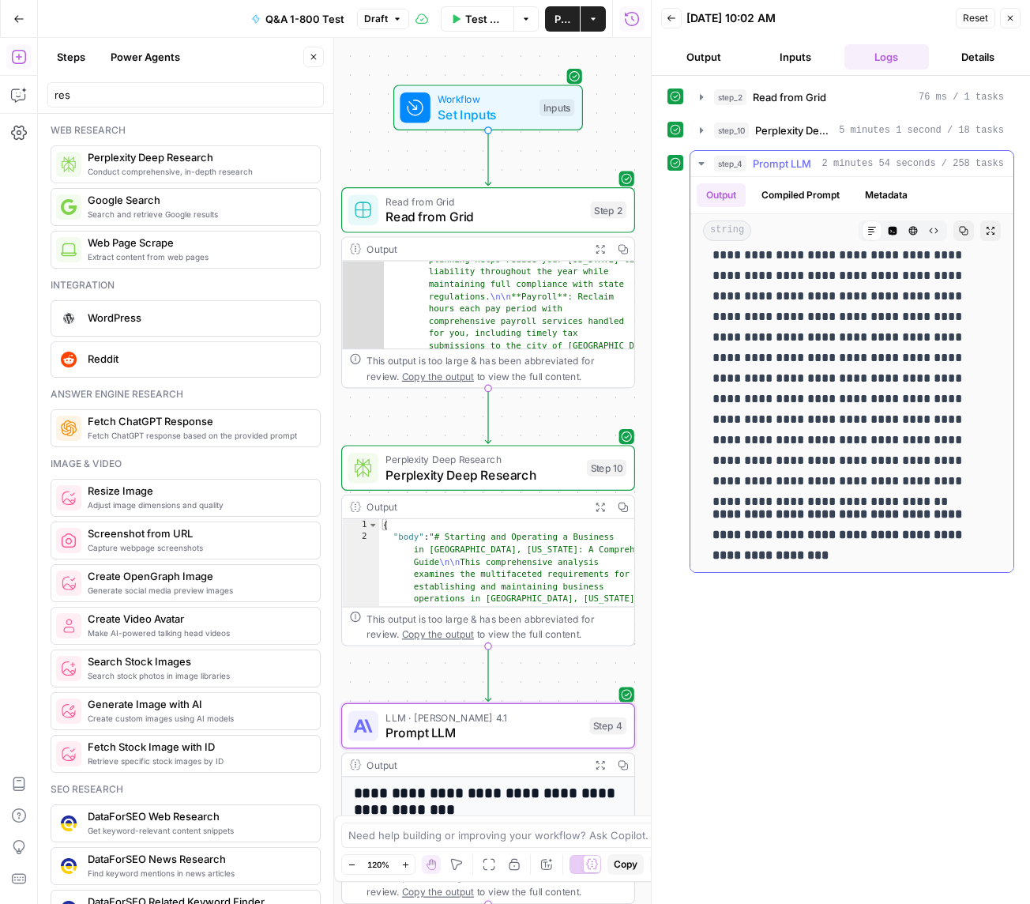
scroll to position [297, 0]
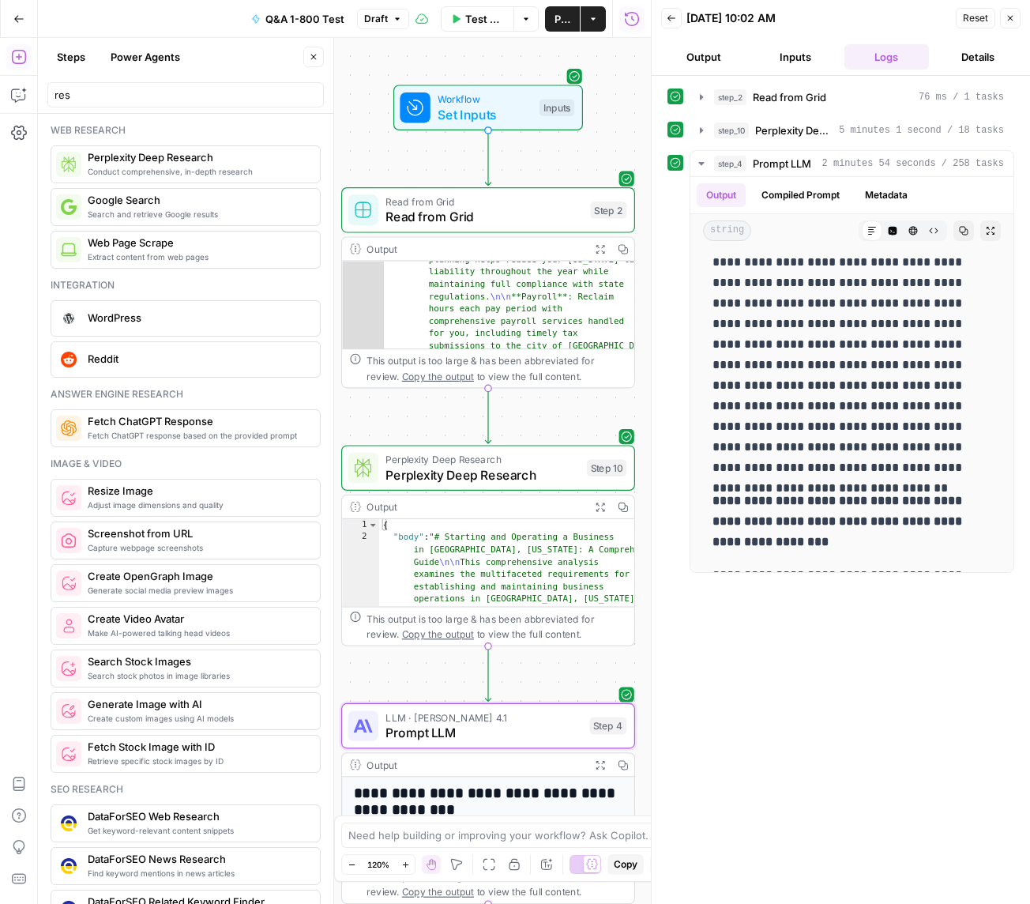
click at [514, 731] on span "Prompt LLM" at bounding box center [483, 732] width 196 height 19
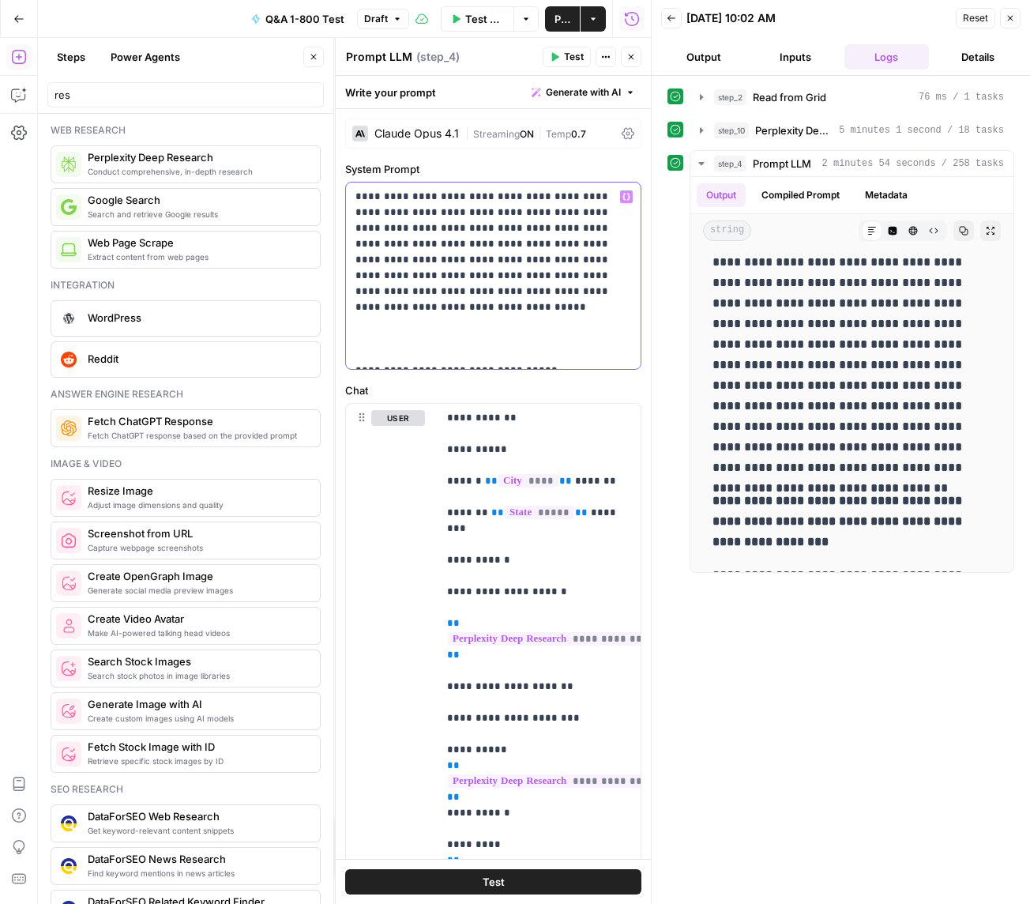
click at [539, 291] on p "**********" at bounding box center [493, 276] width 276 height 174
click at [427, 320] on p "**********" at bounding box center [493, 276] width 276 height 174
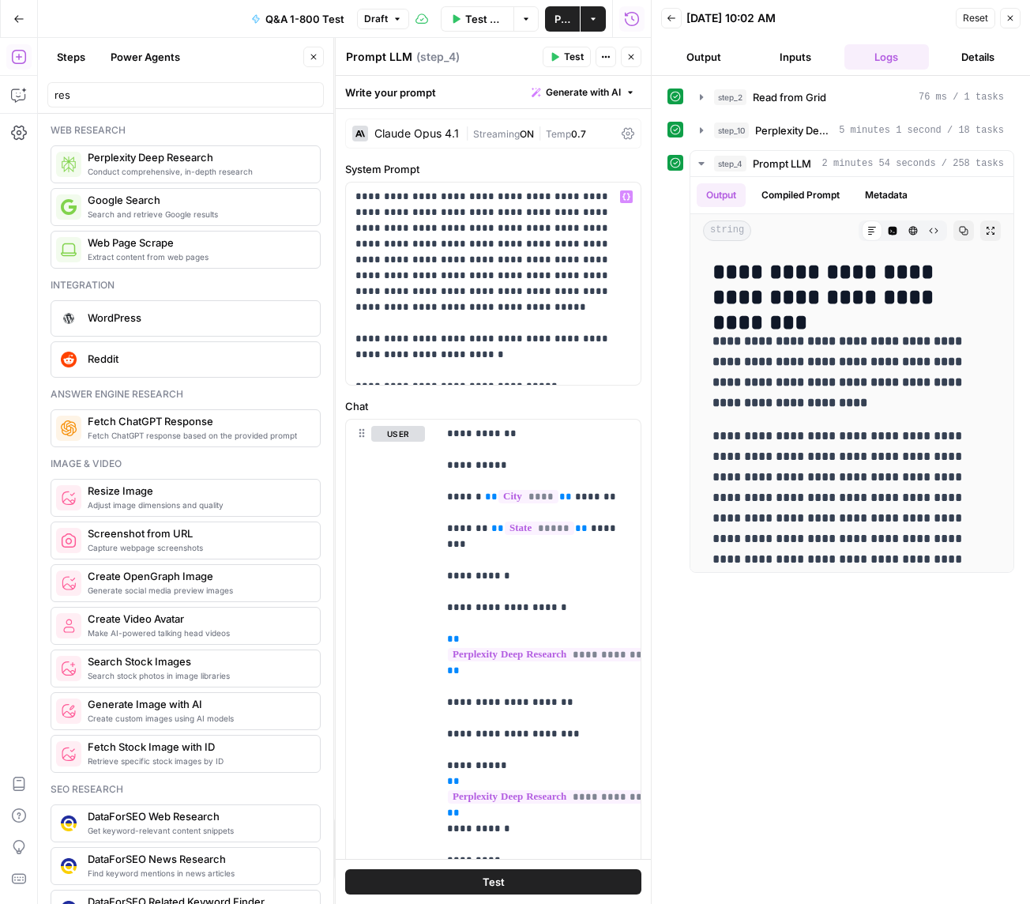
scroll to position [297, 0]
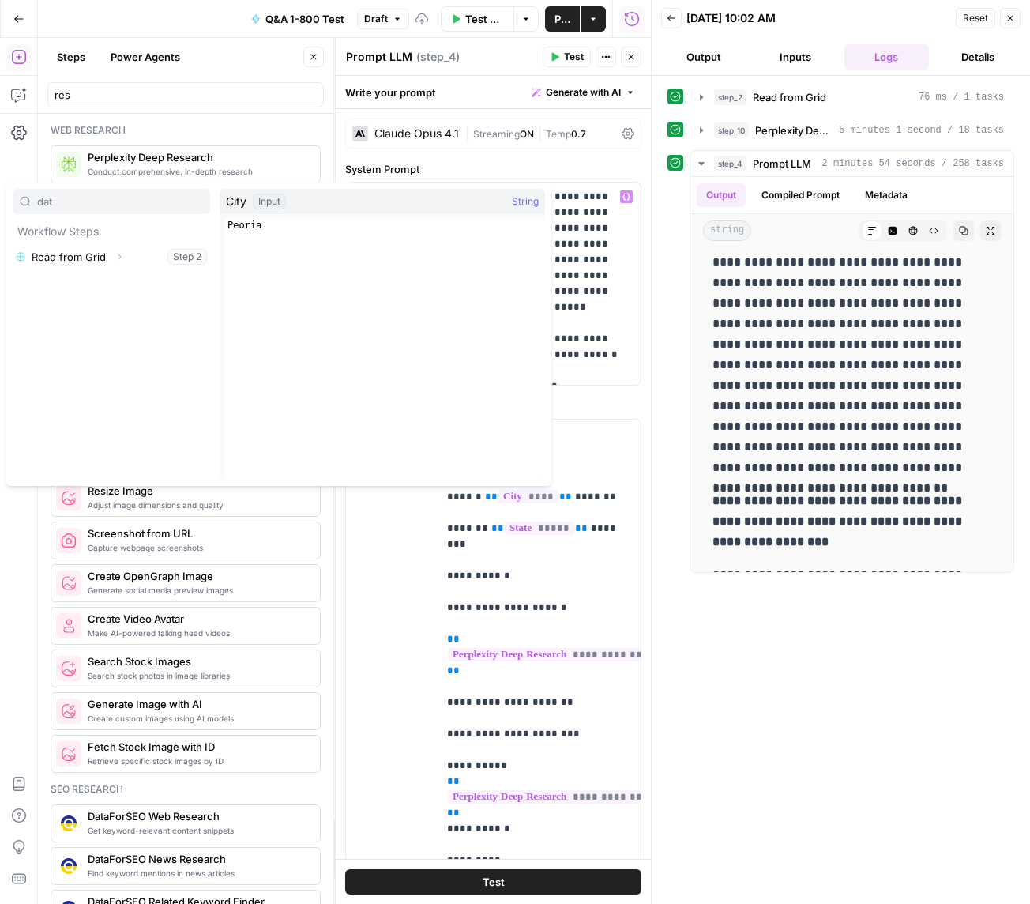
type input "date"
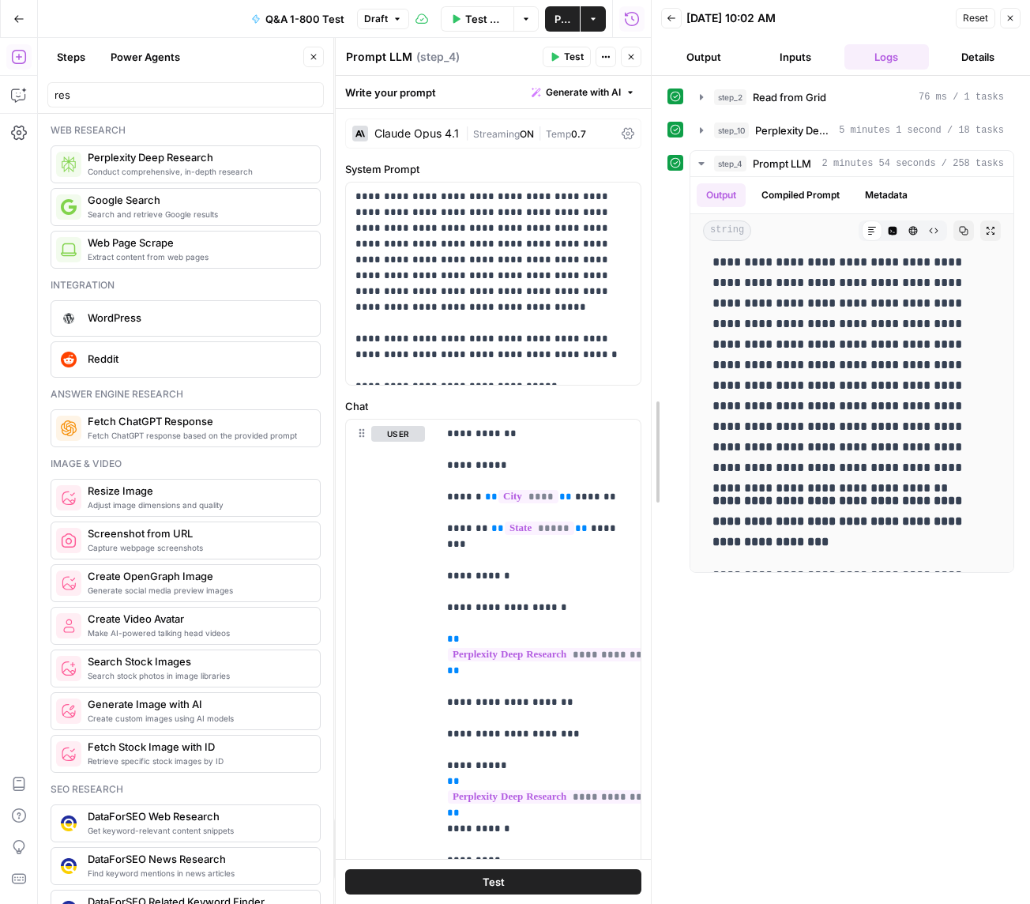
click at [647, 354] on div at bounding box center [652, 452] width 16 height 904
click at [562, 336] on p "**********" at bounding box center [493, 284] width 276 height 190
click at [553, 869] on button "Test" at bounding box center [493, 881] width 296 height 25
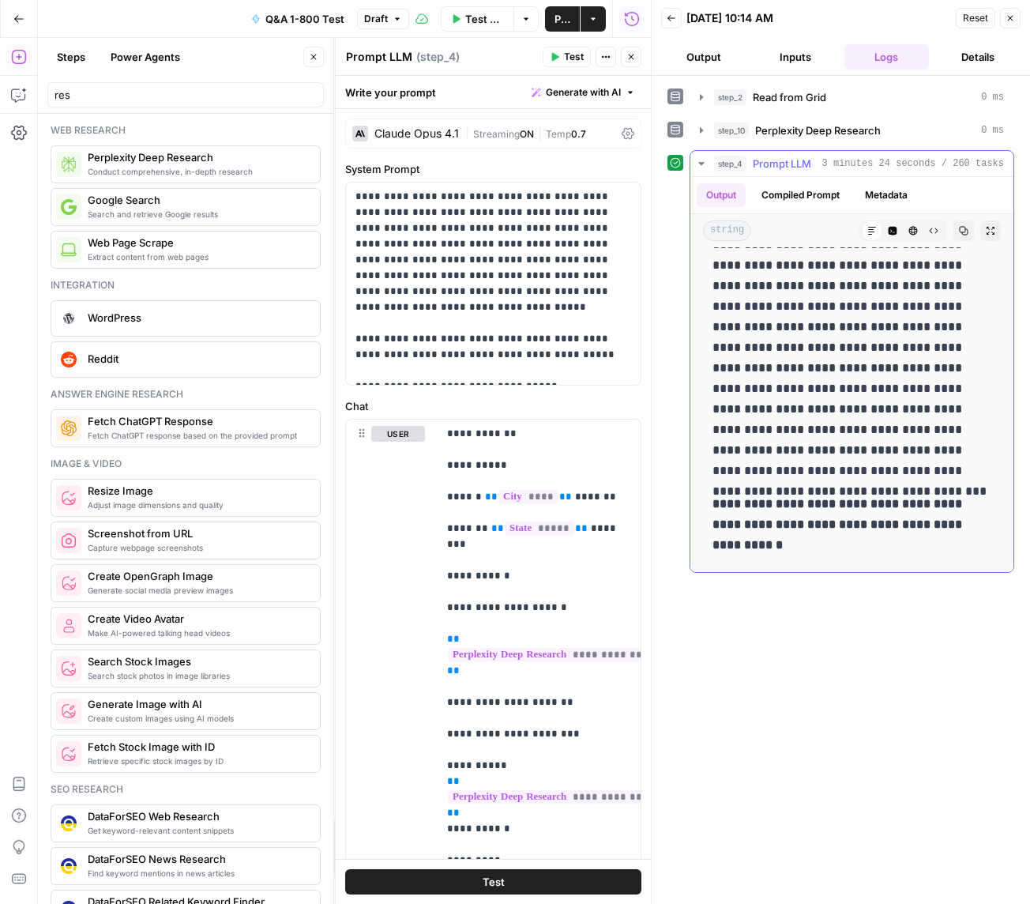
scroll to position [383, 0]
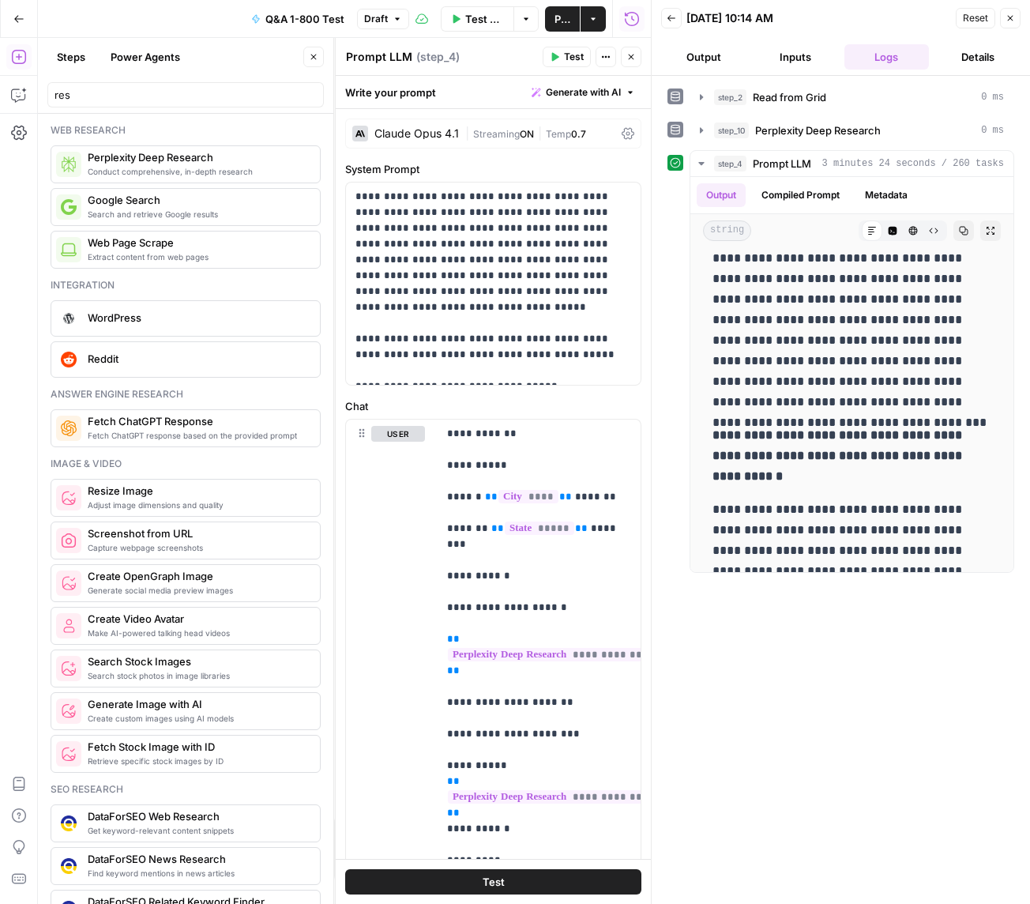
click at [628, 53] on icon "button" at bounding box center [630, 56] width 9 height 9
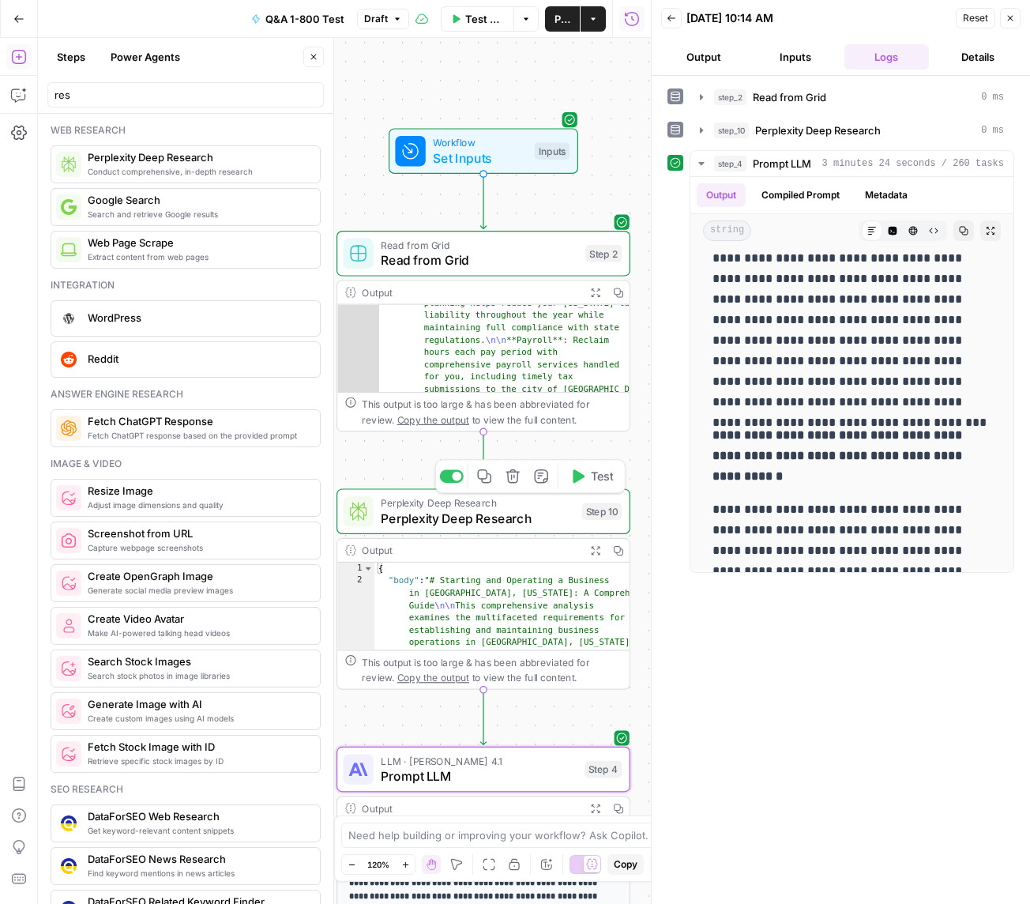
click at [480, 499] on span "Perplexity Deep Research" at bounding box center [478, 502] width 194 height 15
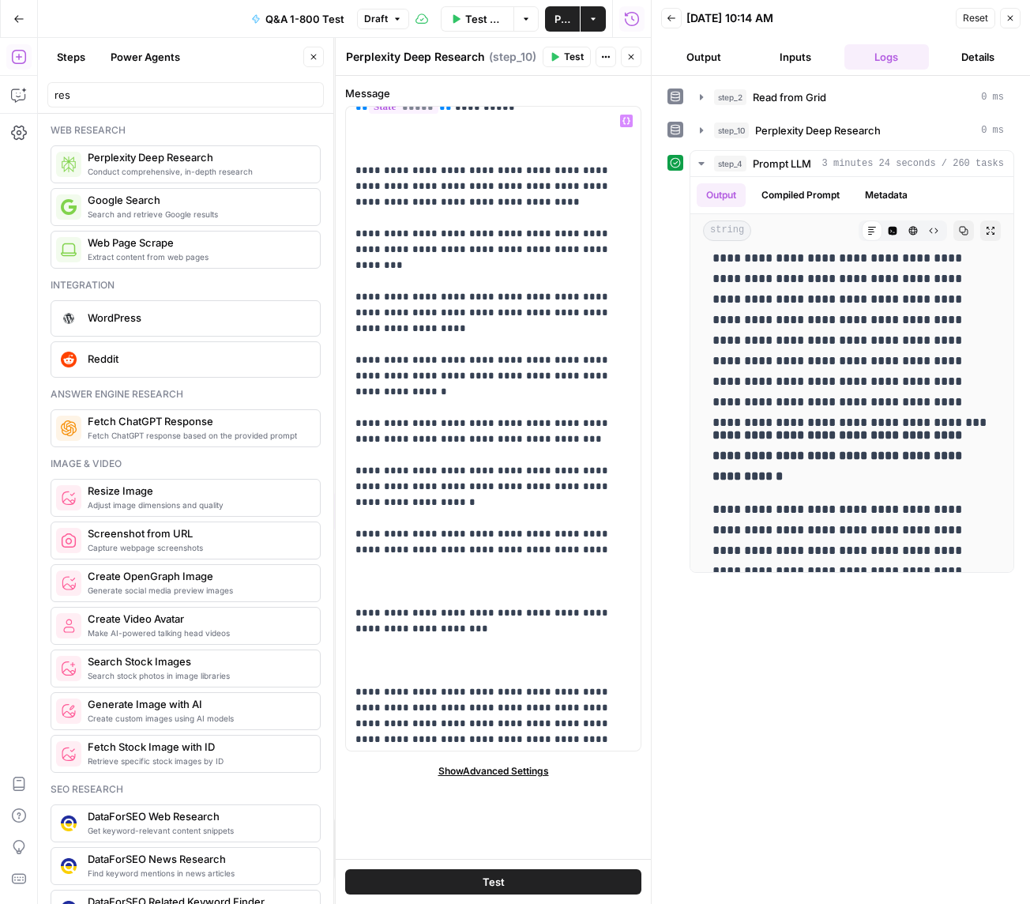
scroll to position [51, 0]
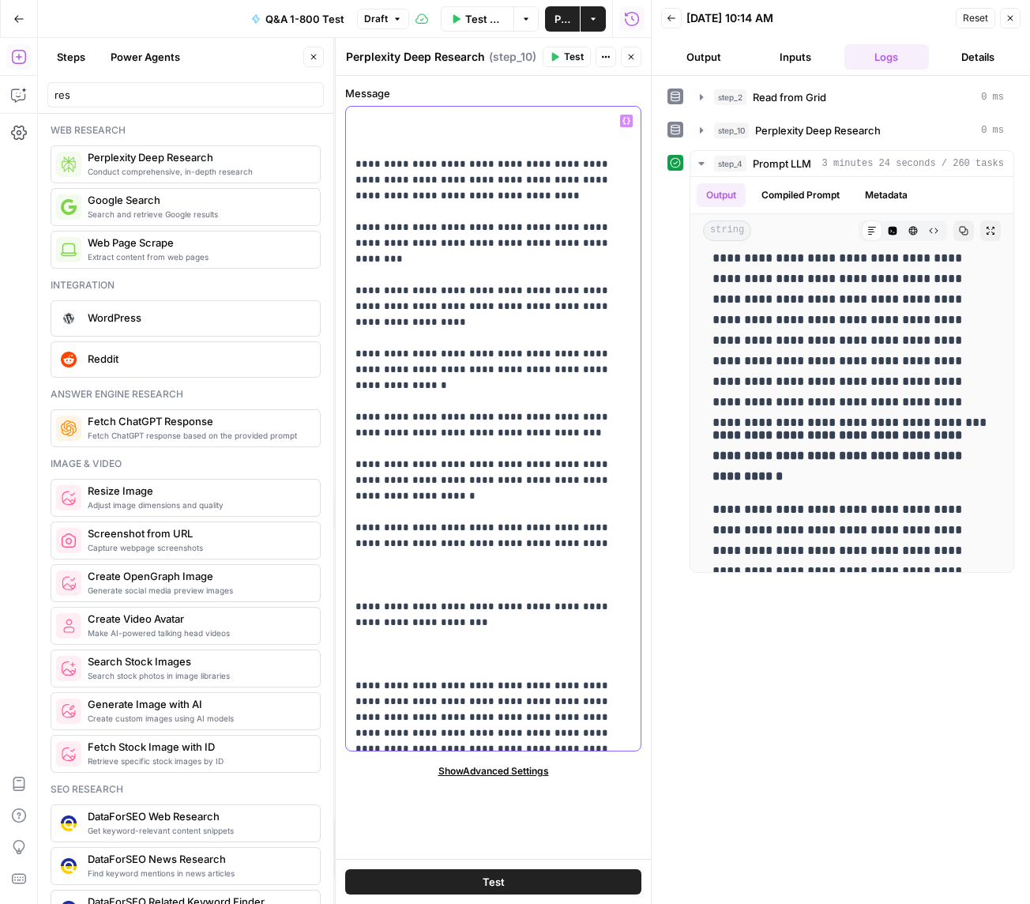
click at [600, 351] on p "**********" at bounding box center [493, 433] width 276 height 742
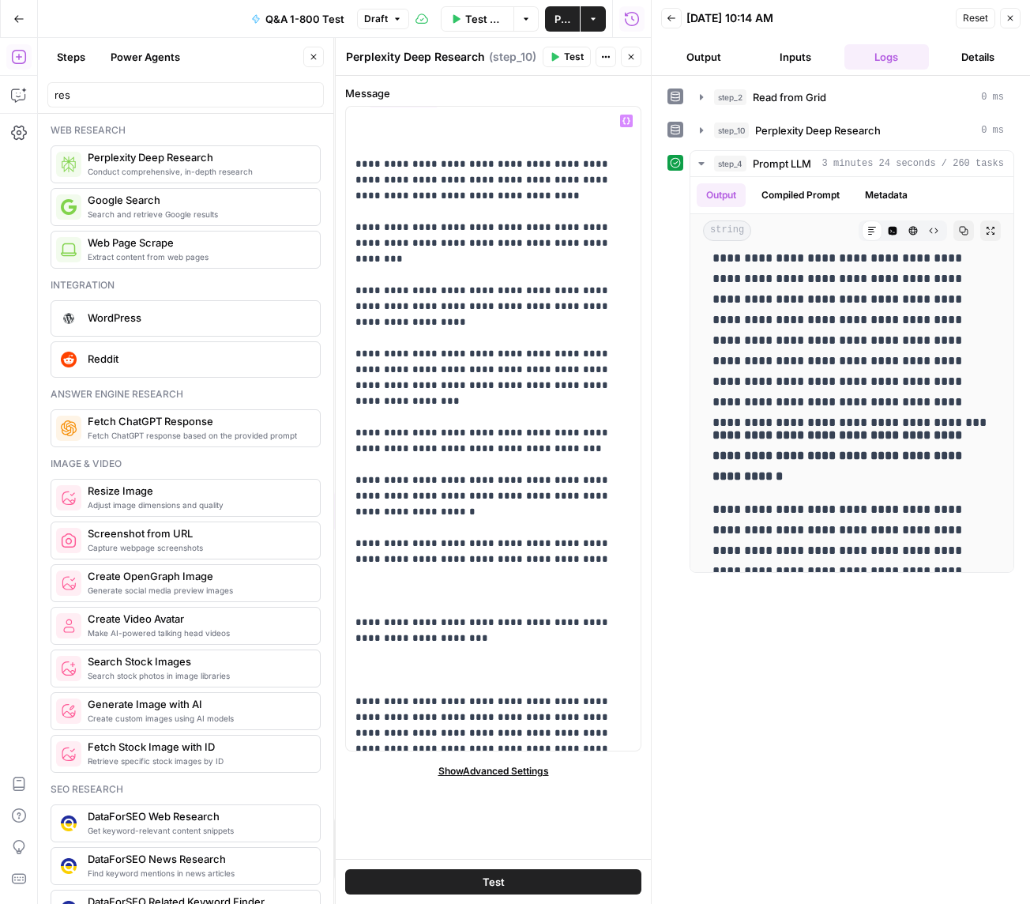
click at [457, 17] on icon "button" at bounding box center [455, 18] width 9 height 9
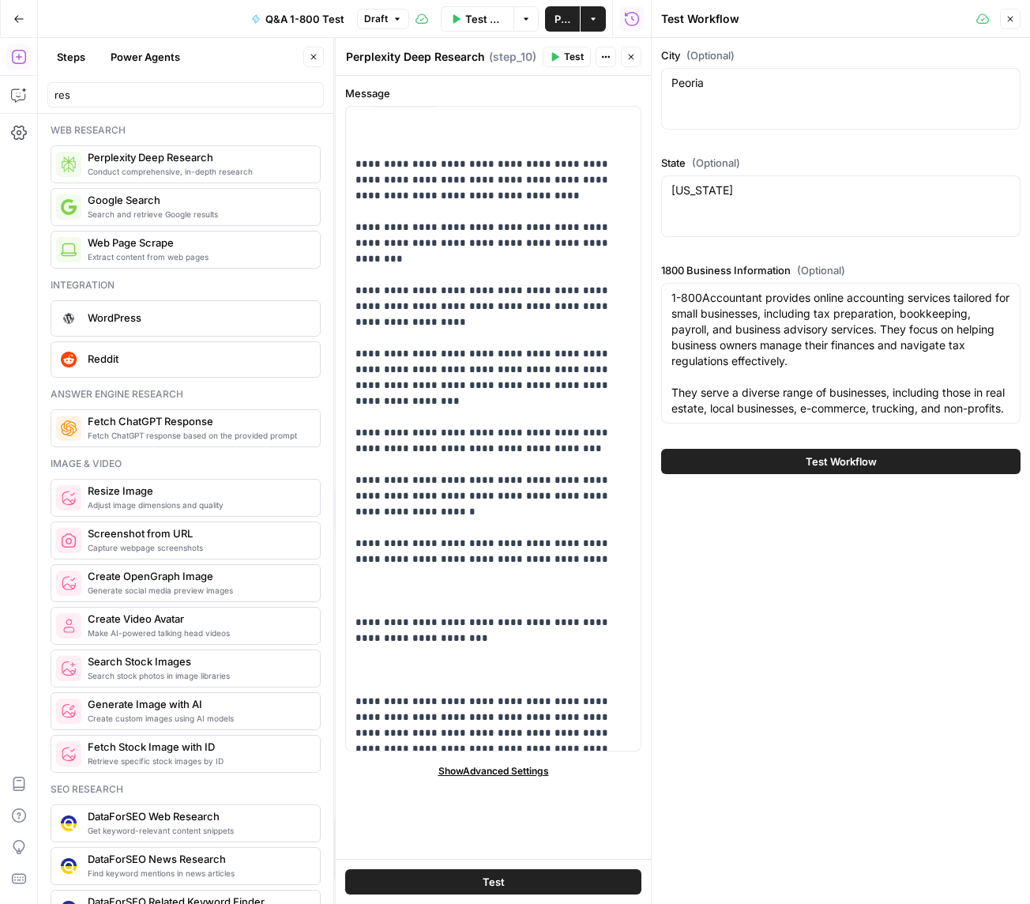
click at [817, 469] on span "Test Workflow" at bounding box center [841, 461] width 71 height 16
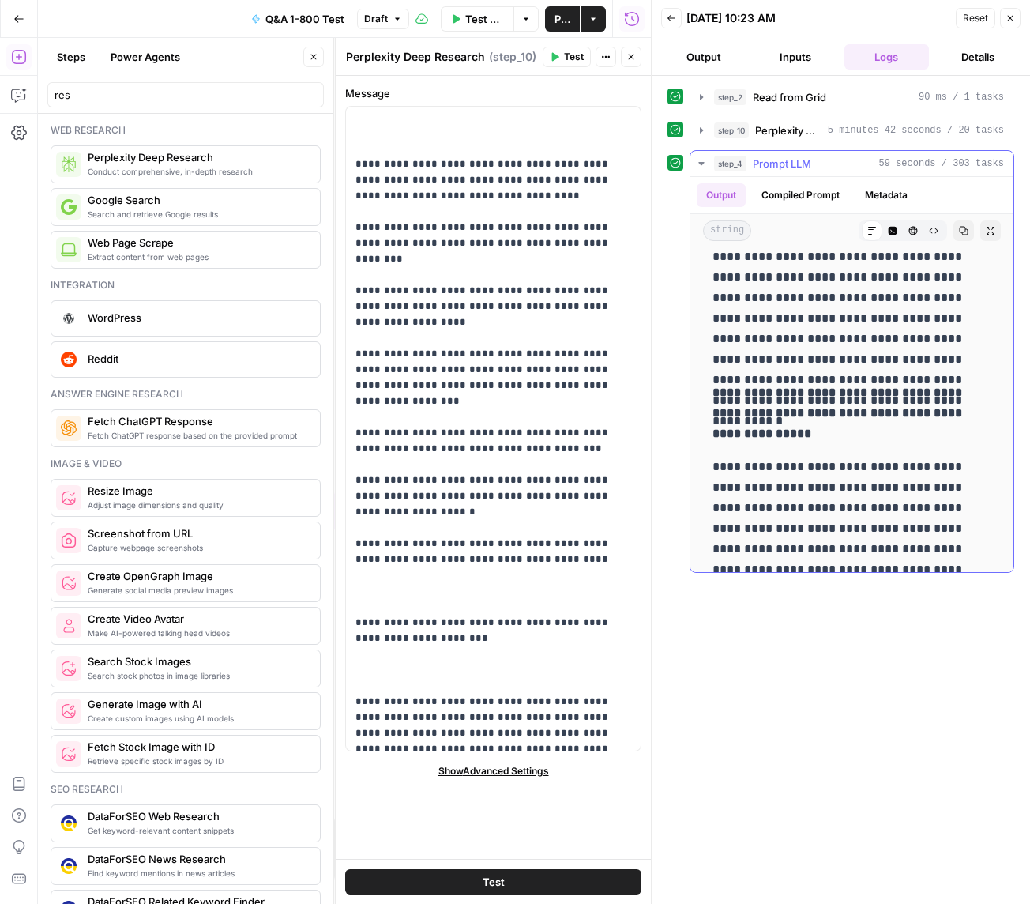
scroll to position [428, 0]
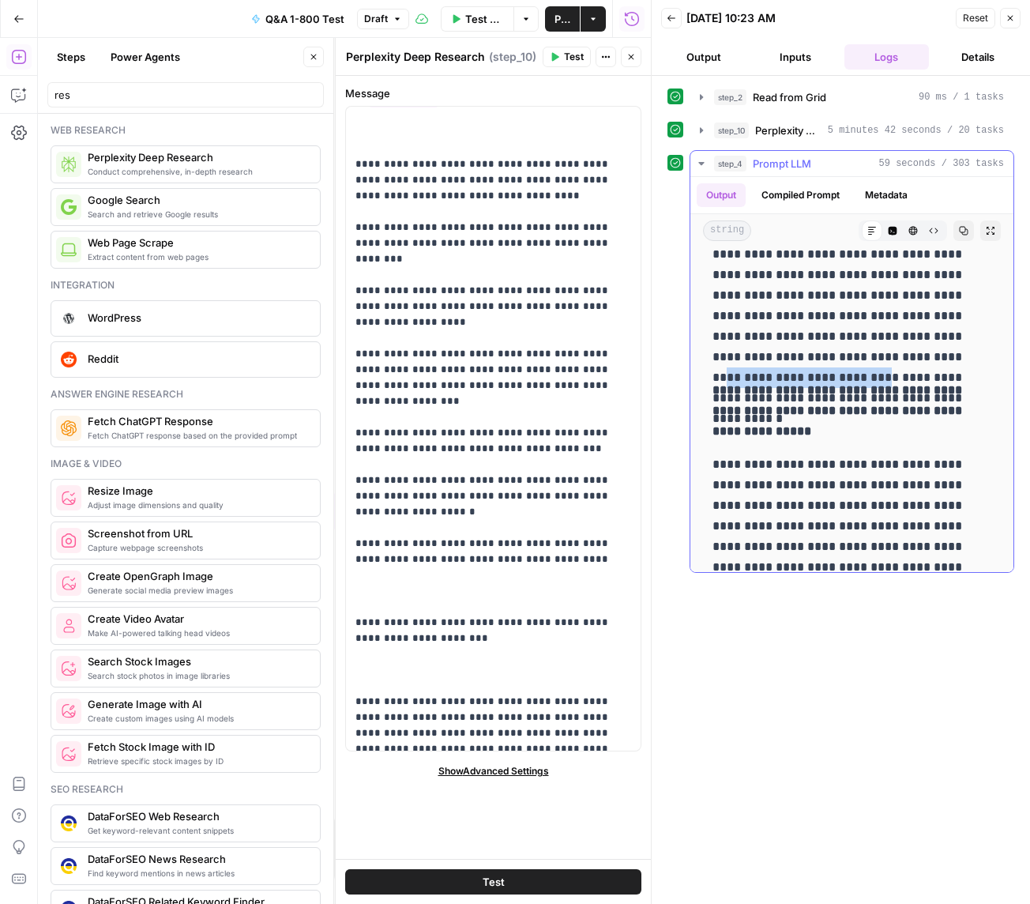
drag, startPoint x: 712, startPoint y: 333, endPoint x: 872, endPoint y: 329, distance: 160.4
copy p "**********"
click at [630, 60] on icon "button" at bounding box center [630, 56] width 9 height 9
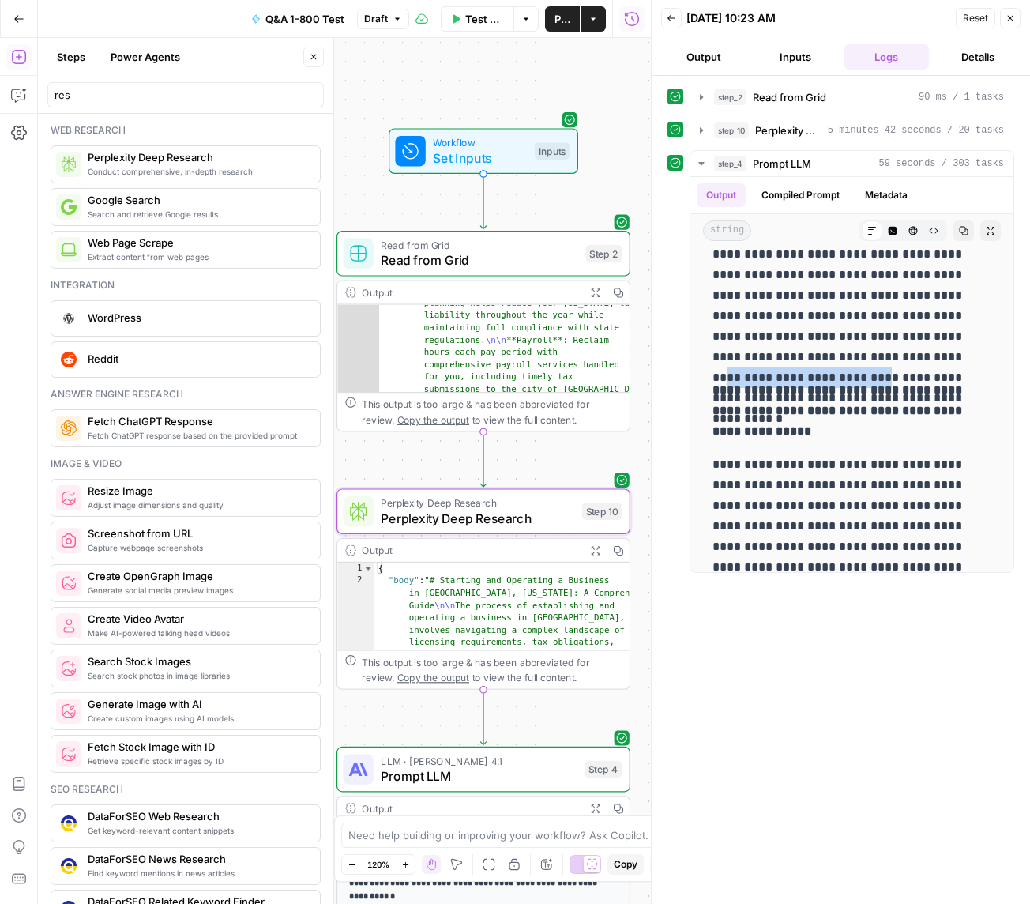
click at [140, 54] on button "Power Agents" at bounding box center [145, 56] width 88 height 25
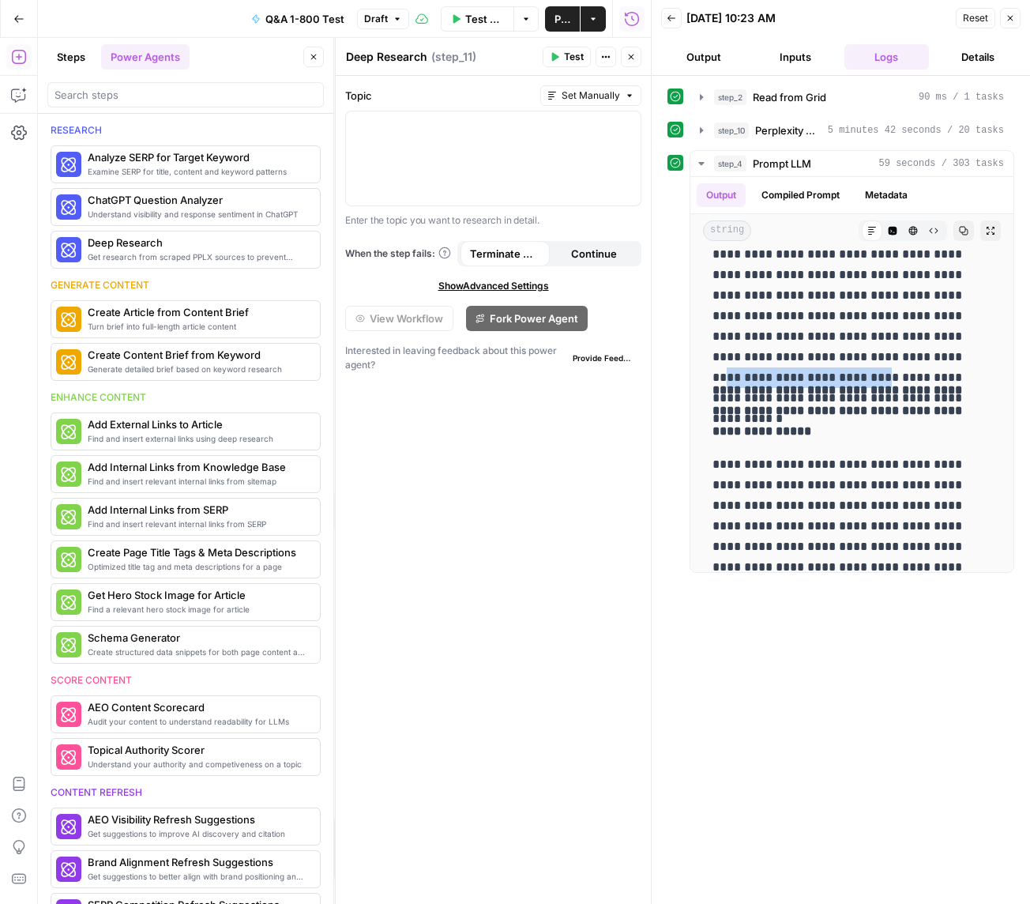
click at [630, 59] on icon "button" at bounding box center [630, 56] width 9 height 9
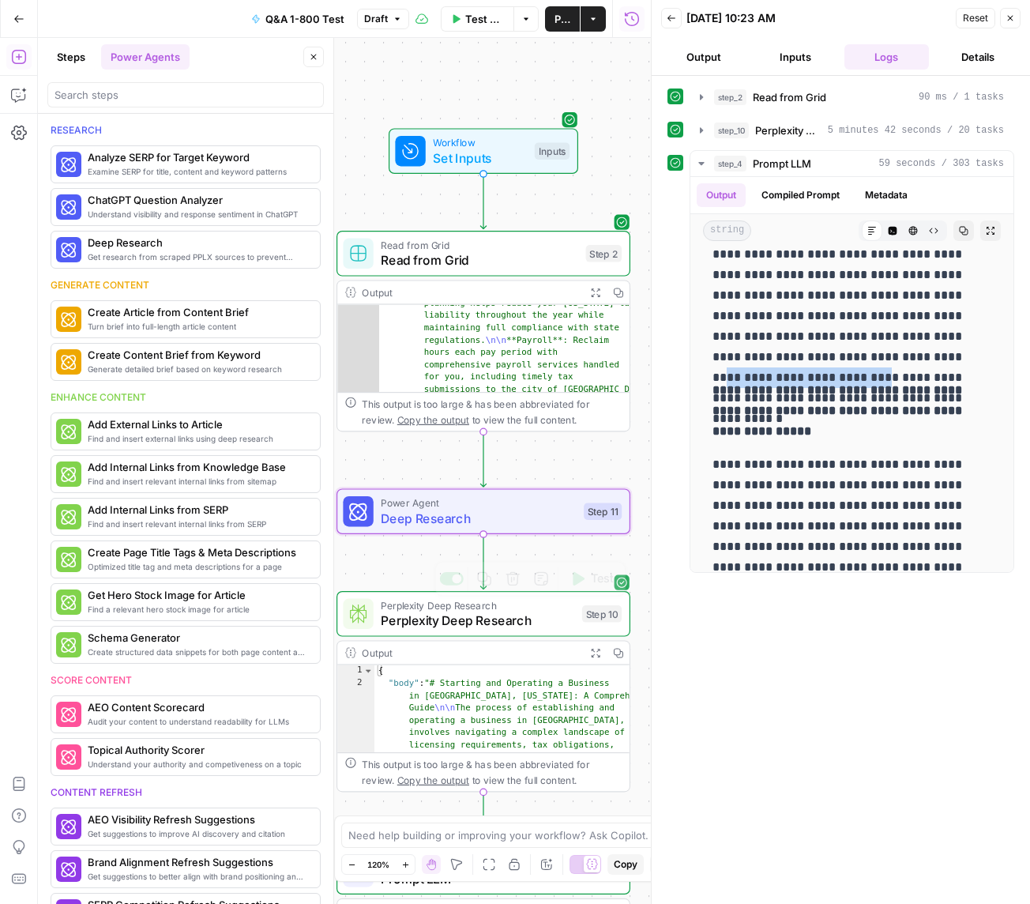
click at [479, 619] on span "Perplexity Deep Research" at bounding box center [478, 620] width 194 height 19
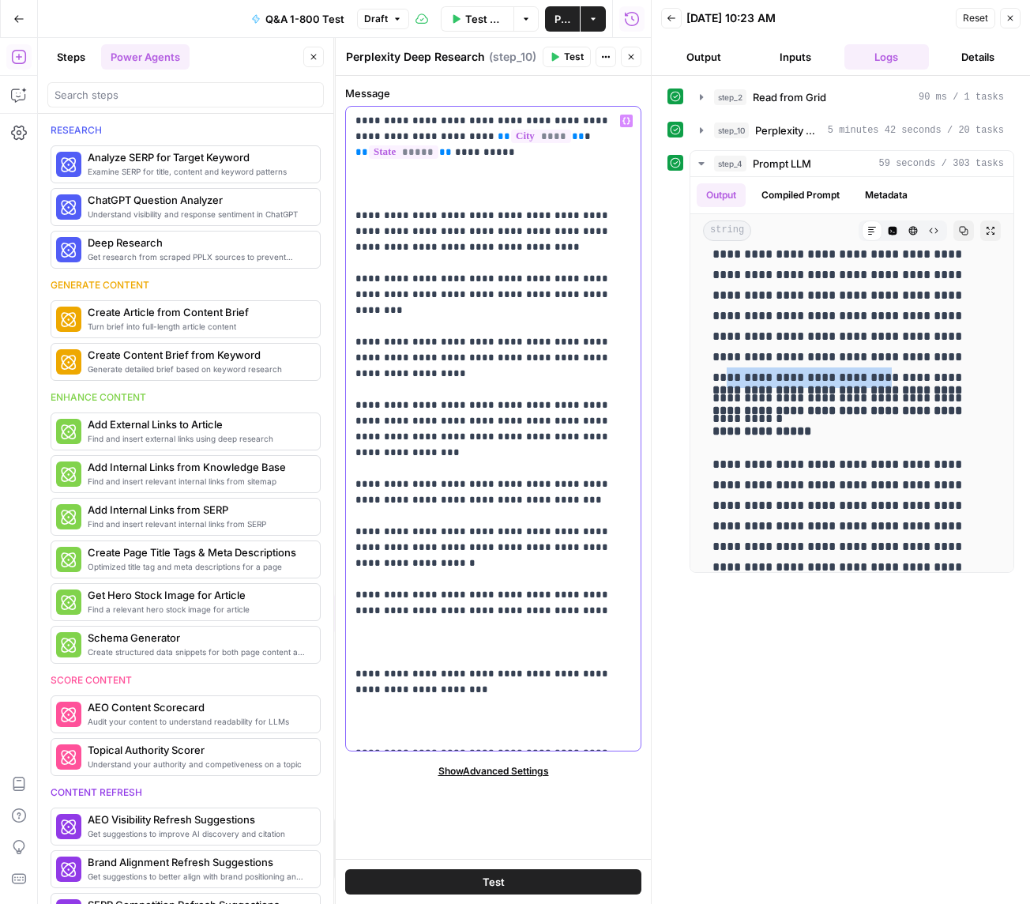
click at [474, 315] on p "**********" at bounding box center [493, 492] width 276 height 758
click at [631, 58] on icon "button" at bounding box center [630, 56] width 9 height 9
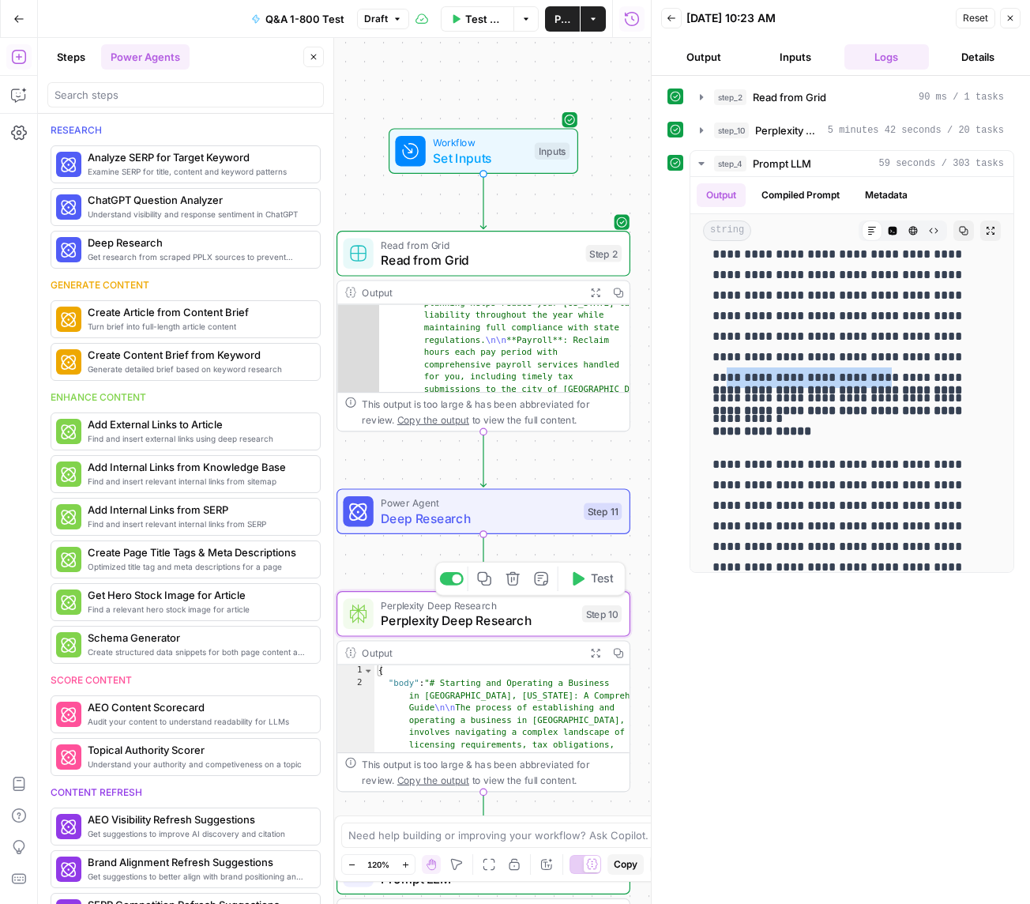
click at [507, 577] on icon "button" at bounding box center [512, 578] width 13 height 13
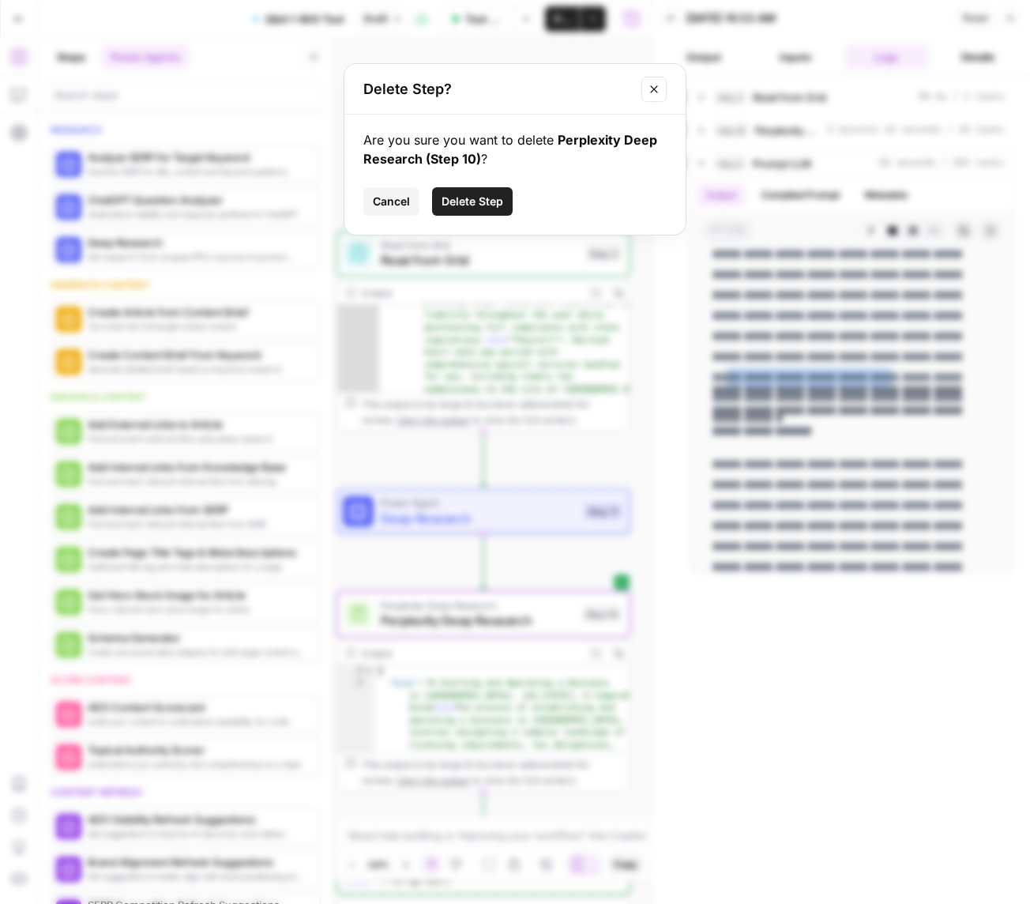
drag, startPoint x: 472, startPoint y: 204, endPoint x: 483, endPoint y: 224, distance: 23.7
click at [472, 203] on span "Delete Step" at bounding box center [473, 202] width 62 height 16
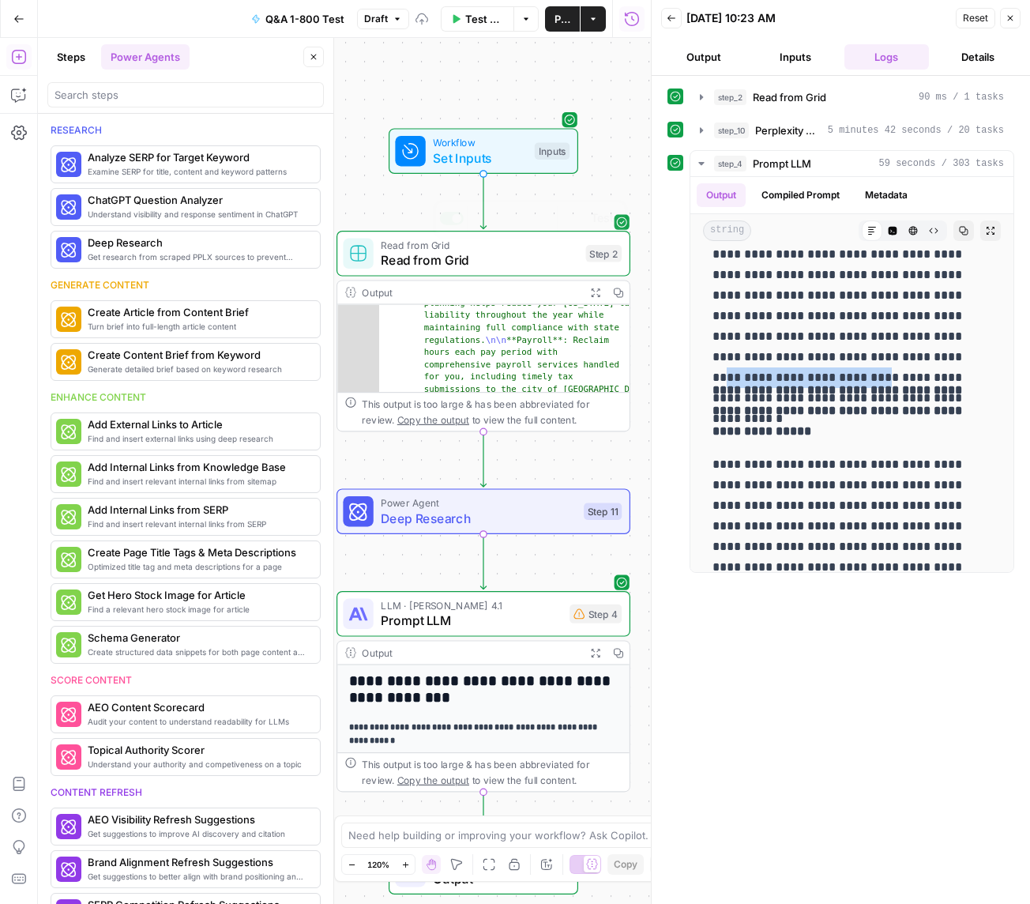
click at [521, 532] on div "Power Agent Deep Research Step 11 Copy step Delete step Add Note Test" at bounding box center [483, 511] width 294 height 46
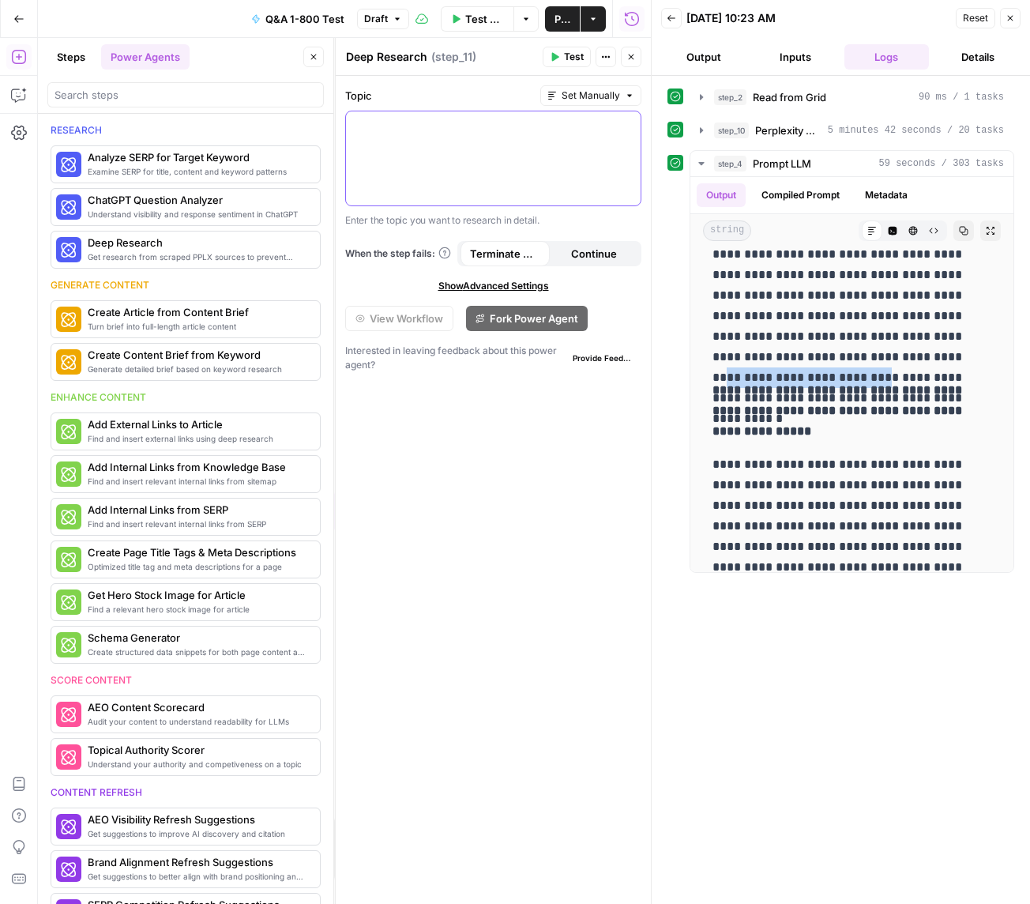
click at [471, 177] on div at bounding box center [493, 158] width 295 height 94
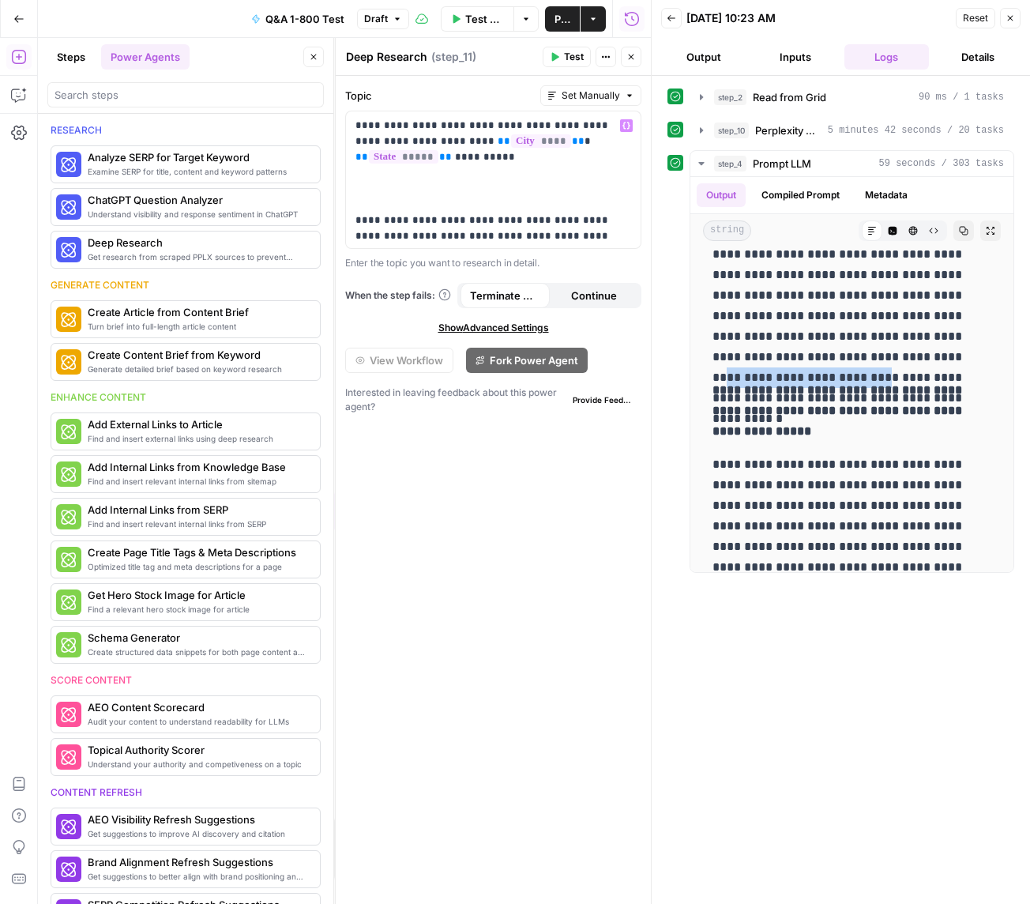
click at [630, 55] on icon "button" at bounding box center [630, 56] width 9 height 9
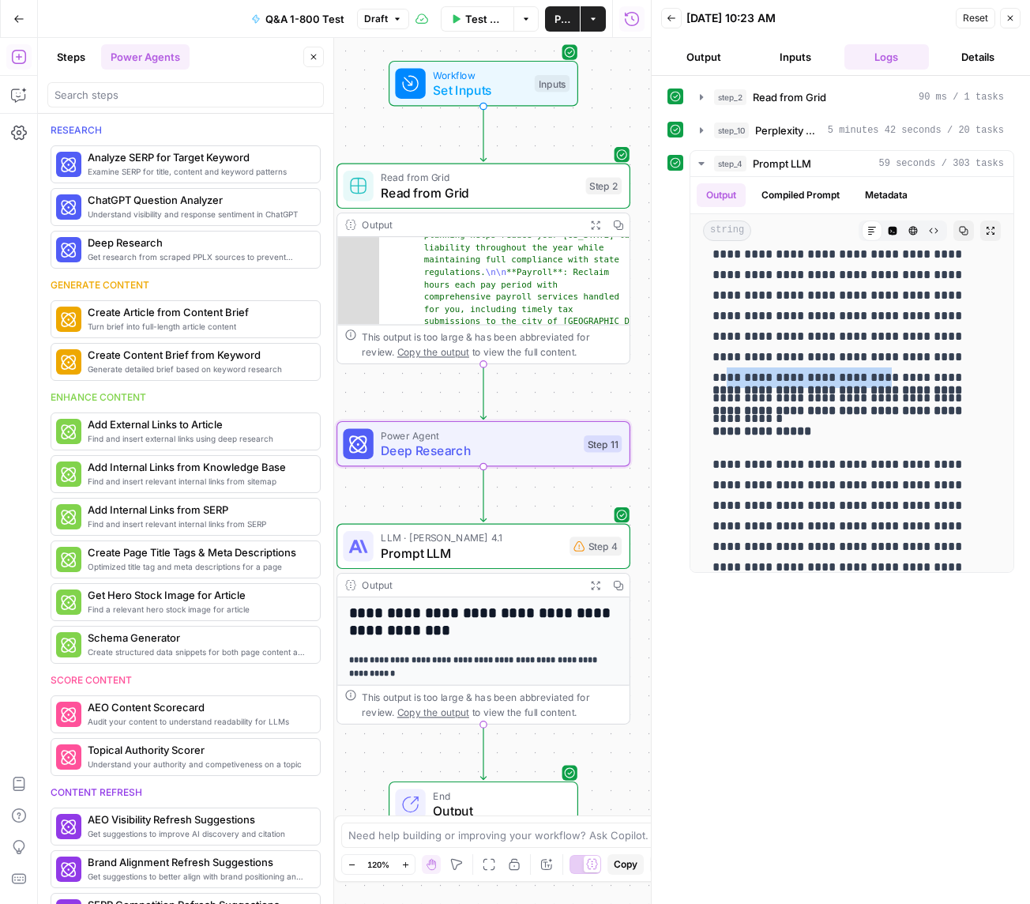
click at [439, 648] on div "**********" at bounding box center [483, 744] width 292 height 294
click at [437, 554] on span "Prompt LLM" at bounding box center [471, 552] width 181 height 19
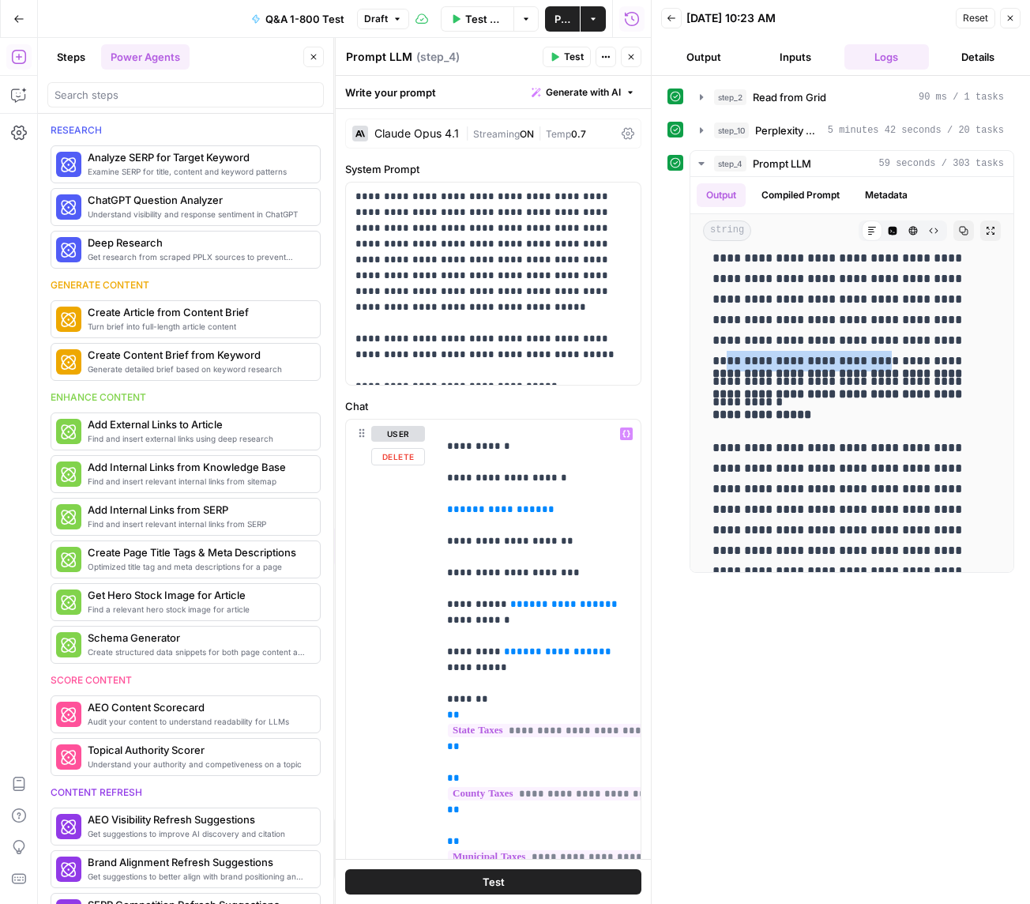
scroll to position [108, 0]
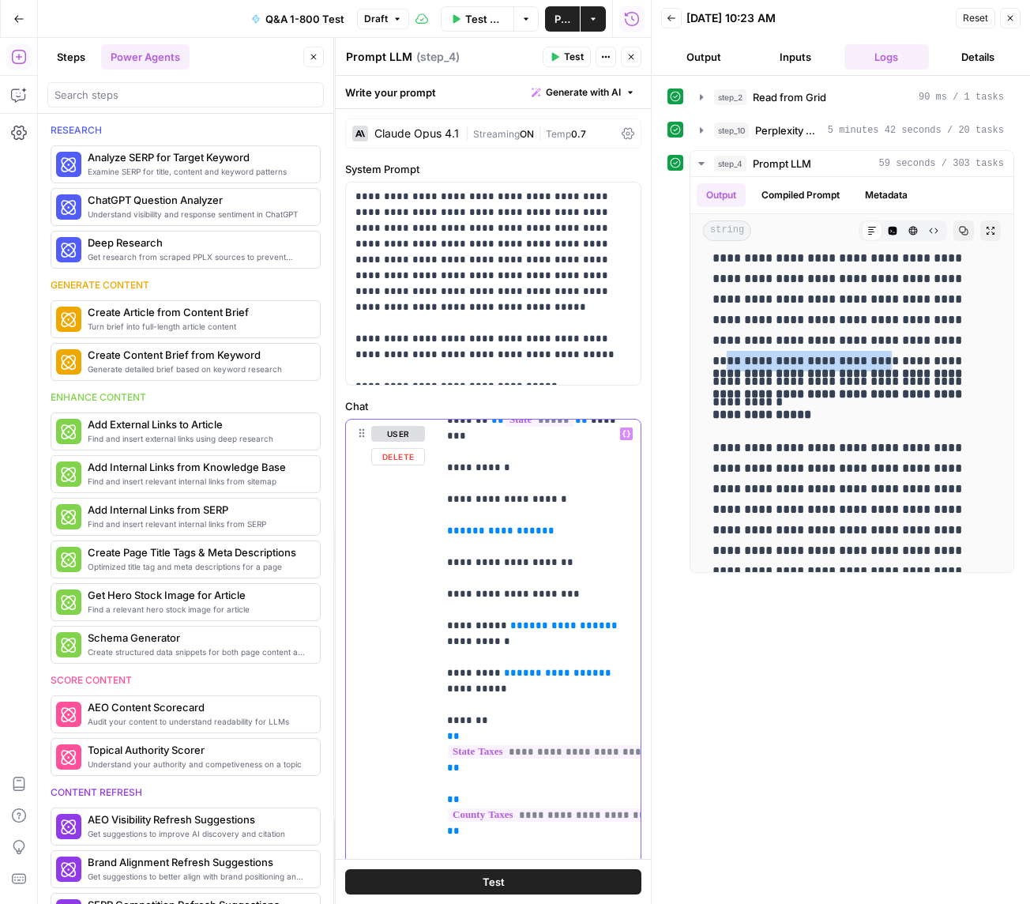
drag, startPoint x: 541, startPoint y: 513, endPoint x: 458, endPoint y: 517, distance: 83.0
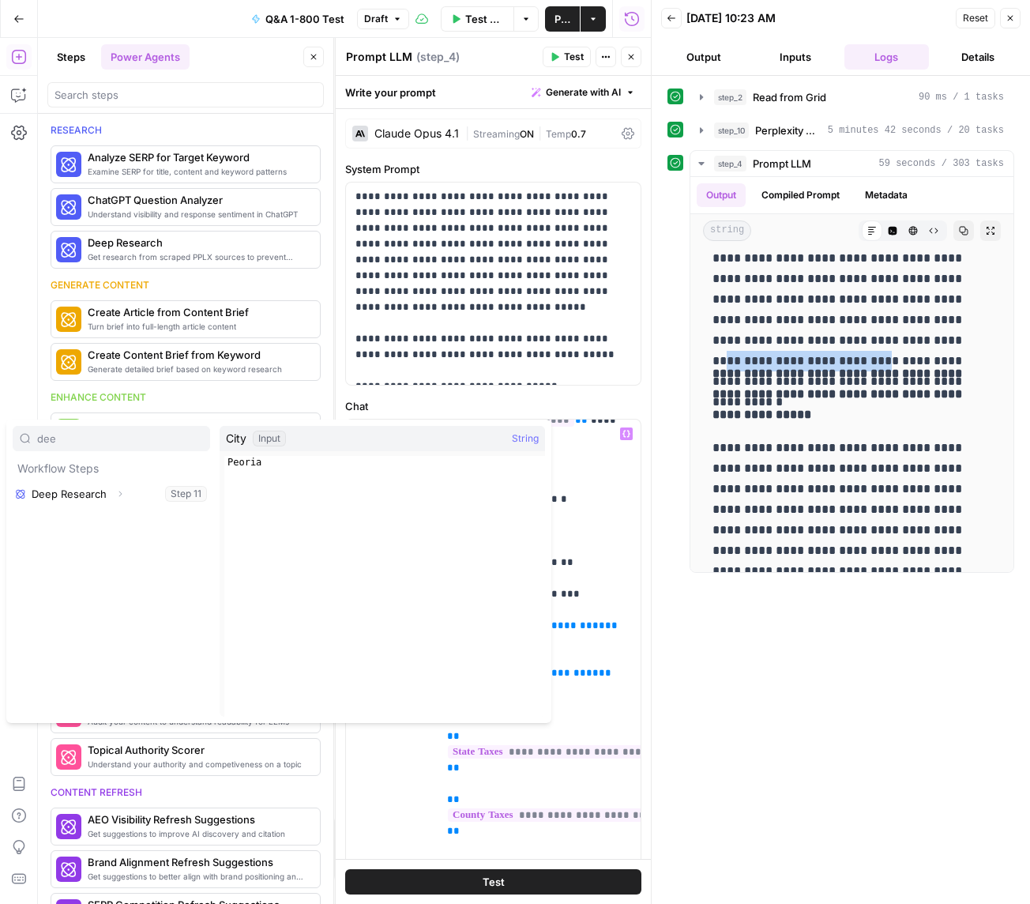
type input "dee"
click at [13, 481] on button "Select variable Deep Research" at bounding box center [111, 493] width 197 height 25
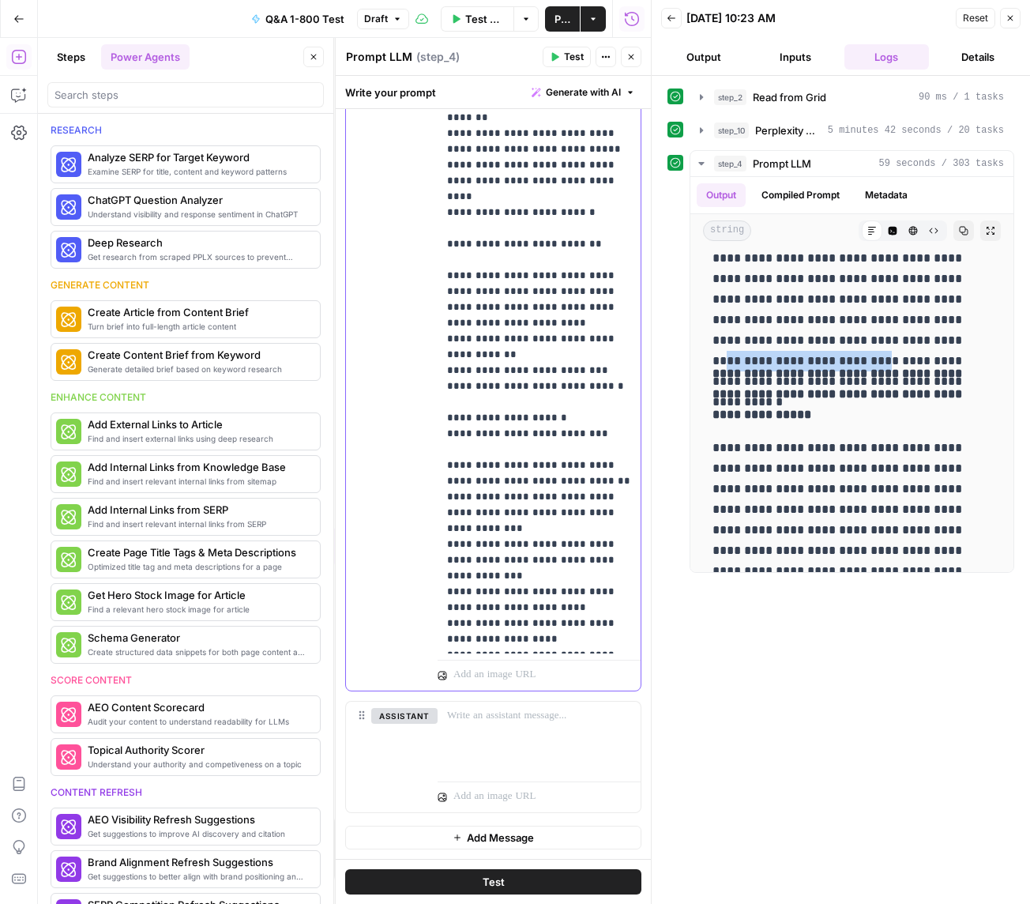
scroll to position [0, 0]
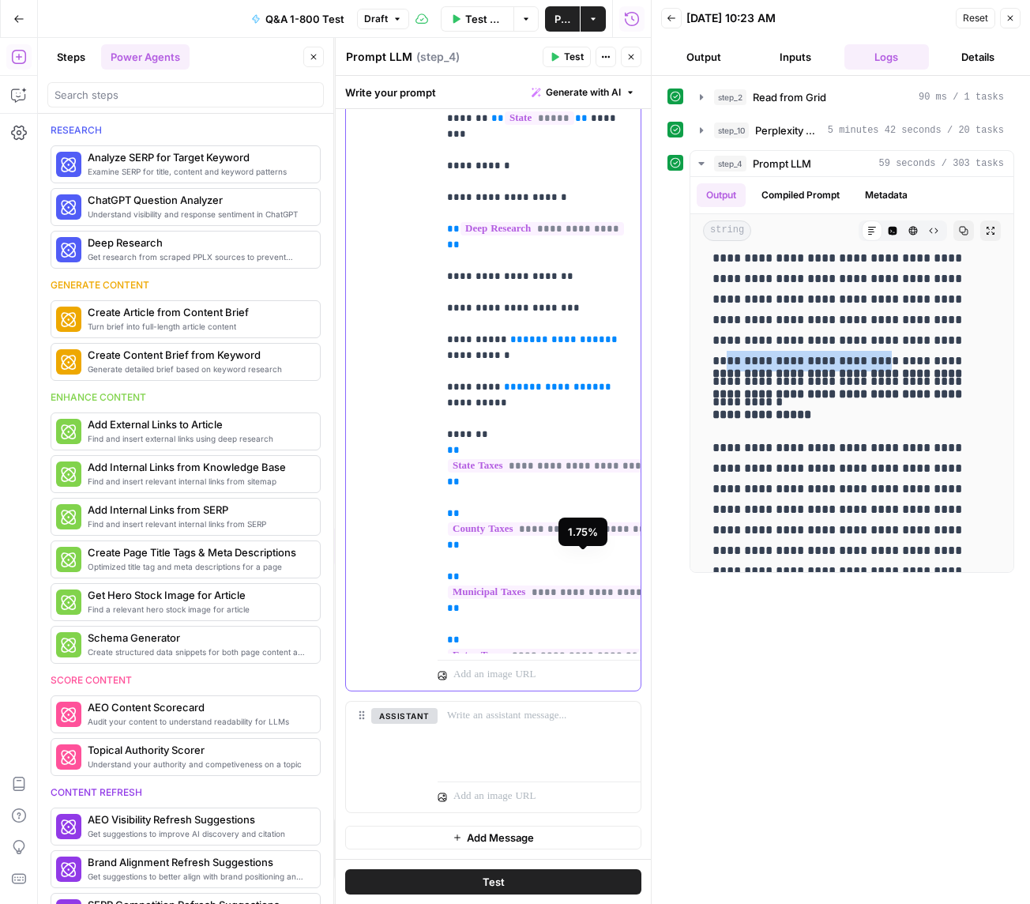
copy p "**********"
drag, startPoint x: 596, startPoint y: 308, endPoint x: 509, endPoint y: 304, distance: 86.2
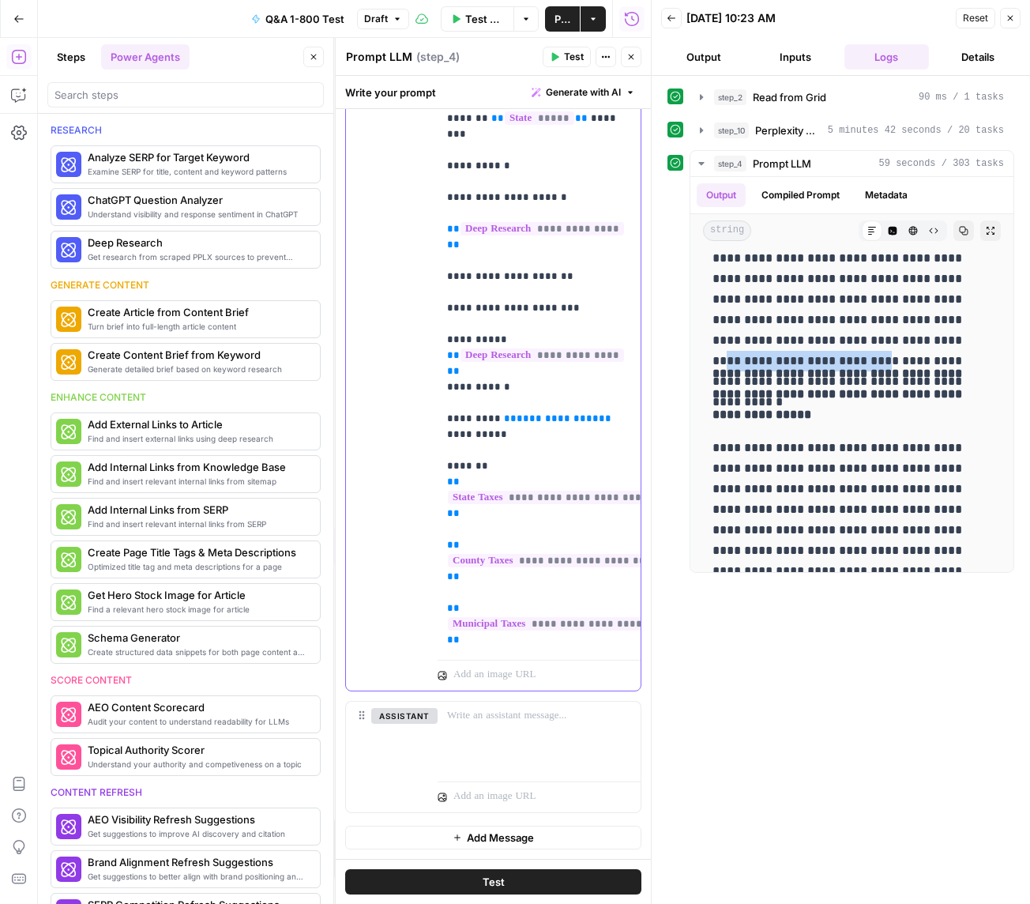
drag, startPoint x: 591, startPoint y: 372, endPoint x: 502, endPoint y: 365, distance: 88.8
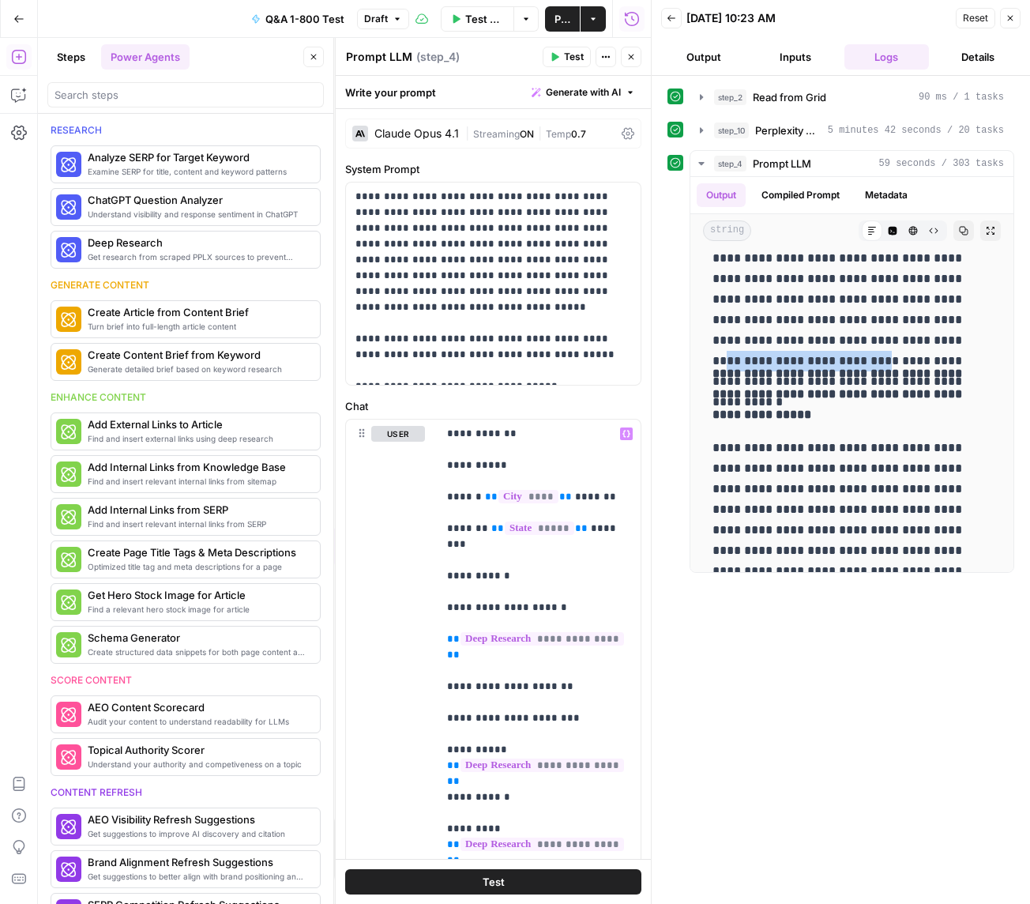
click at [471, 24] on span "Test Workflow" at bounding box center [484, 19] width 39 height 16
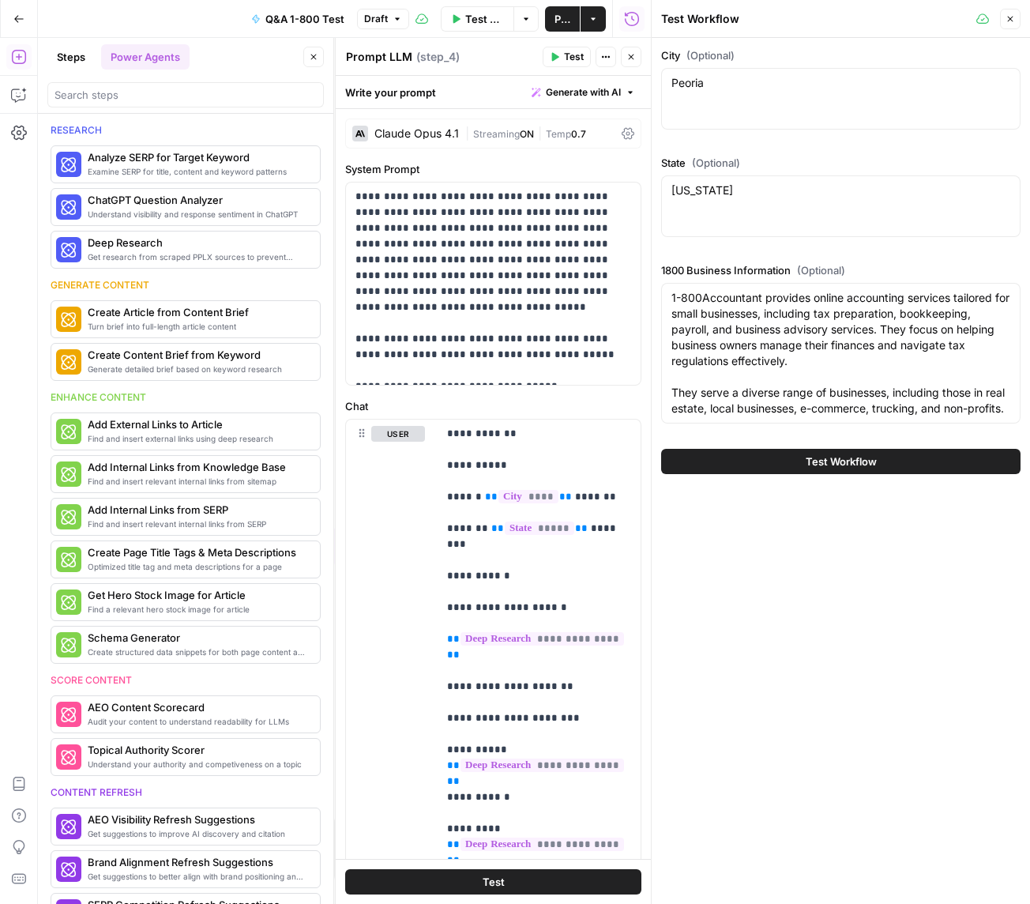
click at [871, 469] on span "Test Workflow" at bounding box center [841, 461] width 71 height 16
